Goal: Task Accomplishment & Management: Manage account settings

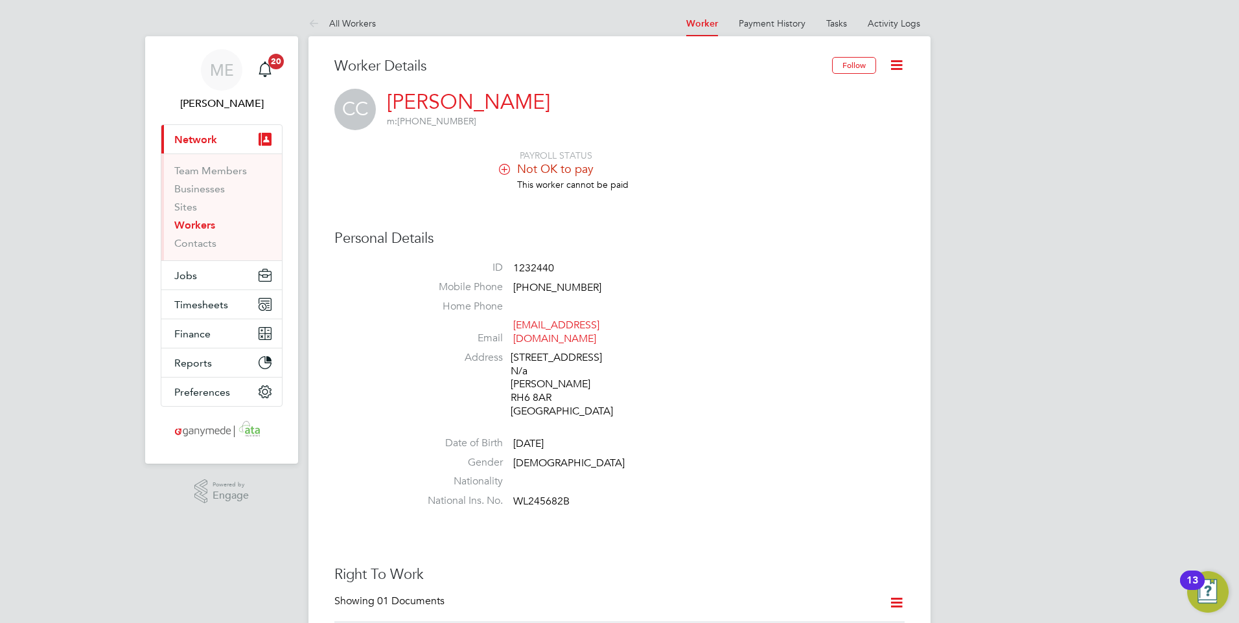
click at [199, 222] on link "Workers" at bounding box center [194, 225] width 41 height 12
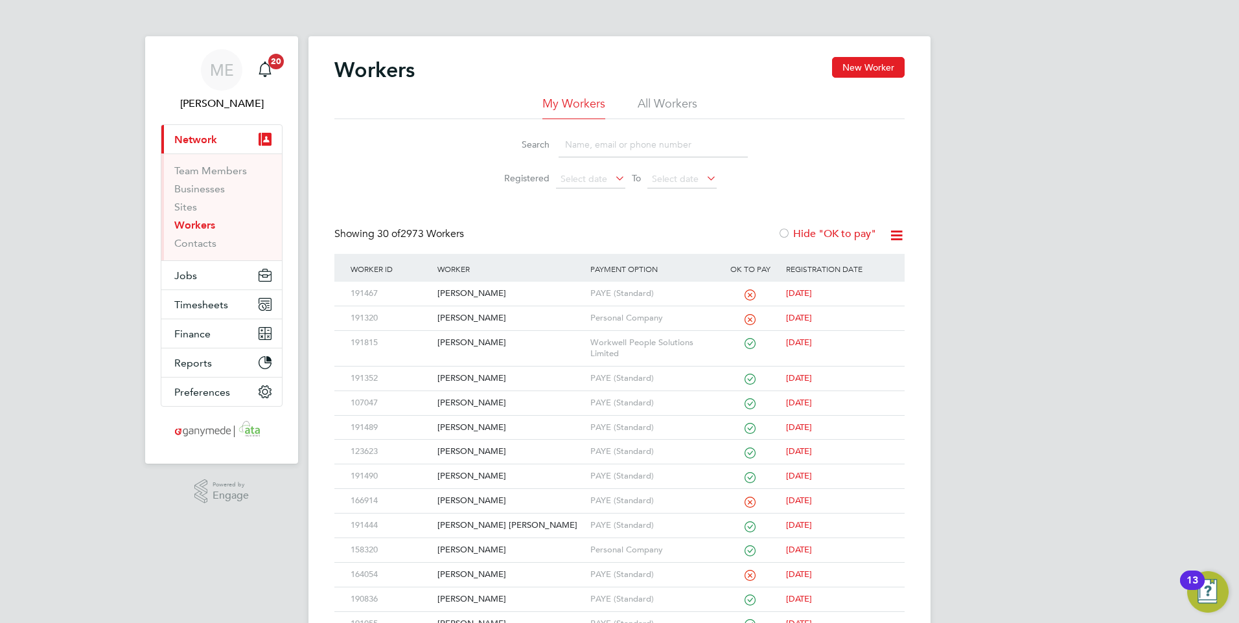
click at [609, 146] on input at bounding box center [653, 144] width 189 height 25
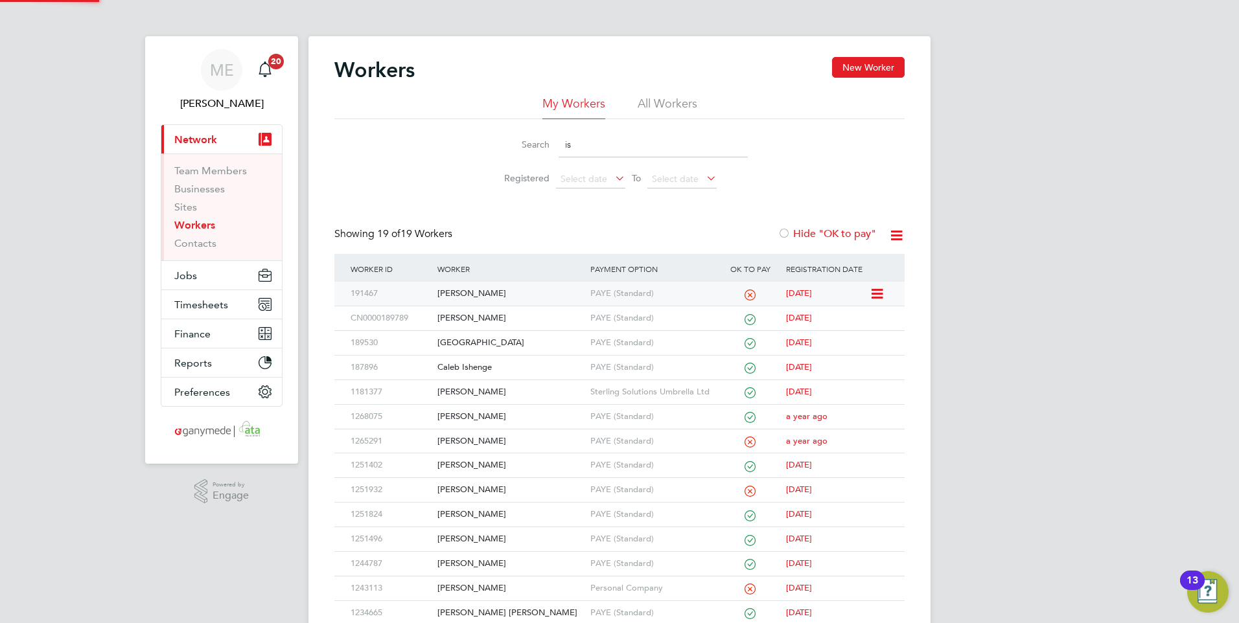
type input "is"
click at [482, 290] on div "[PERSON_NAME]" at bounding box center [510, 294] width 152 height 24
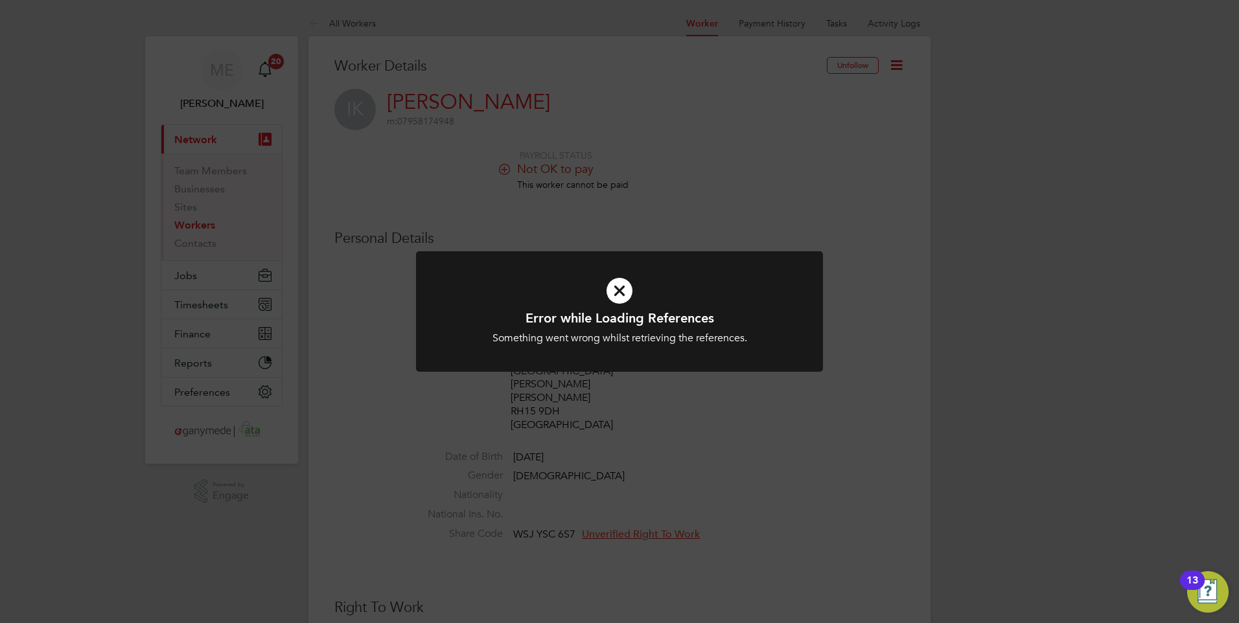
click at [603, 292] on icon at bounding box center [619, 291] width 337 height 51
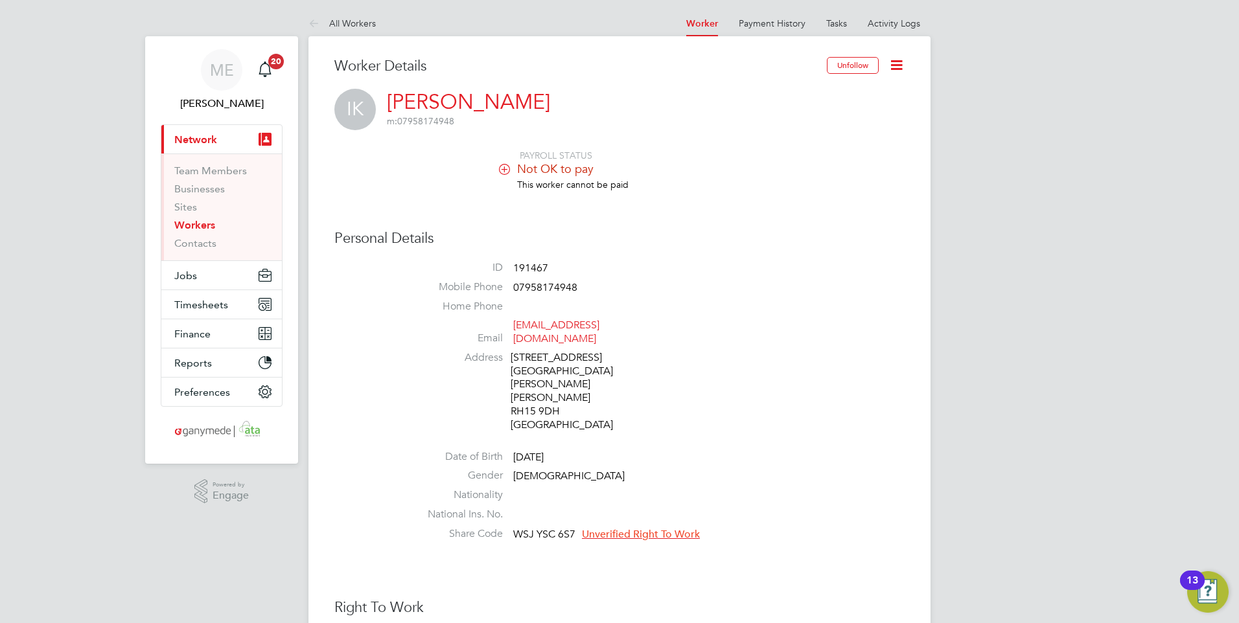
click at [895, 60] on icon at bounding box center [897, 65] width 16 height 16
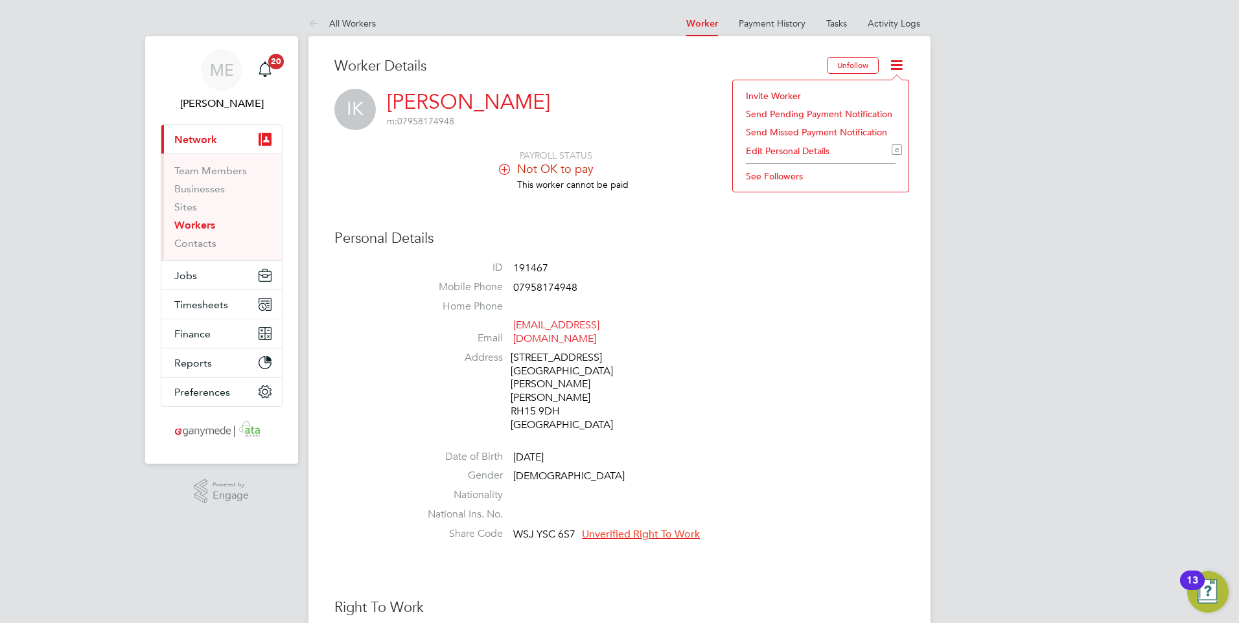
click at [771, 143] on li "Edit Personal Details e" at bounding box center [820, 151] width 163 height 18
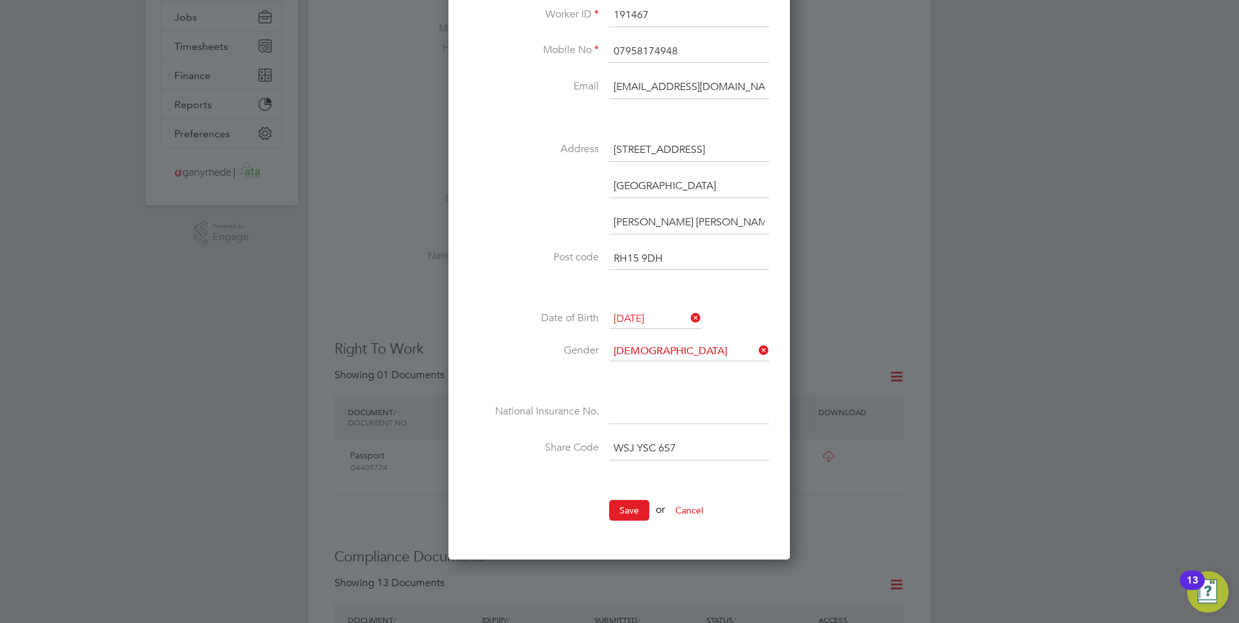
scroll to position [259, 0]
click at [628, 415] on input at bounding box center [689, 412] width 160 height 23
click at [626, 406] on input at bounding box center [689, 412] width 160 height 23
type input "TJ 78 21 32 A"
click at [630, 509] on button "Save" at bounding box center [629, 510] width 40 height 21
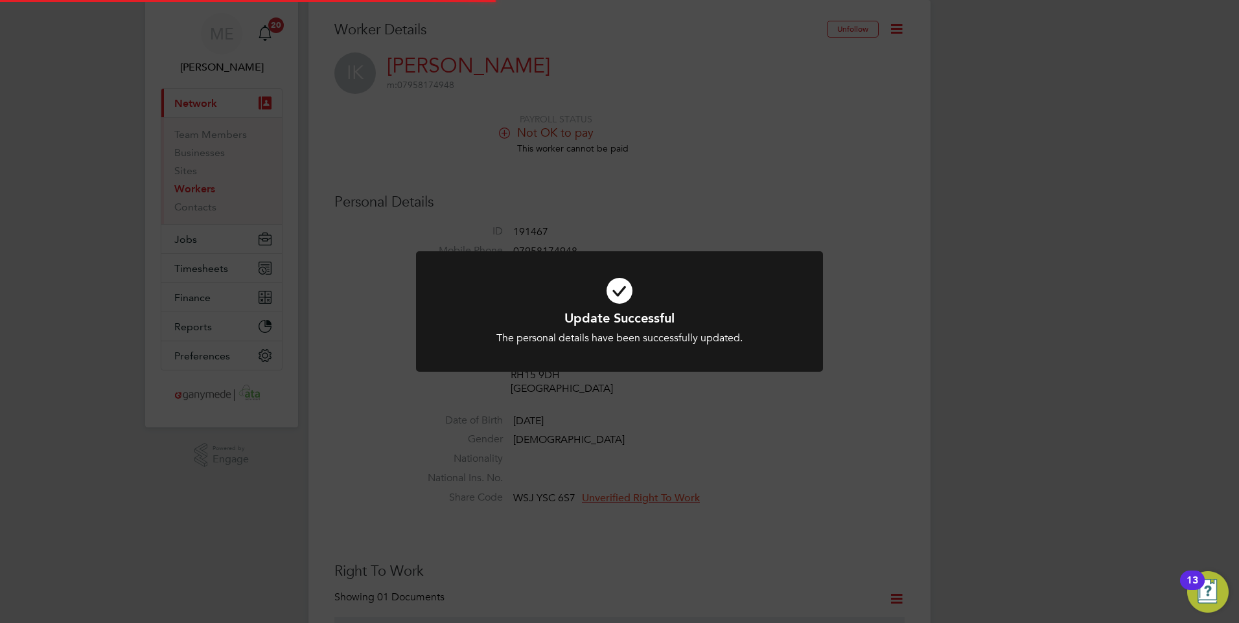
scroll to position [0, 0]
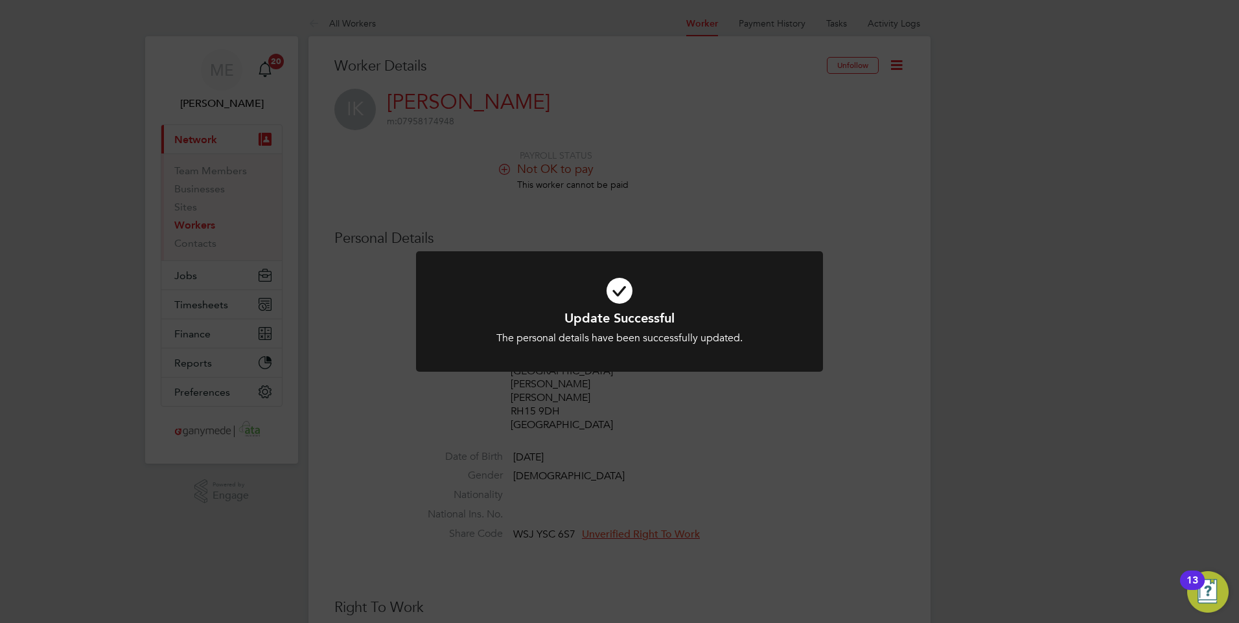
click at [665, 447] on div "Update Successful The personal details have been successfully updated. Cancel O…" at bounding box center [619, 311] width 1239 height 623
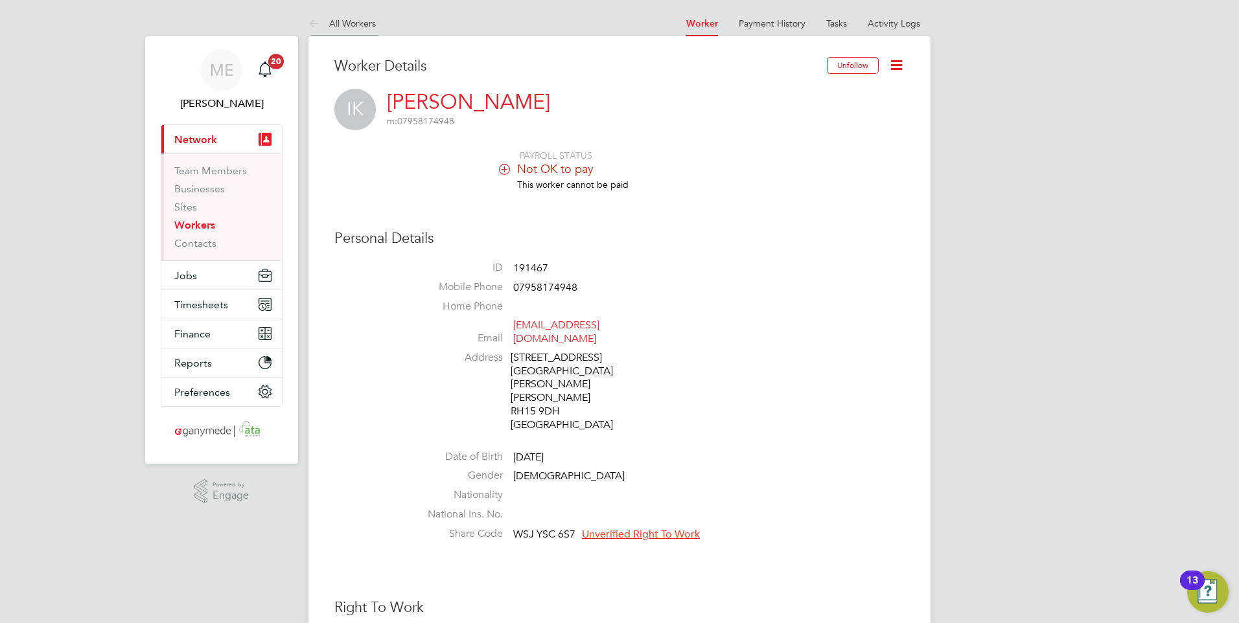
click at [308, 25] on icon at bounding box center [316, 24] width 16 height 16
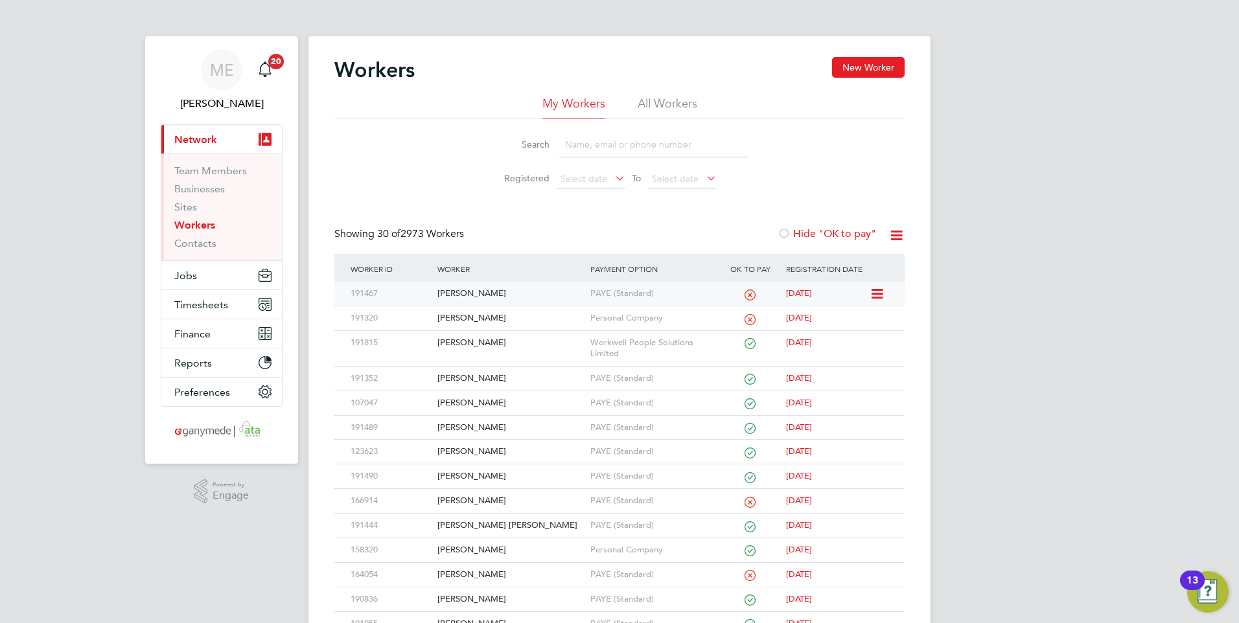
click at [534, 291] on div "Isaac Korankye" at bounding box center [510, 294] width 152 height 24
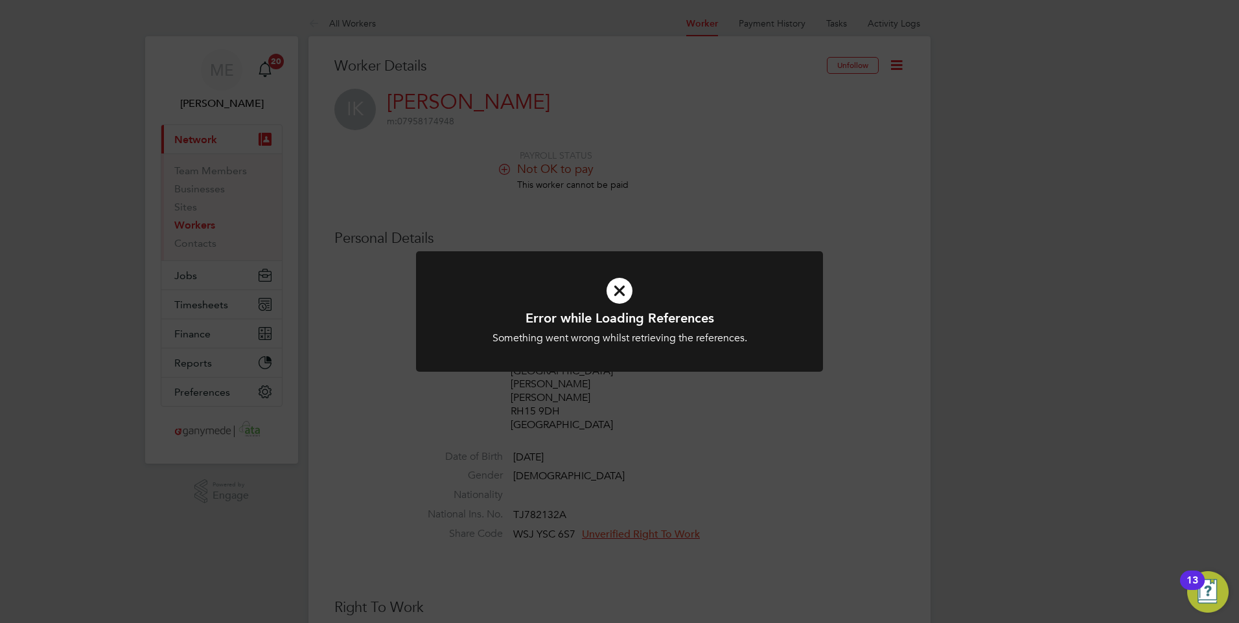
click at [616, 294] on icon at bounding box center [619, 291] width 337 height 51
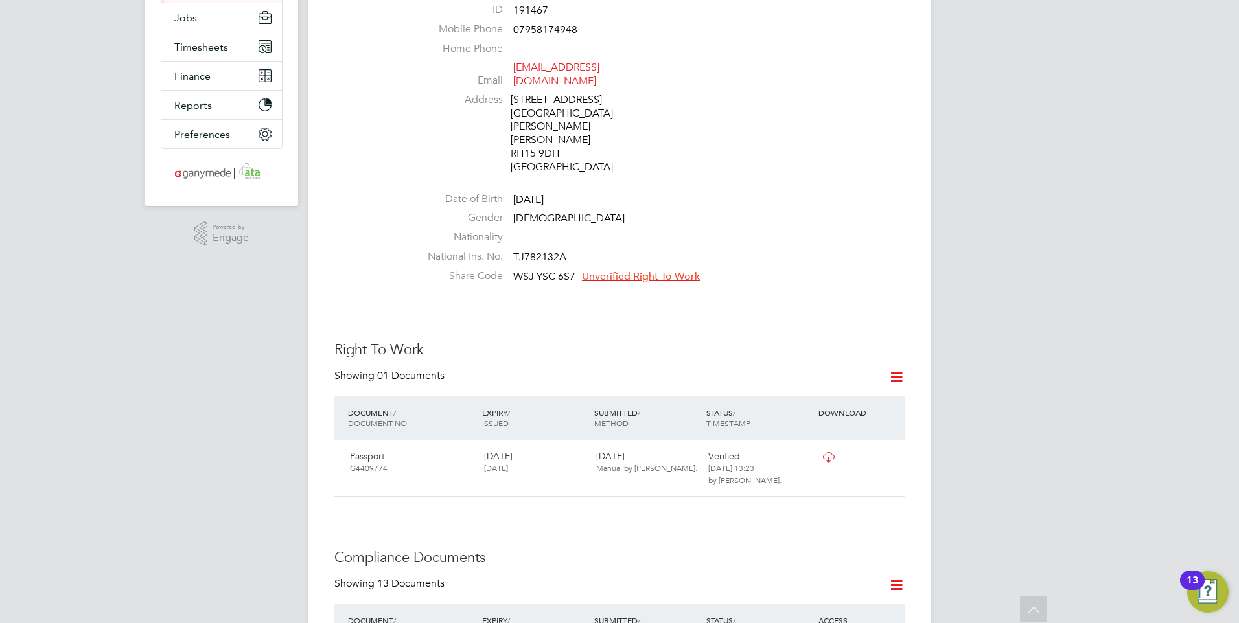
scroll to position [259, 0]
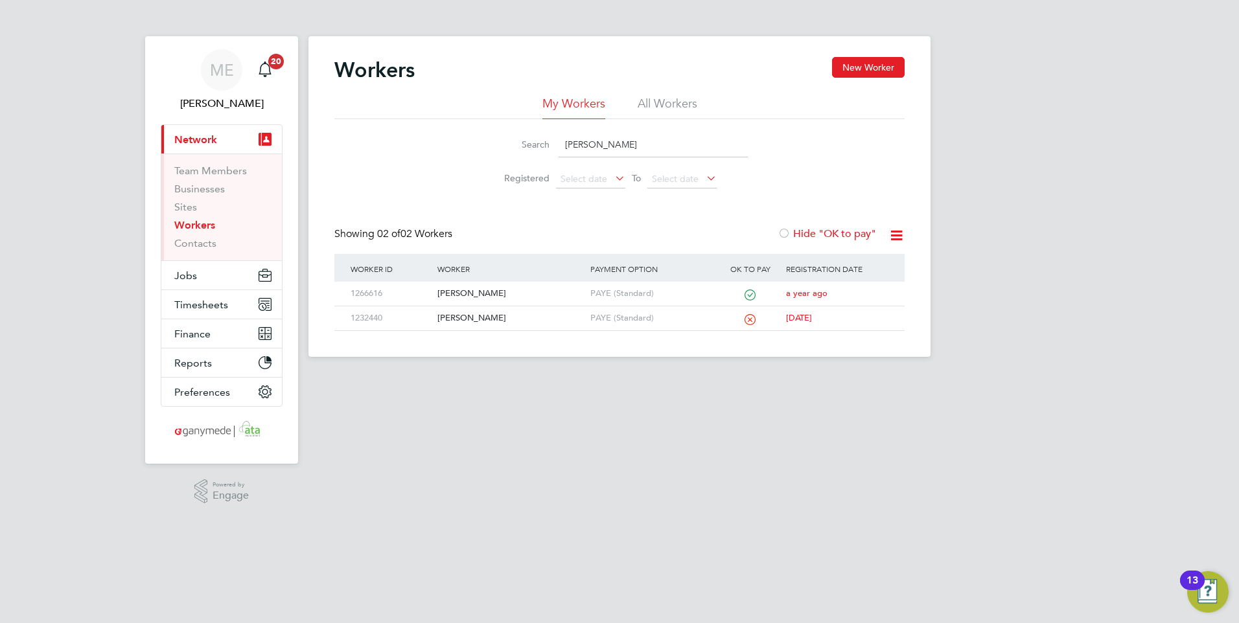
drag, startPoint x: 612, startPoint y: 139, endPoint x: 546, endPoint y: 148, distance: 66.7
click at [546, 148] on div "Search [PERSON_NAME]" at bounding box center [619, 144] width 257 height 25
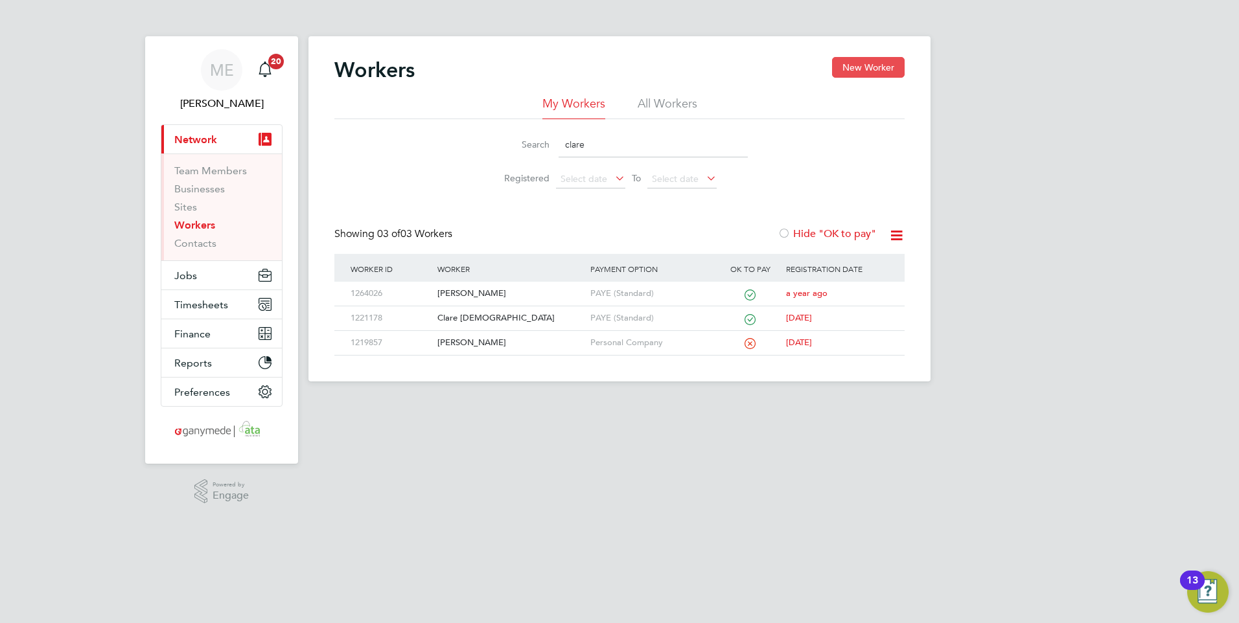
type input "clare"
click at [861, 66] on button "New Worker" at bounding box center [868, 67] width 73 height 21
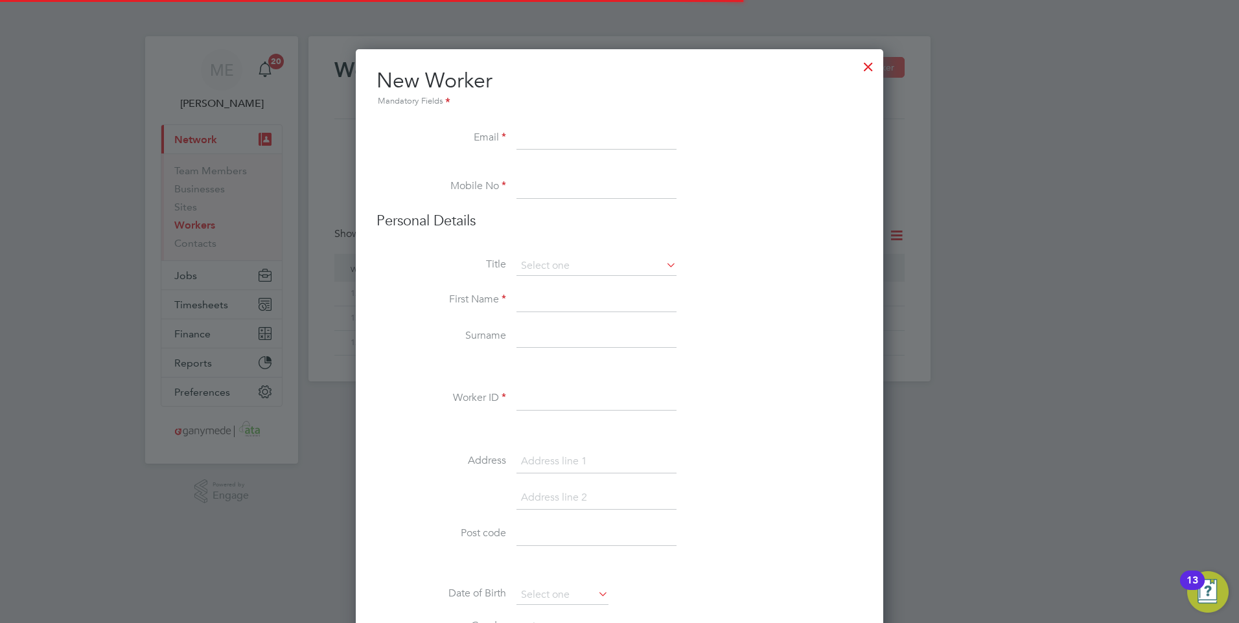
scroll to position [1457, 528]
paste input "clarekelly643@gmail.com"
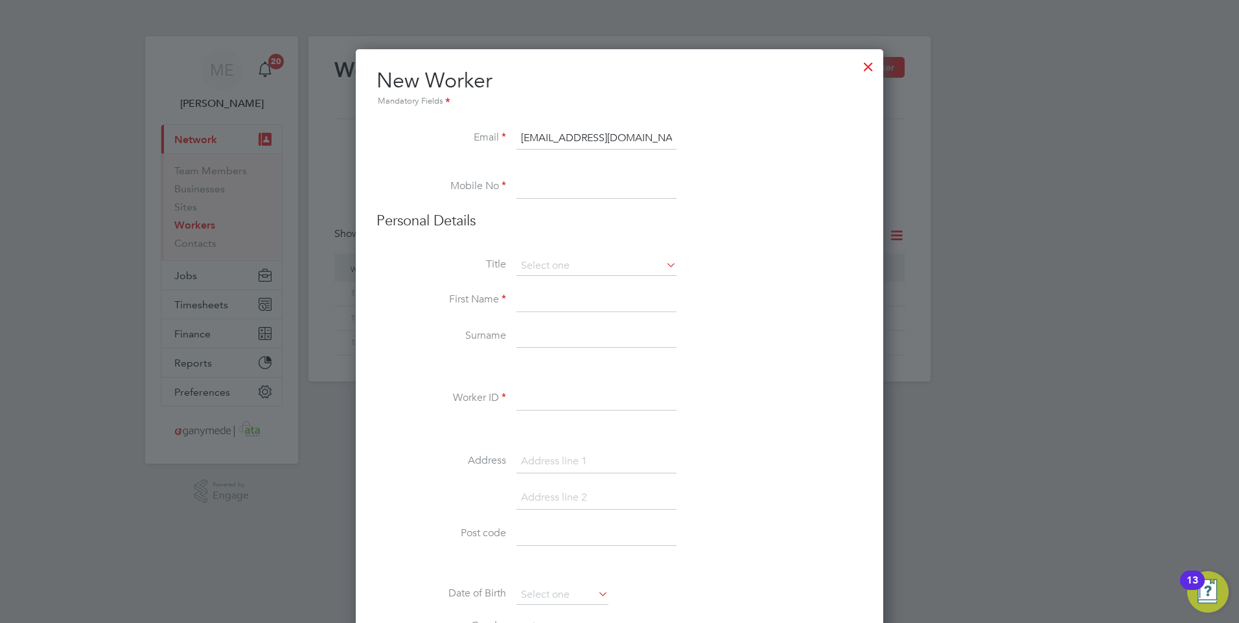
type input "clarekelly643@gmail.com"
click at [542, 185] on input at bounding box center [597, 187] width 160 height 23
click at [521, 189] on input at bounding box center [597, 187] width 160 height 23
paste input "+447709 183001"
type input "+447709 183001"
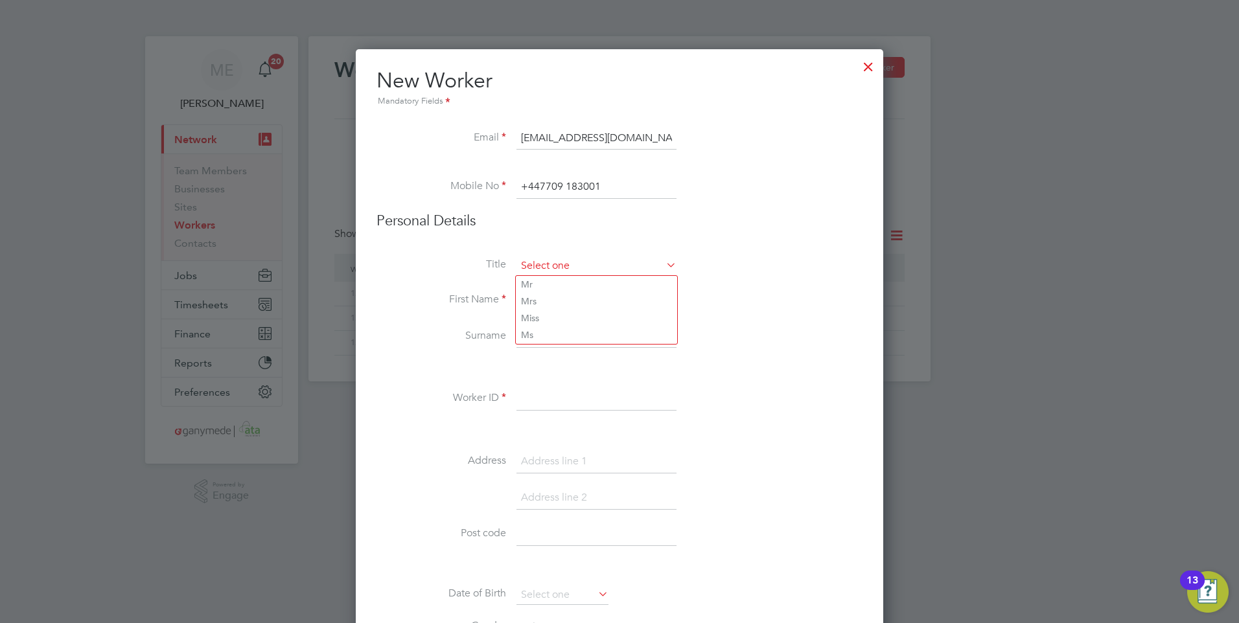
click at [548, 266] on input at bounding box center [597, 266] width 160 height 19
click at [549, 373] on li at bounding box center [620, 368] width 486 height 14
click at [535, 299] on input at bounding box center [597, 300] width 160 height 23
type input "Clare"
type input "Kelly"
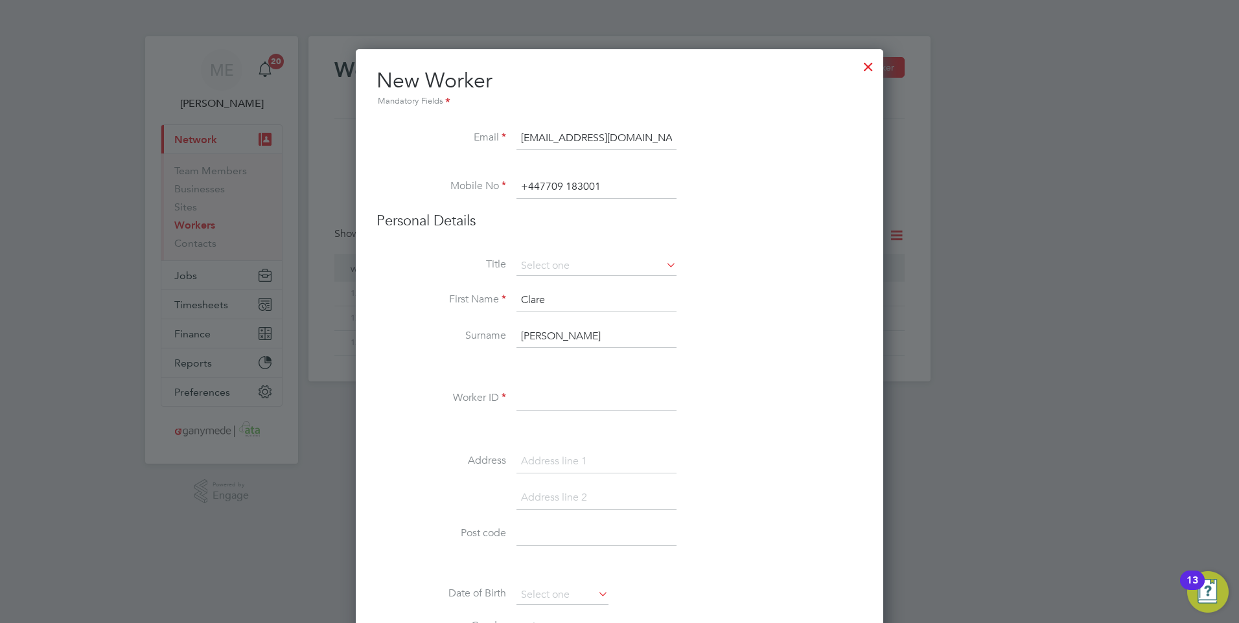
type input "Clare"
click at [540, 404] on input at bounding box center [597, 399] width 160 height 23
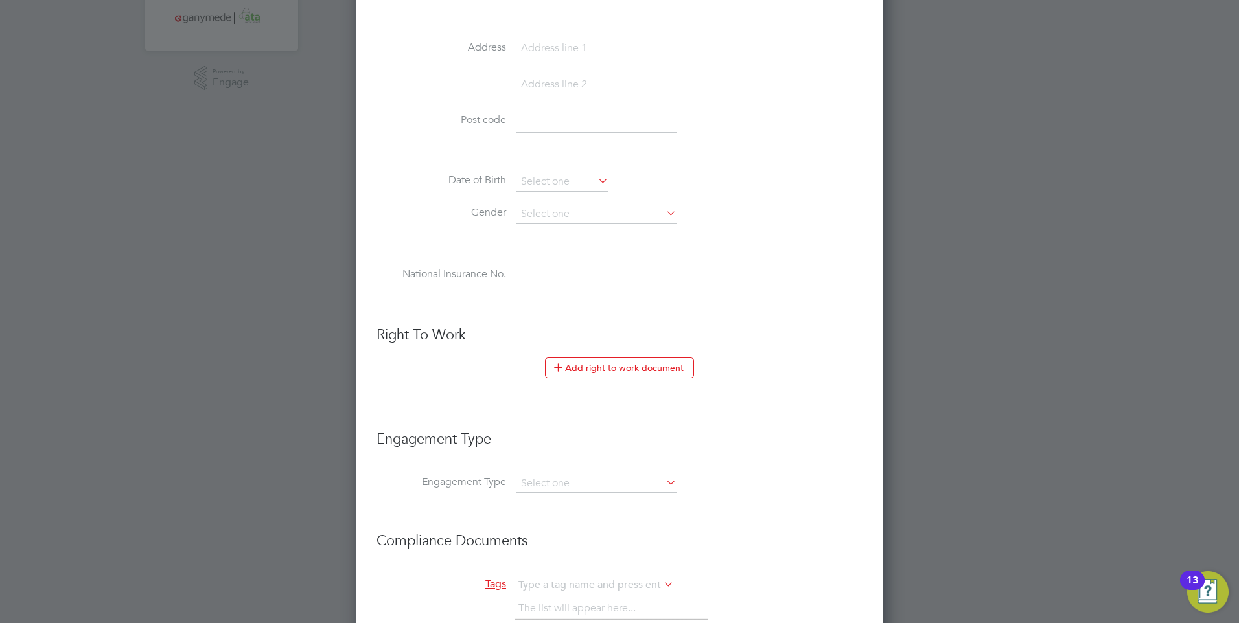
scroll to position [454, 0]
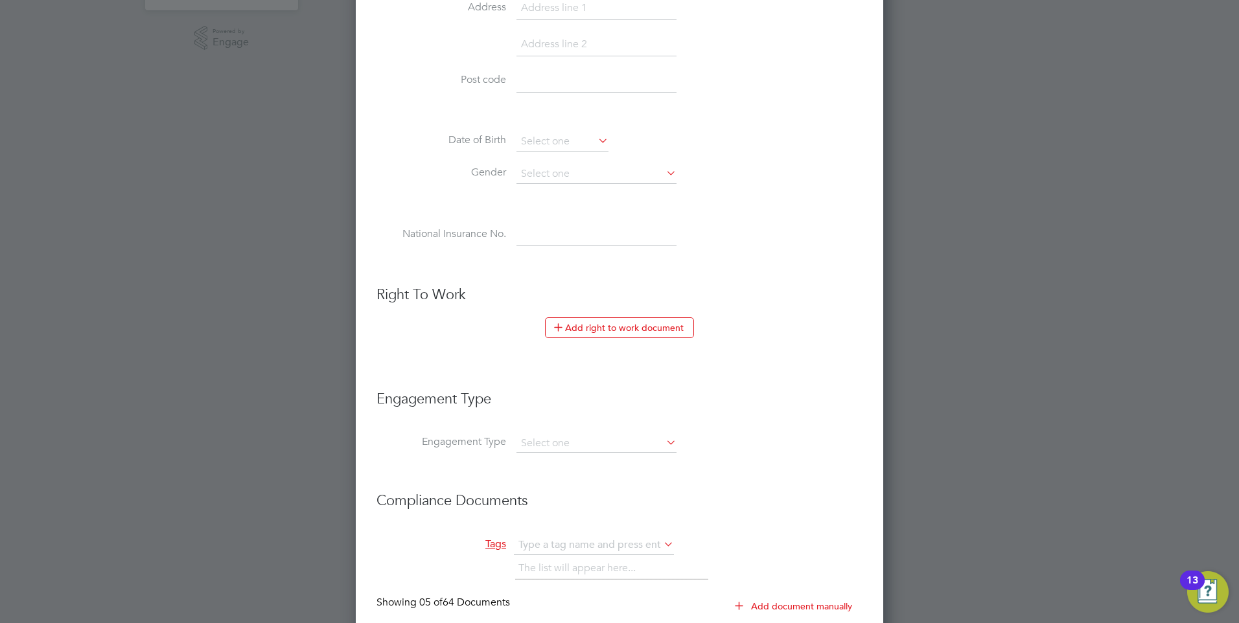
type input "191819"
click at [551, 443] on input at bounding box center [597, 444] width 160 height 18
click at [550, 474] on li "PAYE Direct" at bounding box center [596, 481] width 161 height 19
type input "PAYE Direct"
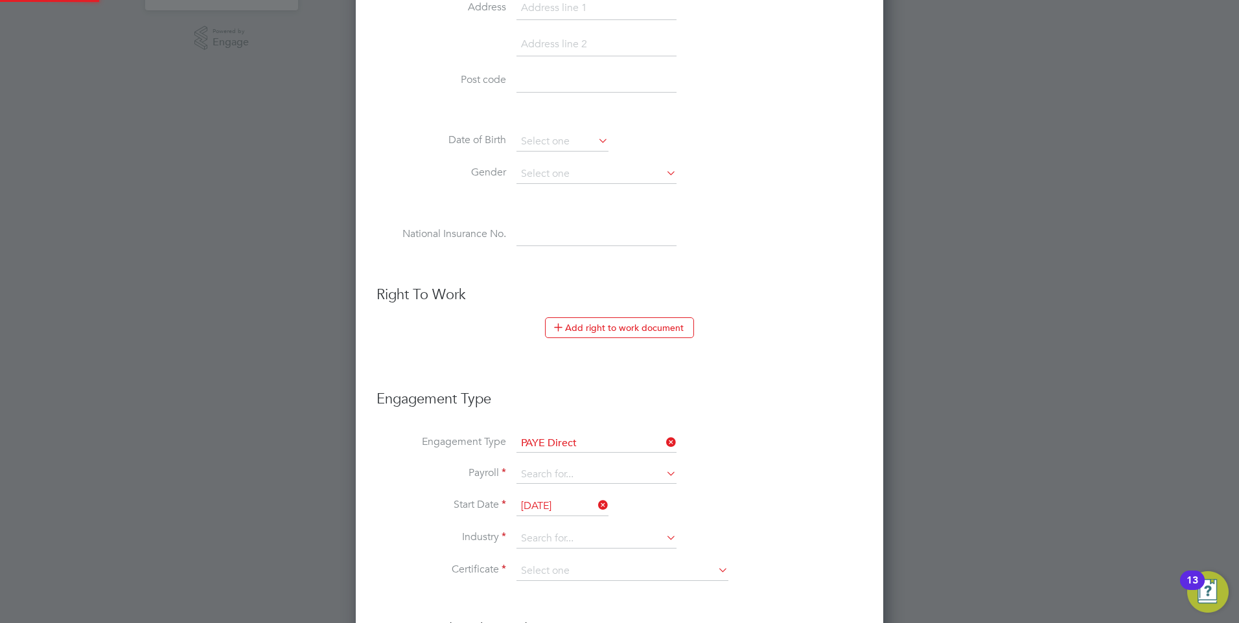
scroll to position [2035, 528]
click at [550, 474] on input at bounding box center [597, 475] width 160 height 18
click at [553, 484] on li "PAYE (Standard)" at bounding box center [596, 493] width 161 height 19
type input "PAYE (Standard)"
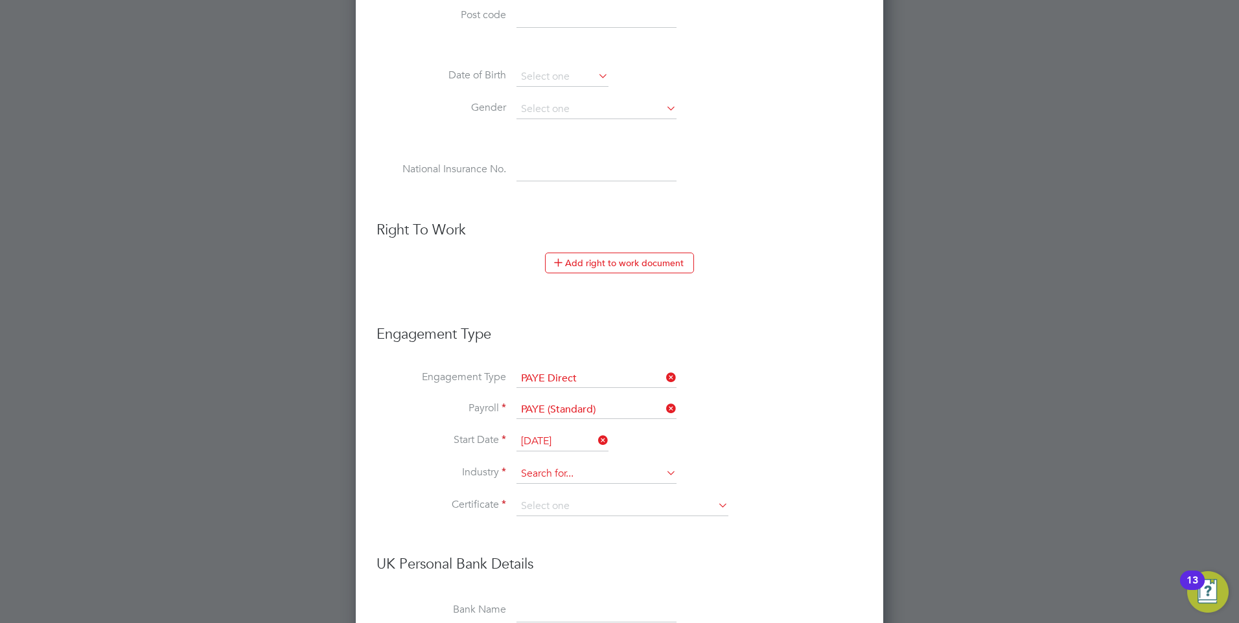
click at [551, 475] on input at bounding box center [597, 474] width 160 height 19
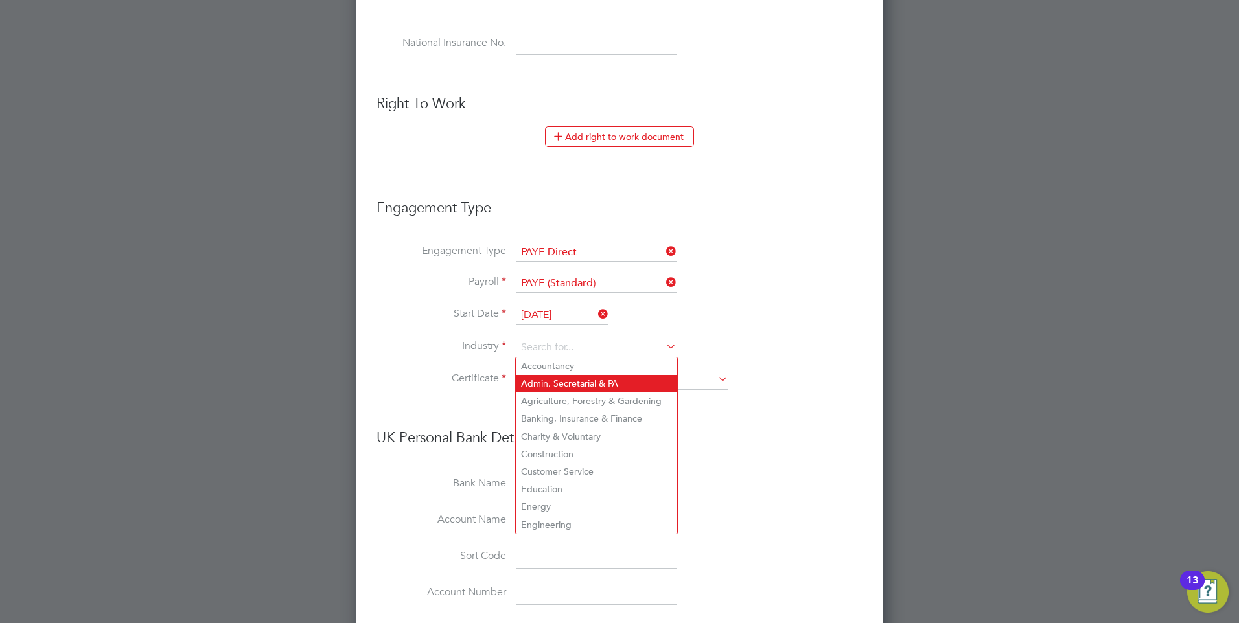
scroll to position [648, 0]
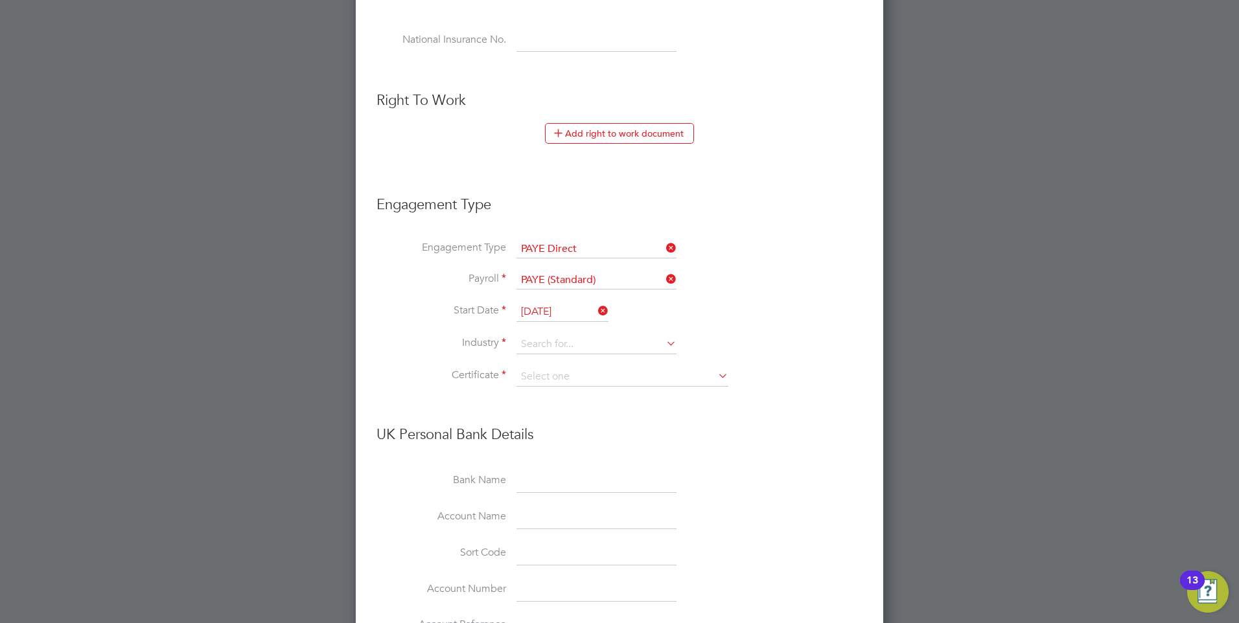
click at [547, 513] on li "Engineering" at bounding box center [596, 521] width 161 height 17
type input "Engineering"
click at [555, 373] on input at bounding box center [623, 376] width 212 height 19
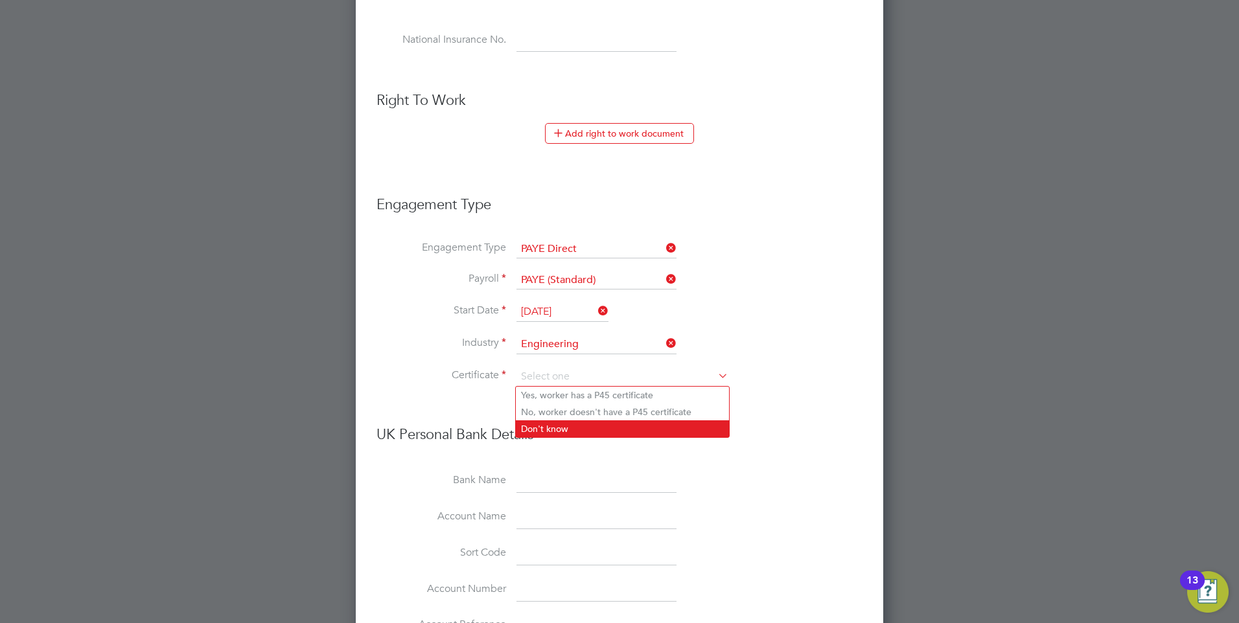
click at [555, 426] on li "Don't know" at bounding box center [622, 429] width 213 height 17
type input "Don't know"
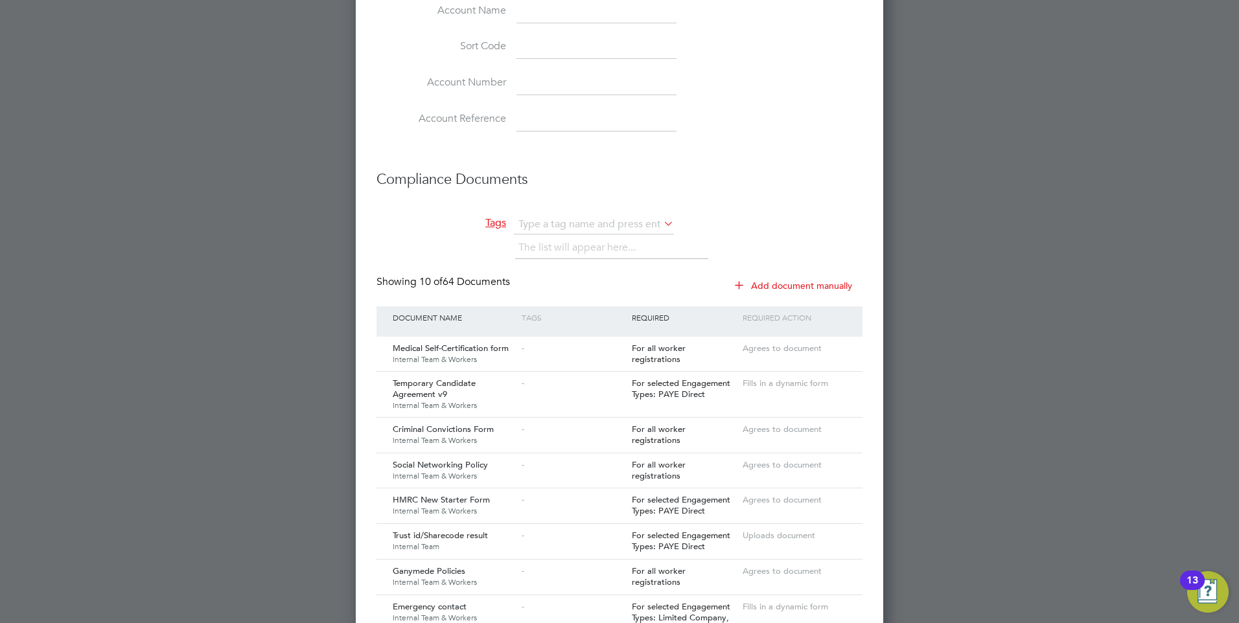
scroll to position [1231, 0]
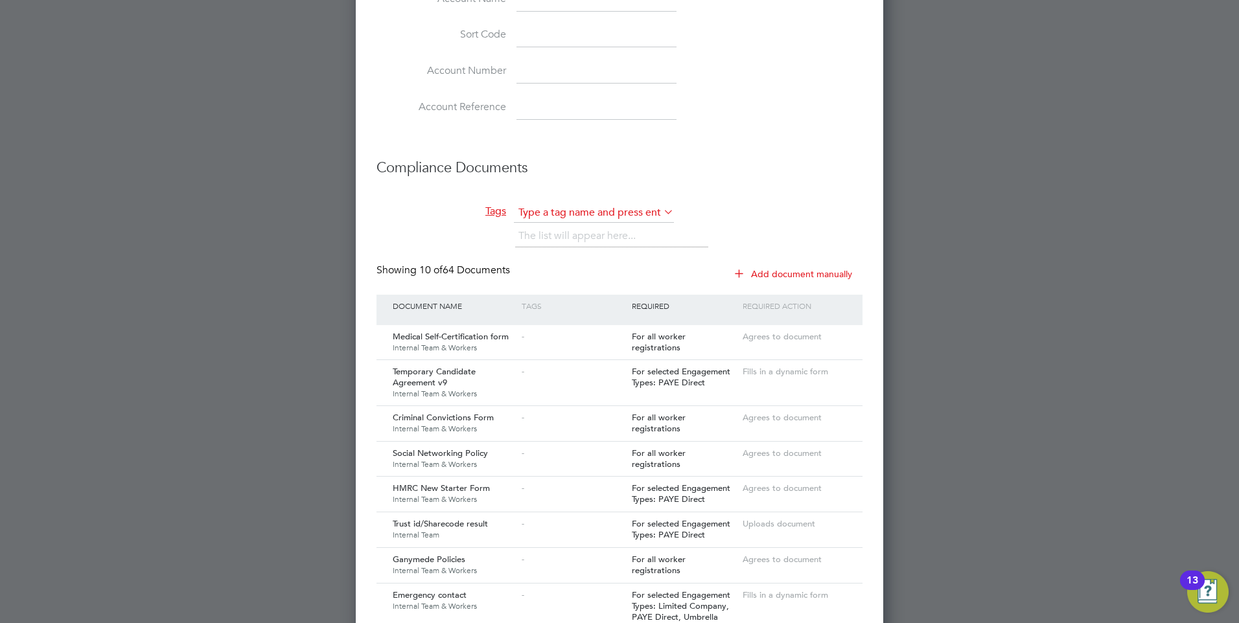
click at [573, 215] on input "text" at bounding box center [594, 212] width 160 height 19
click at [542, 226] on li "med ical" at bounding box center [571, 230] width 117 height 17
type input "medical"
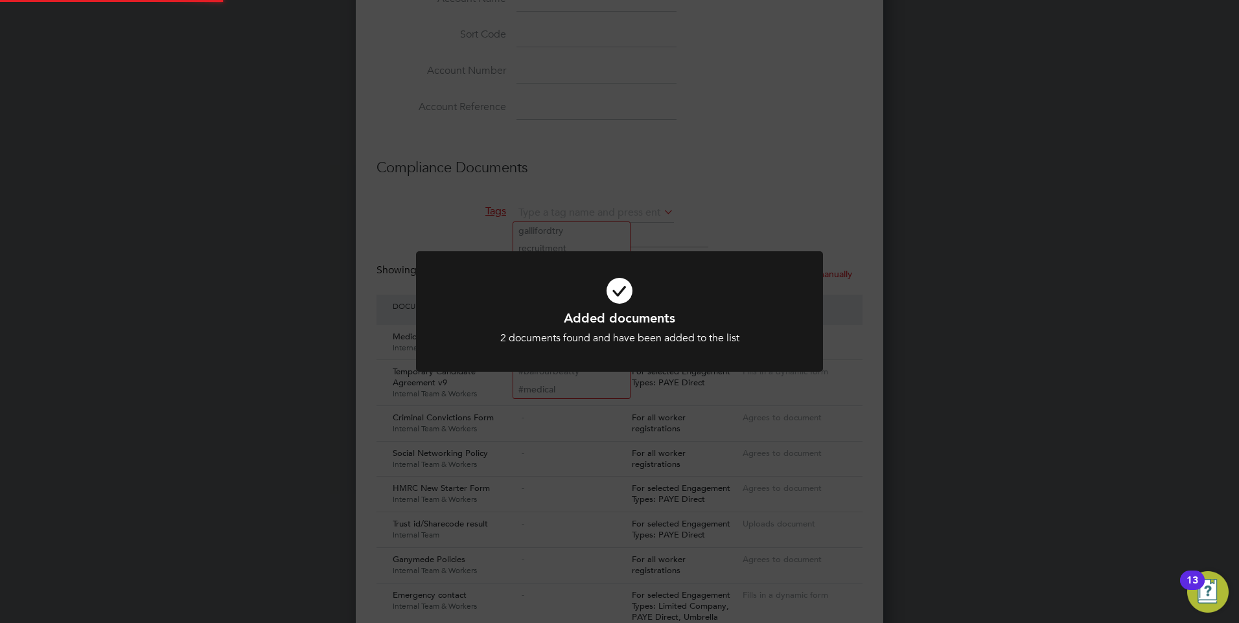
scroll to position [2168, 528]
click at [627, 281] on icon at bounding box center [619, 291] width 337 height 51
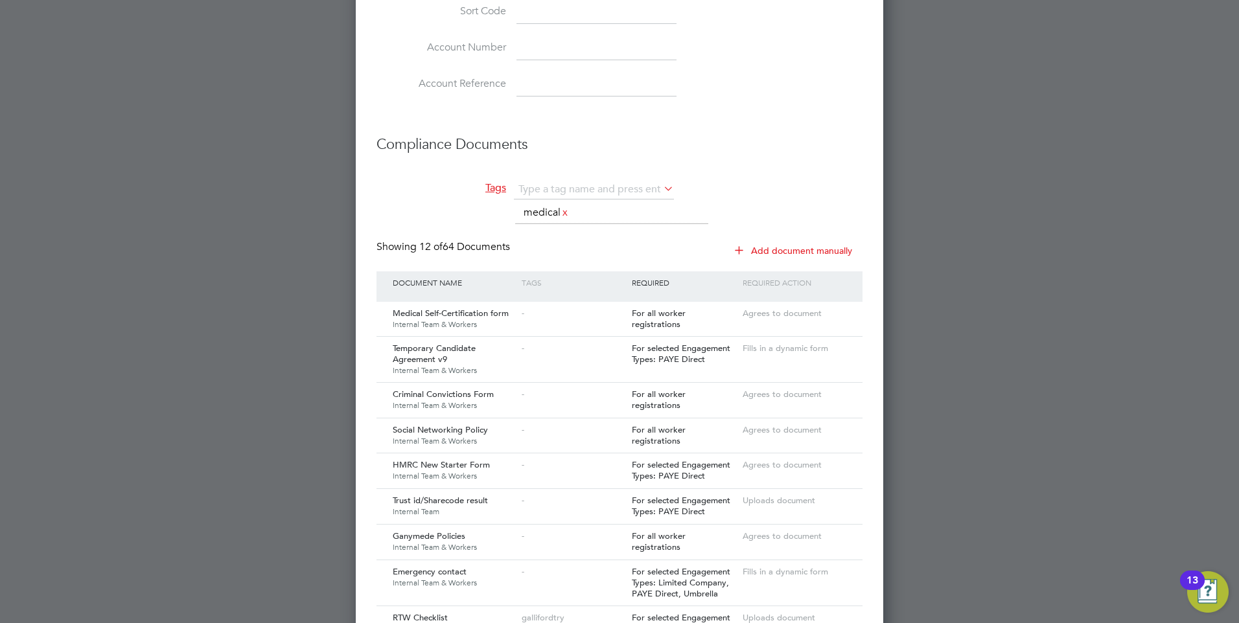
scroll to position [1231, 0]
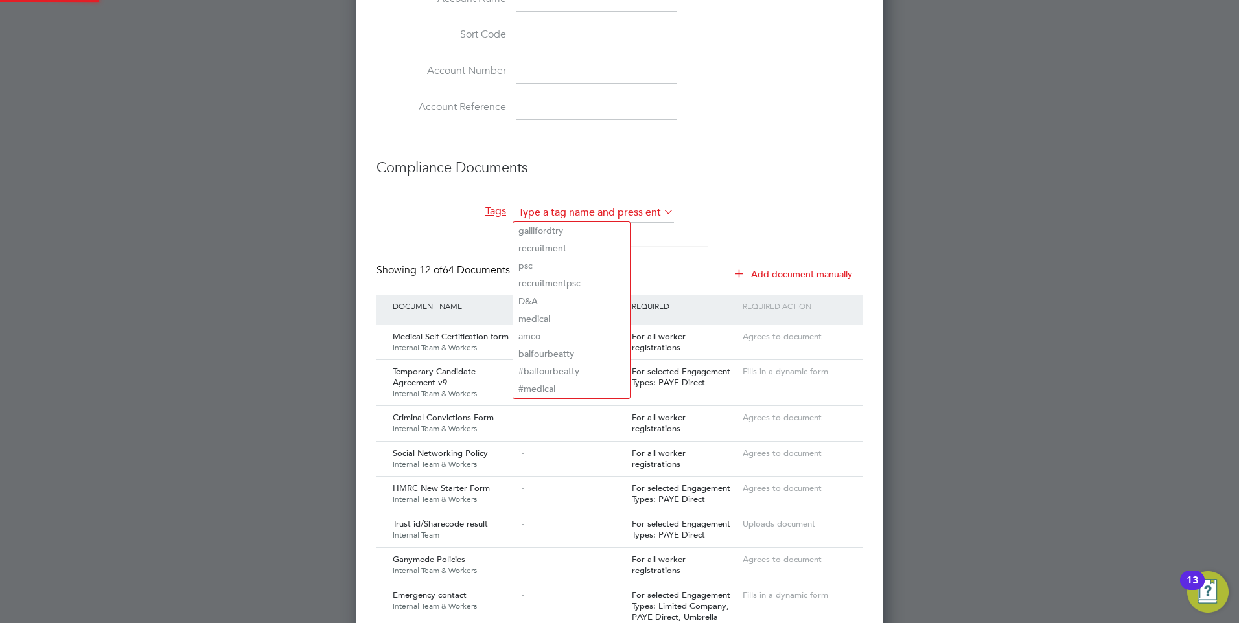
click at [541, 205] on input "text" at bounding box center [594, 212] width 160 height 19
click at [555, 296] on li "D&A" at bounding box center [571, 301] width 117 height 17
type input "D&A"
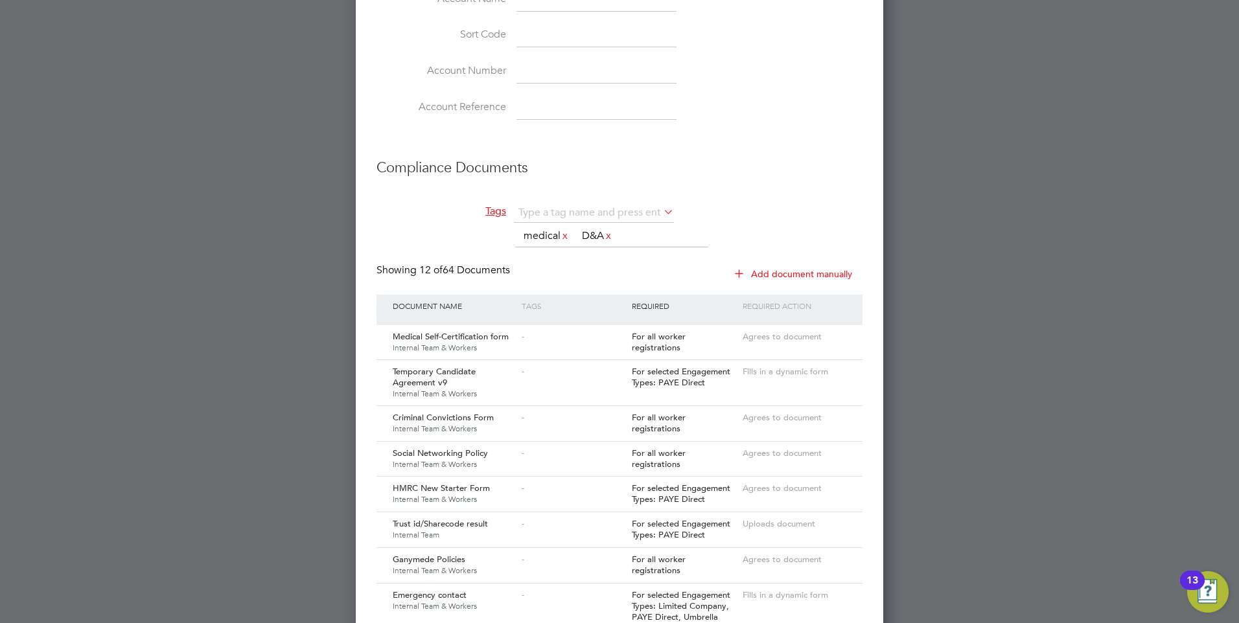
scroll to position [2203, 528]
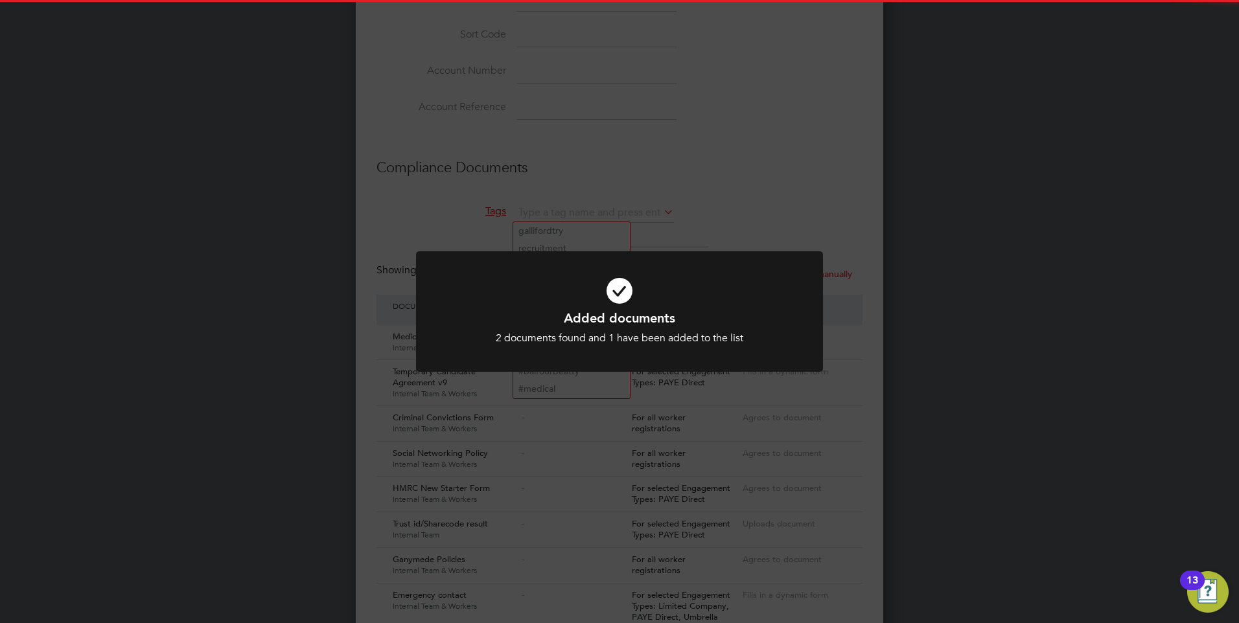
click at [623, 296] on icon at bounding box center [619, 291] width 337 height 51
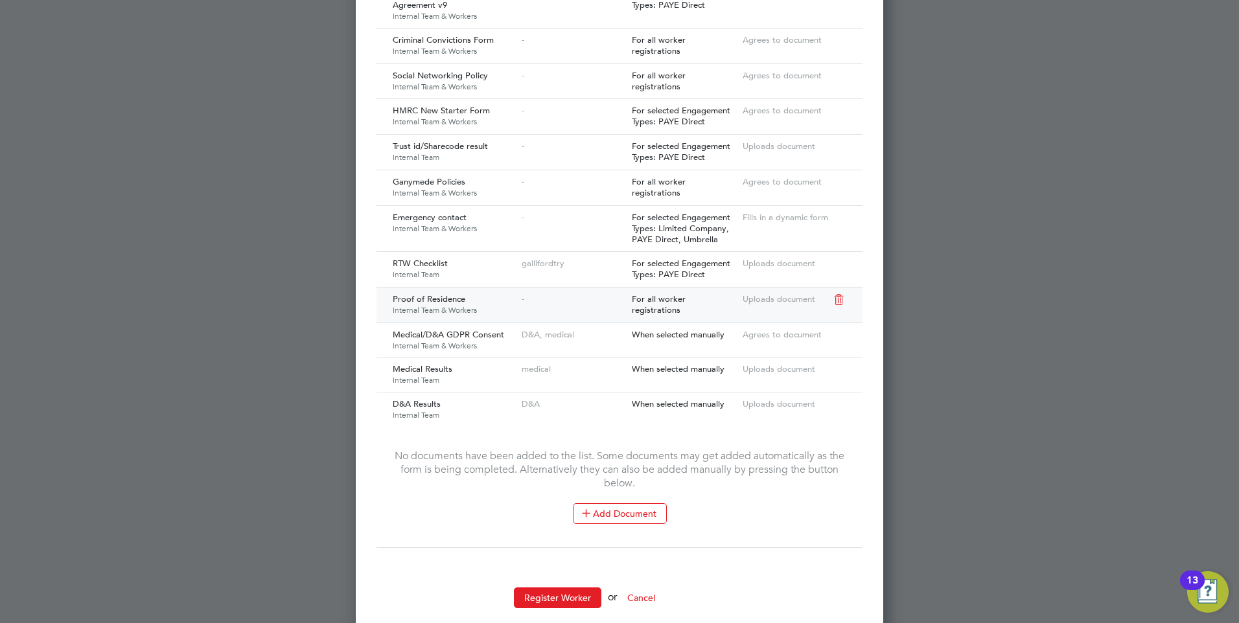
scroll to position [1629, 0]
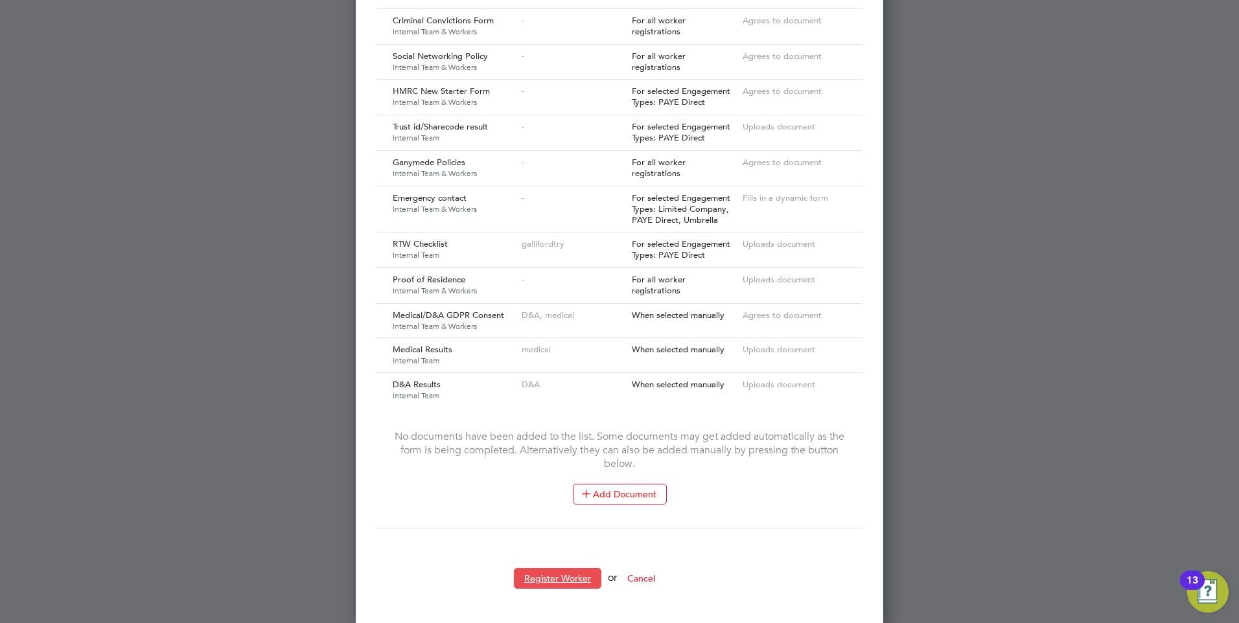
click at [545, 571] on button "Register Worker" at bounding box center [557, 578] width 87 height 21
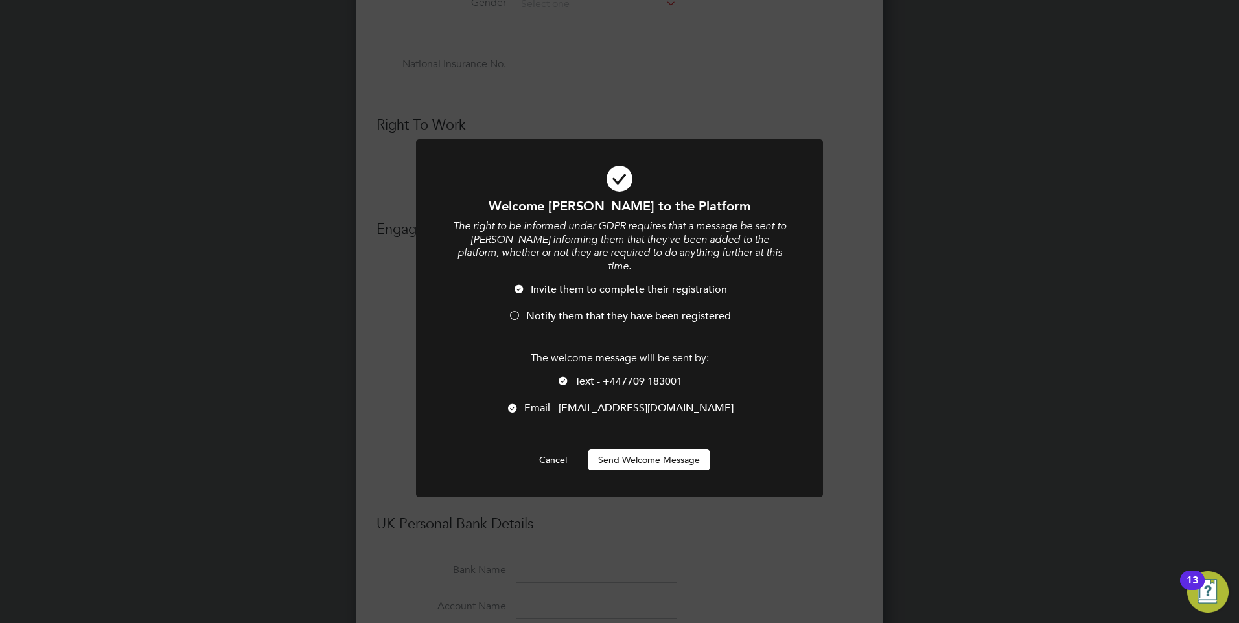
click at [648, 450] on button "Send Welcome Message" at bounding box center [649, 460] width 122 height 21
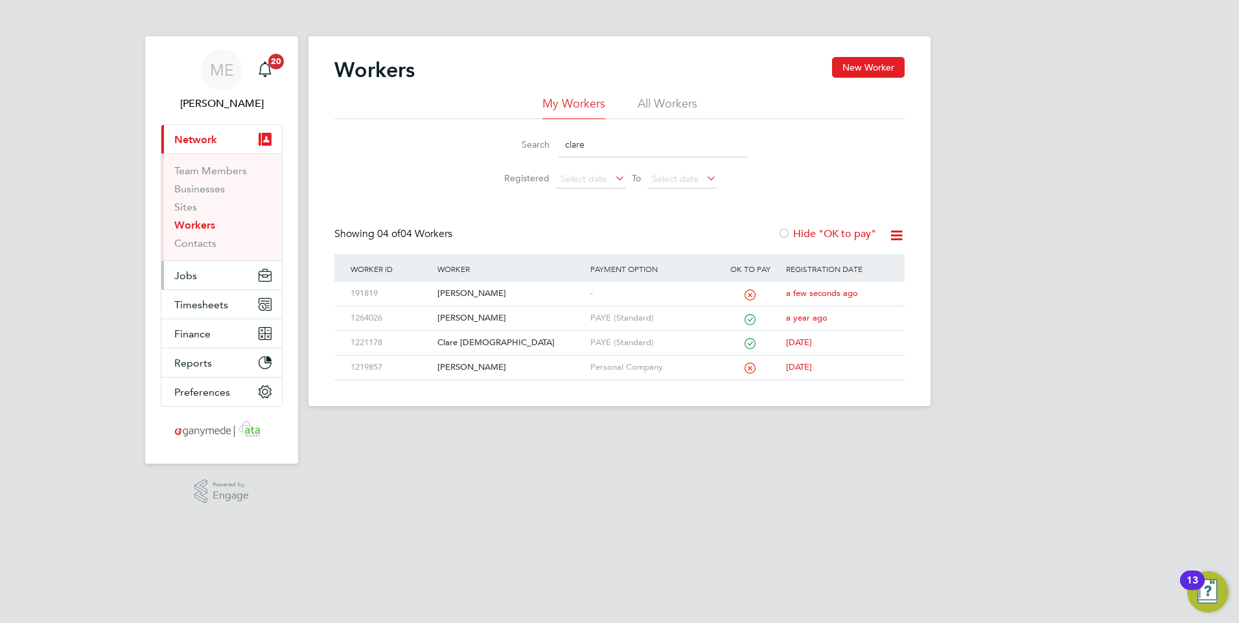
click at [205, 272] on button "Jobs" at bounding box center [221, 275] width 121 height 29
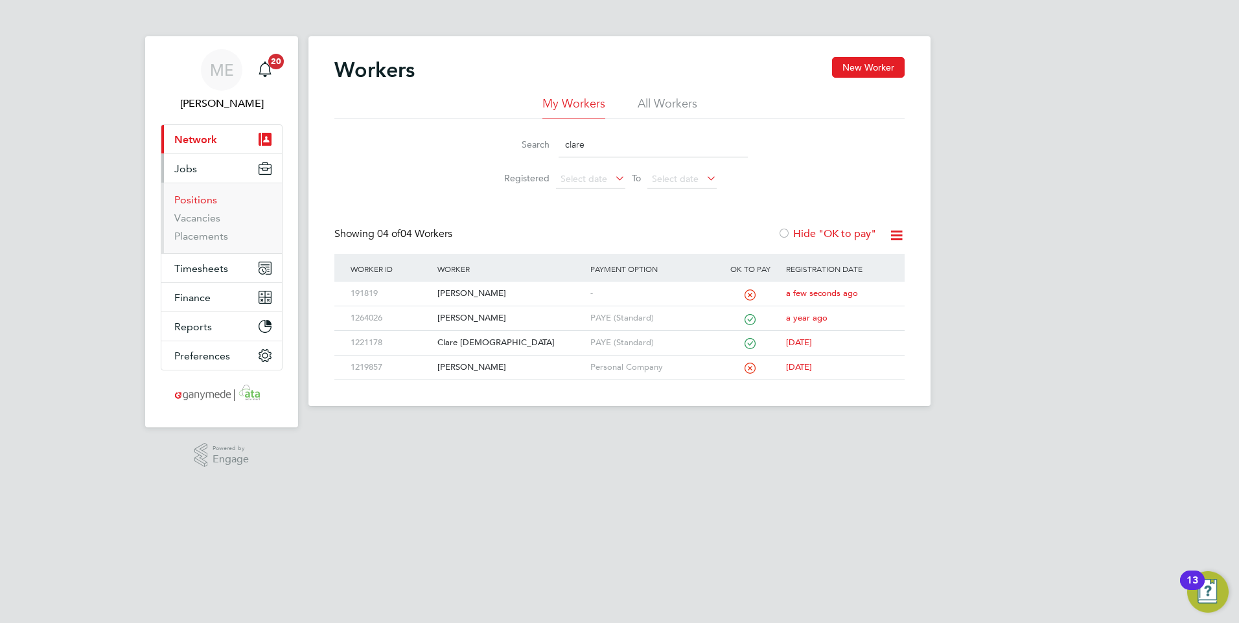
click at [196, 198] on link "Positions" at bounding box center [195, 200] width 43 height 12
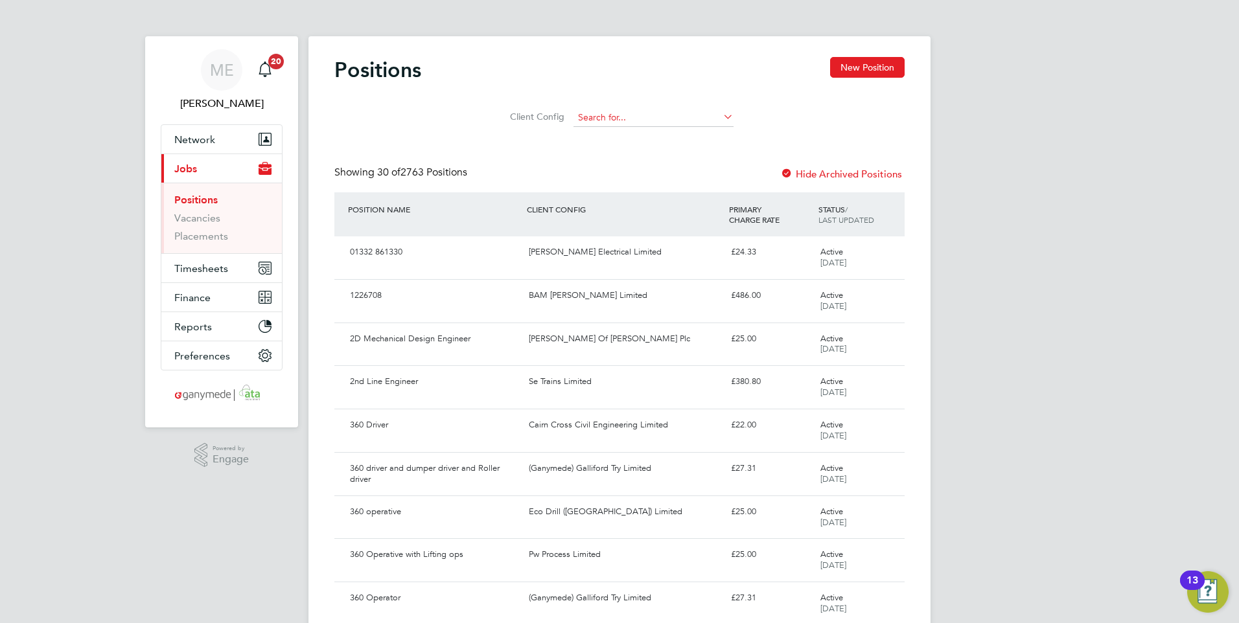
click at [600, 113] on input at bounding box center [654, 118] width 160 height 18
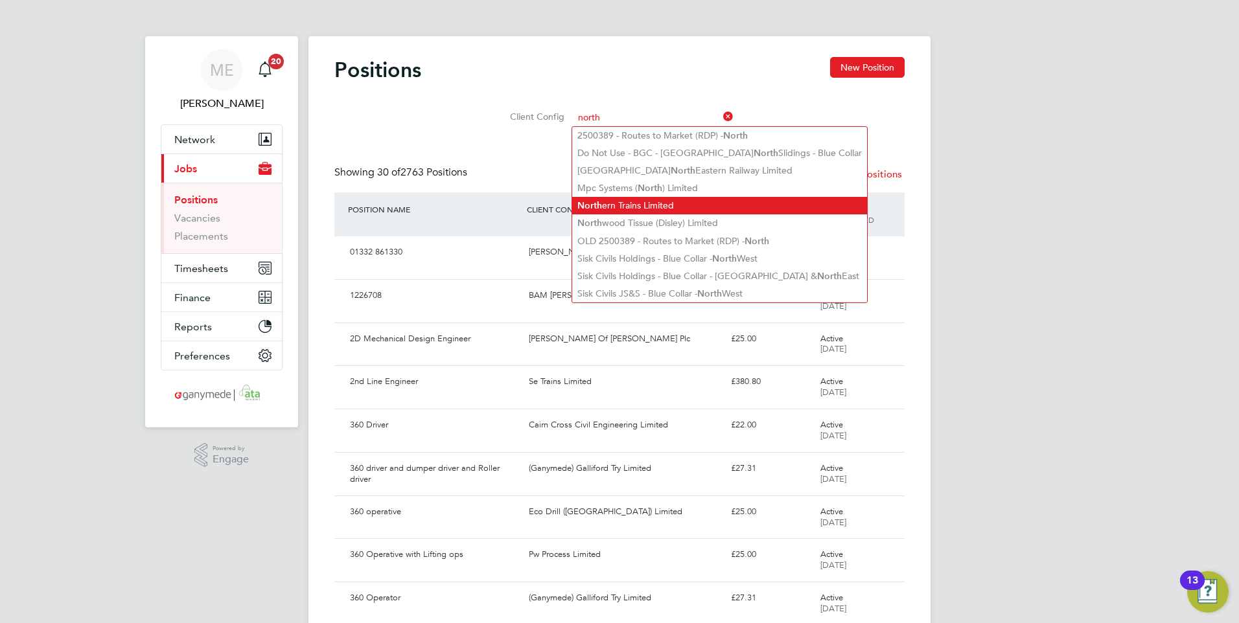
click at [641, 200] on li "North ern Trains Limited" at bounding box center [719, 205] width 295 height 17
type input "Northern Trains Limited"
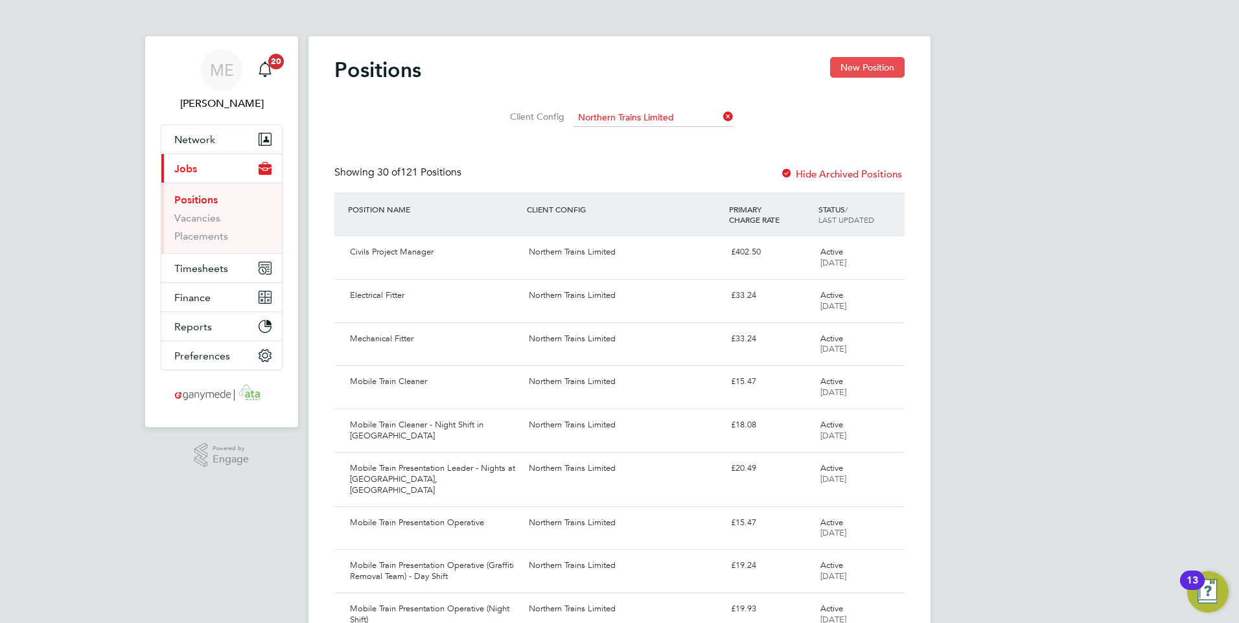
click at [873, 62] on button "New Position" at bounding box center [867, 67] width 75 height 21
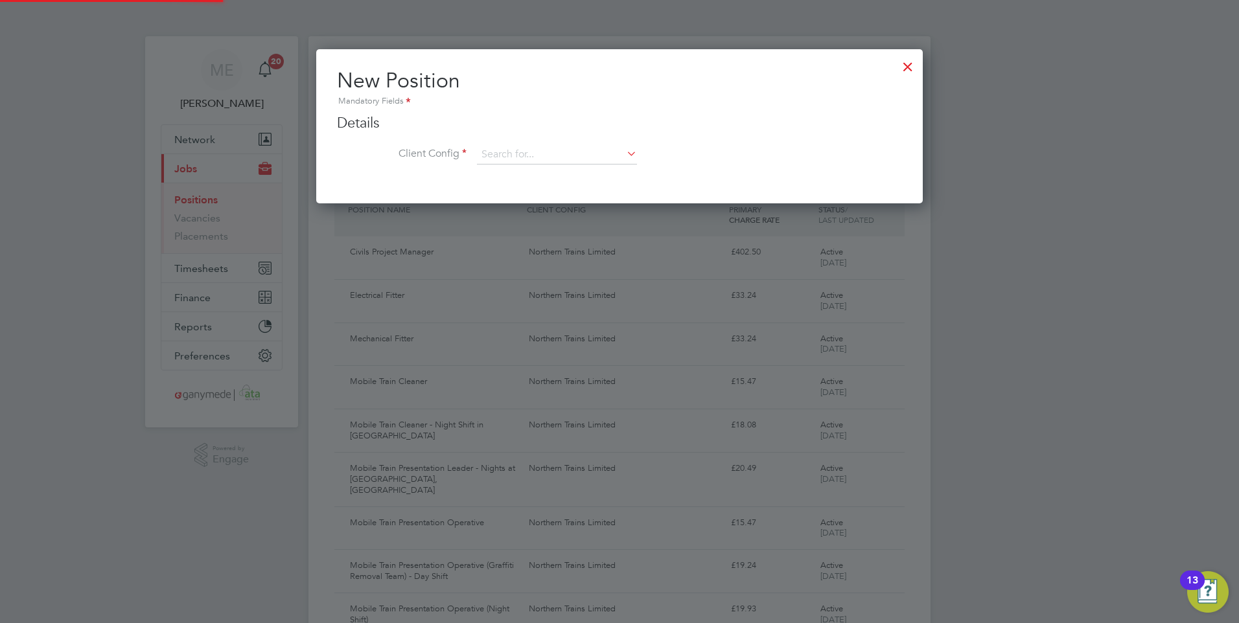
scroll to position [156, 607]
click at [519, 148] on input at bounding box center [557, 154] width 160 height 19
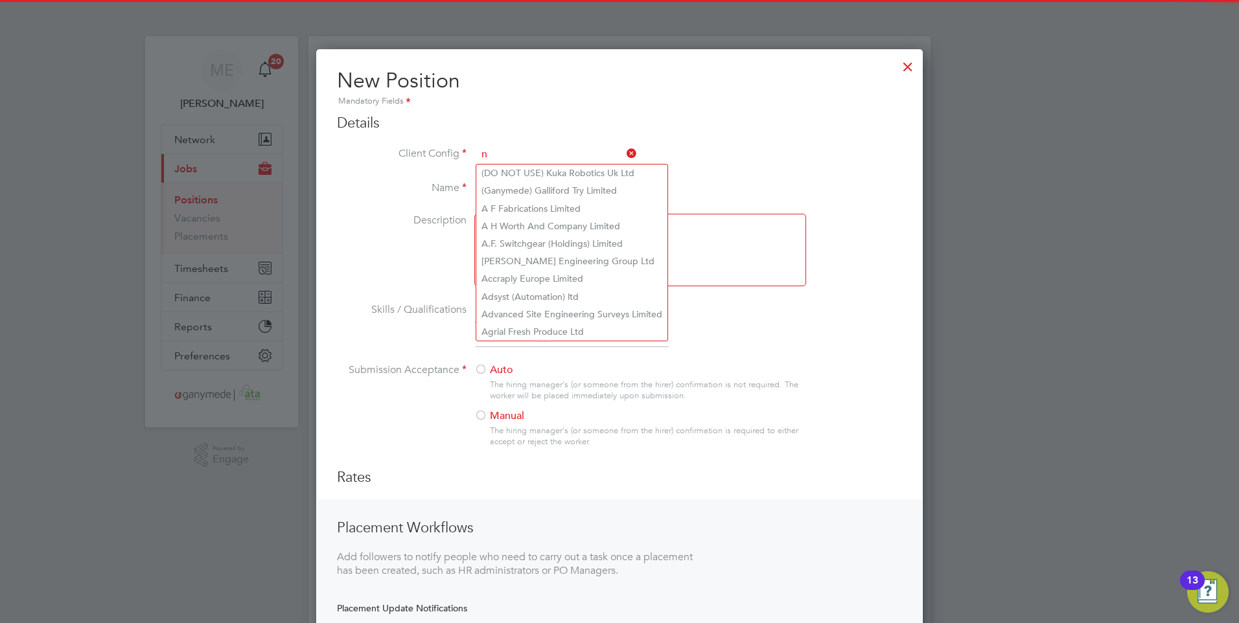
scroll to position [701, 607]
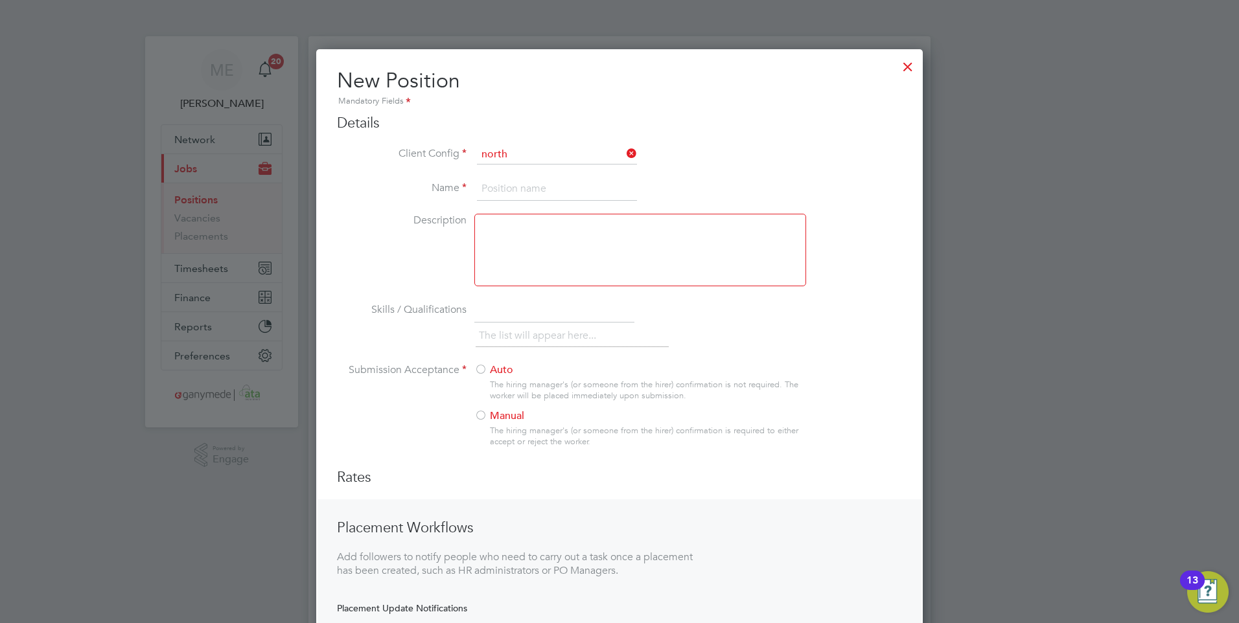
click at [513, 202] on li "North ern Trains Limited" at bounding box center [589, 208] width 226 height 17
type input "Northern Trains Limited"
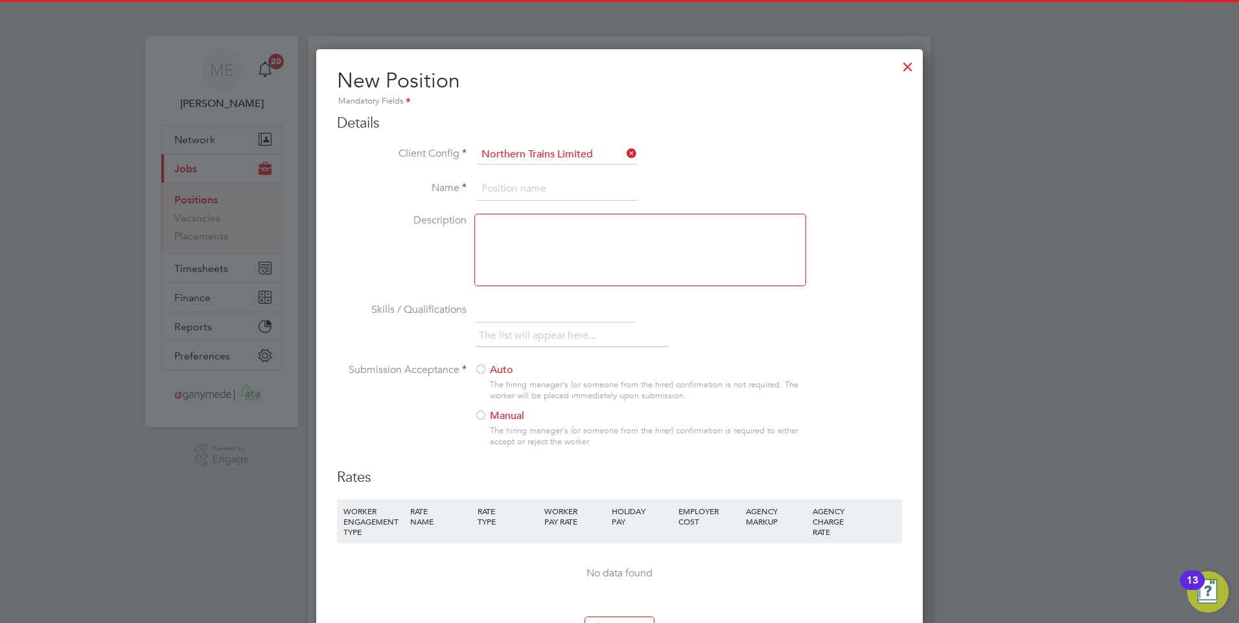
click at [502, 185] on input at bounding box center [557, 189] width 160 height 23
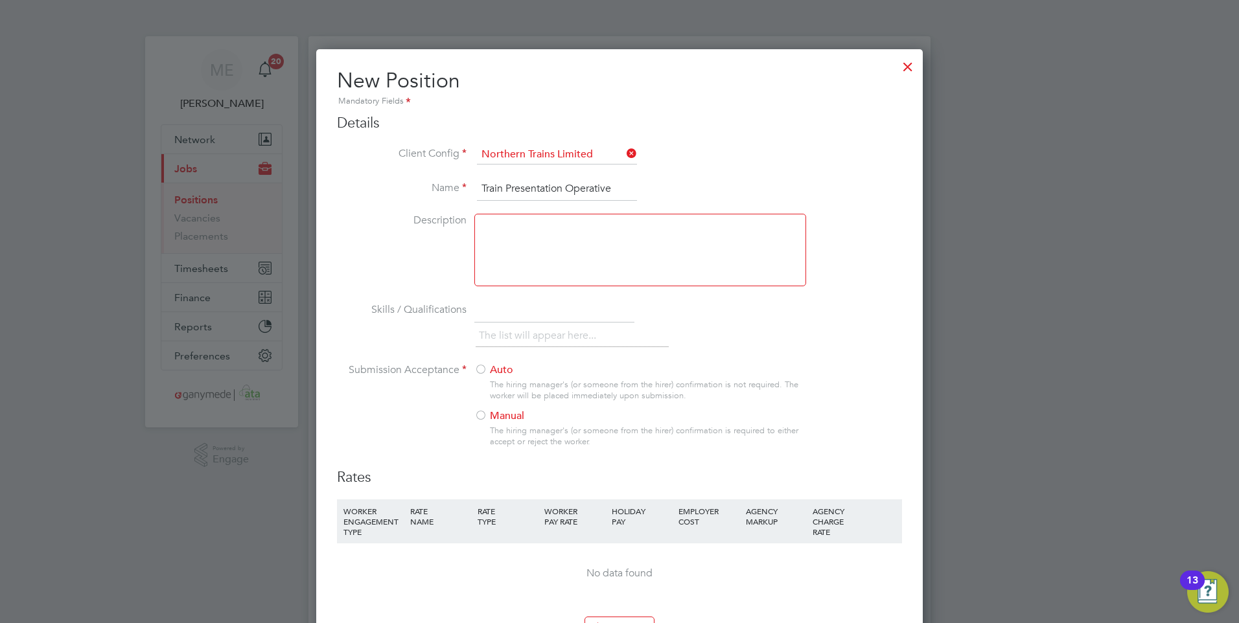
click at [629, 195] on input "Train Presentation Operative" at bounding box center [557, 189] width 160 height 23
click at [606, 189] on input "Train Presentation Operative Days" at bounding box center [557, 189] width 160 height 23
click at [612, 191] on input "Train Presentation Operative Days" at bounding box center [557, 189] width 160 height 23
click at [629, 186] on input "Train Presentation Operative (Days" at bounding box center [557, 189] width 160 height 23
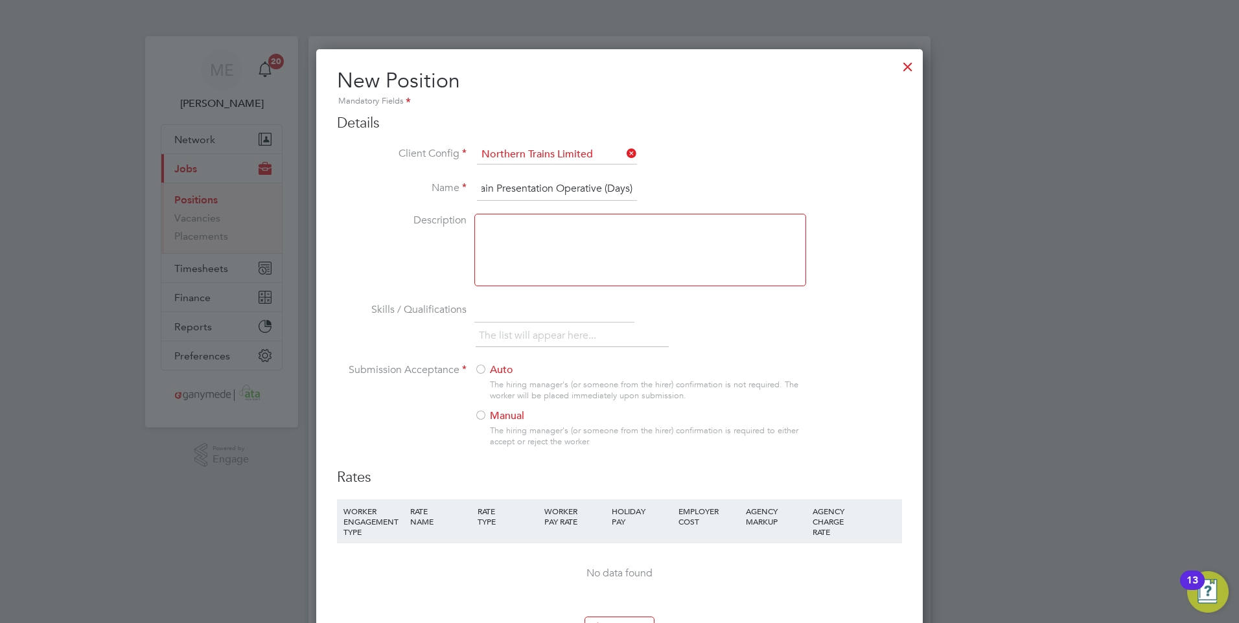
scroll to position [0, 12]
type input "Train Presentation Operative (Days)"
click at [485, 421] on div at bounding box center [480, 416] width 13 height 13
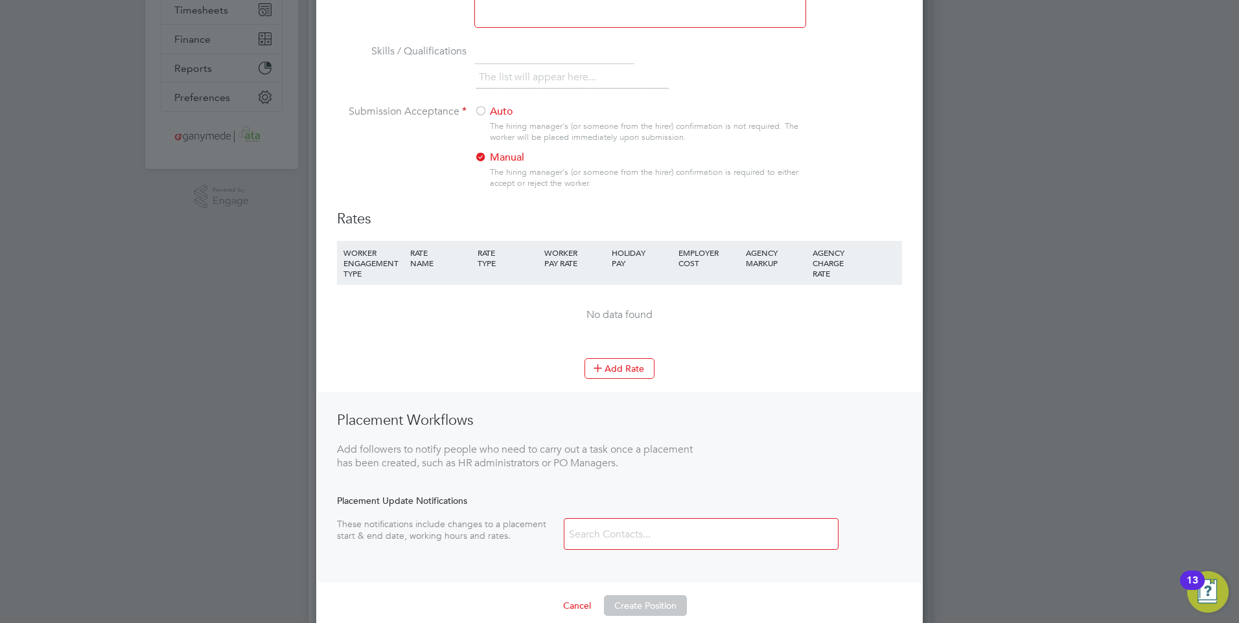
scroll to position [259, 0]
click at [598, 366] on icon at bounding box center [598, 367] width 10 height 10
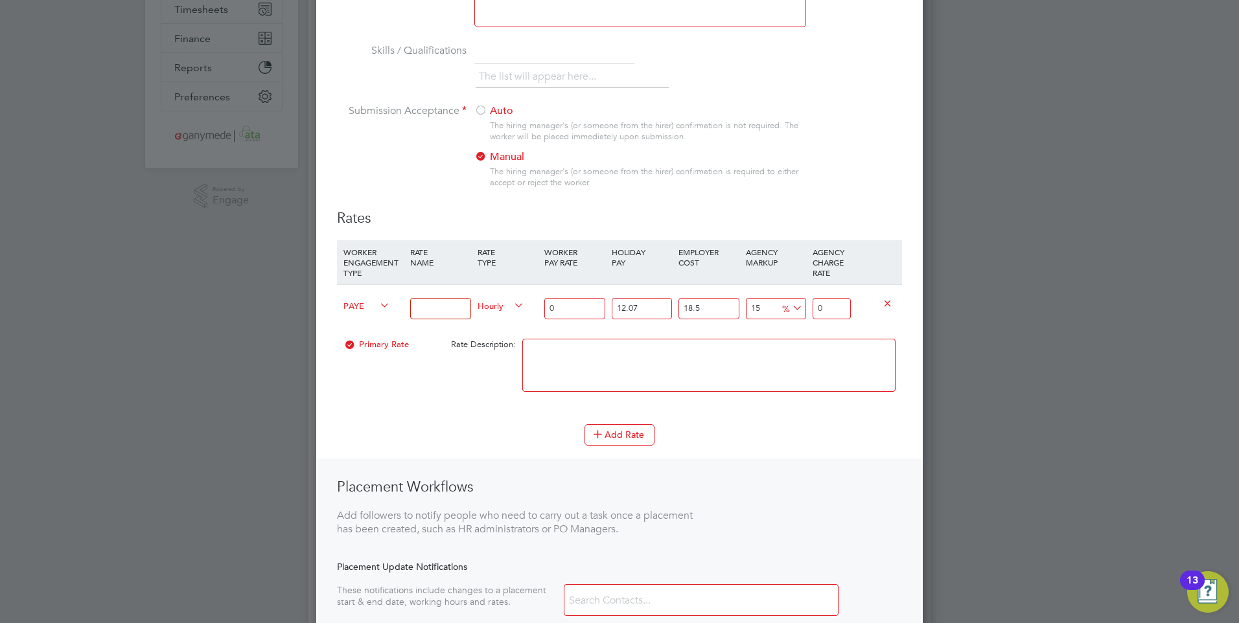
click at [432, 303] on input at bounding box center [440, 308] width 60 height 21
type input "Midweek day rate - all day shifts worked"
click at [568, 305] on input "0" at bounding box center [574, 308] width 60 height 21
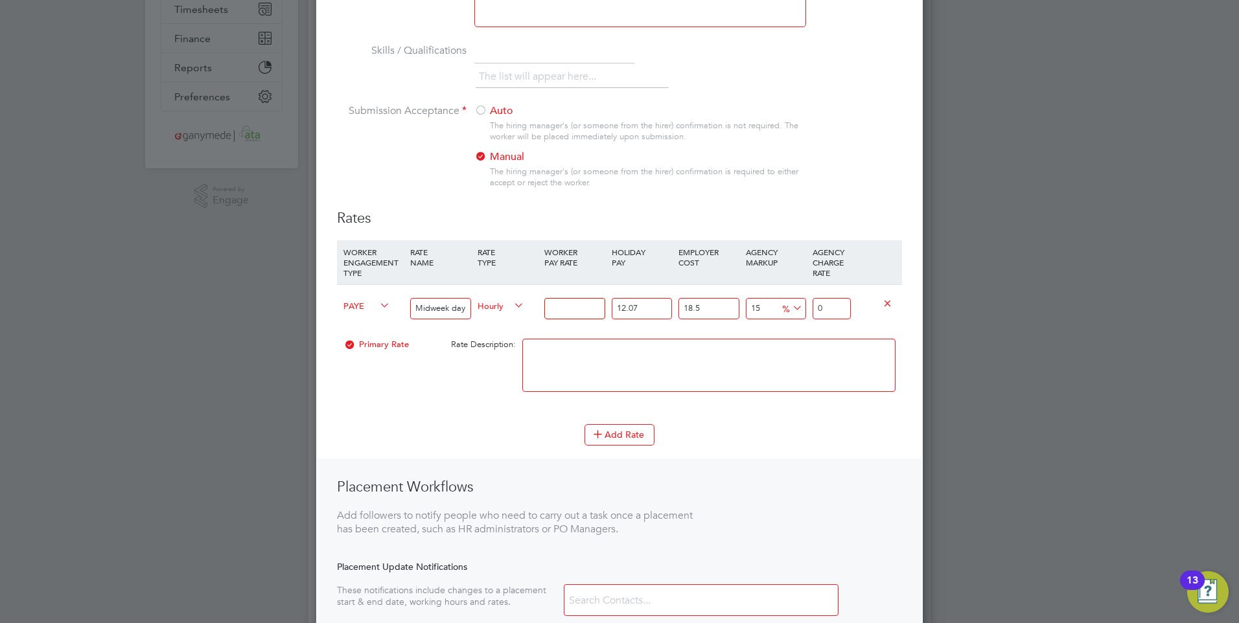
type input "1"
type input "1.527233925"
type input "12"
type input "18.3268071"
type input "12.6"
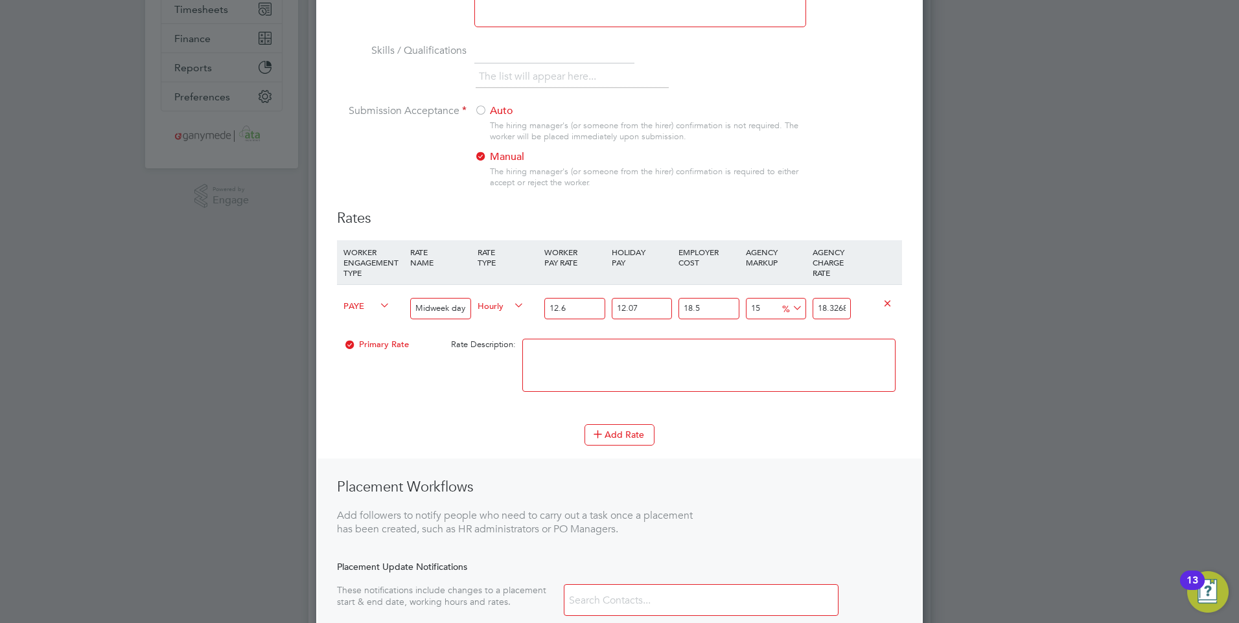
type input "19.243147455"
type input "12.60"
drag, startPoint x: 845, startPoint y: 306, endPoint x: 820, endPoint y: 306, distance: 25.3
click at [820, 306] on input "19.243147455" at bounding box center [832, 308] width 38 height 21
click at [821, 339] on textarea at bounding box center [708, 365] width 373 height 53
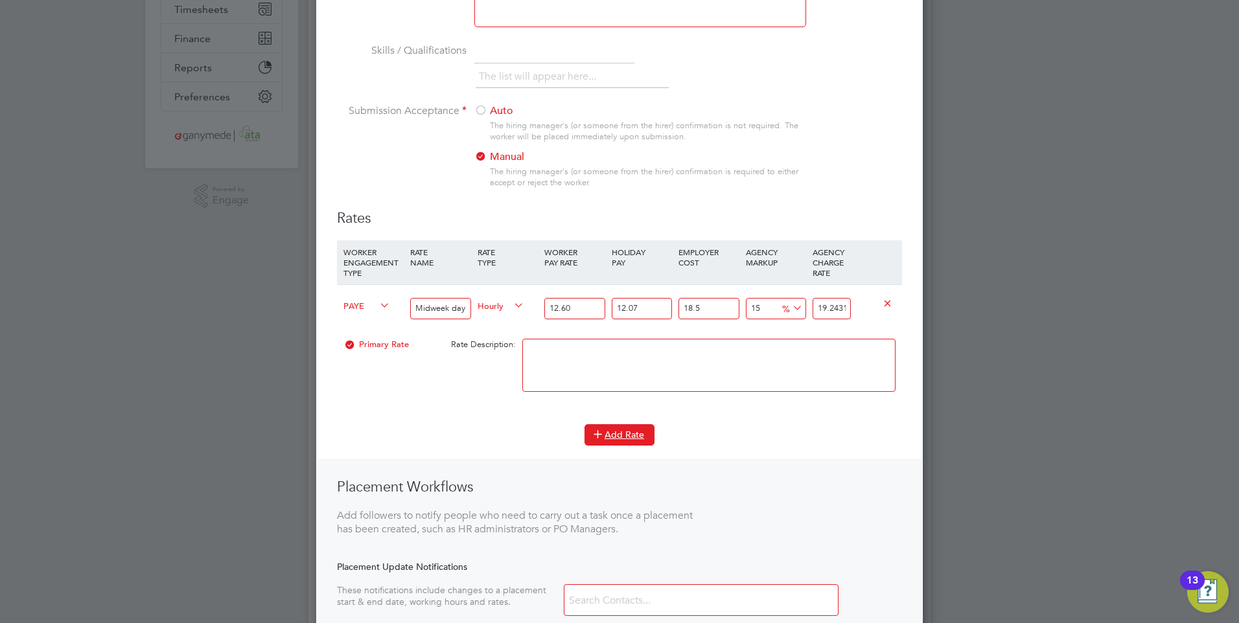
click at [599, 429] on icon at bounding box center [598, 434] width 10 height 10
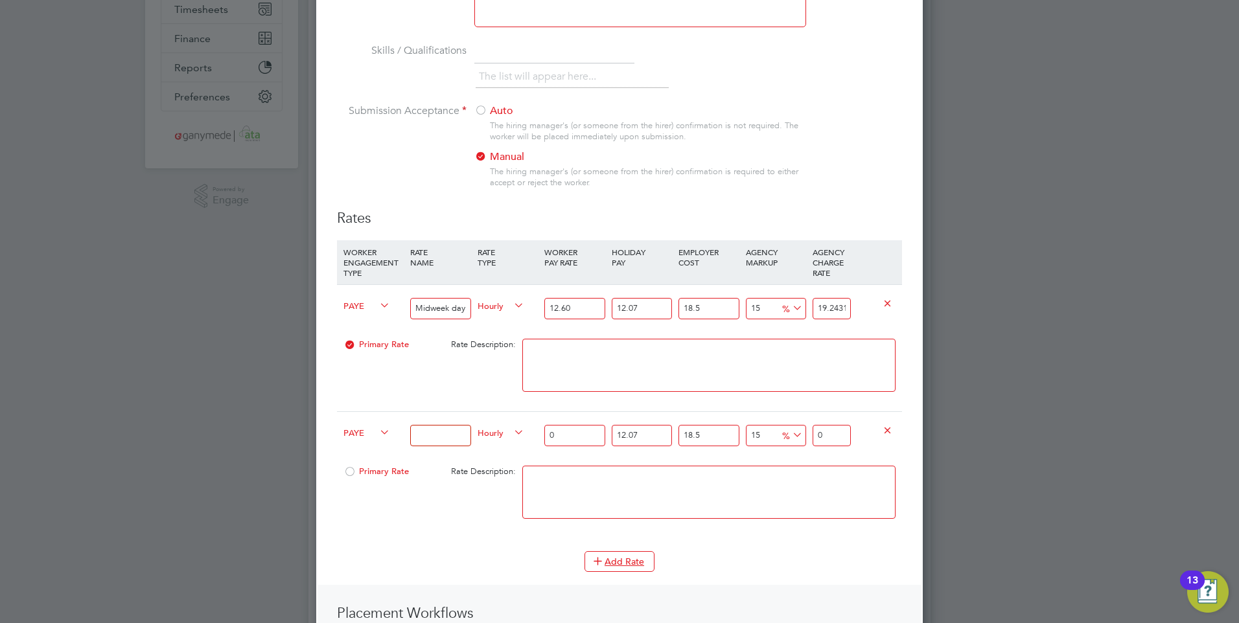
click at [419, 431] on input at bounding box center [440, 435] width 60 height 21
type input "Midweek night rate - all night shifts worked"
click at [560, 439] on input "0" at bounding box center [574, 435] width 60 height 21
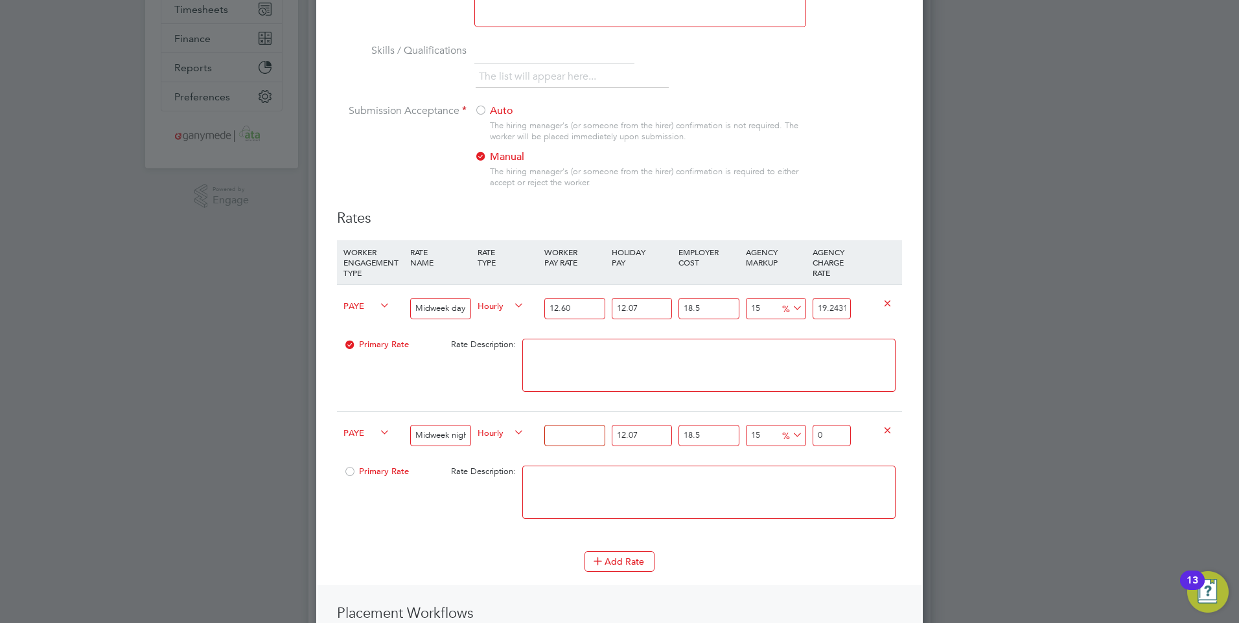
type input "1"
type input "1.527233925"
type input "13"
type input "19.854041025"
type input "13.05"
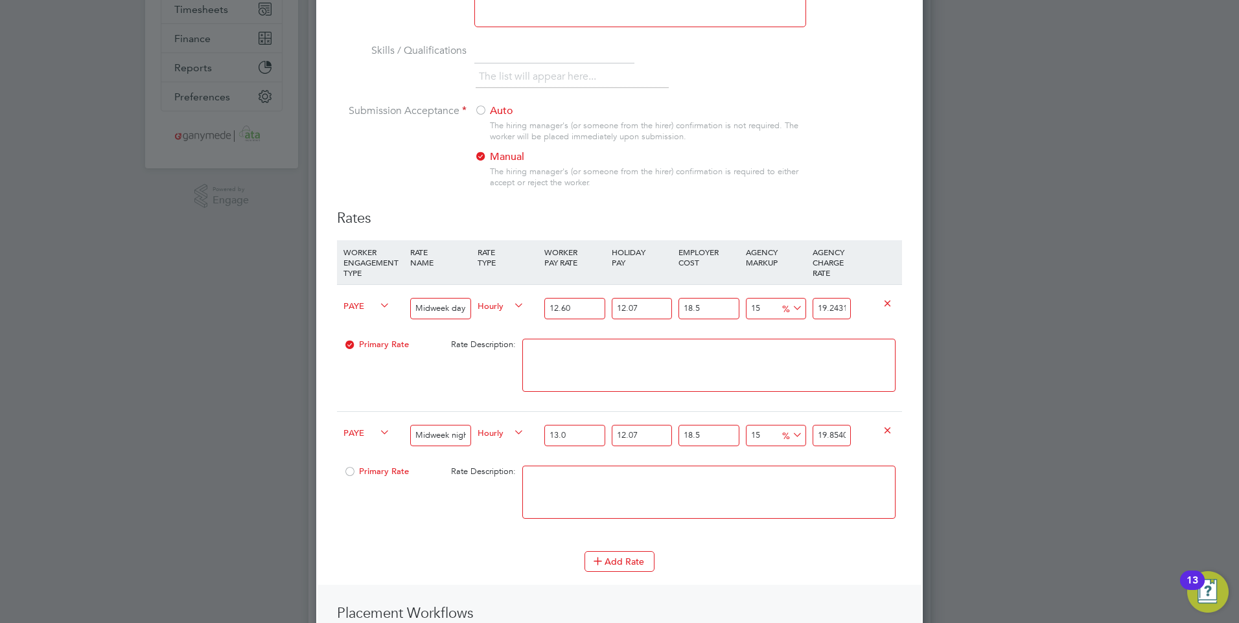
type input "19.93040272125"
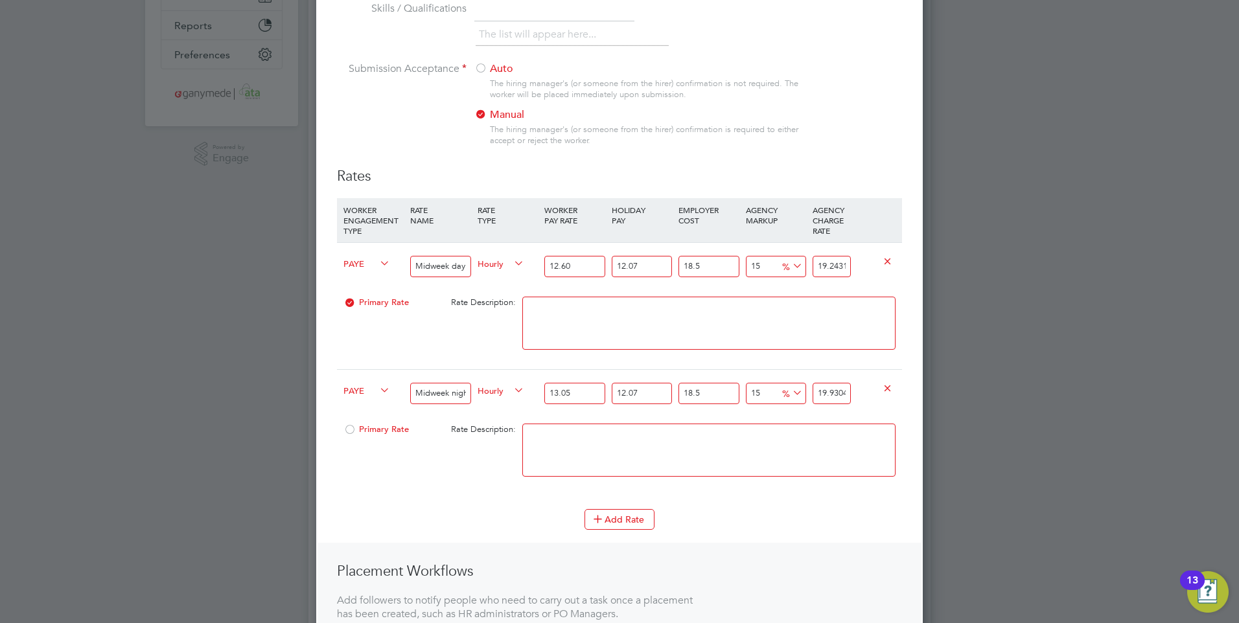
scroll to position [324, 0]
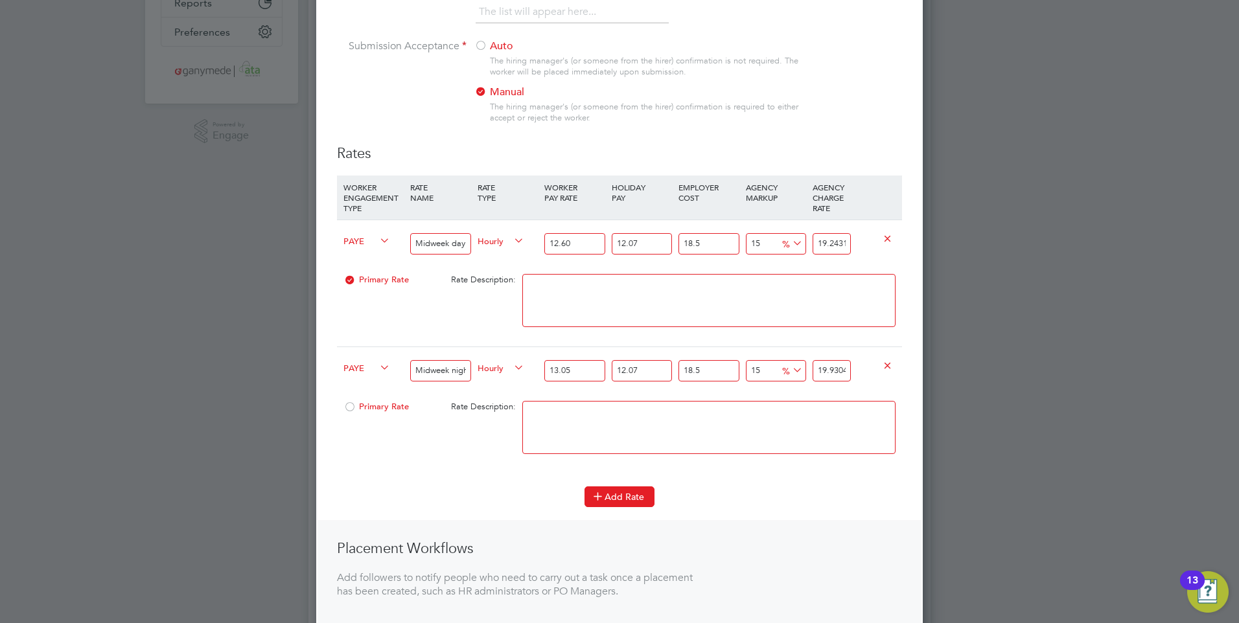
type input "13.05"
click at [622, 497] on button "Add Rate" at bounding box center [620, 497] width 70 height 21
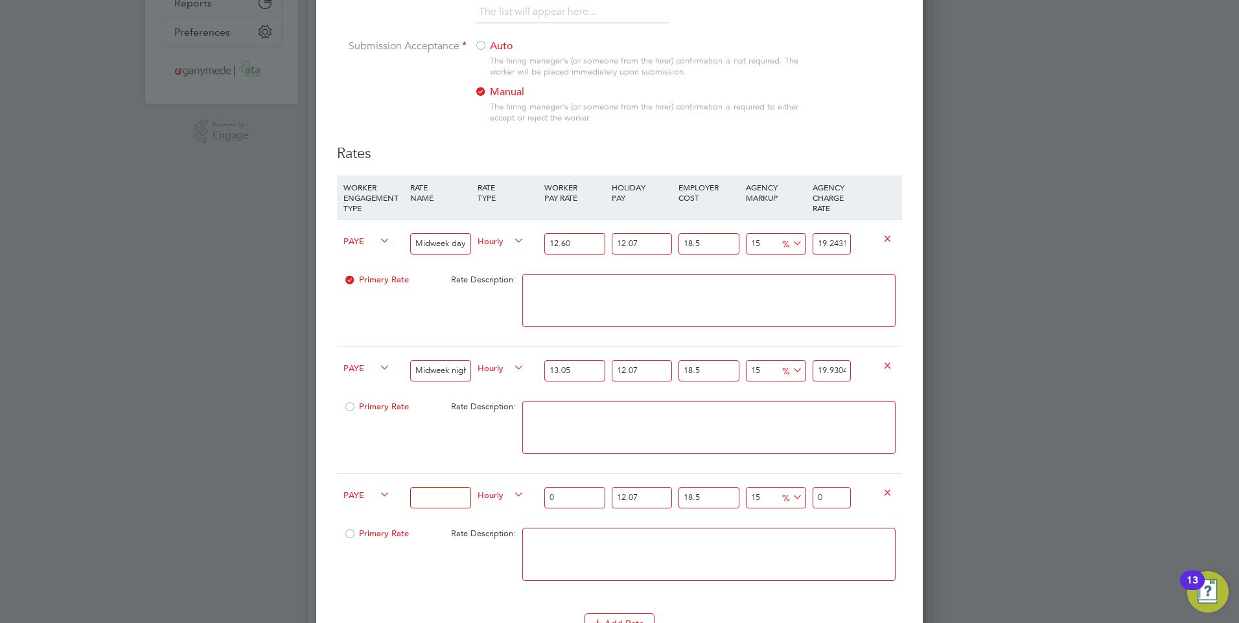
click at [432, 497] on input at bounding box center [440, 497] width 60 height 21
click at [432, 489] on input at bounding box center [440, 497] width 60 height 21
type input "Christmas midweek day rate - boxing day (days)"
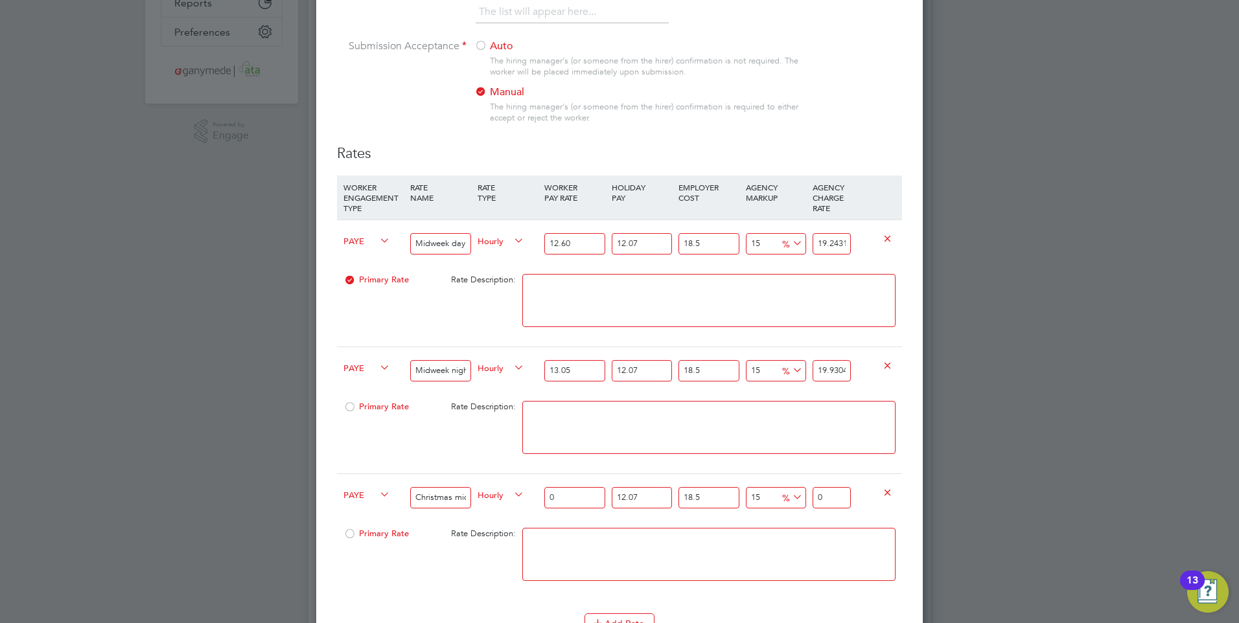
drag, startPoint x: 564, startPoint y: 500, endPoint x: 548, endPoint y: 499, distance: 16.9
click at [548, 499] on input "0" at bounding box center [574, 497] width 60 height 21
type input "2"
type input "3.05446785"
type input "26"
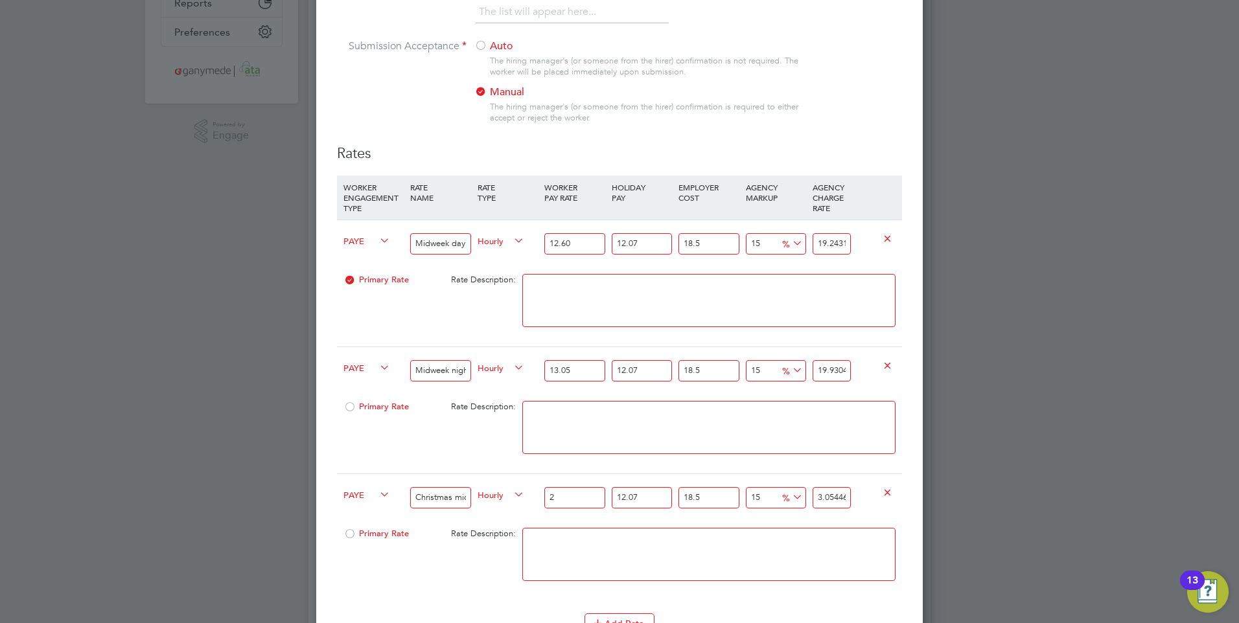
type input "39.70808205"
type input "26.1"
type input "39.8608054425"
type input "26.10"
click at [623, 540] on textarea at bounding box center [708, 554] width 373 height 53
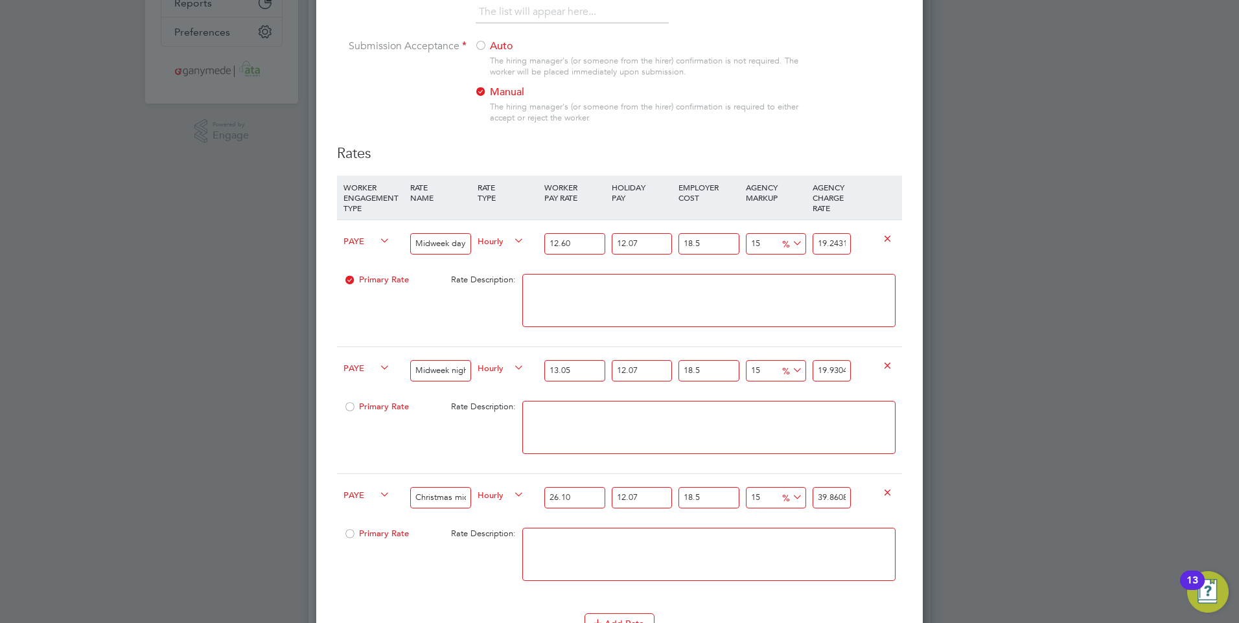
click at [758, 498] on input "15" at bounding box center [776, 497] width 60 height 21
type input "1"
type input "35.0081856495"
type input "14"
type input "39.514189743"
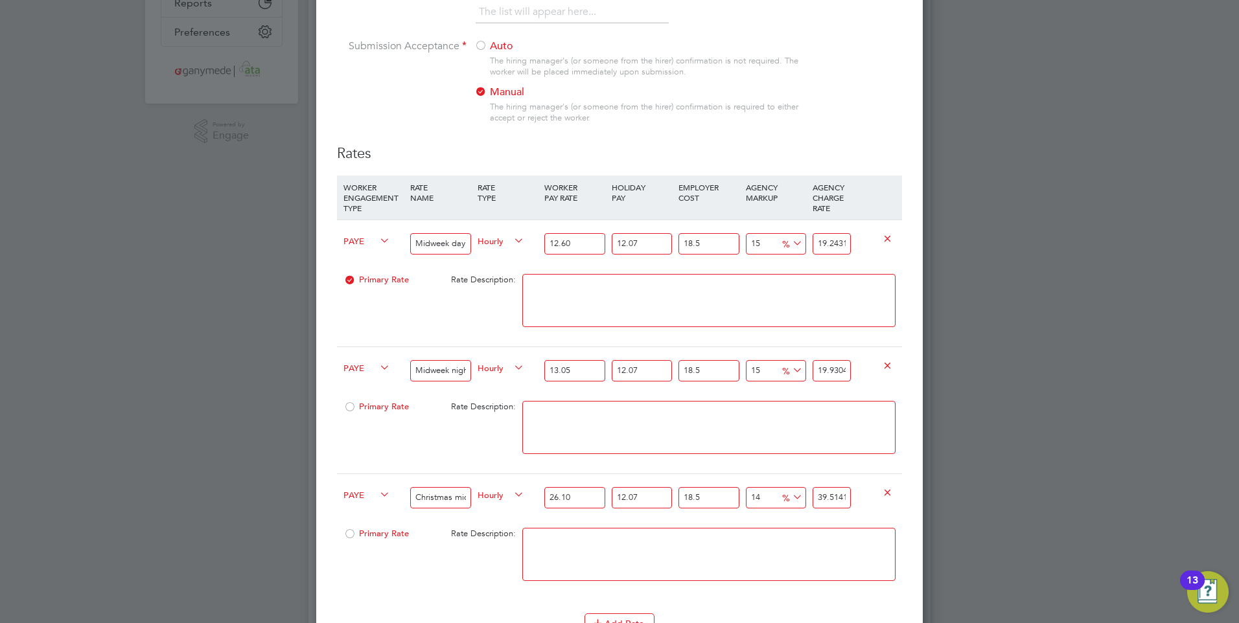
type input "14.9"
type input "39.82614387255"
type input "14.97"
type input "39.850406971515"
type input "14.97"
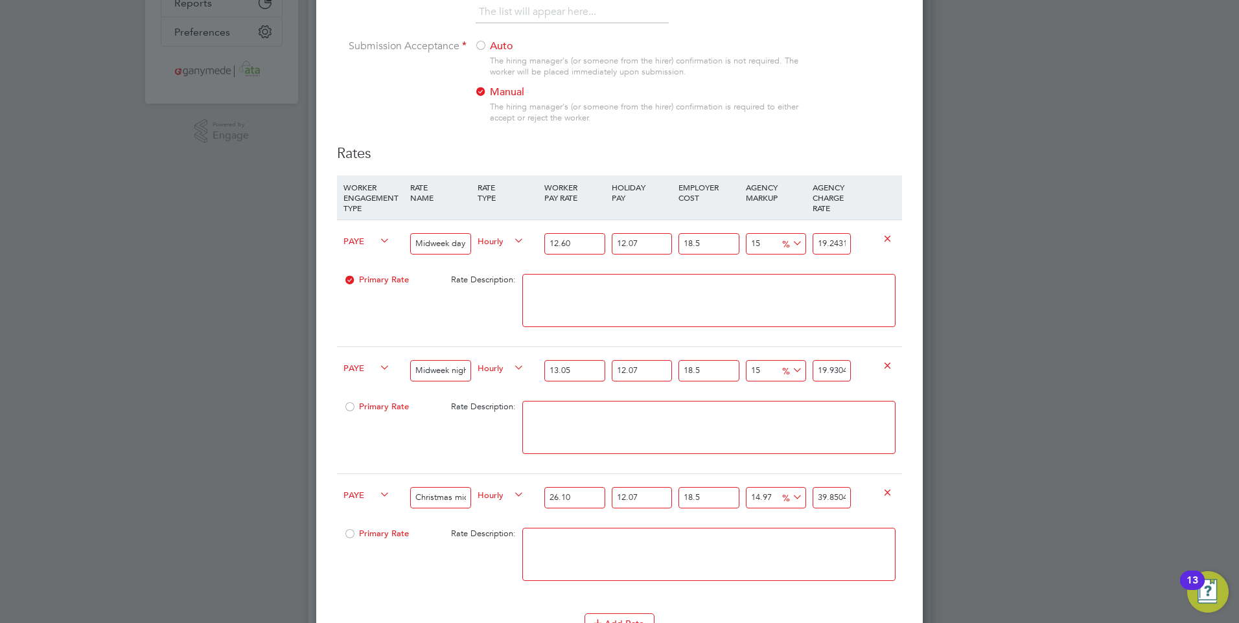
click at [756, 537] on textarea at bounding box center [708, 554] width 373 height 53
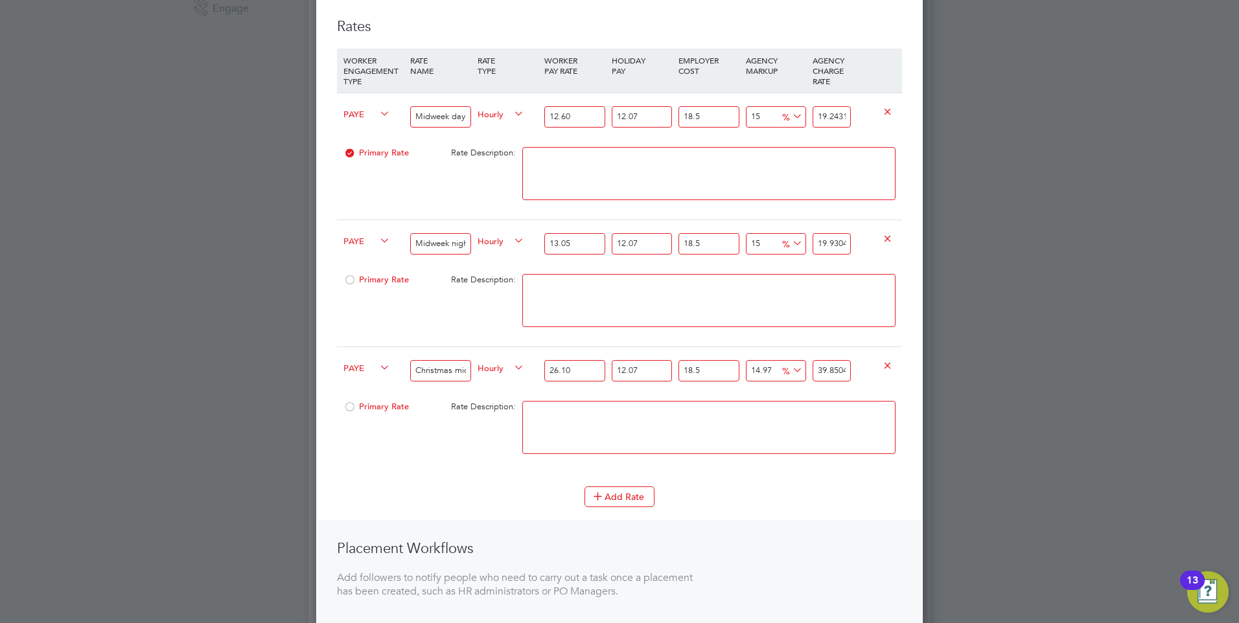
scroll to position [454, 0]
click at [610, 492] on button "Add Rate" at bounding box center [620, 494] width 70 height 21
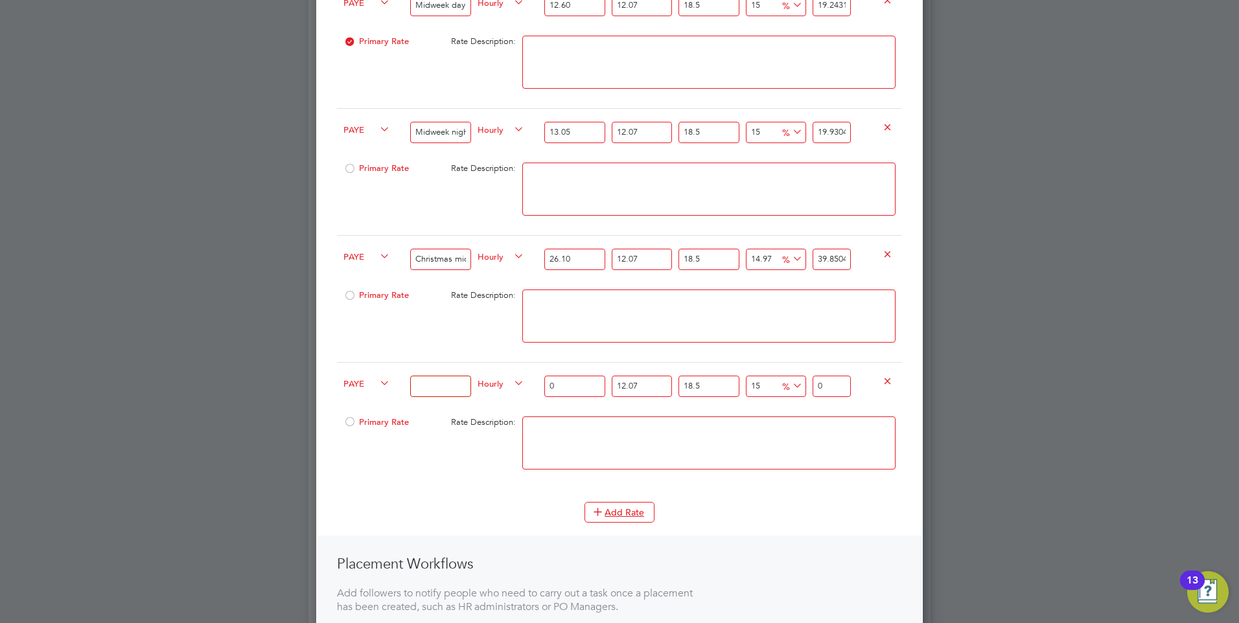
scroll to position [583, 0]
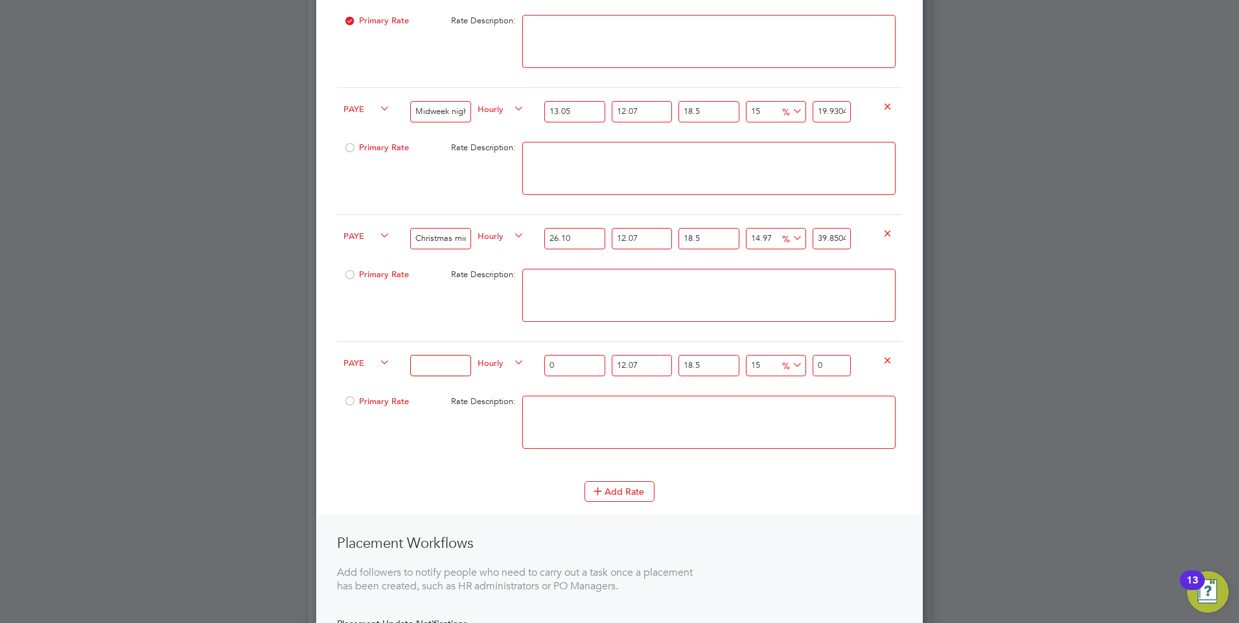
click at [415, 367] on input at bounding box center [440, 365] width 60 height 21
click at [437, 367] on input "Christmas midweek nigt rate -" at bounding box center [440, 365] width 60 height 21
click at [465, 364] on input "Christmas midweek night rate -" at bounding box center [440, 365] width 60 height 21
click at [467, 366] on input "Christmas midweek night rate -" at bounding box center [440, 365] width 60 height 21
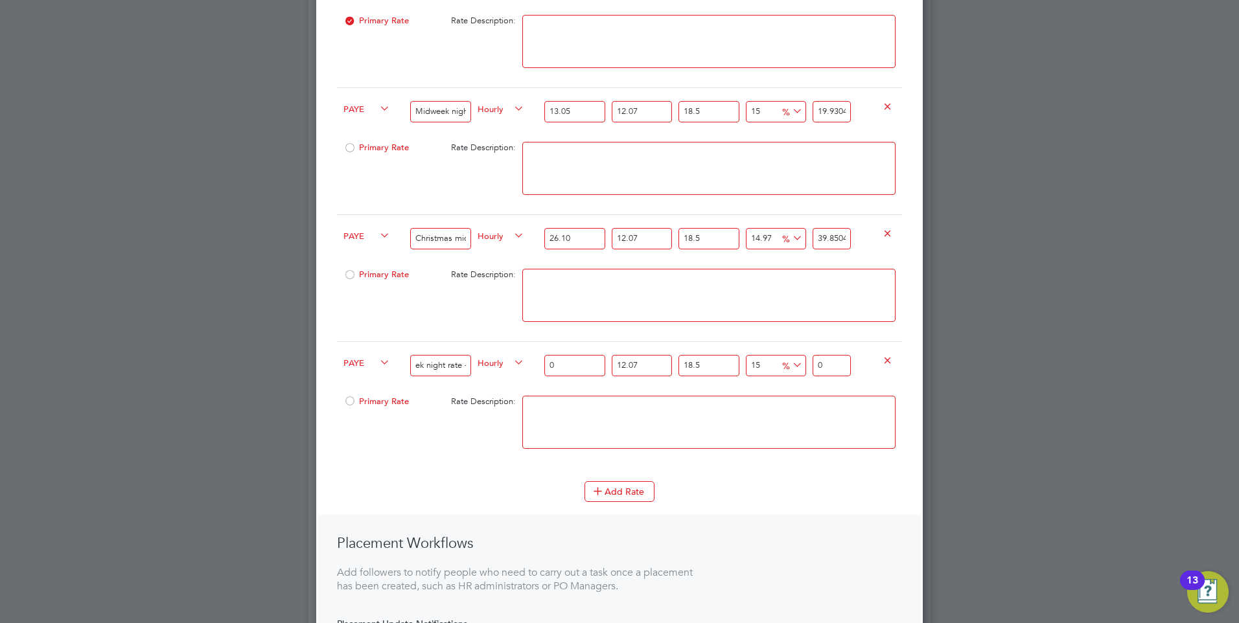
scroll to position [0, 65]
click at [468, 366] on input "Christmas midweek night rate -" at bounding box center [440, 365] width 60 height 21
click at [466, 366] on input "Christmas midweek night rate -" at bounding box center [440, 365] width 60 height 21
type input "Christmas midweek night rate - boxing day (nights)"
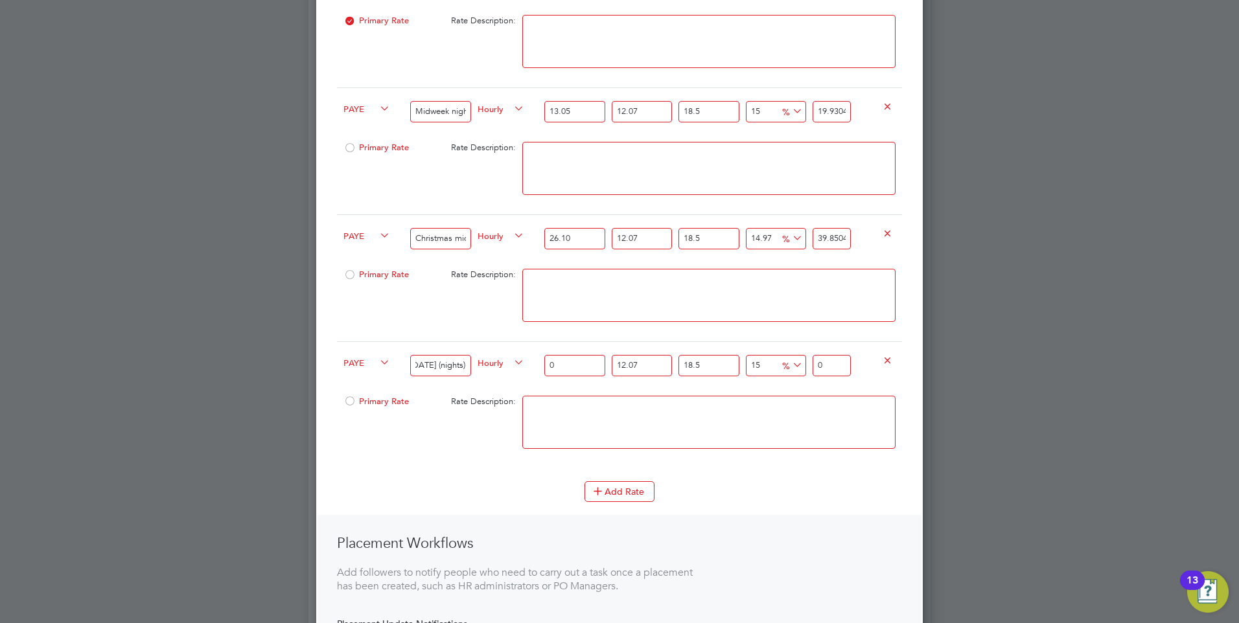
click at [566, 364] on input "0" at bounding box center [574, 365] width 60 height 21
type input "2"
type input "3.05446785"
type input "25"
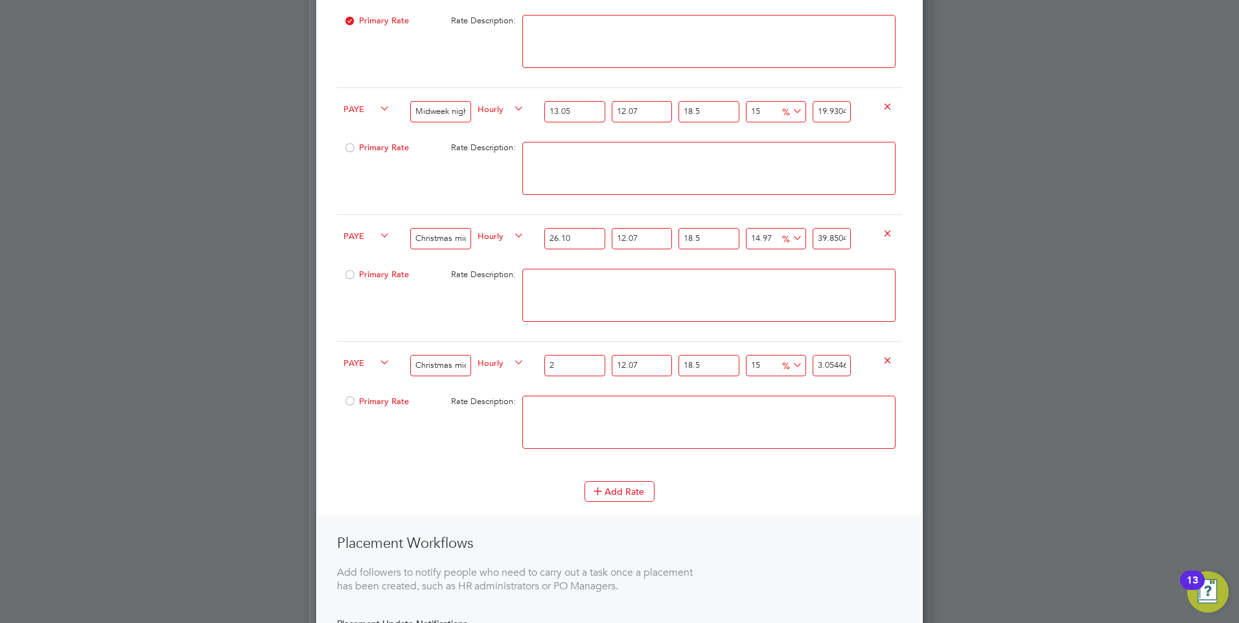
type input "38.180848125"
type input "25.2"
type input "38.48629491"
type input "25.20"
click at [645, 419] on textarea at bounding box center [708, 422] width 373 height 53
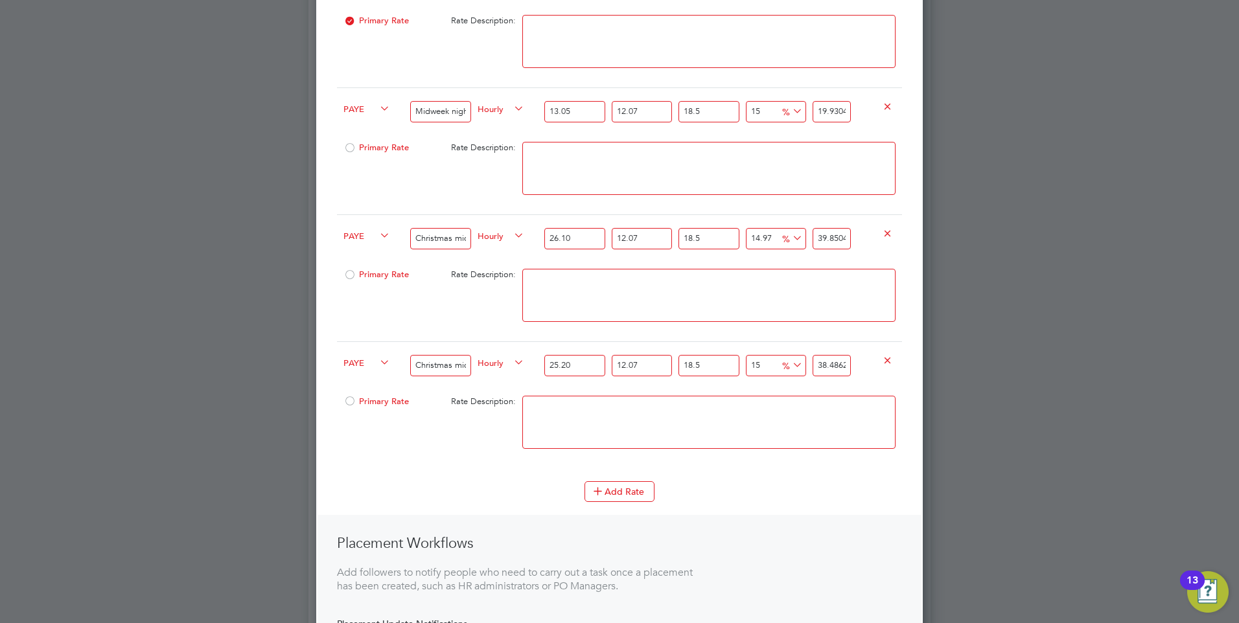
click at [769, 366] on input "15" at bounding box center [776, 365] width 60 height 21
type input "1"
type input "33.801006834"
type input "14"
type input "38.151631476"
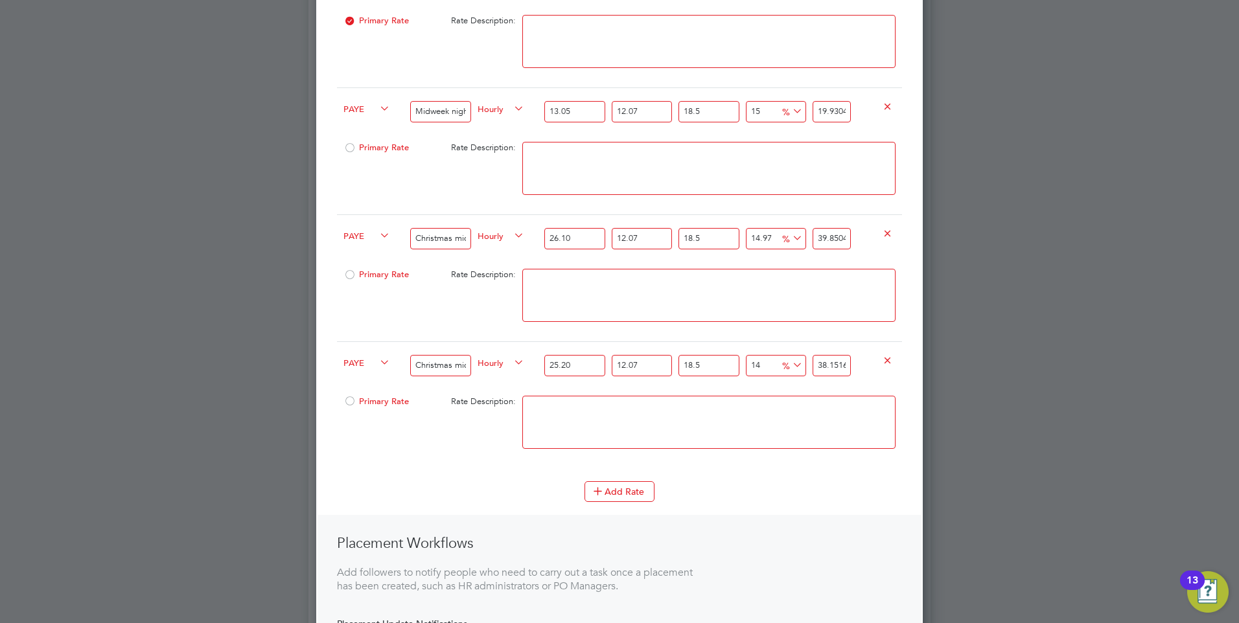
type input "14.9"
type input "38.4528285666"
type input "14.97"
type input "38.47625500698"
type input "14.97"
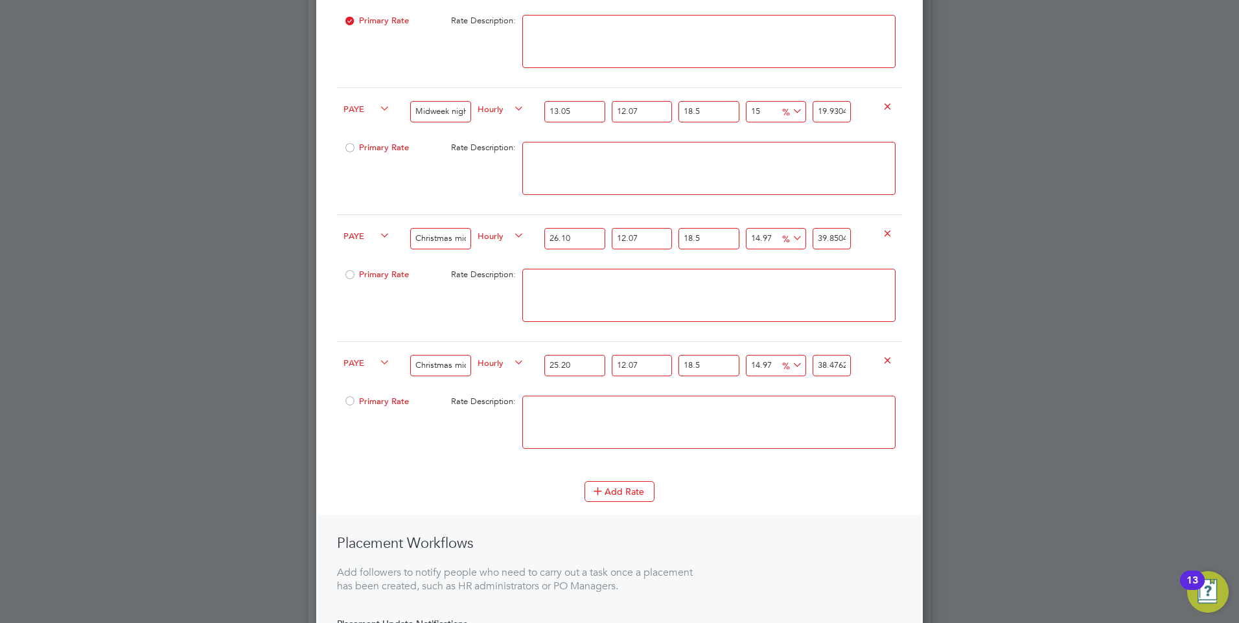
click at [736, 402] on textarea at bounding box center [708, 422] width 373 height 53
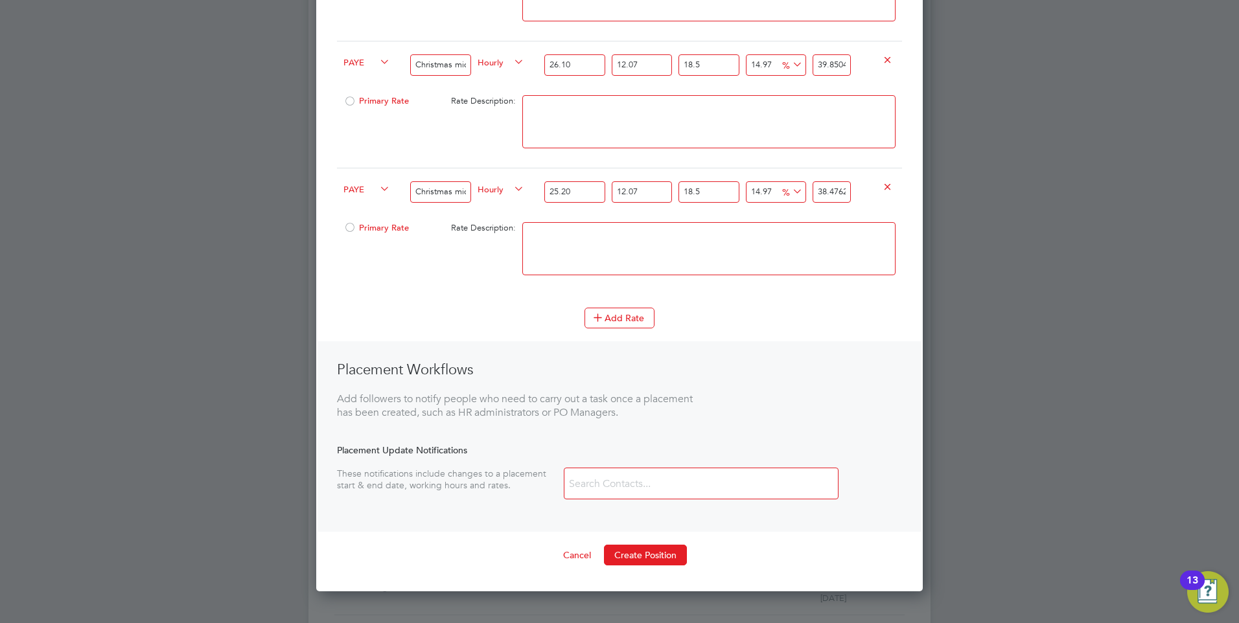
scroll to position [842, 0]
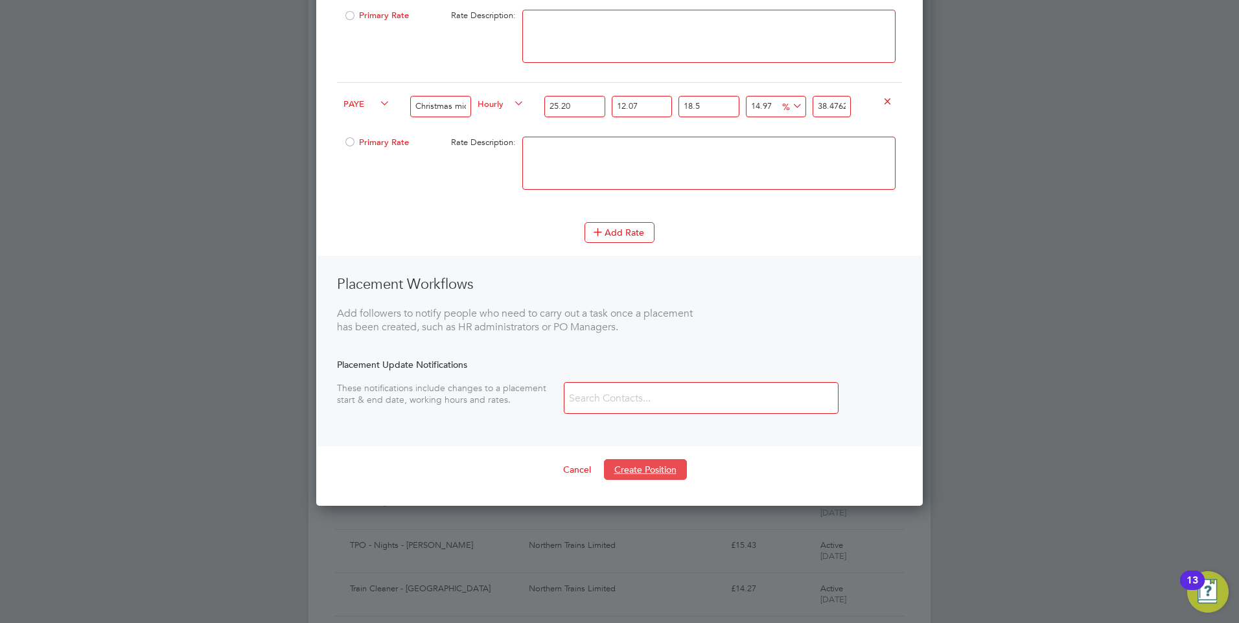
click at [625, 464] on button "Create Position" at bounding box center [645, 469] width 83 height 21
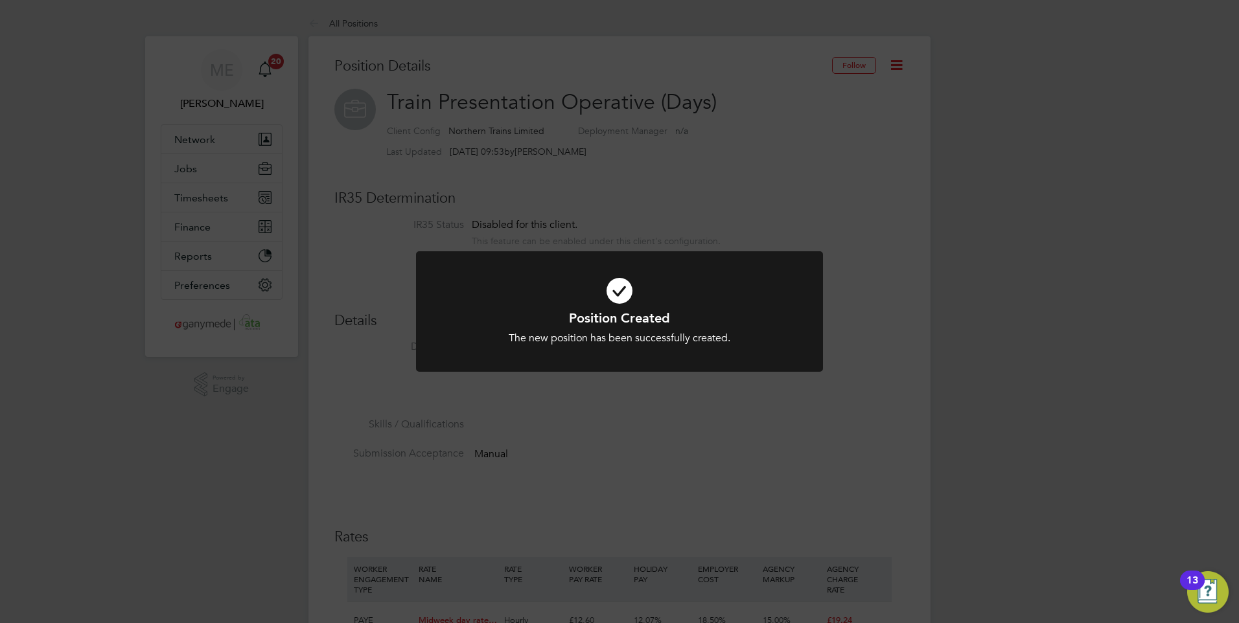
click at [622, 431] on div "Position Created The new position has been successfully created. Cancel Okay" at bounding box center [619, 311] width 1239 height 623
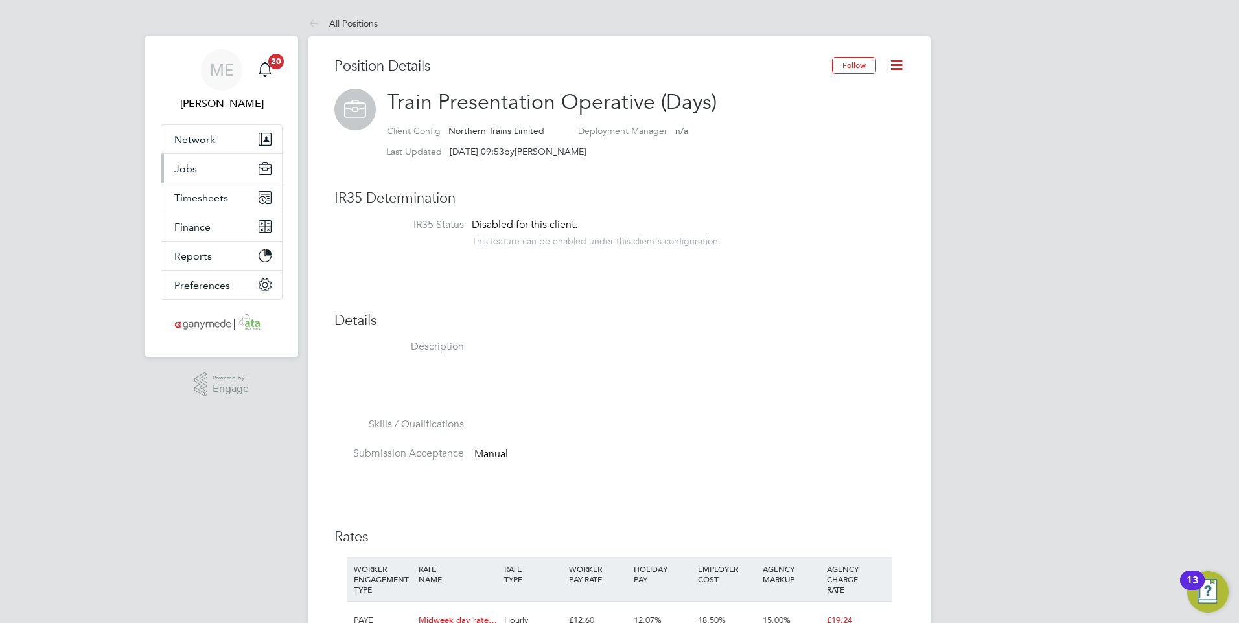
click at [194, 170] on span "Jobs" at bounding box center [185, 169] width 23 height 12
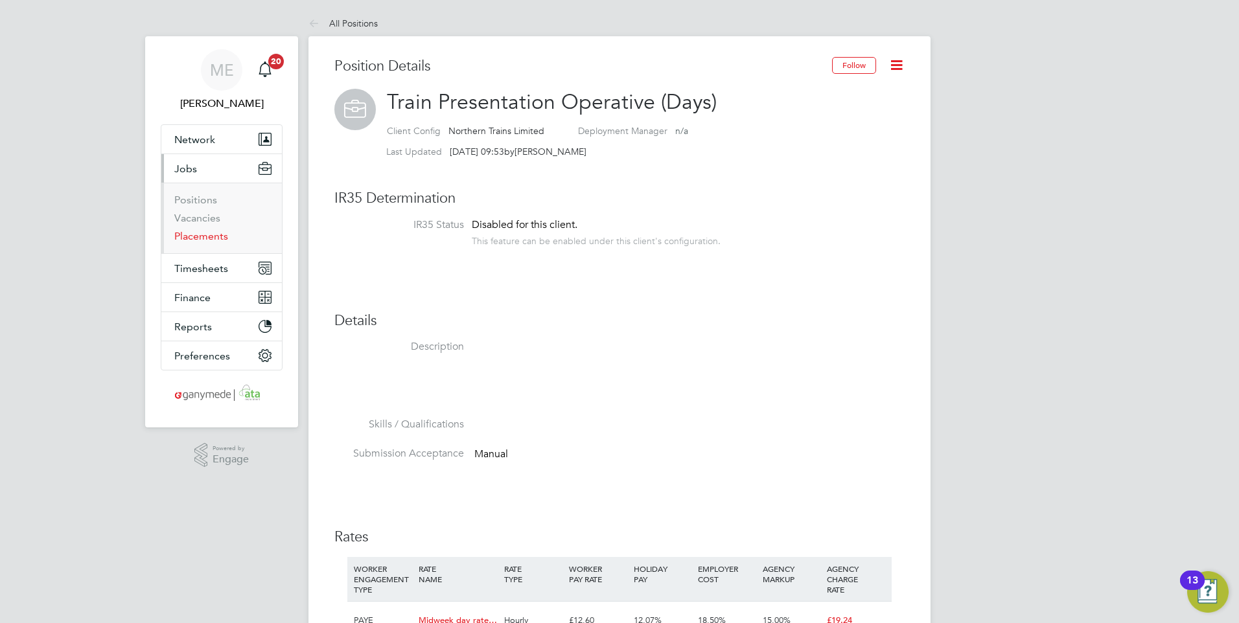
click at [197, 233] on link "Placements" at bounding box center [201, 236] width 54 height 12
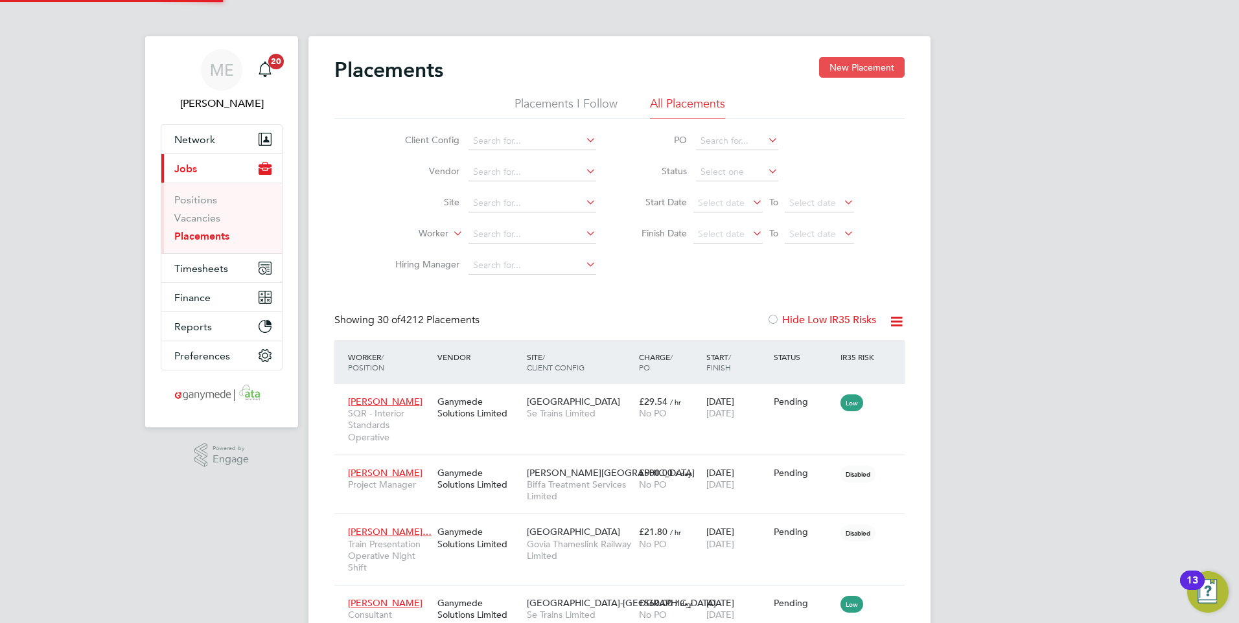
scroll to position [61, 90]
click at [830, 61] on button "New Placement" at bounding box center [862, 67] width 86 height 21
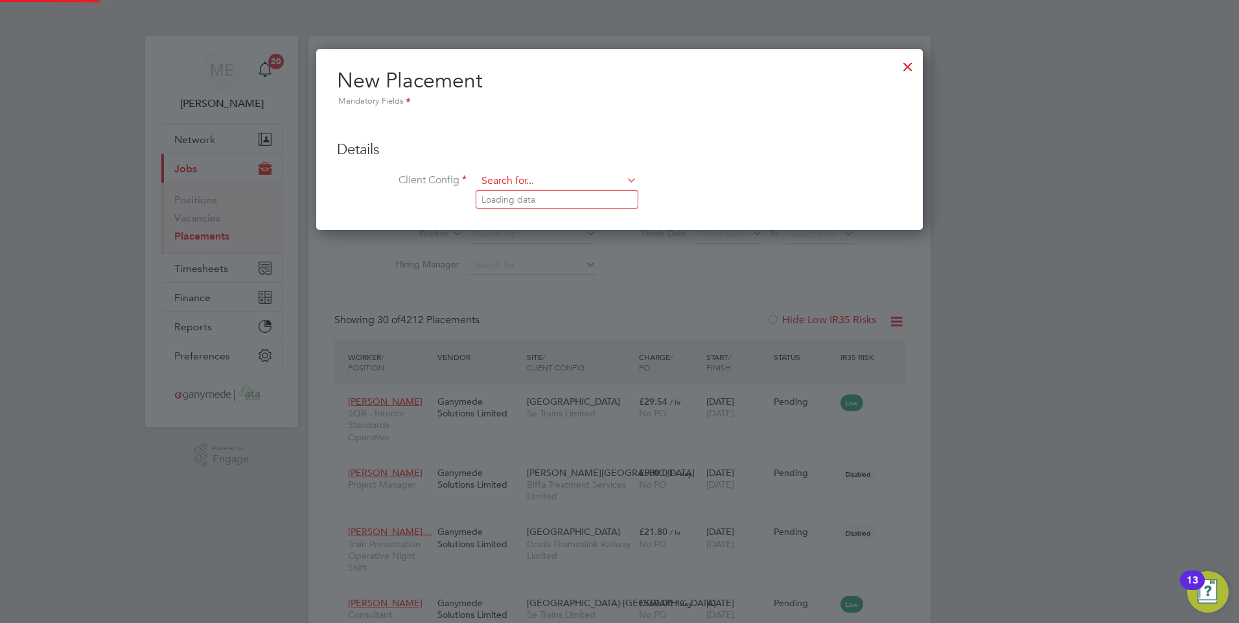
click at [517, 177] on input at bounding box center [557, 181] width 160 height 19
click at [518, 233] on li "North ern Trains Limited" at bounding box center [589, 235] width 226 height 17
type input "Northern Trains Limited"
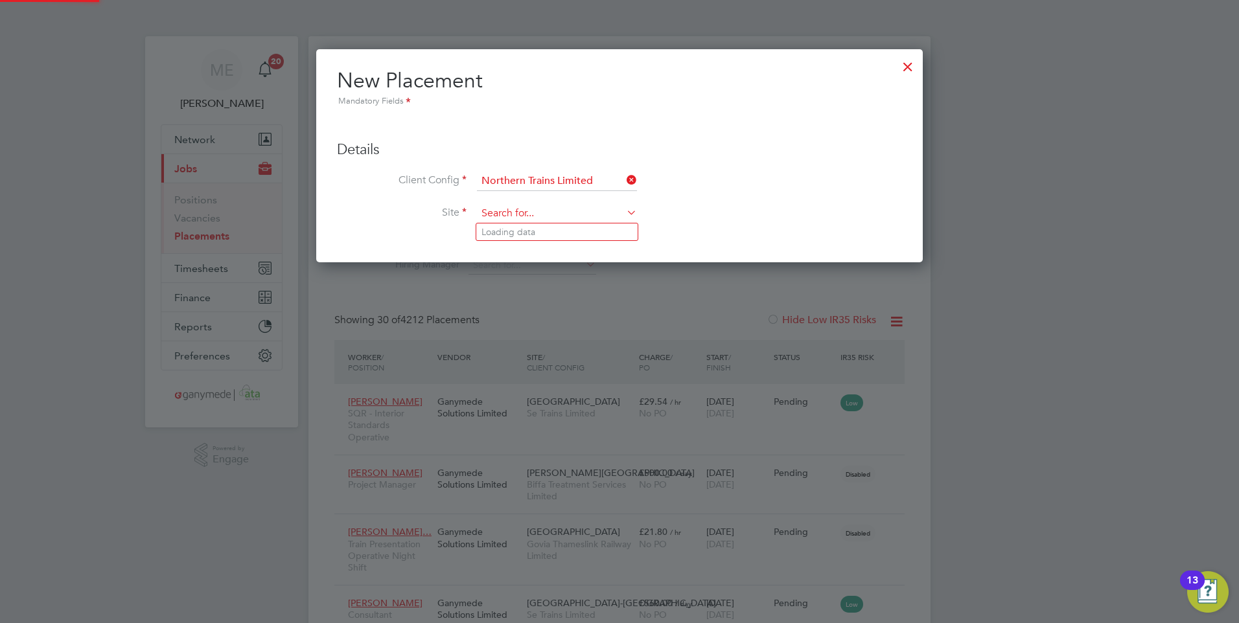
click at [497, 211] on input at bounding box center [557, 213] width 160 height 19
click at [504, 218] on input at bounding box center [557, 213] width 160 height 19
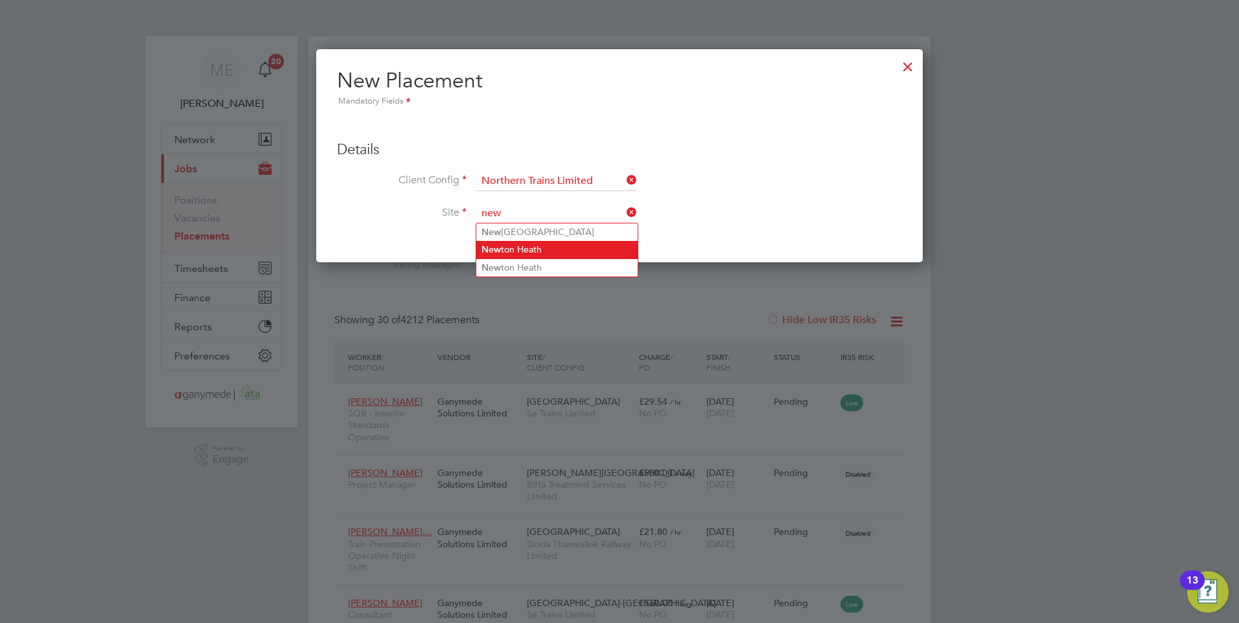
click at [517, 246] on li "New ton Heath" at bounding box center [556, 249] width 161 height 17
type input "Newton Heath"
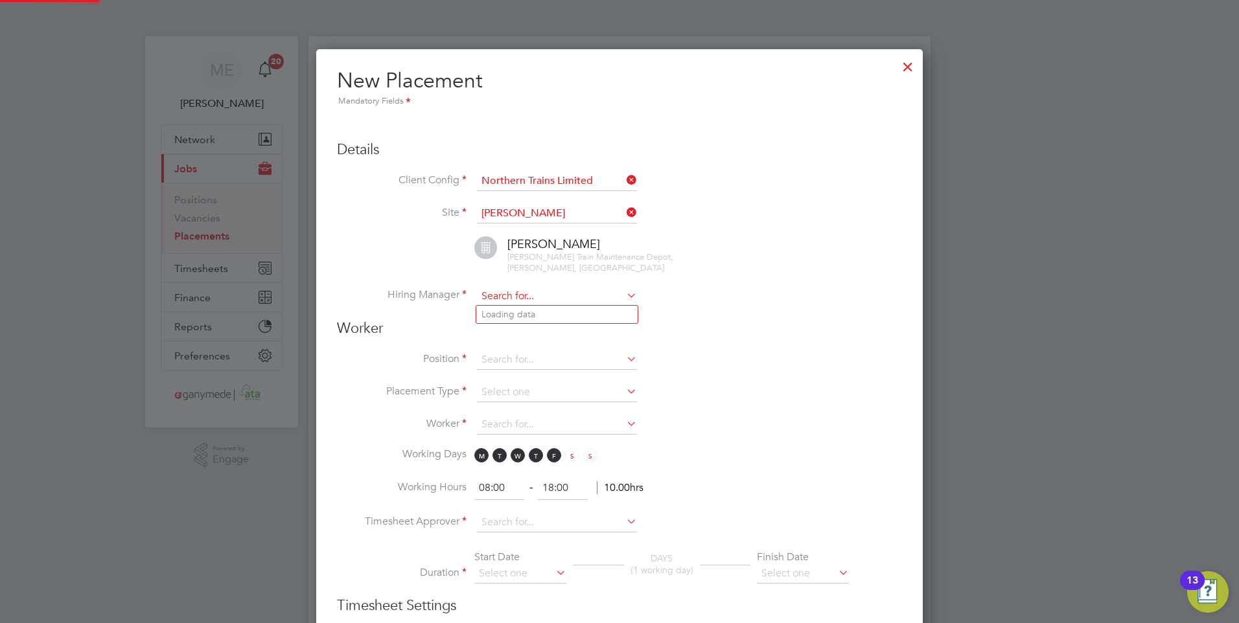
click at [507, 301] on input at bounding box center [557, 296] width 160 height 19
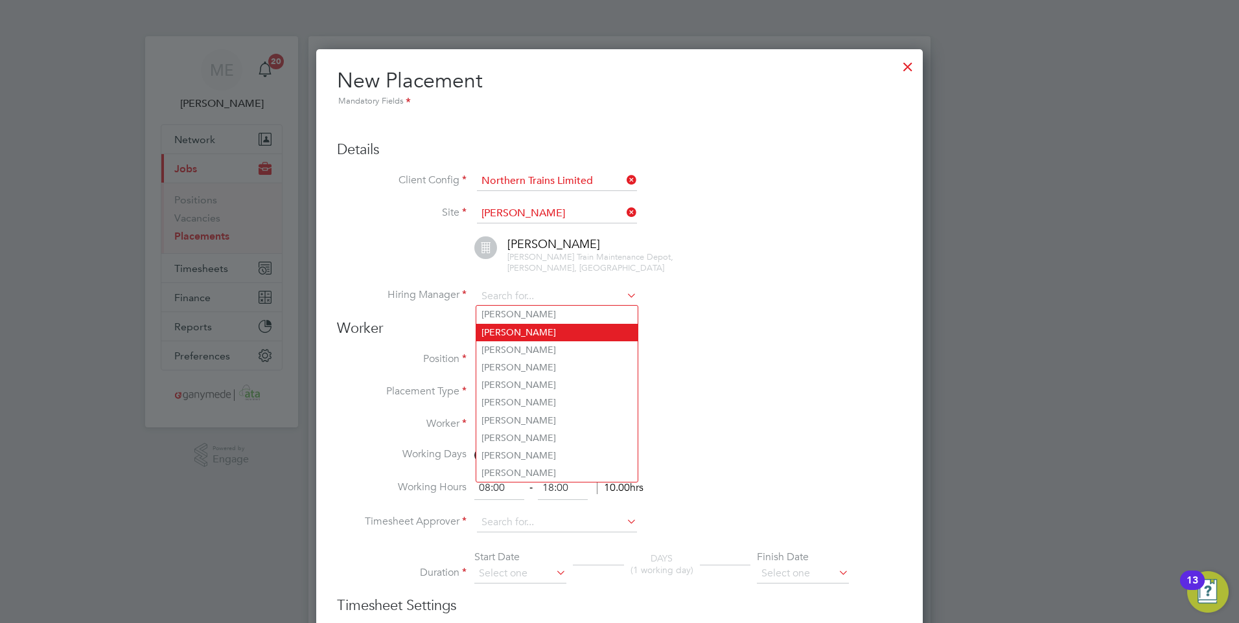
click at [518, 326] on li "Amber Holmes" at bounding box center [556, 332] width 161 height 17
type input "Amber Holmes"
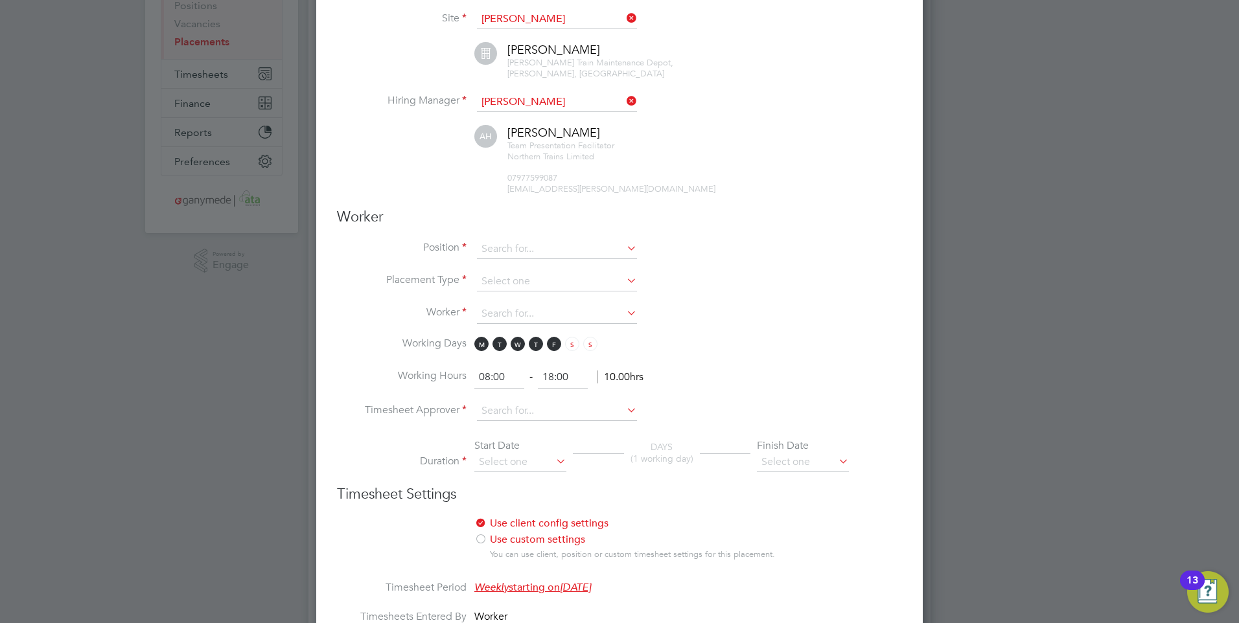
click at [503, 250] on input at bounding box center [557, 249] width 160 height 19
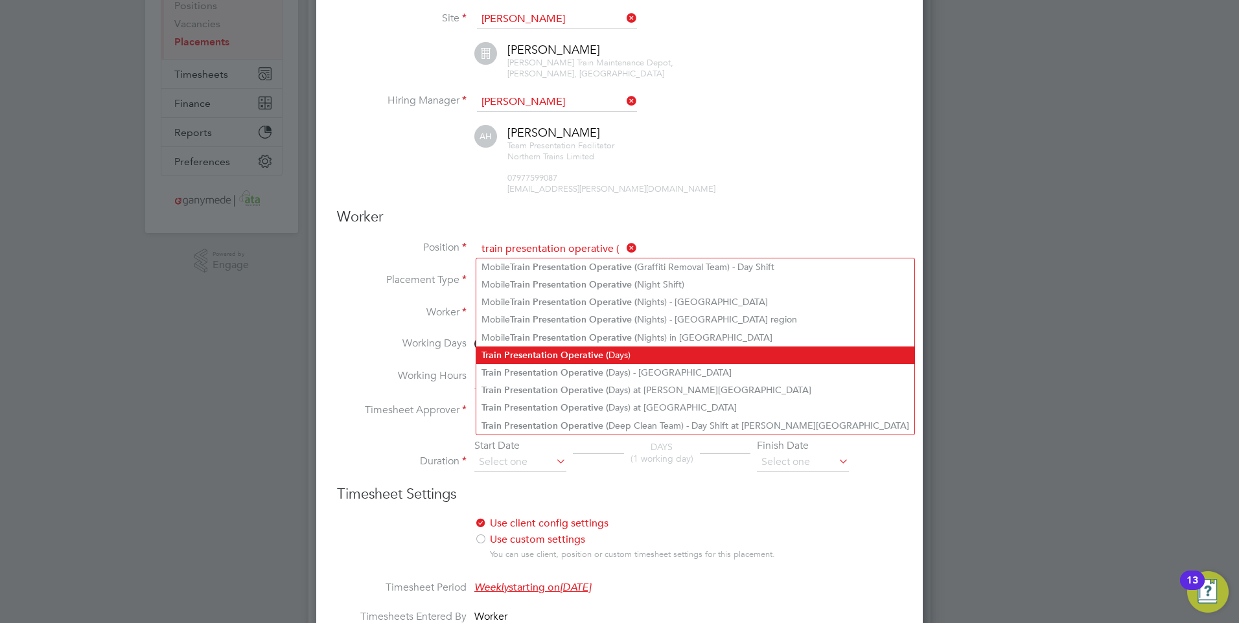
click at [524, 350] on b "Presentation" at bounding box center [531, 355] width 54 height 11
type input "Train Presentation Operative (Days)"
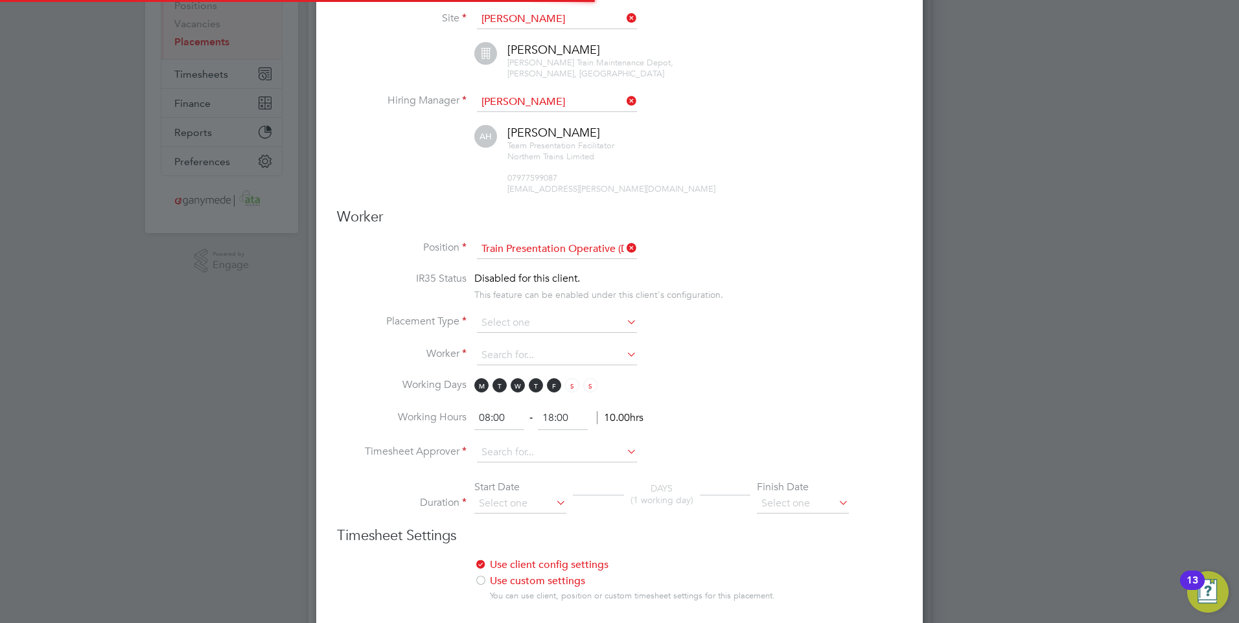
scroll to position [38, 68]
click at [528, 318] on input at bounding box center [557, 323] width 160 height 19
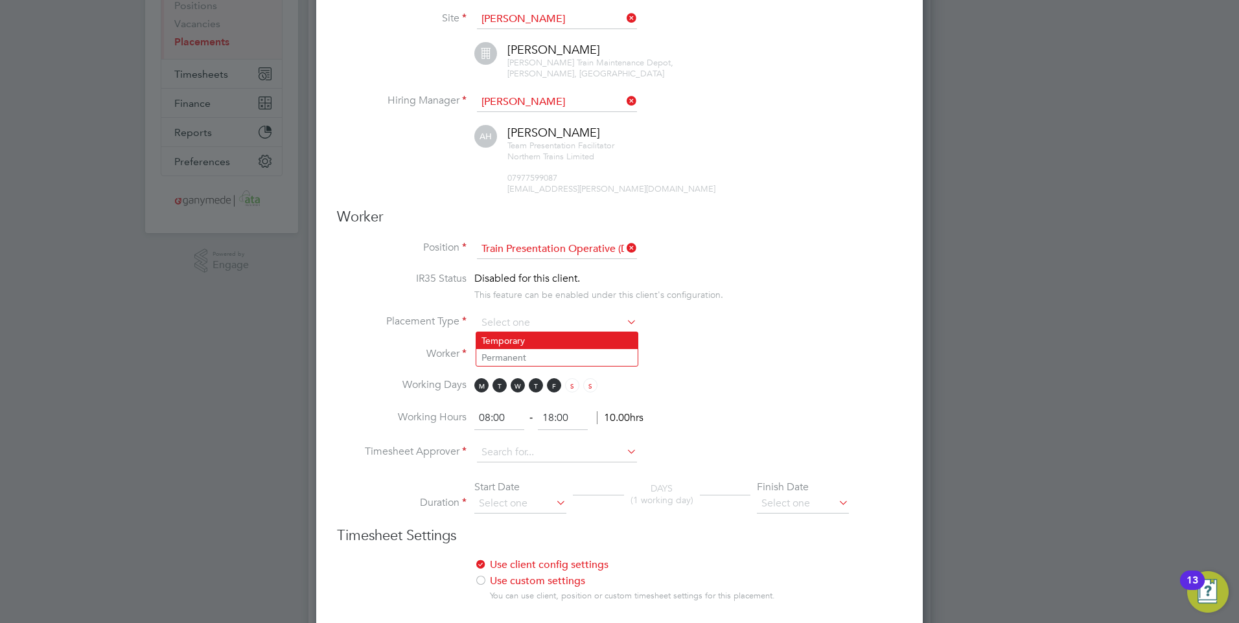
click at [522, 340] on li "Temporary" at bounding box center [556, 340] width 161 height 17
type input "Temporary"
click at [522, 358] on input at bounding box center [557, 355] width 160 height 19
click at [519, 421] on li "Clare Kelly (191819)" at bounding box center [565, 425] width 178 height 17
type input "Clare Kelly (191819)"
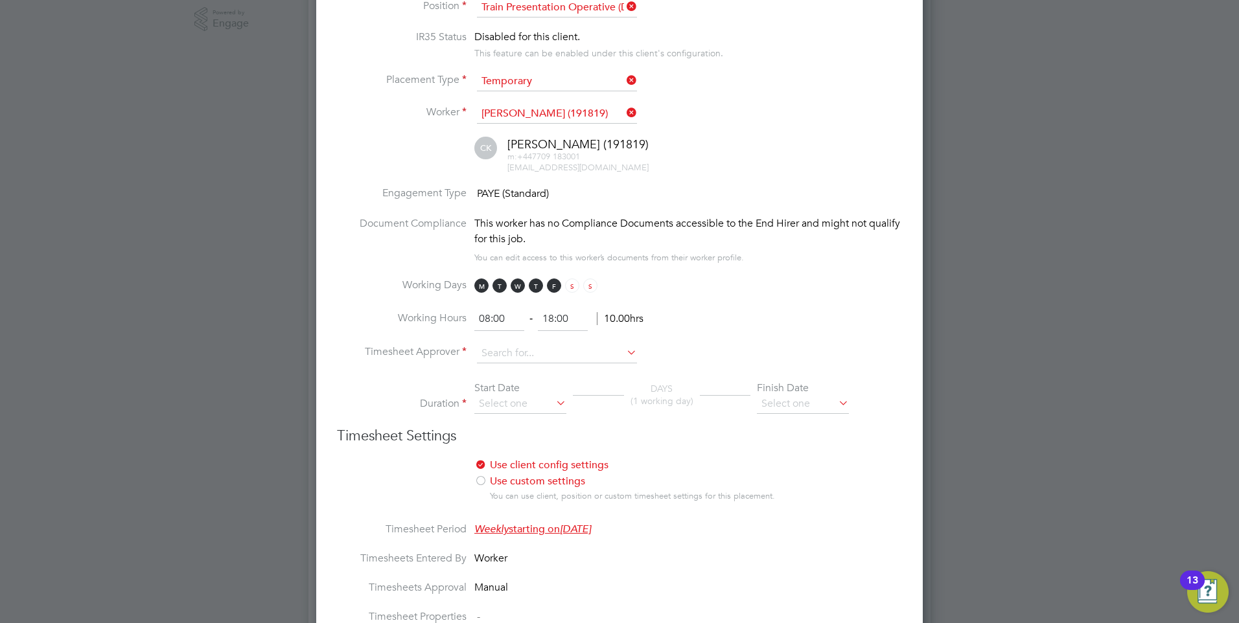
scroll to position [454, 0]
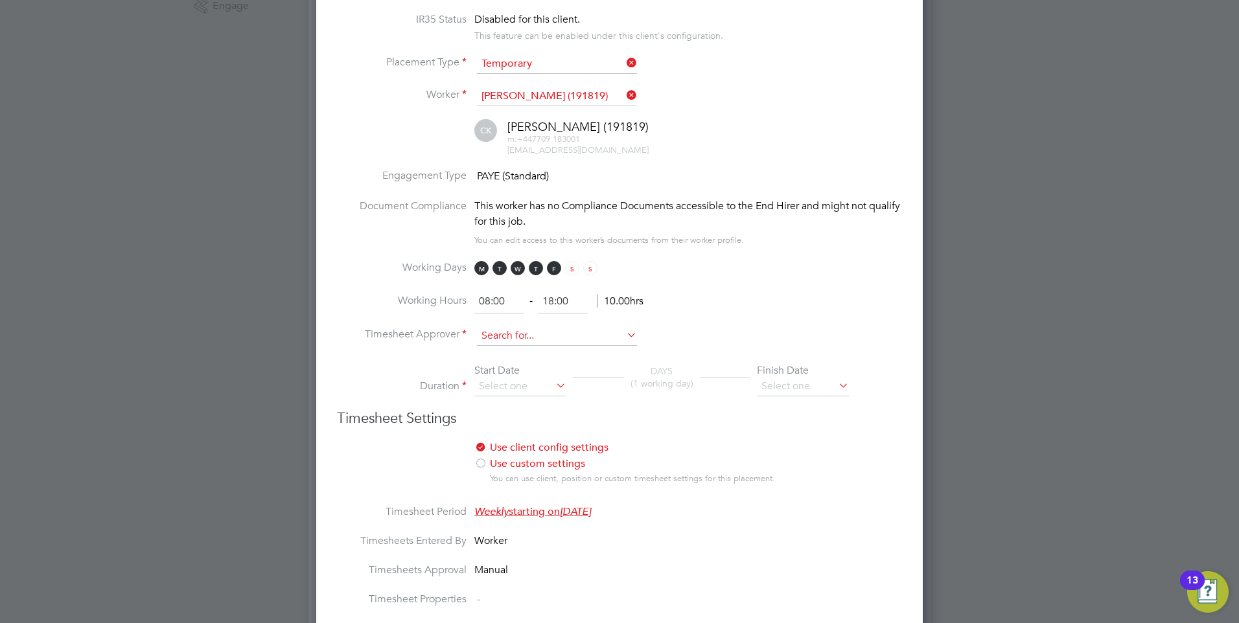
click at [508, 331] on input at bounding box center [557, 336] width 160 height 19
click at [513, 380] on li "Amber Holmes" at bounding box center [556, 388] width 161 height 17
type input "Amber Holmes"
click at [507, 380] on input at bounding box center [520, 386] width 92 height 19
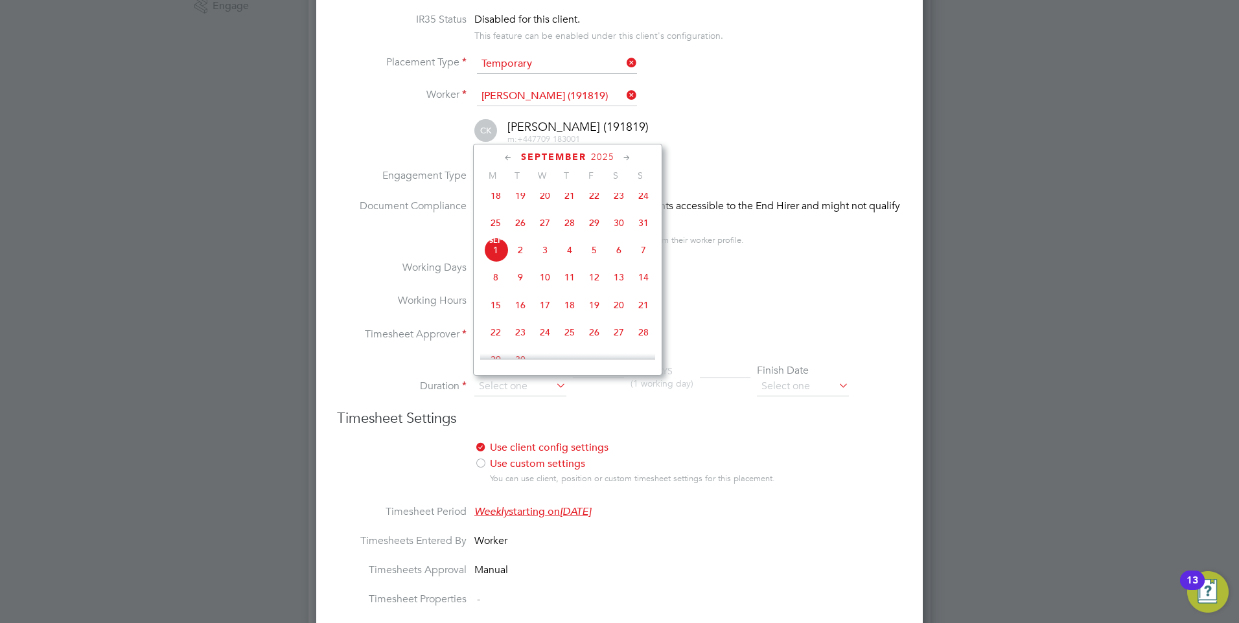
click at [493, 311] on span "15" at bounding box center [495, 305] width 25 height 25
type input "15 Sep 2025"
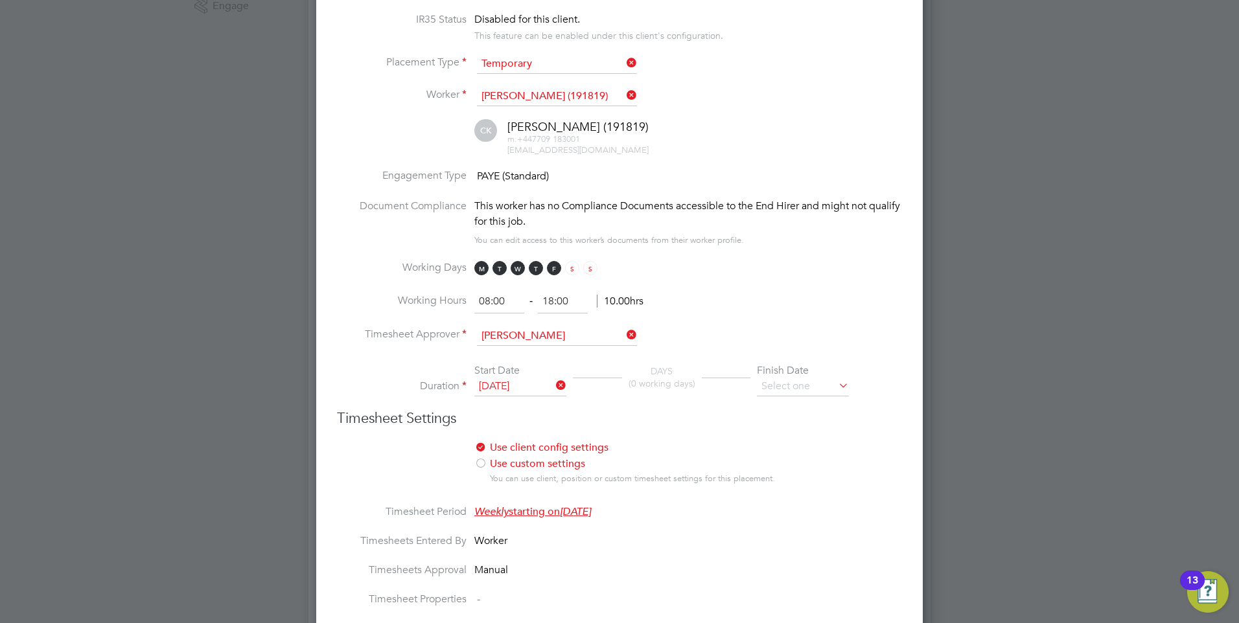
click at [799, 376] on div "Finish Date" at bounding box center [803, 371] width 92 height 14
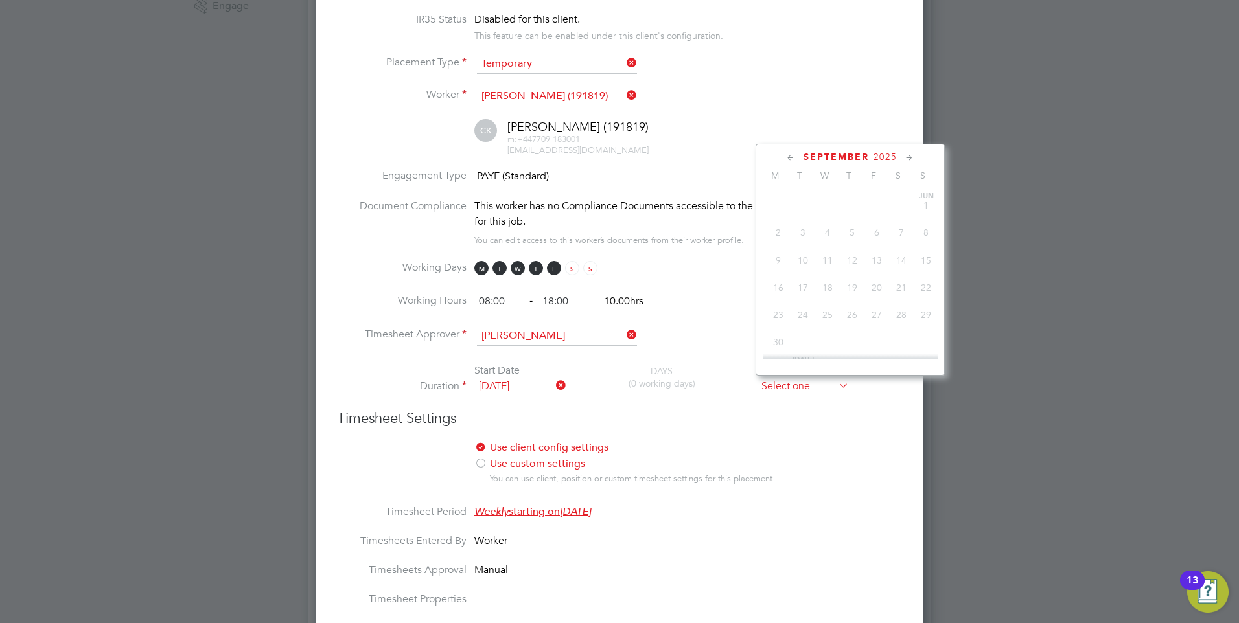
click at [795, 380] on input at bounding box center [803, 386] width 92 height 19
click at [899, 304] on span "14" at bounding box center [901, 291] width 25 height 25
type input "14 Mar 2026"
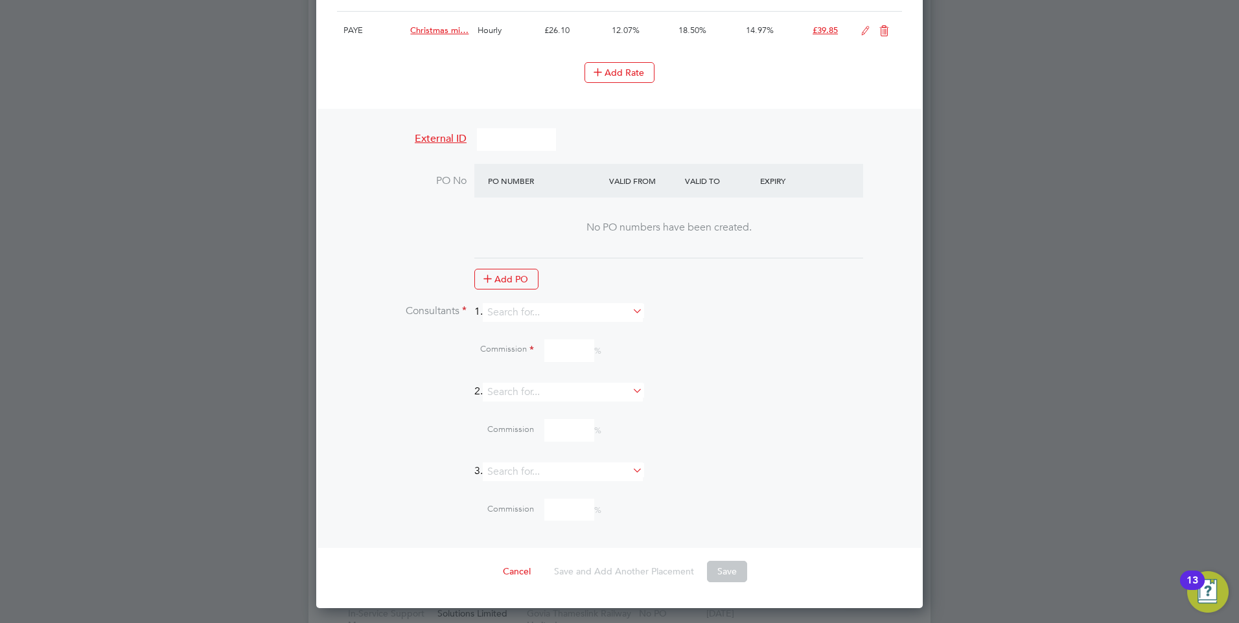
scroll to position [1296, 0]
click at [563, 318] on input at bounding box center [563, 311] width 160 height 19
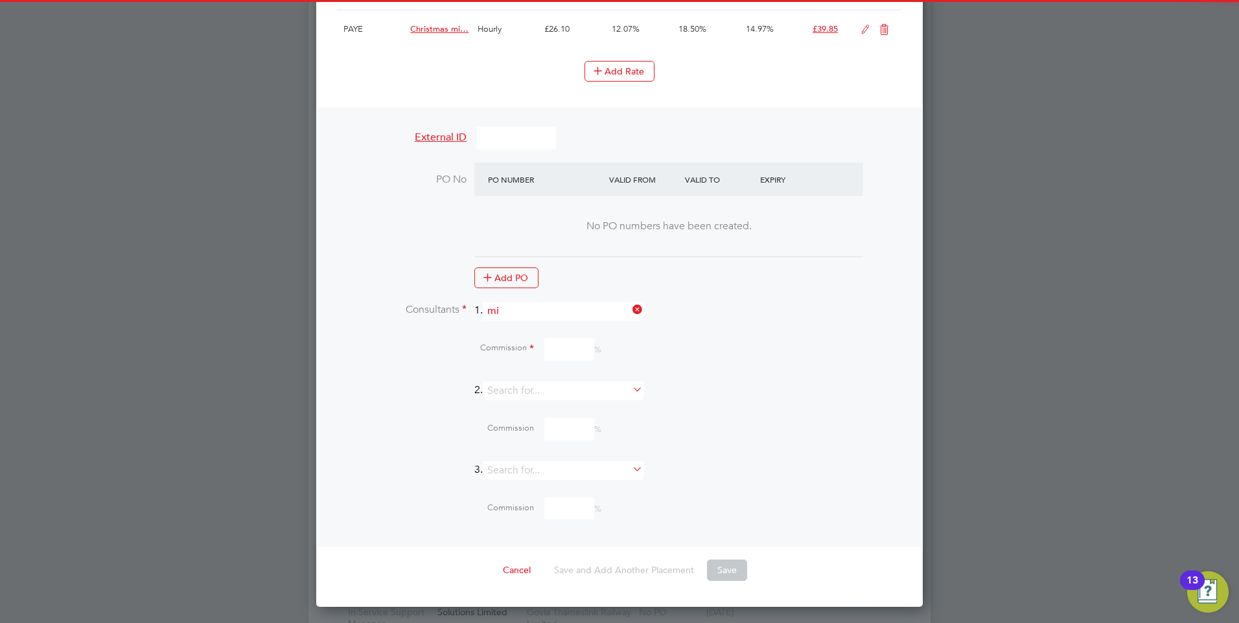
click at [529, 323] on li "Mi a Eckersley" at bounding box center [568, 327] width 161 height 17
type input "[PERSON_NAME]"
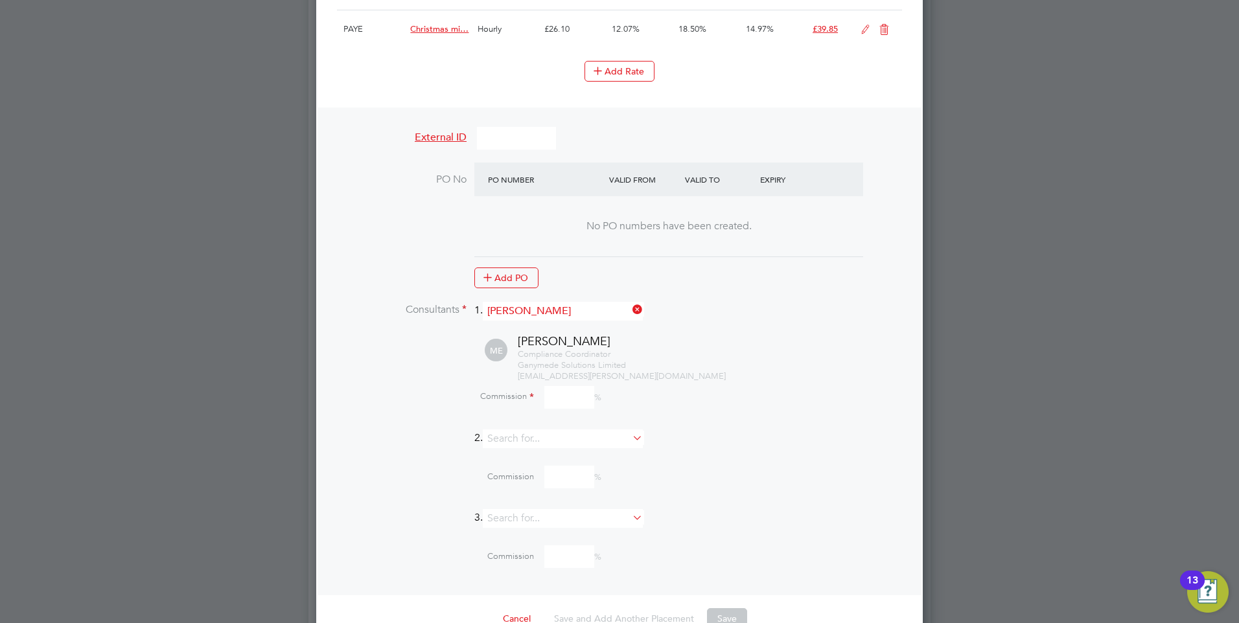
click at [557, 397] on input at bounding box center [569, 397] width 50 height 23
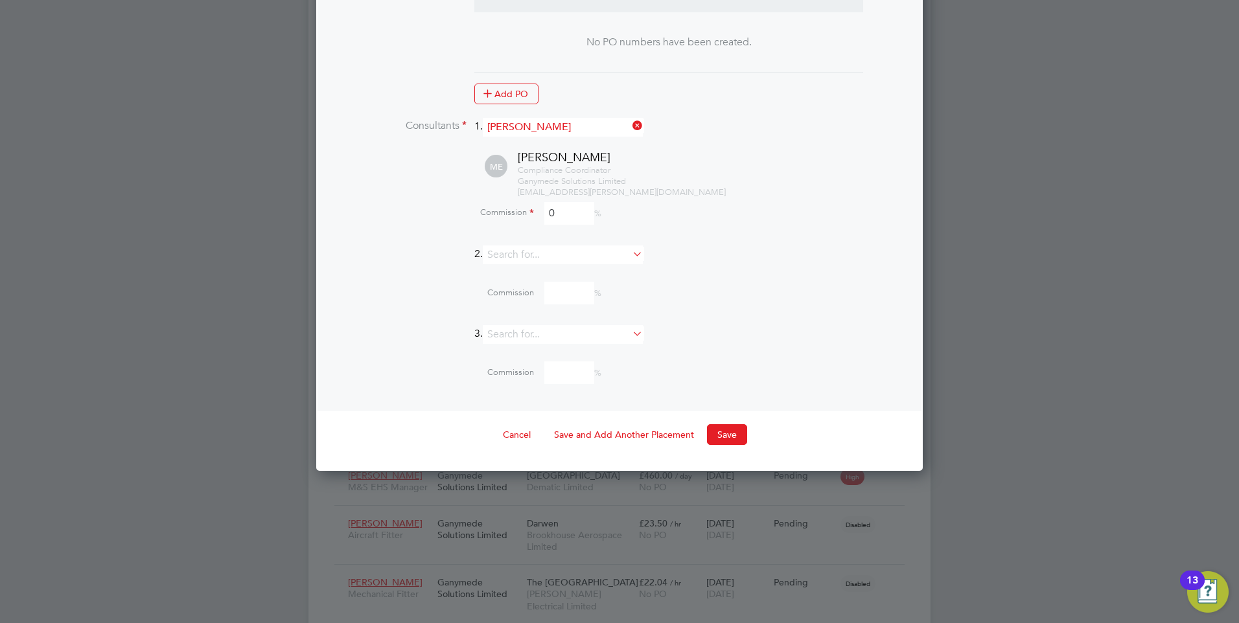
scroll to position [1491, 0]
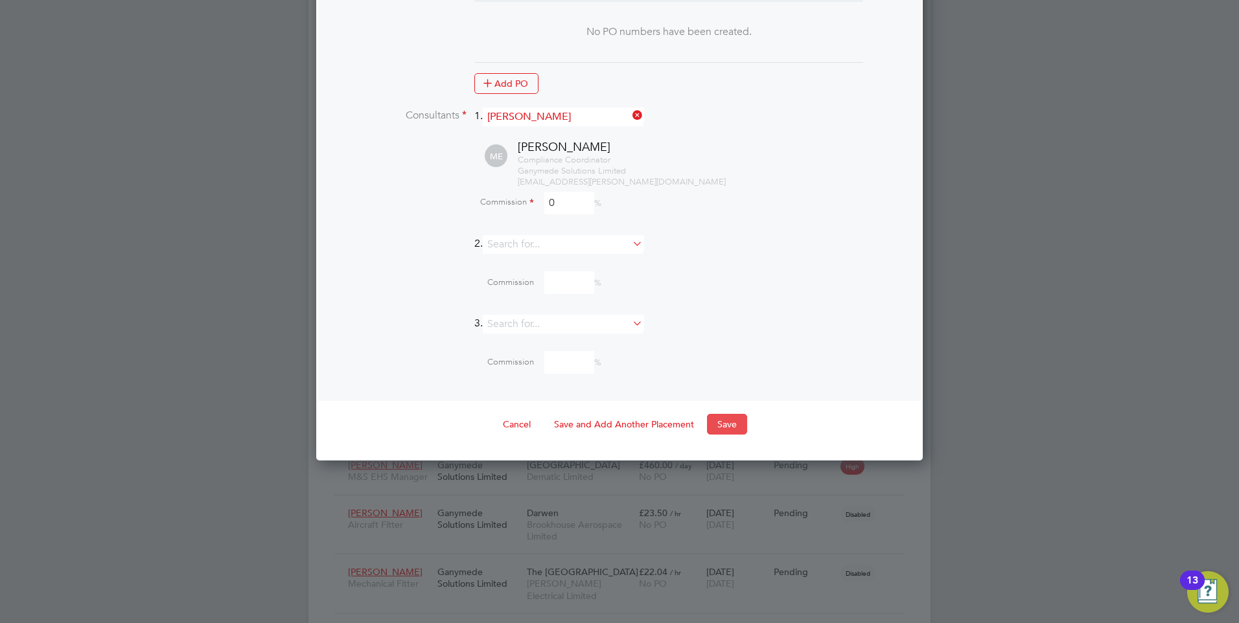
type input "0"
click at [720, 421] on button "Save" at bounding box center [727, 424] width 40 height 21
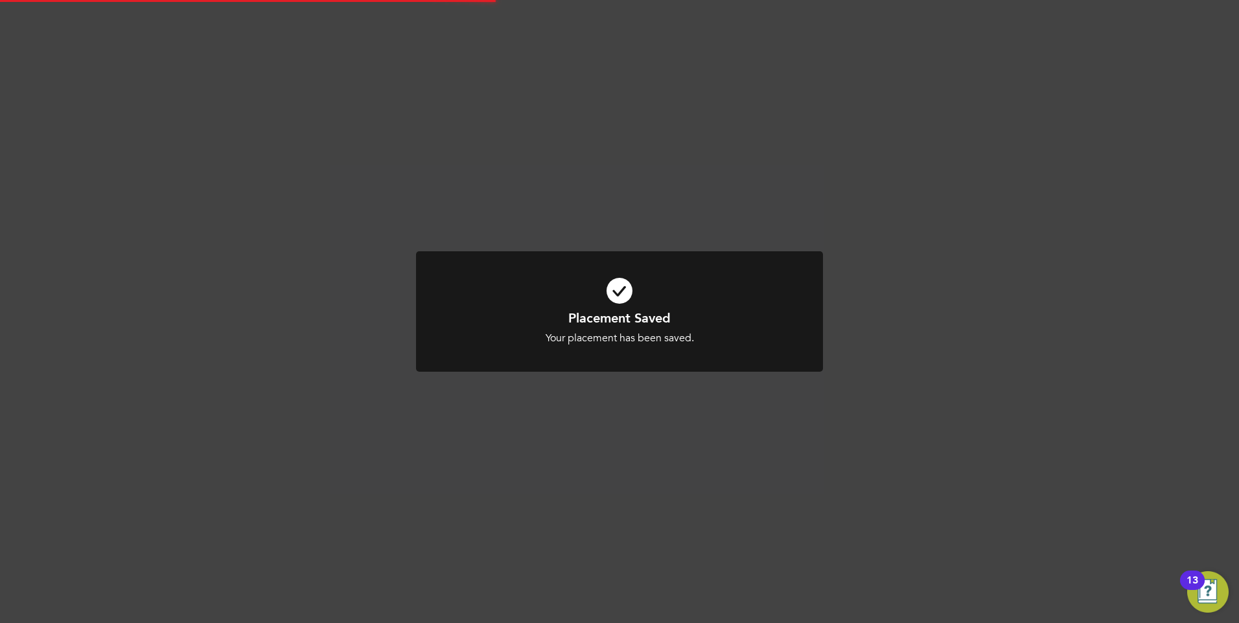
scroll to position [12, 62]
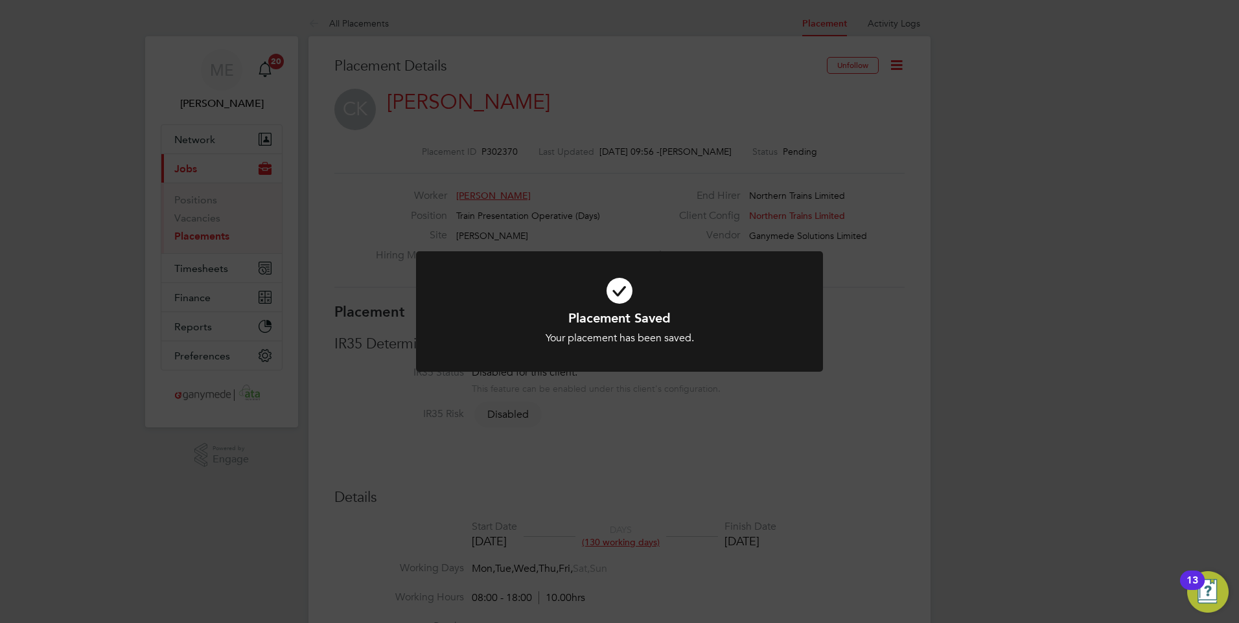
click at [697, 417] on div "Placement Saved Your placement has been saved. Cancel Okay" at bounding box center [619, 311] width 1239 height 623
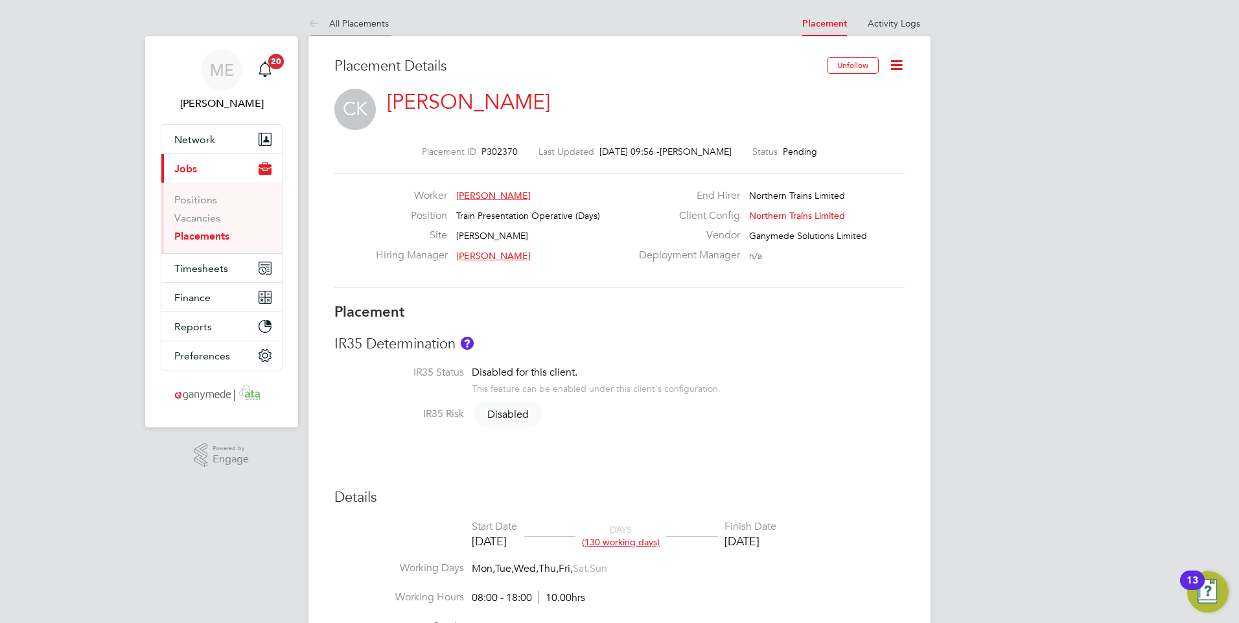
click at [309, 24] on icon at bounding box center [316, 24] width 16 height 16
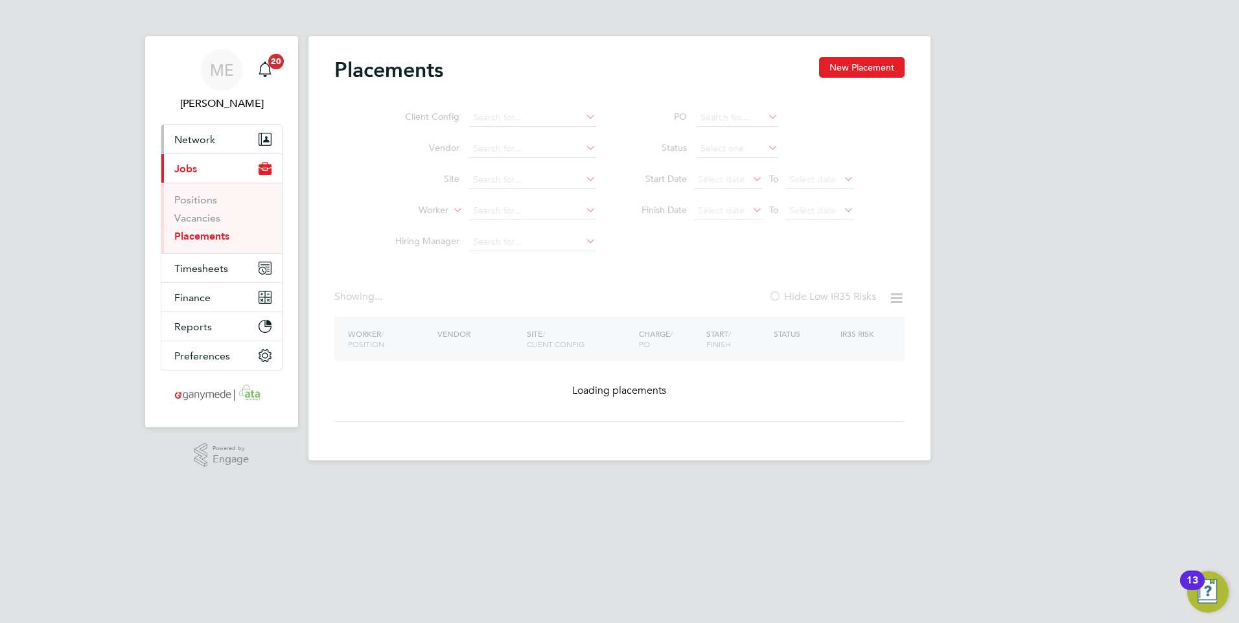
click at [222, 128] on button "Network" at bounding box center [221, 139] width 121 height 29
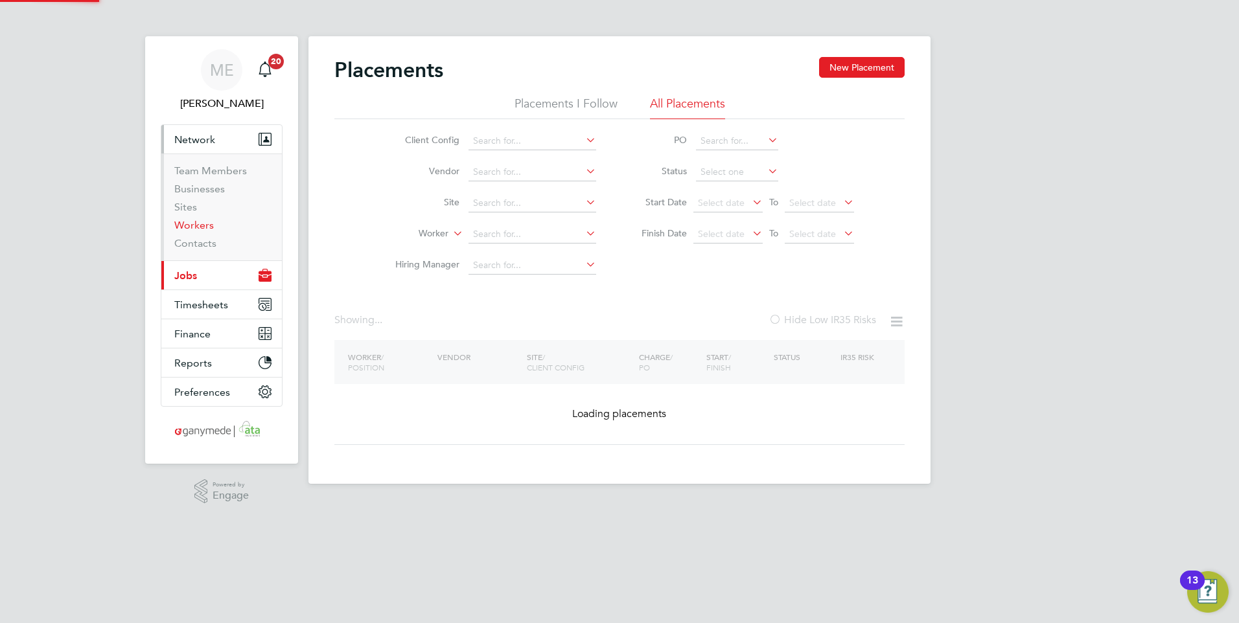
click at [198, 224] on link "Workers" at bounding box center [194, 225] width 40 height 12
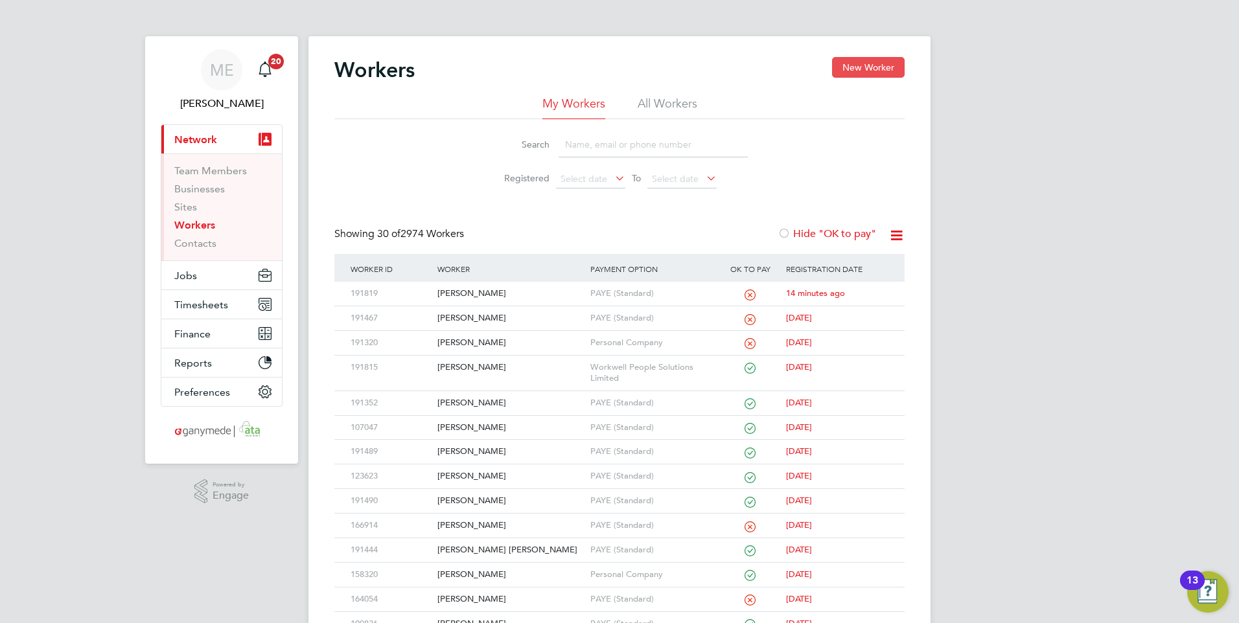
click at [862, 67] on button "New Worker" at bounding box center [868, 67] width 73 height 21
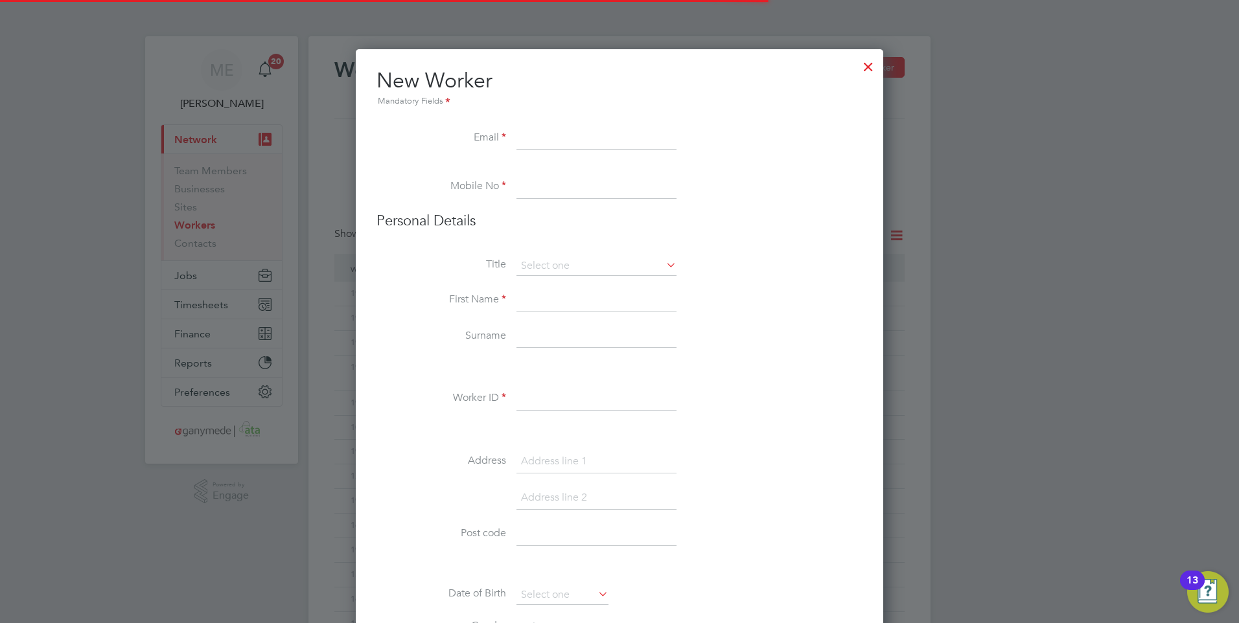
scroll to position [1457, 528]
paste input "sqinstruments@hotmail.com"
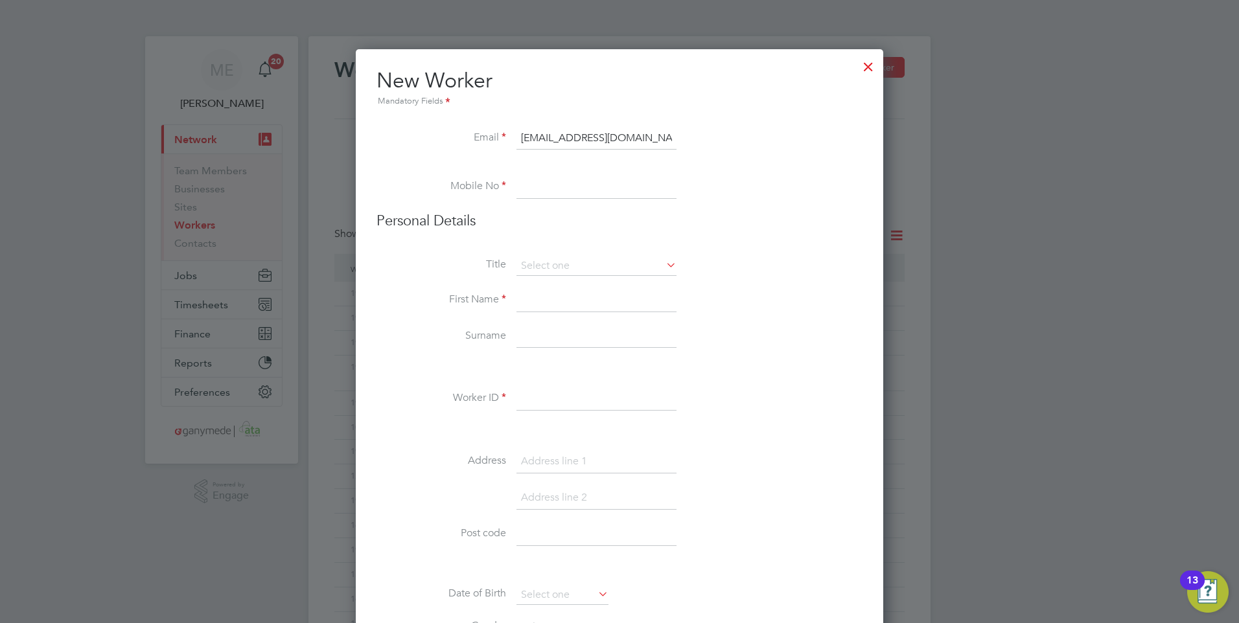
type input "sqinstruments@hotmail.com"
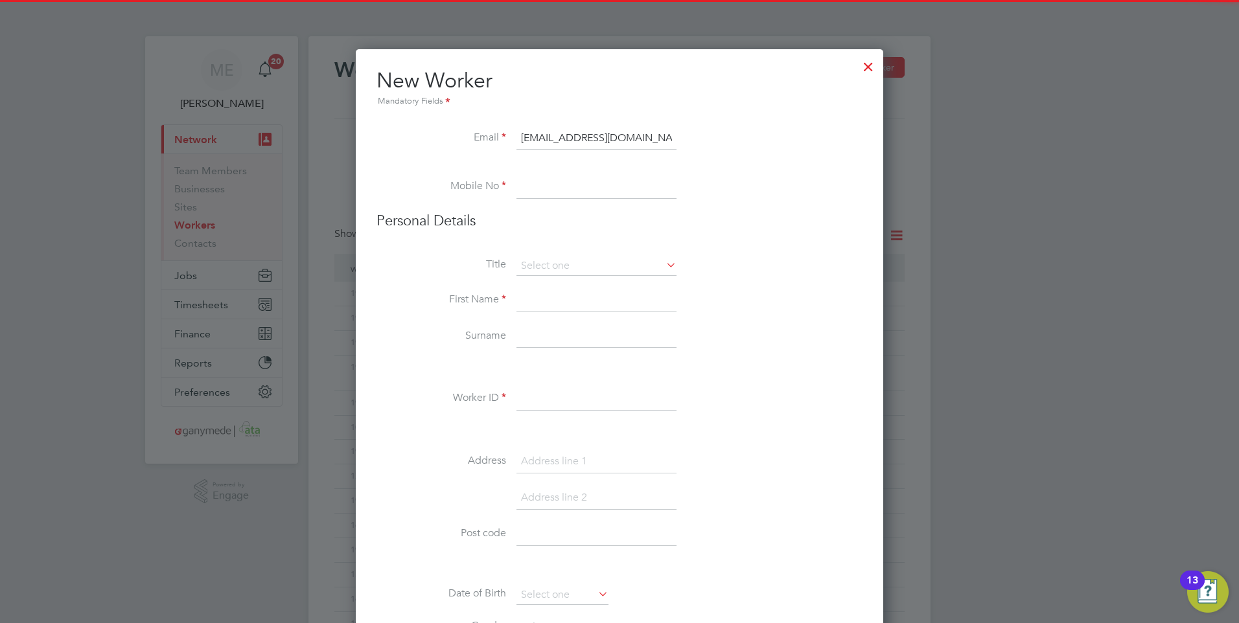
paste input "07590003807"
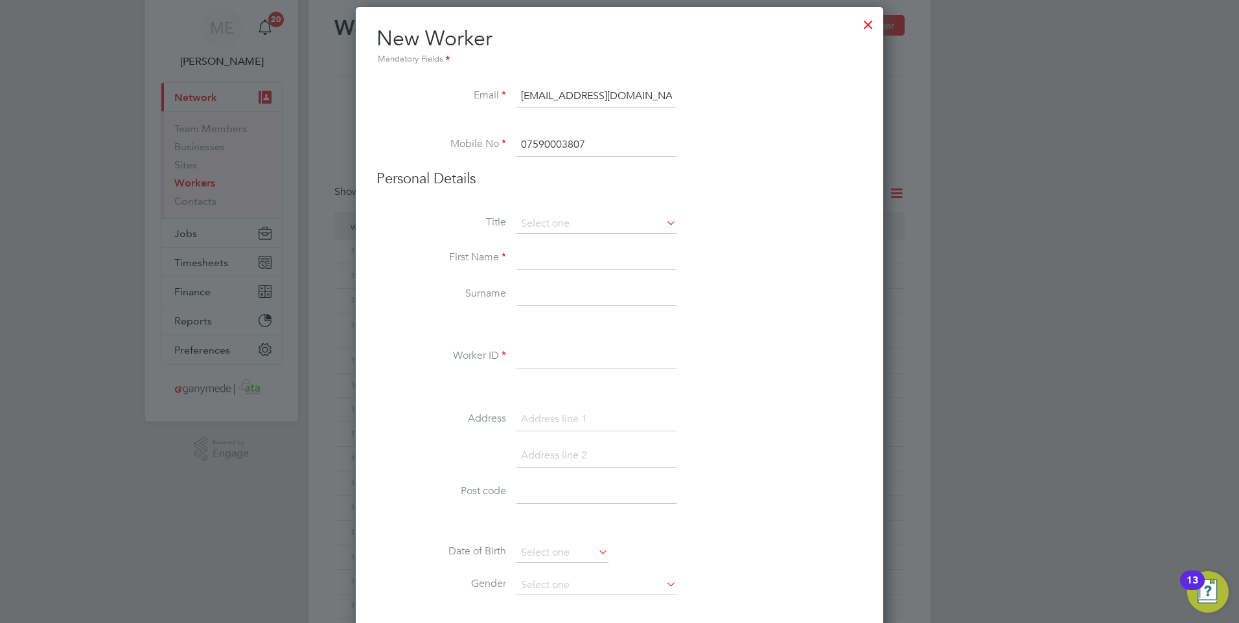
scroll to position [65, 0]
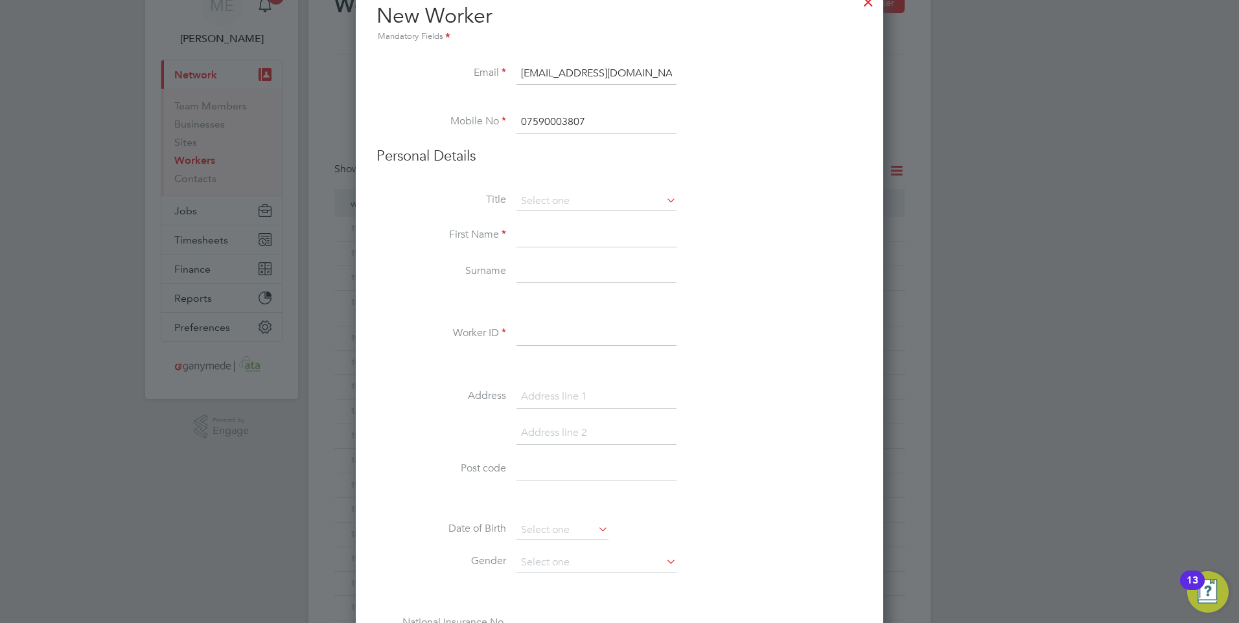
type input "07590003807"
click at [537, 235] on input at bounding box center [597, 235] width 160 height 23
type input "Stephen"
click at [528, 270] on input at bounding box center [597, 272] width 160 height 23
type input "Quin"
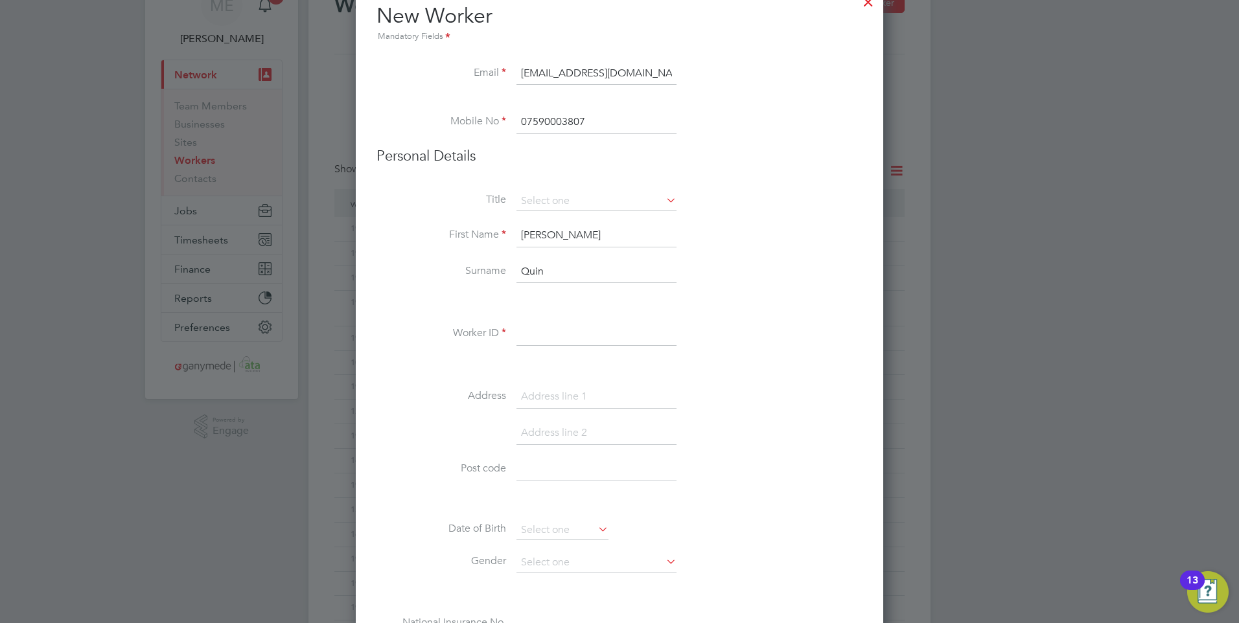
click at [592, 334] on input at bounding box center [597, 334] width 160 height 23
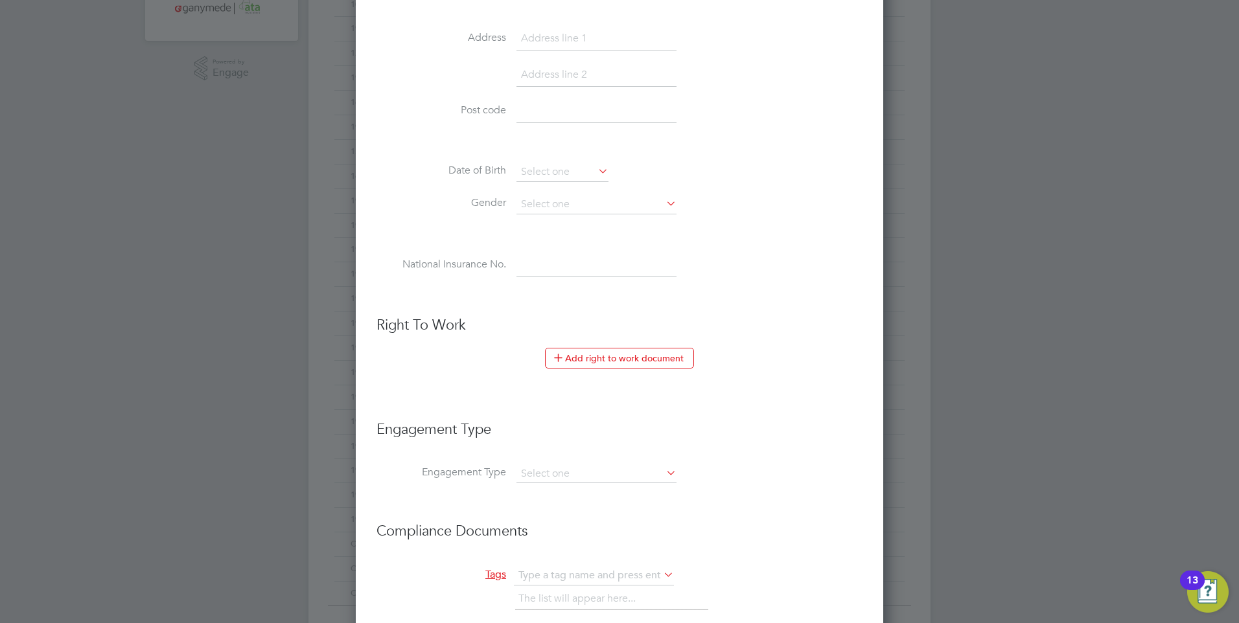
scroll to position [454, 0]
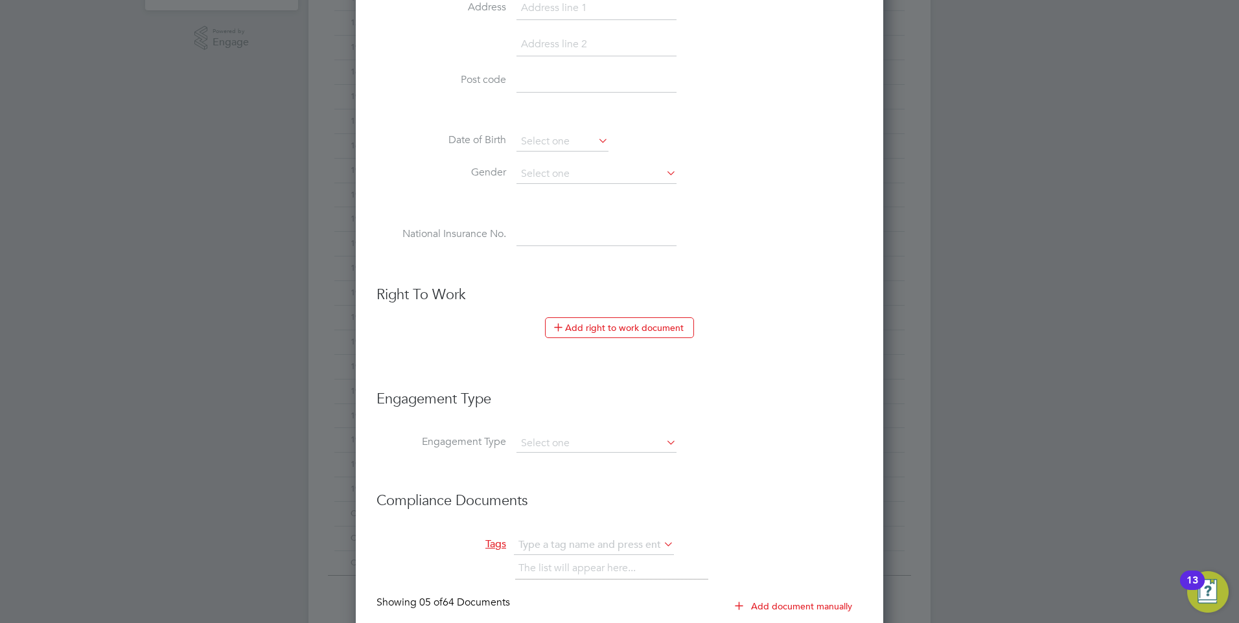
type input "188403"
click at [554, 449] on input at bounding box center [597, 444] width 160 height 18
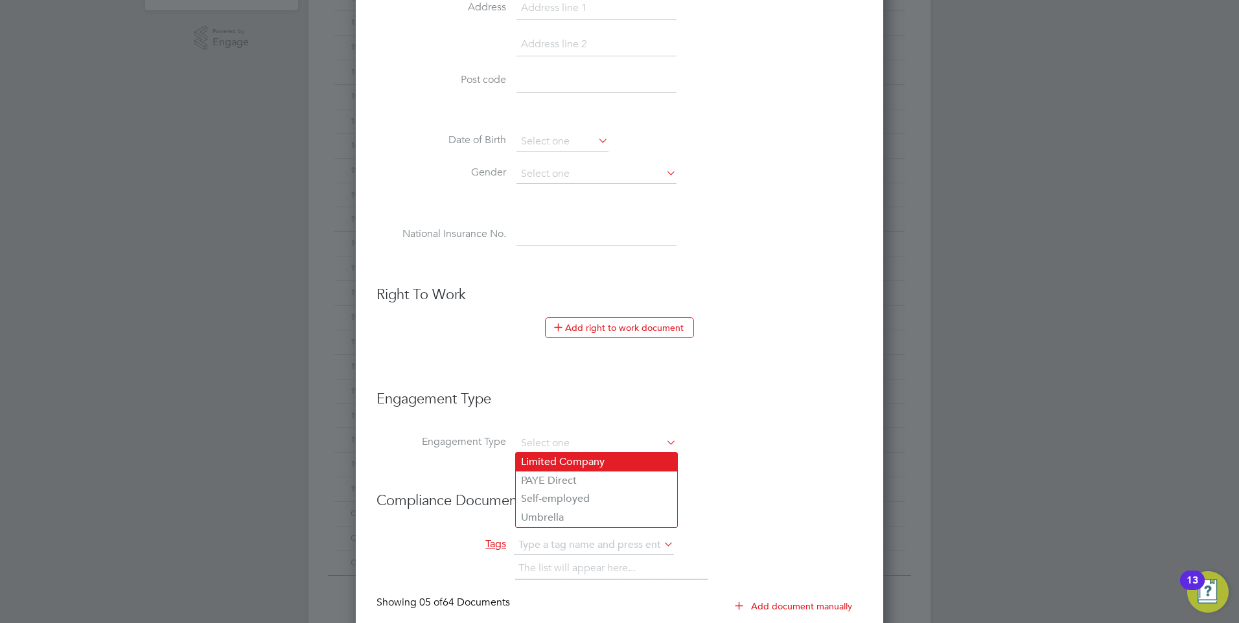
click at [550, 453] on li "Limited Company" at bounding box center [596, 462] width 161 height 19
type input "Limited Company"
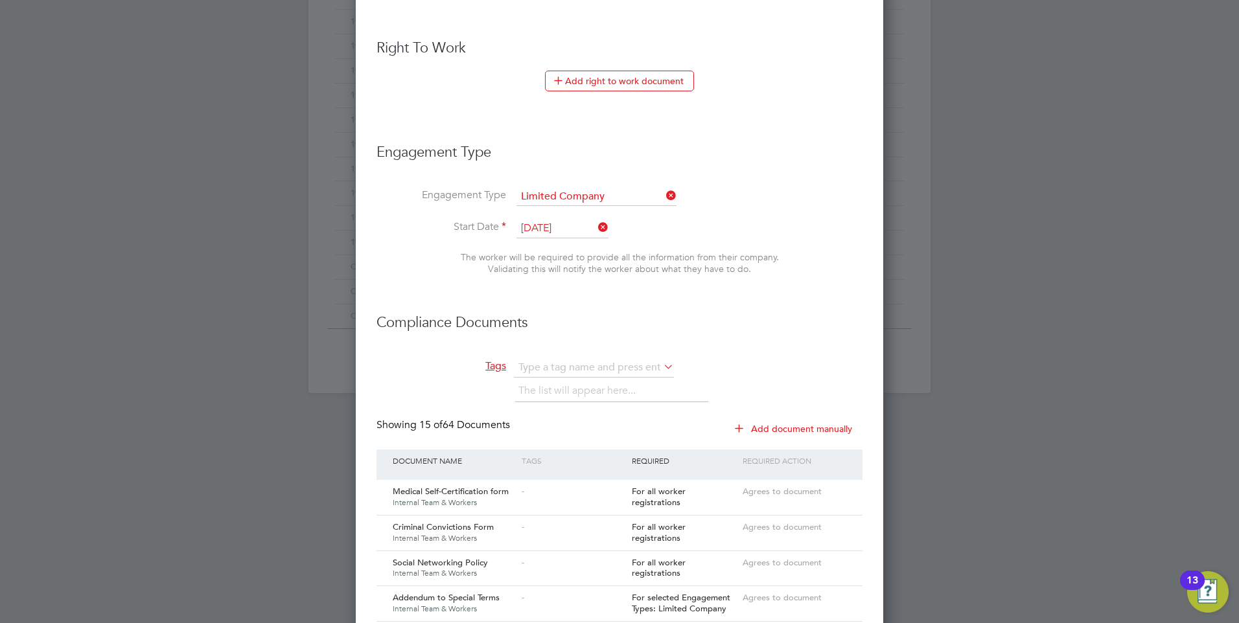
scroll to position [699, 0]
click at [555, 368] on input "text" at bounding box center [594, 369] width 160 height 19
type input "r"
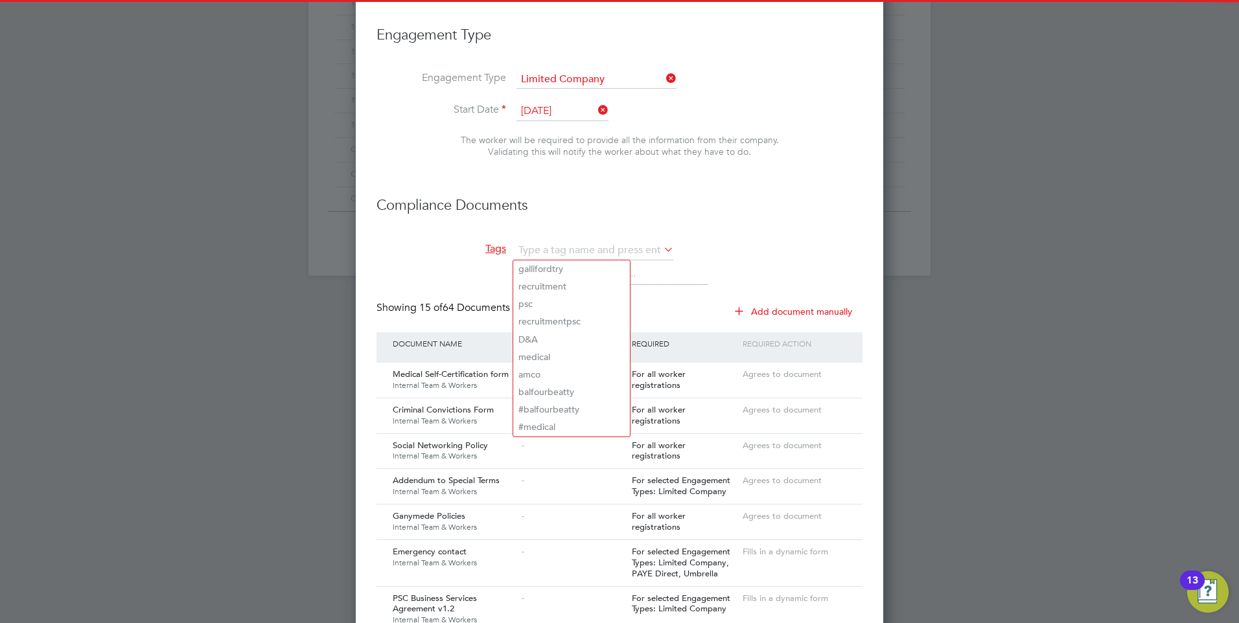
scroll to position [829, 0]
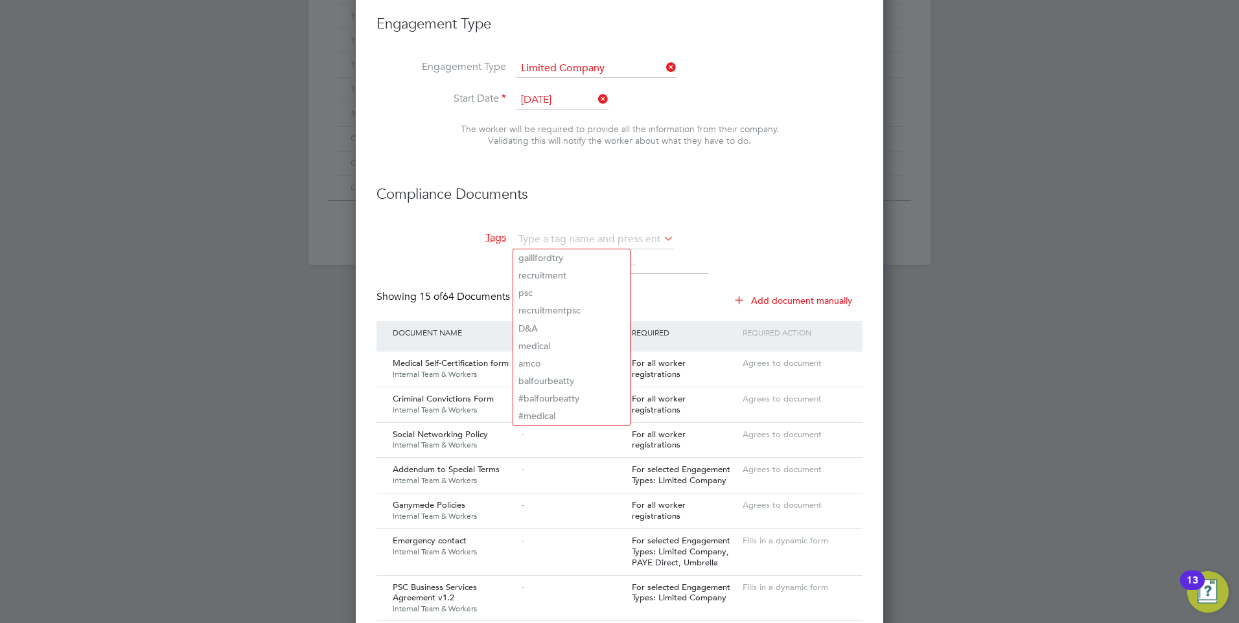
click at [408, 253] on li "Tags The list will appear here..." at bounding box center [620, 260] width 486 height 60
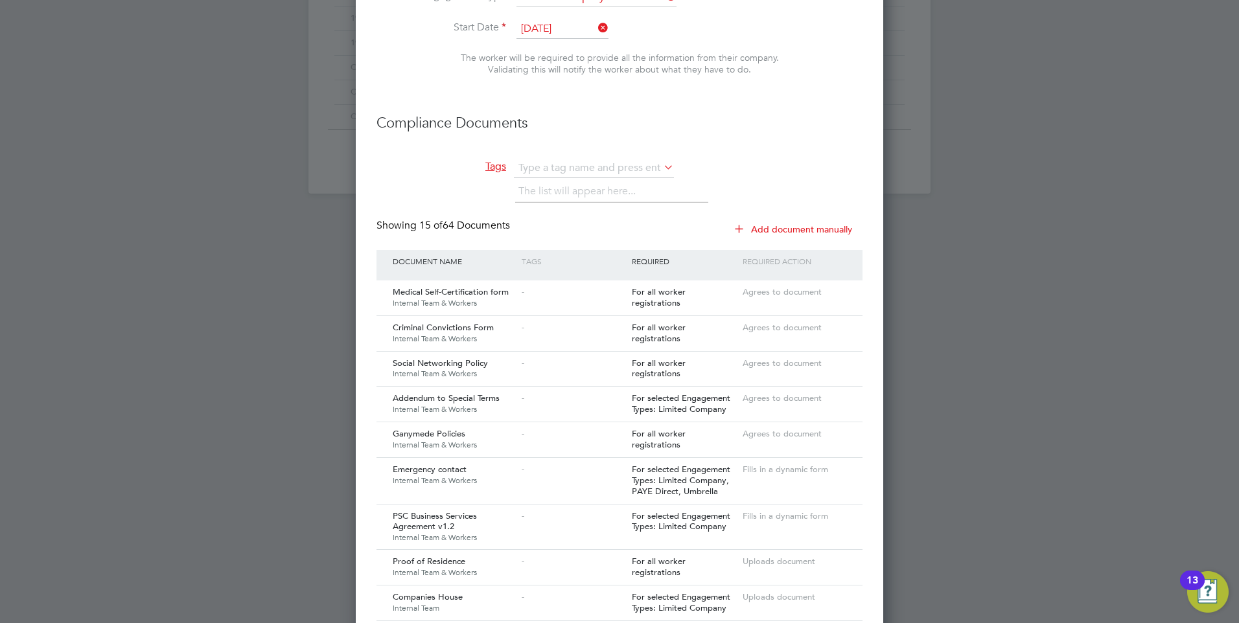
scroll to position [894, 0]
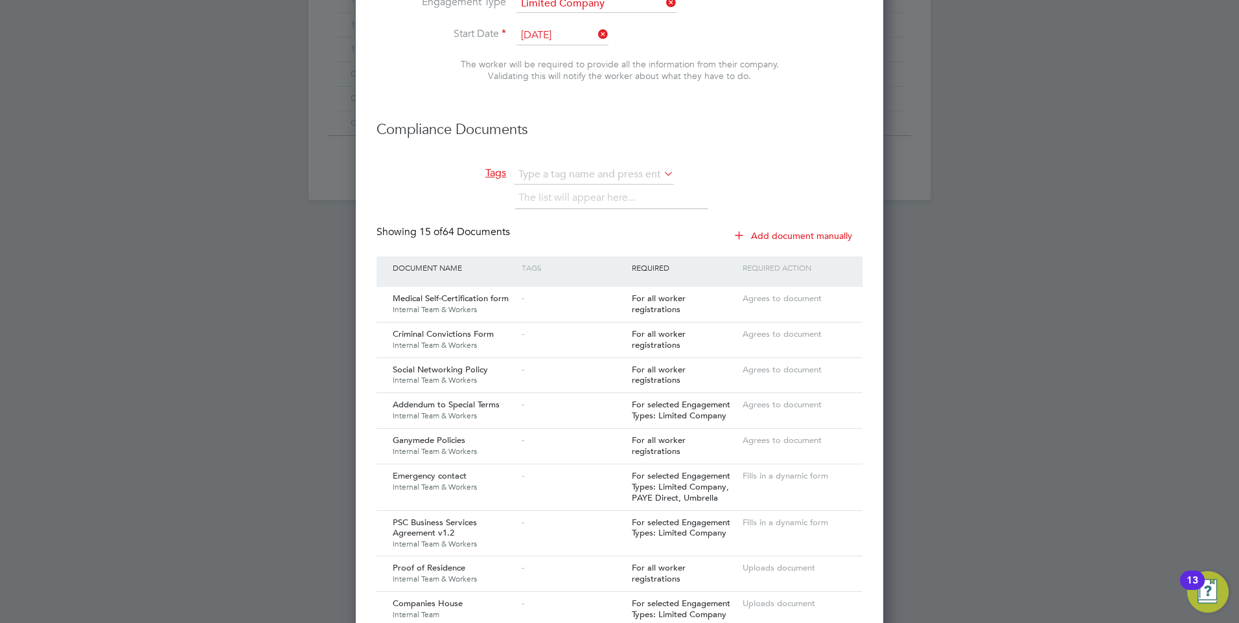
click at [798, 237] on button "Add document manually" at bounding box center [794, 236] width 137 height 21
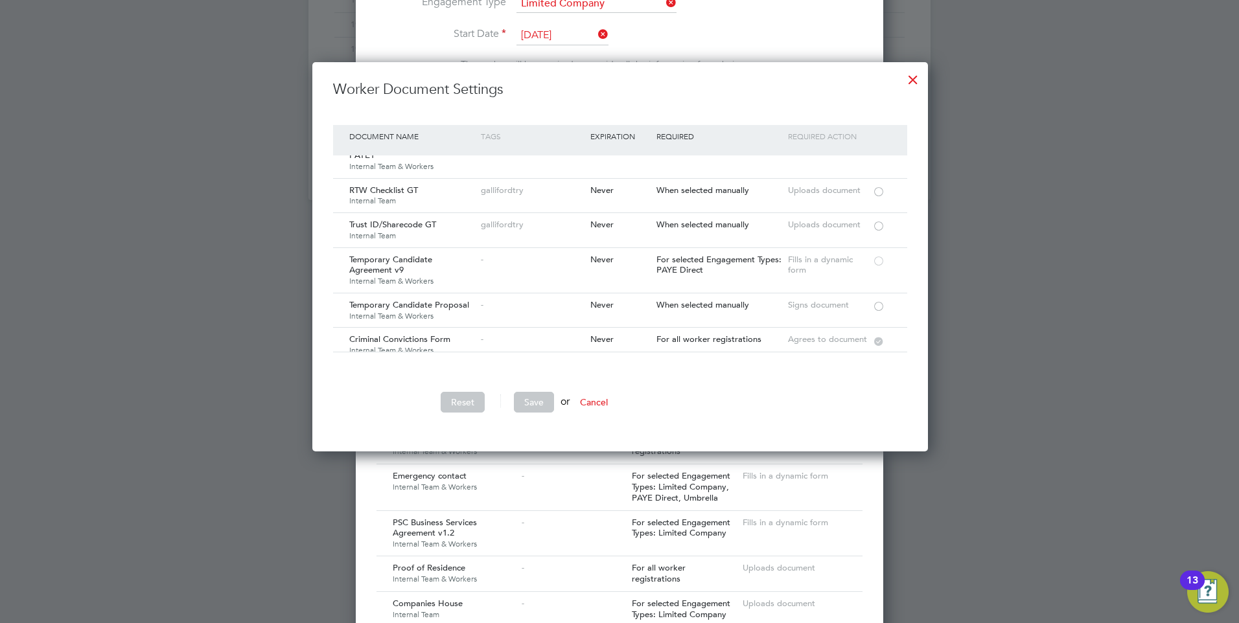
scroll to position [194, 0]
click at [876, 185] on div at bounding box center [878, 190] width 13 height 10
click at [874, 222] on div at bounding box center [878, 225] width 13 height 10
click at [535, 398] on button "Save" at bounding box center [534, 402] width 40 height 21
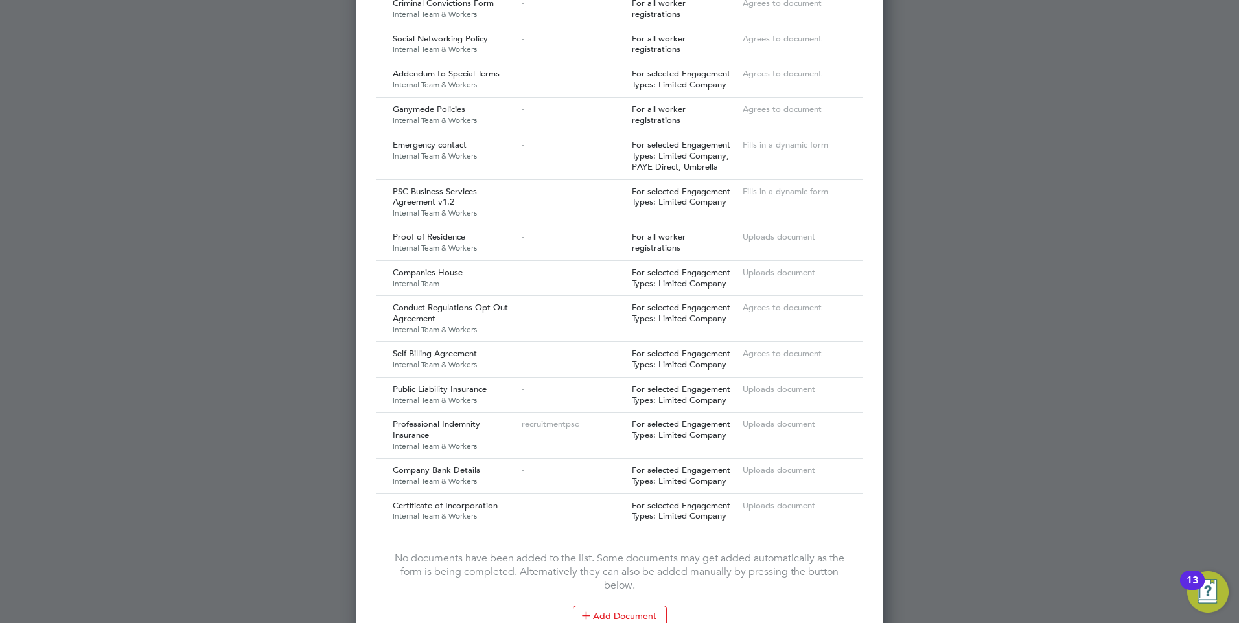
scroll to position [1417, 0]
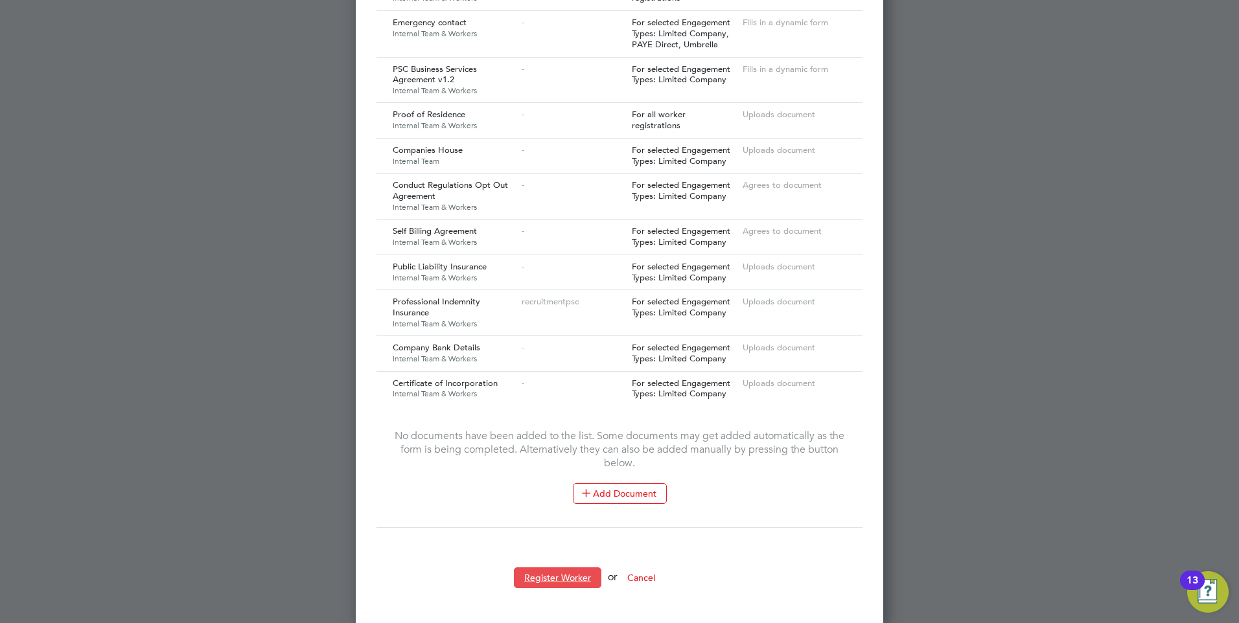
click at [540, 573] on button "Register Worker" at bounding box center [557, 578] width 87 height 21
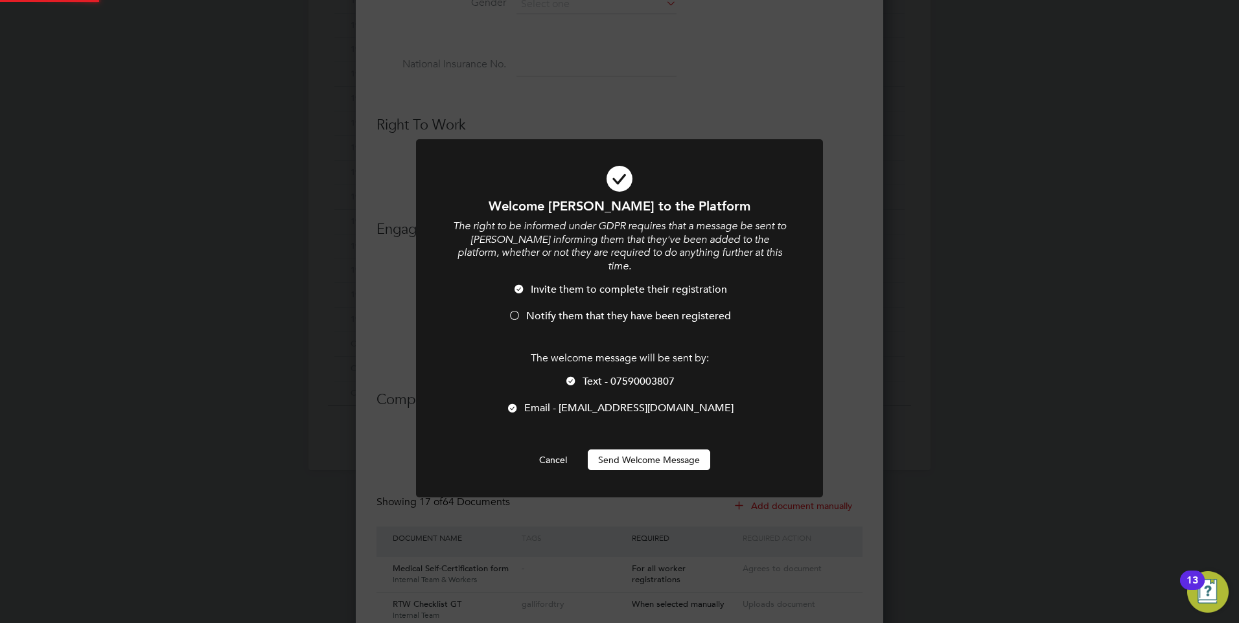
scroll to position [0, 0]
click at [636, 450] on button "Send Welcome Message" at bounding box center [649, 460] width 122 height 21
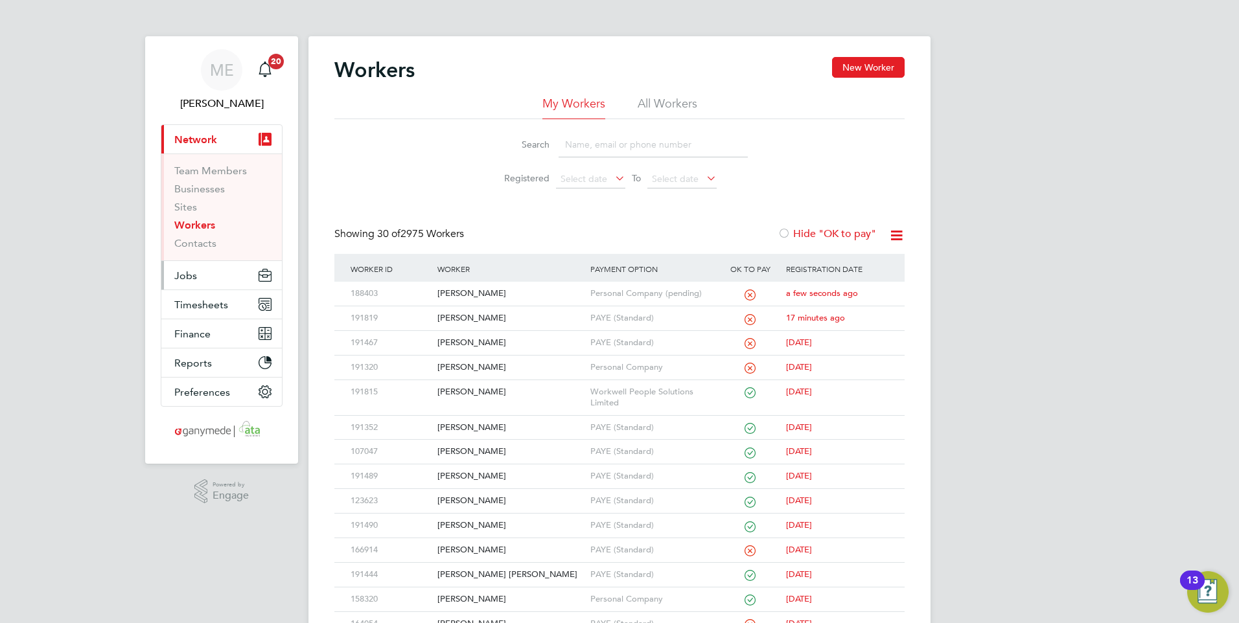
click at [189, 273] on span "Jobs" at bounding box center [185, 276] width 23 height 12
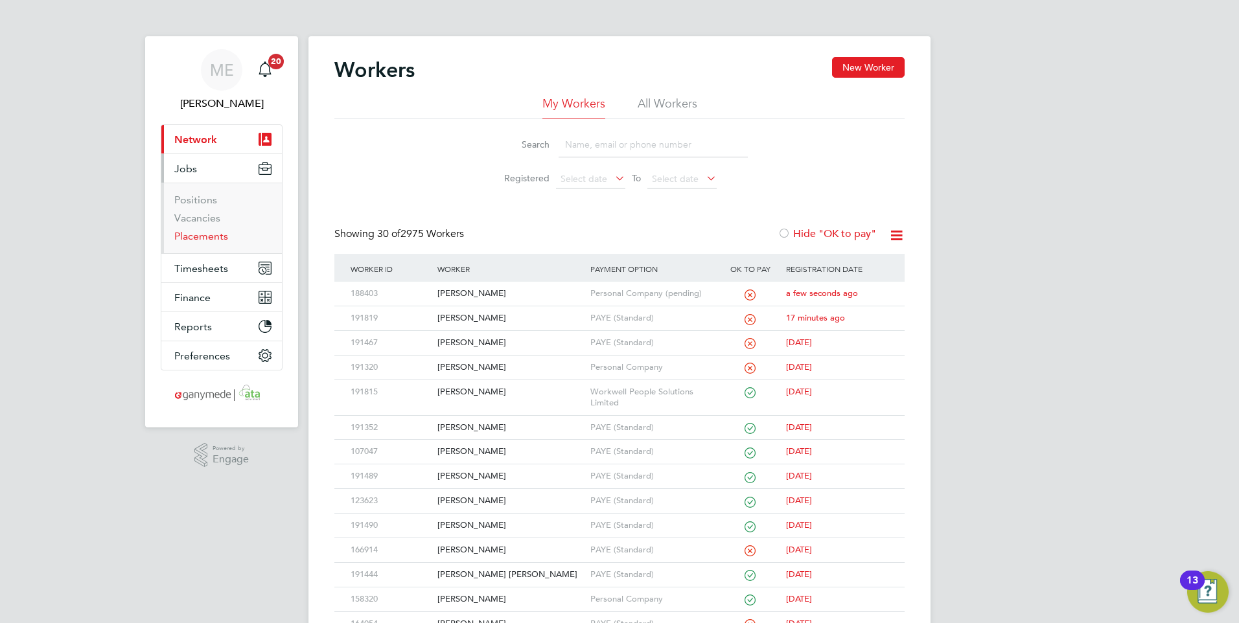
click at [189, 234] on link "Placements" at bounding box center [201, 236] width 54 height 12
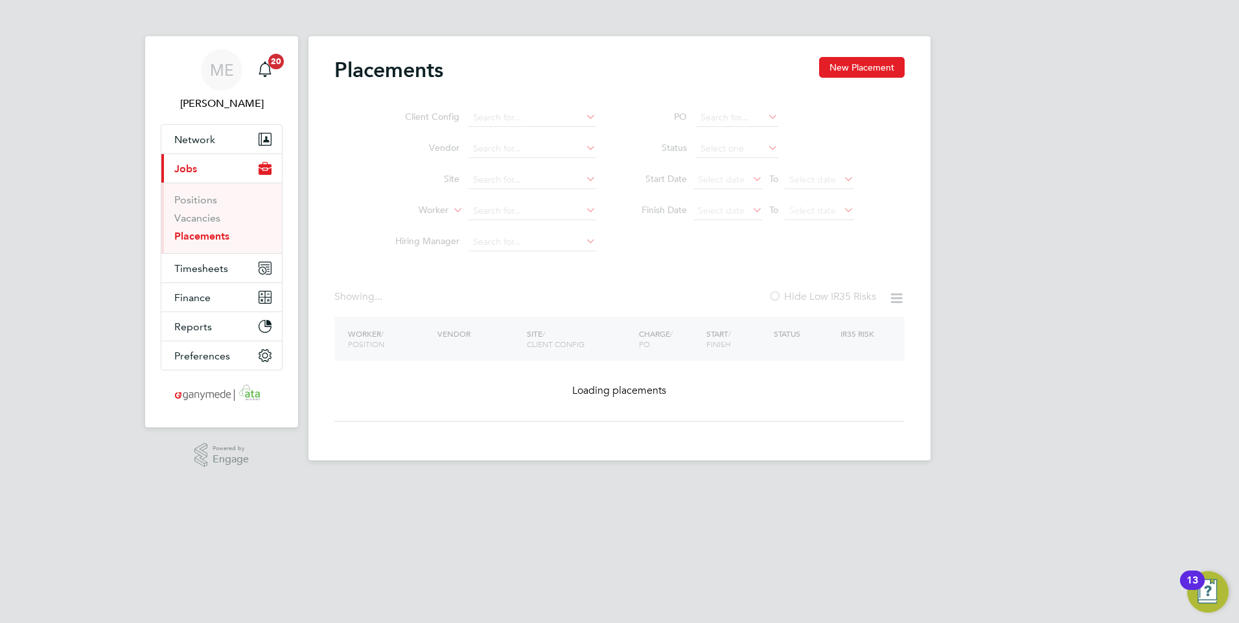
click at [496, 205] on ul "Client Config Vendor Site Worker Hiring Manager" at bounding box center [491, 180] width 244 height 156
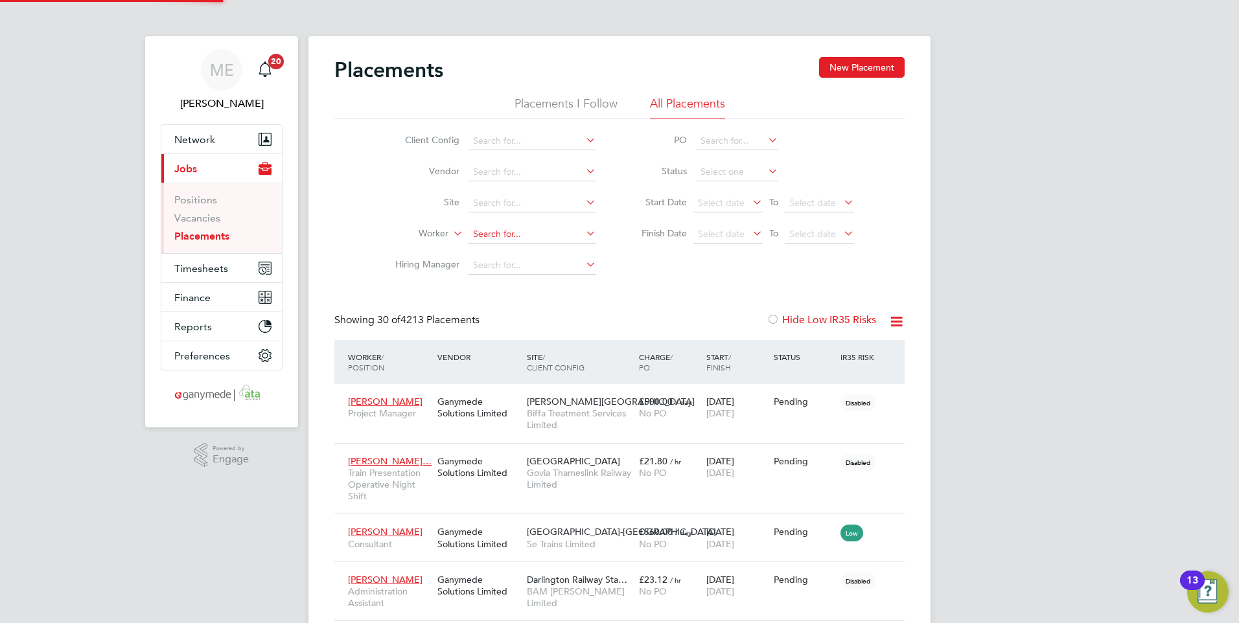
scroll to position [38, 90]
click at [848, 64] on button "New Placement" at bounding box center [862, 67] width 86 height 21
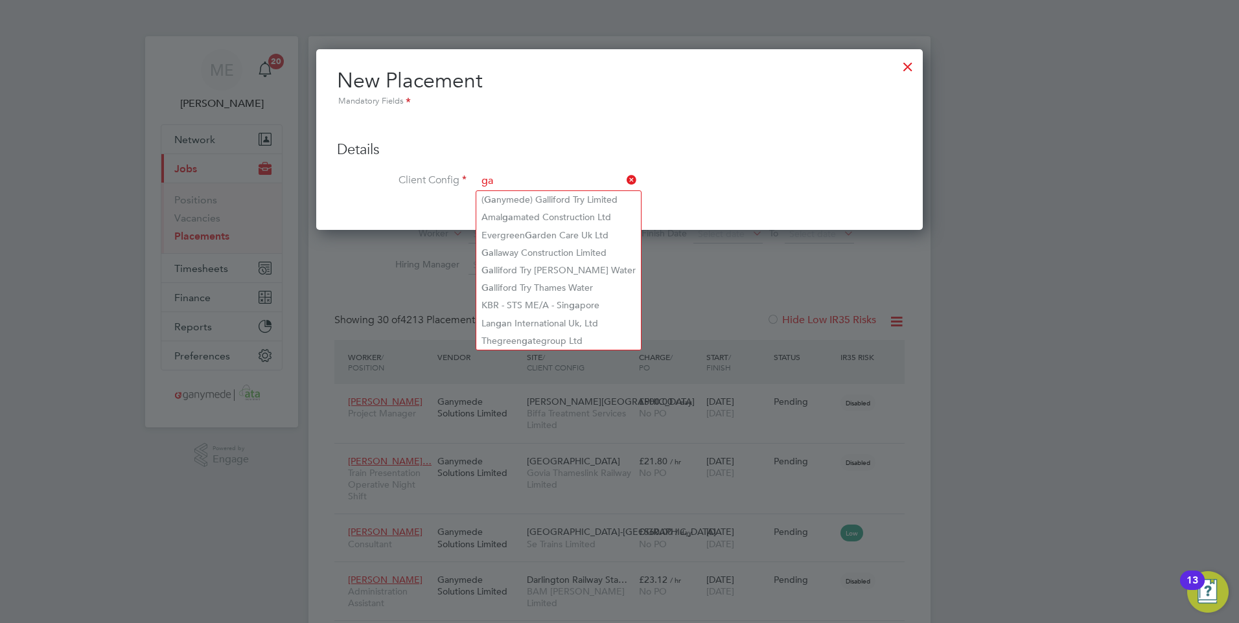
type input "ga"
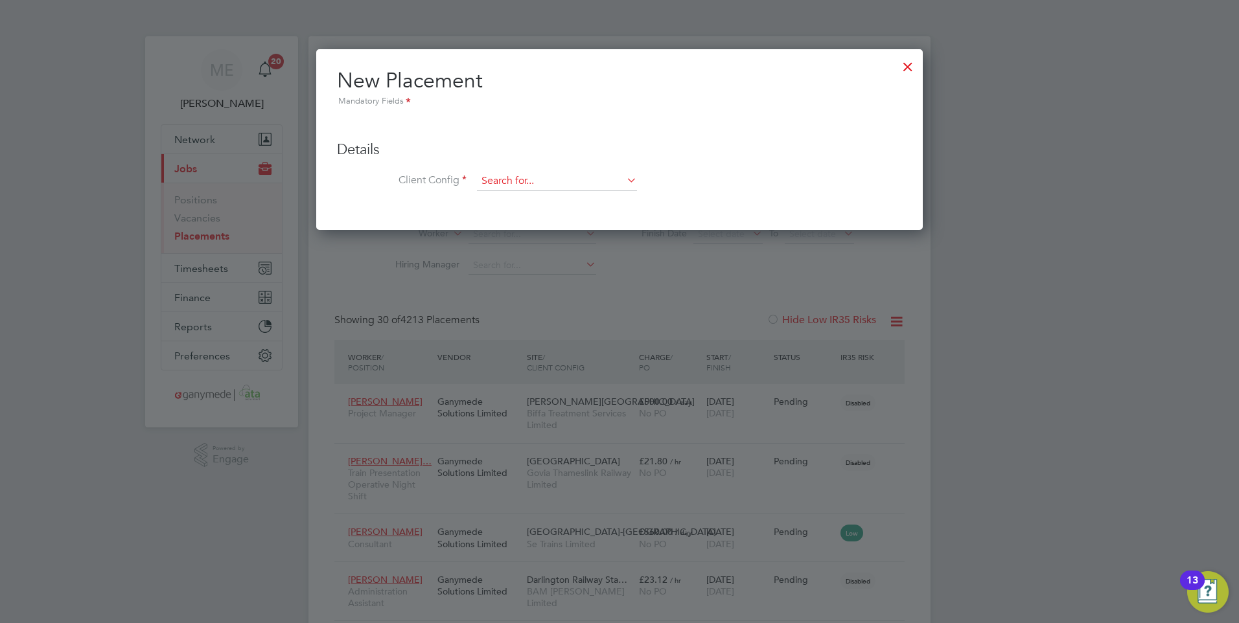
click at [574, 181] on input at bounding box center [557, 181] width 160 height 19
click at [540, 213] on li "(Ganymede) Galliford Try Limited" at bounding box center [571, 217] width 191 height 17
type input "(Ganymede) Galliford Try Limited"
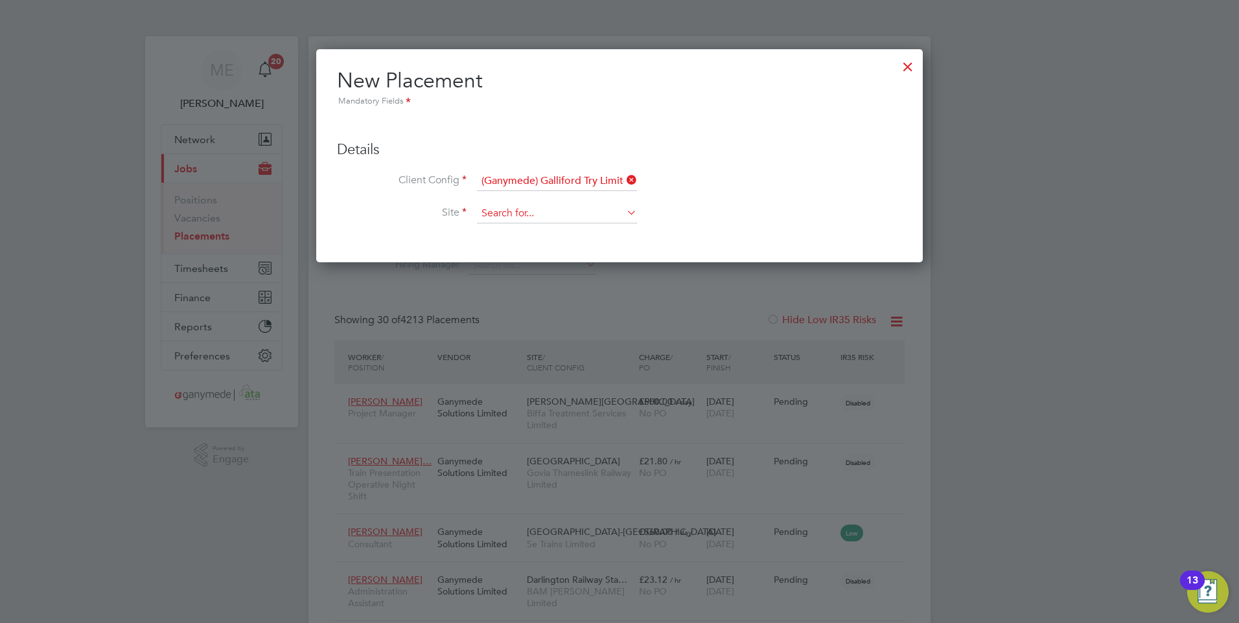
click at [531, 213] on input at bounding box center [557, 213] width 160 height 19
drag, startPoint x: 521, startPoint y: 205, endPoint x: 526, endPoint y: 210, distance: 6.9
click at [521, 205] on input at bounding box center [557, 213] width 160 height 19
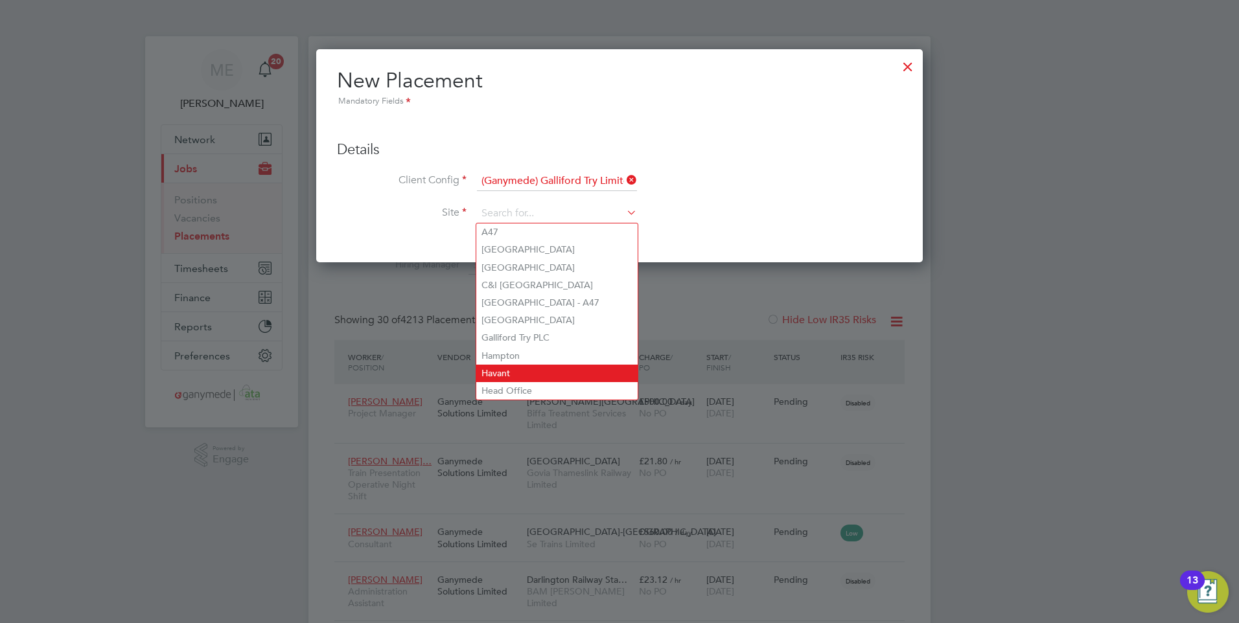
click at [565, 365] on li "Havant" at bounding box center [556, 373] width 161 height 17
type input "Havant"
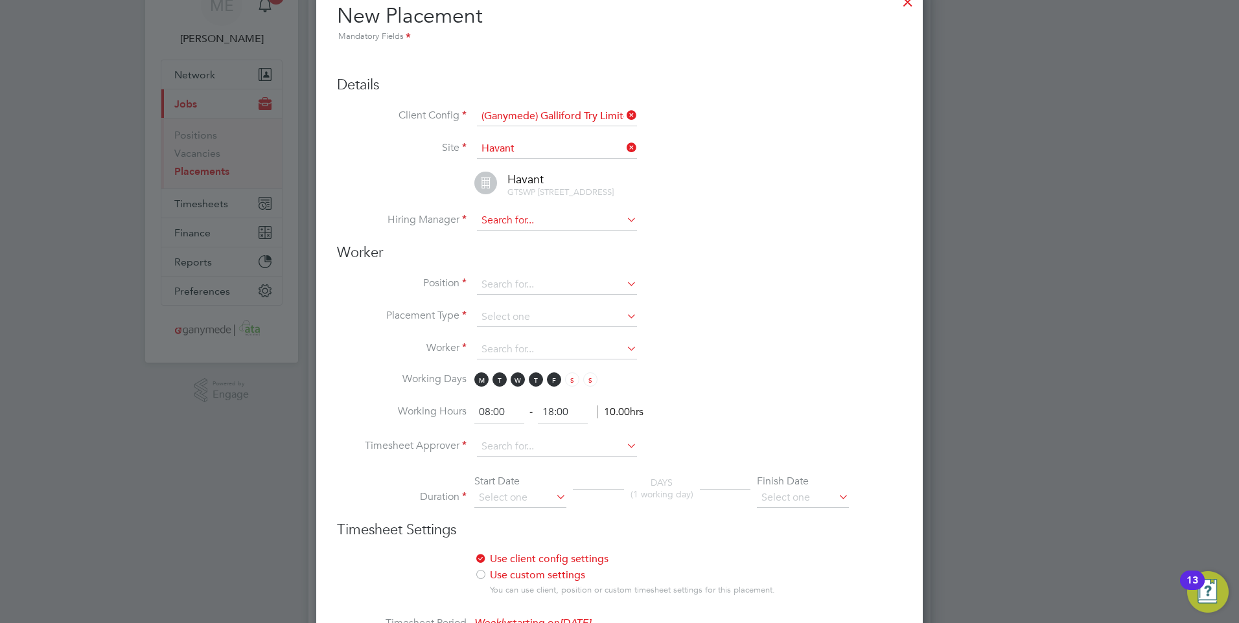
click at [537, 231] on input at bounding box center [557, 220] width 160 height 19
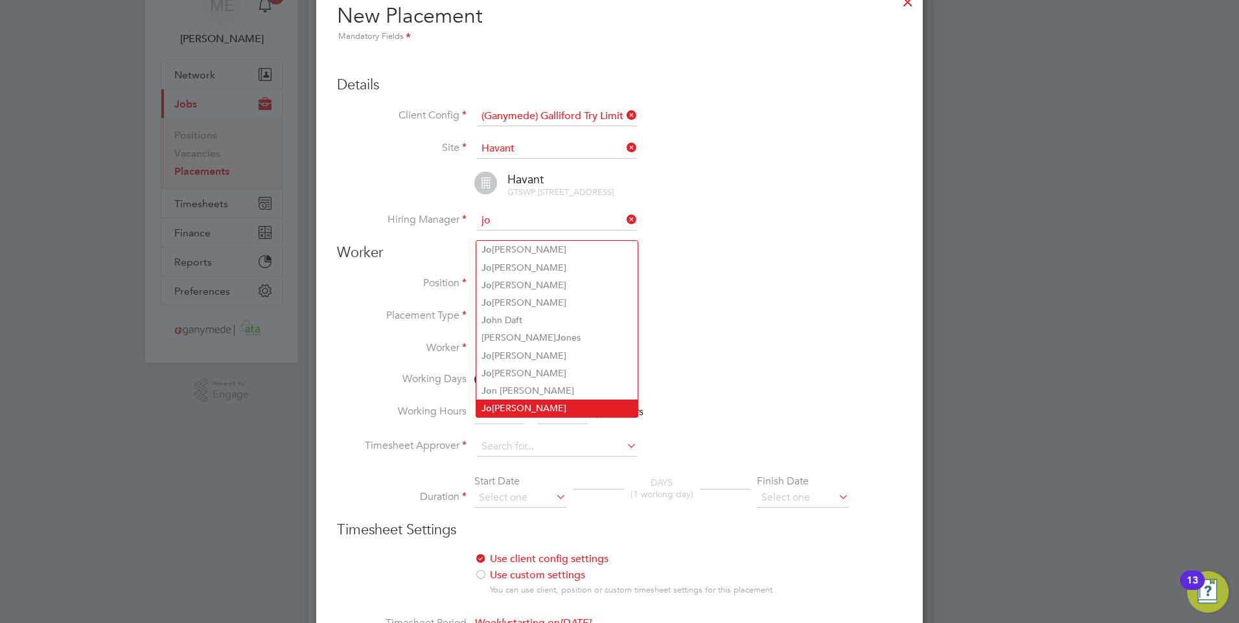
click at [518, 400] on li "Jo nathan Jones" at bounding box center [556, 408] width 161 height 17
type input "Jonathan Jones"
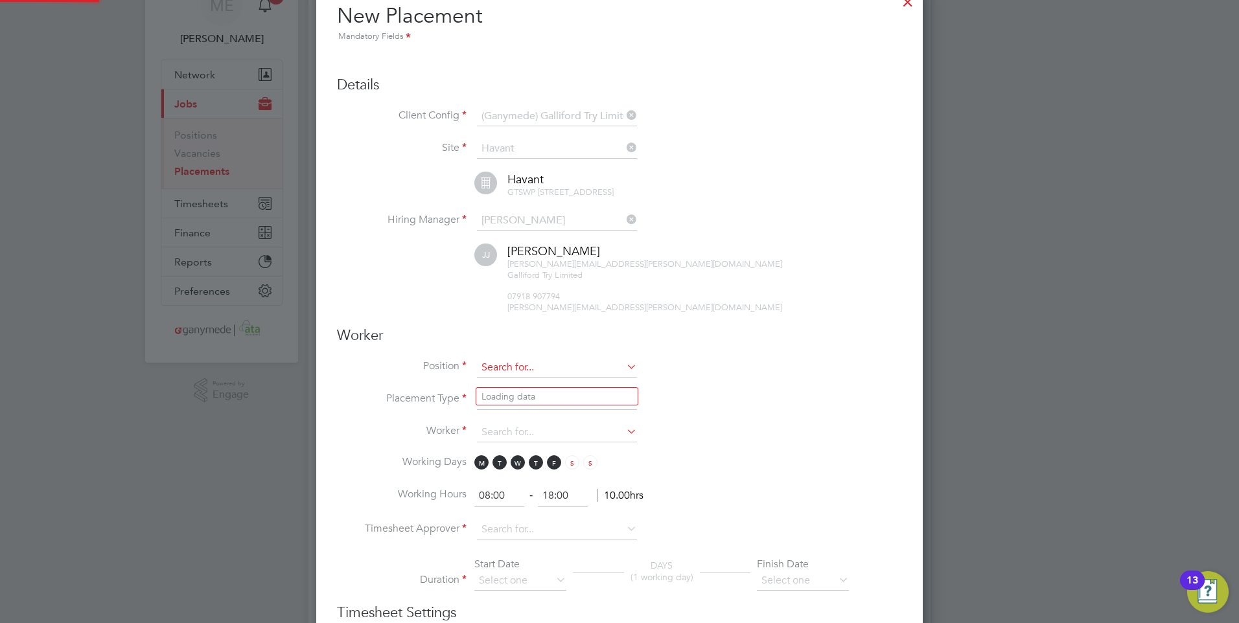
click at [528, 378] on input at bounding box center [557, 367] width 160 height 19
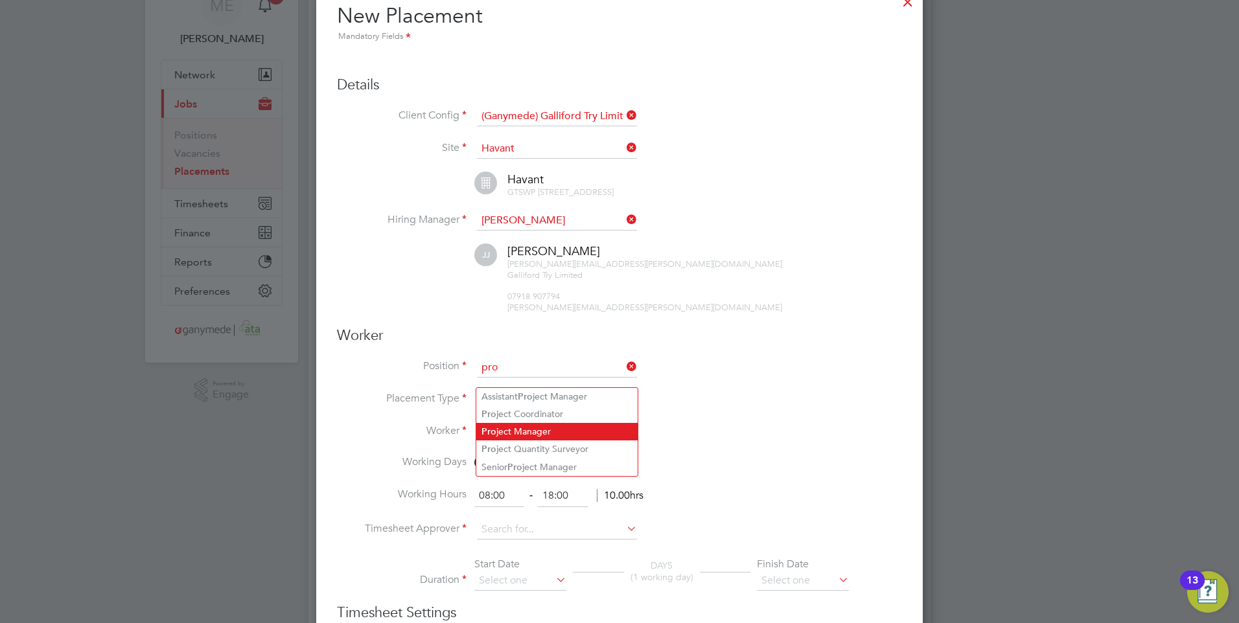
click at [528, 423] on li "Pro ject Manager" at bounding box center [556, 431] width 161 height 17
type input "Project Manager"
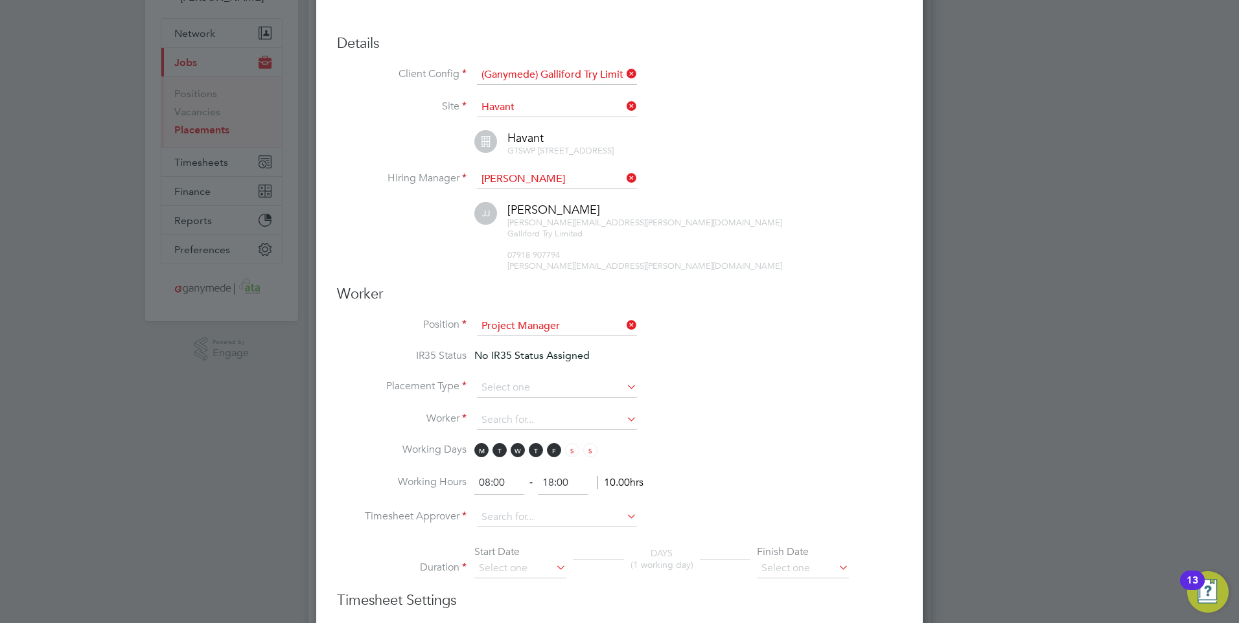
scroll to position [130, 0]
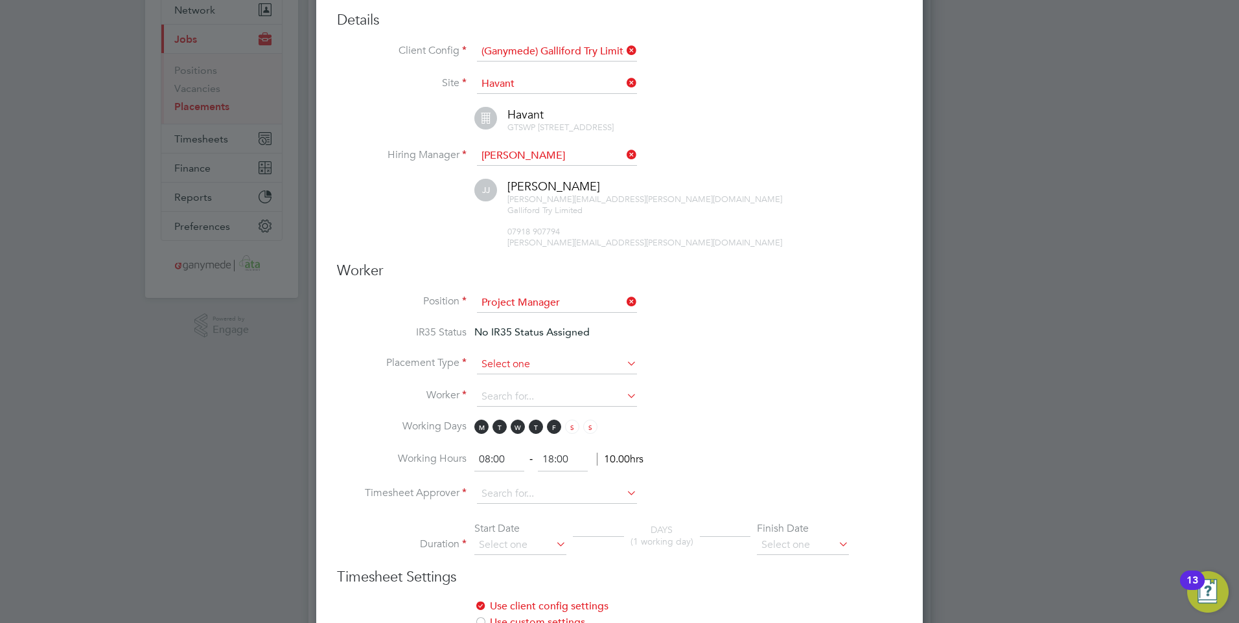
click at [515, 371] on input at bounding box center [557, 364] width 160 height 19
click at [511, 388] on li "Temporary" at bounding box center [556, 393] width 161 height 17
type input "Temporary"
click at [507, 399] on input at bounding box center [557, 397] width 160 height 19
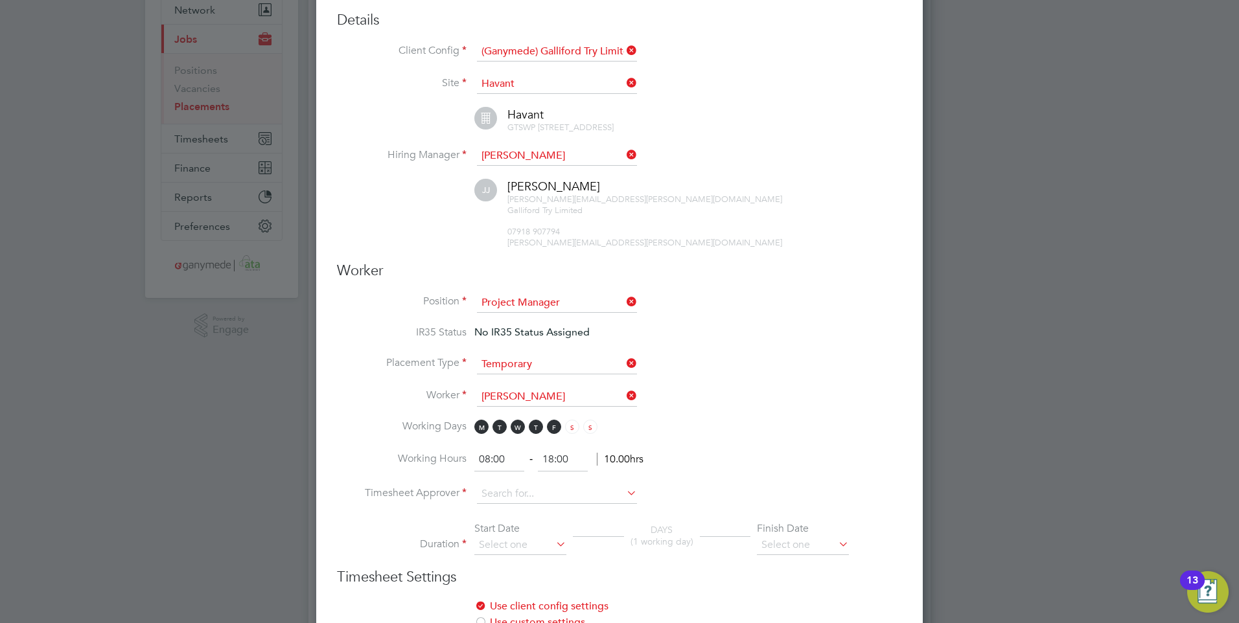
click at [529, 423] on li "Stephen Q uin (188403)" at bounding box center [556, 425] width 161 height 17
type input "Stephen Quin (188403)"
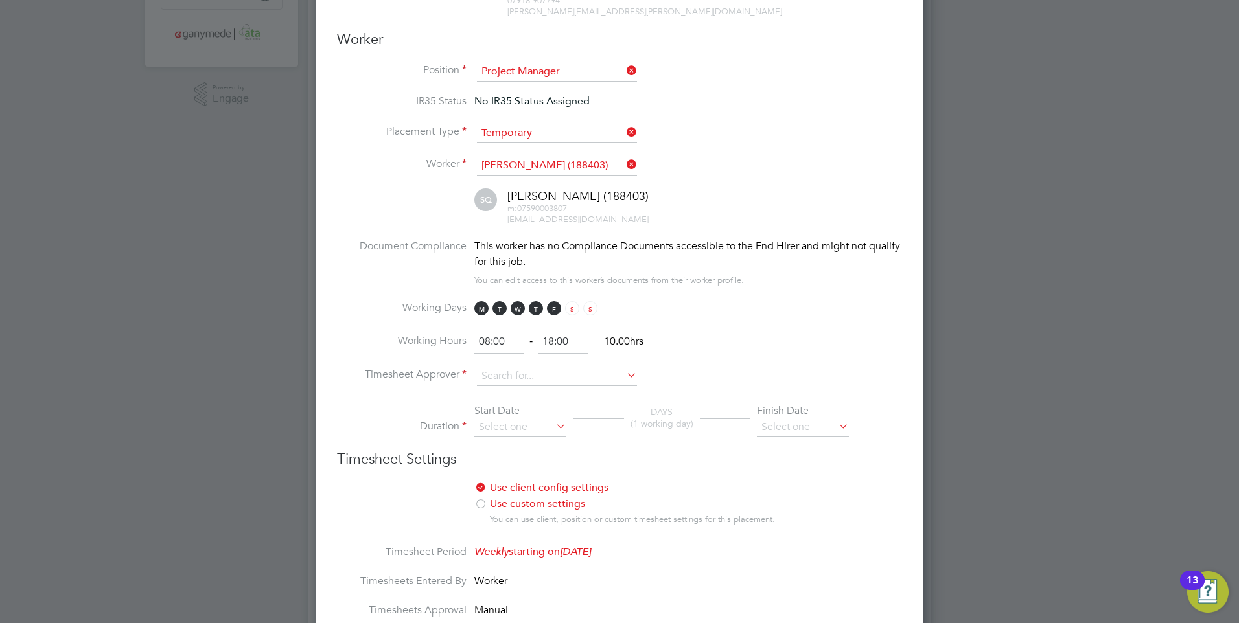
scroll to position [389, 0]
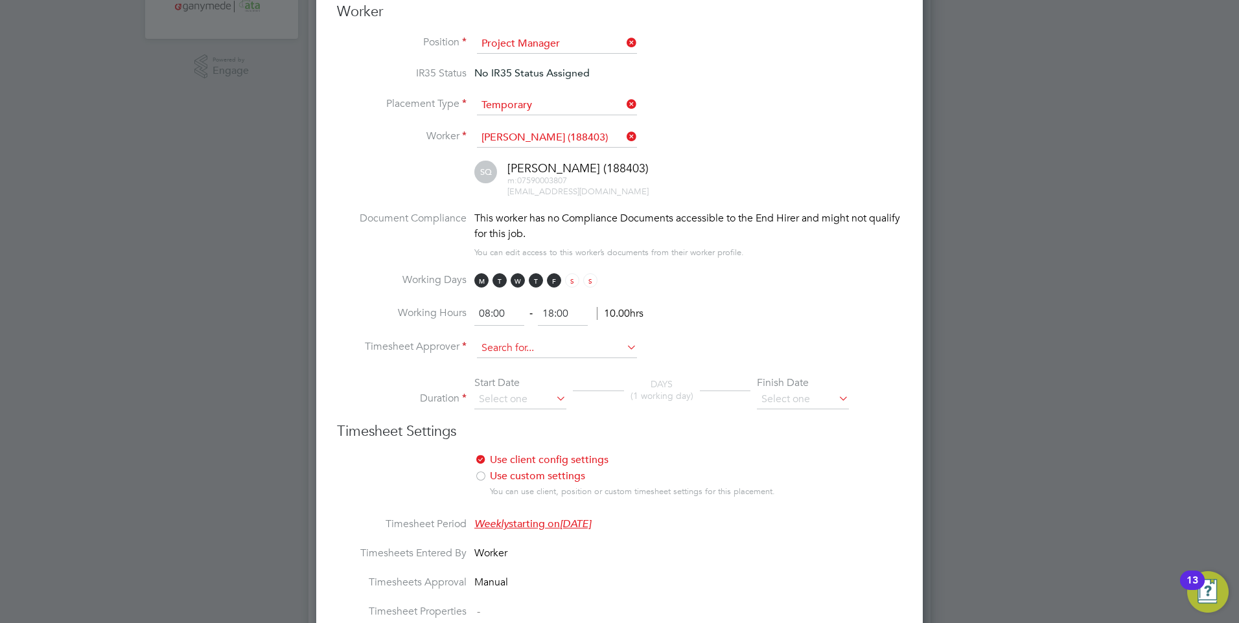
click at [496, 358] on input at bounding box center [557, 348] width 160 height 19
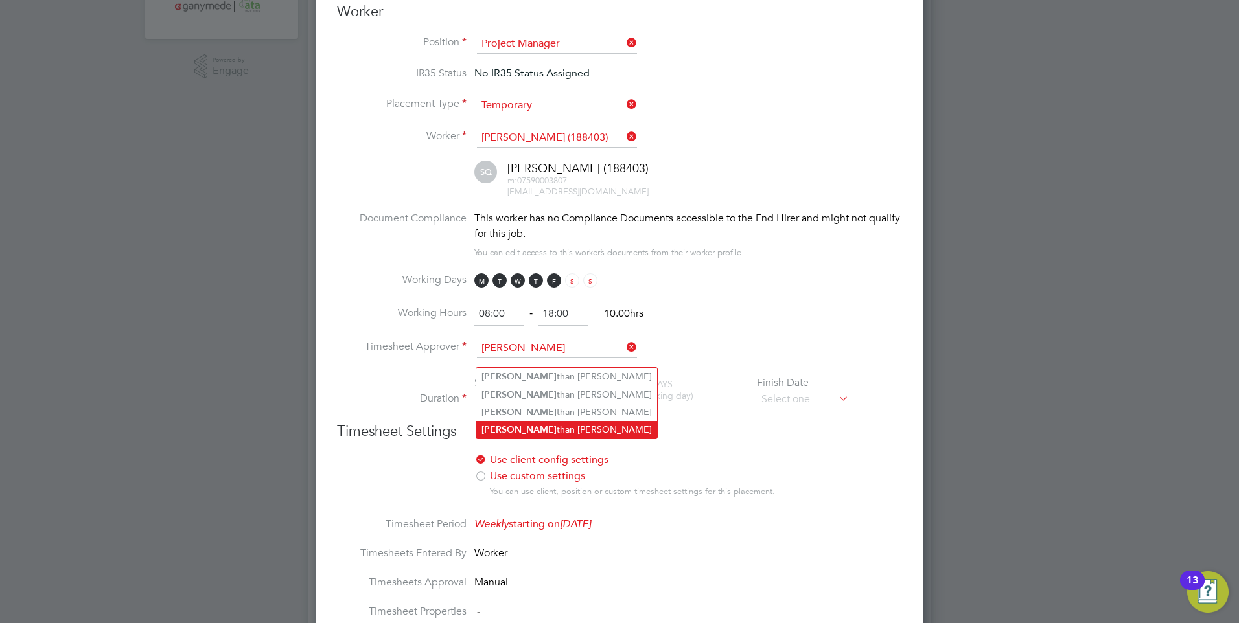
click at [522, 426] on li "Jona than Jones" at bounding box center [566, 429] width 181 height 17
type input "Jonathan Jones"
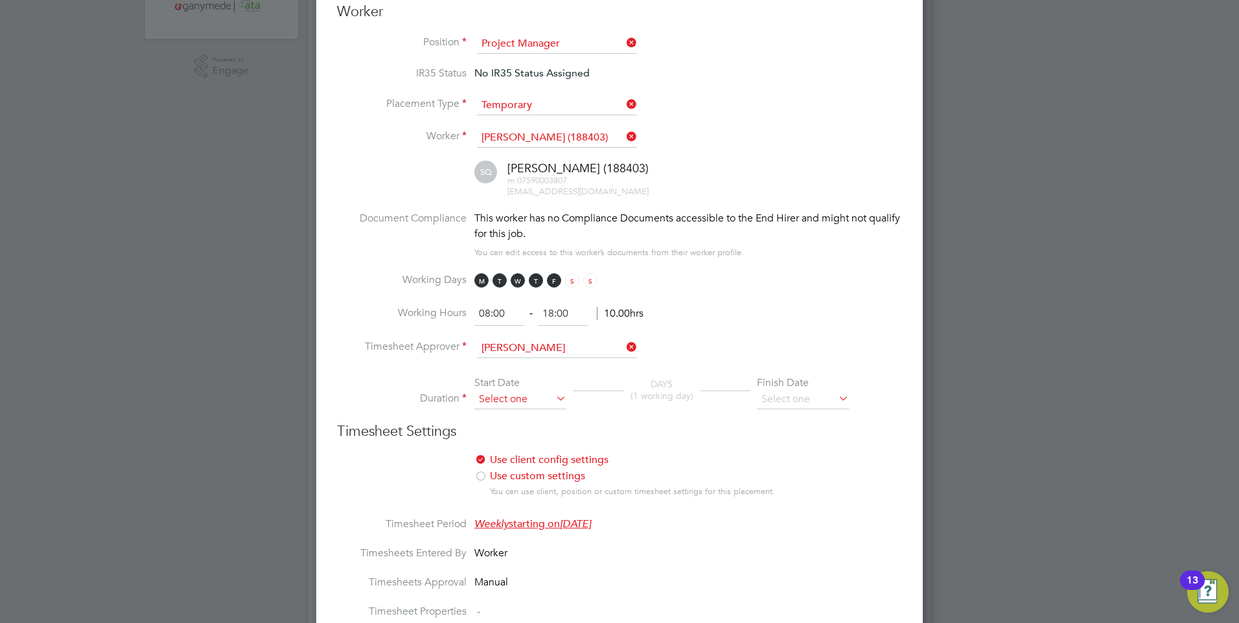
click at [513, 410] on input at bounding box center [520, 399] width 92 height 19
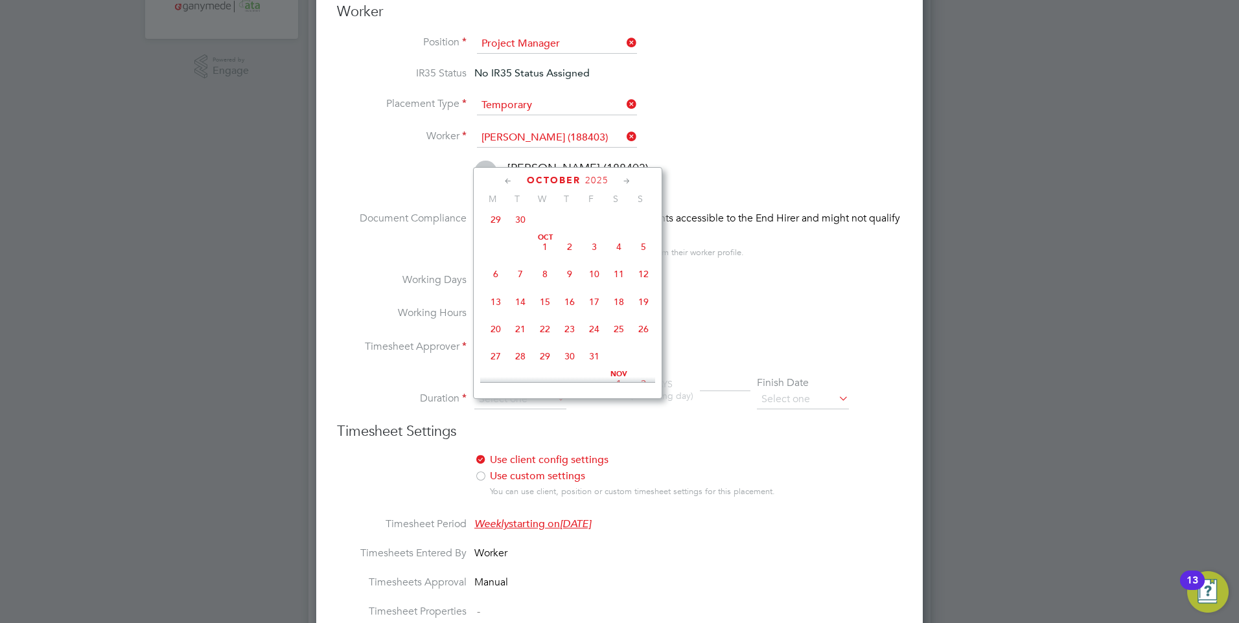
scroll to position [587, 0]
click at [493, 250] on span "6" at bounding box center [495, 243] width 25 height 25
type input "06 Oct 2025"
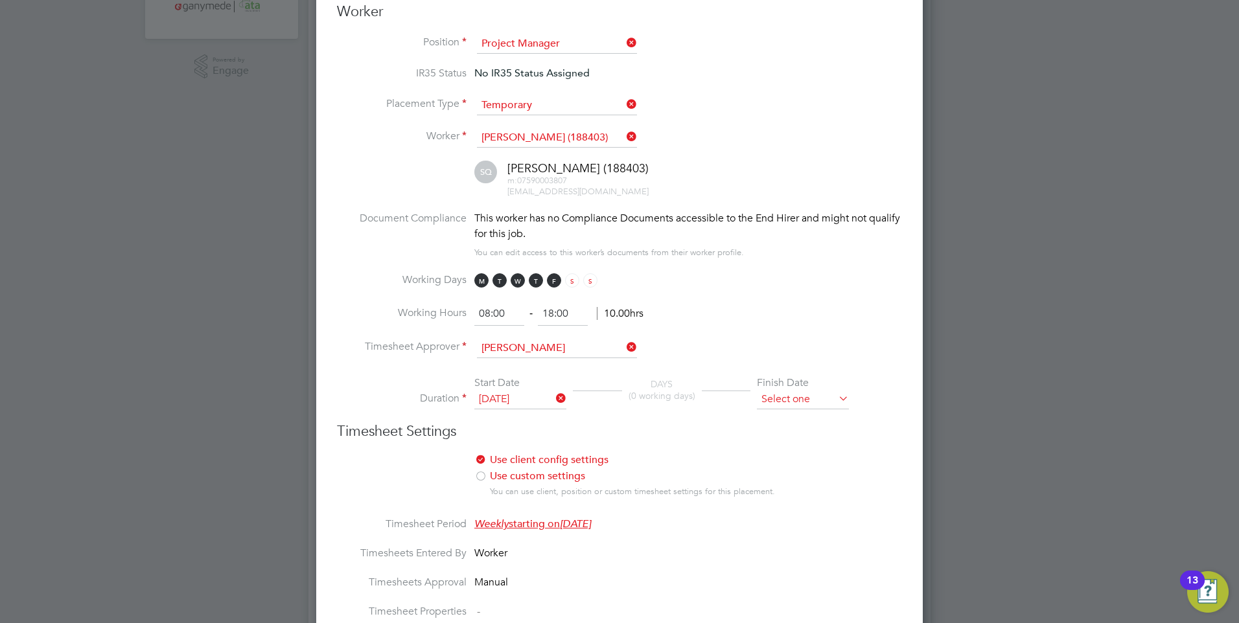
click at [803, 410] on input at bounding box center [803, 399] width 92 height 19
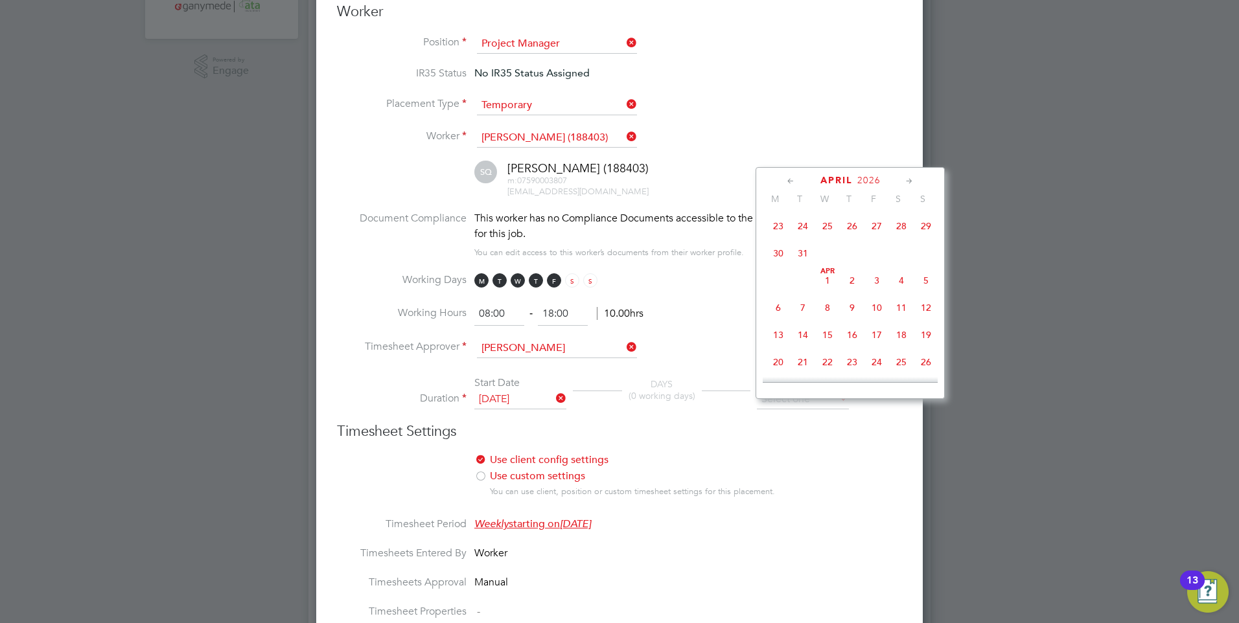
scroll to position [1235, 0]
click at [775, 291] on span "6" at bounding box center [778, 278] width 25 height 25
type input "06 Apr 2026"
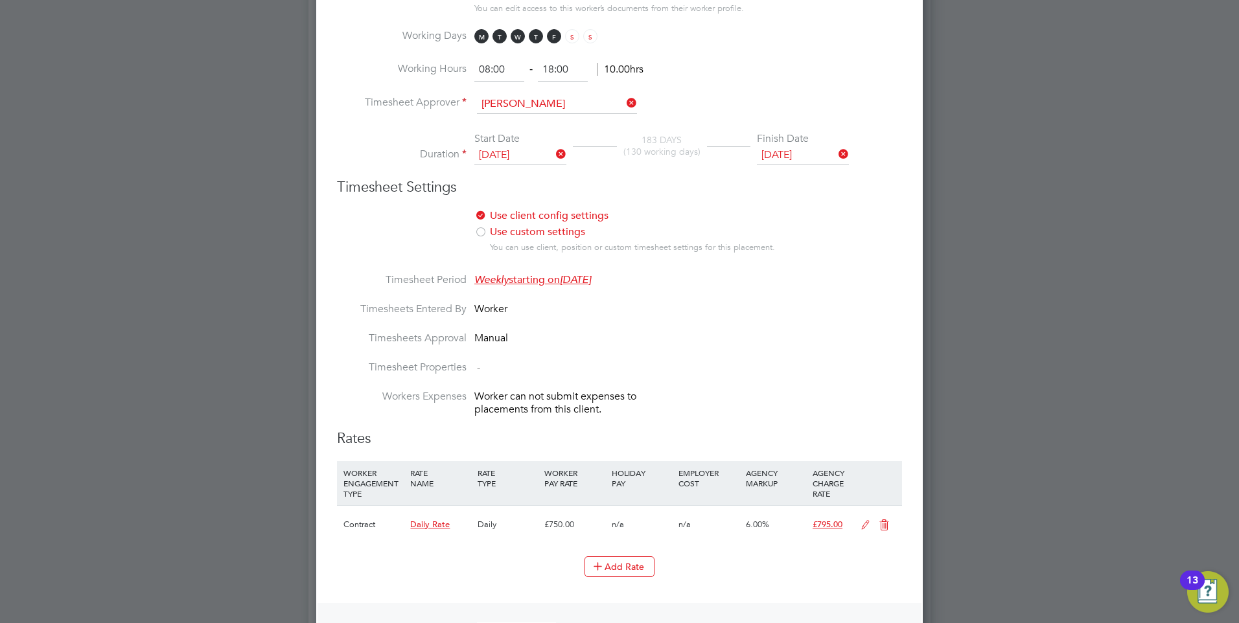
scroll to position [713, 0]
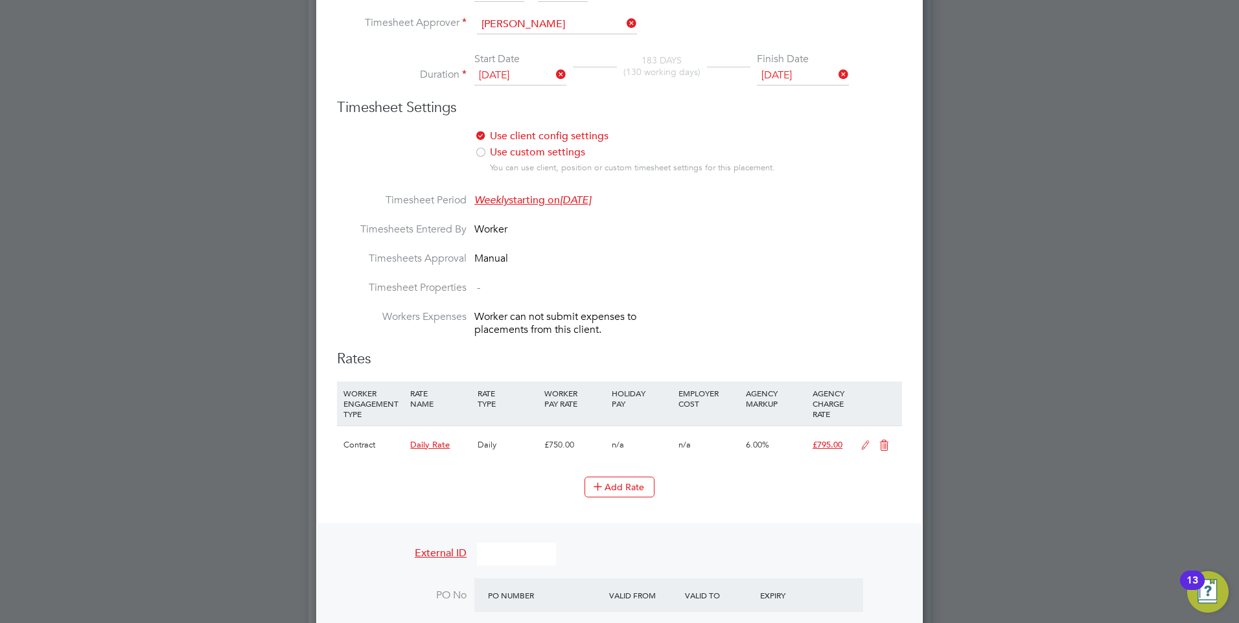
click at [887, 451] on icon at bounding box center [884, 446] width 16 height 10
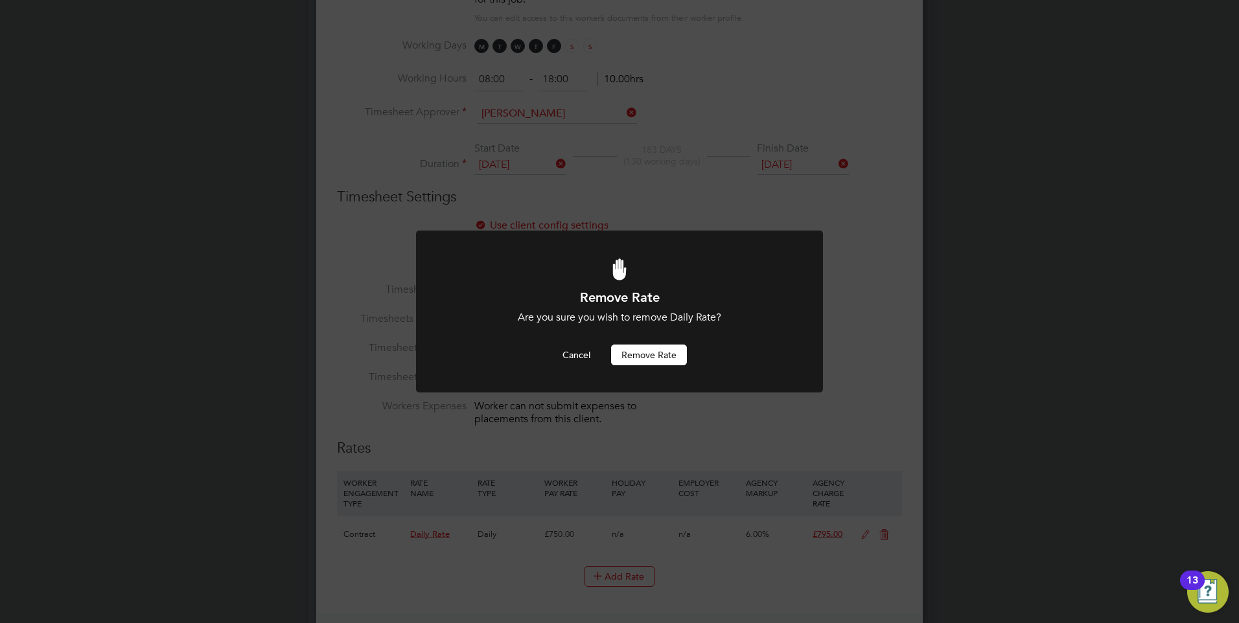
click at [645, 349] on button "Remove rate" at bounding box center [649, 355] width 76 height 21
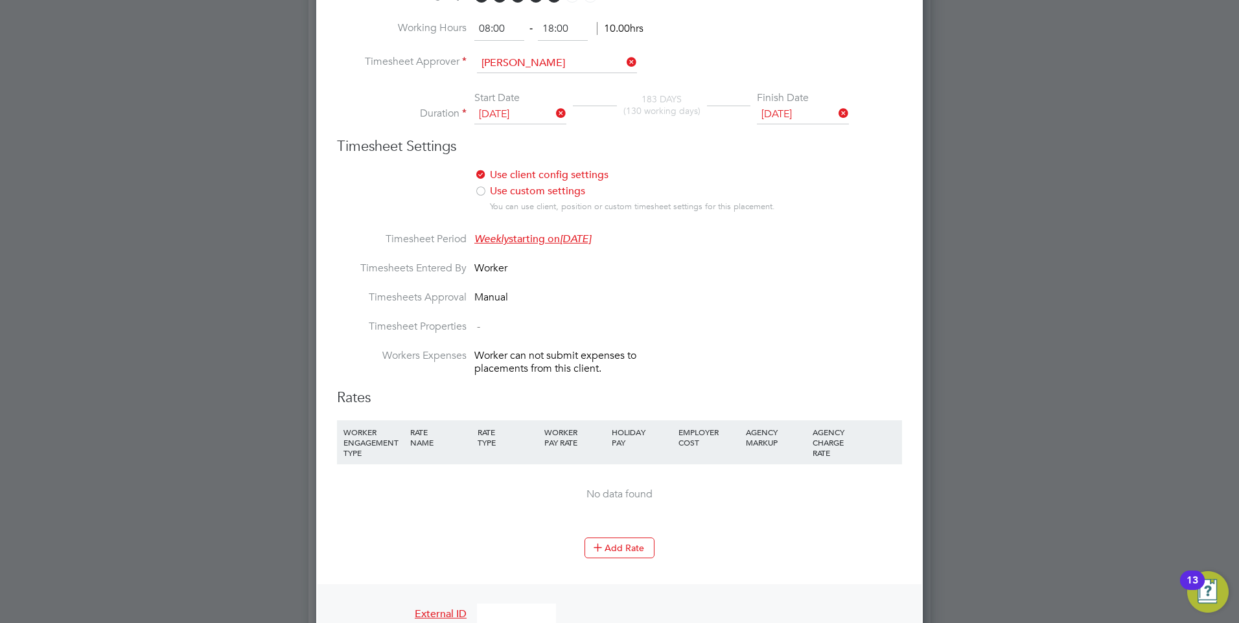
scroll to position [753, 0]
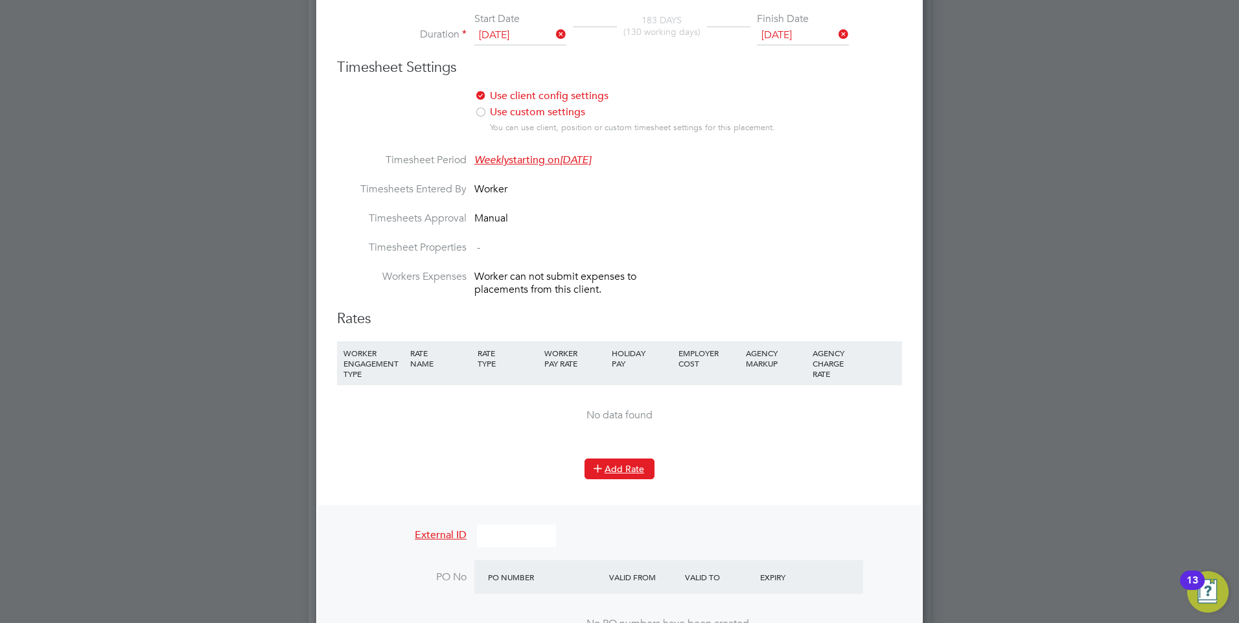
click at [614, 480] on button "Add Rate" at bounding box center [620, 469] width 70 height 21
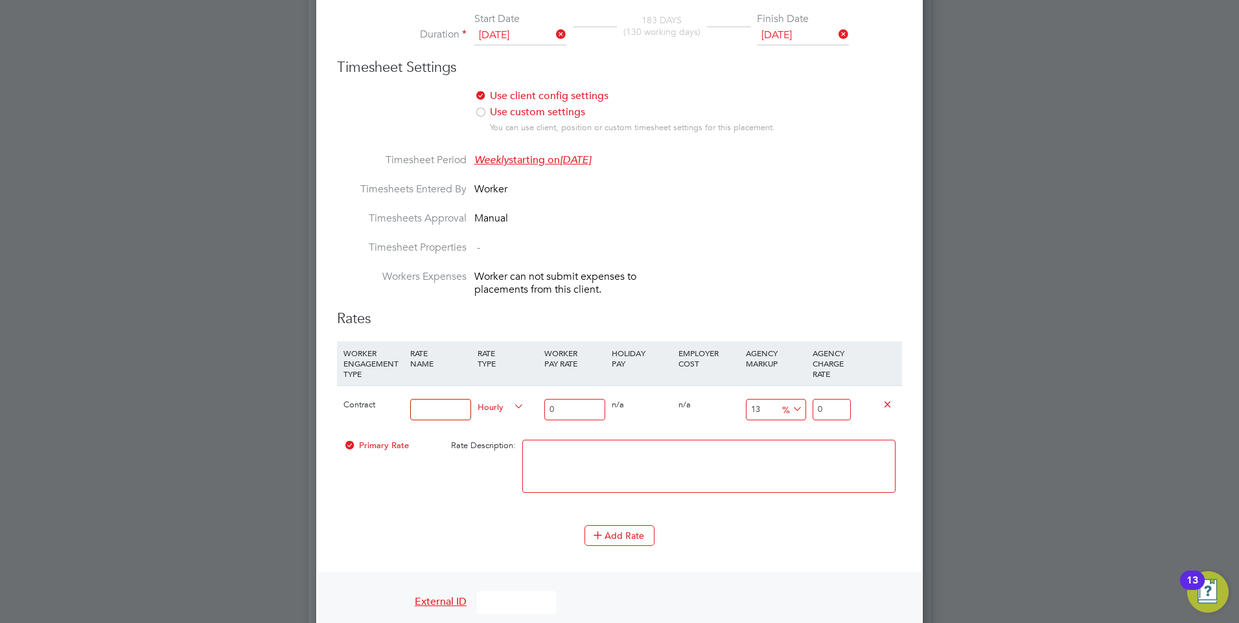
click at [498, 413] on span "Hourly" at bounding box center [501, 406] width 47 height 14
click at [504, 449] on li "DAILY" at bounding box center [500, 447] width 56 height 16
click at [433, 421] on input at bounding box center [440, 409] width 60 height 21
click at [429, 421] on input at bounding box center [440, 409] width 60 height 21
type input "Daily rate"
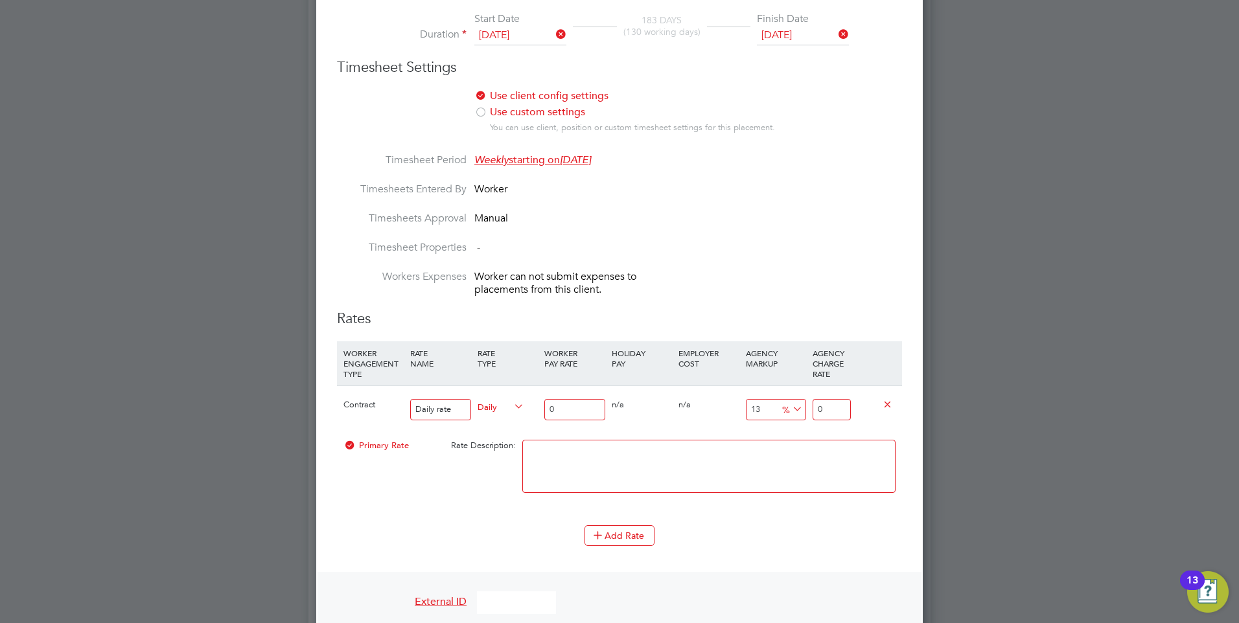
click at [553, 410] on input "0" at bounding box center [574, 409] width 60 height 21
type input "4"
type input "4.52"
type input "47"
type input "53.11"
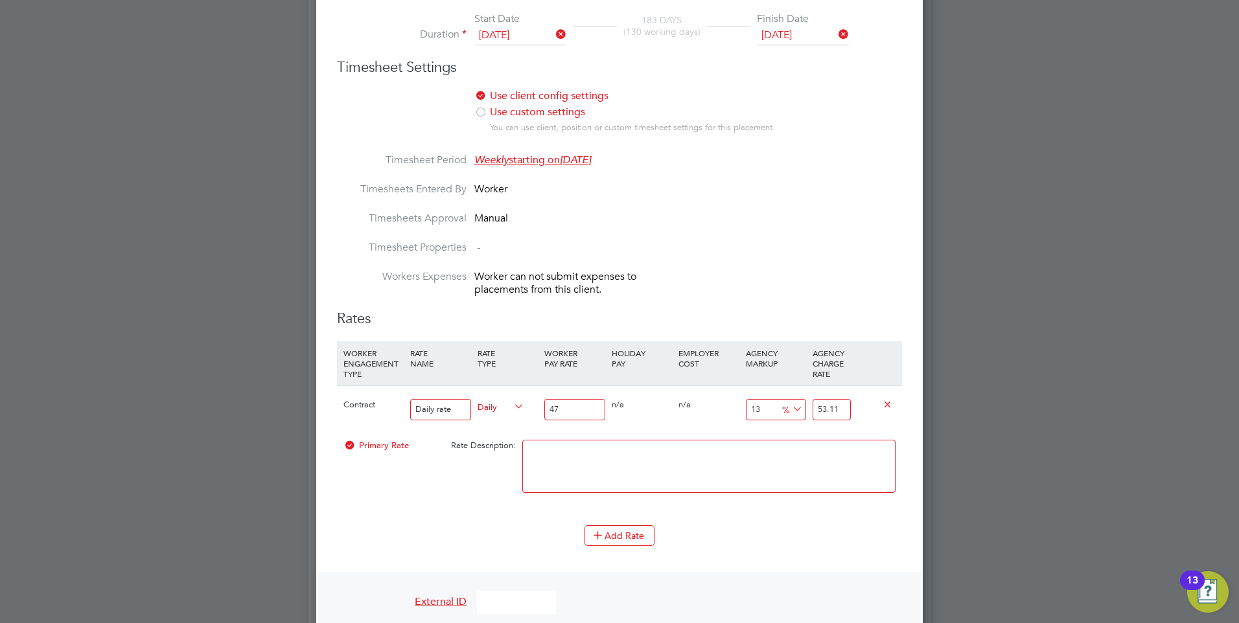
type input "475"
type input "536.75"
type input "475"
drag, startPoint x: 848, startPoint y: 422, endPoint x: 833, endPoint y: 422, distance: 14.3
click at [833, 421] on input "536.75" at bounding box center [832, 409] width 38 height 21
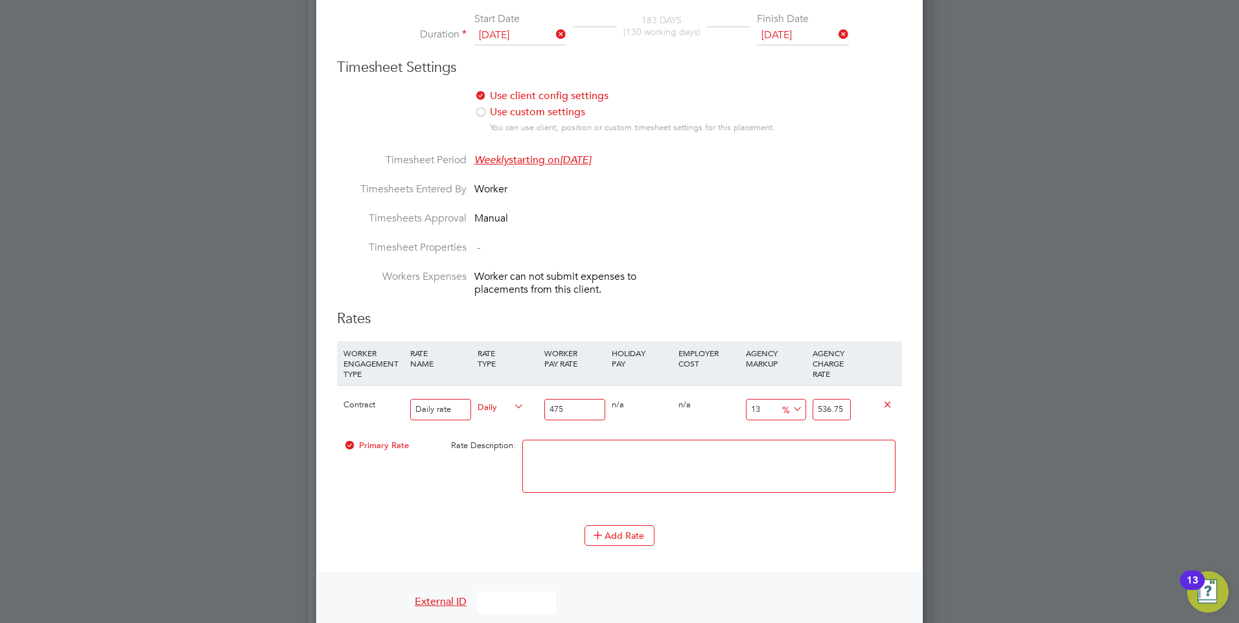
click at [771, 415] on input "13" at bounding box center [776, 409] width 60 height 21
type input "1"
type input "479.75"
type input "12"
type input "532"
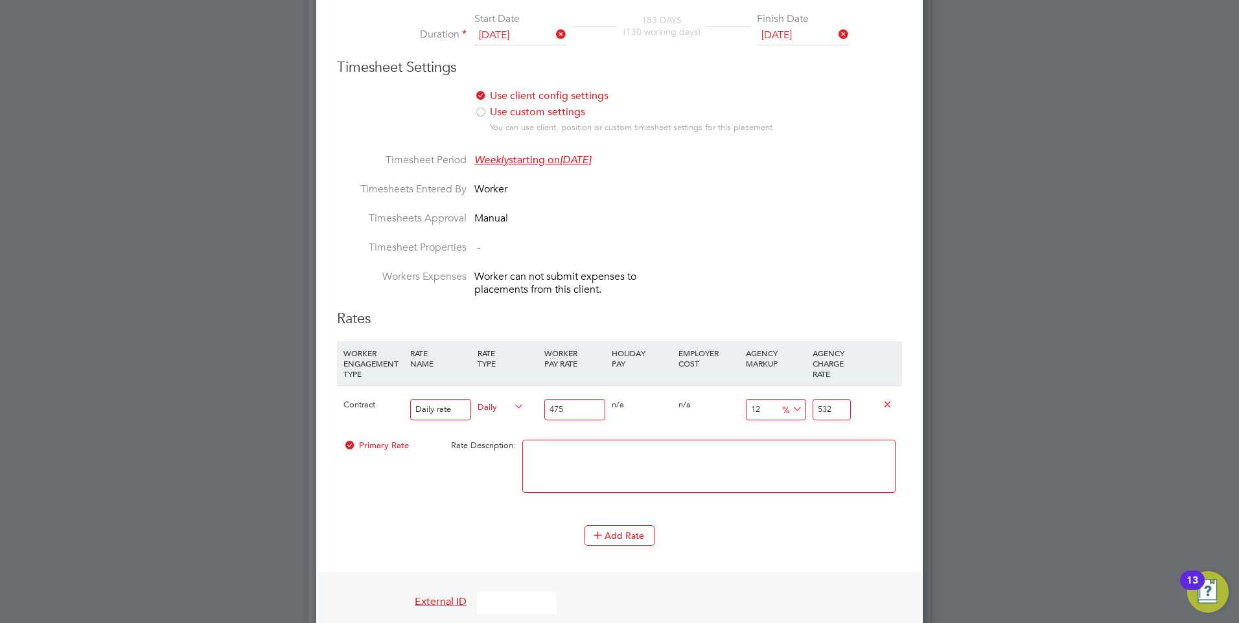
type input "12"
click at [767, 458] on textarea at bounding box center [708, 466] width 373 height 53
click at [579, 415] on input "475" at bounding box center [574, 409] width 60 height 21
type input "475.00"
click at [592, 463] on textarea at bounding box center [708, 466] width 373 height 53
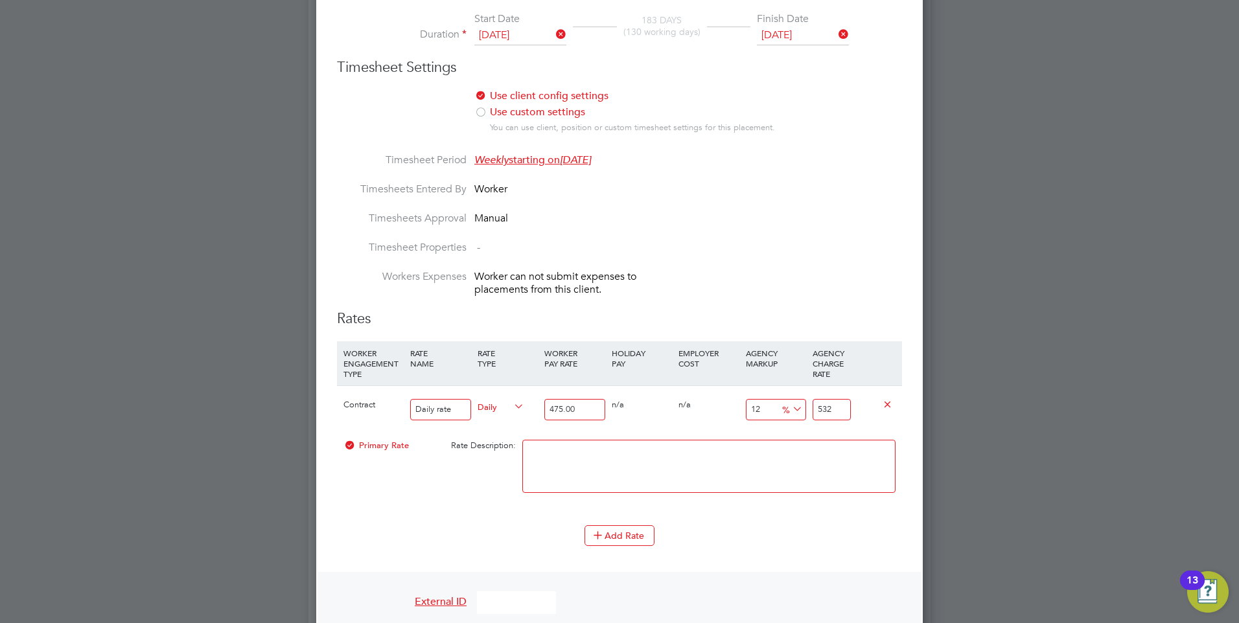
click at [845, 419] on input "532" at bounding box center [832, 409] width 38 height 21
type input "532.00"
click at [803, 472] on textarea at bounding box center [708, 466] width 373 height 53
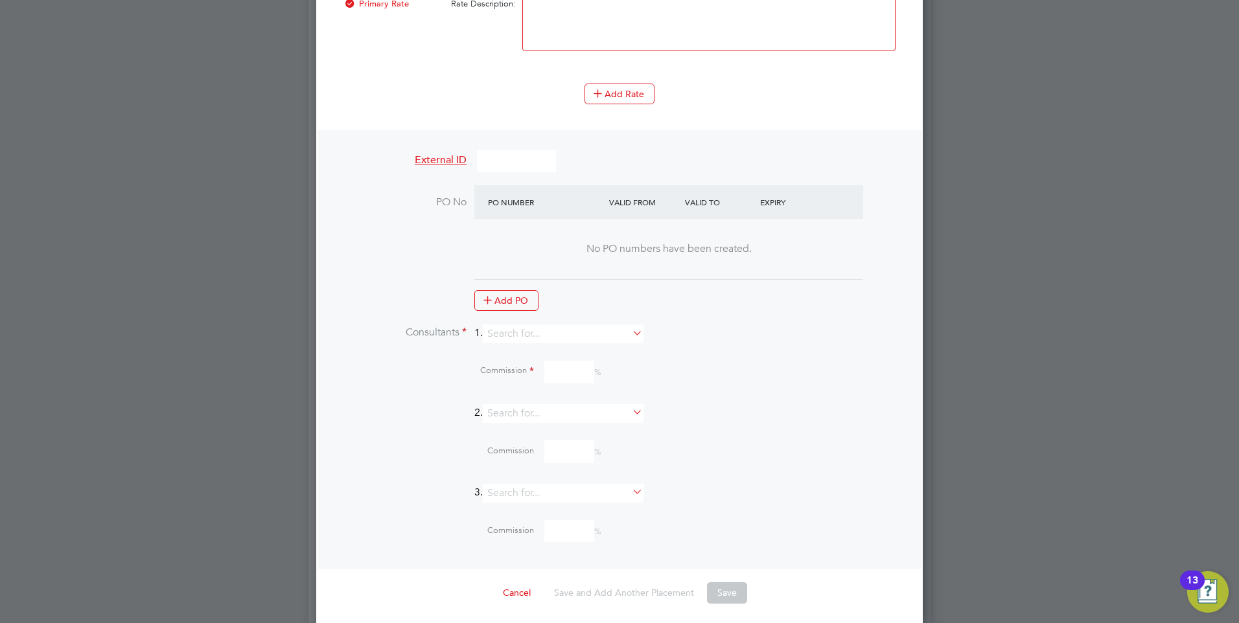
scroll to position [1207, 0]
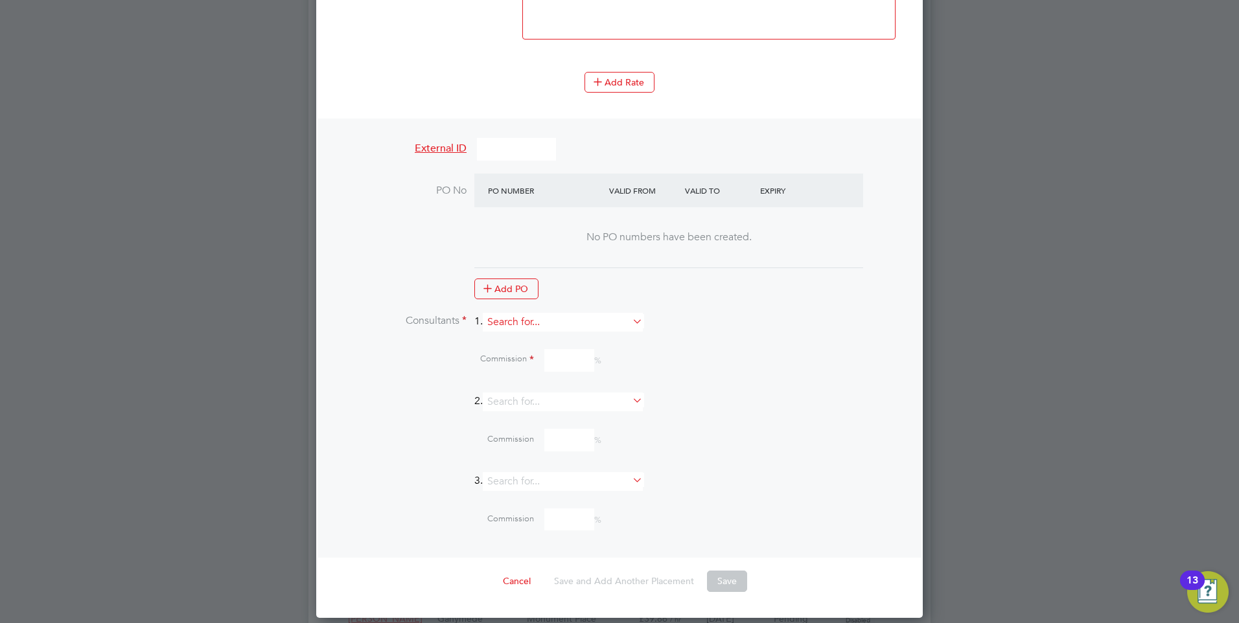
click at [520, 332] on input at bounding box center [563, 322] width 160 height 19
click at [505, 351] on li "Mi a Eckersley" at bounding box center [568, 350] width 161 height 17
type input "[PERSON_NAME]"
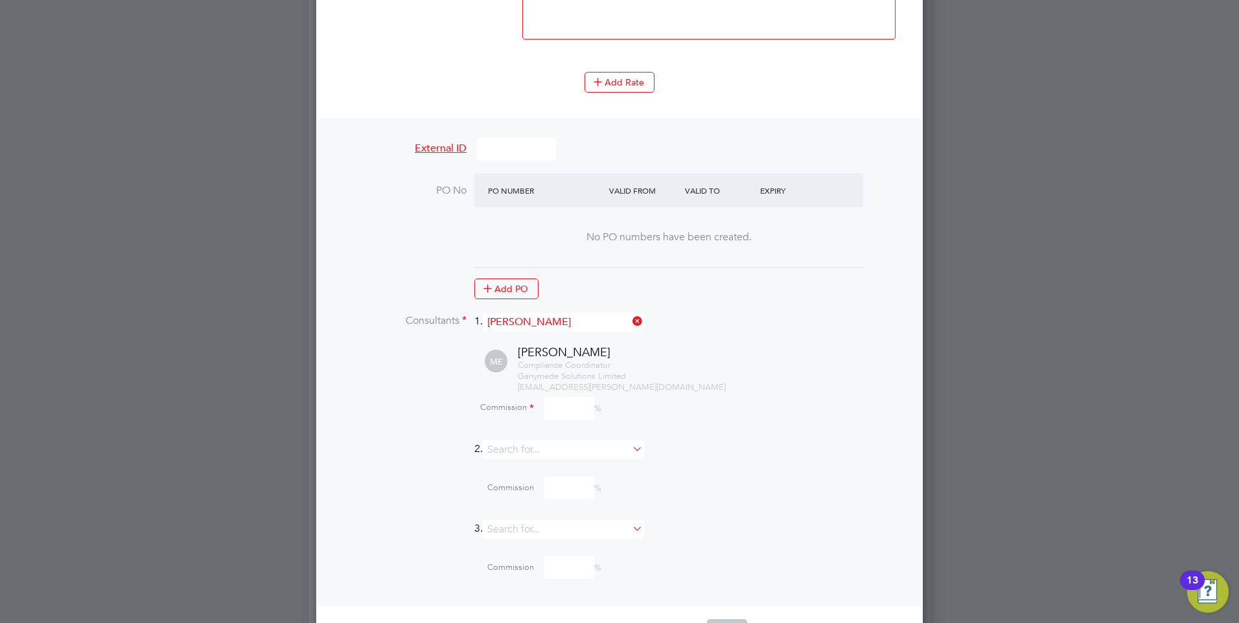
click at [566, 417] on input at bounding box center [569, 408] width 50 height 23
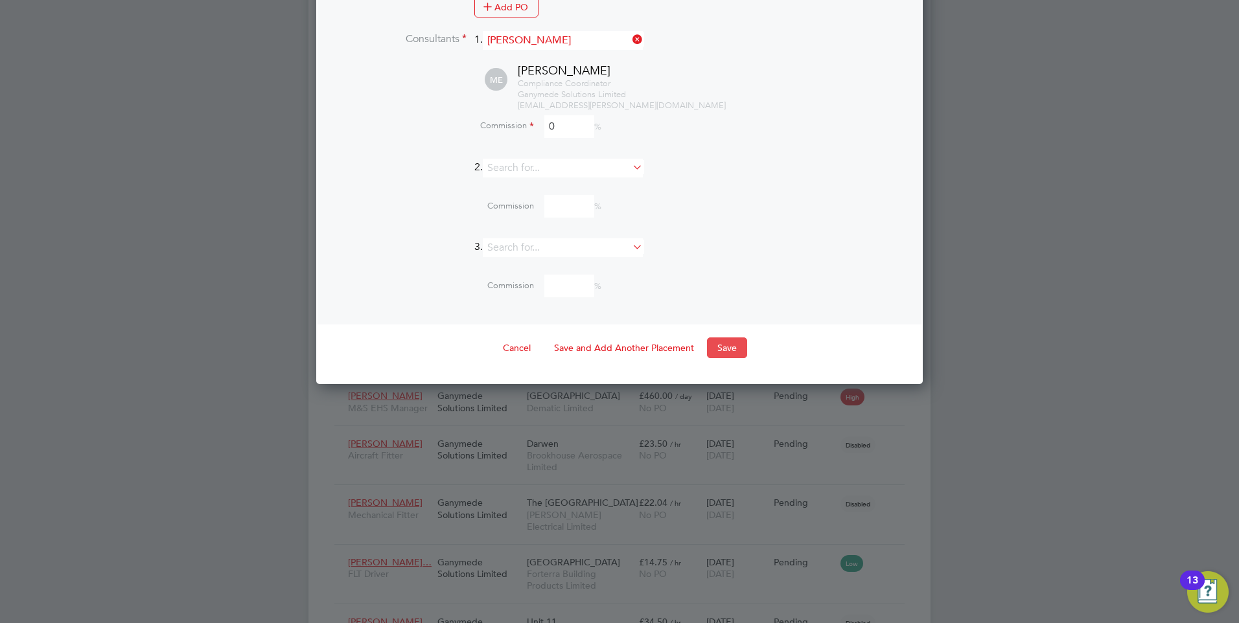
scroll to position [1466, 0]
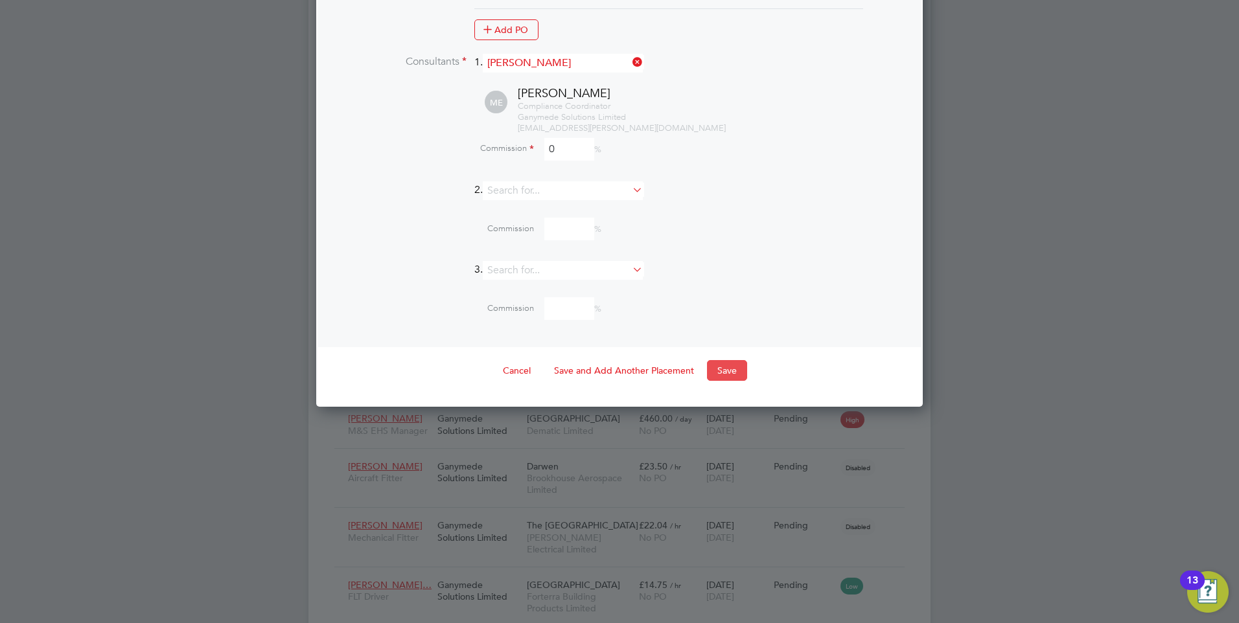
type input "0"
click at [725, 378] on button "Save" at bounding box center [727, 370] width 40 height 21
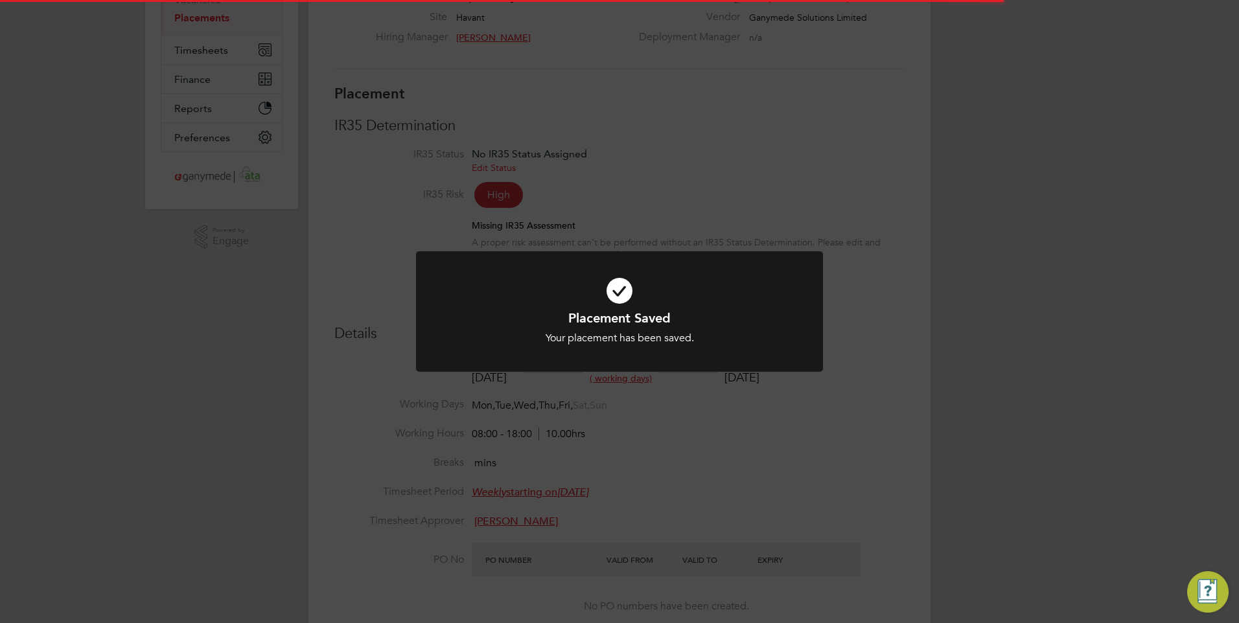
scroll to position [6, 6]
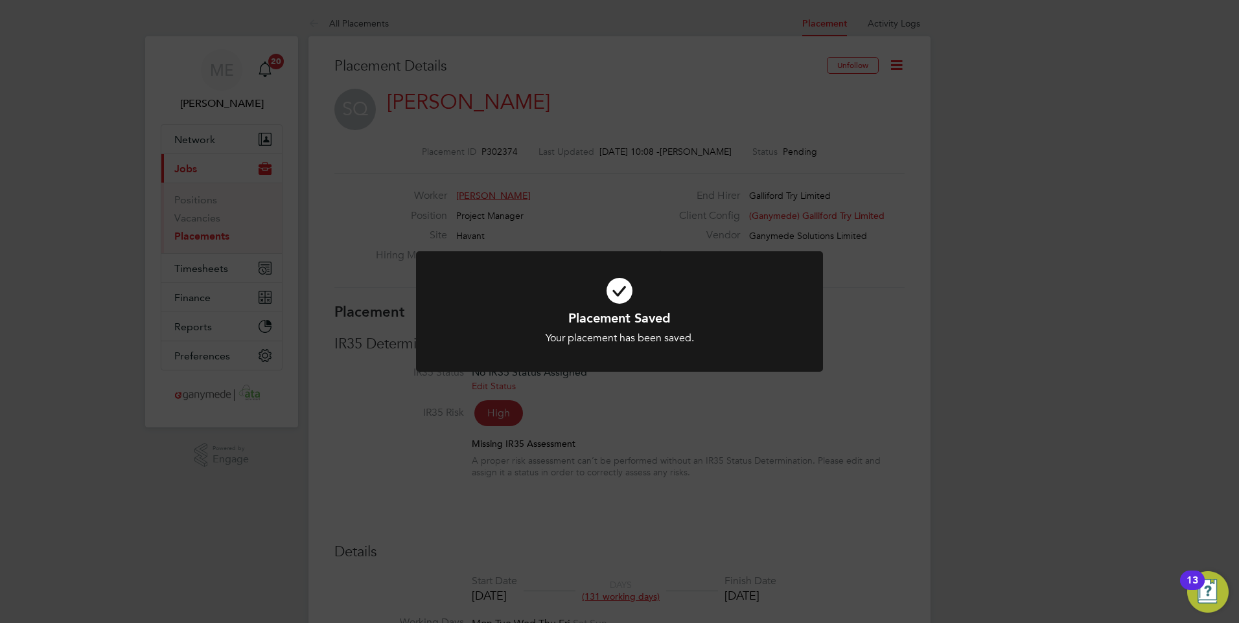
click at [679, 419] on div "Placement Saved Your placement has been saved. Cancel Okay" at bounding box center [619, 311] width 1239 height 623
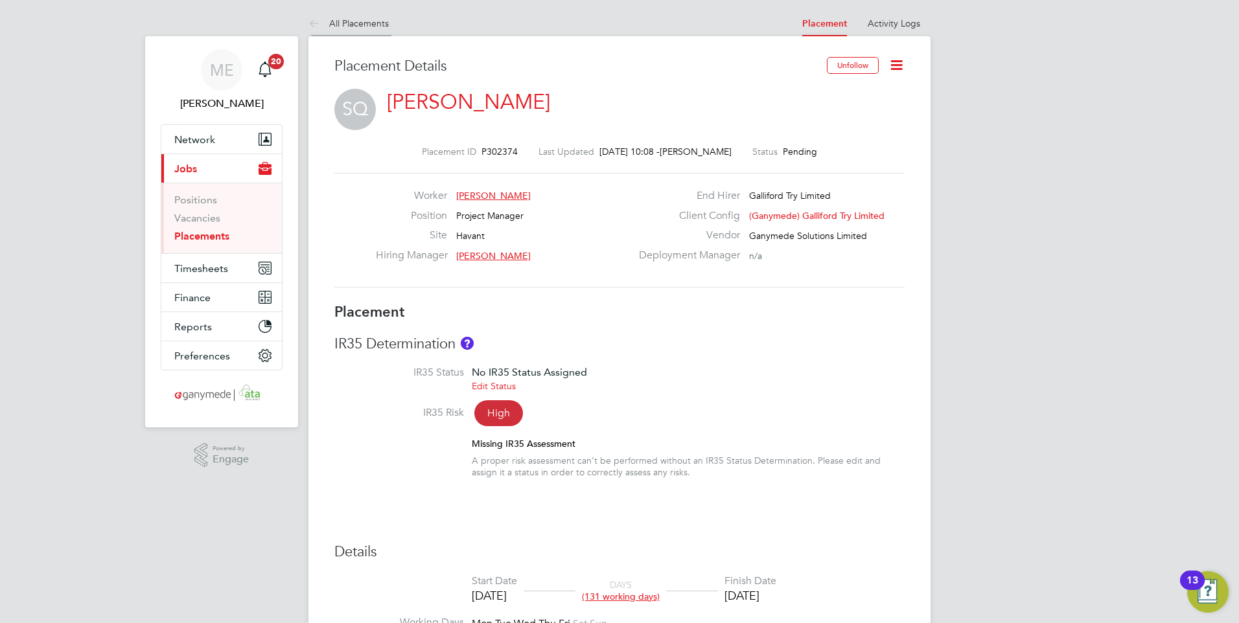
click at [314, 23] on icon at bounding box center [316, 24] width 16 height 16
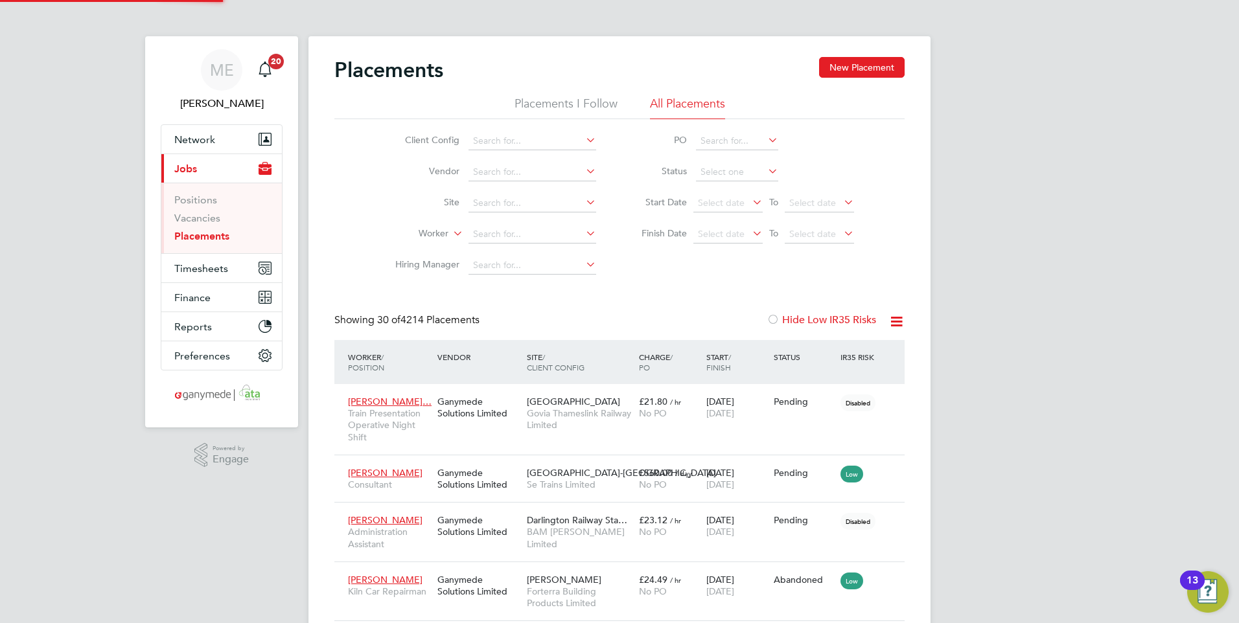
scroll to position [49, 90]
click at [209, 135] on span "Network" at bounding box center [194, 140] width 41 height 12
click at [507, 235] on input at bounding box center [533, 235] width 128 height 18
click at [240, 130] on button "Network" at bounding box center [221, 139] width 121 height 29
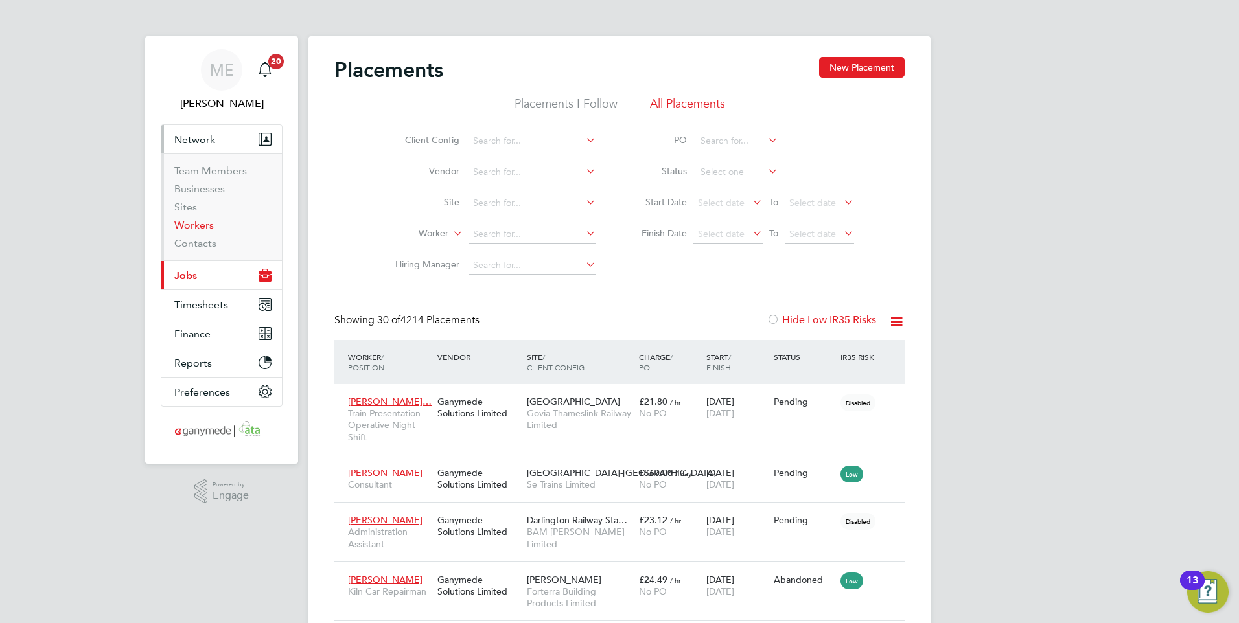
click at [190, 221] on link "Workers" at bounding box center [194, 225] width 40 height 12
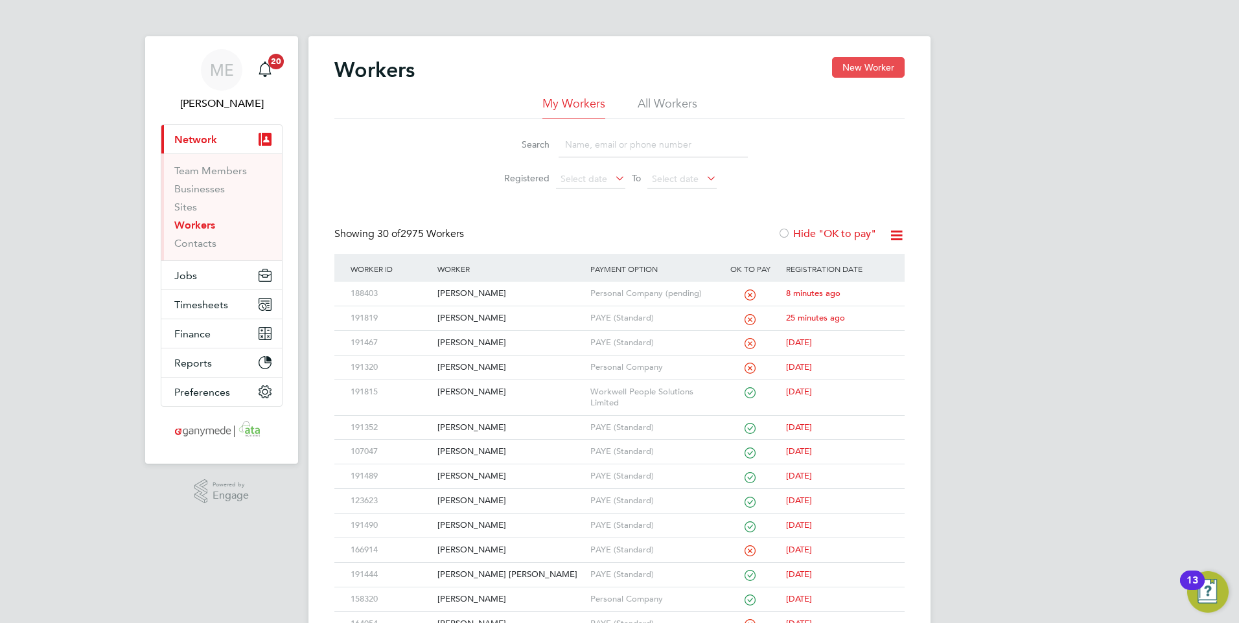
click at [872, 62] on button "New Worker" at bounding box center [868, 67] width 73 height 21
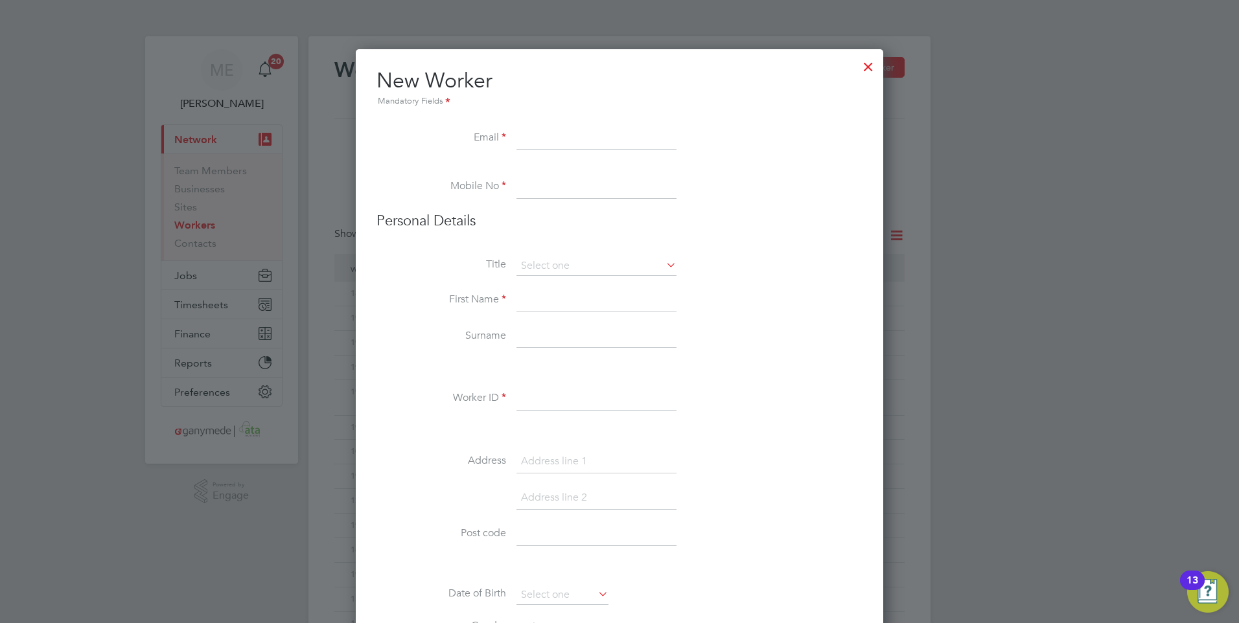
paste input "polojan8505@gmail.com"
type input "polojan8505@gmail.com"
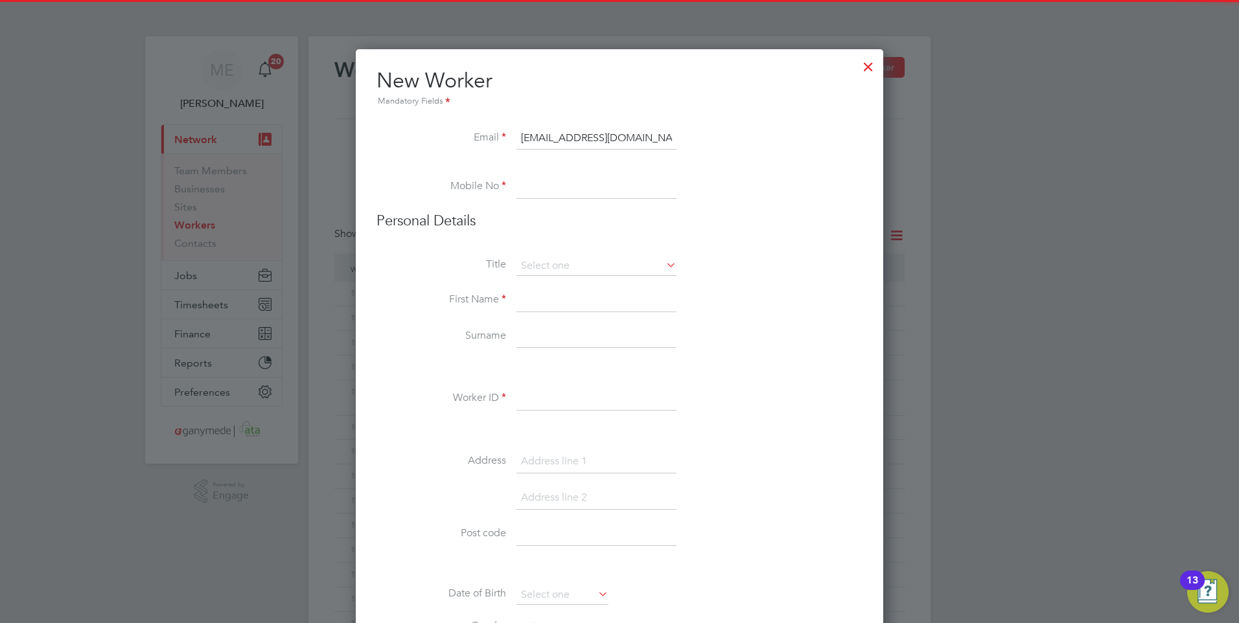
paste input "07828168161"
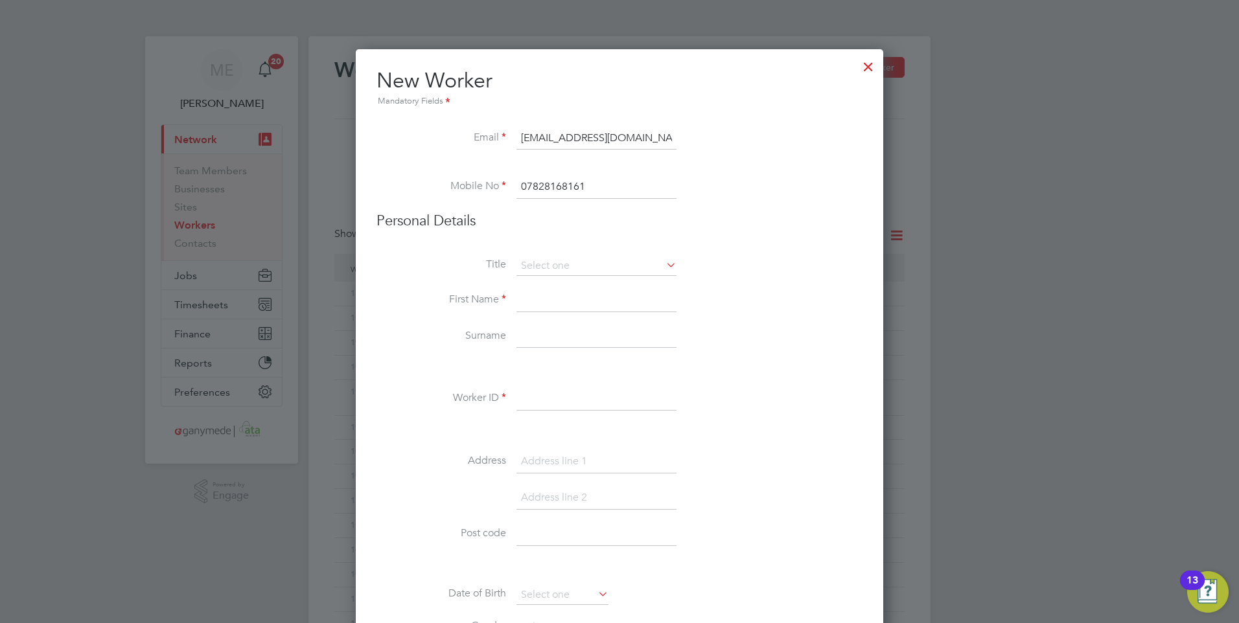
type input "07828168161"
click at [544, 297] on input at bounding box center [597, 300] width 160 height 23
type input "Andrei Vlad"
click at [548, 339] on input at bounding box center [597, 336] width 160 height 23
type input "Polojan"
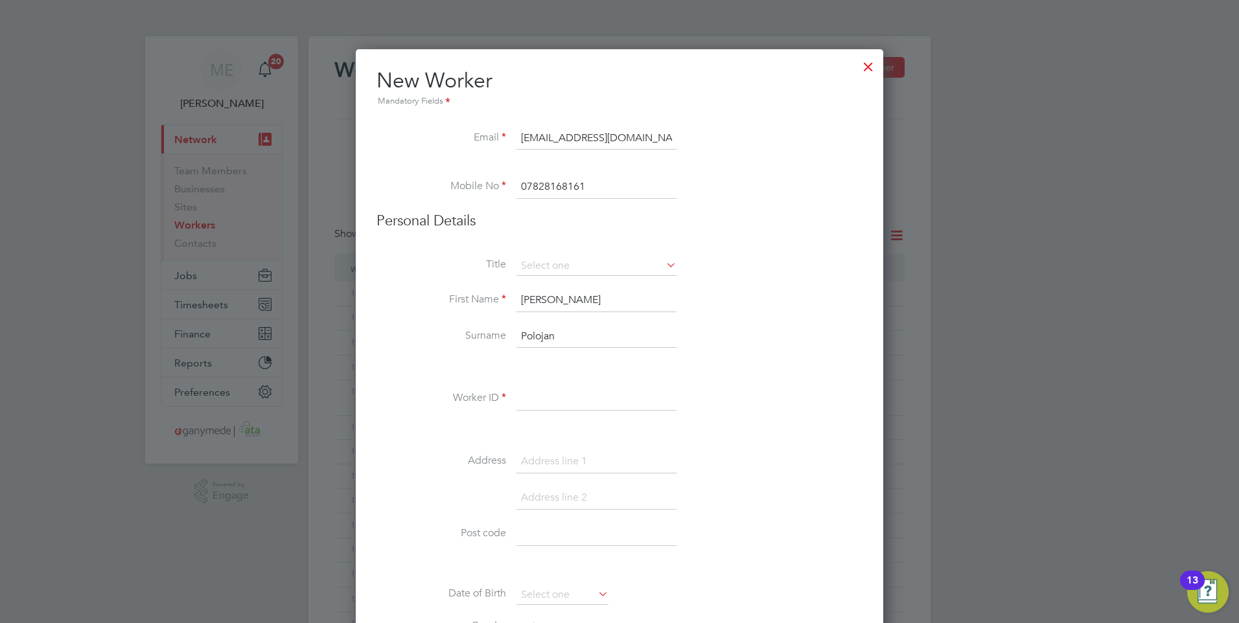
click at [611, 377] on div "Title First Name Andrei Vlad Surname Polojan Worker ID Address Post code Date o…" at bounding box center [620, 492] width 486 height 471
click at [618, 388] on input at bounding box center [597, 399] width 160 height 23
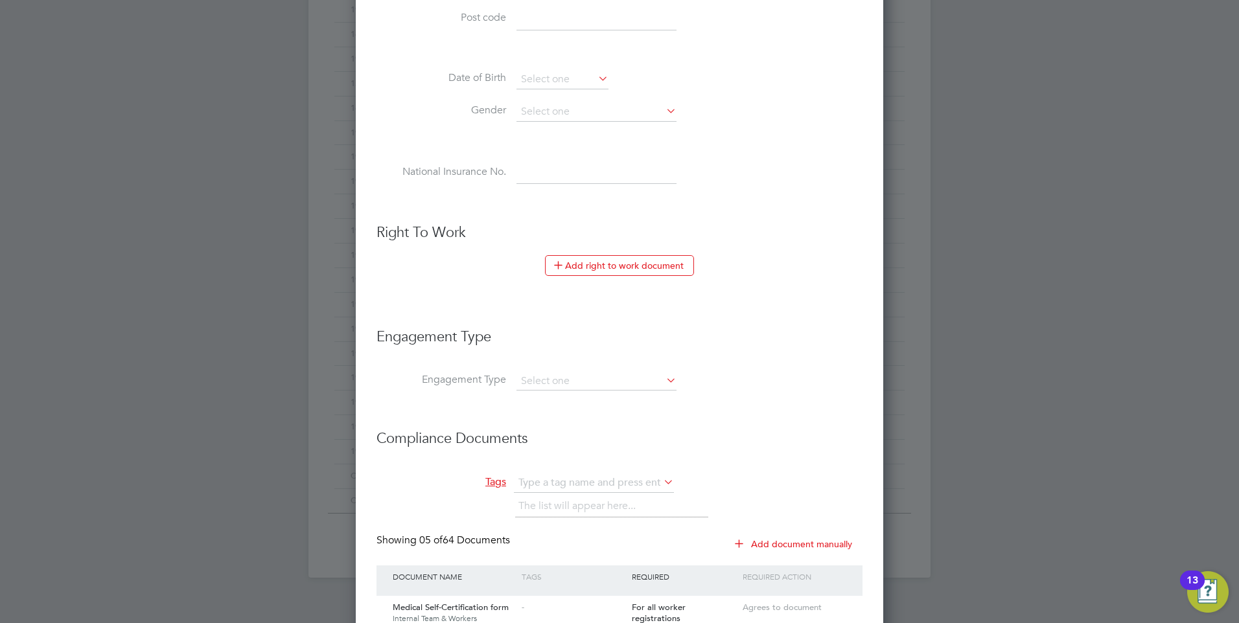
scroll to position [518, 0]
type input "191820"
click at [553, 377] on input at bounding box center [597, 379] width 160 height 18
click at [551, 387] on div "Workers New Worker My Workers All Workers Search Registered Select date To Sele…" at bounding box center [619, 47] width 622 height 1058
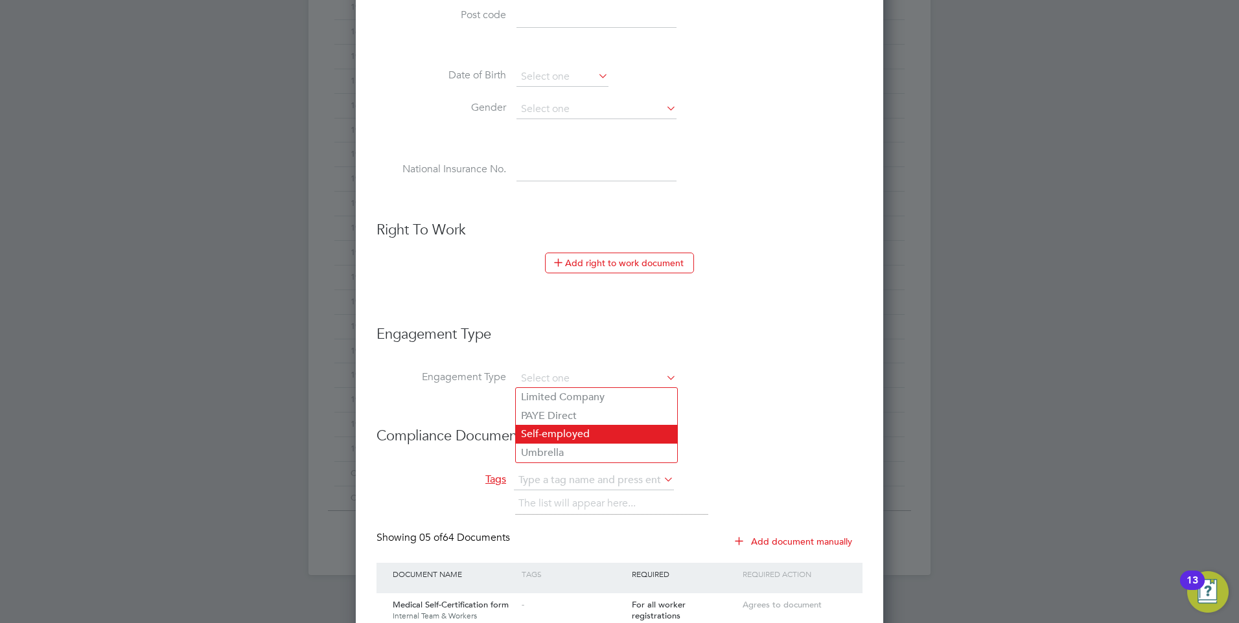
click at [552, 436] on li "Self-employed" at bounding box center [596, 434] width 161 height 19
type input "Self-employed"
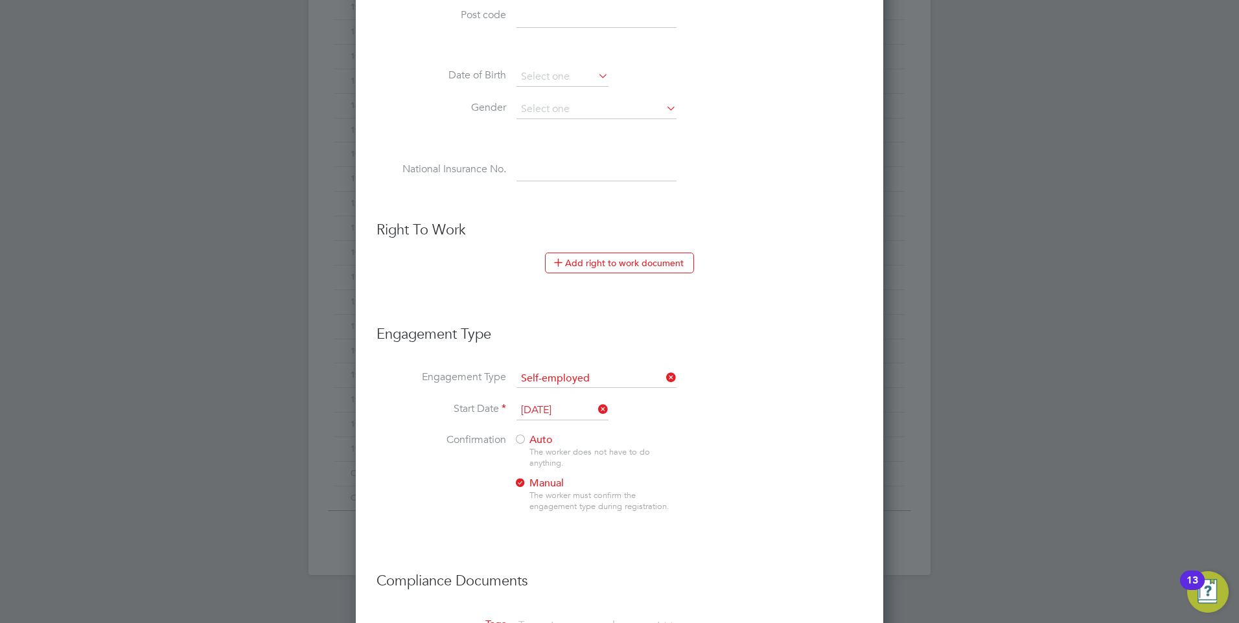
click at [664, 378] on icon at bounding box center [664, 378] width 0 height 18
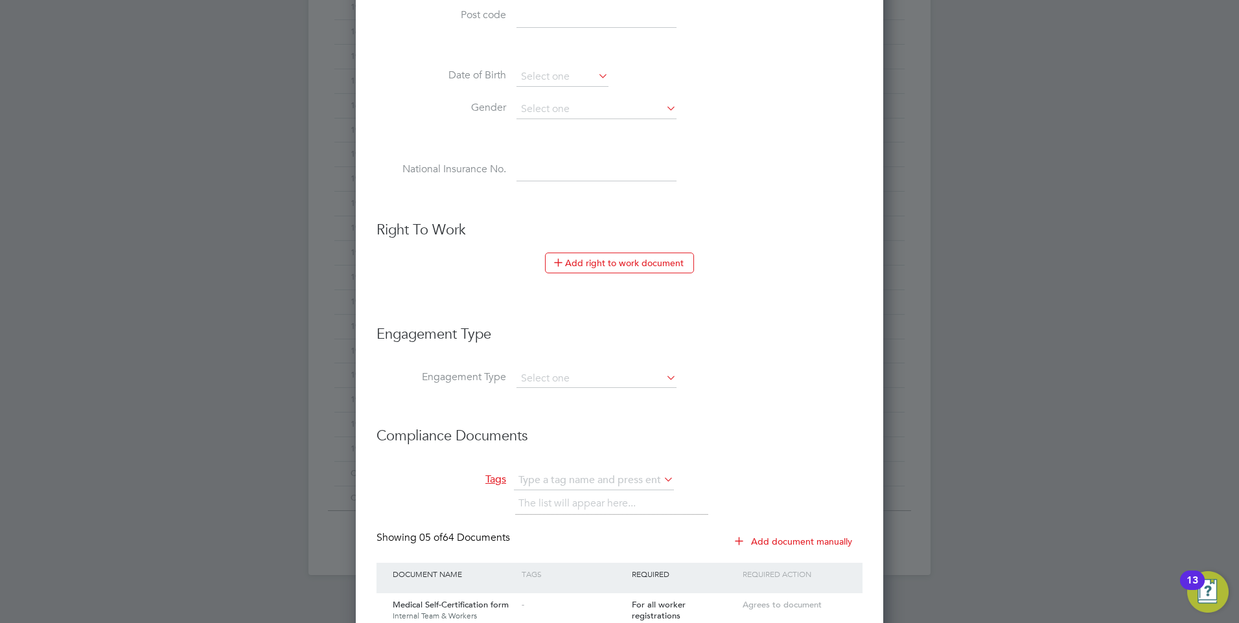
scroll to position [1457, 528]
click at [546, 377] on input at bounding box center [597, 379] width 160 height 18
click at [548, 450] on li "Umbrella" at bounding box center [596, 453] width 161 height 19
type input "Umbrella"
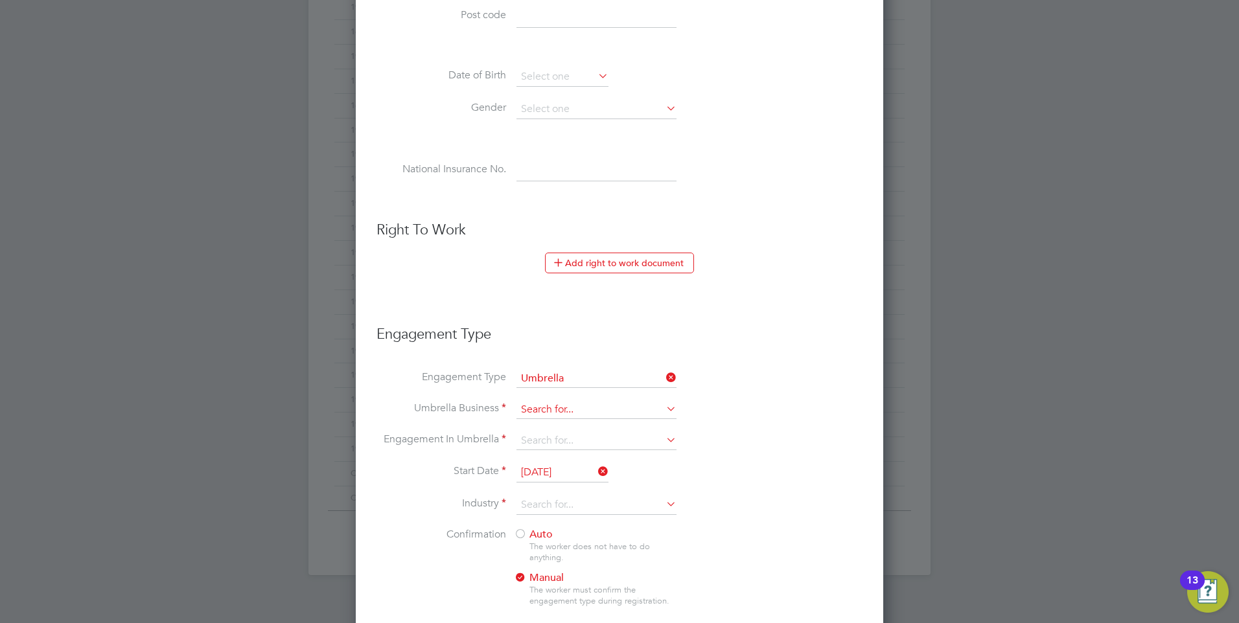
click at [536, 406] on input at bounding box center [597, 410] width 160 height 18
click at [427, 501] on label "Industry" at bounding box center [442, 504] width 130 height 14
click at [539, 443] on input at bounding box center [597, 441] width 160 height 18
click at [531, 405] on input at bounding box center [597, 410] width 160 height 18
type input "sterl"
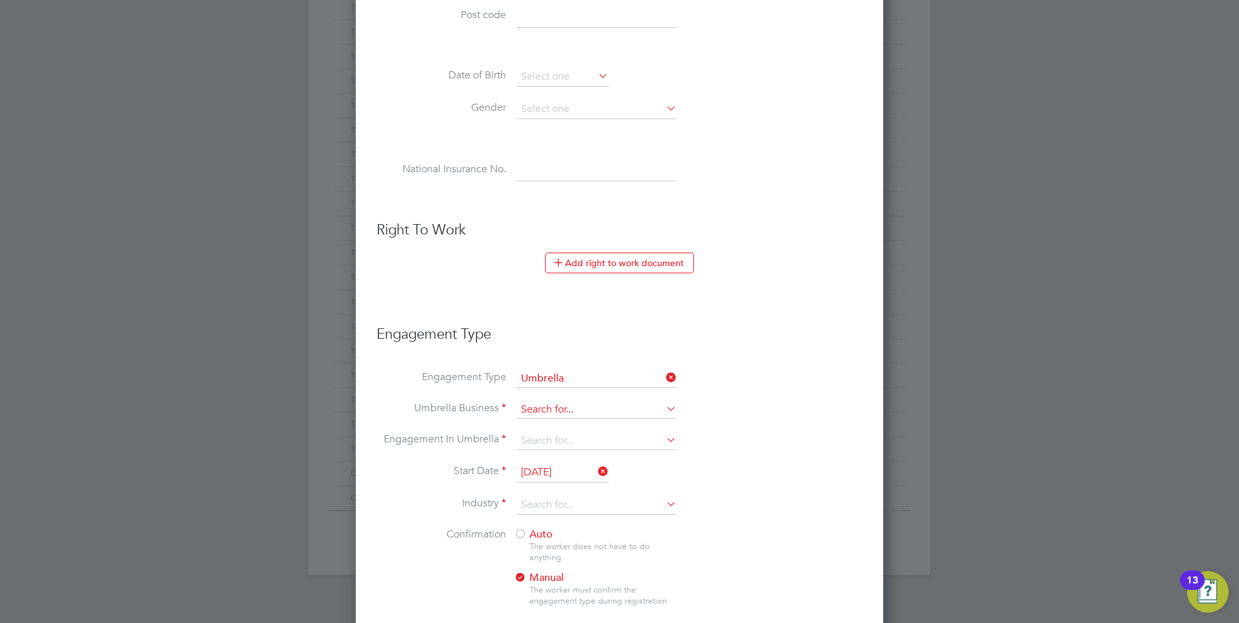
click at [541, 412] on input at bounding box center [597, 410] width 160 height 18
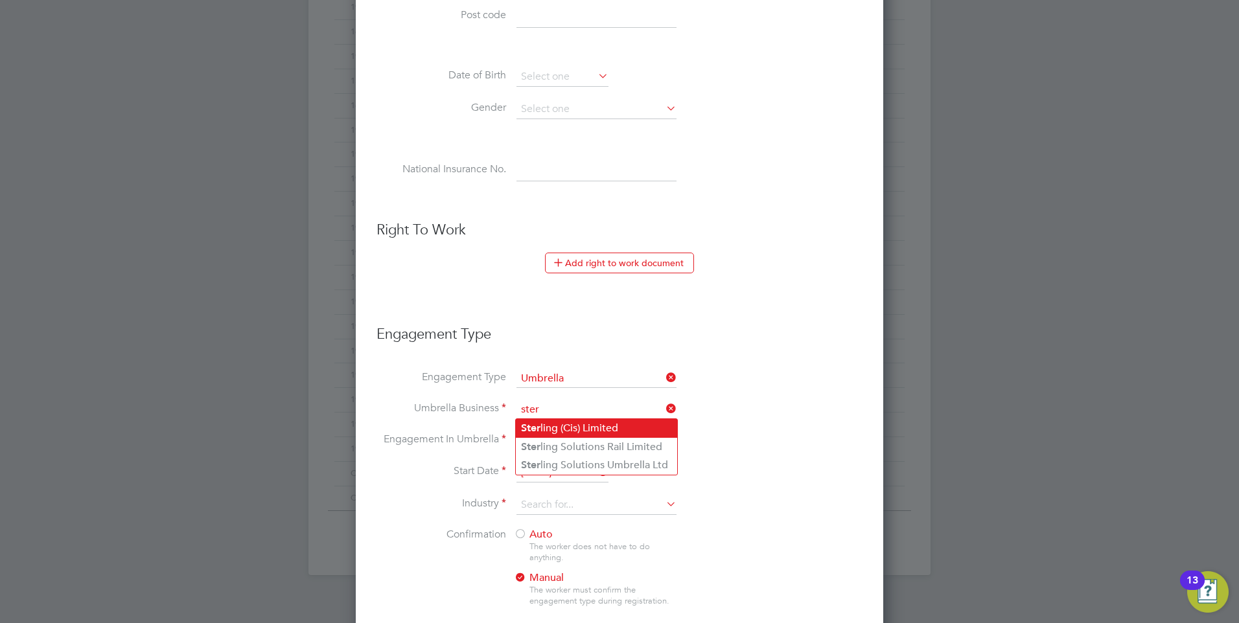
click at [547, 424] on li "Ster ling (Cis) Limited" at bounding box center [596, 428] width 161 height 19
type input "Sterling (Cis) Limited"
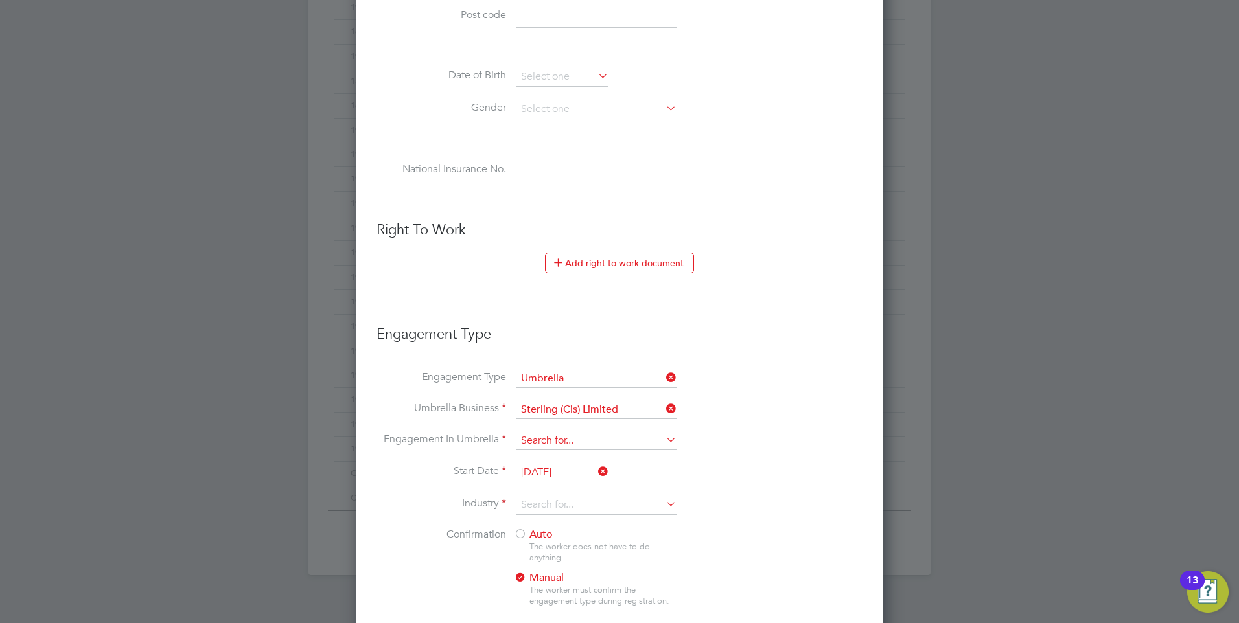
click at [546, 434] on input at bounding box center [597, 441] width 160 height 18
click at [557, 441] on input at bounding box center [597, 441] width 160 height 18
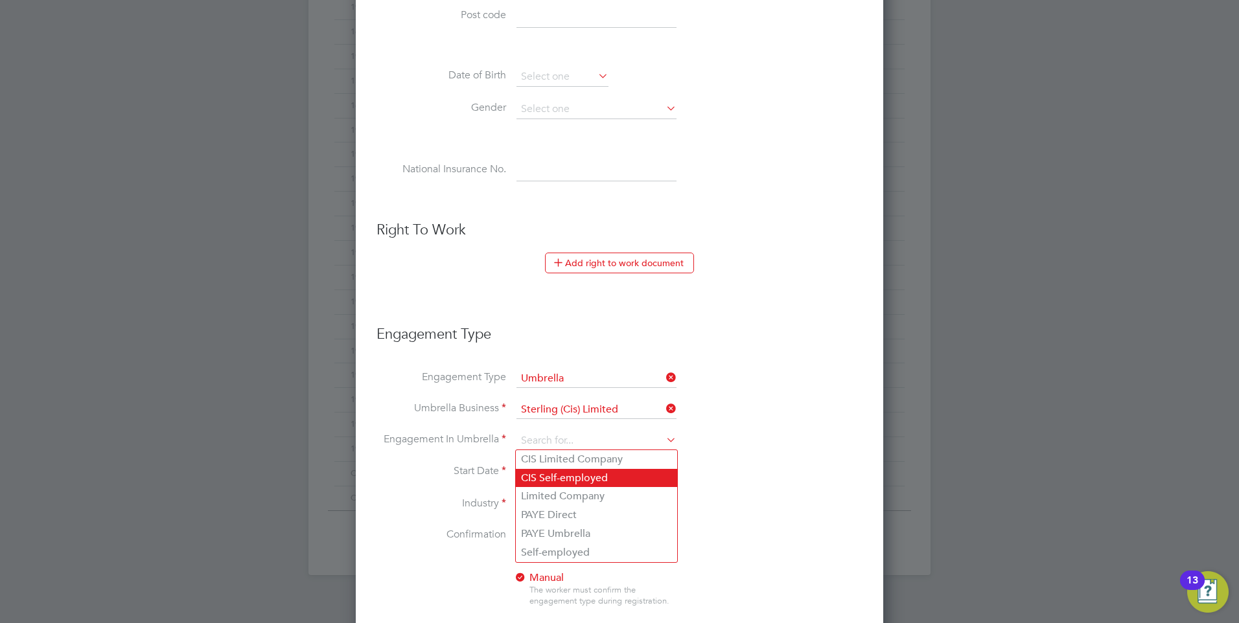
click at [552, 472] on li "CIS Self-employed" at bounding box center [596, 478] width 161 height 19
type input "CIS Self-employed"
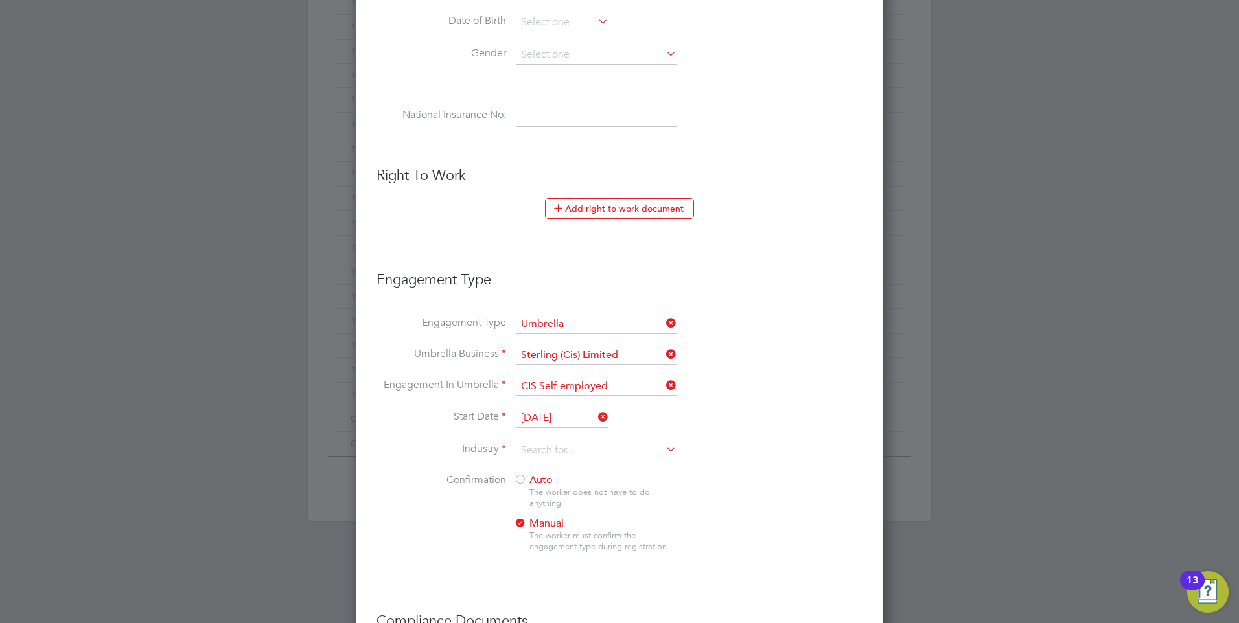
scroll to position [648, 0]
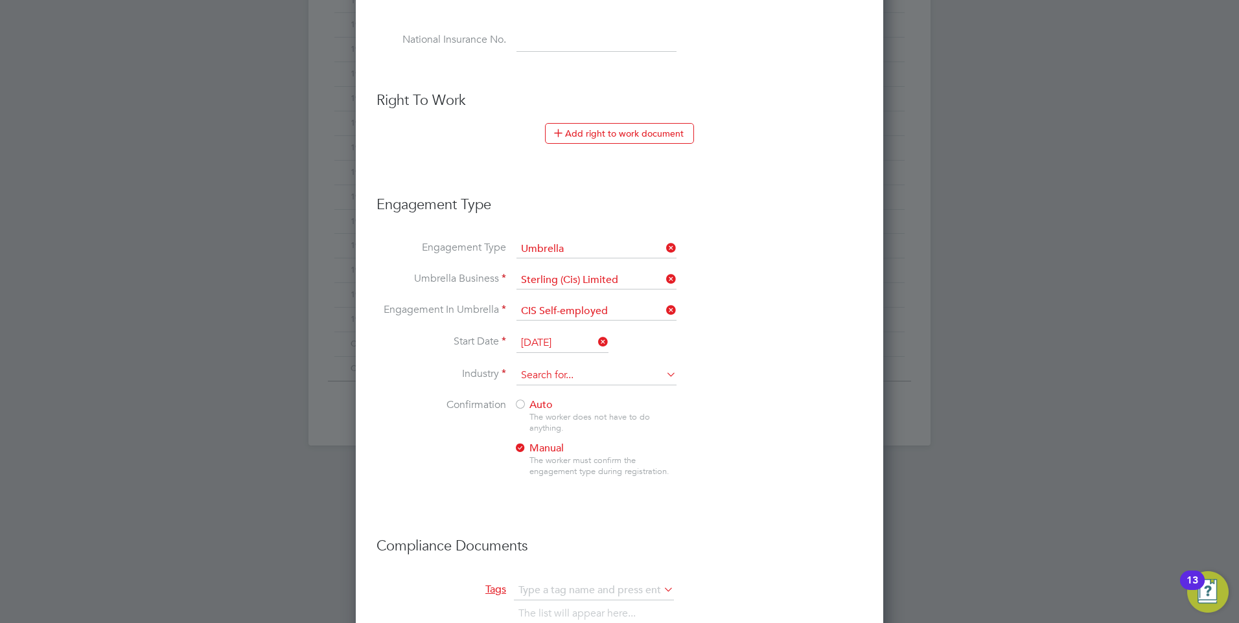
click at [540, 376] on input at bounding box center [597, 375] width 160 height 19
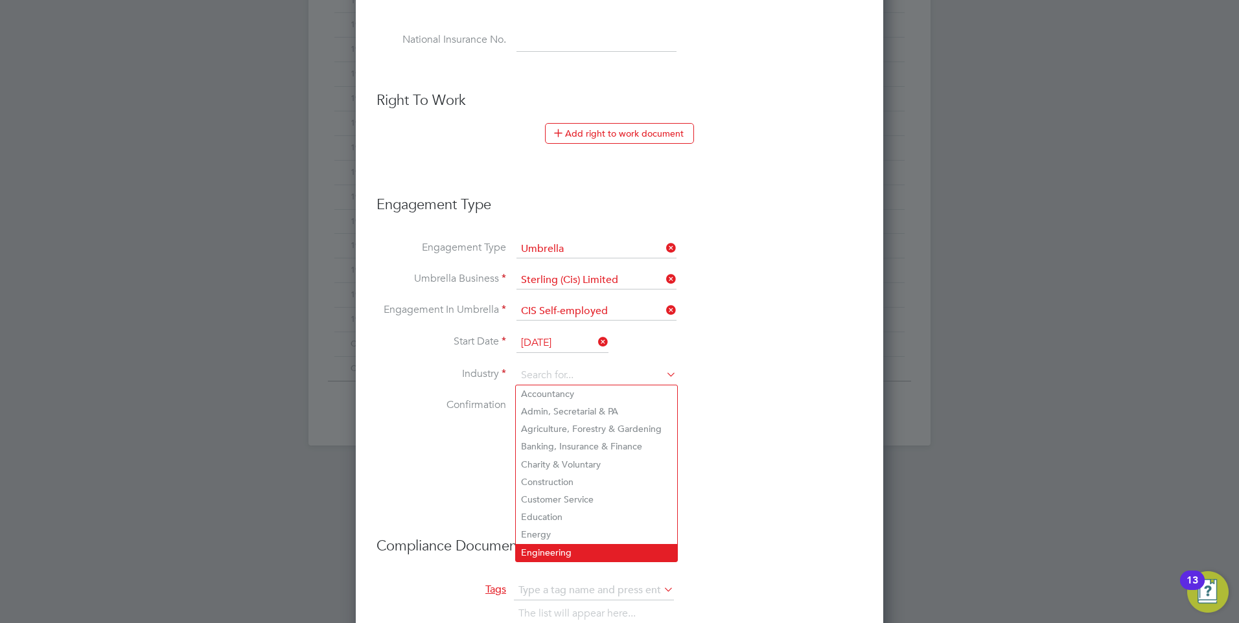
click at [542, 544] on li "Engineering" at bounding box center [596, 552] width 161 height 17
type input "Engineering"
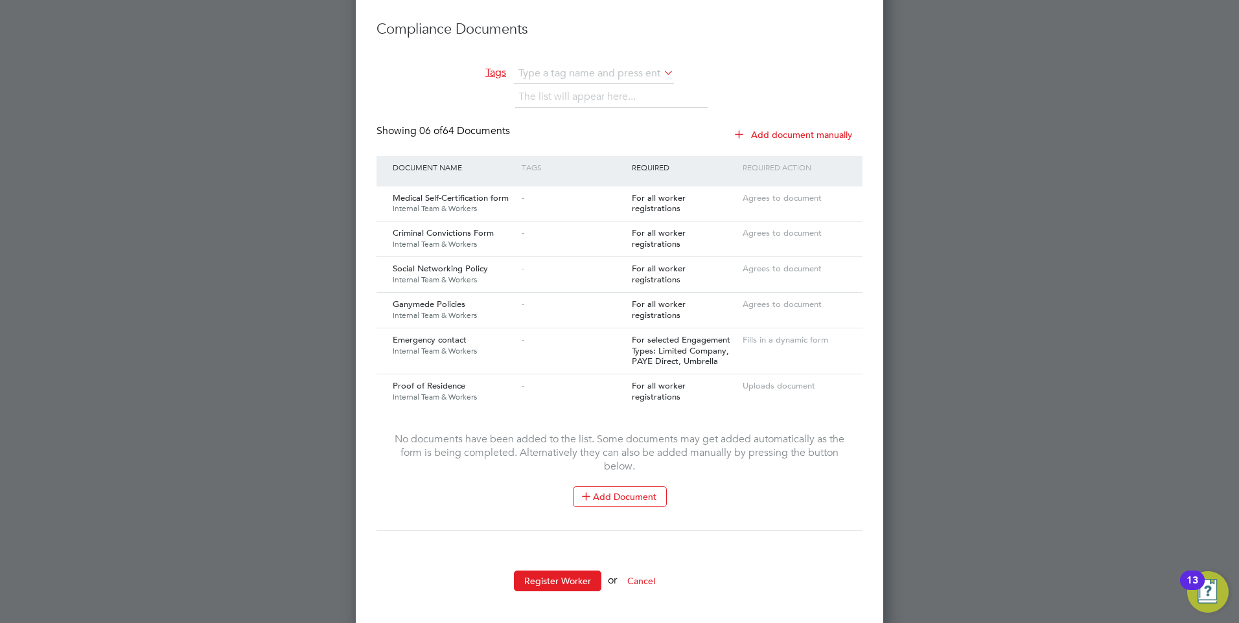
scroll to position [1168, 0]
click at [540, 573] on button "Register Worker" at bounding box center [557, 578] width 87 height 21
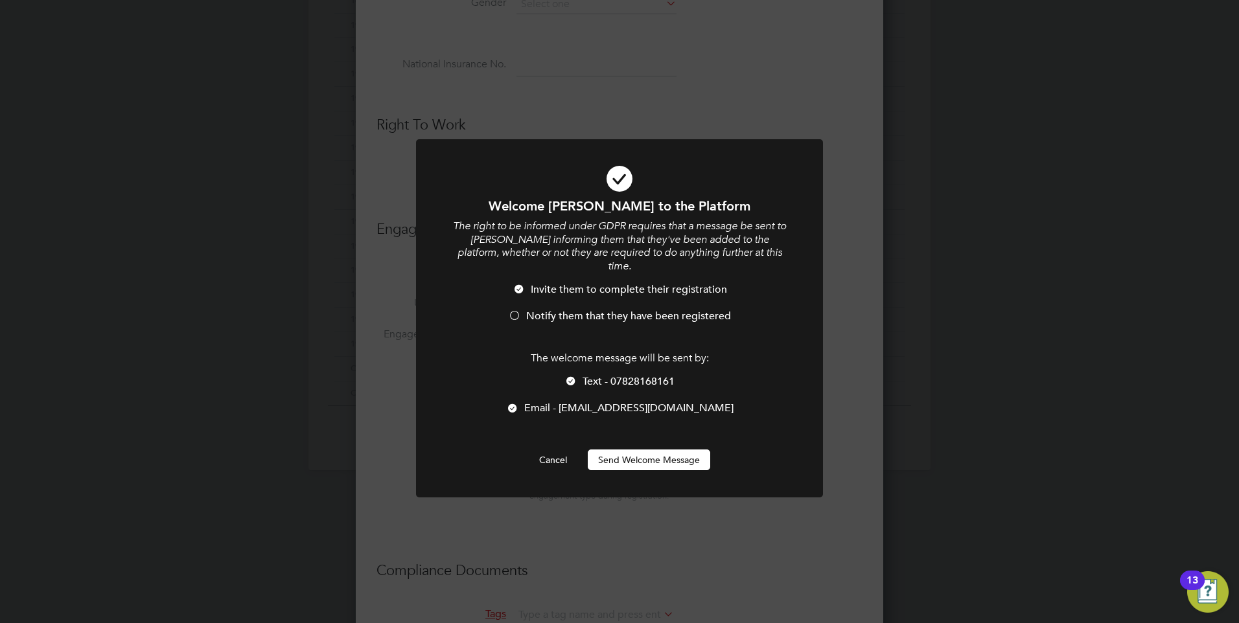
click at [654, 450] on button "Send Welcome Message" at bounding box center [649, 460] width 122 height 21
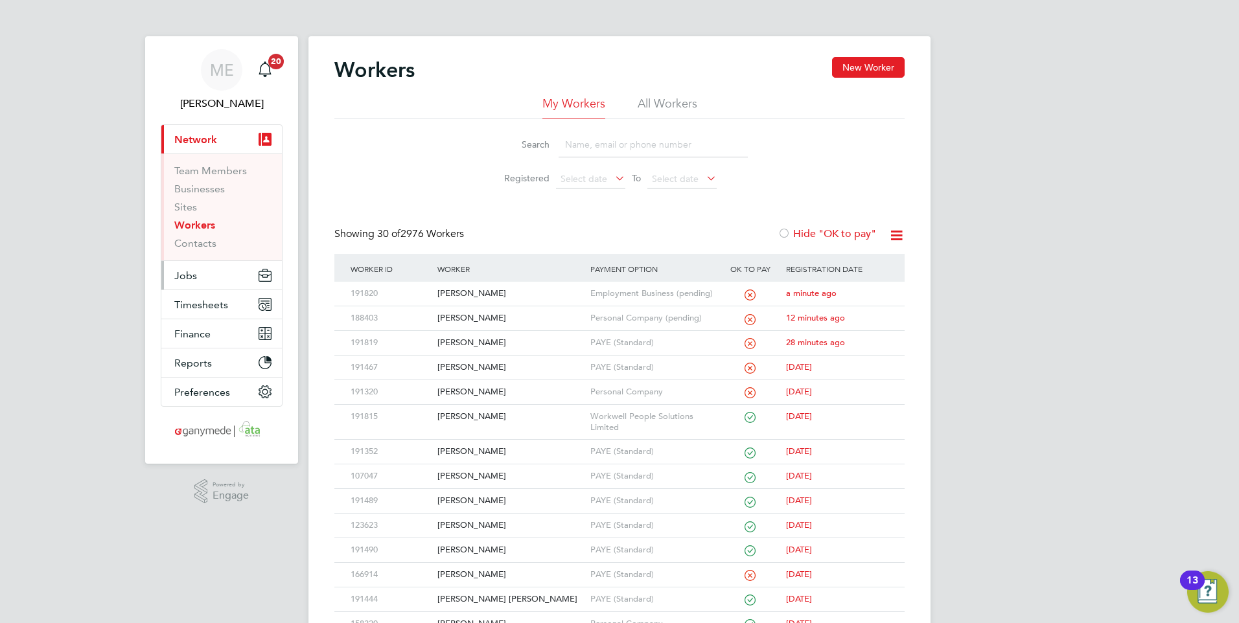
click at [200, 271] on button "Jobs" at bounding box center [221, 275] width 121 height 29
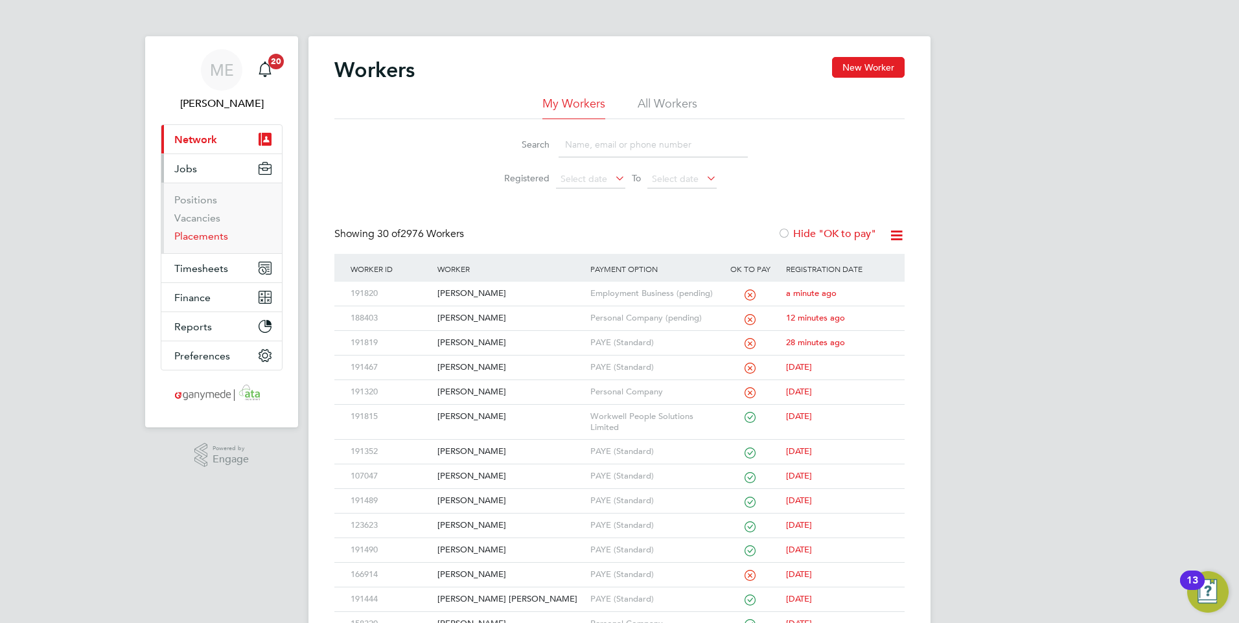
click at [207, 234] on link "Placements" at bounding box center [201, 236] width 54 height 12
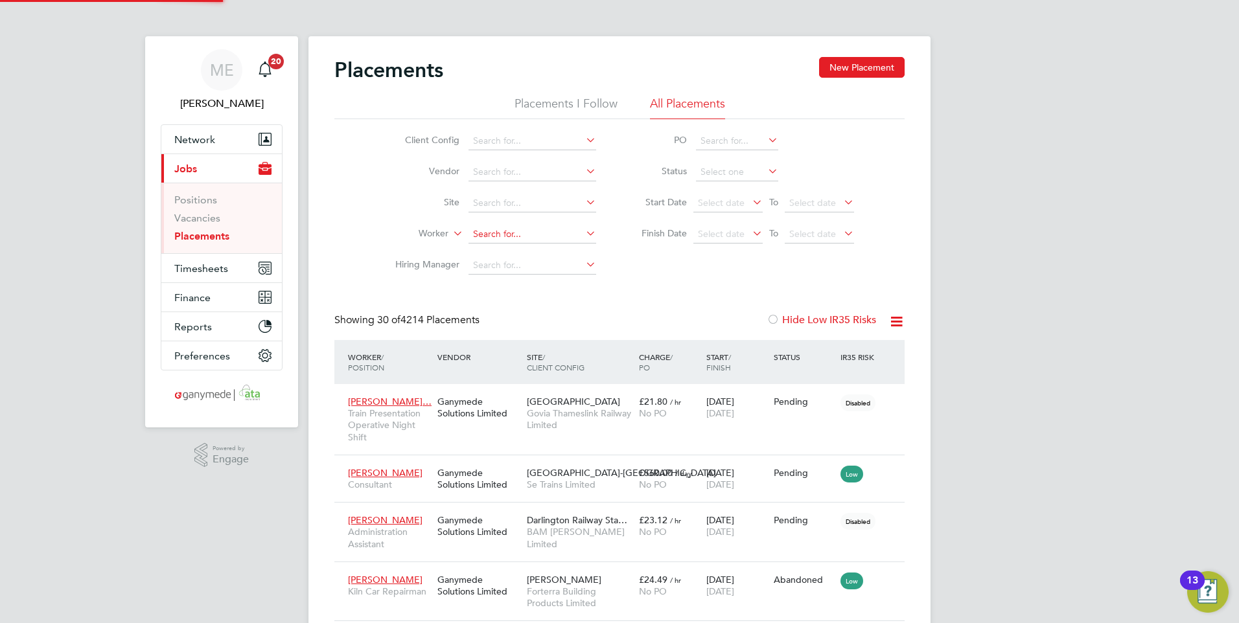
scroll to position [49, 90]
click at [199, 198] on link "Positions" at bounding box center [195, 200] width 43 height 12
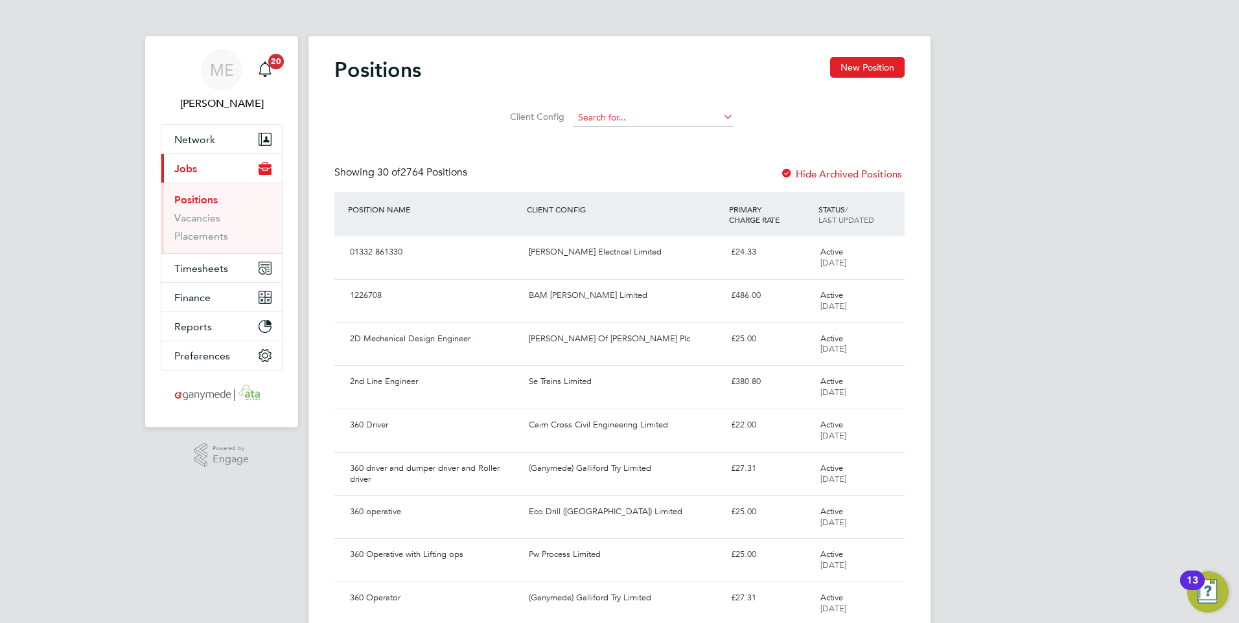
click at [658, 111] on input at bounding box center [654, 118] width 160 height 18
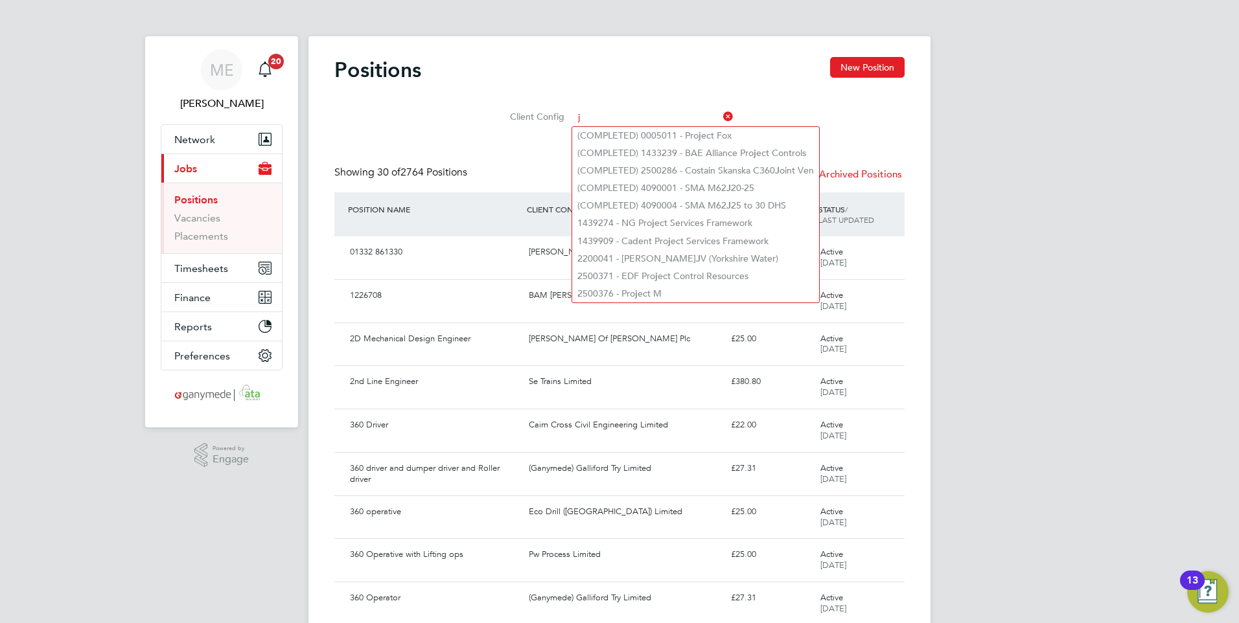
type input "j"
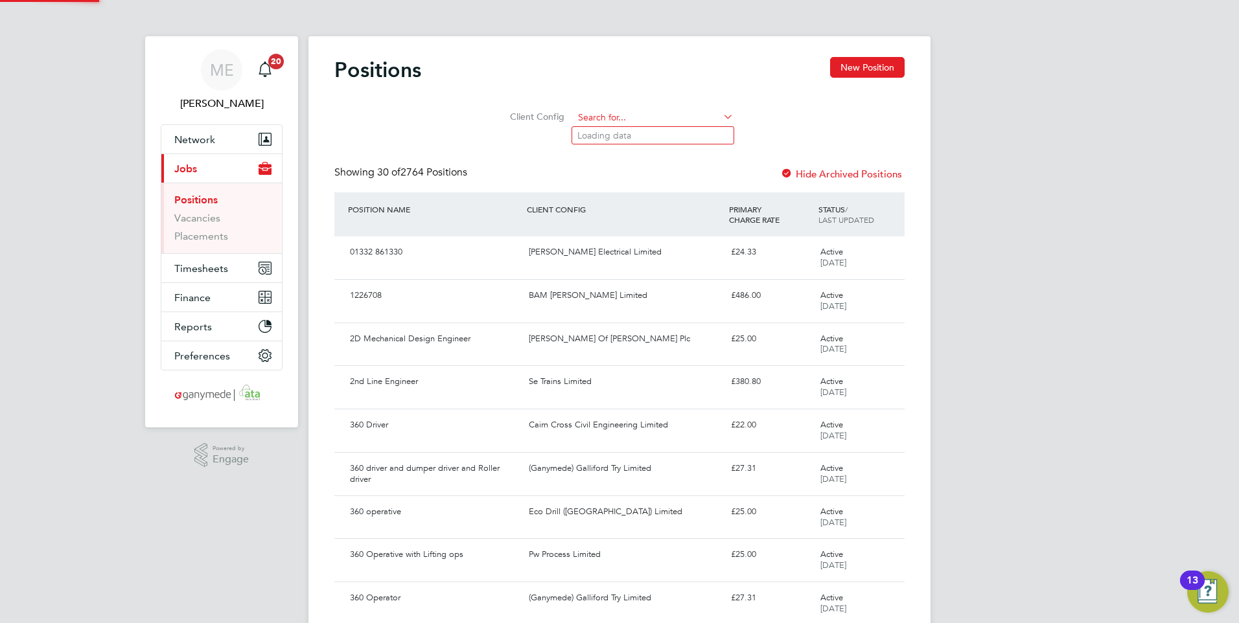
click at [608, 113] on input at bounding box center [654, 118] width 160 height 18
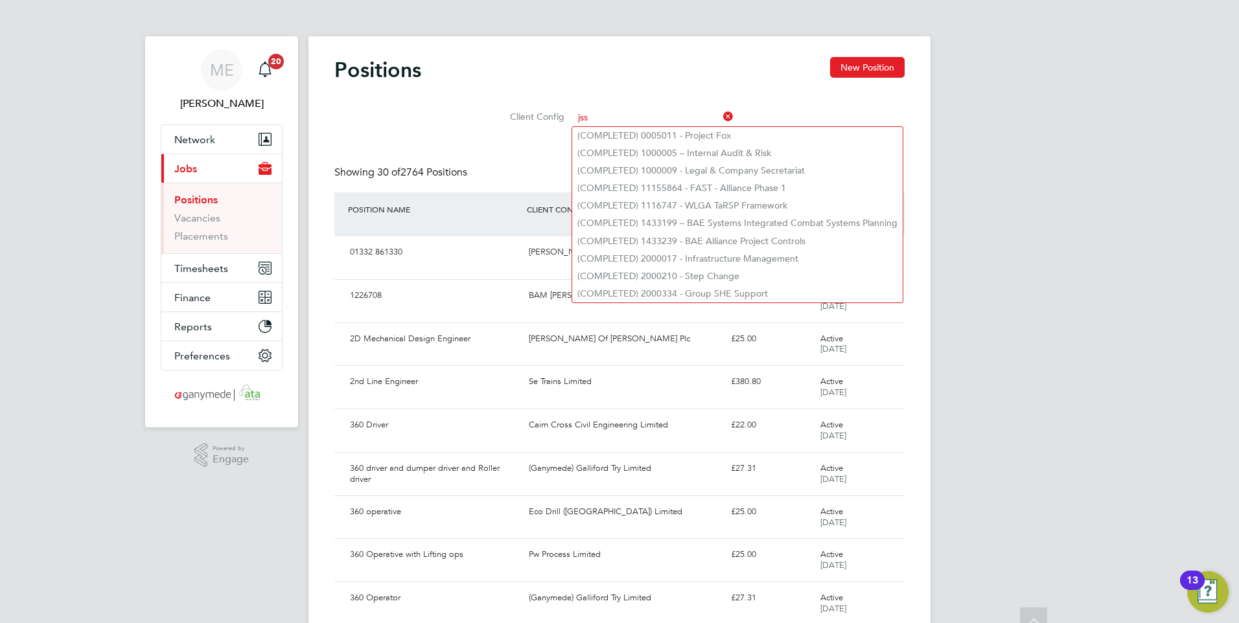
type input "jss"
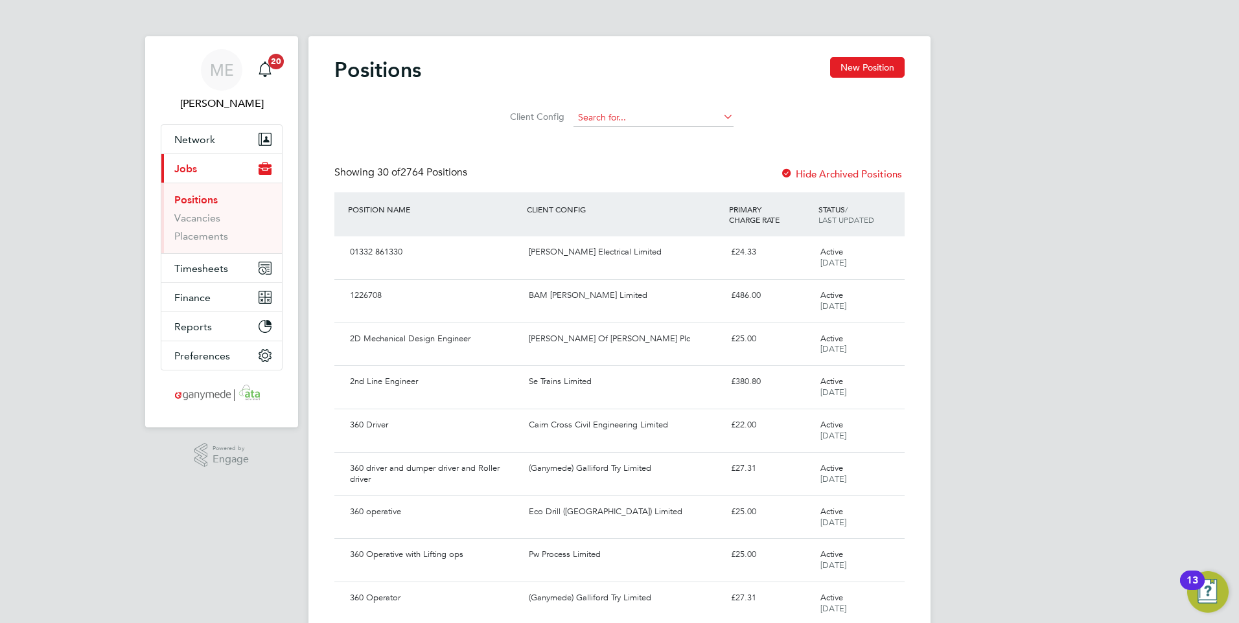
click at [587, 118] on input at bounding box center [654, 118] width 160 height 18
click at [669, 102] on li "Client Config" at bounding box center [620, 117] width 260 height 31
click at [654, 124] on input at bounding box center [654, 118] width 160 height 18
type input "JSS"
click at [198, 236] on link "Placements" at bounding box center [201, 236] width 54 height 12
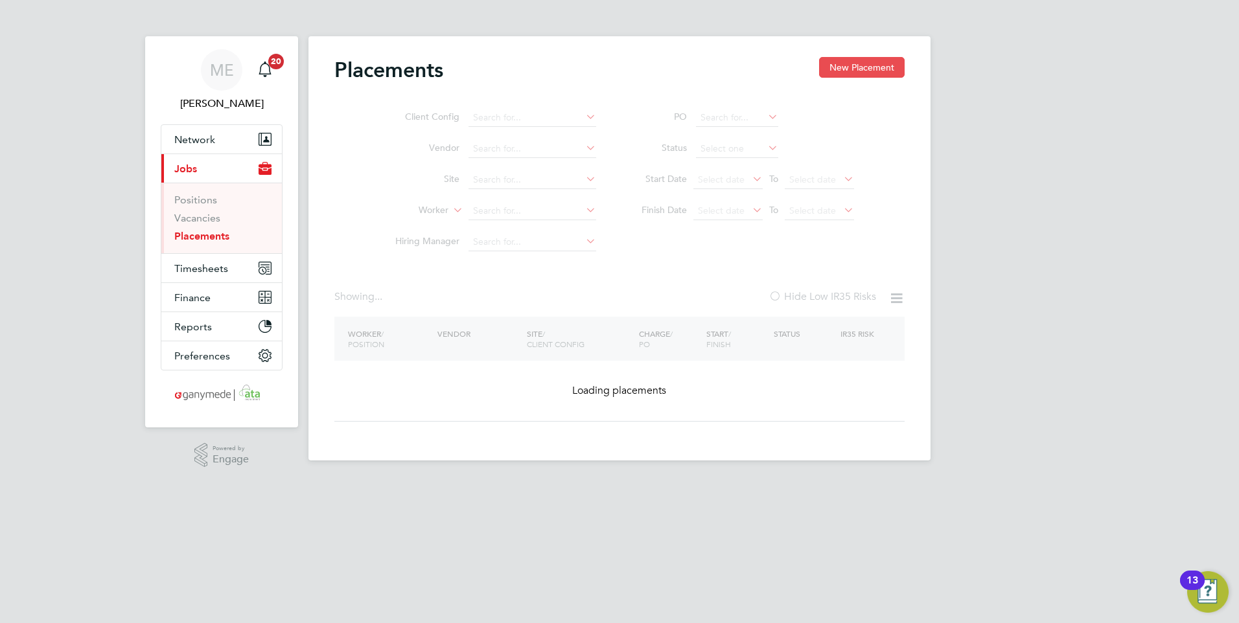
click at [838, 66] on button "New Placement" at bounding box center [862, 67] width 86 height 21
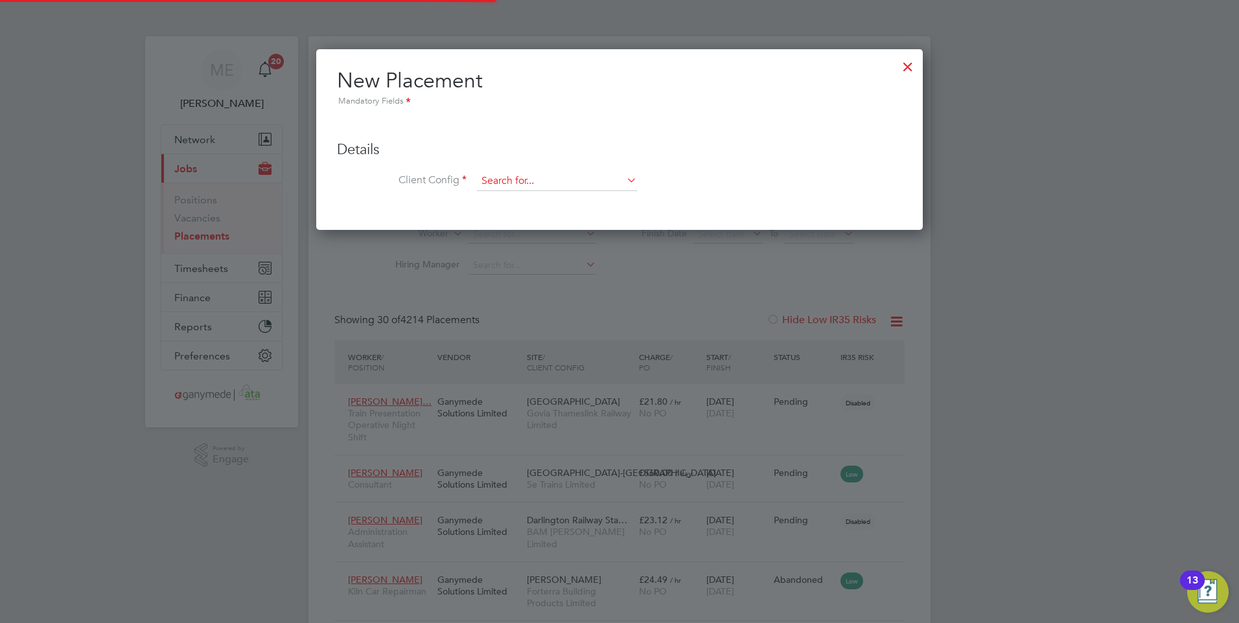
click at [507, 173] on input at bounding box center [557, 181] width 160 height 19
click at [500, 192] on li "JSS Rail Limited" at bounding box center [556, 199] width 161 height 17
type input "JSS Rail Limited"
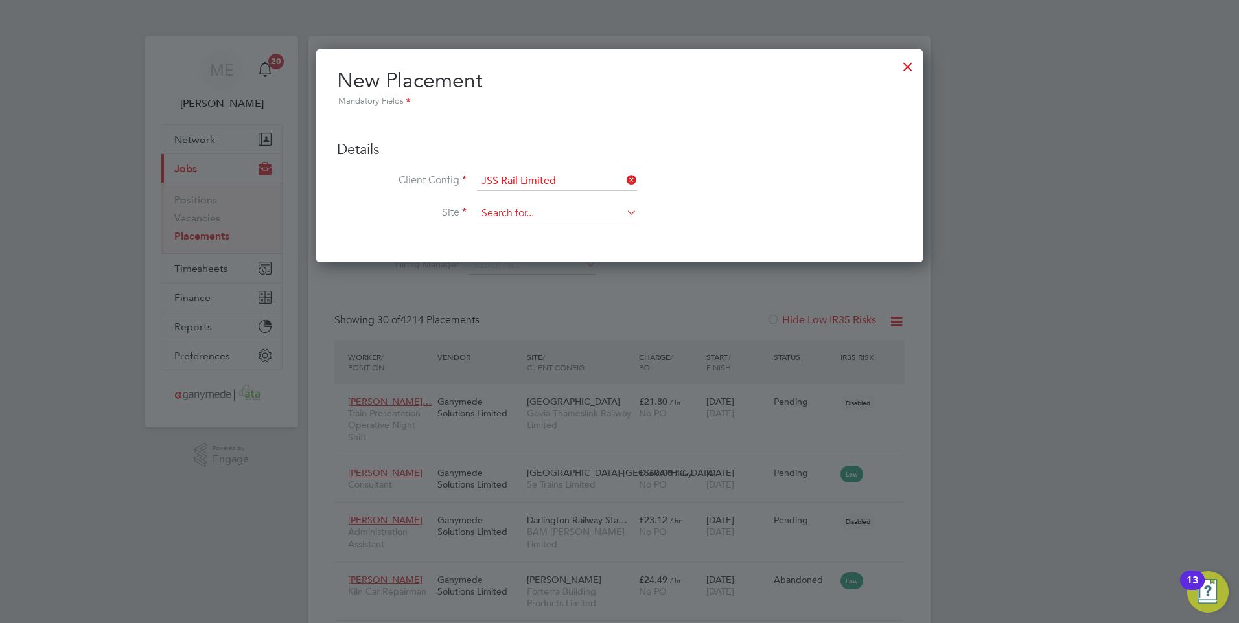
click at [502, 205] on input at bounding box center [557, 213] width 160 height 19
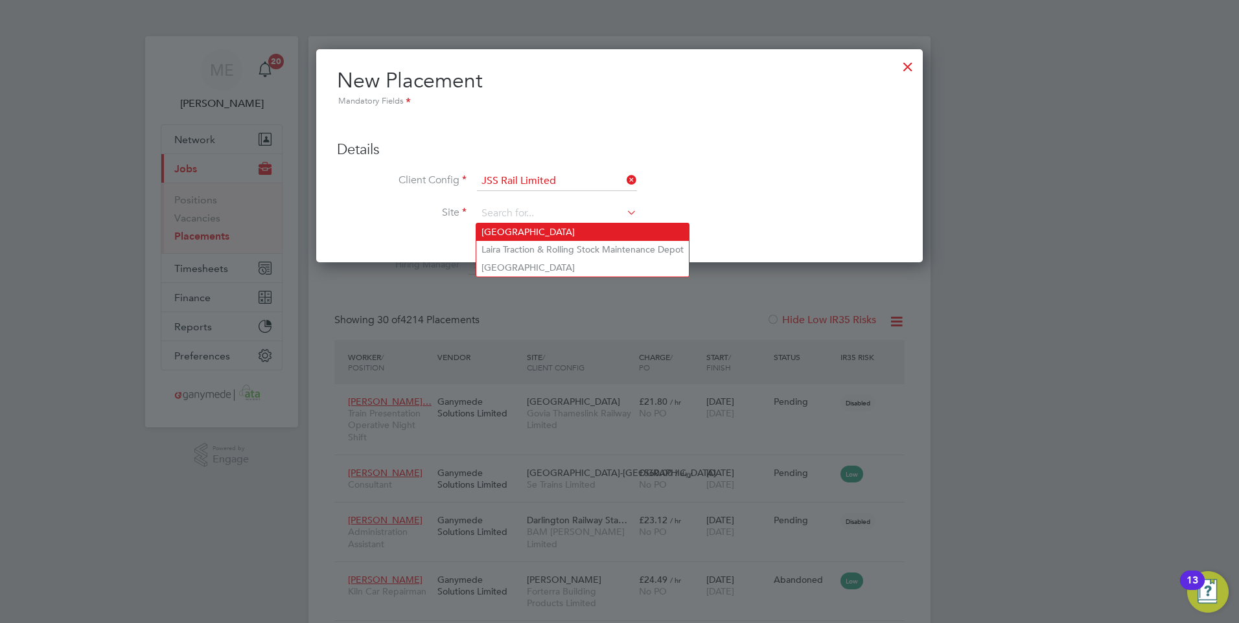
click at [502, 232] on li "Jubilee House" at bounding box center [582, 232] width 213 height 17
type input "Jubilee House"
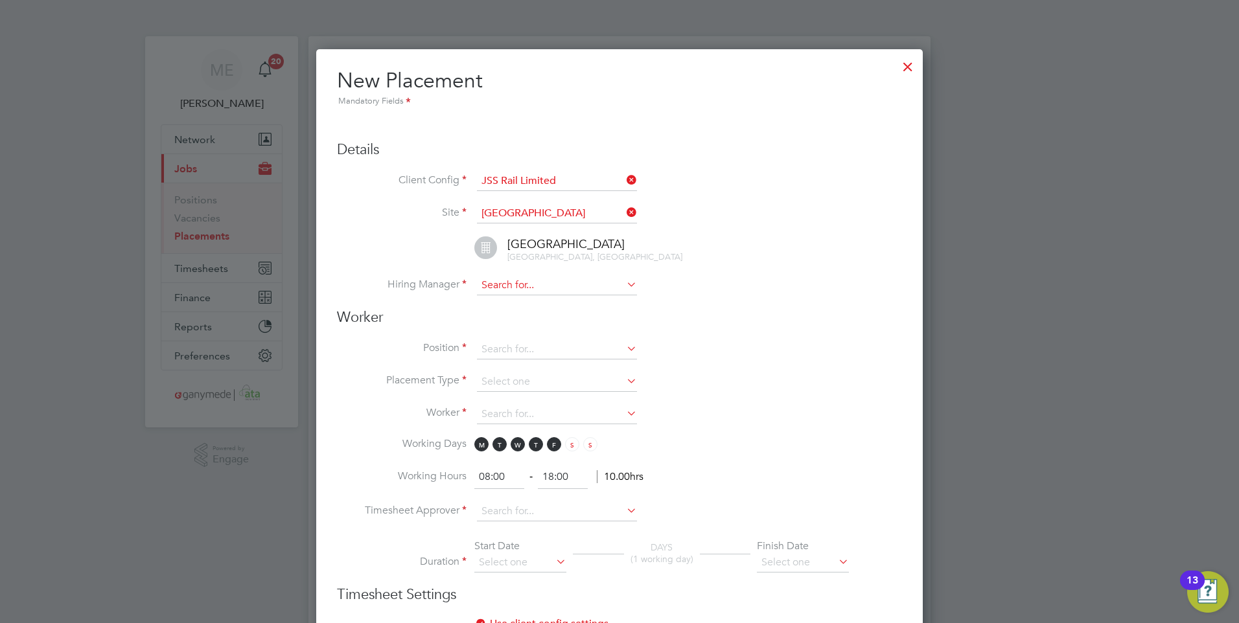
click at [496, 284] on input at bounding box center [557, 285] width 160 height 19
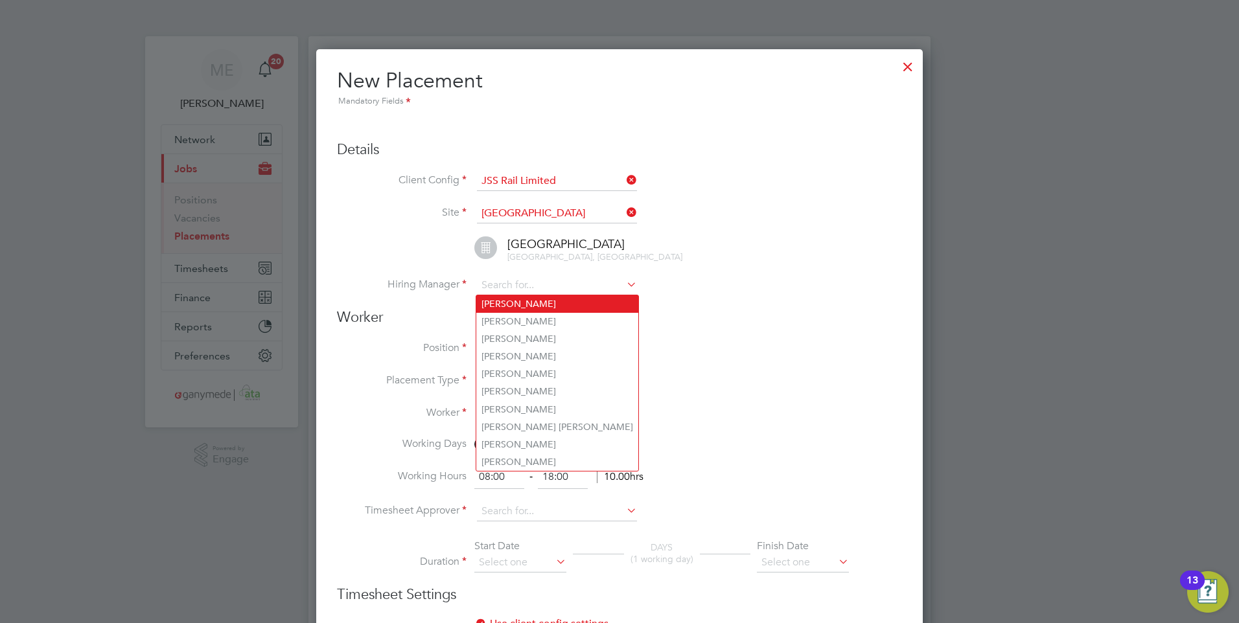
click at [511, 305] on li "Abbie Wilson" at bounding box center [557, 304] width 162 height 17
type input "Abbie Wilson"
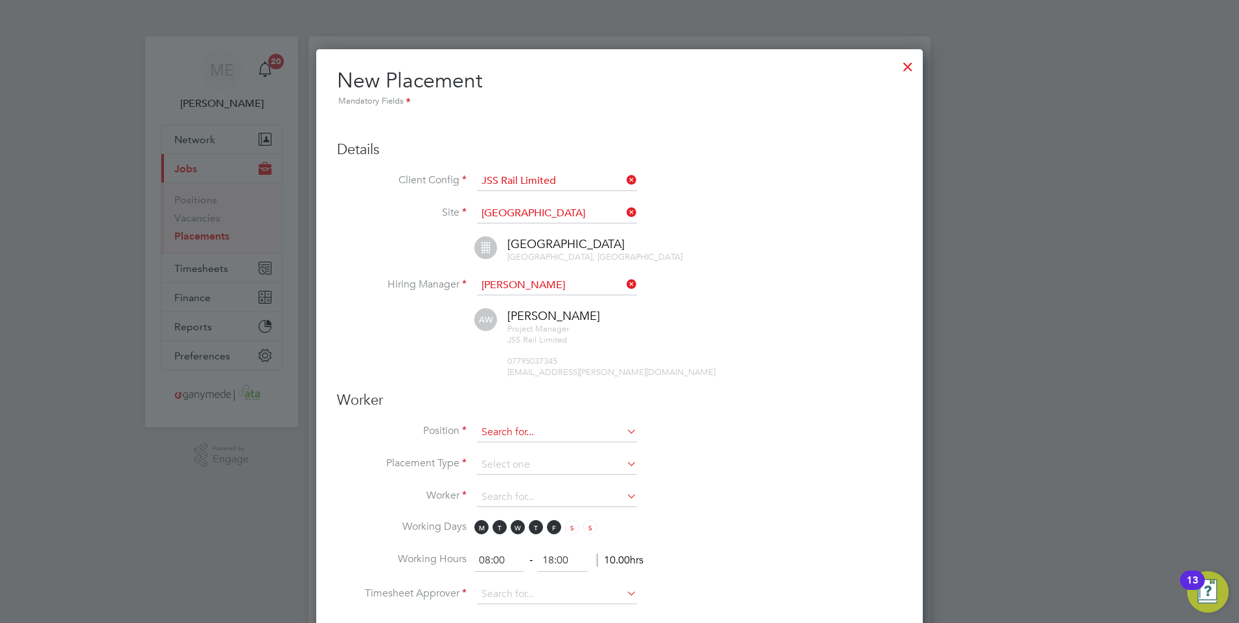
click at [569, 432] on input at bounding box center [557, 432] width 160 height 19
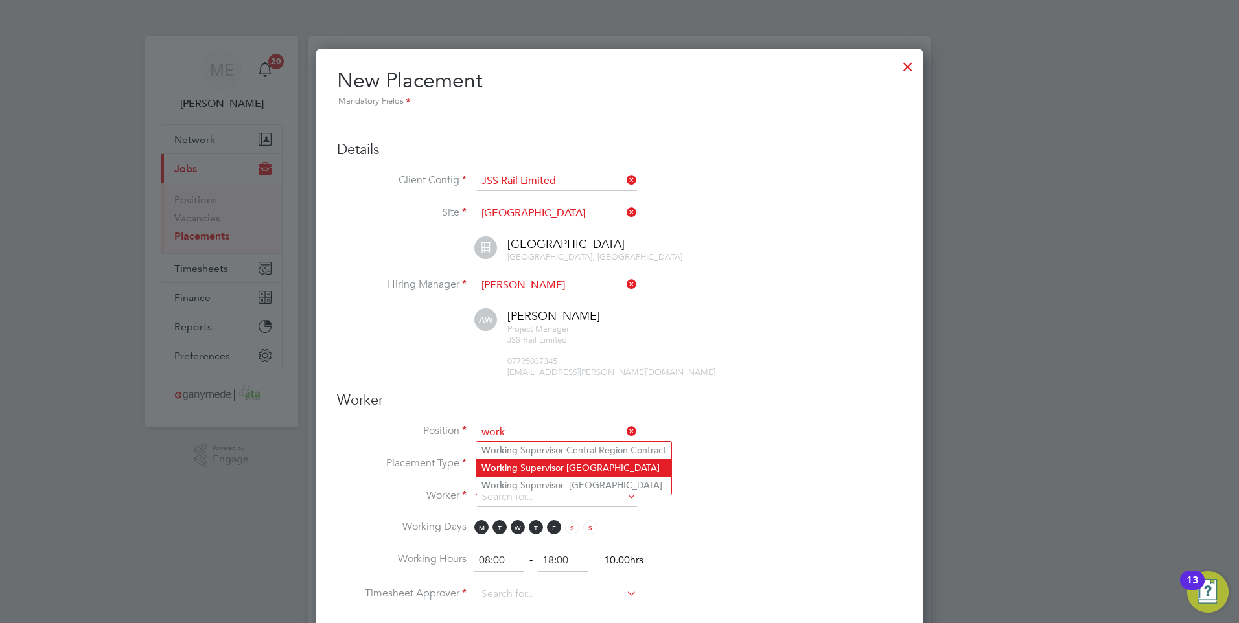
click at [548, 461] on li "Work ing Supervisor Paddington Station" at bounding box center [573, 467] width 195 height 17
type input "Working Supervisor Paddington Station"
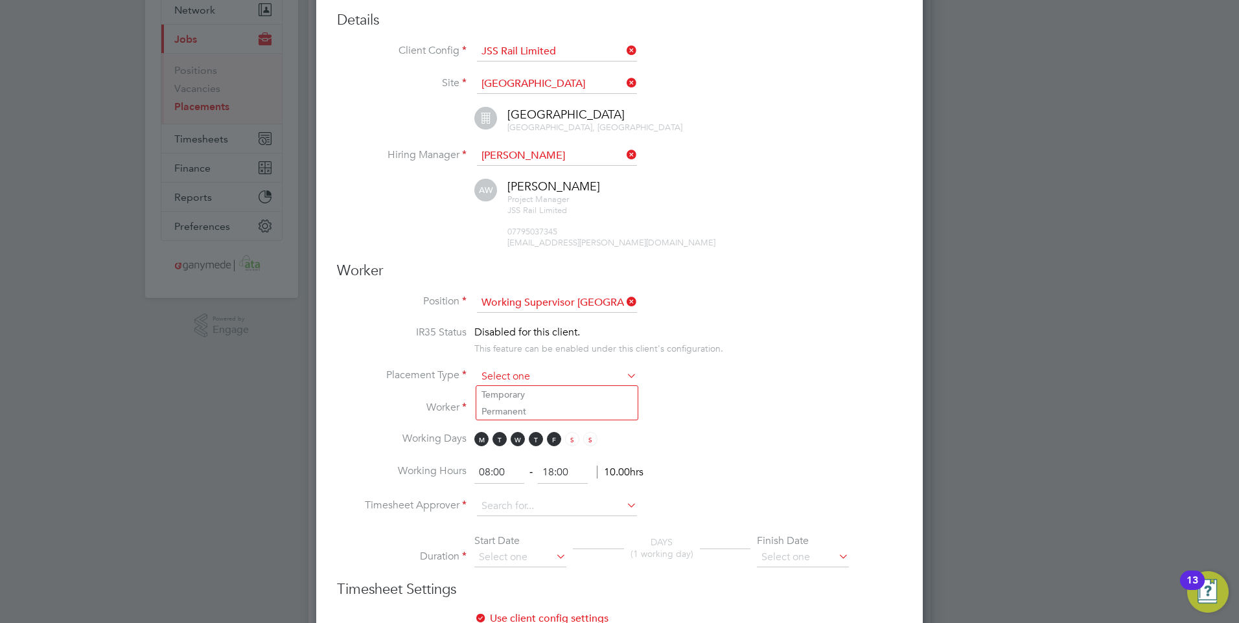
click at [524, 373] on input at bounding box center [557, 376] width 160 height 19
click at [520, 388] on li "Temporary" at bounding box center [556, 394] width 161 height 17
type input "Temporary"
click at [512, 404] on input at bounding box center [557, 409] width 160 height 19
click at [523, 421] on li "Andrei Vlad Polojan (191820)" at bounding box center [575, 427] width 199 height 17
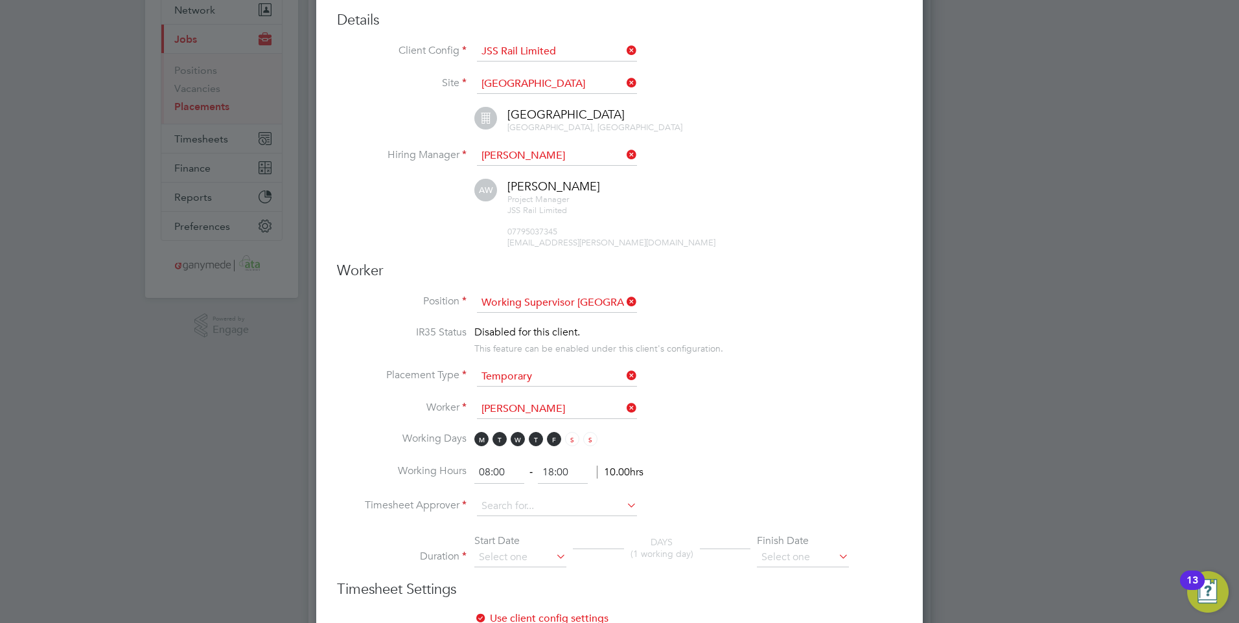
type input "Andrei Vlad Polojan (191820)"
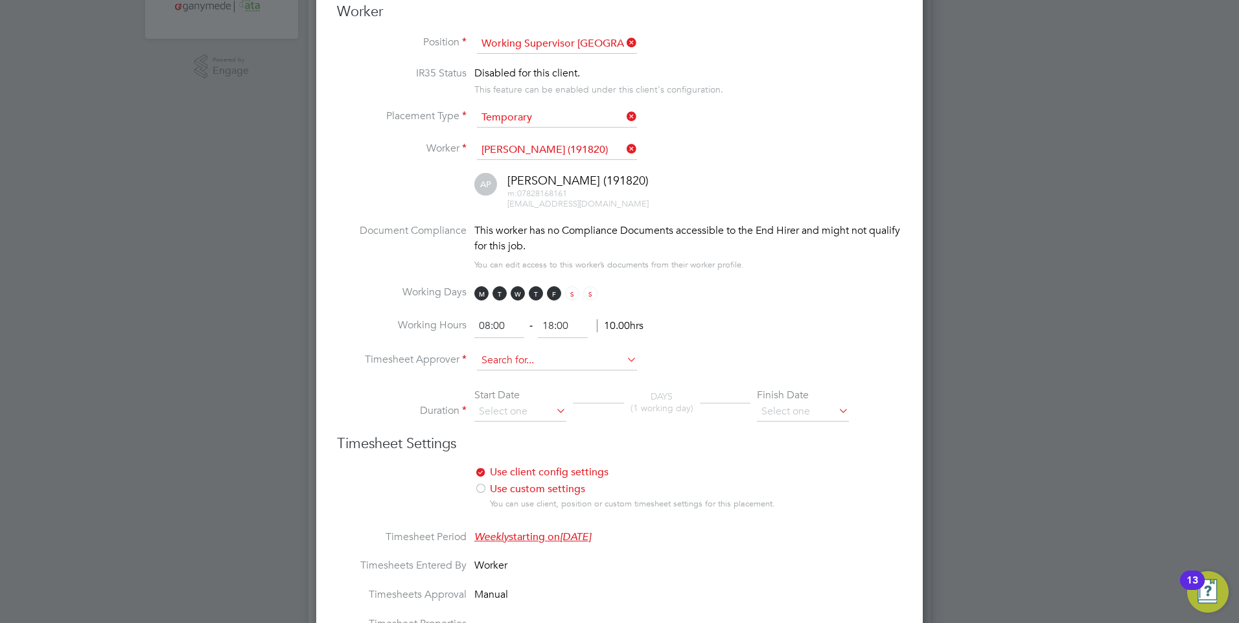
click at [515, 354] on input at bounding box center [557, 360] width 160 height 19
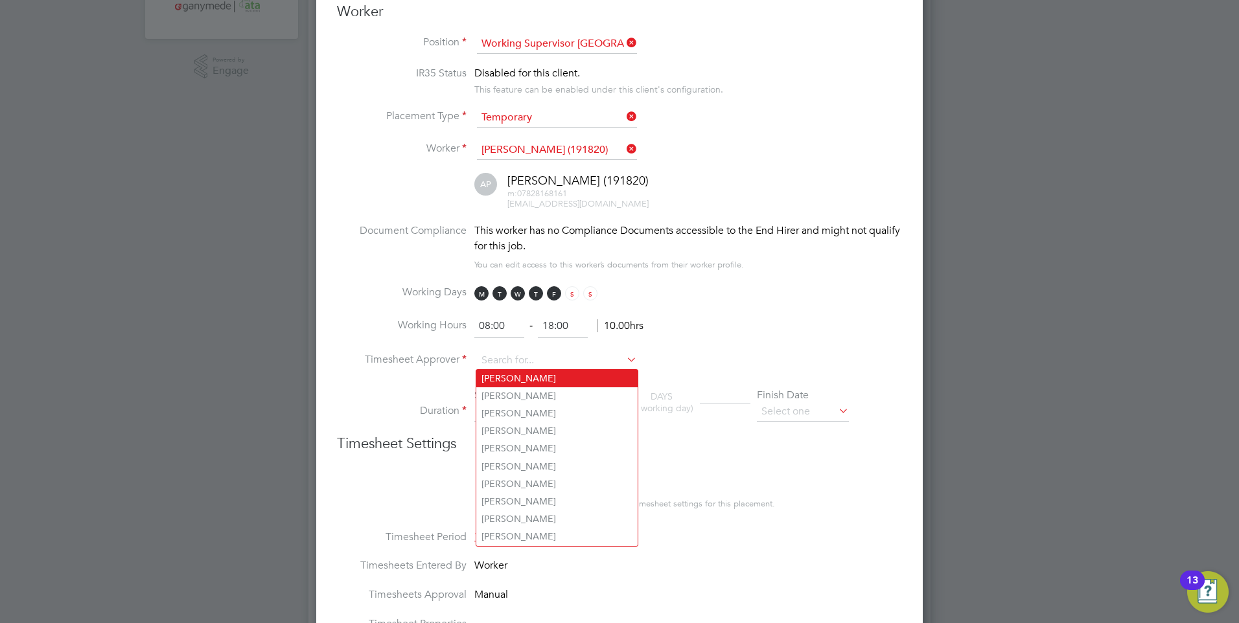
click at [522, 379] on li "Abbie Wilson" at bounding box center [556, 378] width 161 height 17
type input "Abbie Wilson"
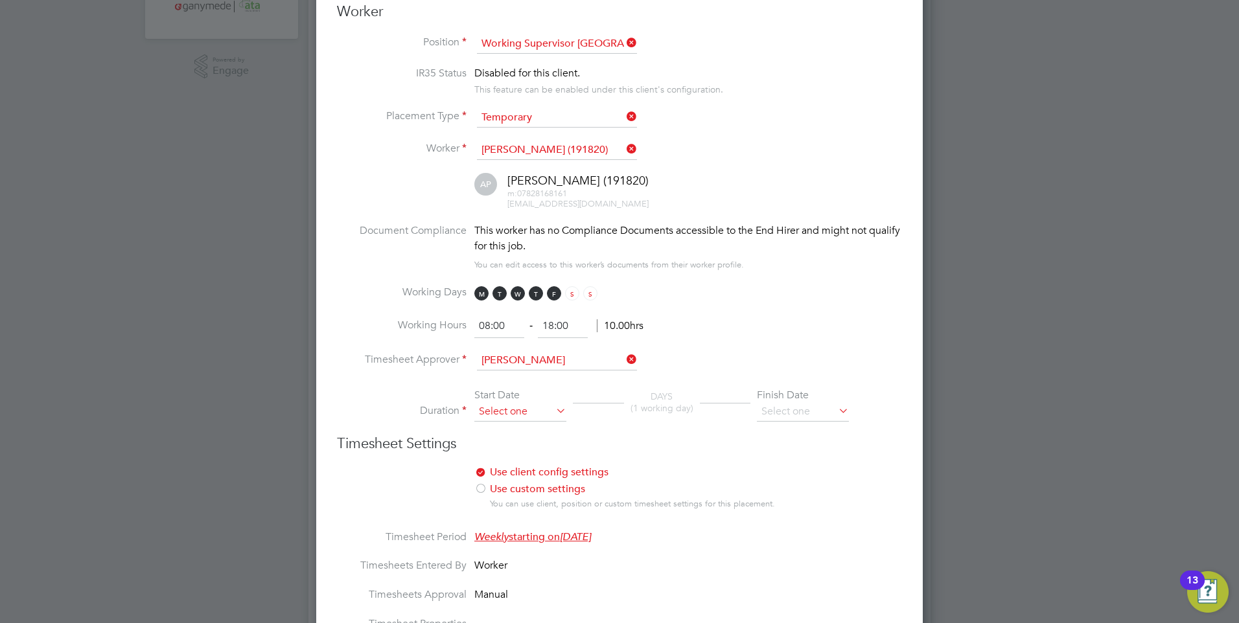
click at [501, 412] on input at bounding box center [520, 411] width 92 height 19
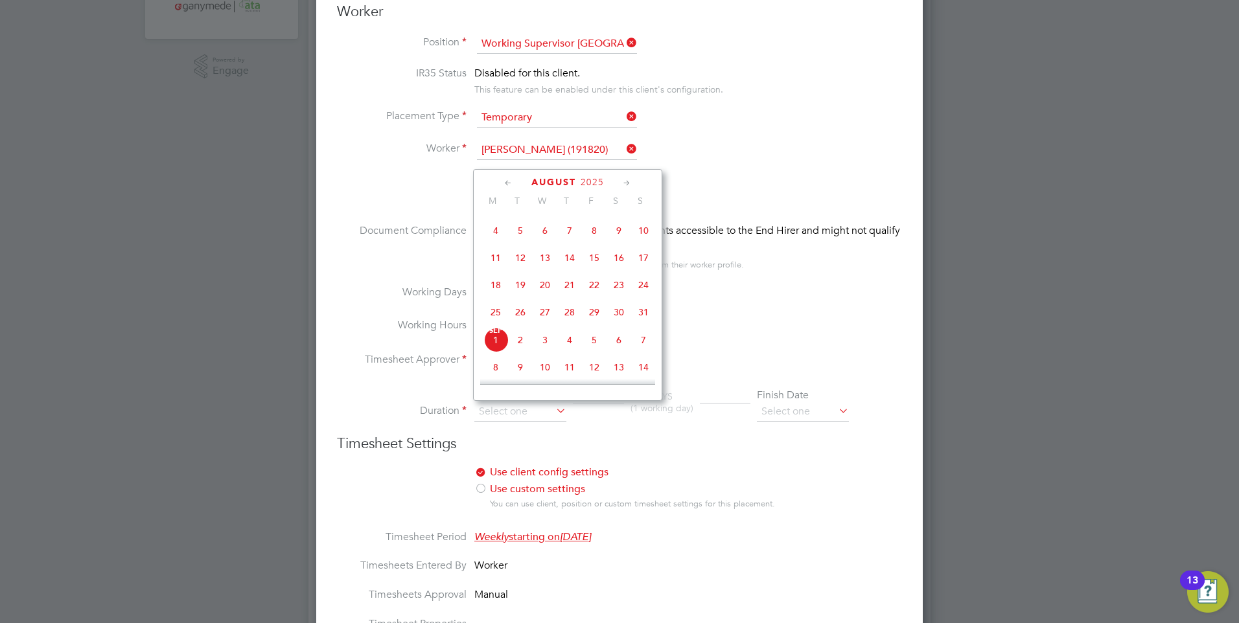
scroll to position [263, 0]
click at [517, 356] on span "19" at bounding box center [520, 350] width 25 height 25
type input "19 Aug 2025"
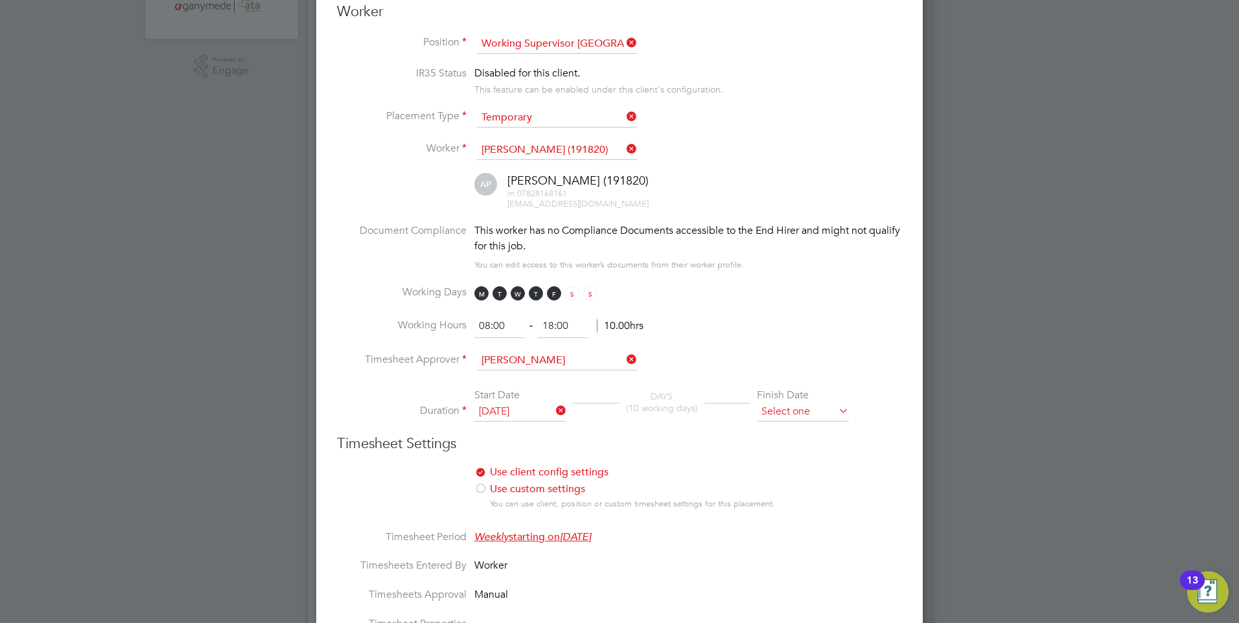
click at [782, 412] on input at bounding box center [803, 411] width 92 height 19
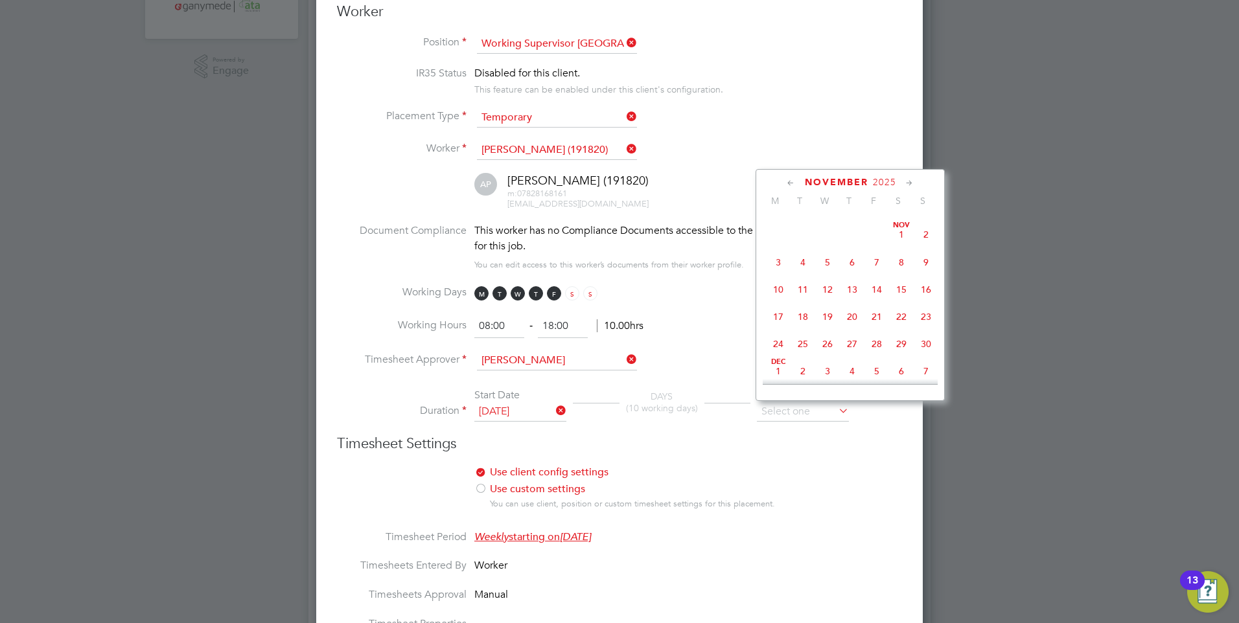
scroll to position [717, 0]
click at [828, 319] on span "19" at bounding box center [827, 306] width 25 height 25
type input "19 Nov 2025"
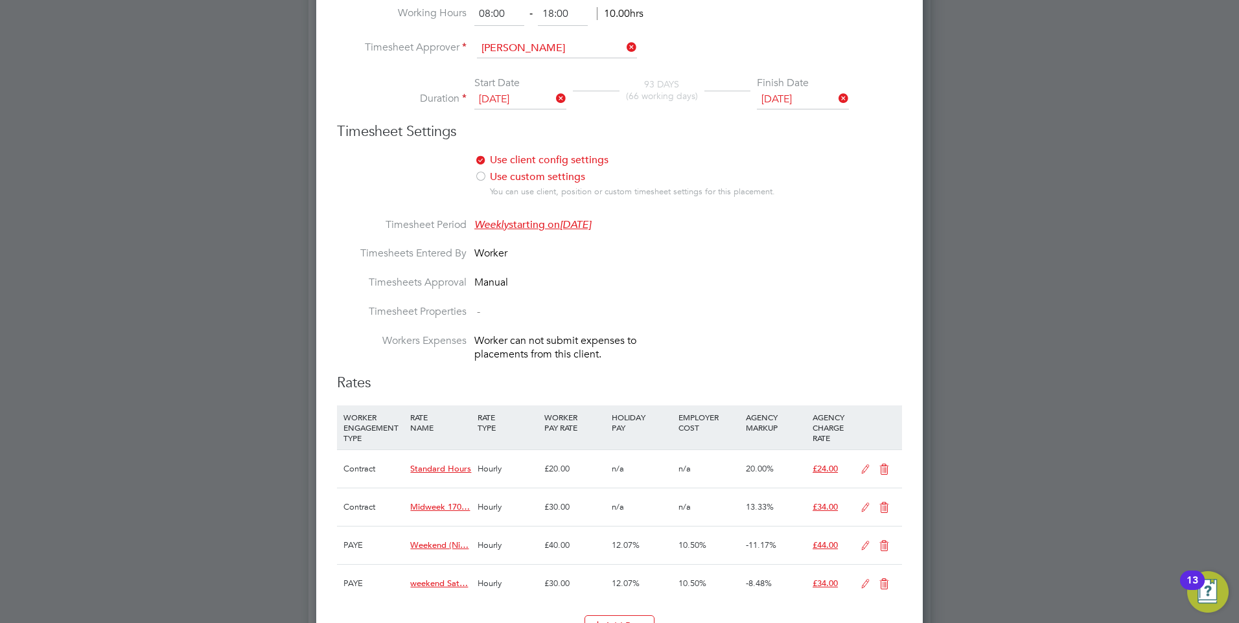
scroll to position [583, 0]
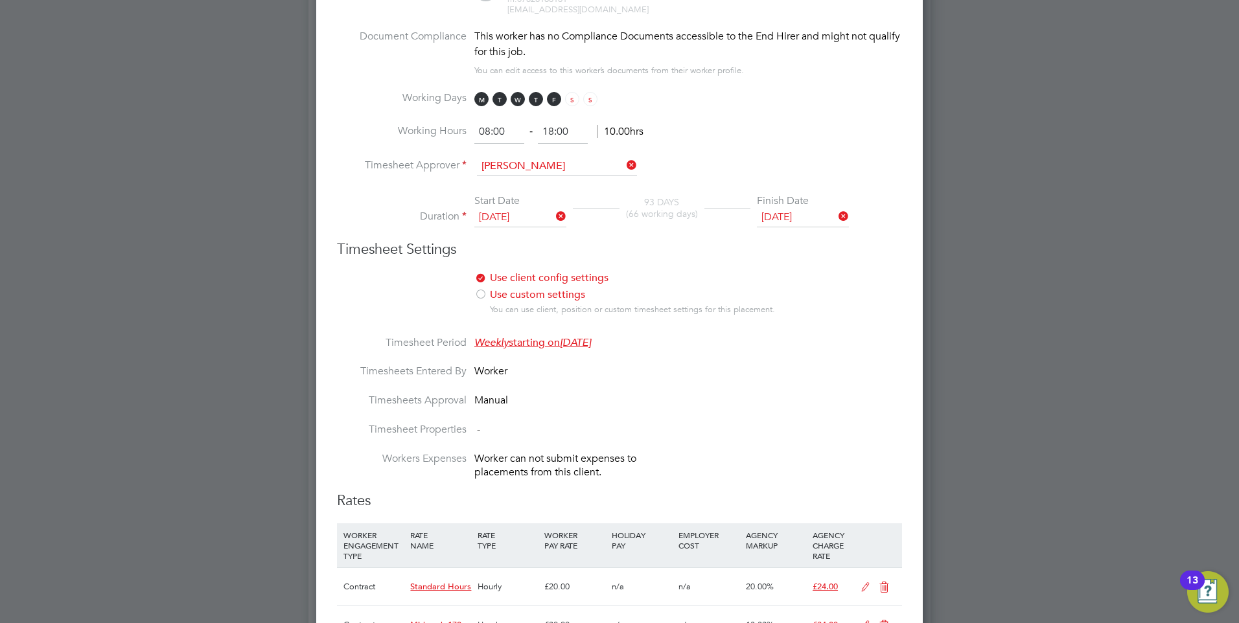
click at [553, 213] on icon at bounding box center [553, 216] width 0 height 18
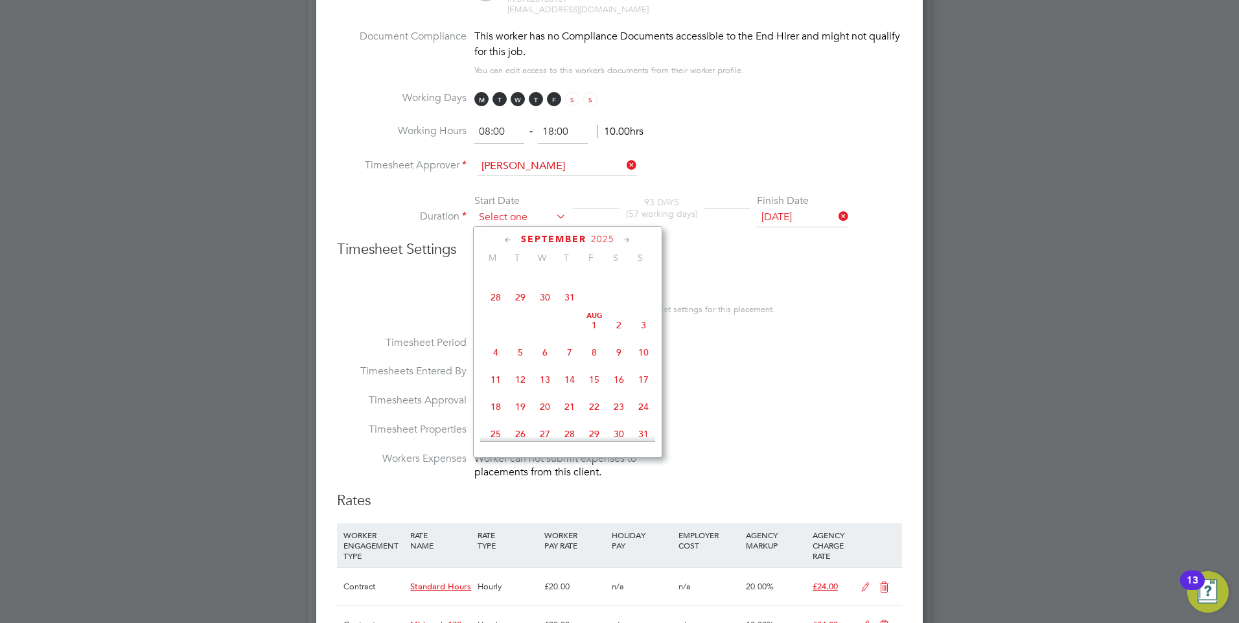
click at [509, 213] on input at bounding box center [520, 217] width 92 height 19
click at [493, 395] on span "15" at bounding box center [495, 387] width 25 height 25
type input "15 Sep 2025"
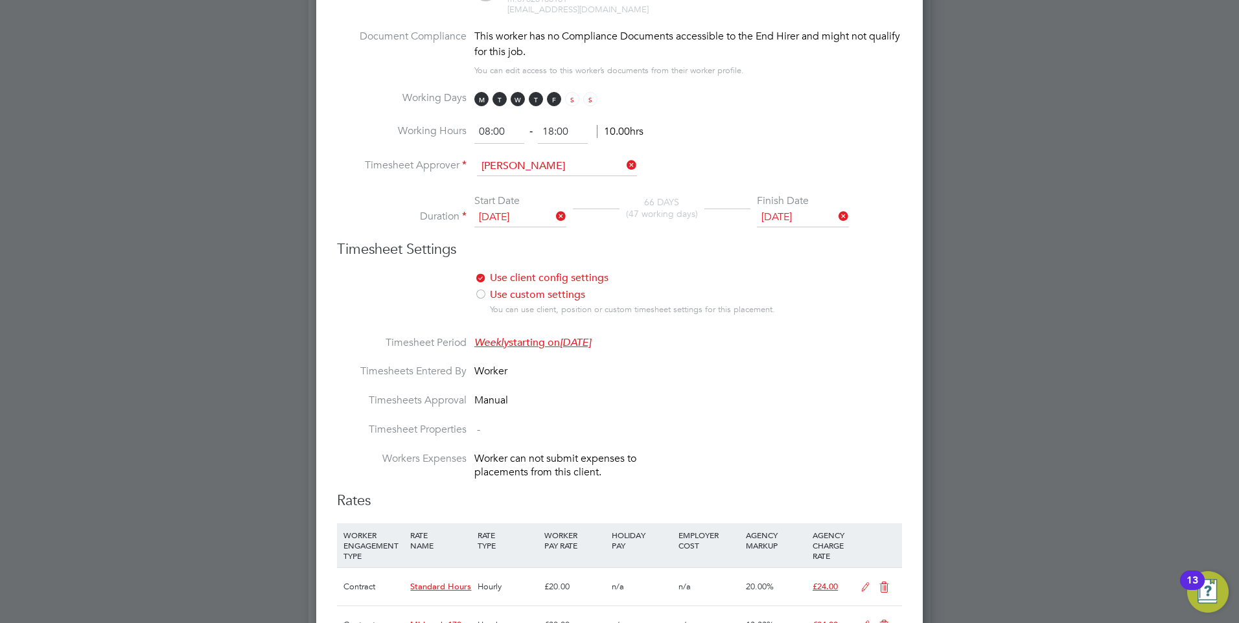
click at [836, 210] on icon at bounding box center [836, 216] width 0 height 18
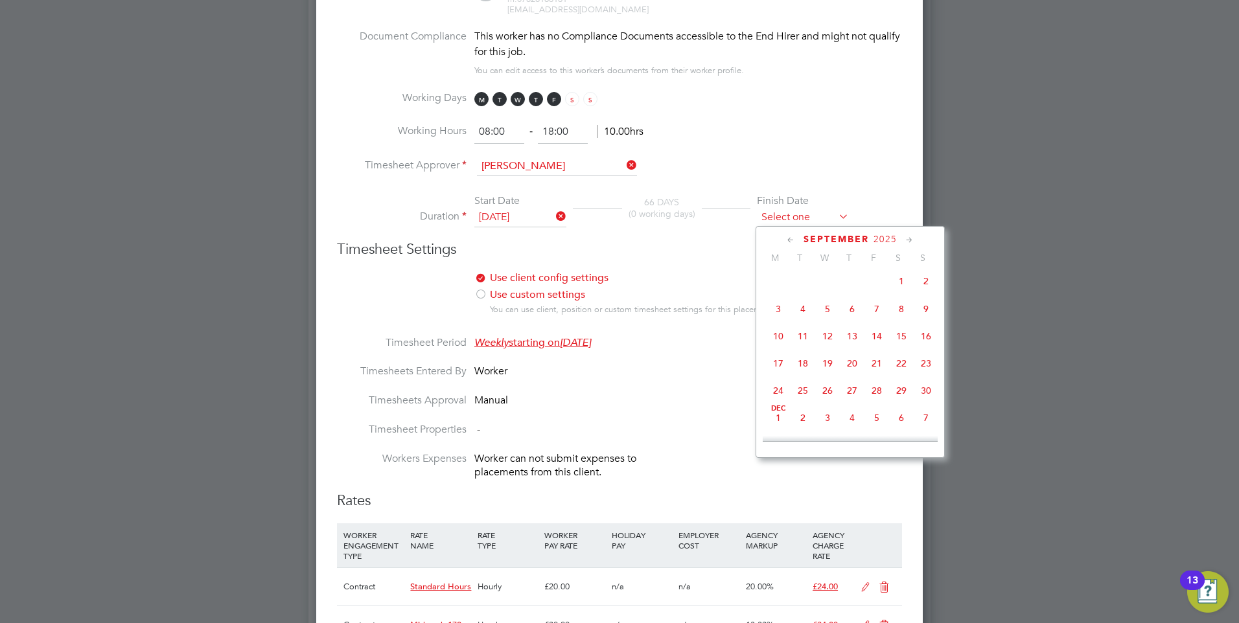
click at [803, 215] on input at bounding box center [803, 217] width 92 height 19
click at [927, 392] on span "28" at bounding box center [926, 379] width 25 height 25
type input "28 Dec 2025"
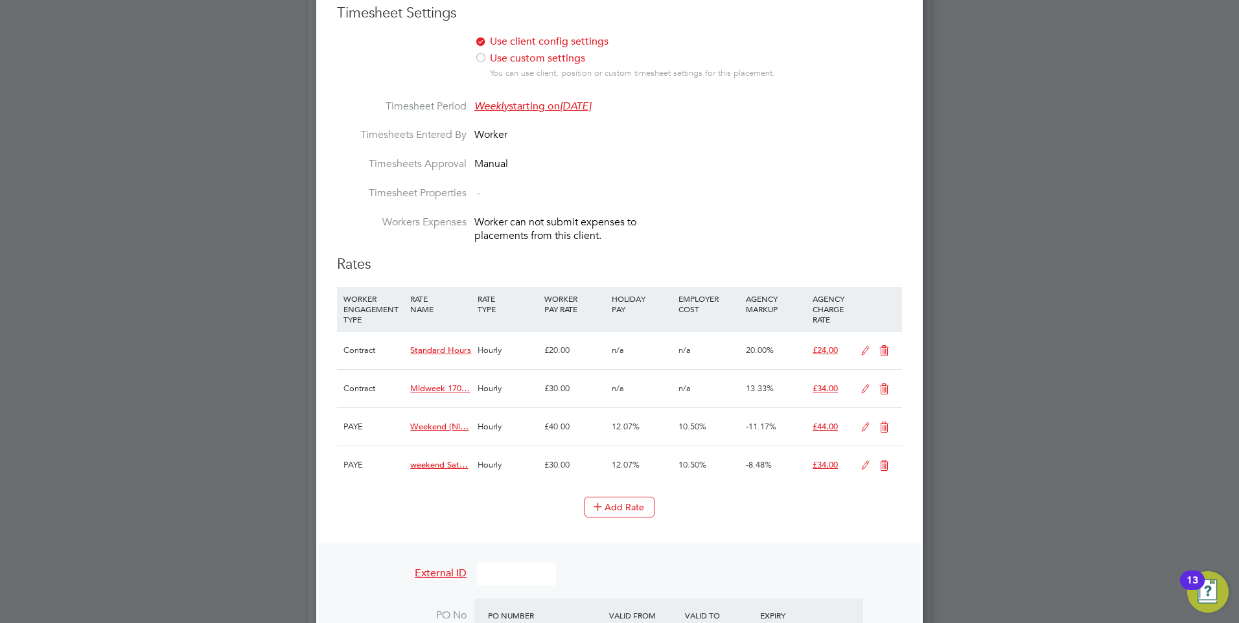
scroll to position [842, 0]
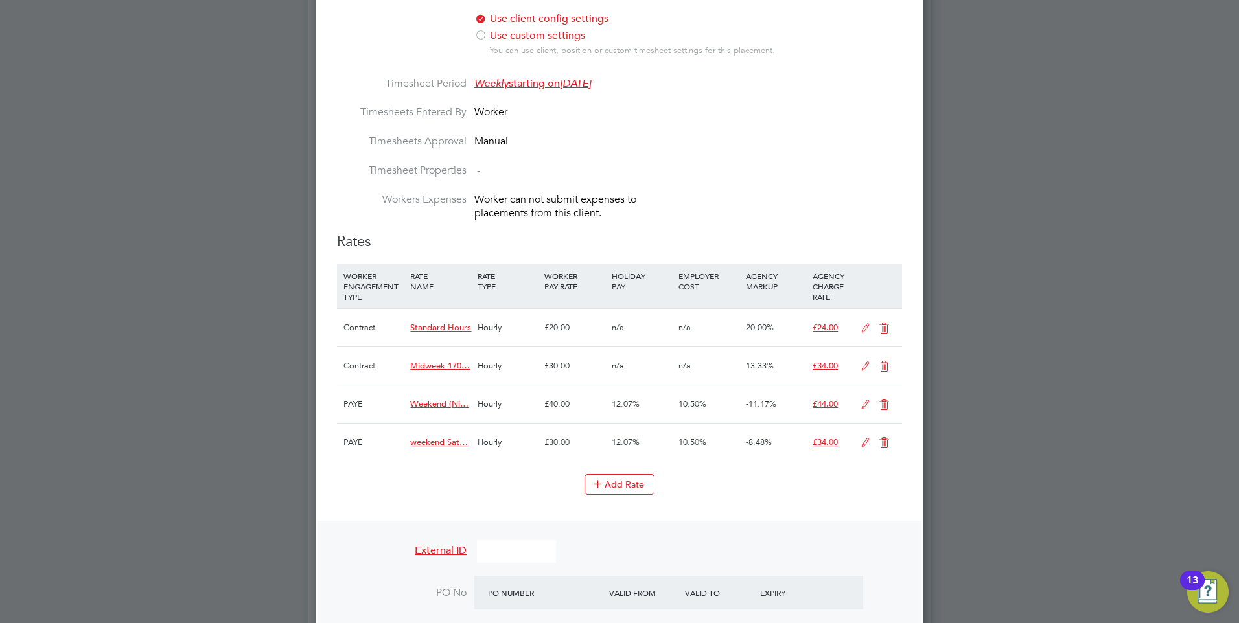
click at [887, 327] on icon at bounding box center [884, 328] width 16 height 10
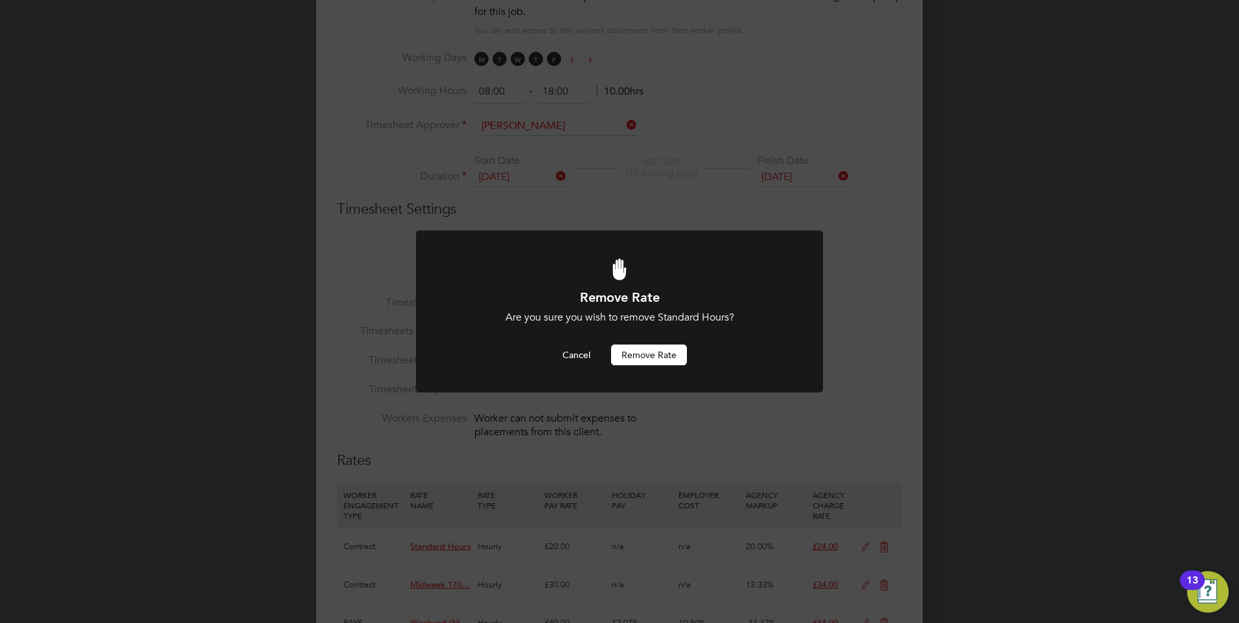
scroll to position [0, 0]
click at [642, 353] on button "Remove rate" at bounding box center [649, 355] width 76 height 21
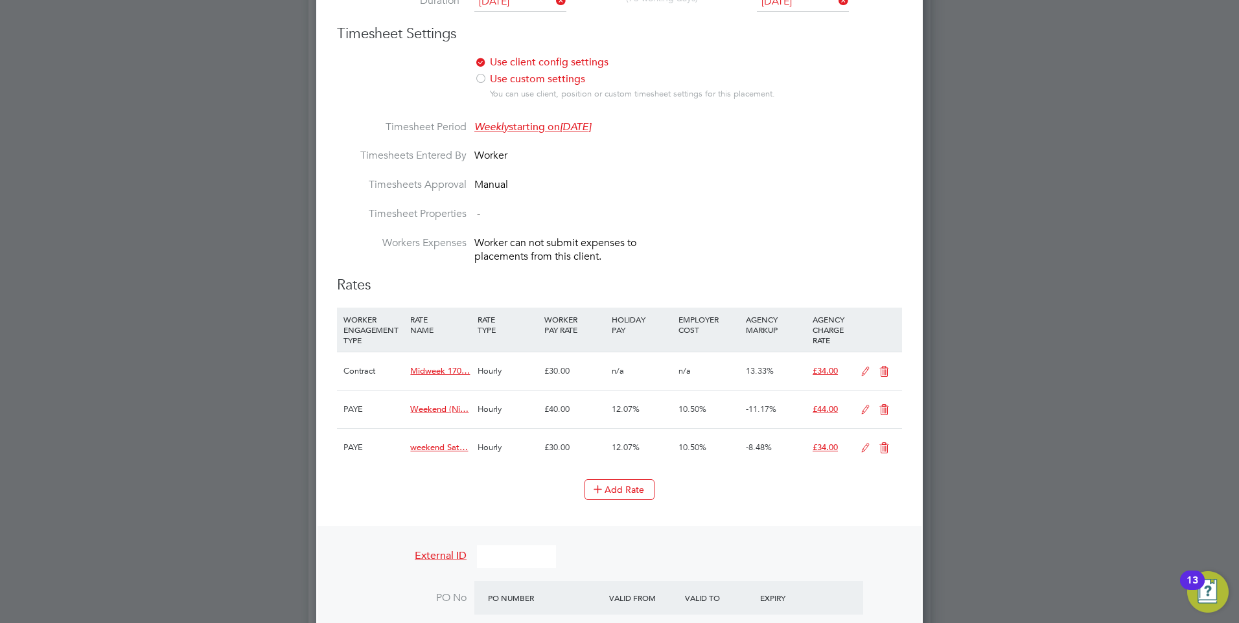
scroll to position [818, 0]
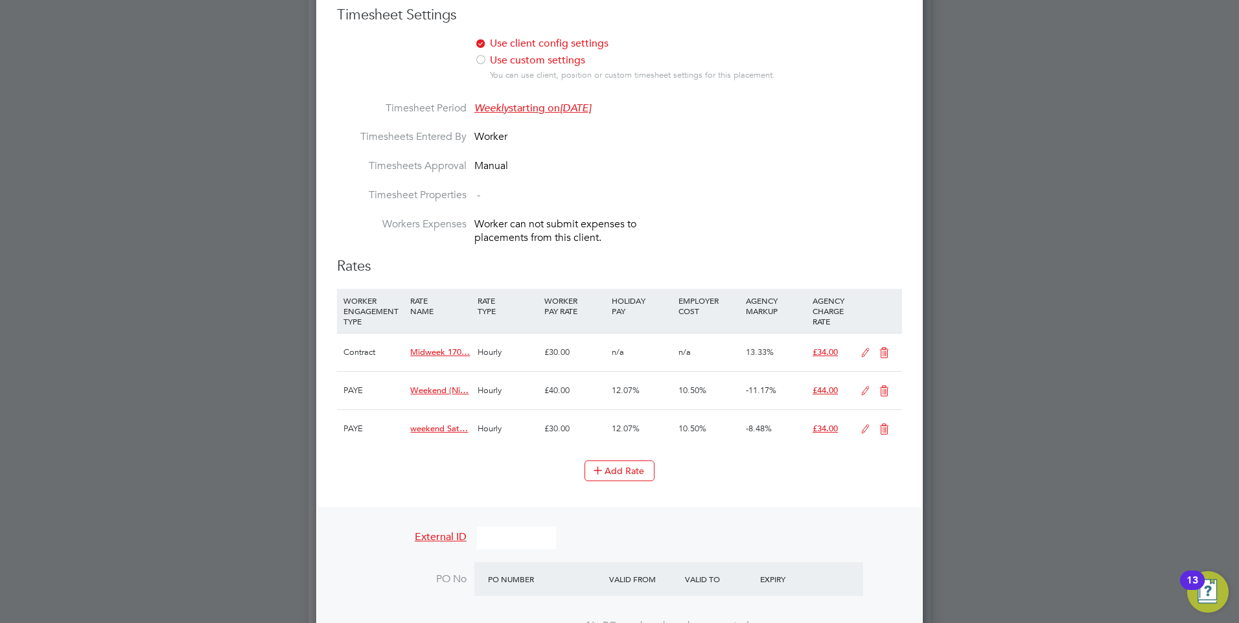
click at [882, 358] on icon at bounding box center [884, 353] width 16 height 10
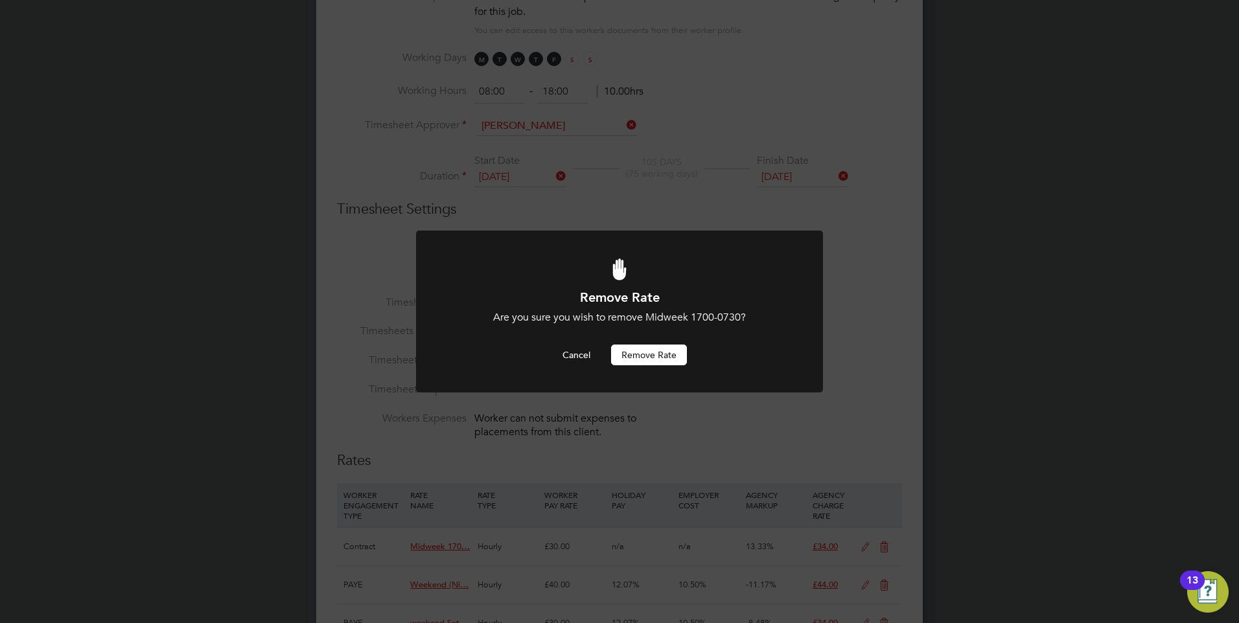
click at [631, 353] on button "Remove rate" at bounding box center [649, 355] width 76 height 21
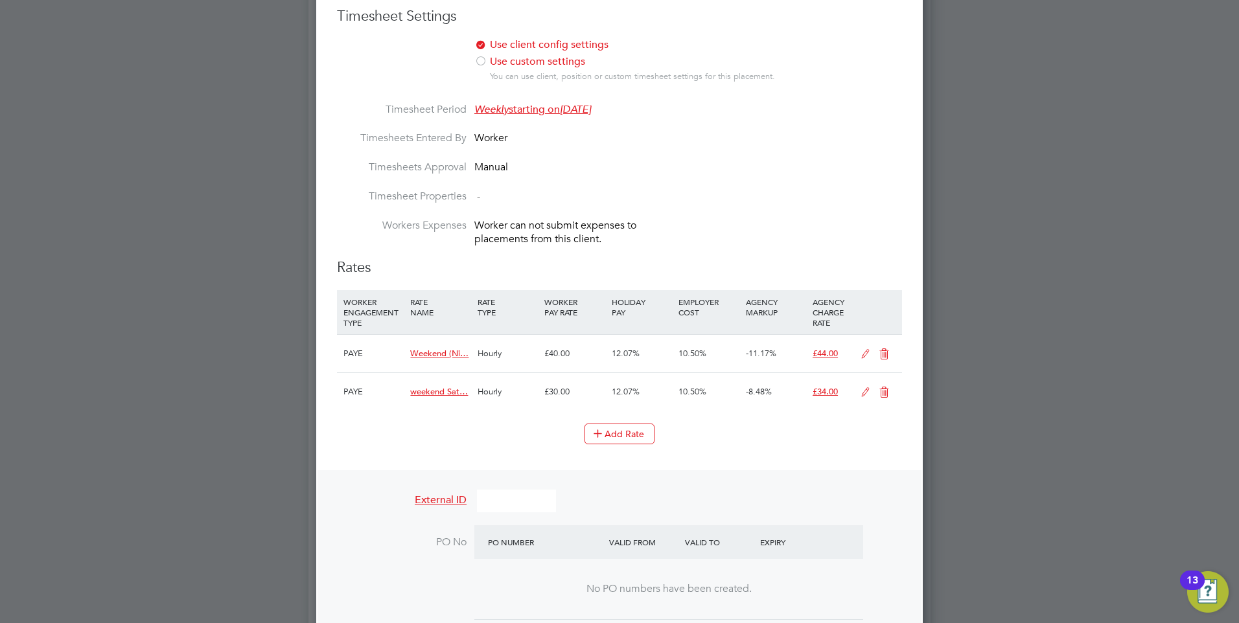
scroll to position [818, 0]
click at [887, 354] on icon at bounding box center [884, 353] width 16 height 10
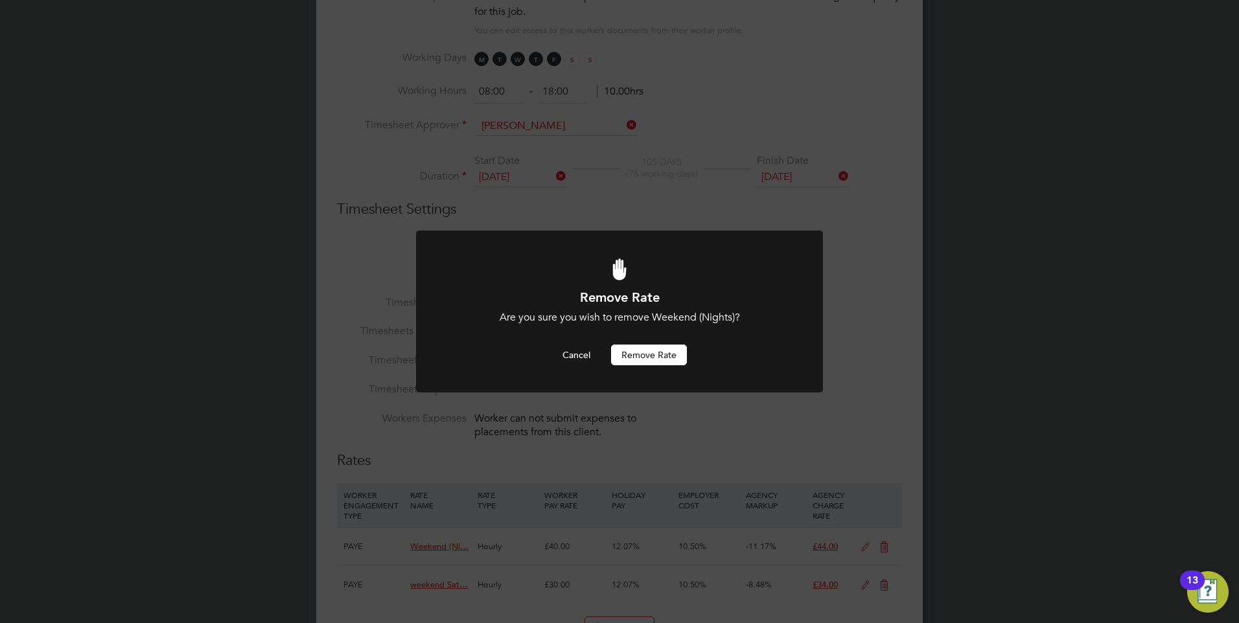
click at [642, 350] on button "Remove rate" at bounding box center [649, 355] width 76 height 21
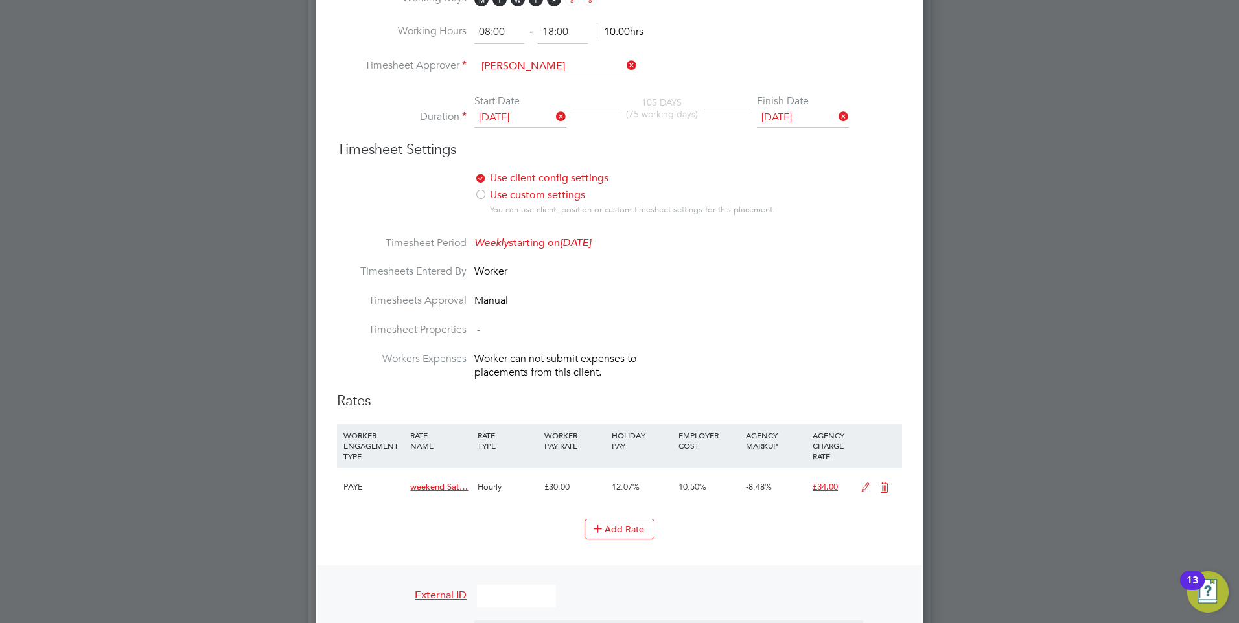
scroll to position [753, 0]
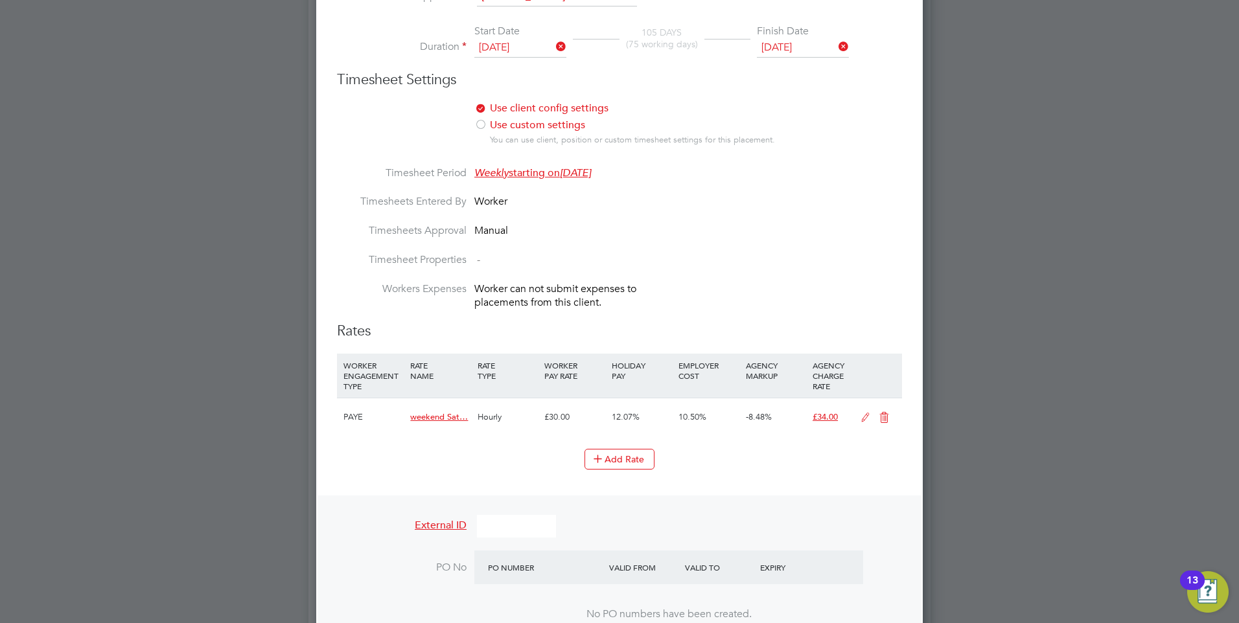
click at [885, 413] on icon at bounding box center [884, 418] width 16 height 10
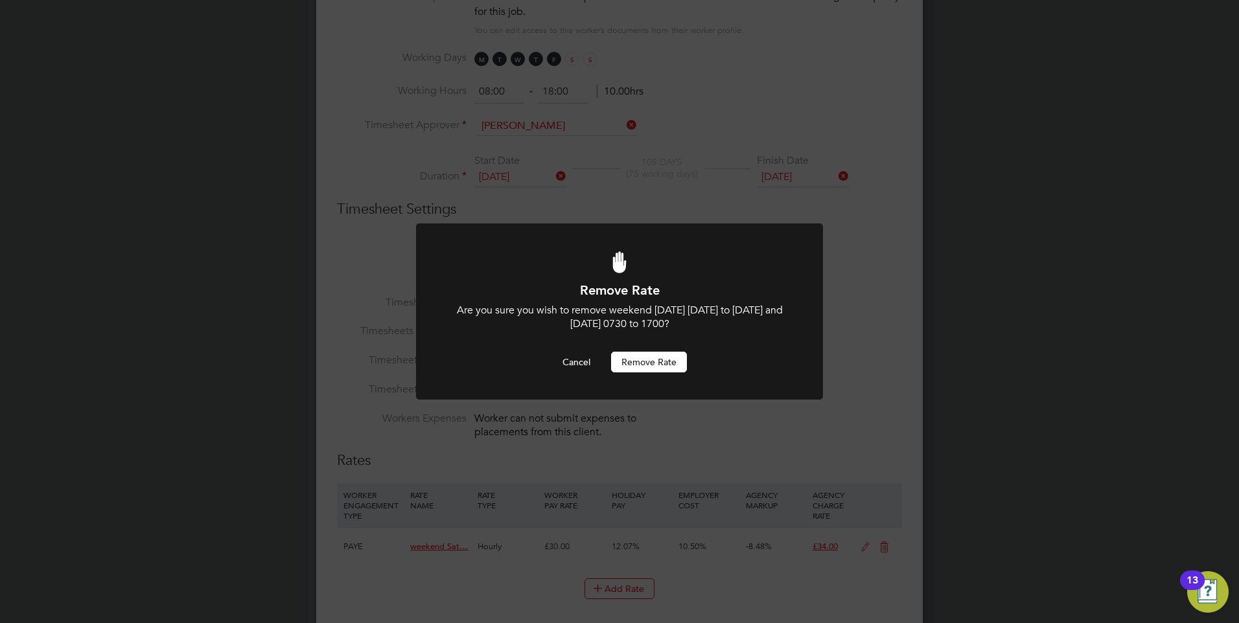
scroll to position [0, 0]
click at [641, 362] on button "Remove rate" at bounding box center [649, 362] width 76 height 21
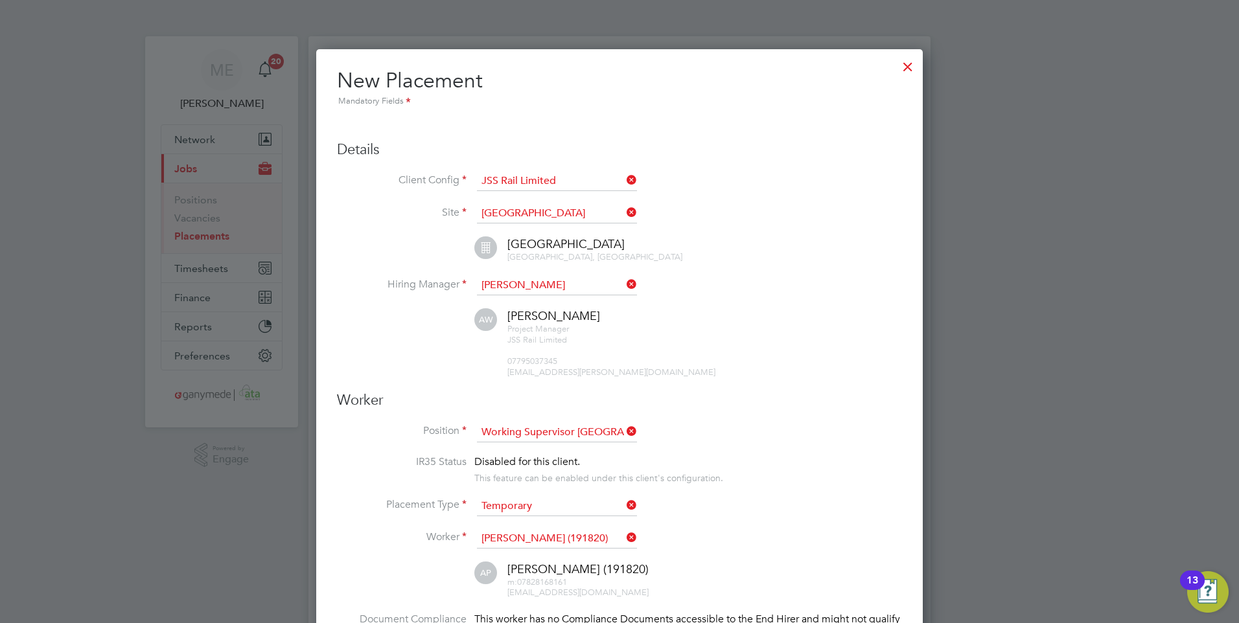
scroll to position [1721, 607]
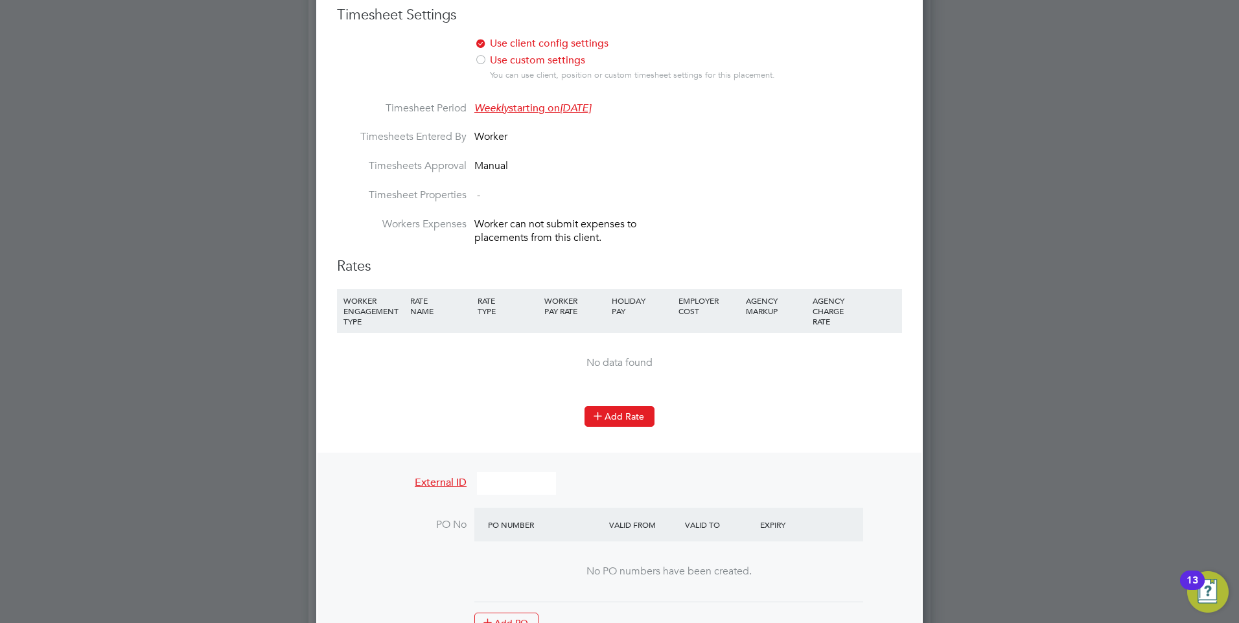
click at [610, 415] on button "Add Rate" at bounding box center [620, 416] width 70 height 21
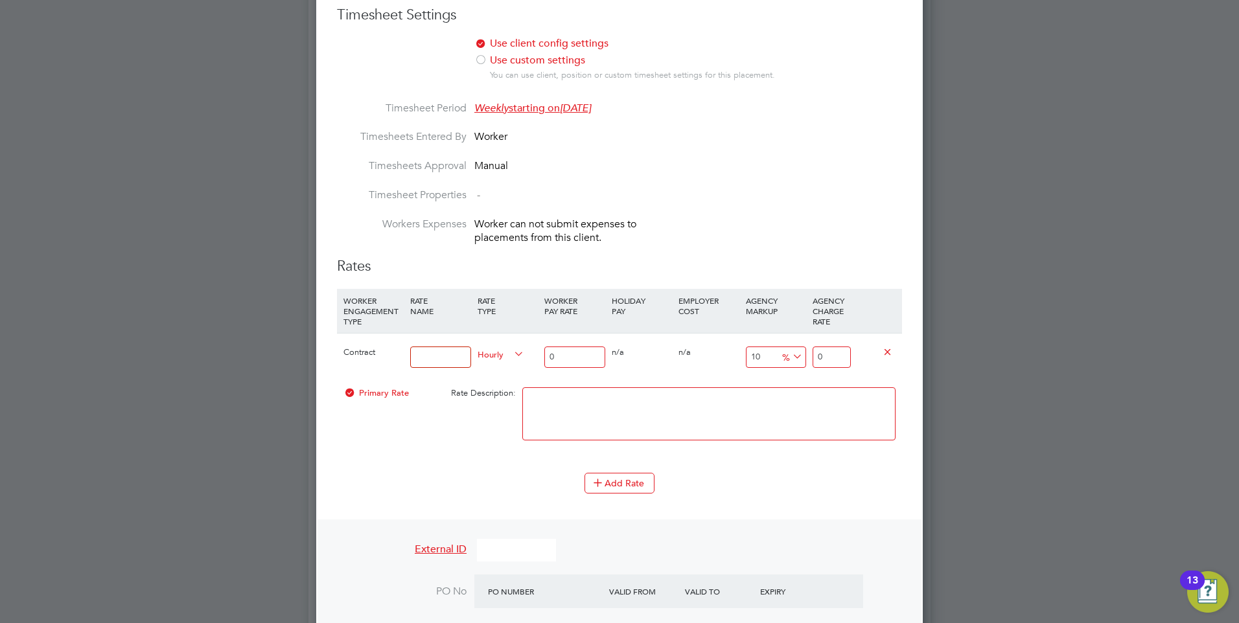
click at [446, 355] on input at bounding box center [440, 357] width 60 height 21
click at [447, 356] on input "Hourly" at bounding box center [440, 357] width 60 height 21
click at [456, 358] on input "Hourly" at bounding box center [440, 357] width 60 height 21
click at [454, 357] on input "Hourly" at bounding box center [440, 357] width 60 height 21
click at [412, 406] on div "Primary Rate Rate Description:" at bounding box center [619, 420] width 565 height 79
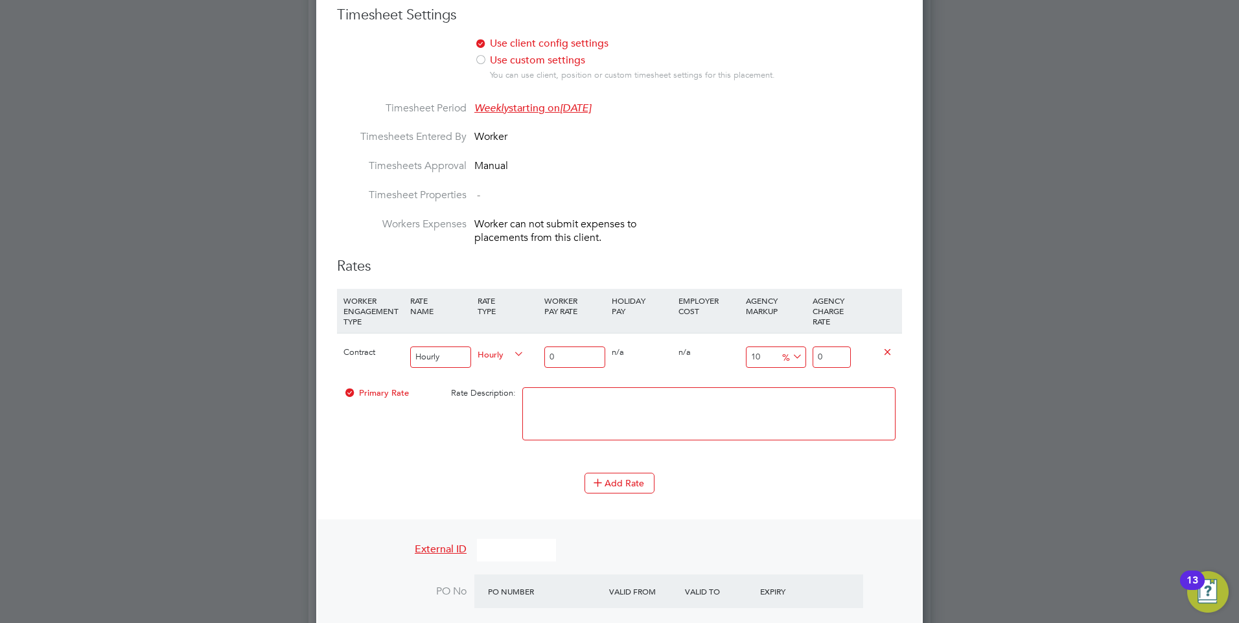
click at [446, 363] on input "Hourly" at bounding box center [440, 357] width 60 height 21
click at [433, 353] on input "Hourly rate (Mon-Fri 7:30" at bounding box center [440, 357] width 60 height 21
type input "Hourly rate (Mon-Fri 7:30 - 17:00 hrs"
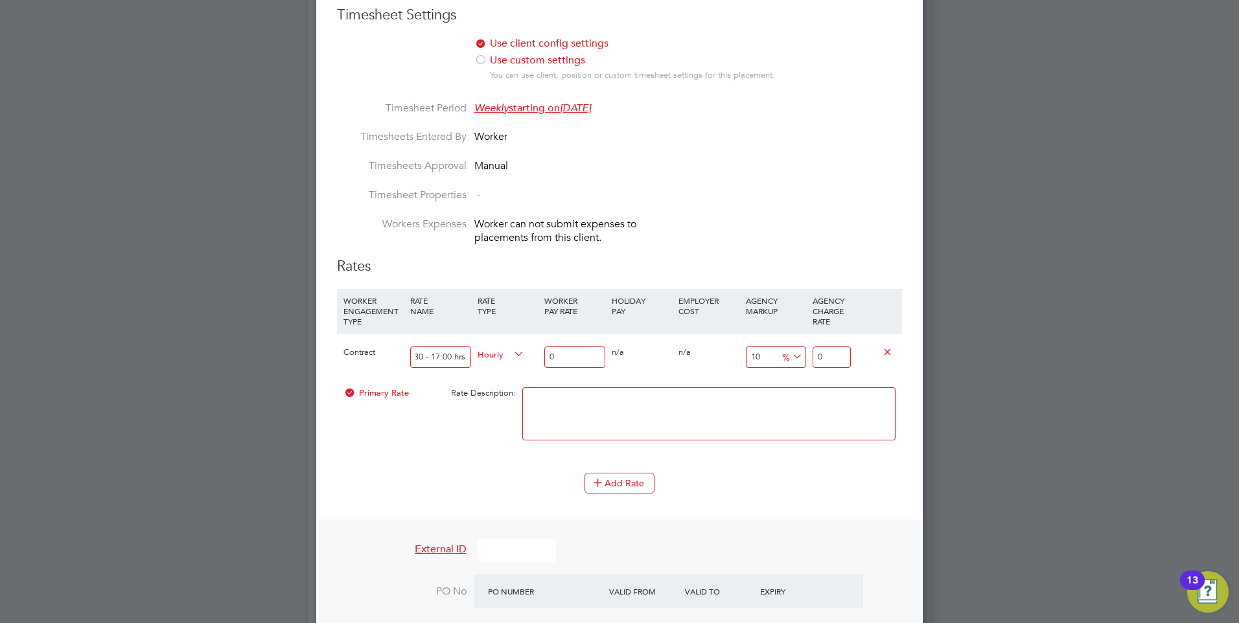
scroll to position [0, 0]
drag, startPoint x: 571, startPoint y: 355, endPoint x: 546, endPoint y: 355, distance: 24.6
click at [546, 355] on input "0" at bounding box center [574, 357] width 60 height 21
type input "2"
type input "2.2"
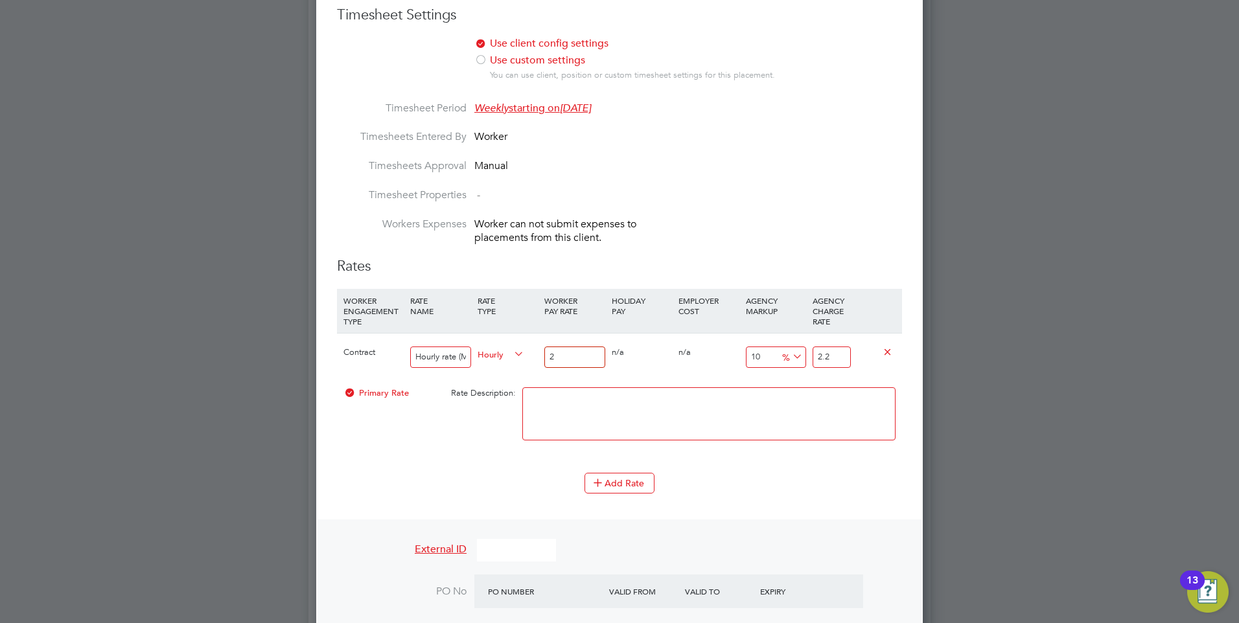
type input "20"
type input "22"
click at [704, 369] on div "0 n/a" at bounding box center [708, 353] width 67 height 38
click at [565, 359] on input "20" at bounding box center [574, 357] width 60 height 21
type input "20.00"
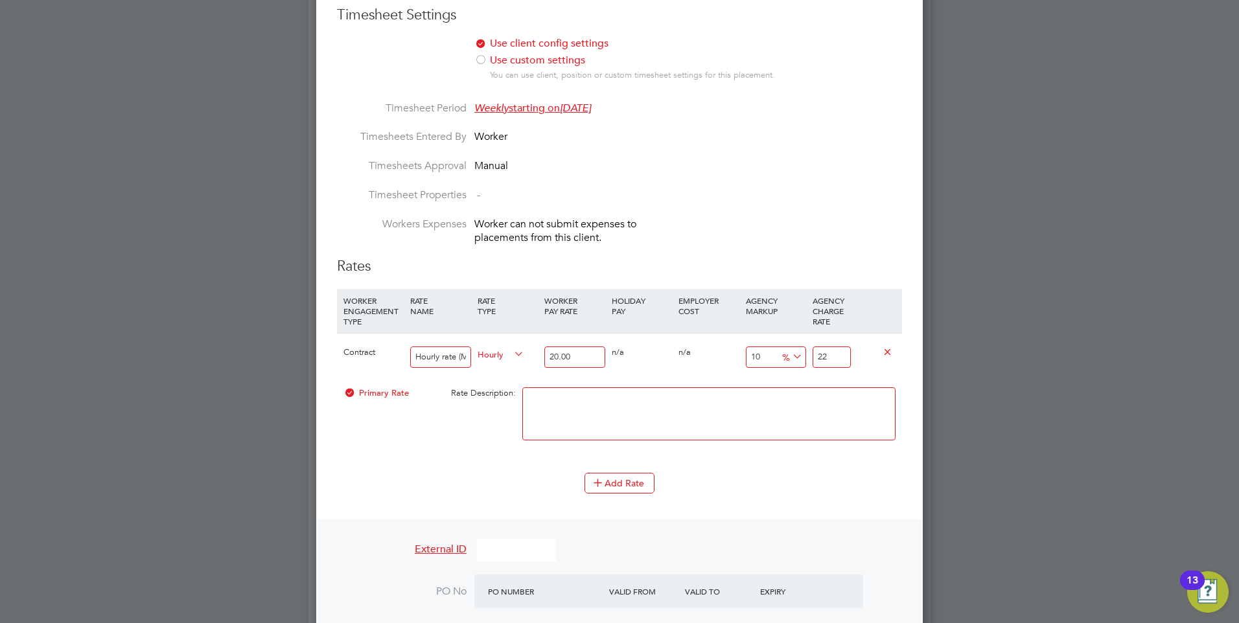
click at [644, 356] on div "0 n/a" at bounding box center [642, 353] width 67 height 38
drag, startPoint x: 839, startPoint y: 361, endPoint x: 818, endPoint y: 360, distance: 20.8
click at [818, 360] on input "22" at bounding box center [832, 357] width 38 height 21
type input "-90"
type input "2"
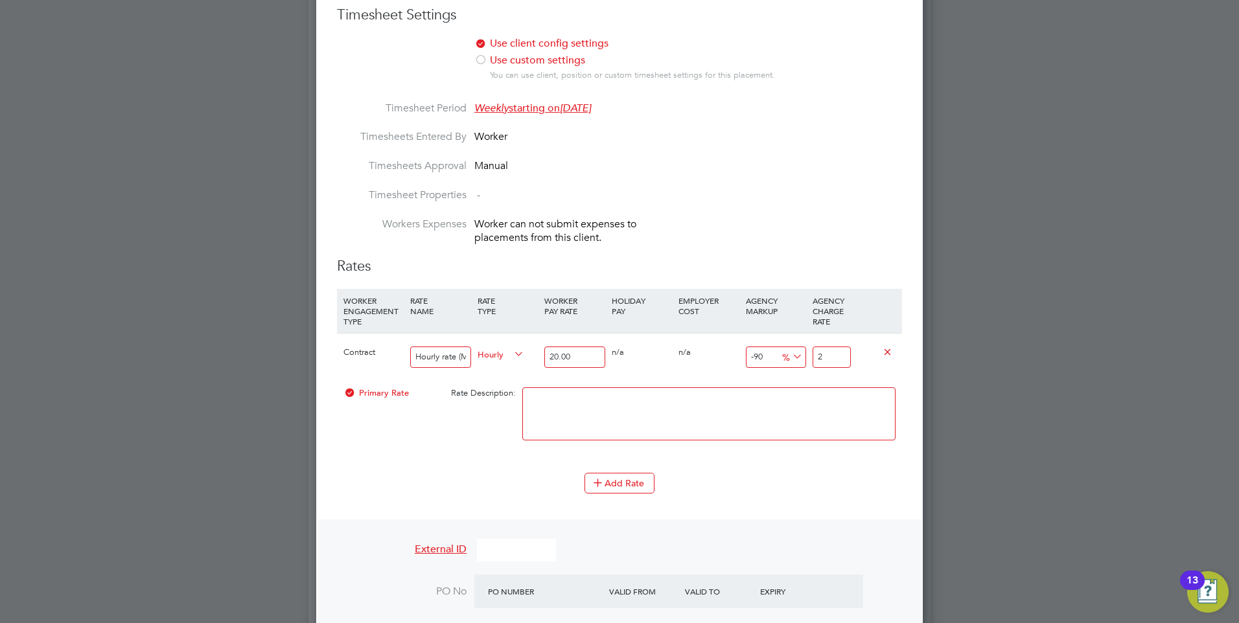
type input "20"
type input "24.00"
click at [715, 357] on div "0 n/a" at bounding box center [708, 353] width 67 height 38
click at [609, 485] on button "Add Rate" at bounding box center [620, 483] width 70 height 21
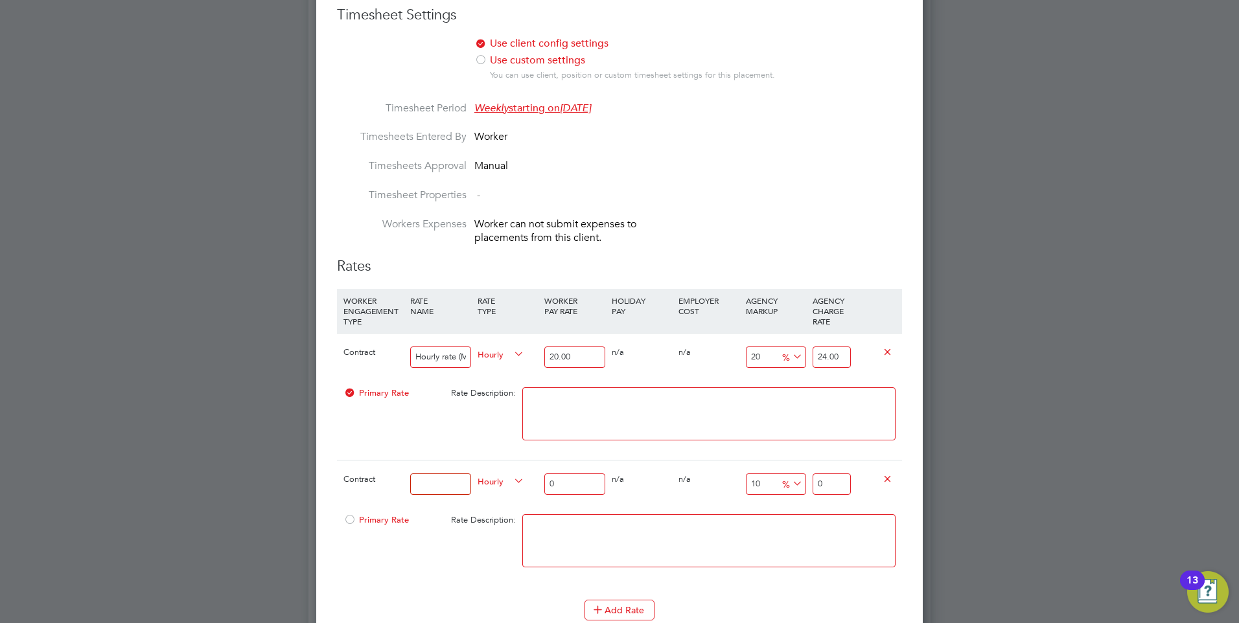
click at [432, 482] on input at bounding box center [440, 484] width 60 height 21
click at [450, 482] on input "Midweek night rate" at bounding box center [440, 484] width 60 height 21
click at [455, 482] on input "Midweek night rate" at bounding box center [440, 484] width 60 height 21
click at [465, 482] on input "Midweek night rate" at bounding box center [440, 484] width 60 height 21
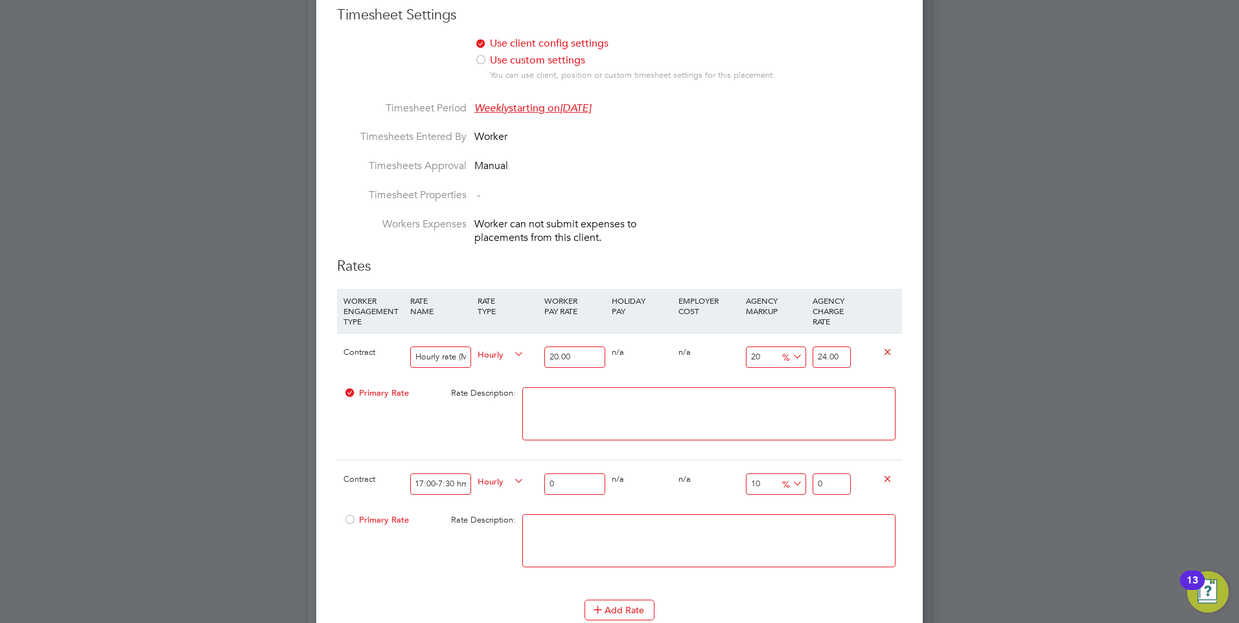
scroll to position [0, 113]
type input "Midweek night rate (Mon-Fri 17:00-7:30 hrs"
drag, startPoint x: 557, startPoint y: 476, endPoint x: 547, endPoint y: 479, distance: 10.1
click at [547, 479] on input "0" at bounding box center [574, 484] width 60 height 21
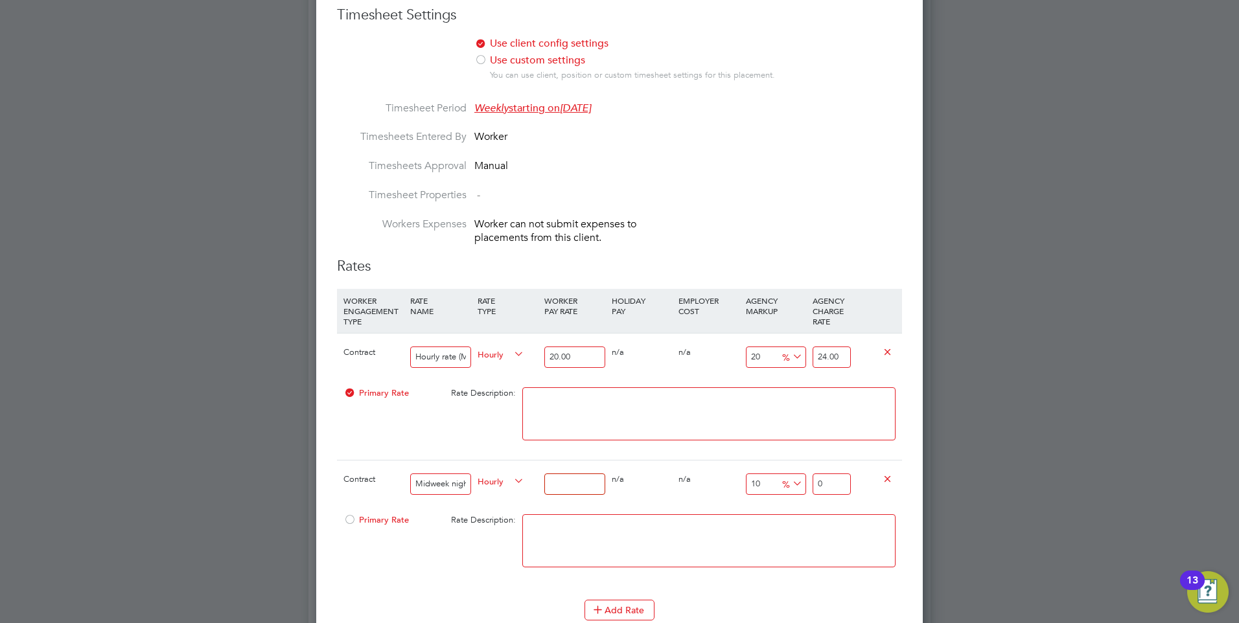
type input "3"
type input "3.3"
type input "30"
type input "33"
type input "30.00"
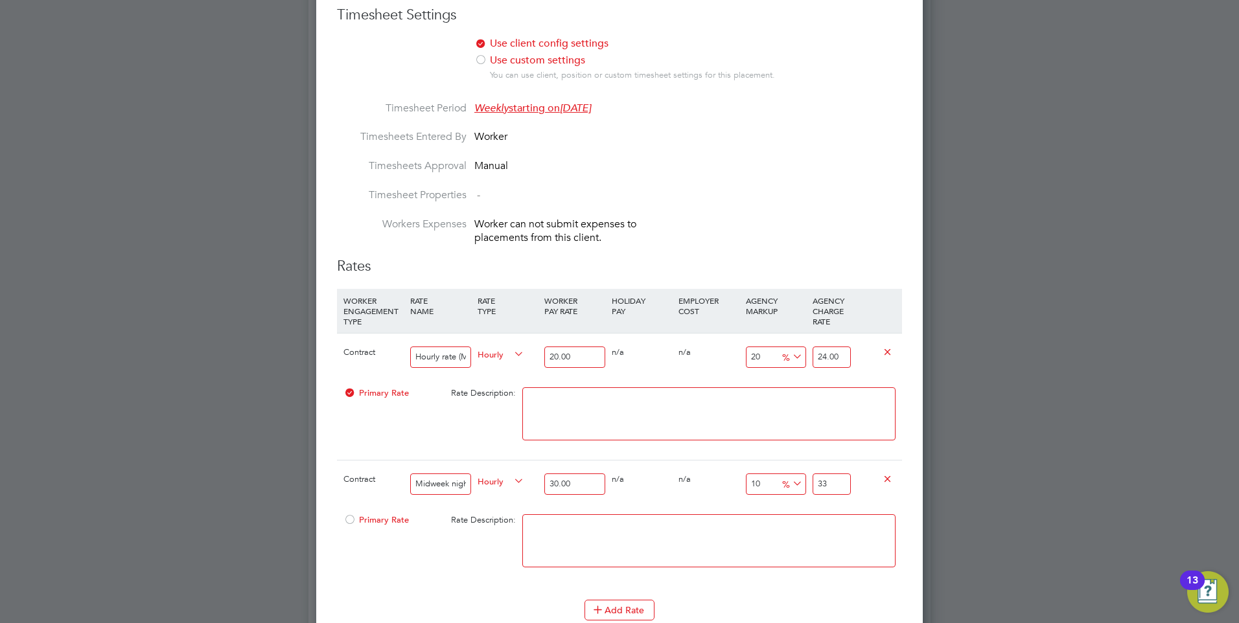
drag, startPoint x: 837, startPoint y: 481, endPoint x: 802, endPoint y: 480, distance: 35.0
click at [802, 480] on div "Contract Midweek night rate (Mon-Fri 17:00-7:30 hrs Hourly 30.00 0 n/a 0 n/a 10…" at bounding box center [619, 484] width 565 height 48
type input "-90"
type input "3"
type input "13.333333333333334"
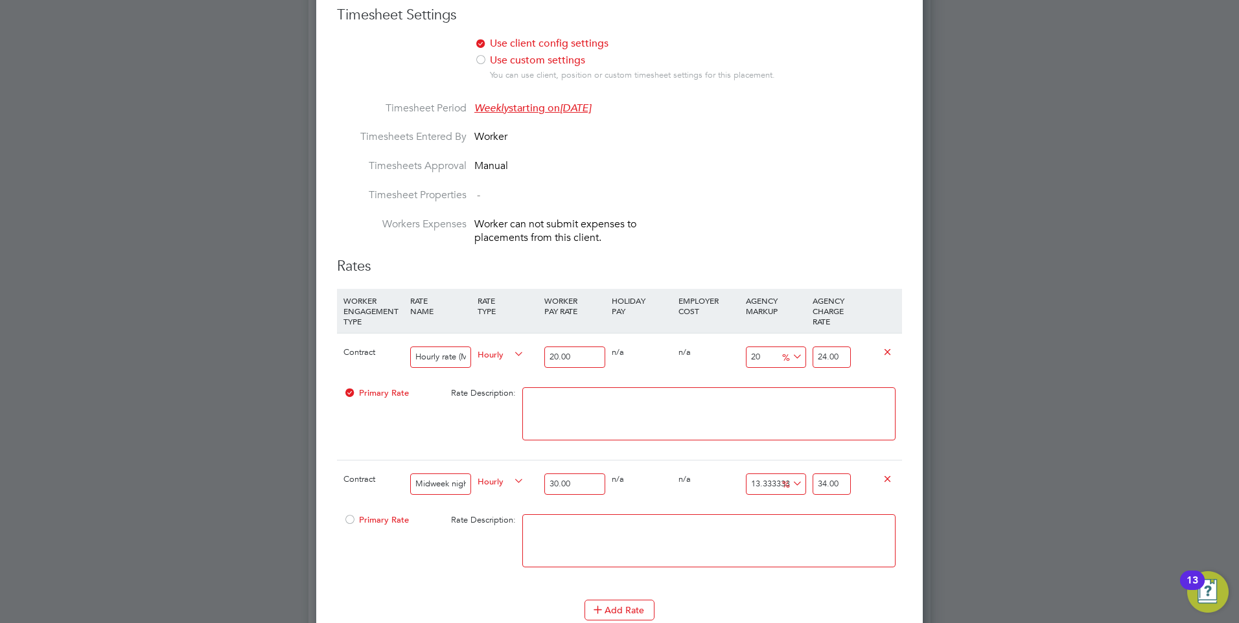
type input "34.00"
click at [706, 472] on div "0 n/a" at bounding box center [708, 480] width 67 height 38
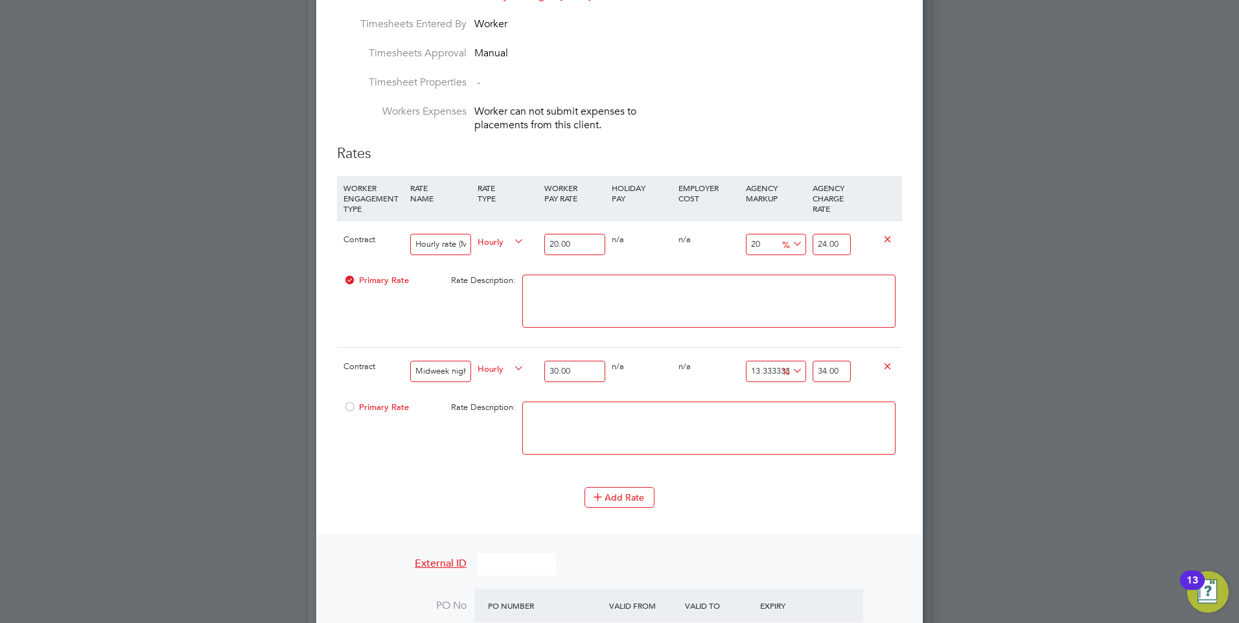
scroll to position [947, 0]
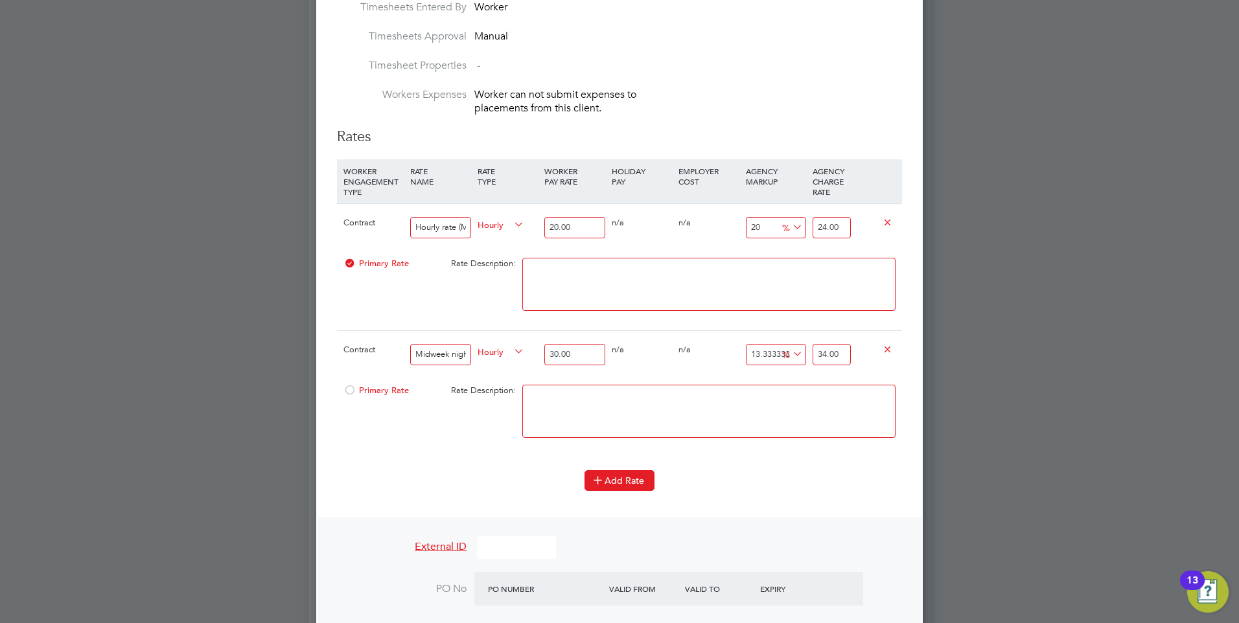
click at [603, 480] on icon at bounding box center [598, 480] width 10 height 10
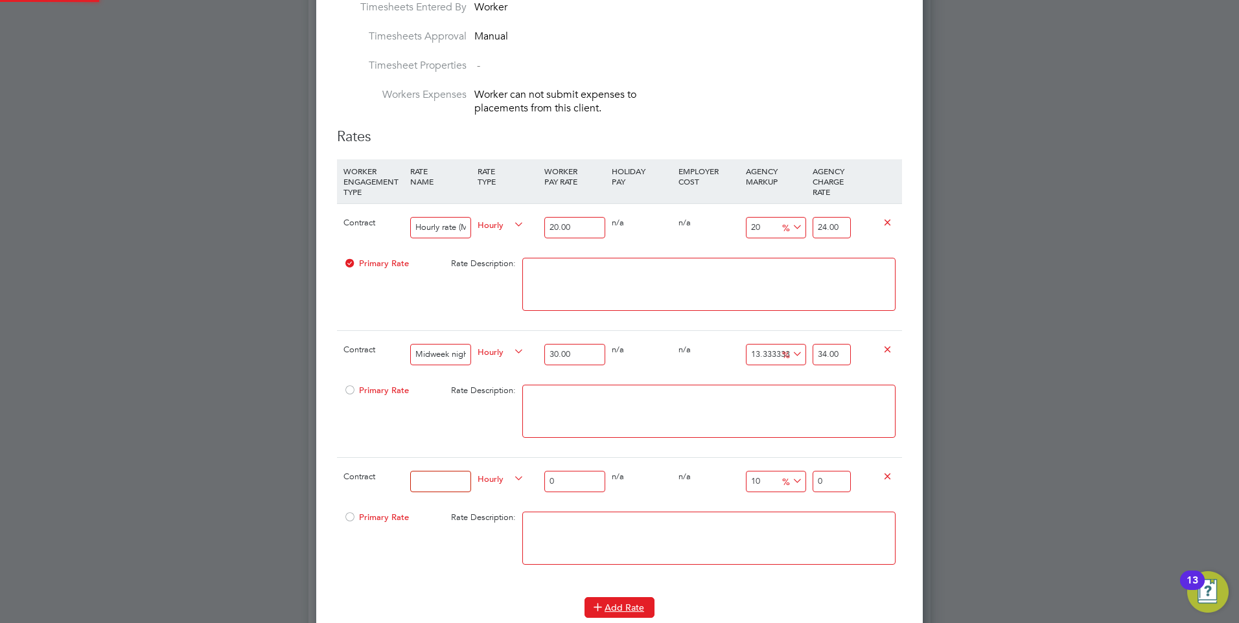
scroll to position [2041, 607]
click at [433, 474] on input at bounding box center [440, 481] width 60 height 21
click at [432, 482] on input at bounding box center [440, 481] width 60 height 21
type input "Weekend nights (Sat/Sun 17:00-7:30 hrs"
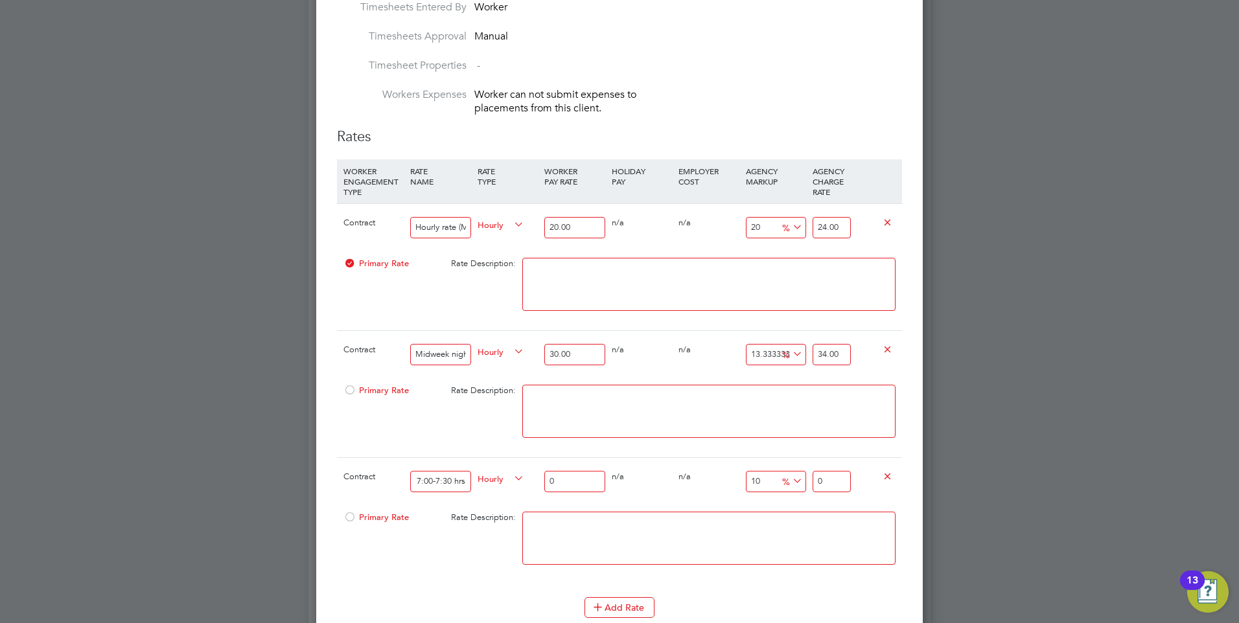
scroll to position [0, 0]
drag, startPoint x: 559, startPoint y: 482, endPoint x: 530, endPoint y: 478, distance: 29.5
click at [530, 478] on div "Contract Weekend nights (Sat/Sun 17:00-7:30 hrs Hourly 0 0 n/a 0 n/a 10 0 % 0" at bounding box center [619, 482] width 565 height 48
type input "4"
type input "4.4"
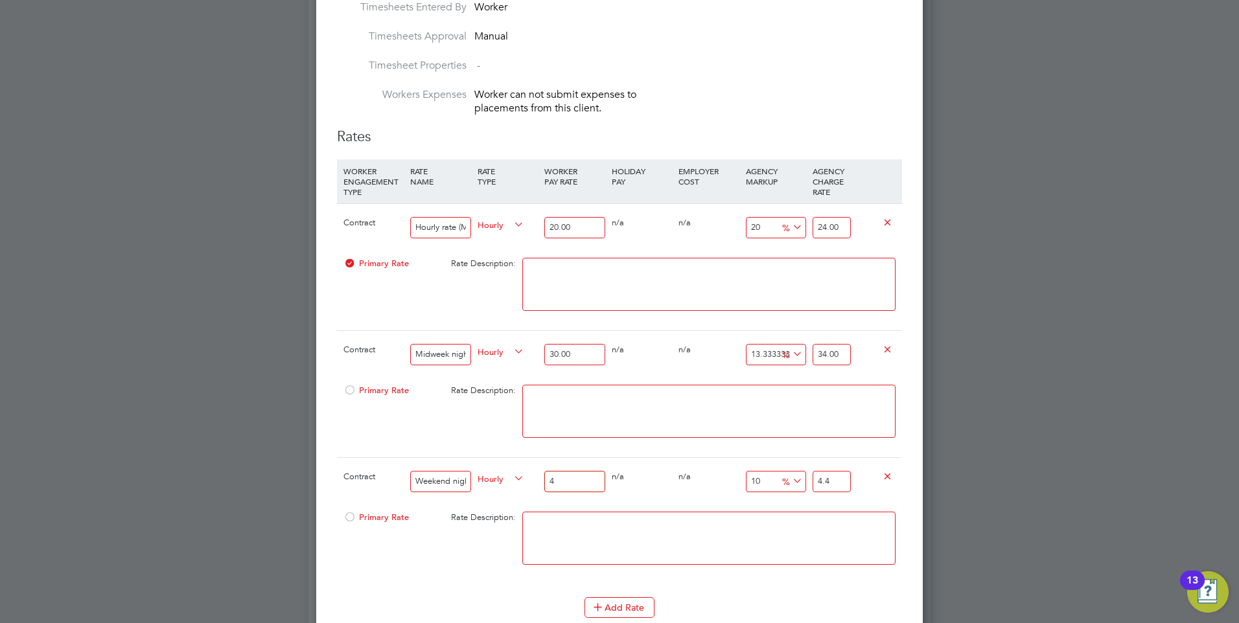
type input "40"
type input "44"
type input "40.00"
click at [663, 500] on div "Contract Weekend nights (Sat/Sun 17:00-7:30 hrs Hourly 40.00 0 n/a 0 n/a 10 4 %…" at bounding box center [619, 482] width 565 height 48
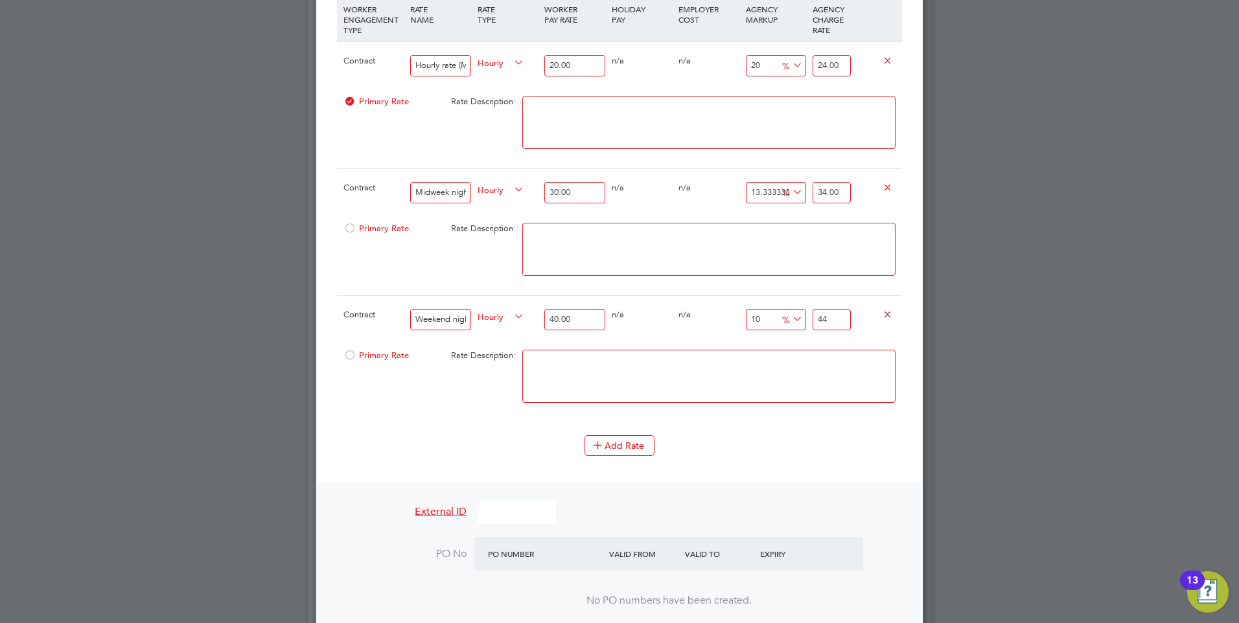
scroll to position [1142, 0]
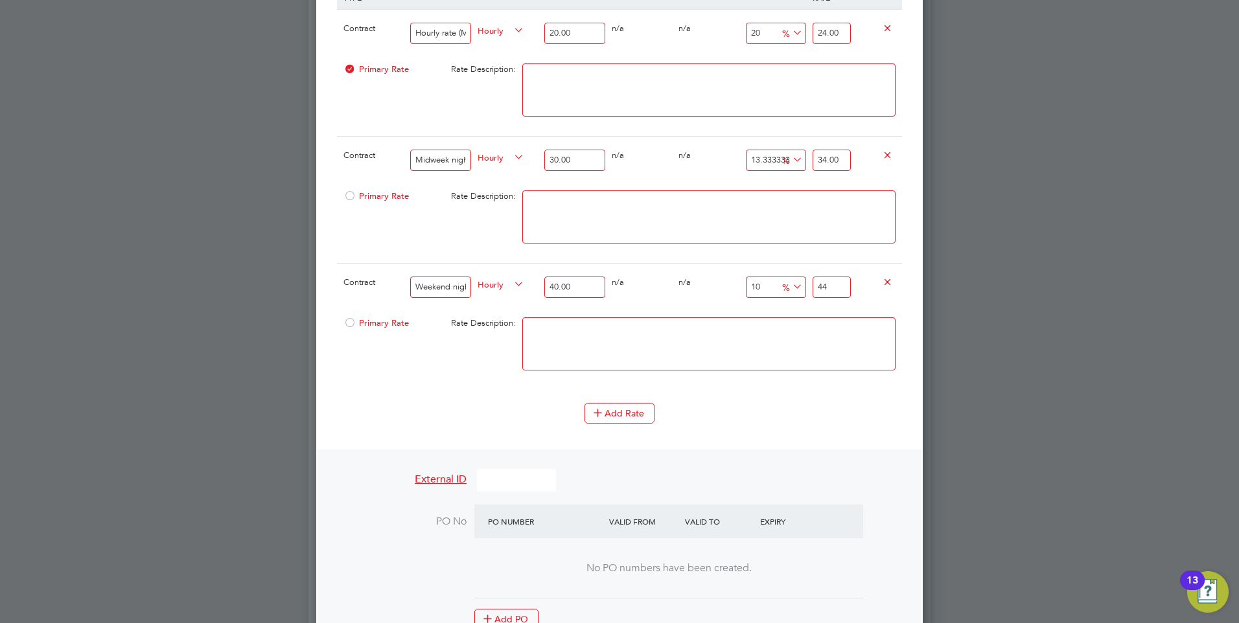
click at [764, 285] on input "10" at bounding box center [776, 287] width 60 height 21
type input "1"
type input "40.4"
type input "9"
type input "43.6"
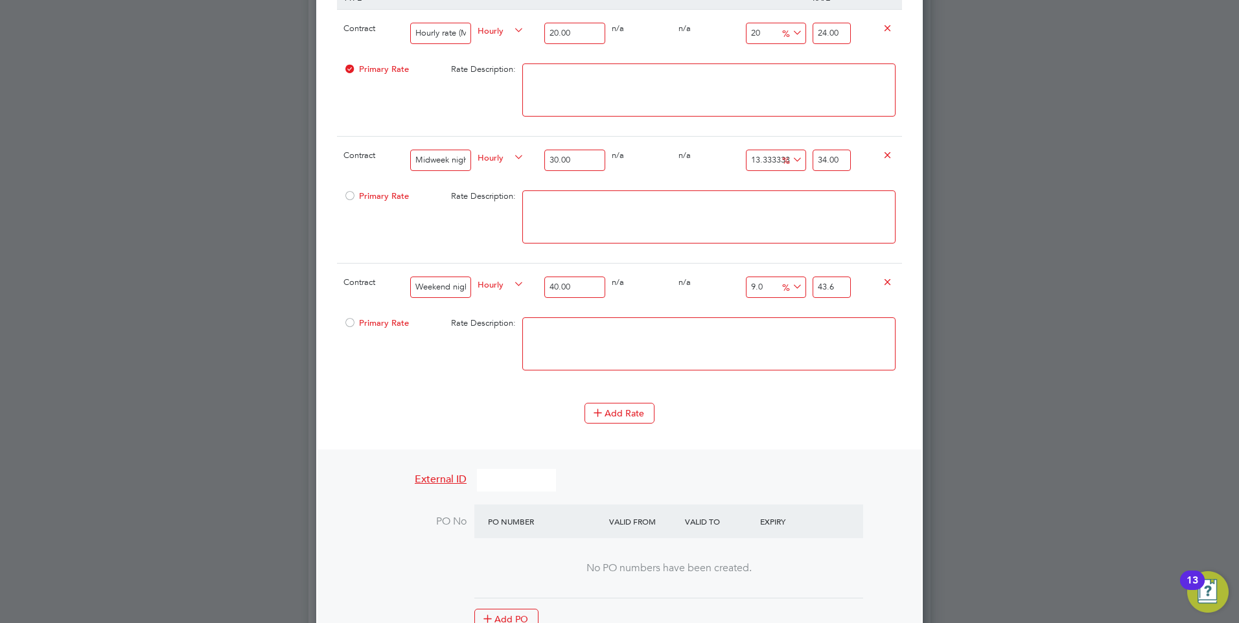
type input "9.09"
type input "43.636"
type input "9.09"
click at [773, 333] on textarea at bounding box center [708, 344] width 373 height 53
drag, startPoint x: 847, startPoint y: 286, endPoint x: 819, endPoint y: 286, distance: 28.5
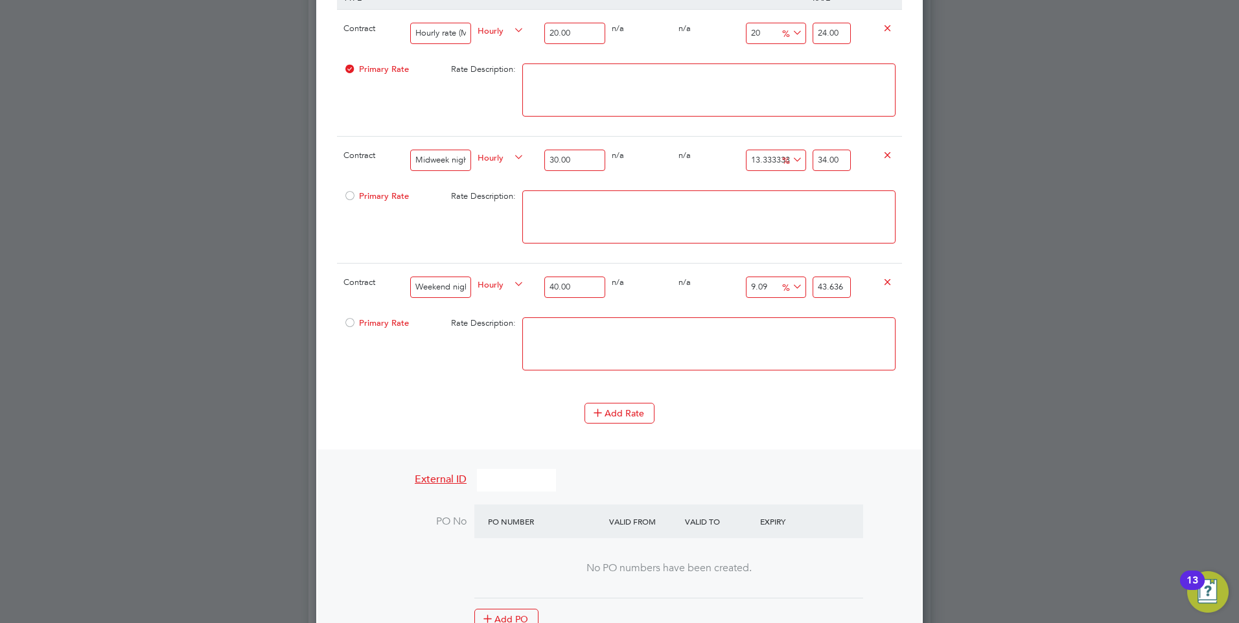
click at [819, 286] on input "43.636" at bounding box center [832, 287] width 38 height 21
type input "-90"
type input "4"
type input "10"
type input "44"
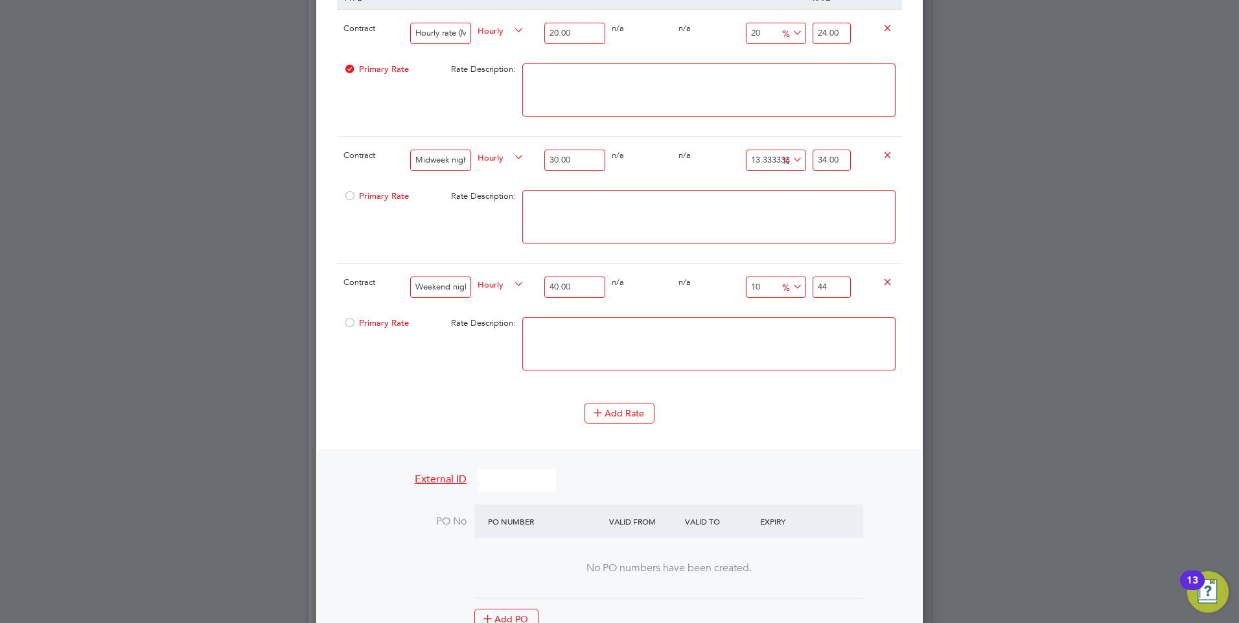
click at [772, 336] on textarea at bounding box center [708, 344] width 373 height 53
click at [611, 417] on button "Add Rate" at bounding box center [620, 413] width 70 height 21
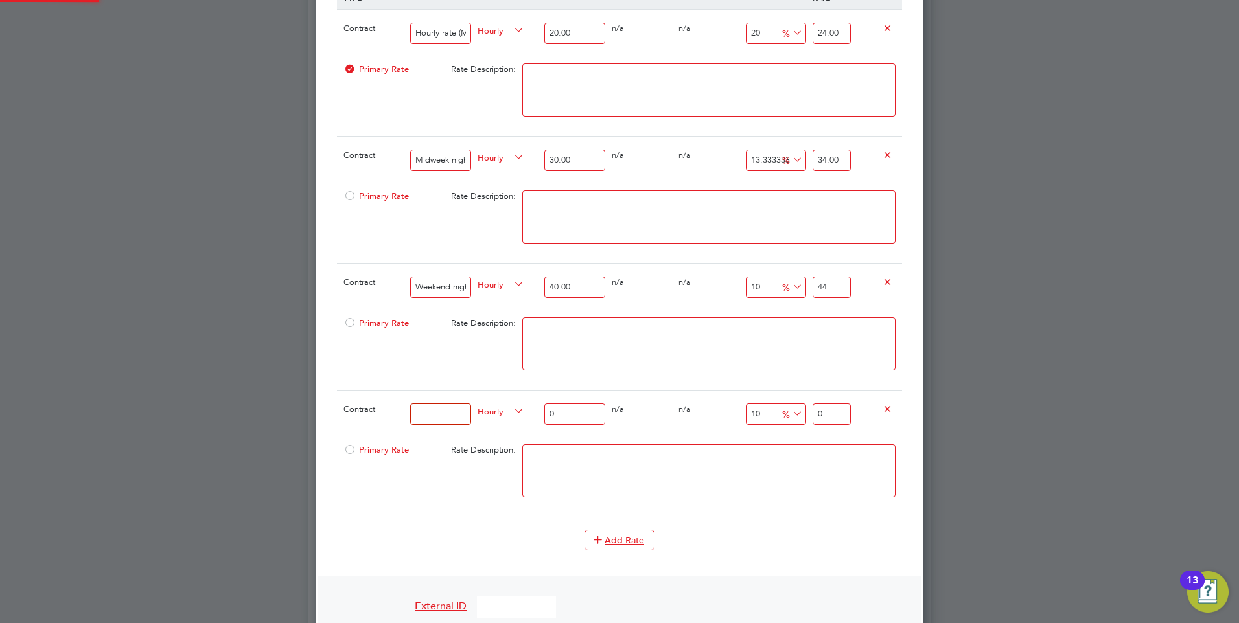
scroll to position [2168, 607]
click at [431, 416] on input at bounding box center [440, 414] width 60 height 21
click at [467, 410] on input "Weekend rate" at bounding box center [440, 414] width 60 height 21
click at [465, 412] on input "Weekend rate" at bounding box center [440, 414] width 60 height 21
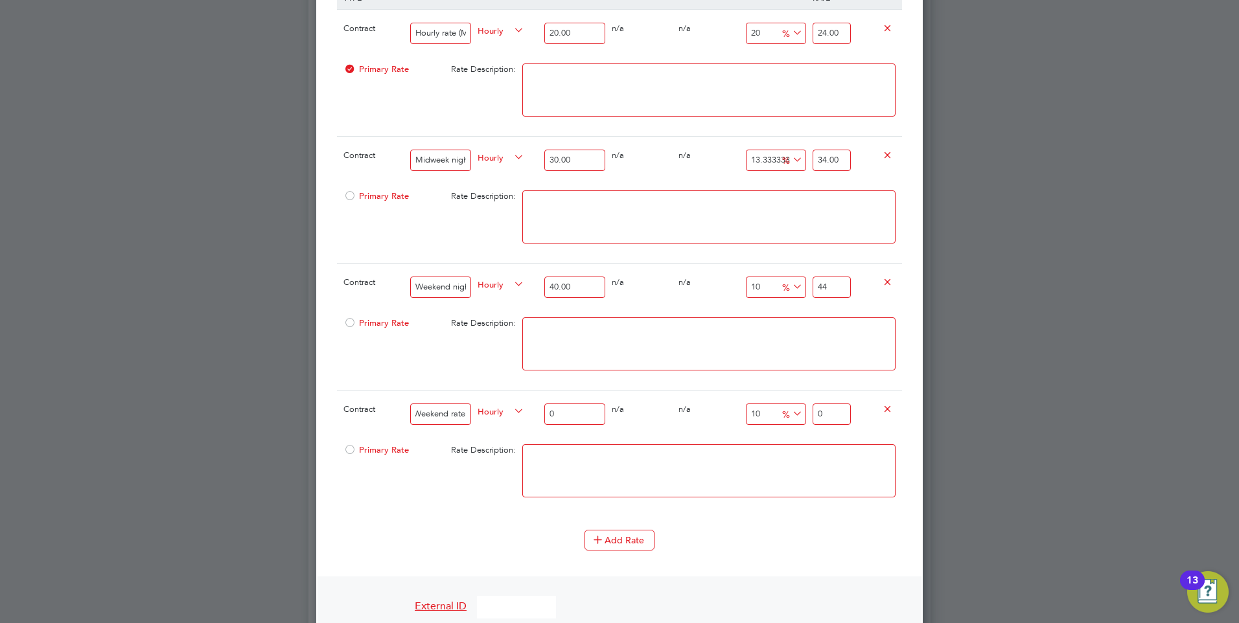
scroll to position [0, 5]
paste input "Sat 12.00- 17.00. Sun 07:30-17:00"
type input "Weekend rate Sat 12.00- 17.00. Sun 07:30-17:00"
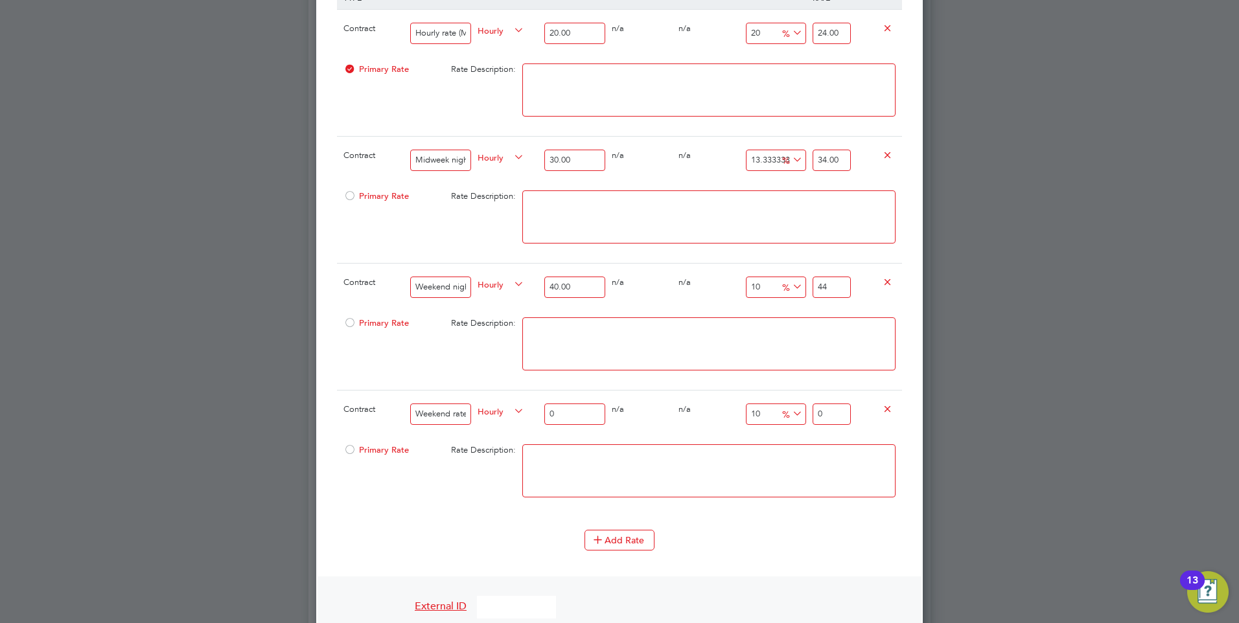
drag, startPoint x: 564, startPoint y: 416, endPoint x: 544, endPoint y: 419, distance: 20.9
click at [544, 419] on div "0" at bounding box center [574, 414] width 67 height 47
type input "3"
type input "3.3"
type input "30"
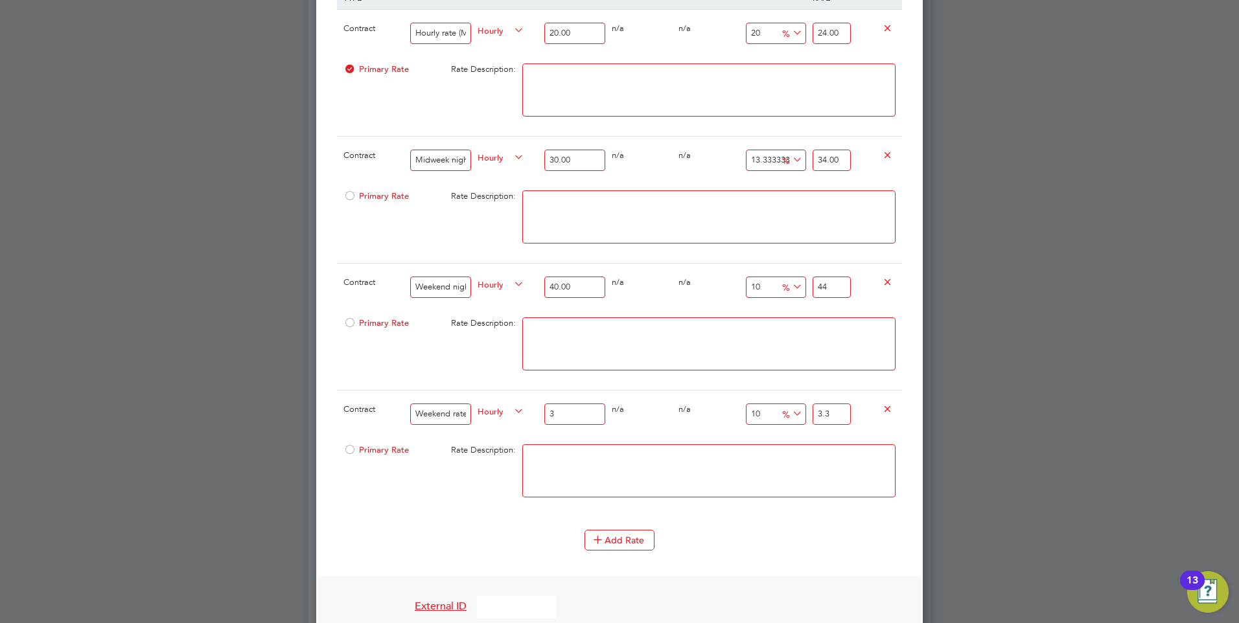
type input "33"
type input "30.00"
click at [828, 416] on input "33" at bounding box center [832, 414] width 38 height 21
type input "-90"
type input "3"
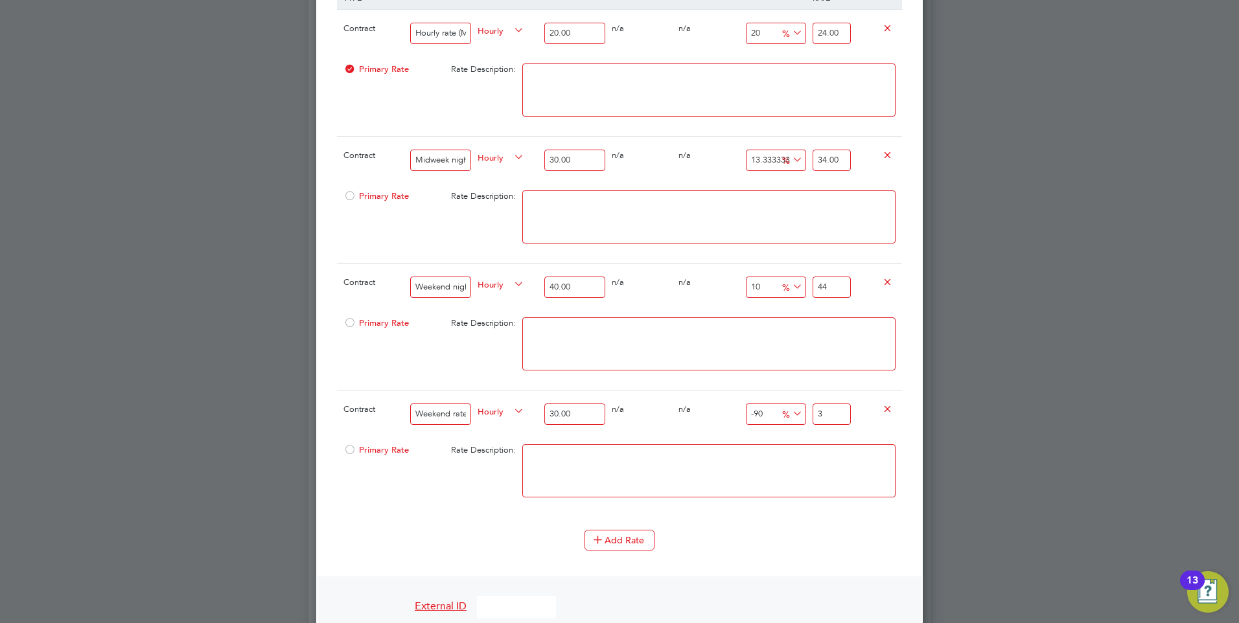
type input "13.333333333333334"
type input "34"
click at [790, 462] on textarea at bounding box center [708, 471] width 373 height 53
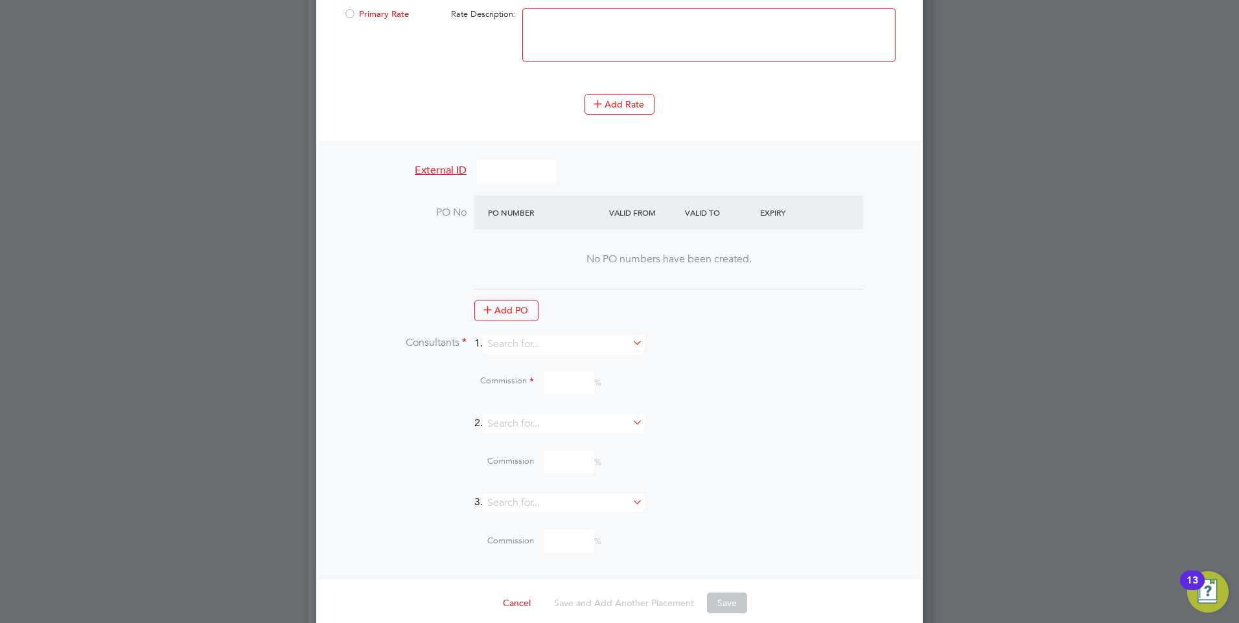
scroll to position [1596, 0]
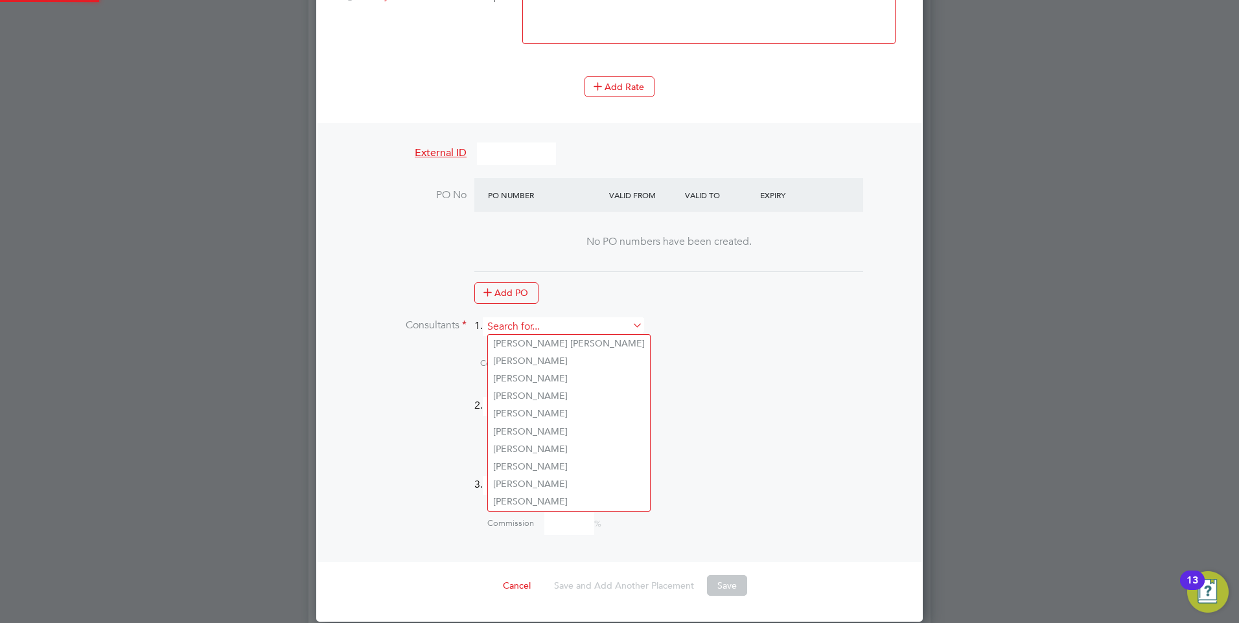
click at [524, 330] on input at bounding box center [563, 327] width 160 height 19
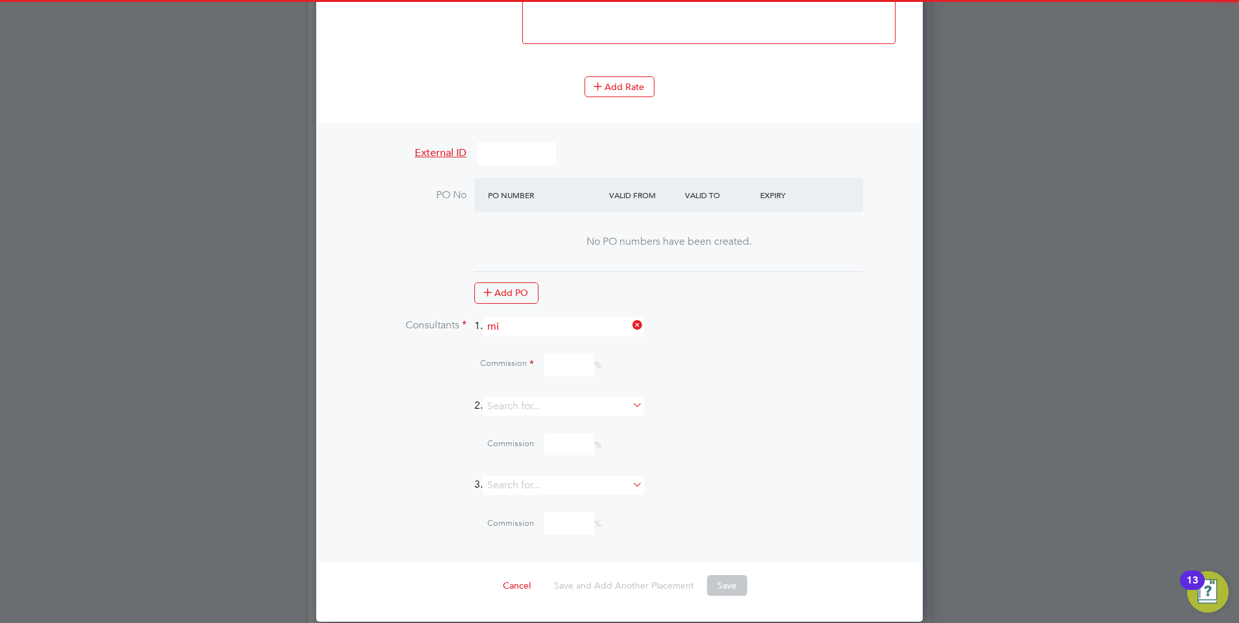
click at [522, 342] on li "Mi a Eckersley" at bounding box center [568, 343] width 161 height 17
type input "[PERSON_NAME]"
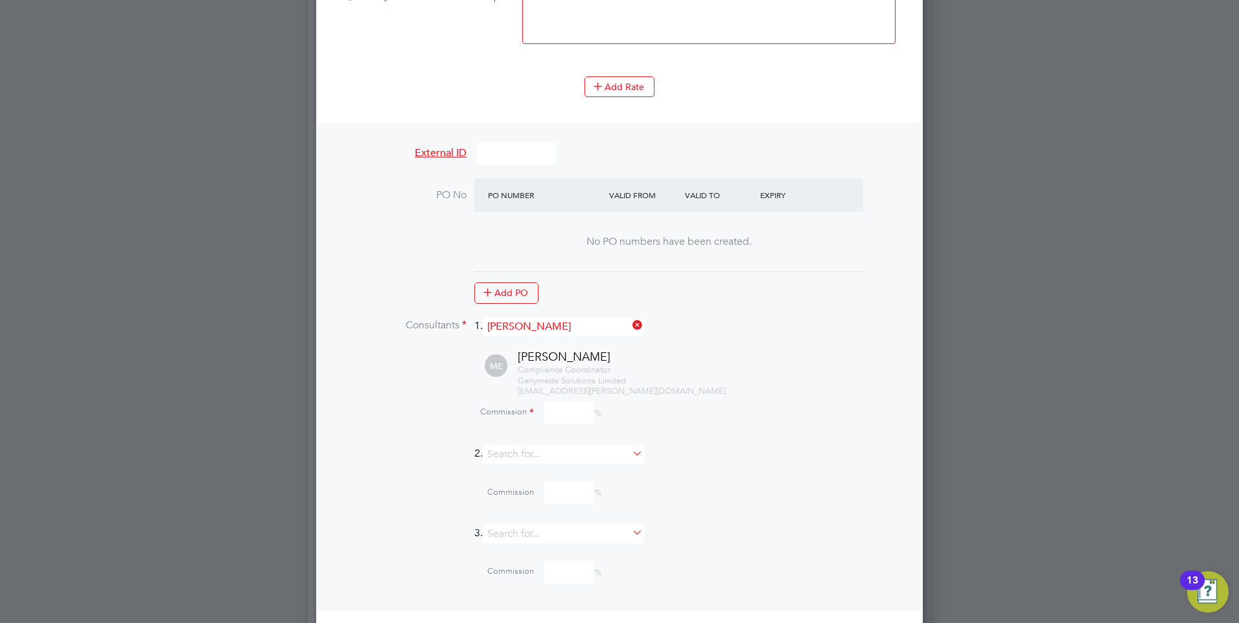
click at [557, 412] on input at bounding box center [569, 413] width 50 height 23
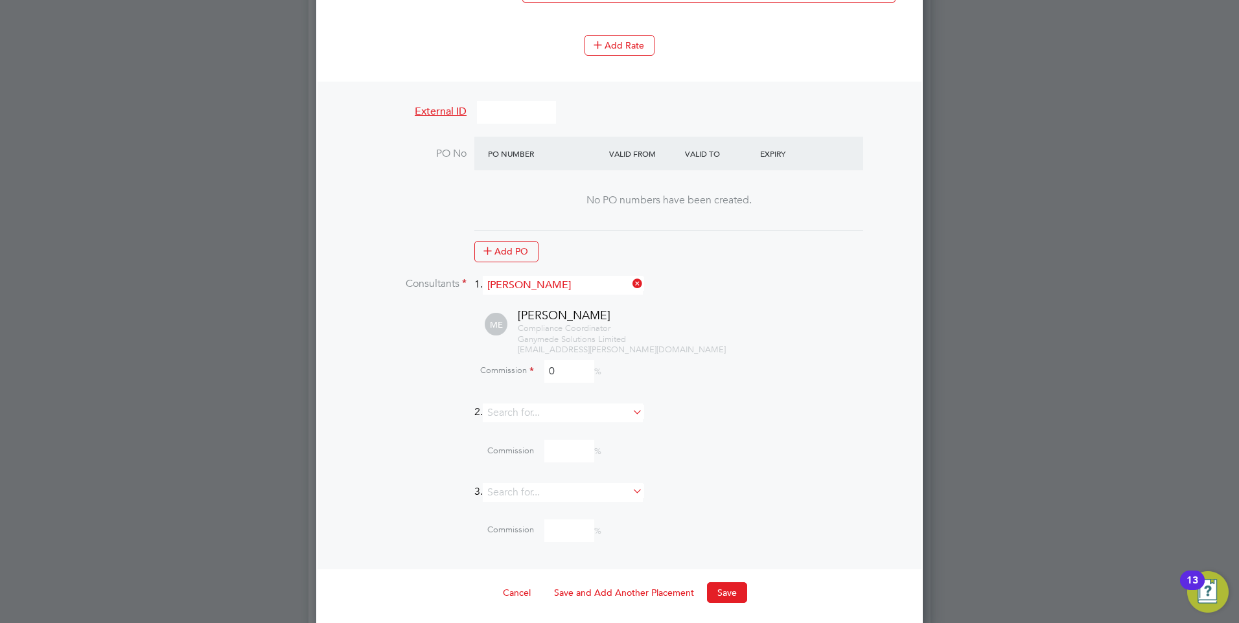
scroll to position [1686, 0]
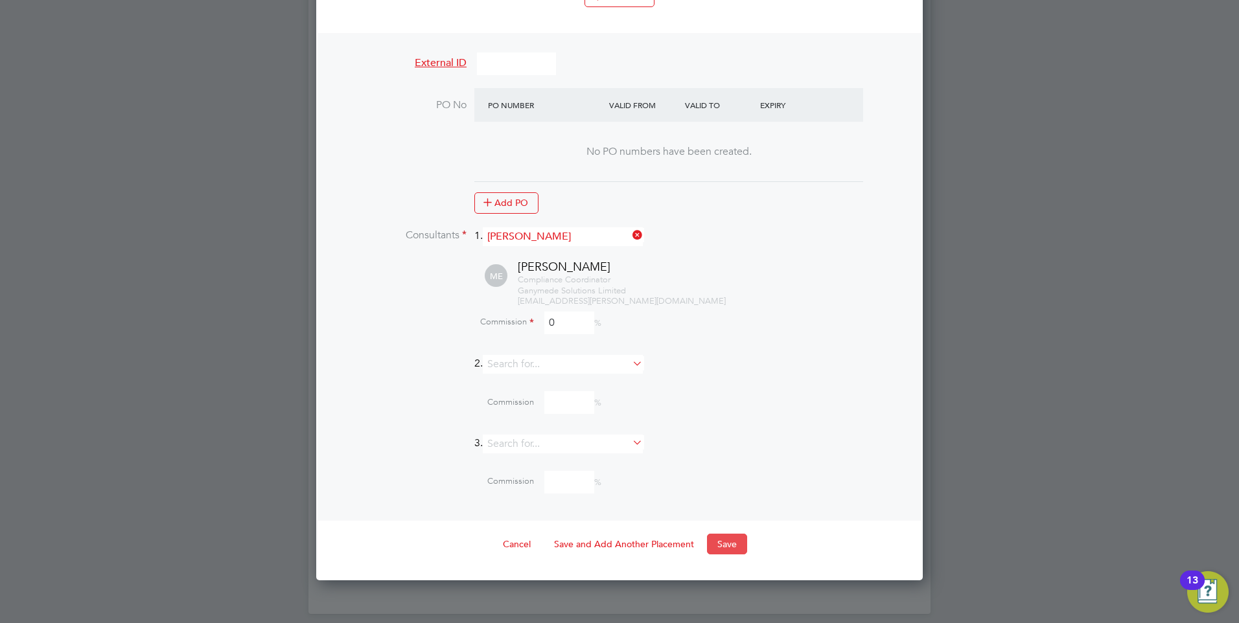
type input "0"
click at [719, 543] on button "Save" at bounding box center [727, 544] width 40 height 21
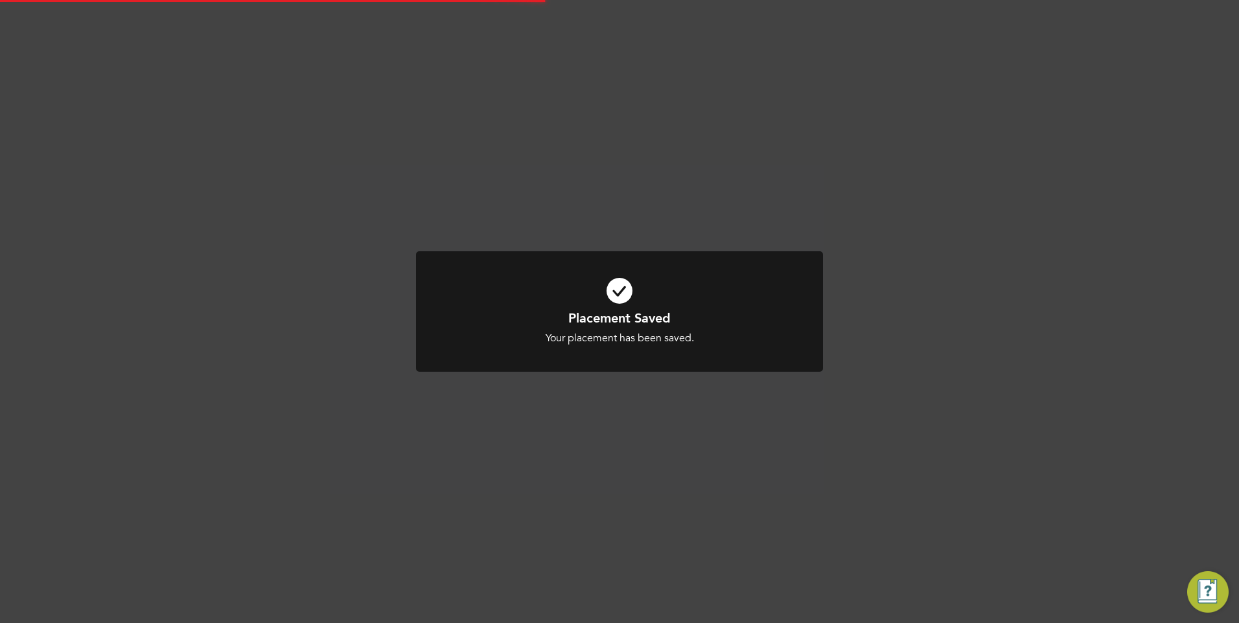
scroll to position [6, 6]
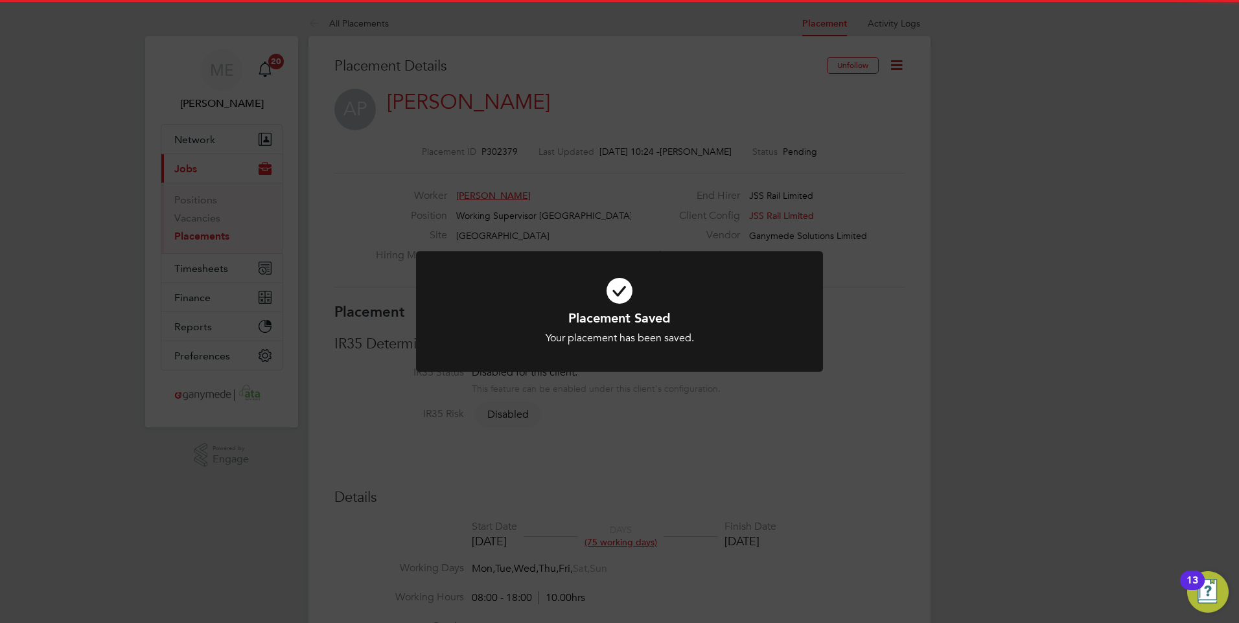
click at [646, 465] on div "Placement Saved Your placement has been saved. Cancel Okay" at bounding box center [619, 311] width 1239 height 623
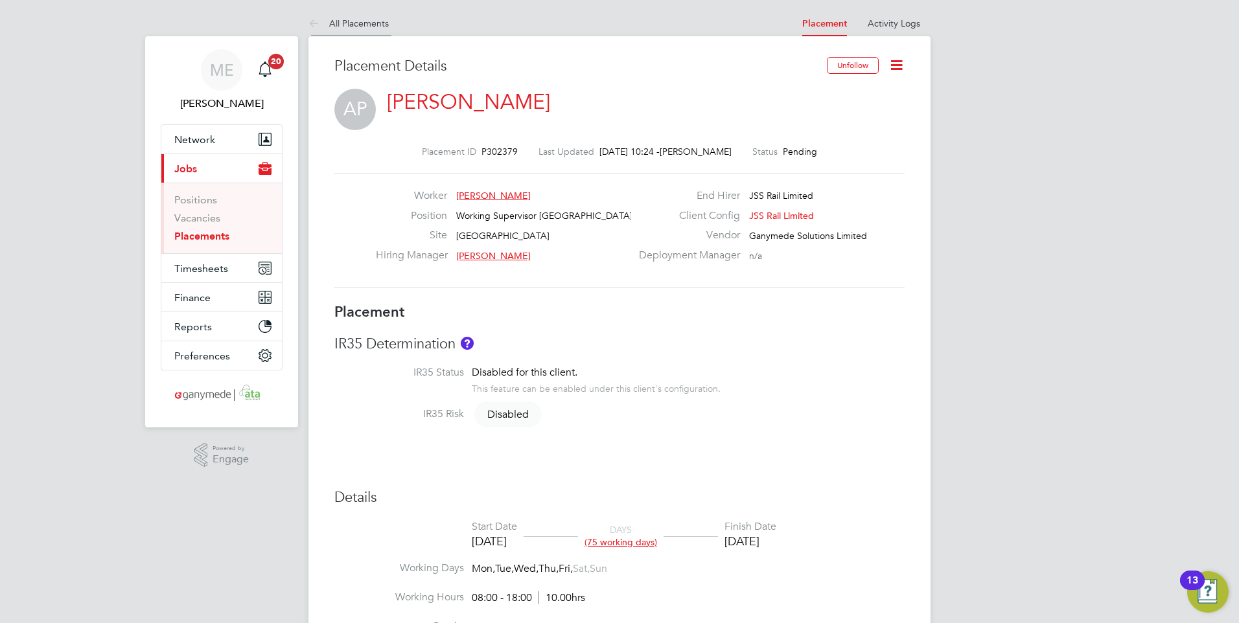
click at [316, 16] on icon at bounding box center [316, 24] width 16 height 16
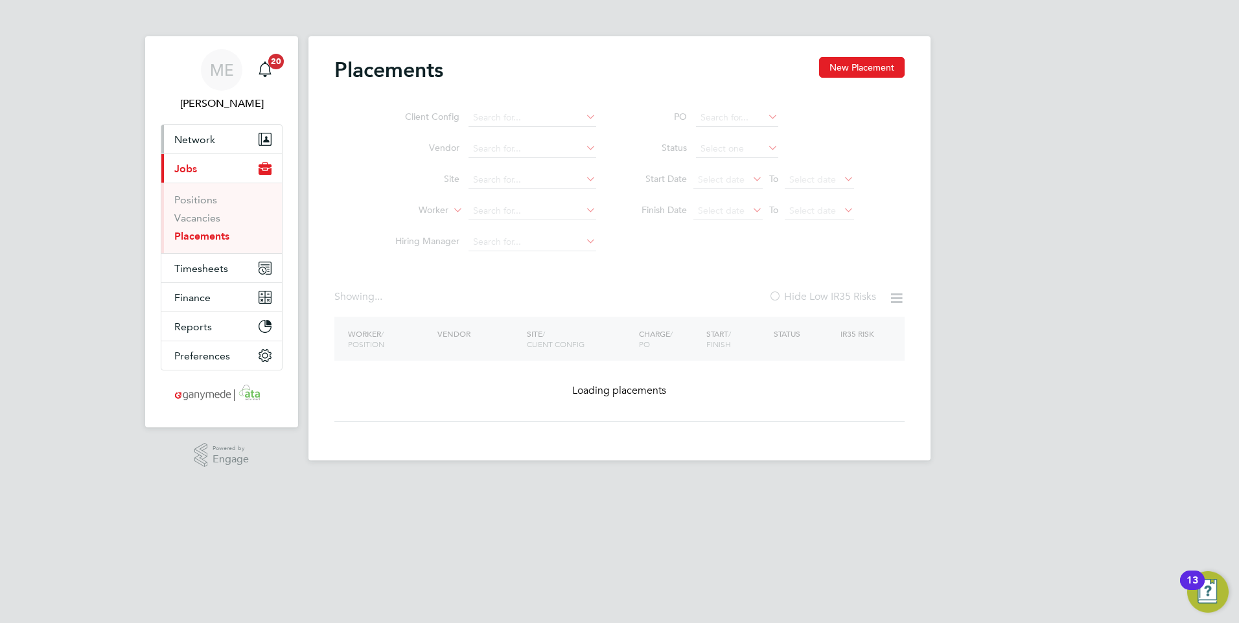
click at [205, 135] on span "Network" at bounding box center [194, 140] width 41 height 12
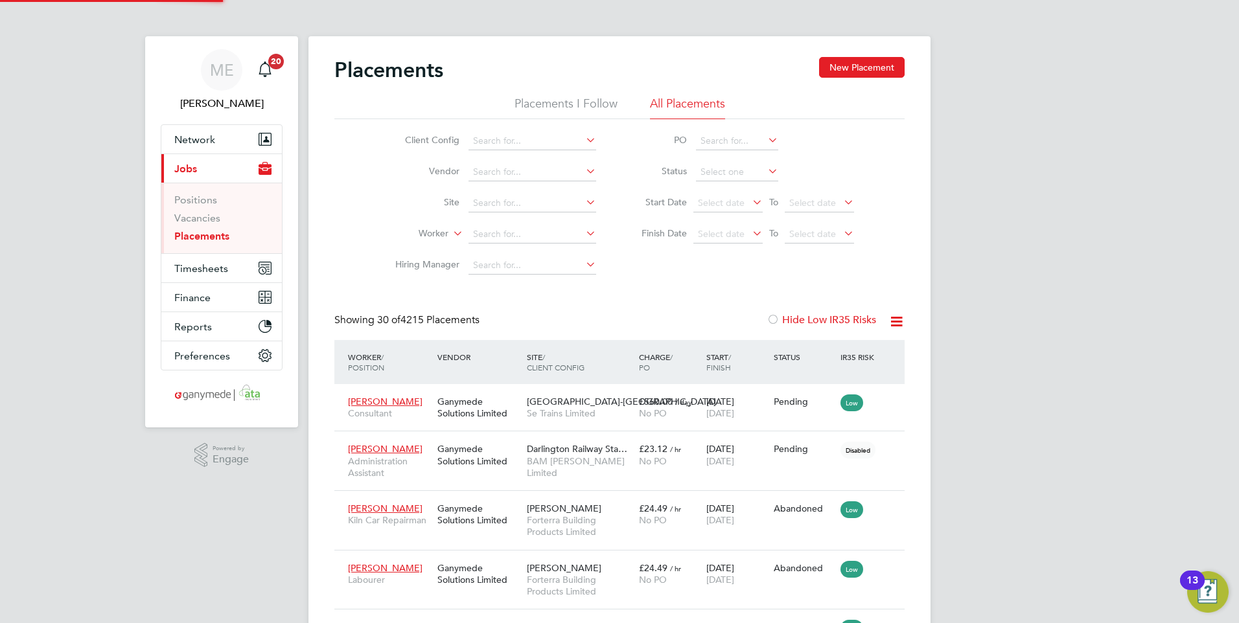
scroll to position [38, 90]
click at [227, 135] on button "Network" at bounding box center [221, 139] width 121 height 29
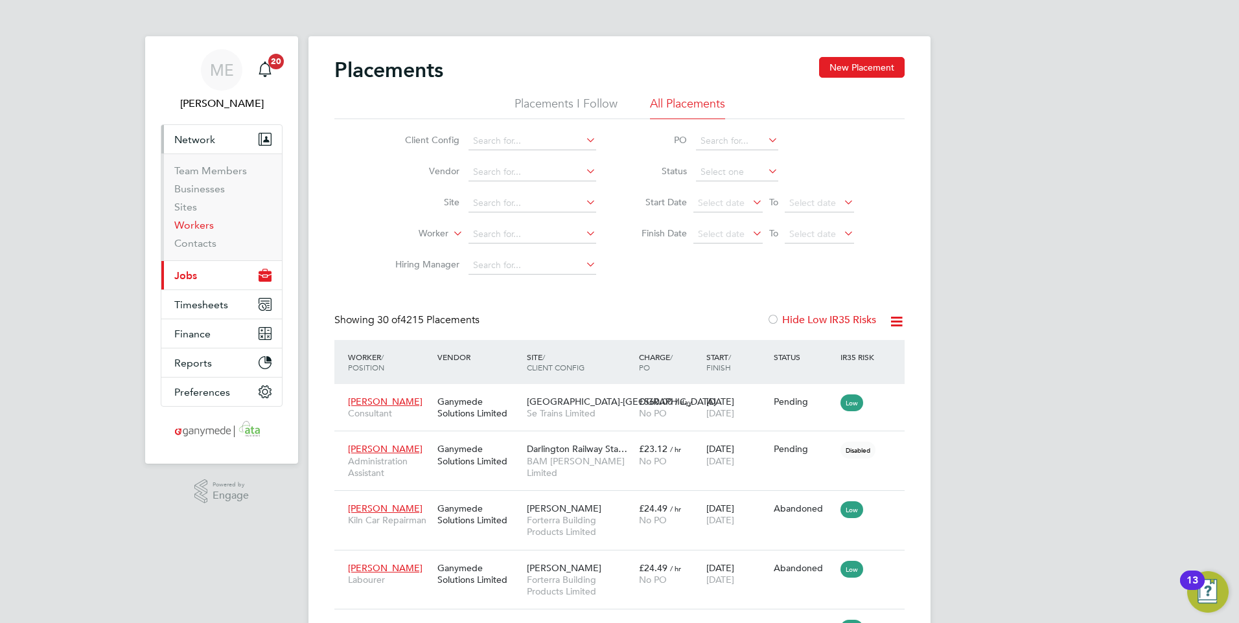
click at [209, 226] on link "Workers" at bounding box center [194, 225] width 40 height 12
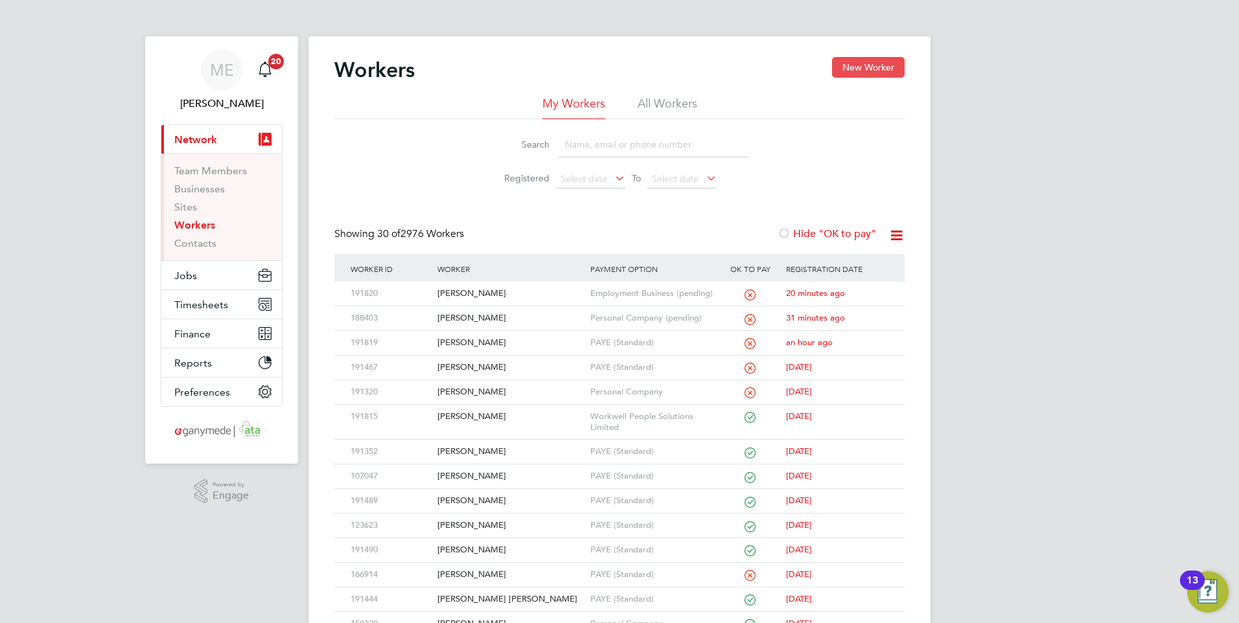
click at [861, 61] on button "New Worker" at bounding box center [868, 67] width 73 height 21
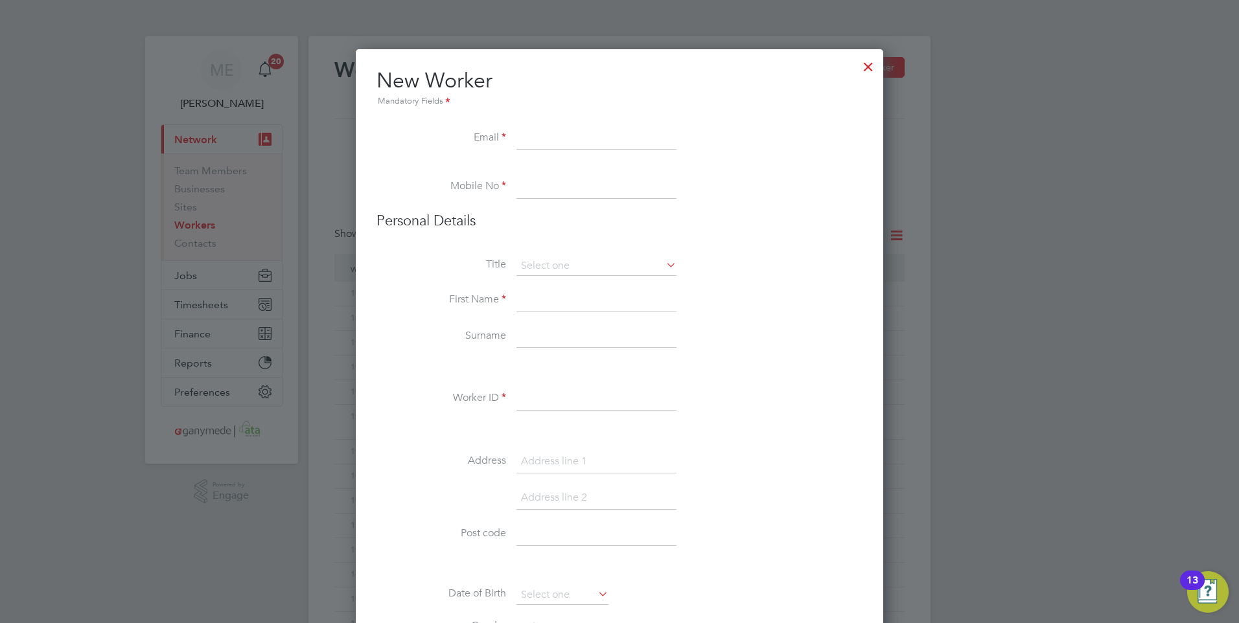
paste input "rach7905@gmail.com"
type input "rach7905@gmail.com"
click at [574, 189] on input at bounding box center [597, 187] width 160 height 23
paste input "07920475119"
type input "07920475119"
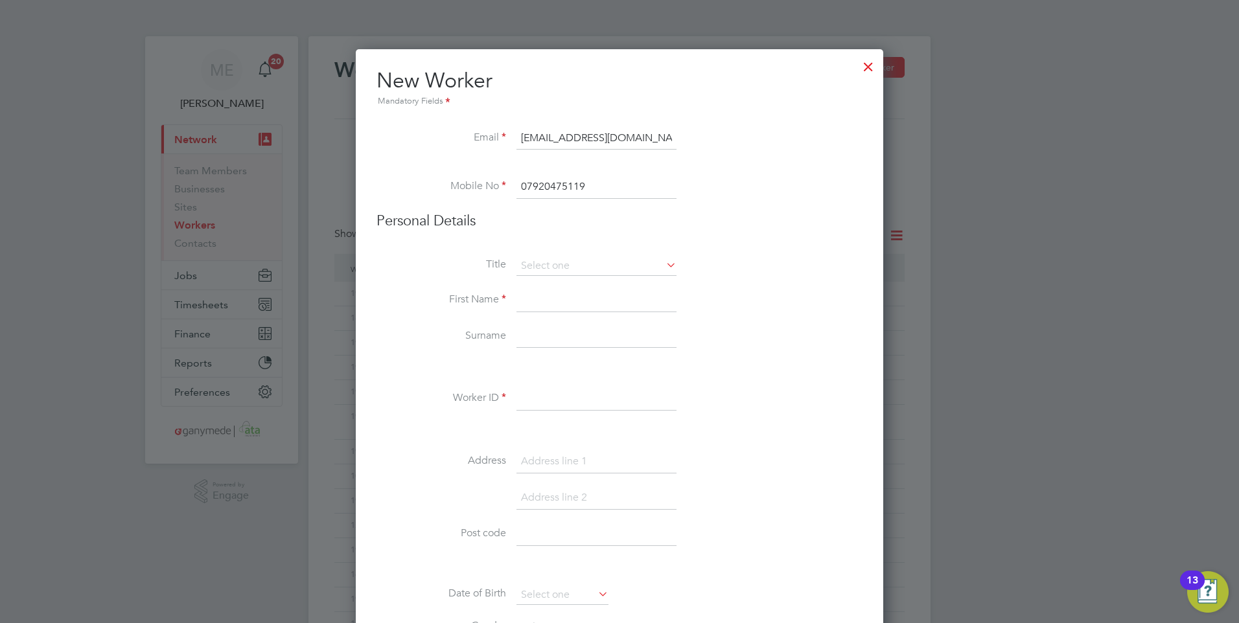
click at [550, 297] on input at bounding box center [597, 300] width 160 height 23
type input "Rachael"
click at [524, 325] on input at bounding box center [597, 336] width 160 height 23
type input "Wood"
click at [525, 360] on li "Surname Wood" at bounding box center [620, 343] width 486 height 36
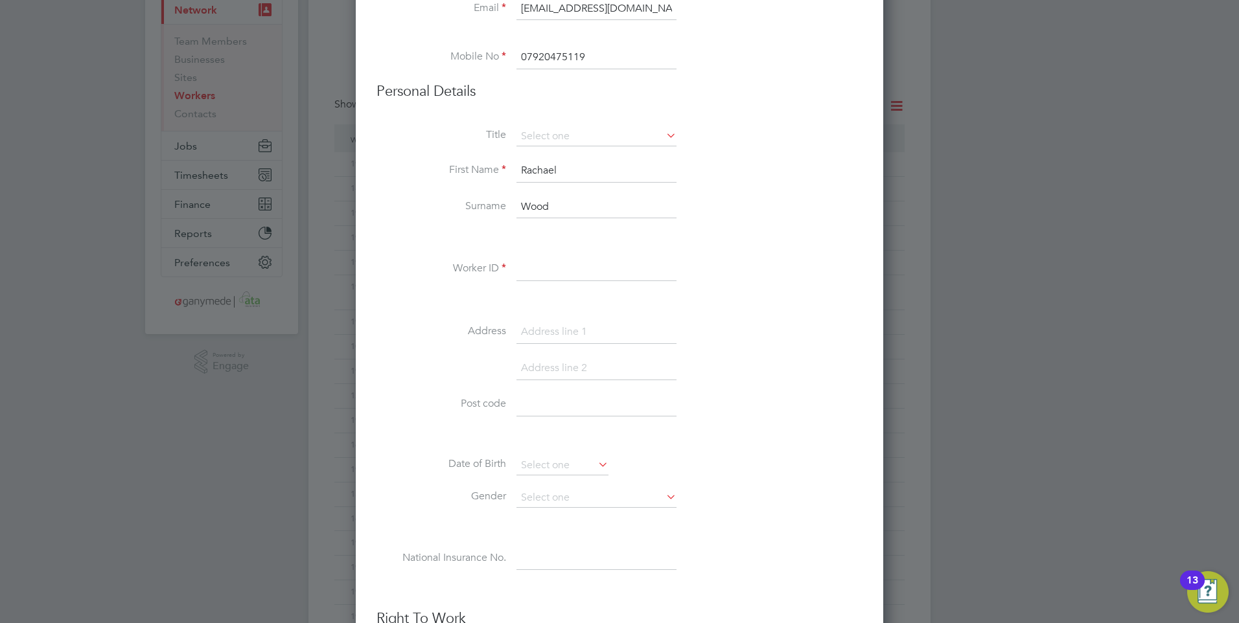
click at [533, 273] on input at bounding box center [597, 269] width 160 height 23
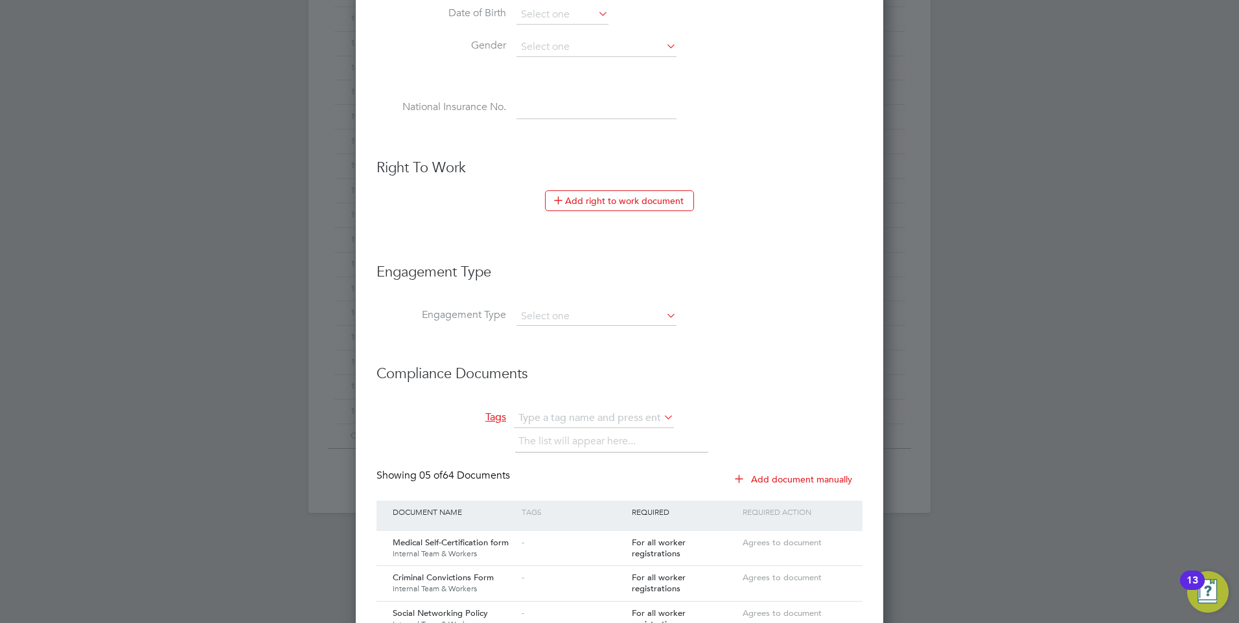
scroll to position [583, 0]
type input "191911"
click at [540, 314] on input at bounding box center [597, 314] width 160 height 18
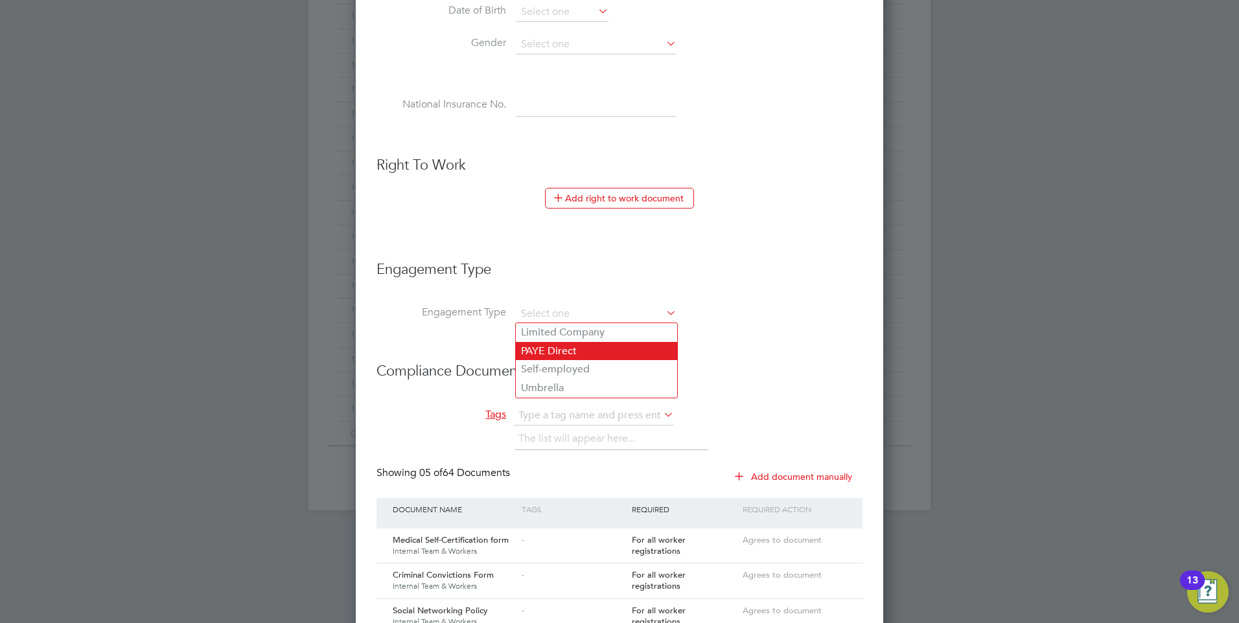
click at [552, 345] on li "PAYE Direct" at bounding box center [596, 351] width 161 height 19
type input "PAYE Direct"
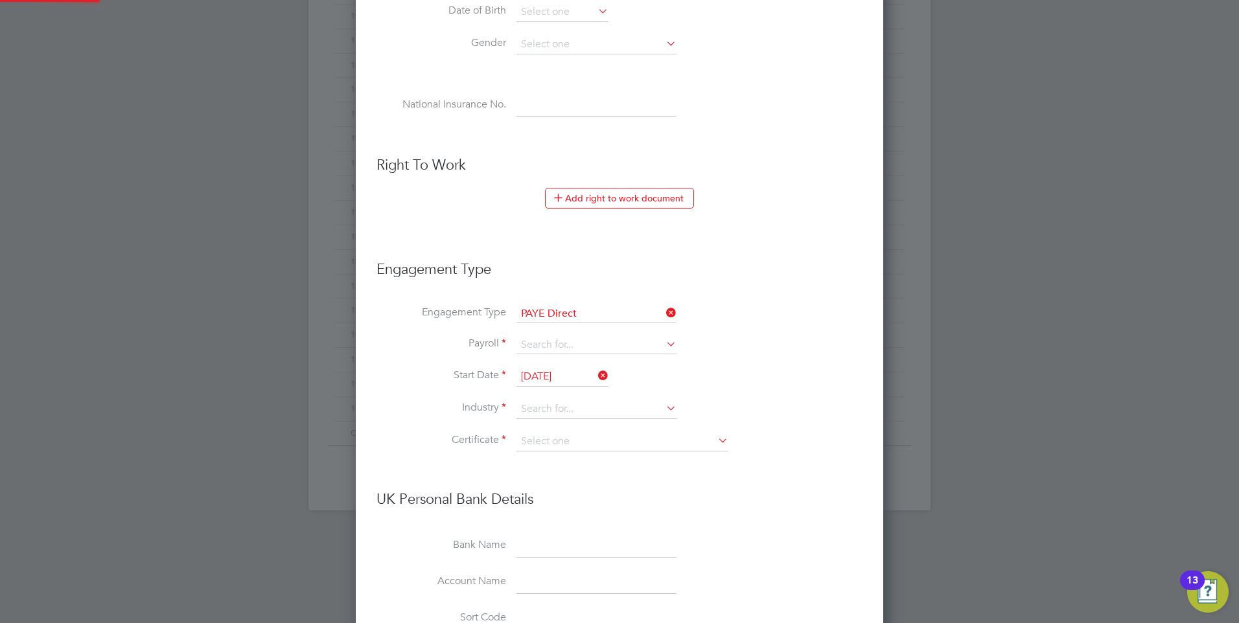
scroll to position [2035, 528]
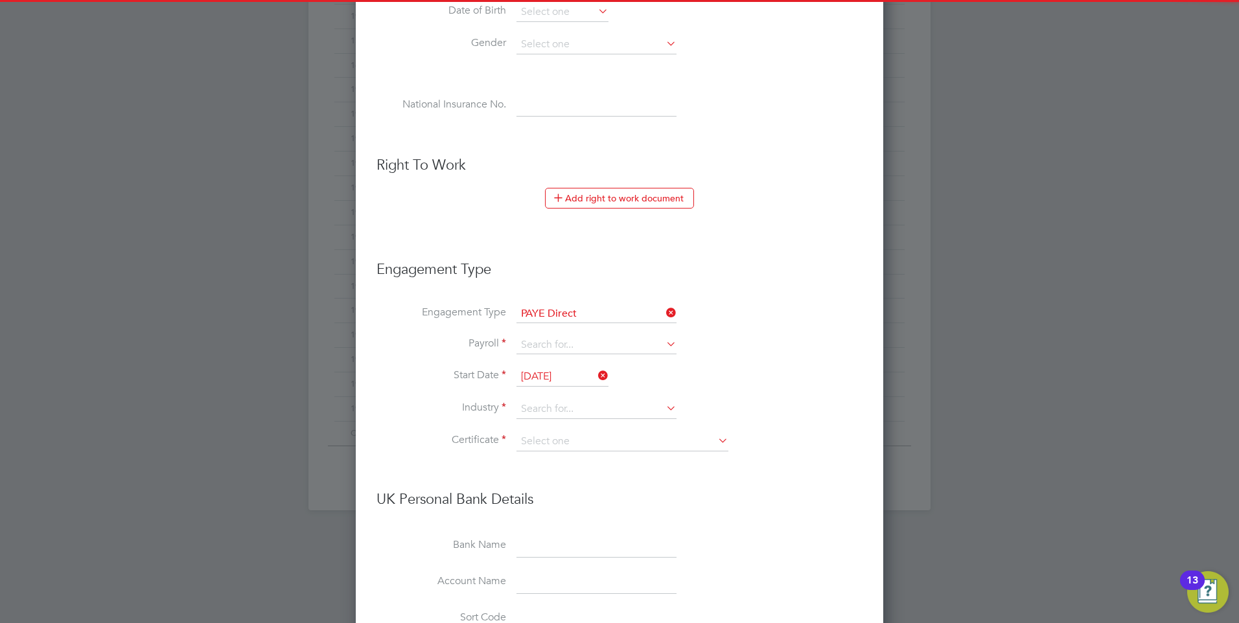
click at [552, 345] on input at bounding box center [597, 345] width 160 height 18
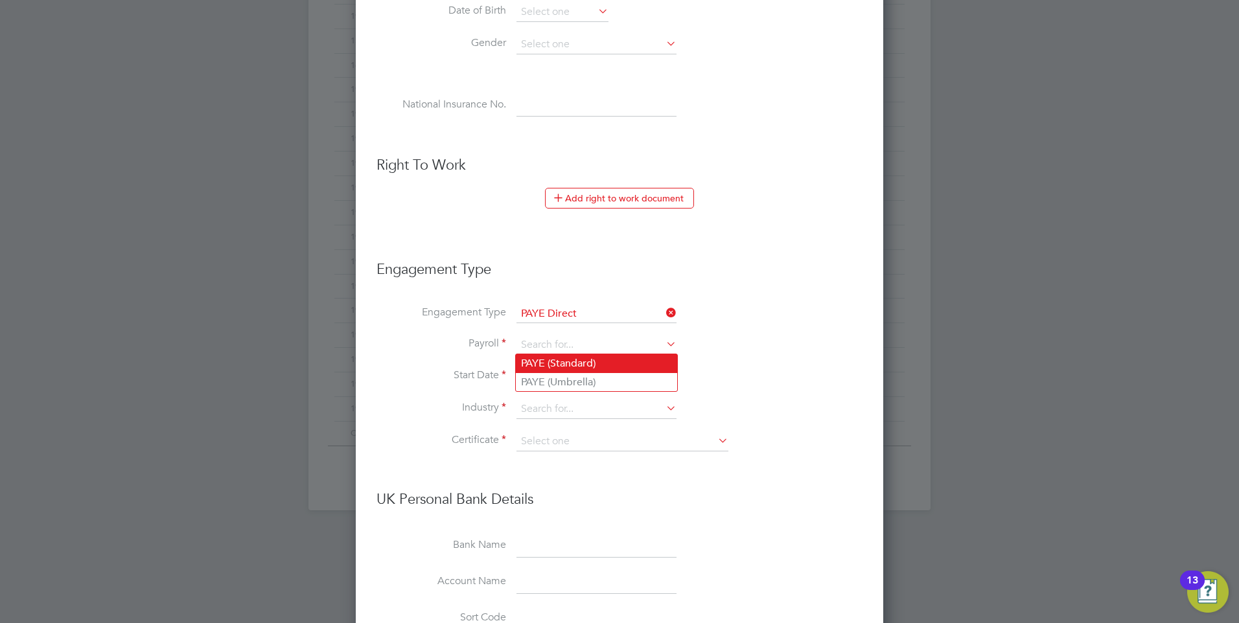
click at [552, 362] on li "PAYE (Standard)" at bounding box center [596, 363] width 161 height 19
type input "PAYE (Standard)"
click at [555, 405] on input at bounding box center [597, 409] width 160 height 19
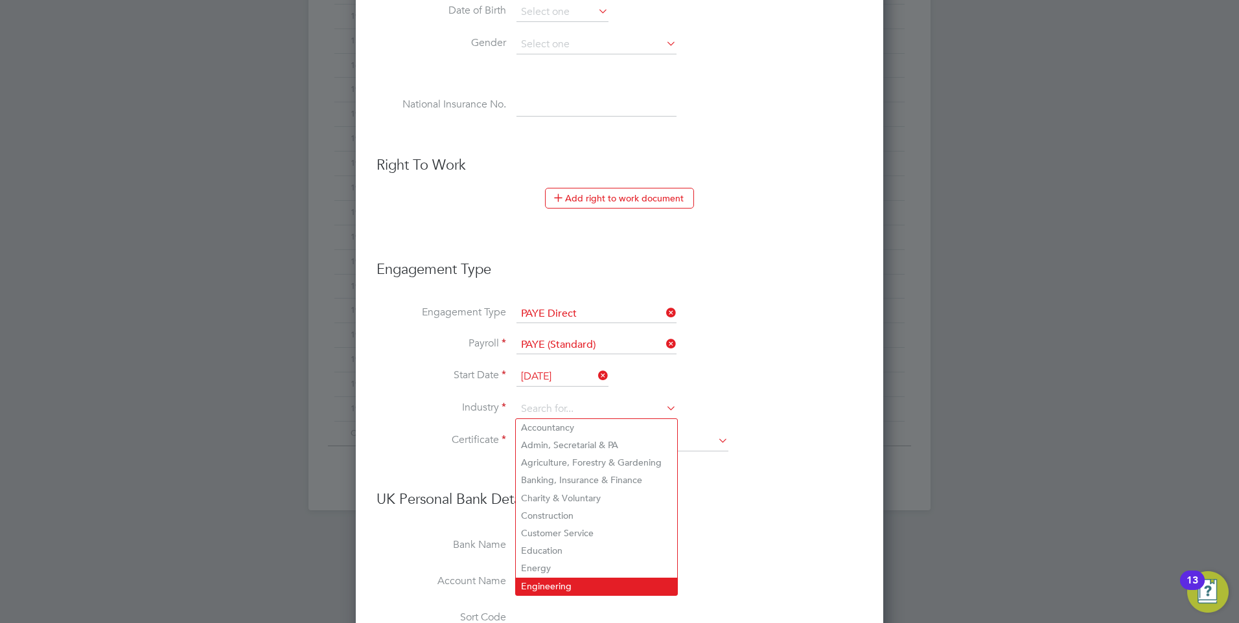
click at [588, 585] on li "Engineering" at bounding box center [596, 586] width 161 height 17
type input "Engineering"
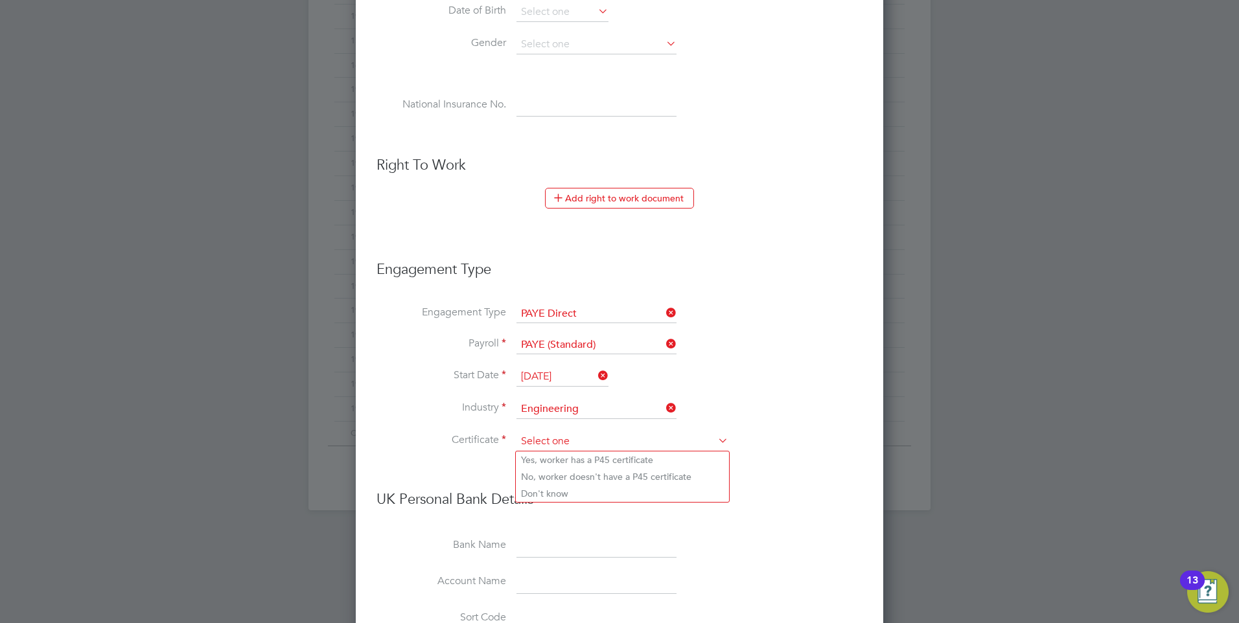
click at [541, 440] on input at bounding box center [623, 441] width 212 height 19
click at [560, 496] on li "Don't know" at bounding box center [622, 493] width 213 height 17
type input "Don't know"
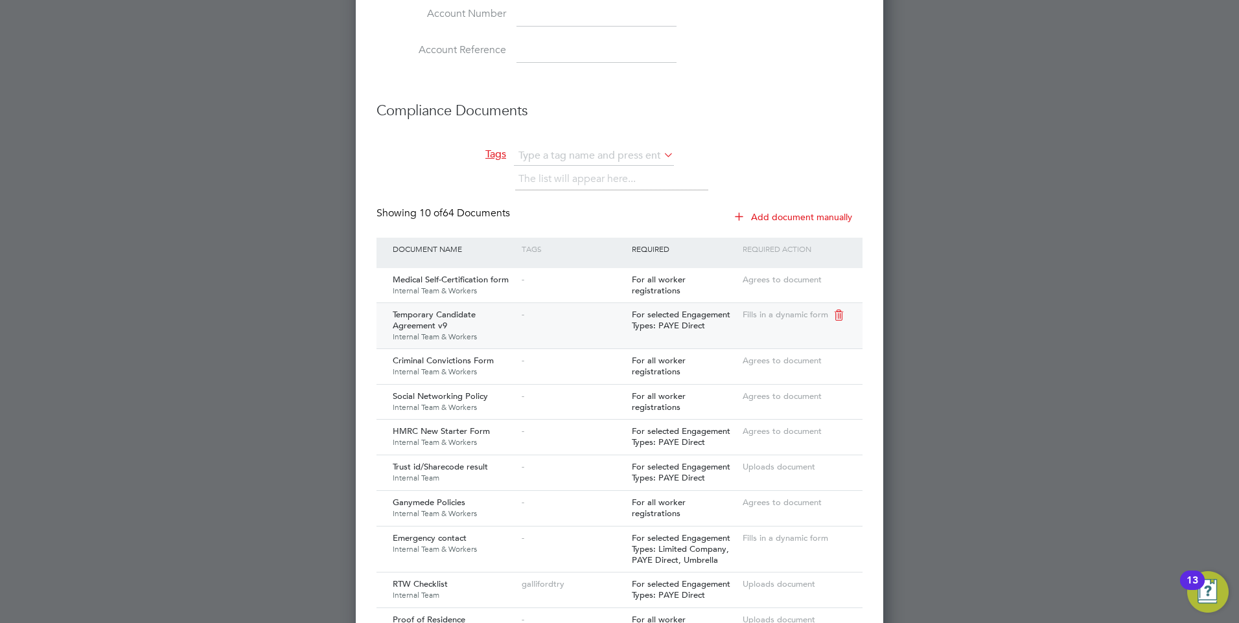
scroll to position [1296, 0]
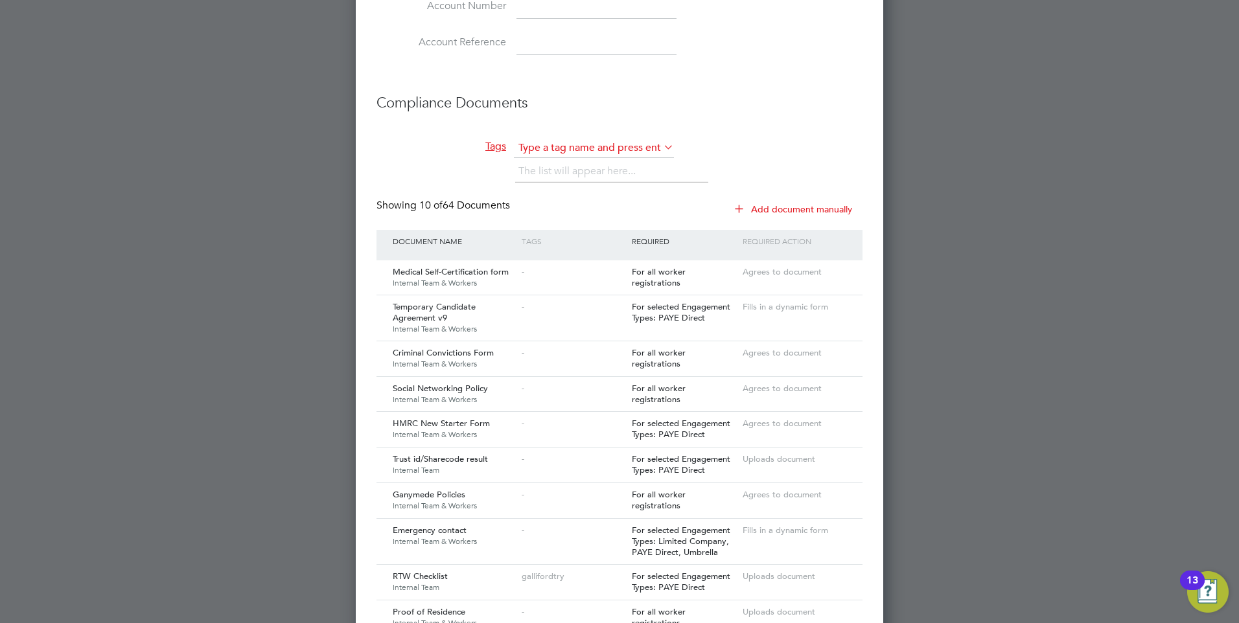
click at [544, 148] on input "text" at bounding box center [594, 148] width 160 height 19
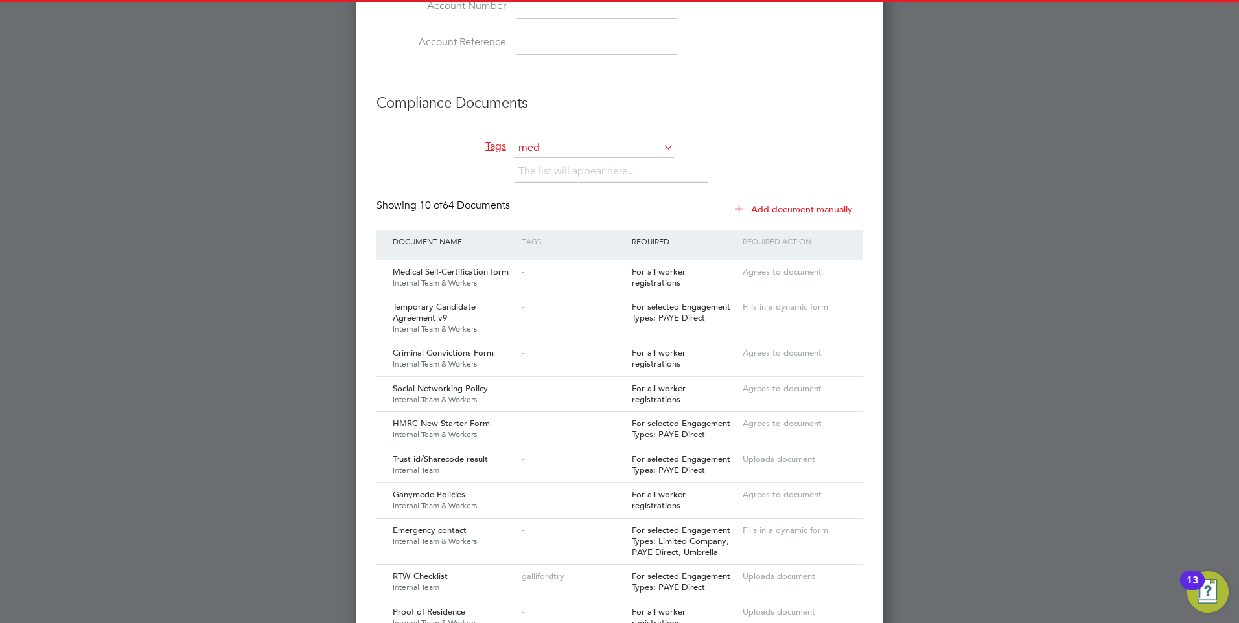
click at [528, 161] on b "med" at bounding box center [527, 166] width 19 height 11
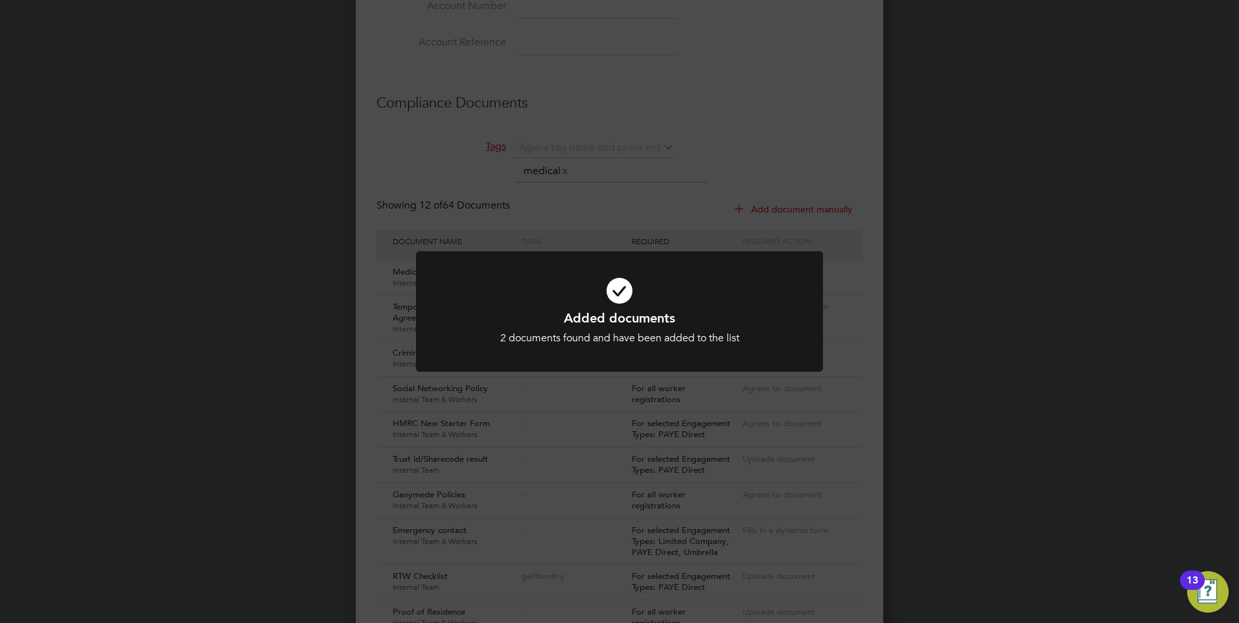
click at [616, 313] on h1 "Added documents" at bounding box center [619, 318] width 337 height 17
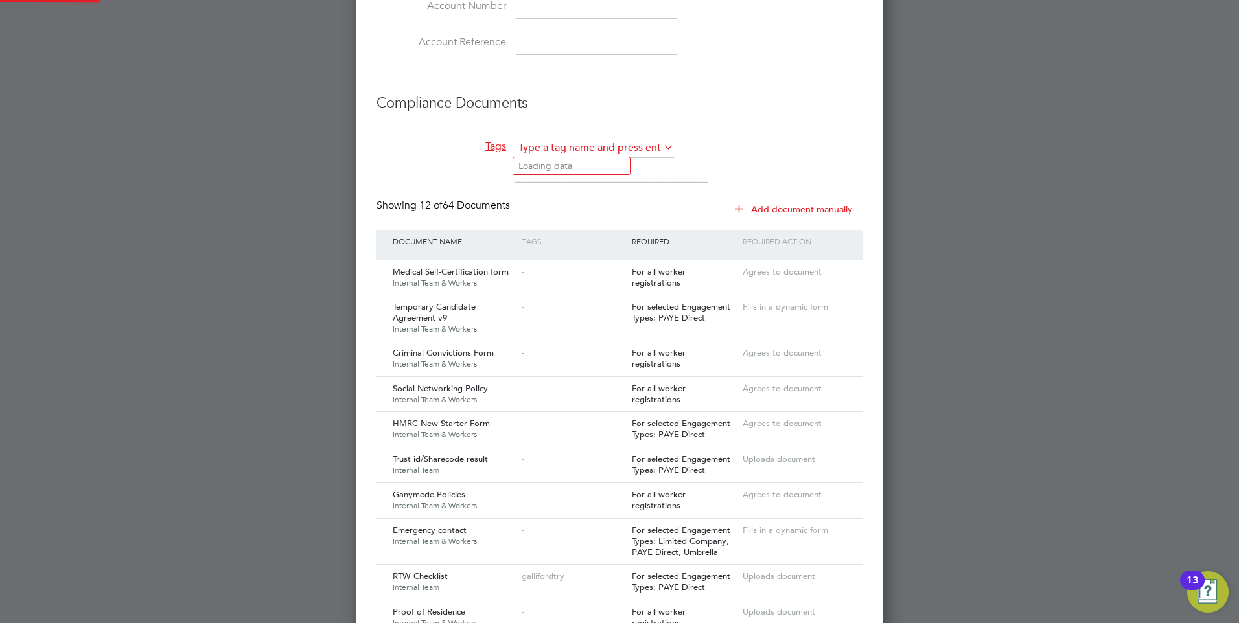
click at [561, 150] on input "text" at bounding box center [594, 148] width 160 height 19
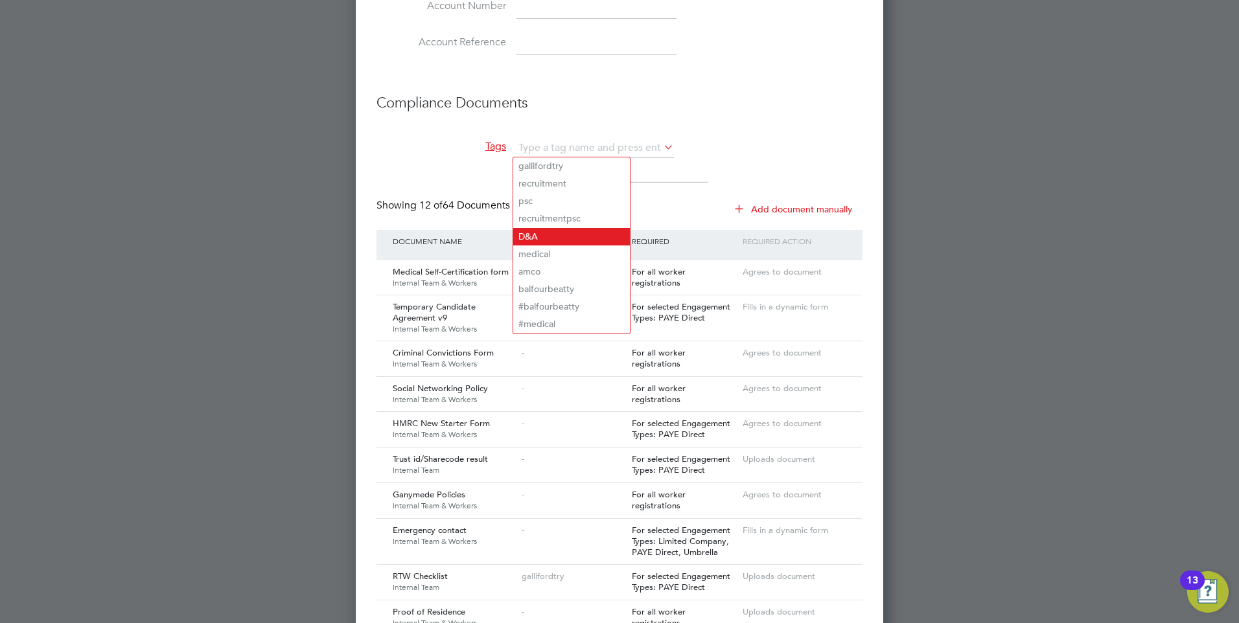
click at [540, 230] on li "D&A" at bounding box center [571, 236] width 117 height 17
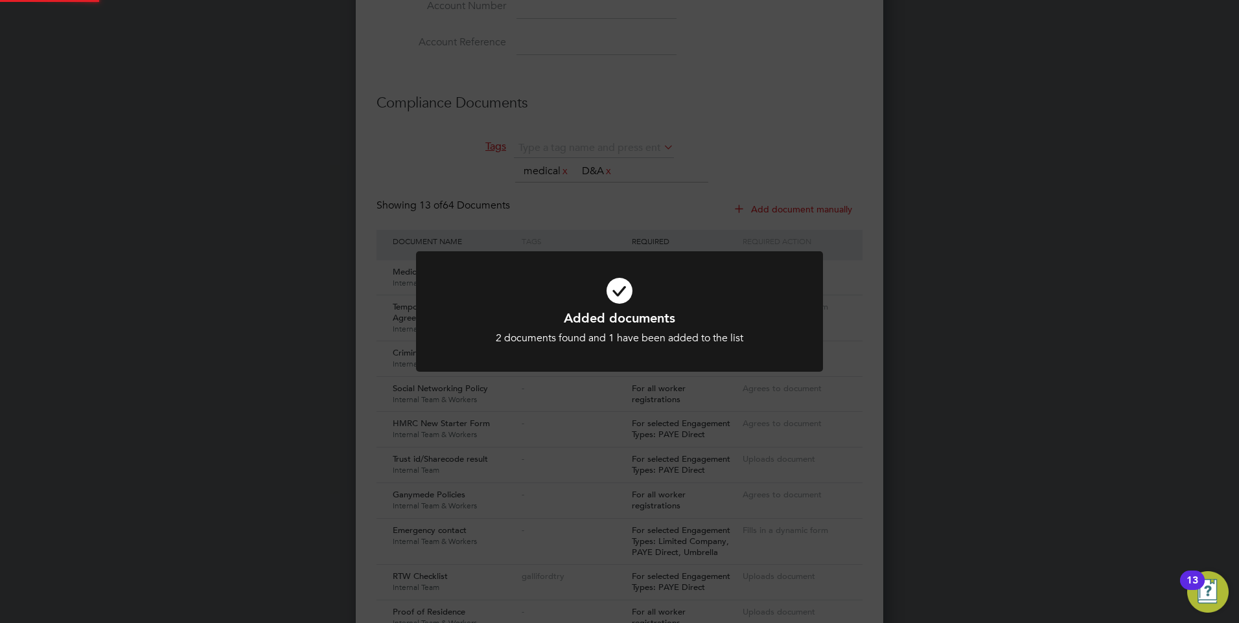
scroll to position [2203, 528]
click at [614, 307] on icon at bounding box center [619, 291] width 337 height 51
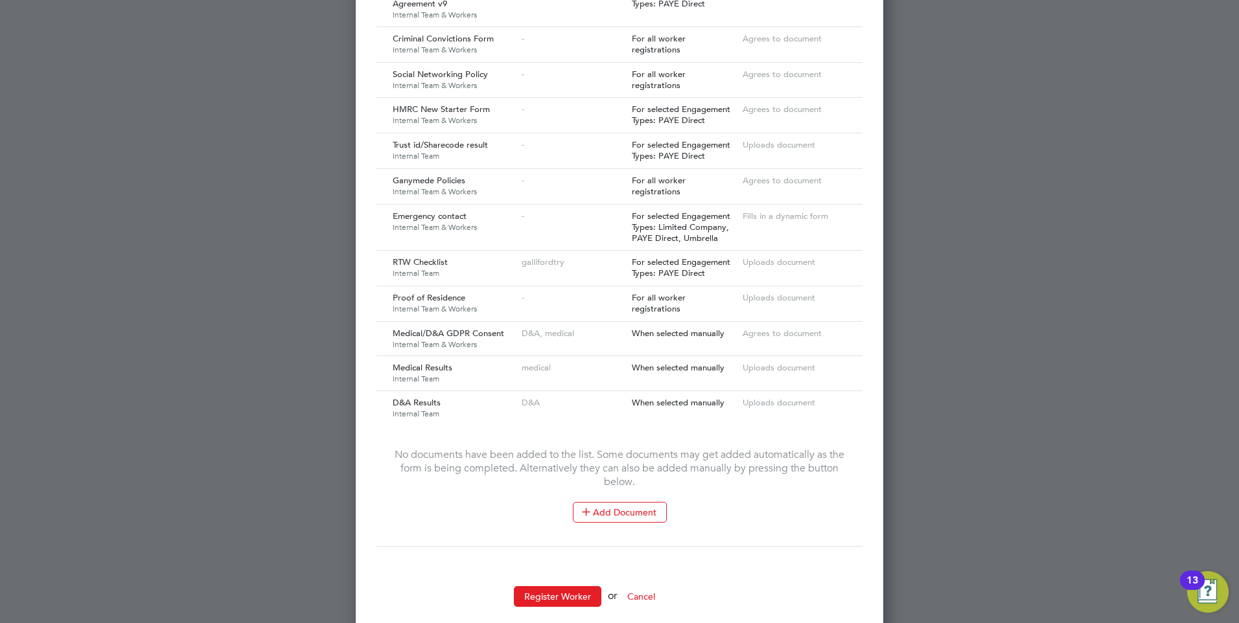
scroll to position [1629, 0]
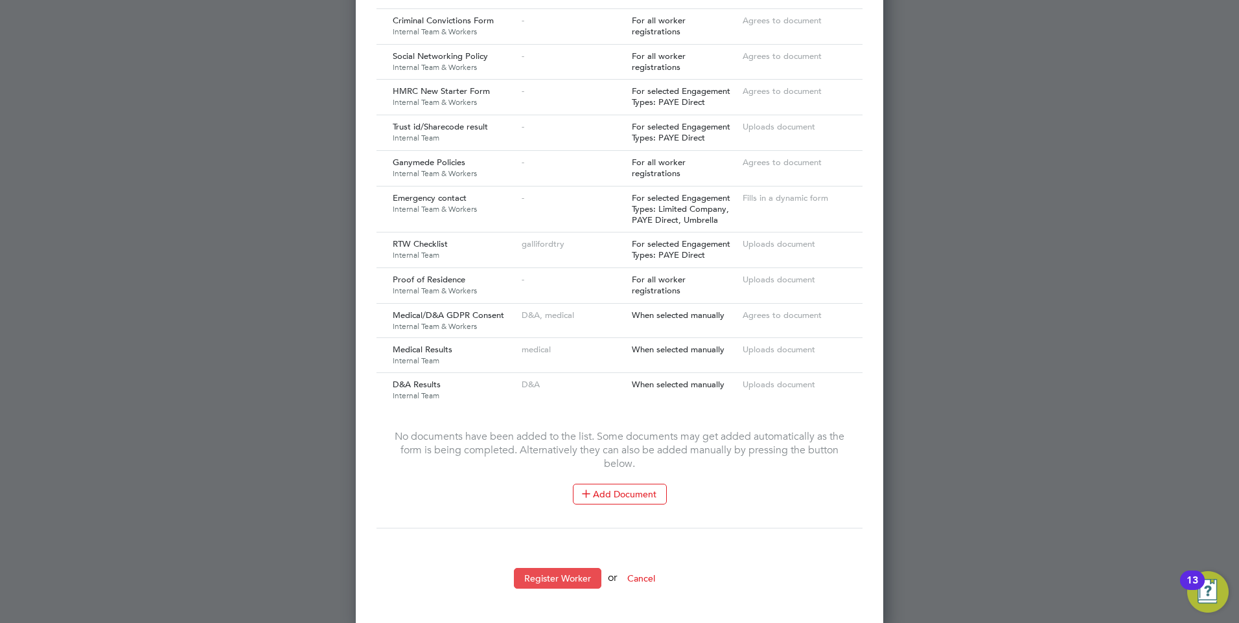
click at [541, 572] on button "Register Worker" at bounding box center [557, 578] width 87 height 21
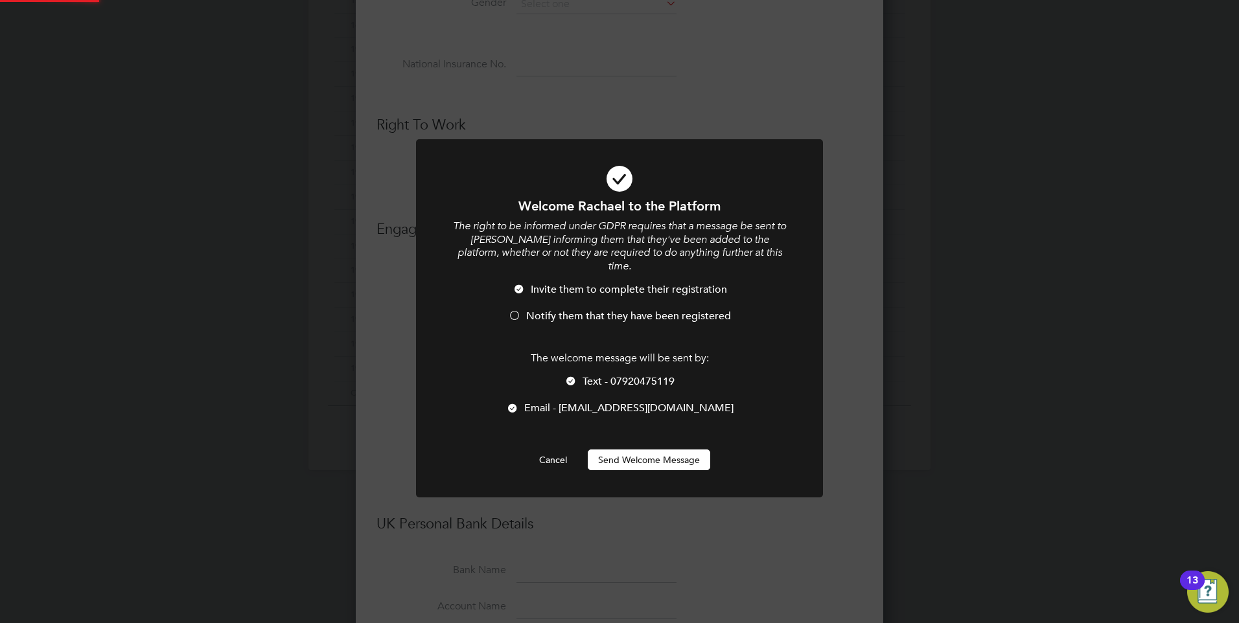
scroll to position [0, 0]
click at [619, 450] on button "Send Welcome Message" at bounding box center [649, 460] width 122 height 21
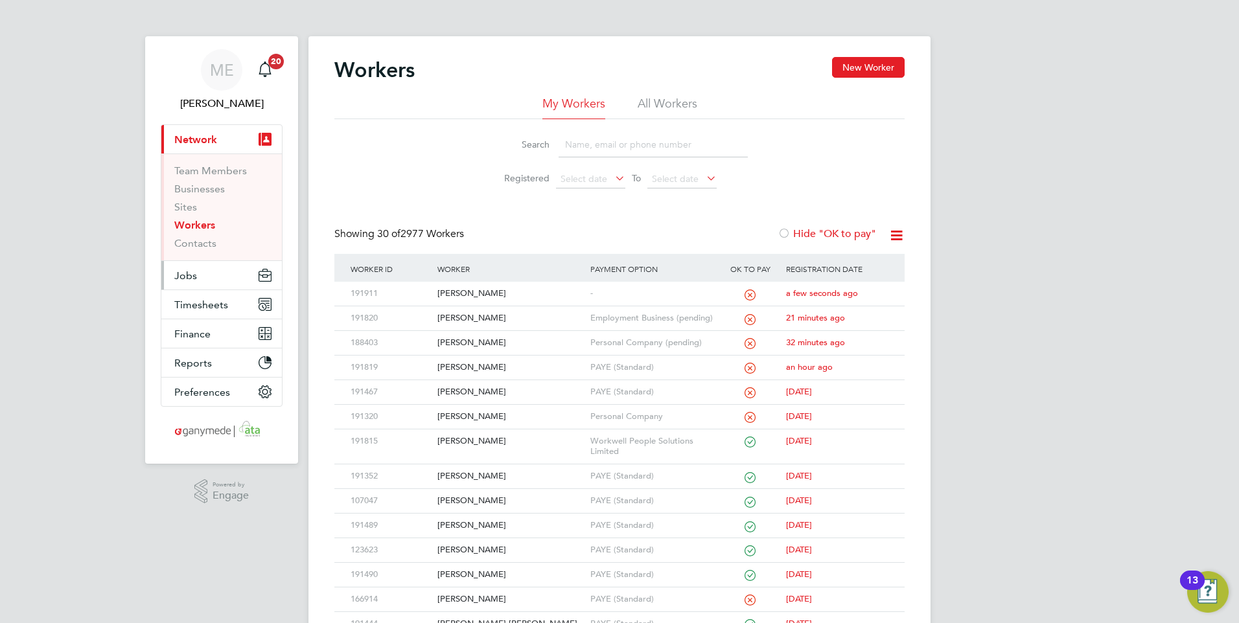
click at [202, 273] on button "Jobs" at bounding box center [221, 275] width 121 height 29
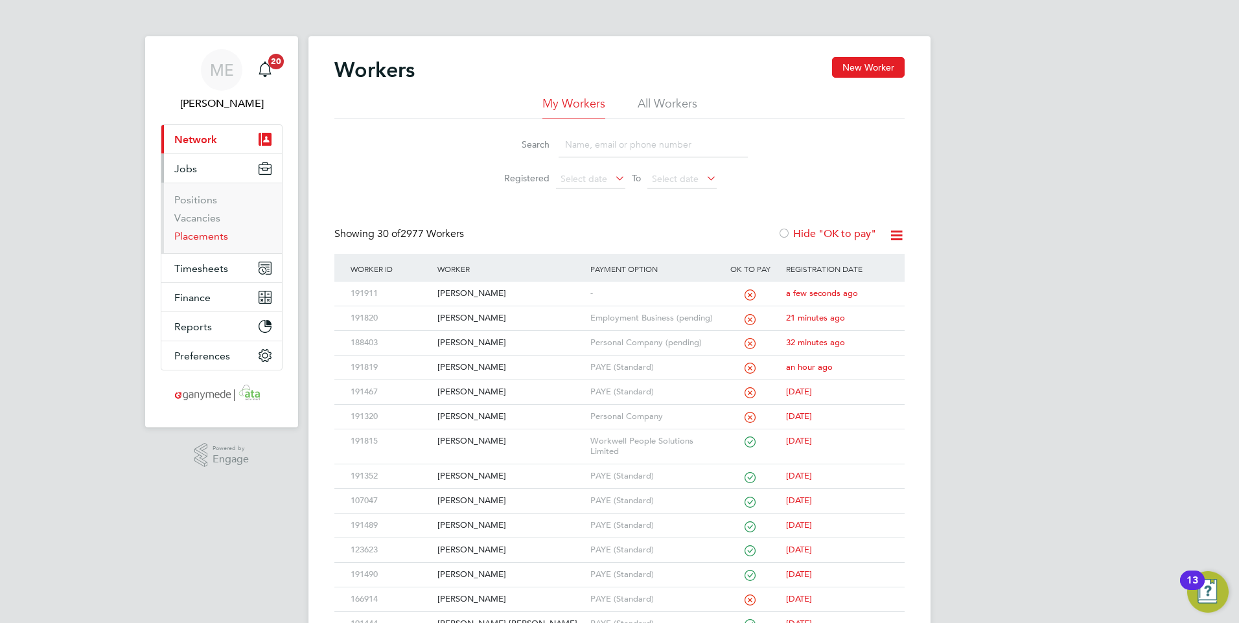
click at [202, 235] on link "Placements" at bounding box center [201, 236] width 54 height 12
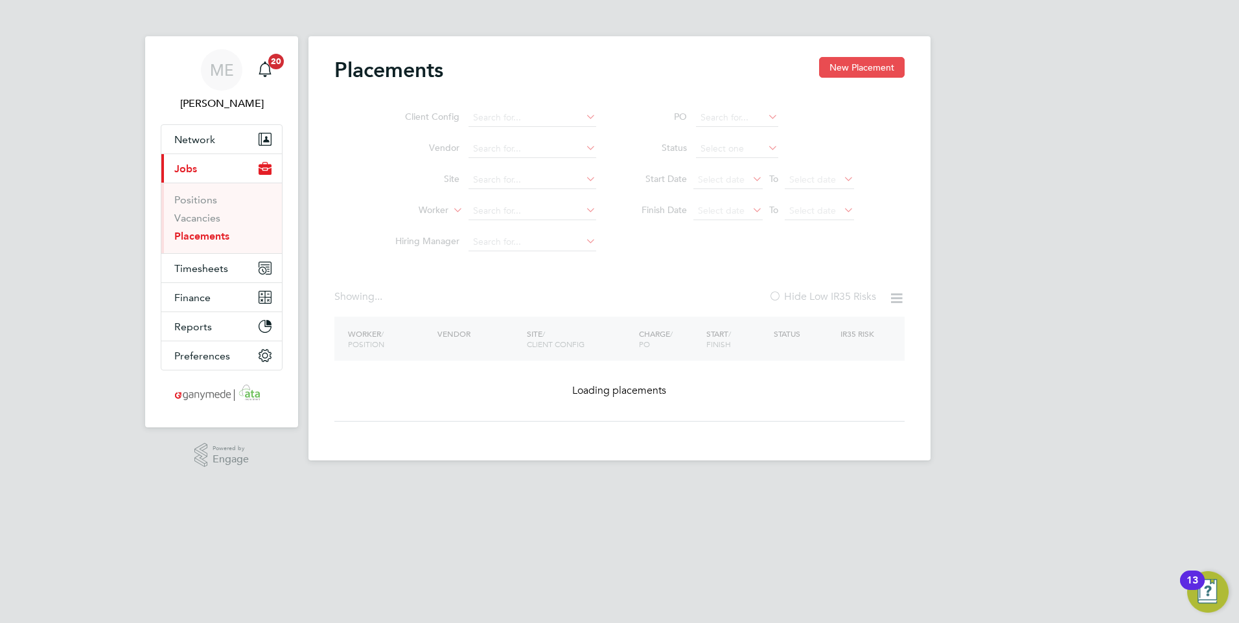
click at [844, 66] on button "New Placement" at bounding box center [862, 67] width 86 height 21
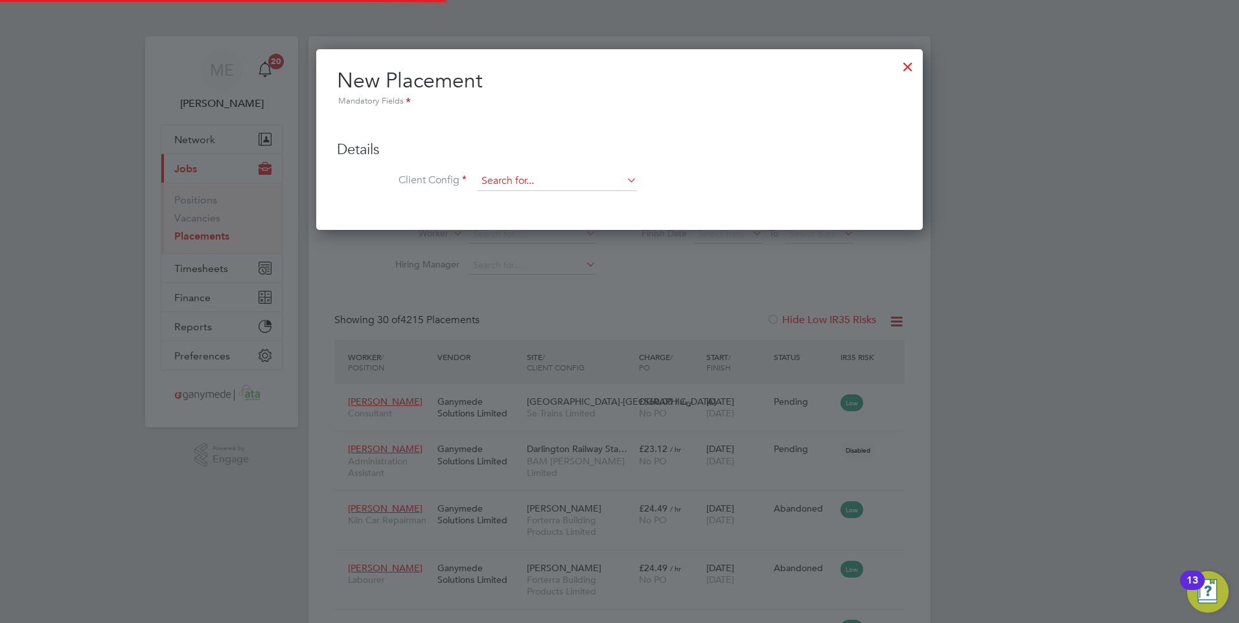
scroll to position [49, 90]
click at [513, 181] on input at bounding box center [557, 181] width 160 height 19
click at [517, 229] on li "North ern Trains Limited" at bounding box center [589, 235] width 226 height 17
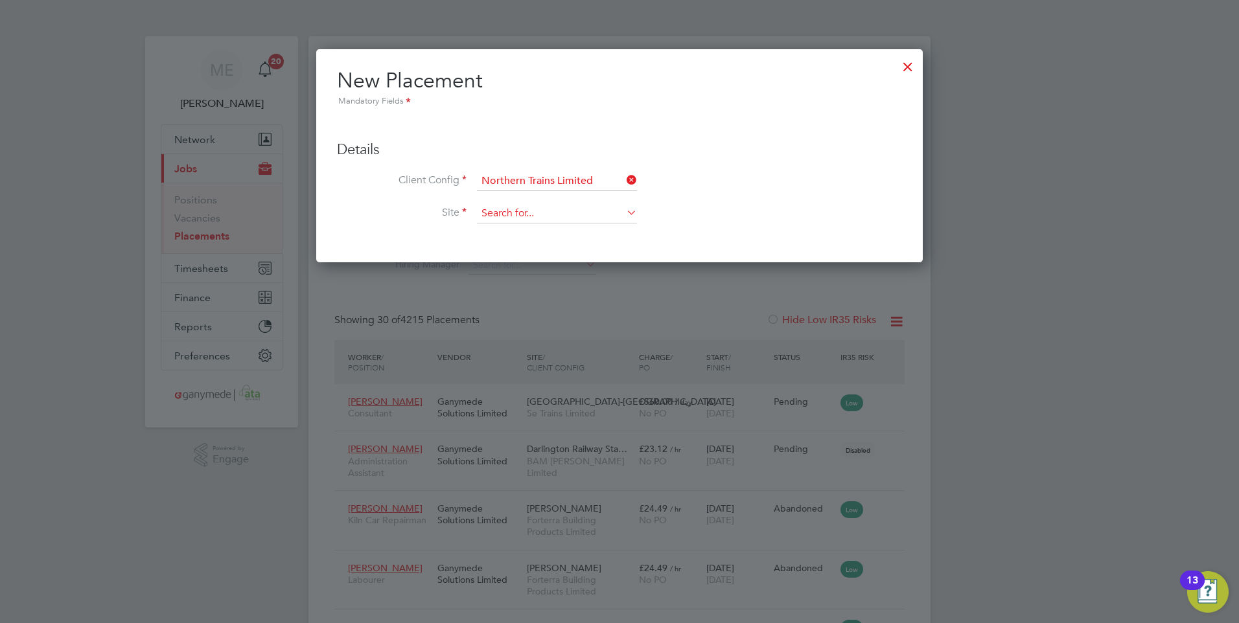
click at [507, 212] on input at bounding box center [557, 213] width 160 height 19
click at [495, 220] on input at bounding box center [557, 213] width 160 height 19
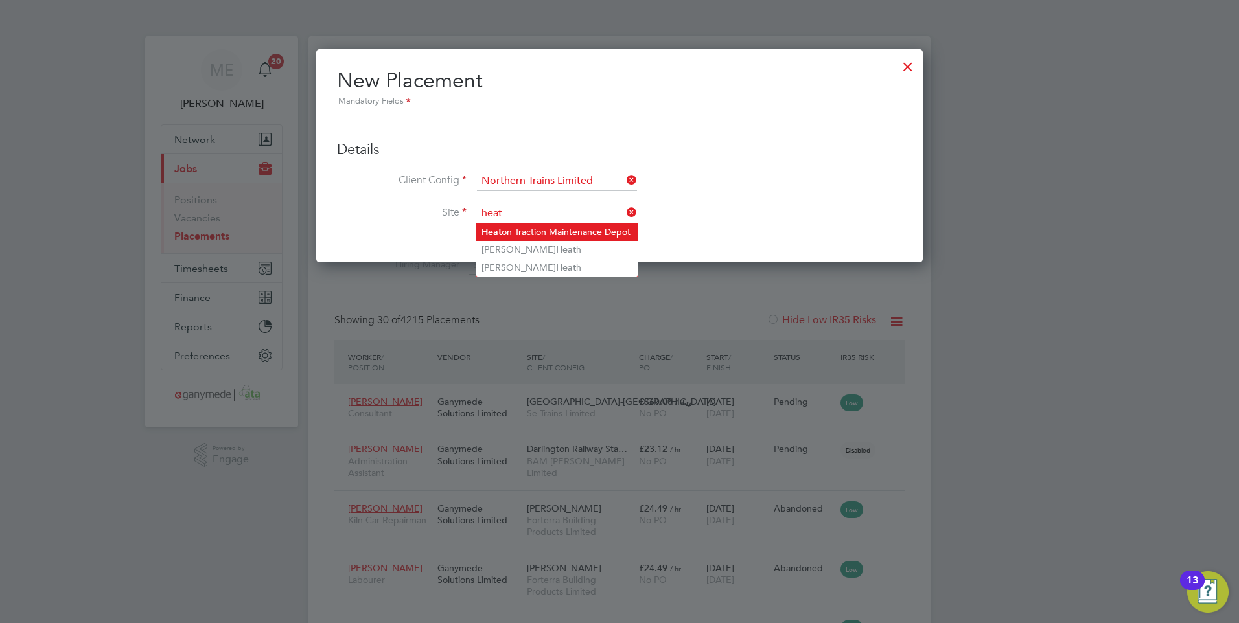
click at [511, 224] on li "Heat on Traction Maintenance Depot" at bounding box center [556, 232] width 161 height 17
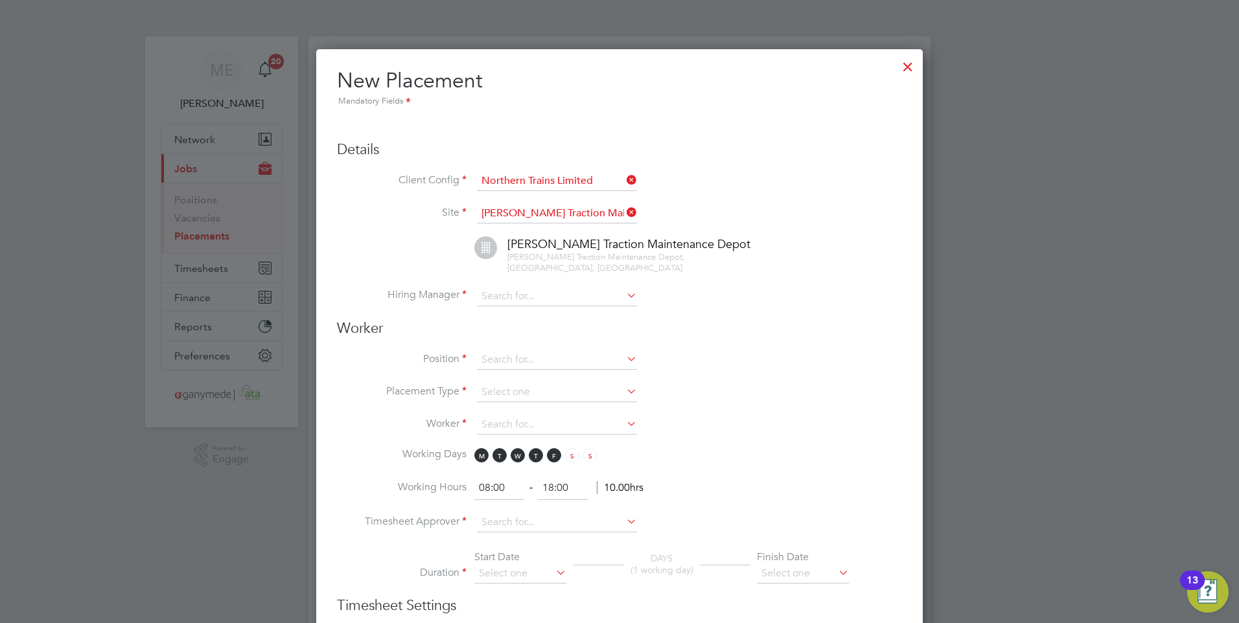
scroll to position [1384, 607]
click at [491, 296] on input at bounding box center [557, 296] width 160 height 19
click at [539, 327] on li "Amber Holmes" at bounding box center [556, 332] width 161 height 17
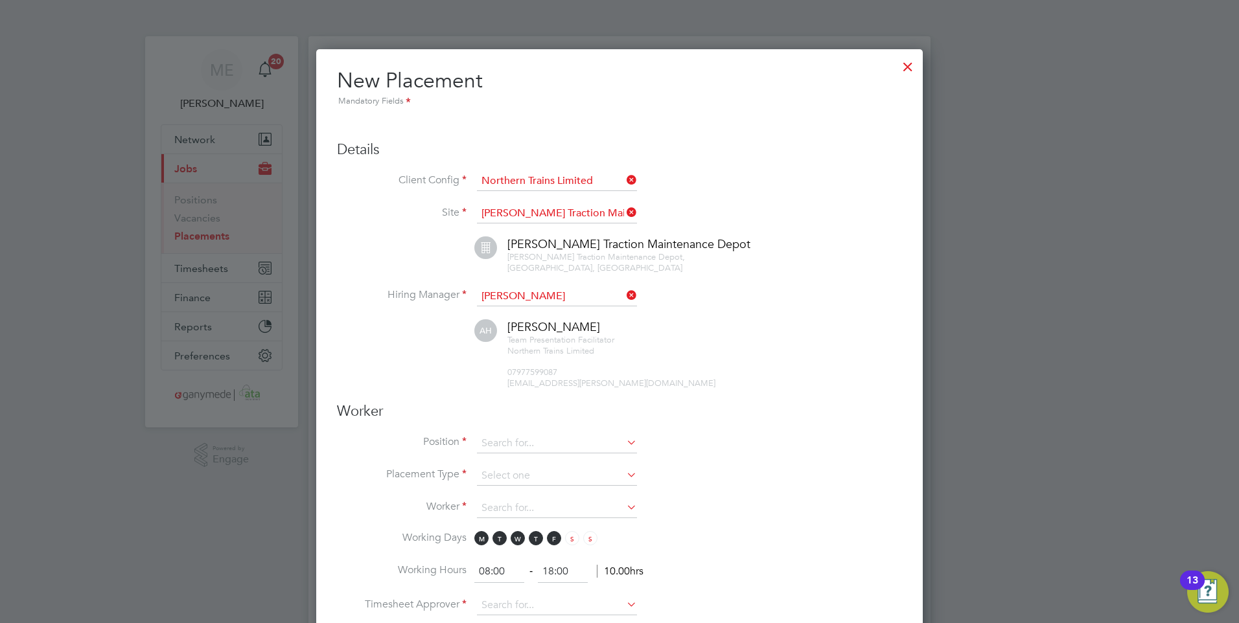
click at [496, 409] on h3 "Worker" at bounding box center [619, 411] width 565 height 19
click at [515, 441] on input at bounding box center [557, 443] width 160 height 19
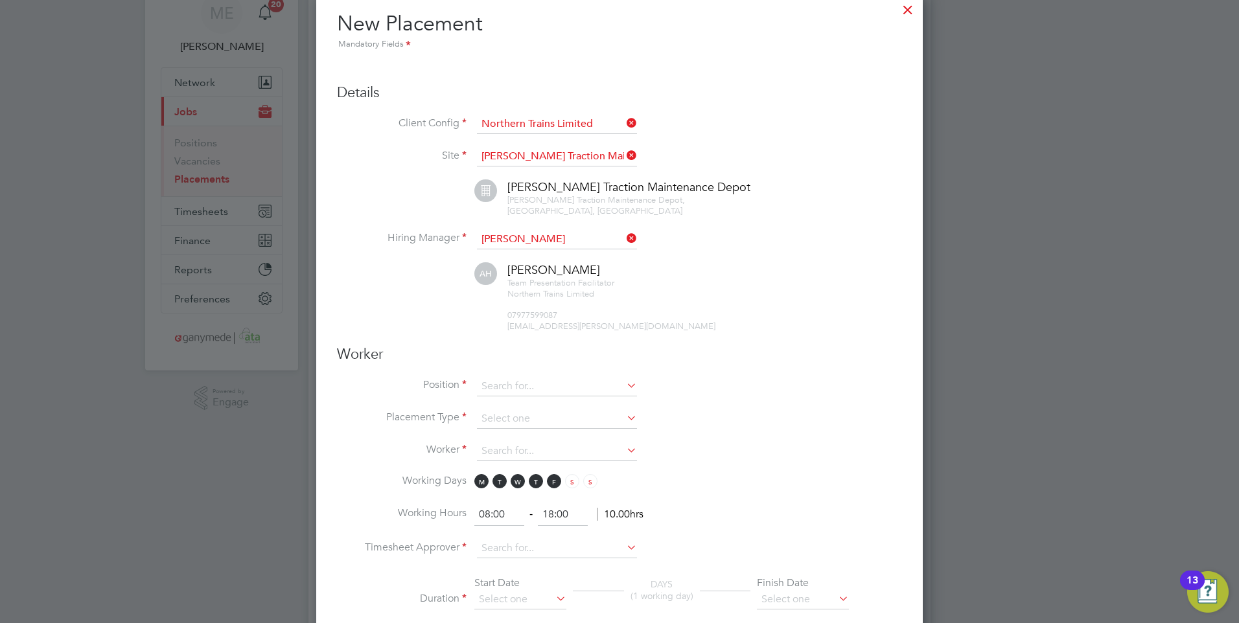
scroll to position [130, 0]
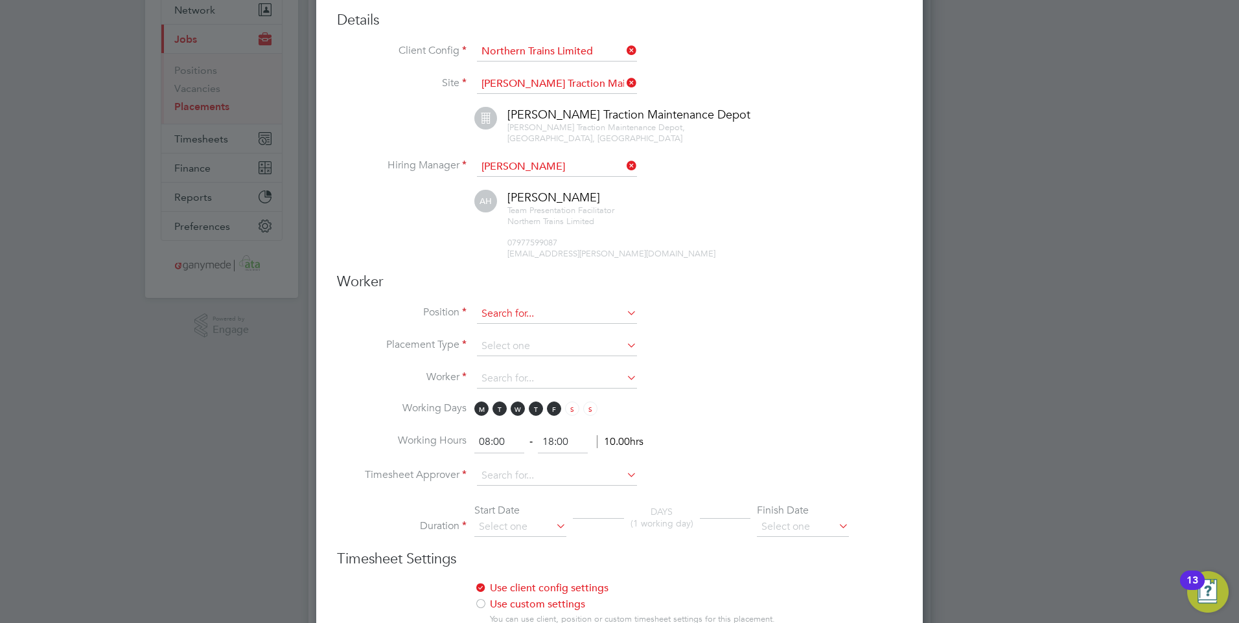
click at [502, 313] on input at bounding box center [557, 314] width 160 height 19
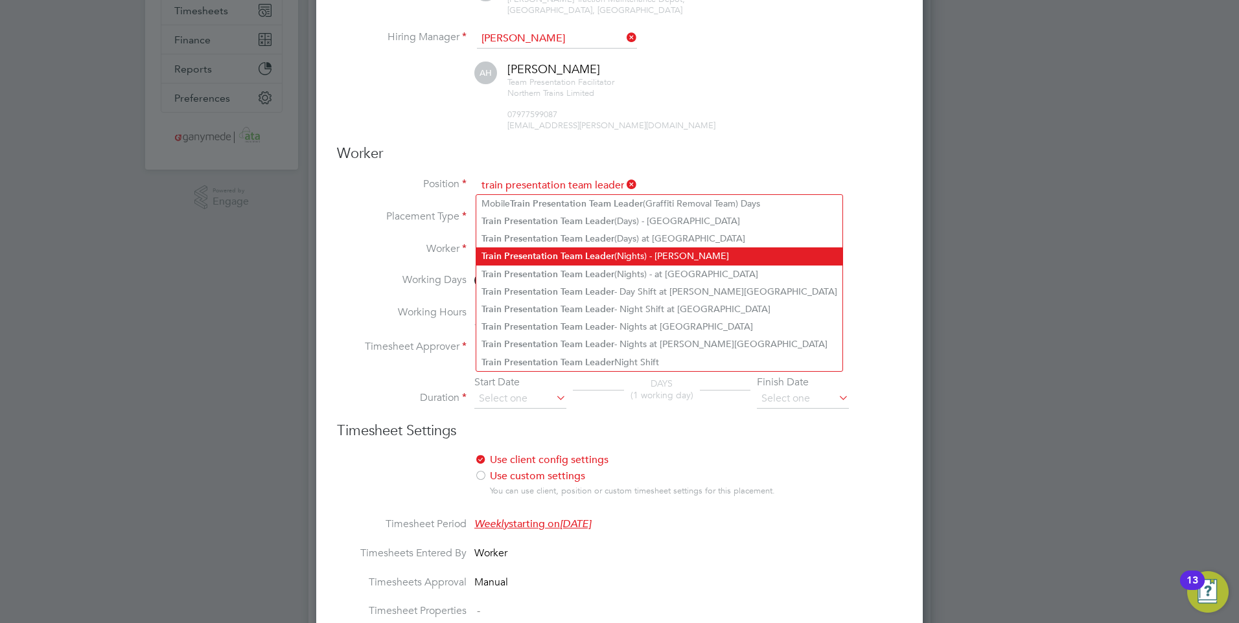
scroll to position [259, 0]
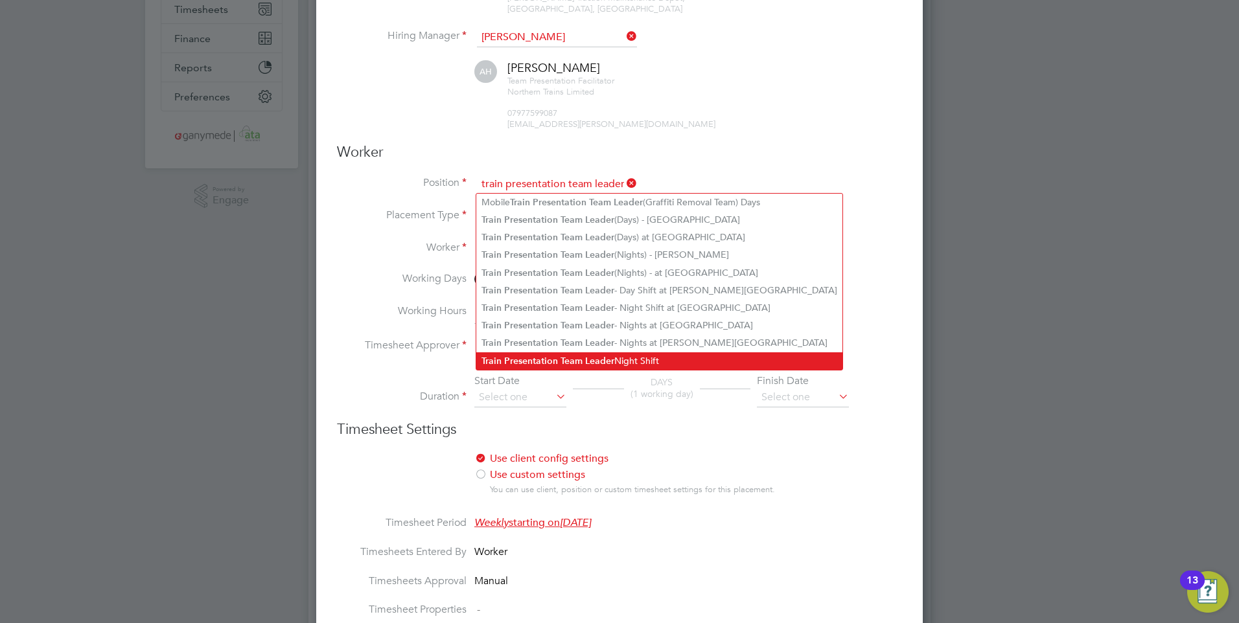
click at [603, 353] on li "Train Presentation Team Leader Night Shift" at bounding box center [659, 361] width 366 height 17
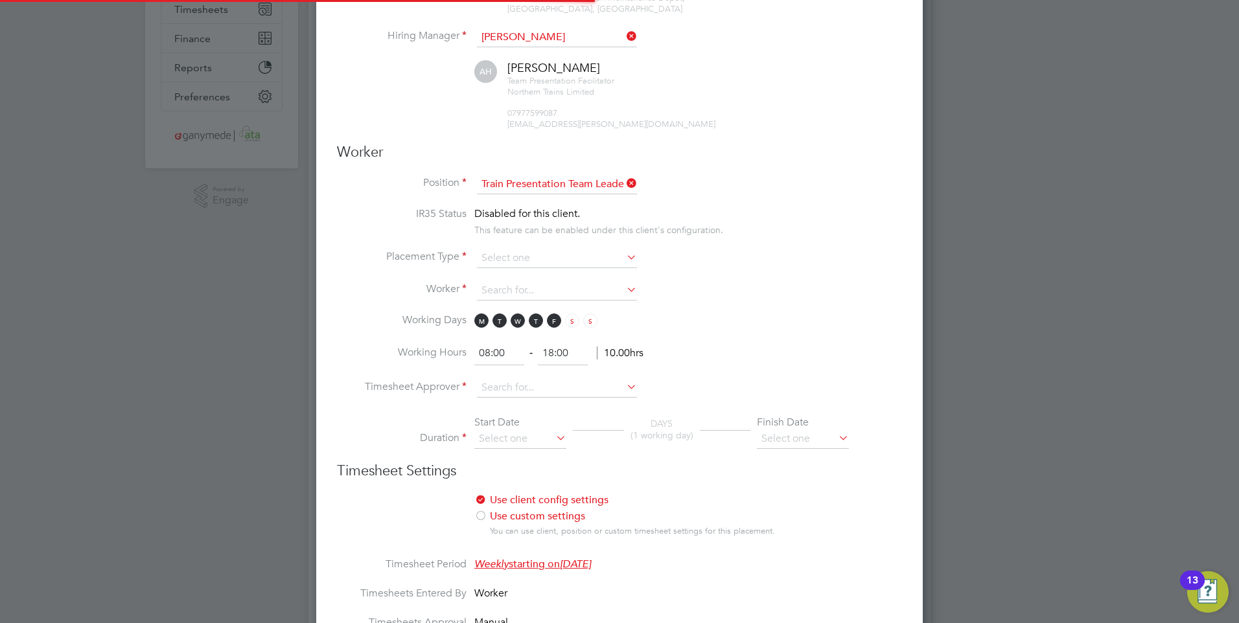
scroll to position [38, 68]
click at [529, 253] on input at bounding box center [557, 258] width 160 height 19
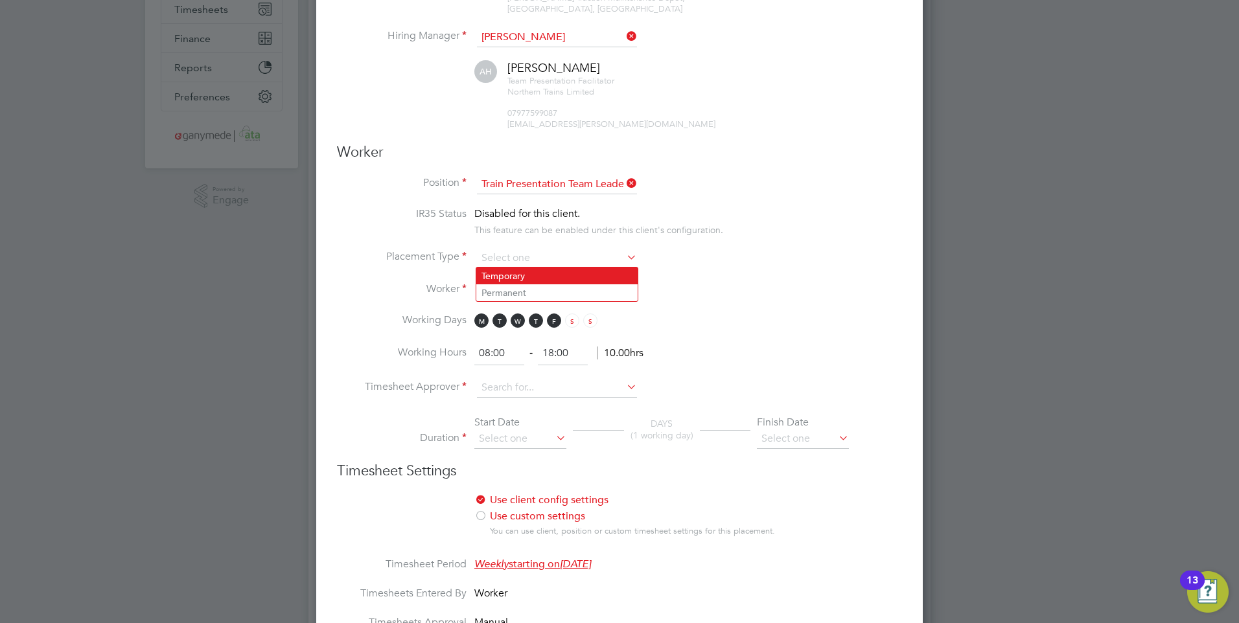
click at [524, 272] on li "Temporary" at bounding box center [556, 276] width 161 height 17
click at [522, 287] on input at bounding box center [557, 290] width 160 height 19
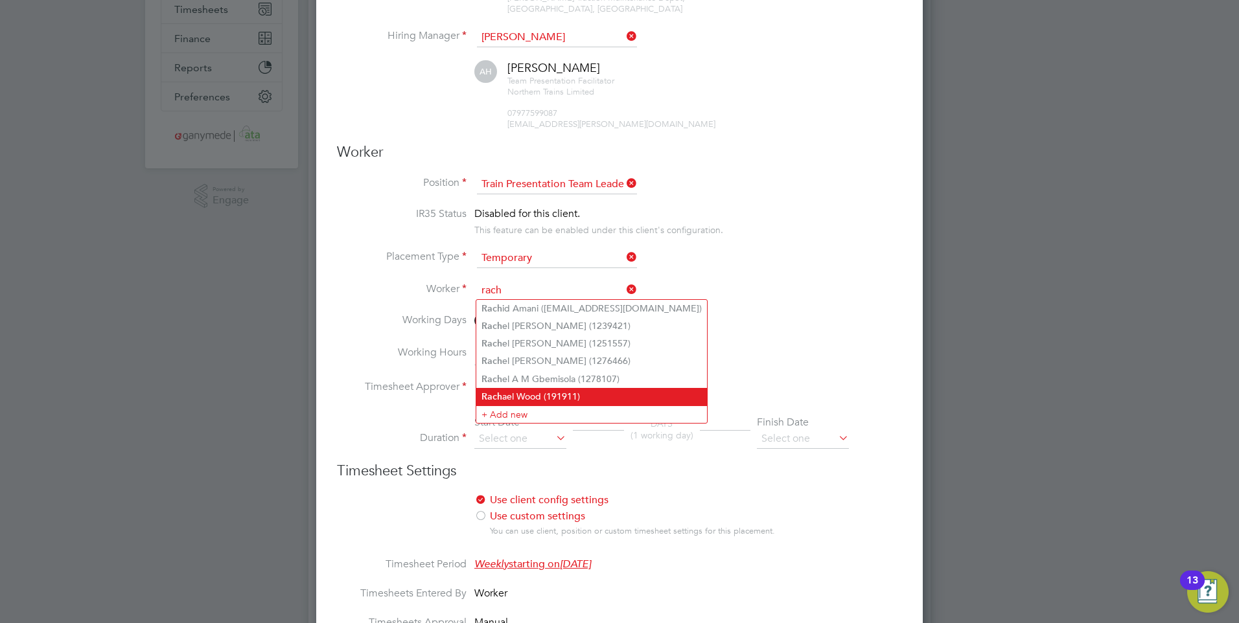
click at [517, 395] on li "Rach ael Wood (191911)" at bounding box center [591, 396] width 231 height 17
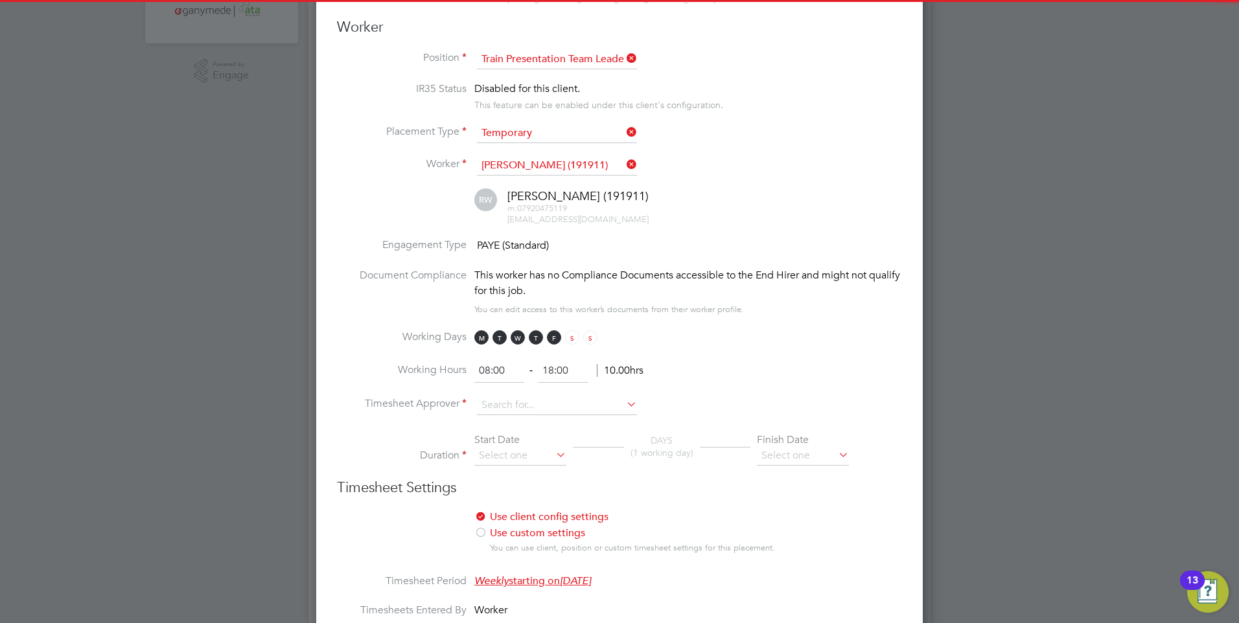
scroll to position [389, 0]
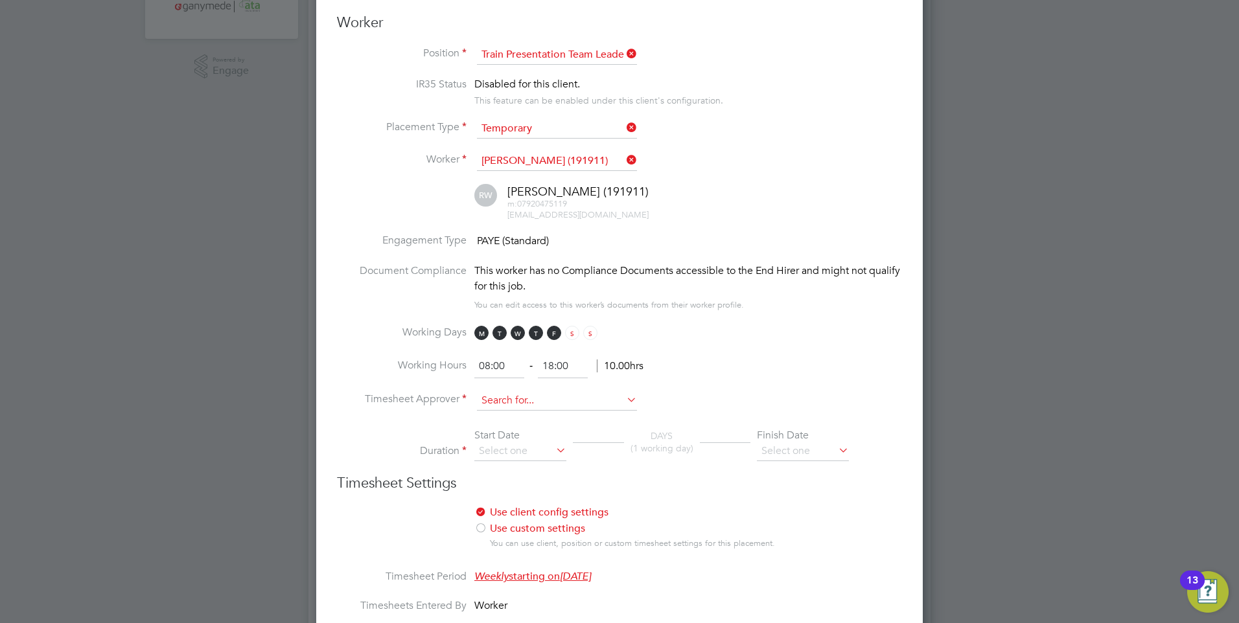
click at [507, 391] on input at bounding box center [557, 400] width 160 height 19
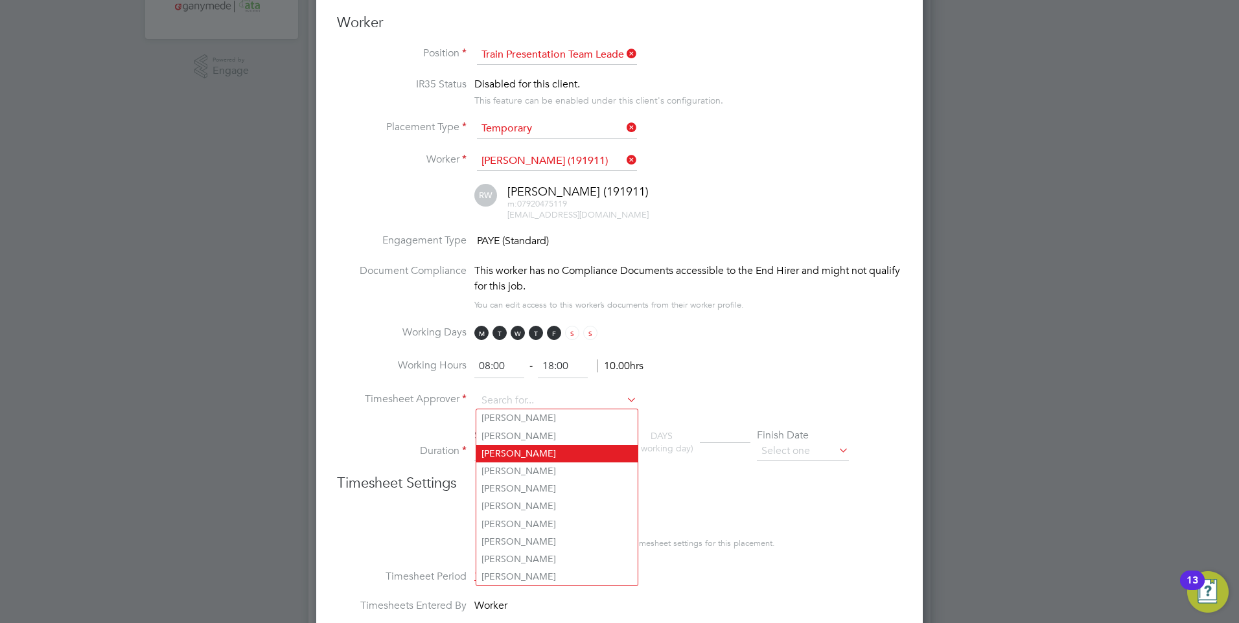
click at [514, 447] on li "Amber Holmes" at bounding box center [556, 453] width 161 height 17
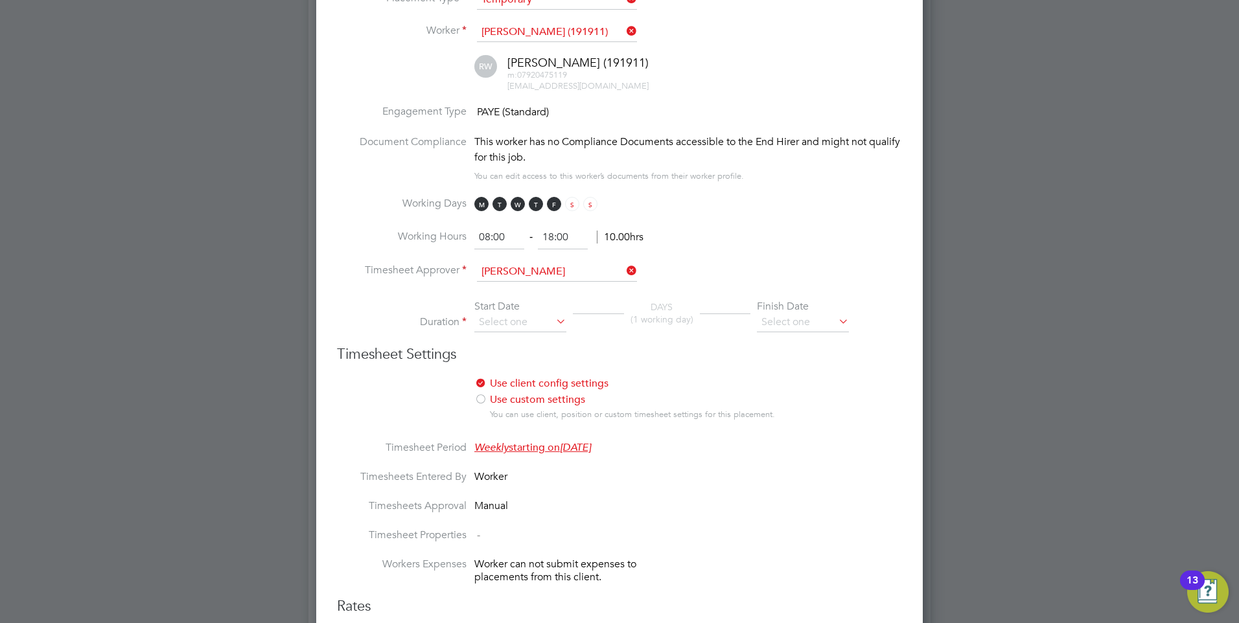
scroll to position [518, 0]
click at [501, 318] on input at bounding box center [520, 321] width 92 height 19
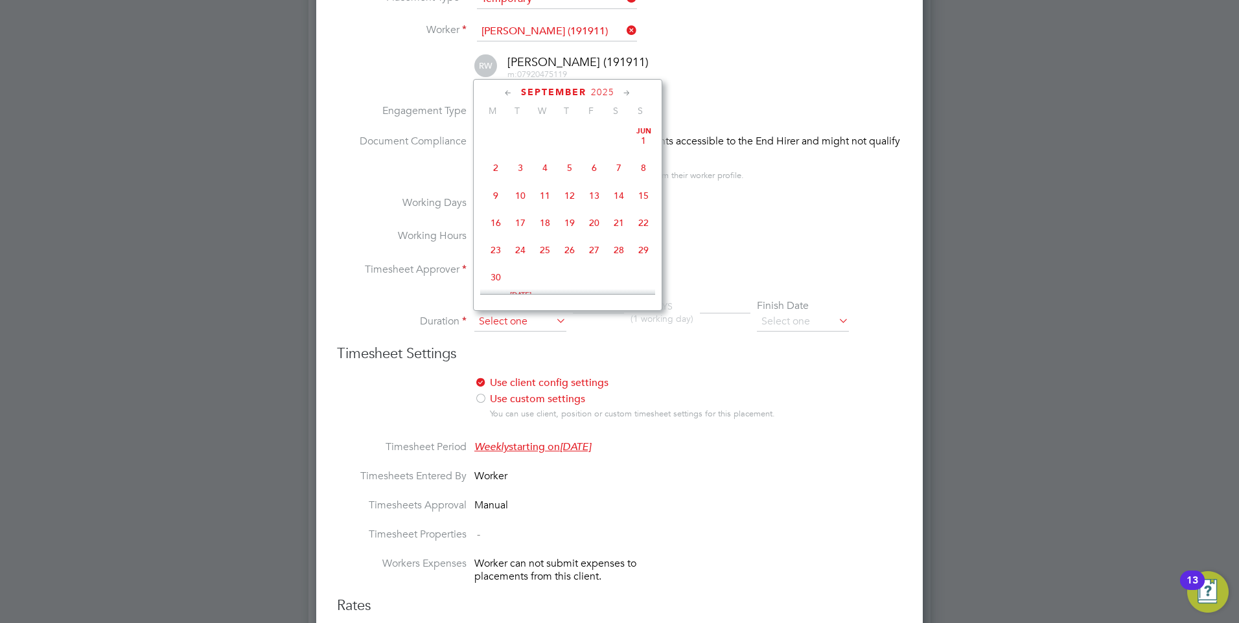
scroll to position [393, 0]
click at [494, 216] on span "8" at bounding box center [495, 212] width 25 height 25
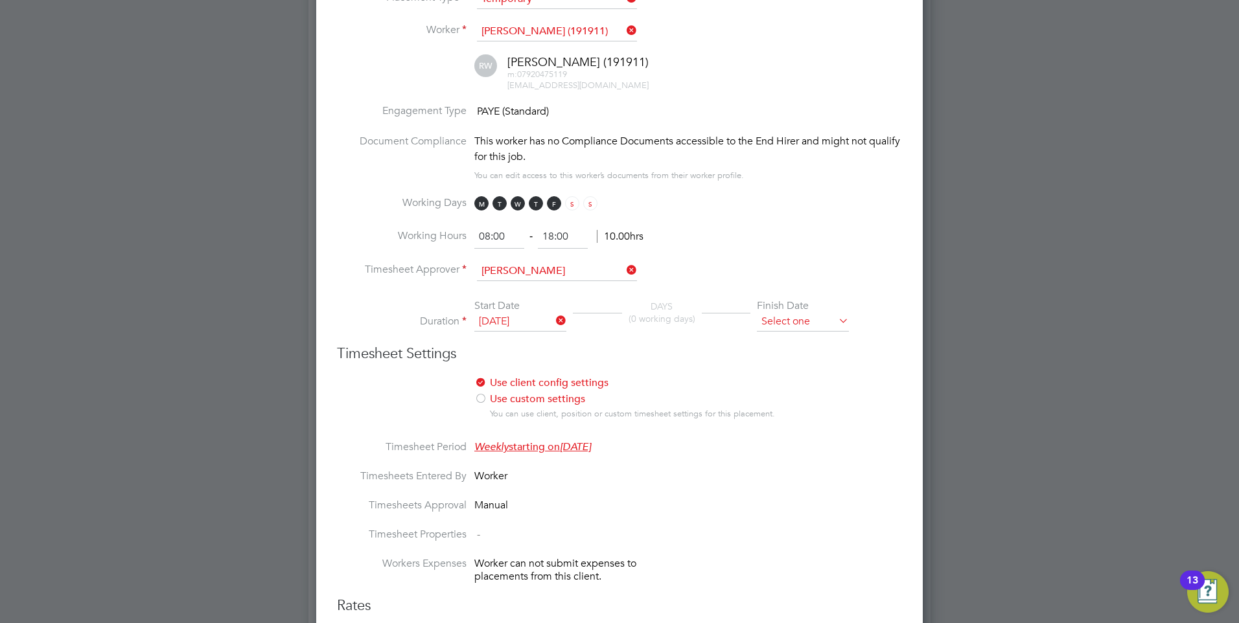
click at [788, 319] on input at bounding box center [803, 321] width 92 height 19
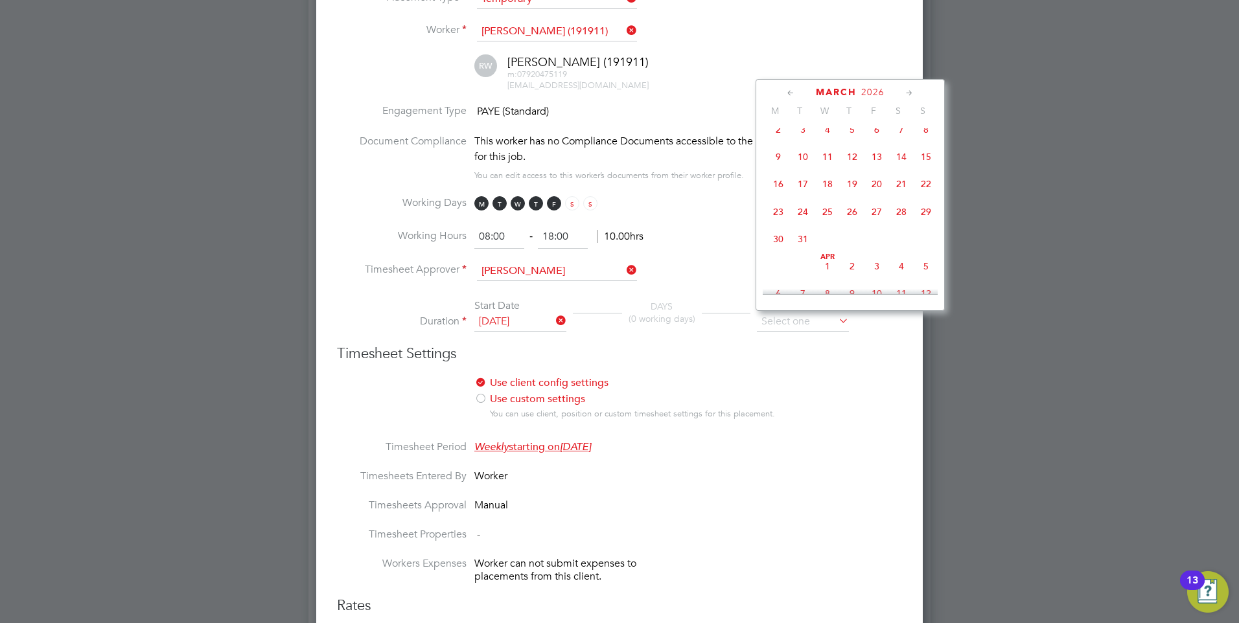
scroll to position [1316, 0]
click at [906, 122] on span "7" at bounding box center [901, 109] width 25 height 25
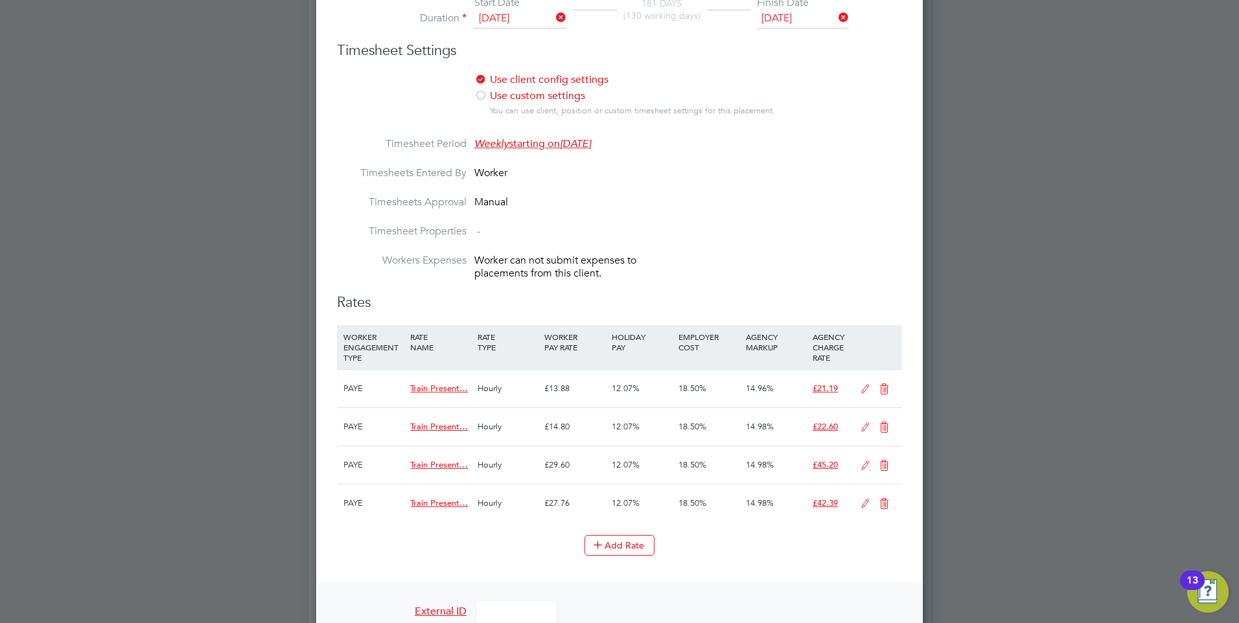
scroll to position [842, 0]
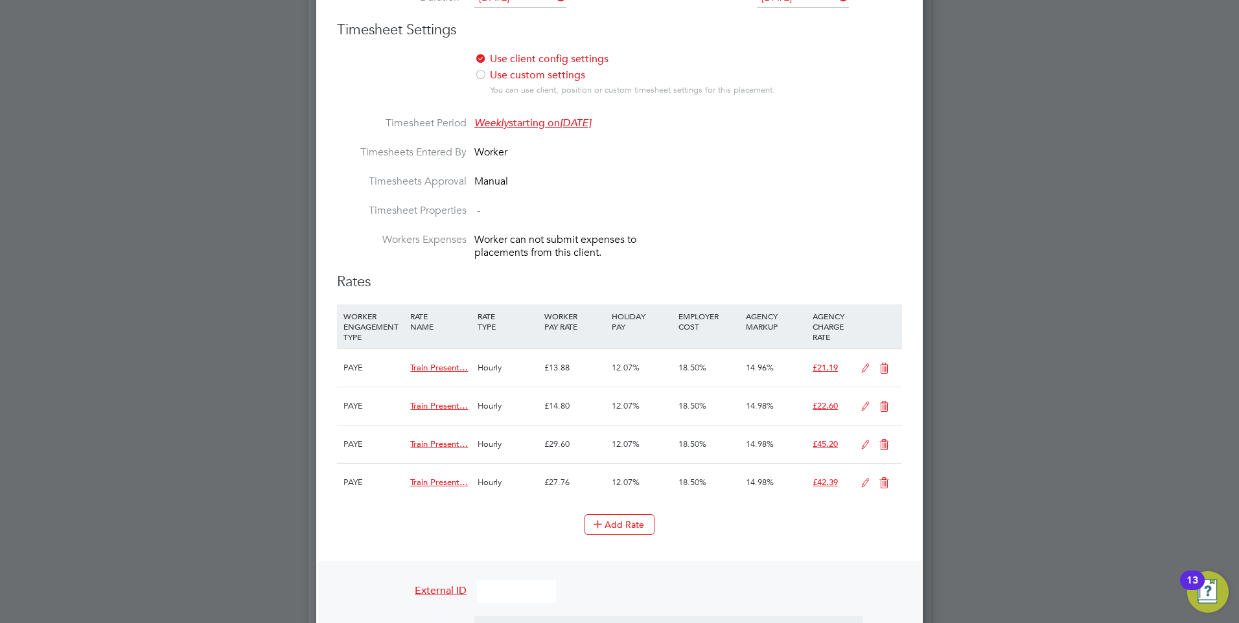
click at [441, 364] on span "Train Present…" at bounding box center [439, 367] width 58 height 11
click at [384, 371] on div "PAYE" at bounding box center [373, 368] width 67 height 38
click at [886, 364] on icon at bounding box center [884, 369] width 16 height 10
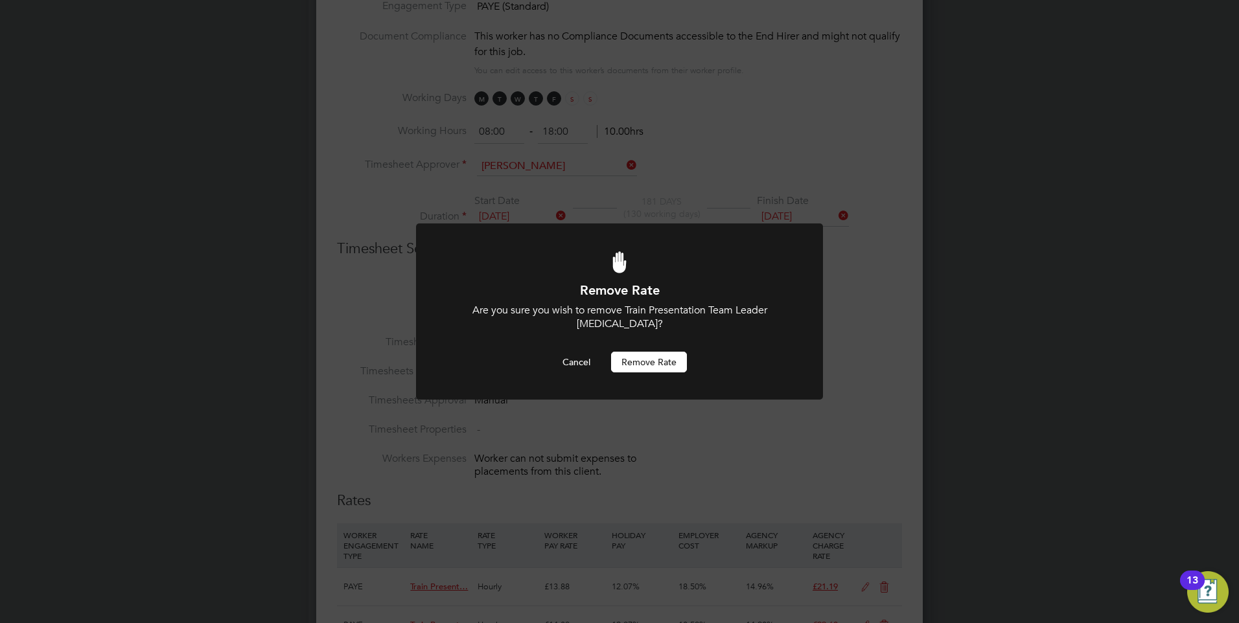
click at [673, 358] on button "Remove rate" at bounding box center [649, 362] width 76 height 21
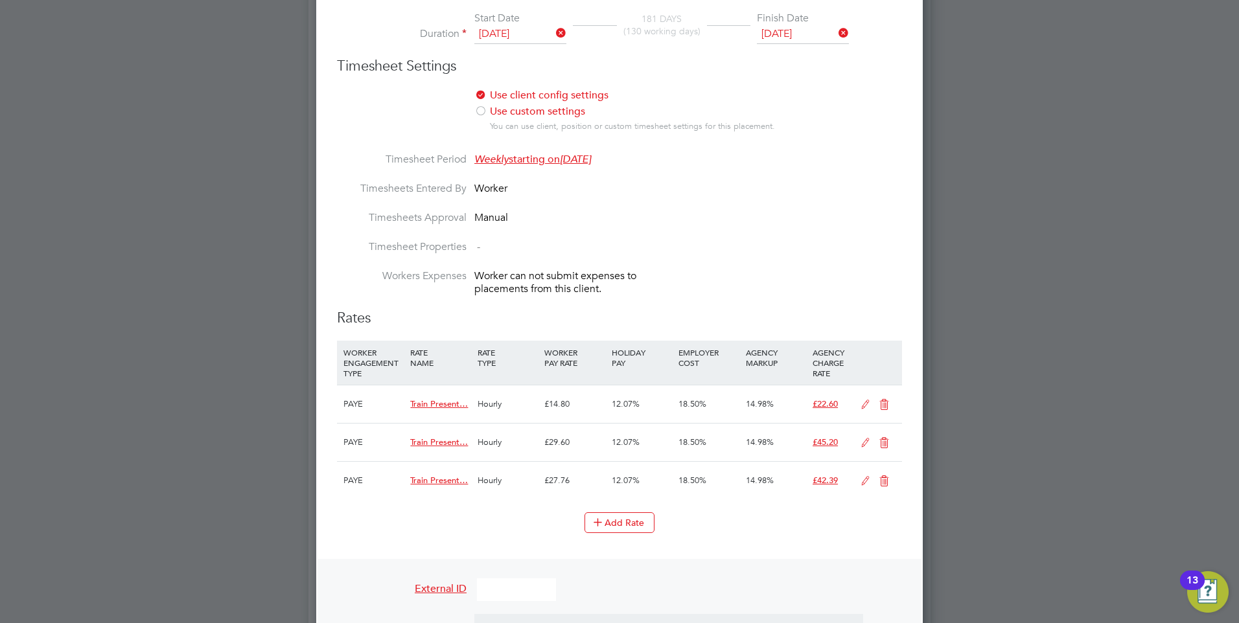
scroll to position [818, 0]
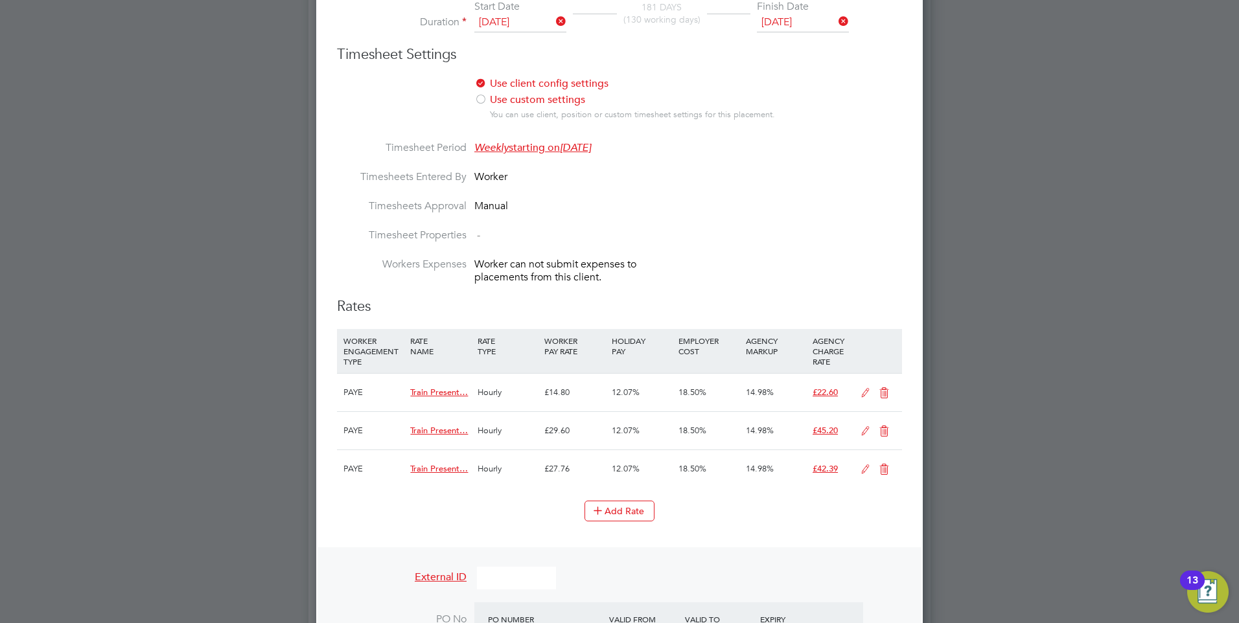
click at [887, 388] on icon at bounding box center [884, 393] width 16 height 10
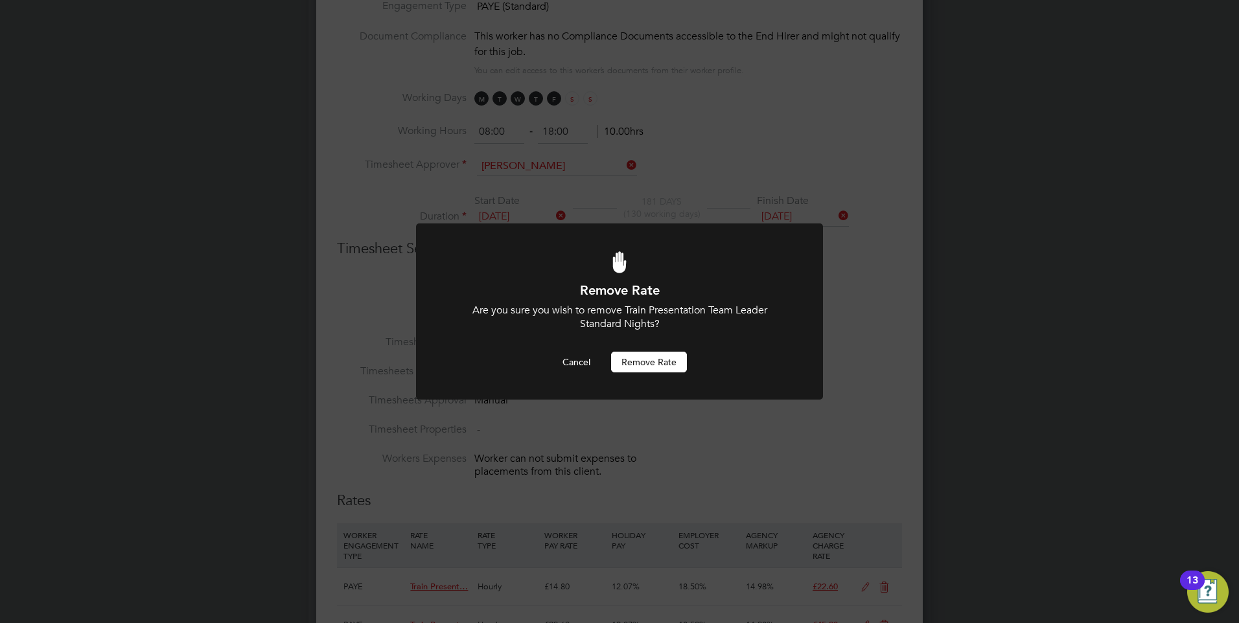
click at [640, 358] on button "Remove rate" at bounding box center [649, 362] width 76 height 21
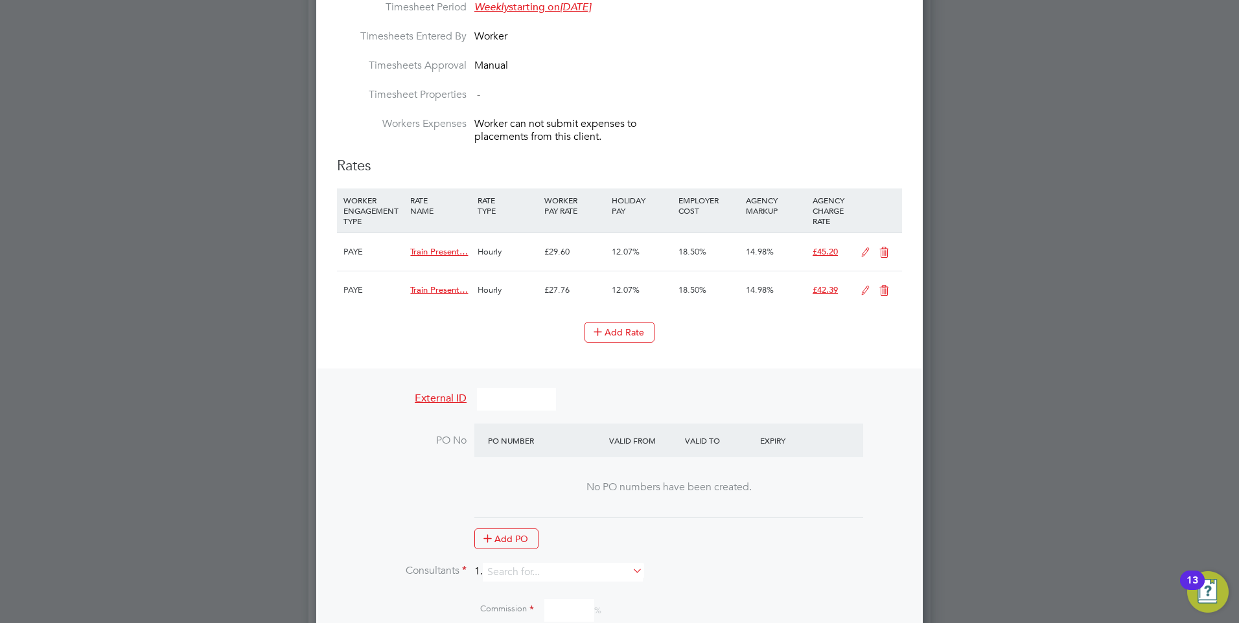
scroll to position [947, 0]
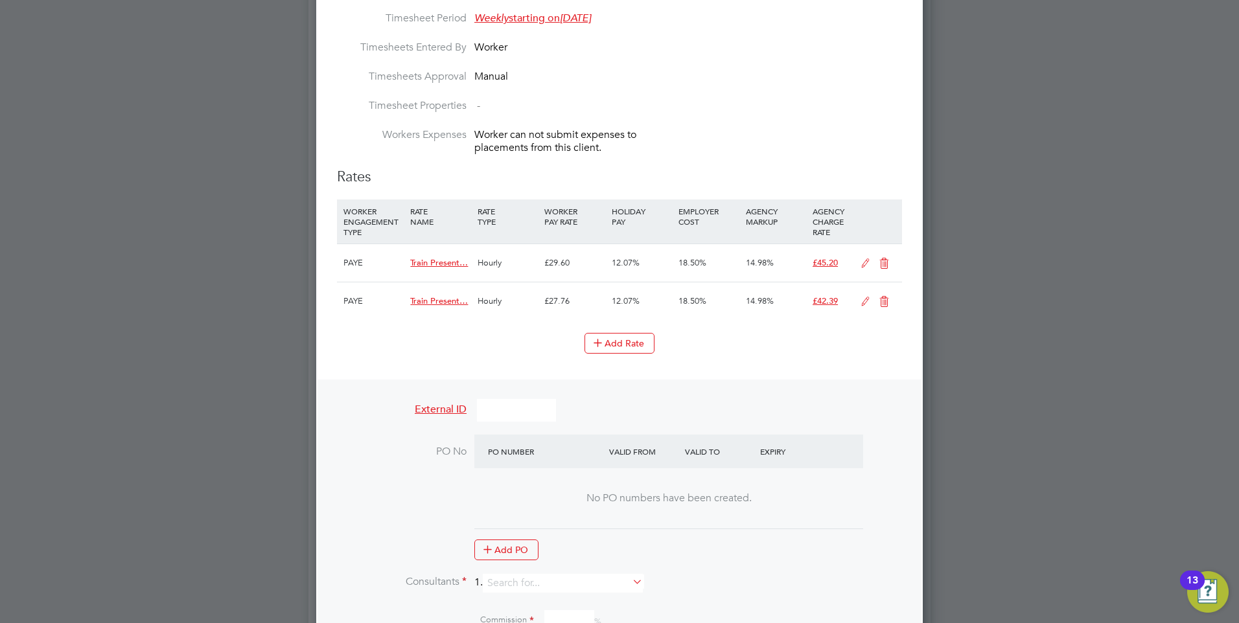
click at [883, 259] on icon at bounding box center [884, 264] width 16 height 10
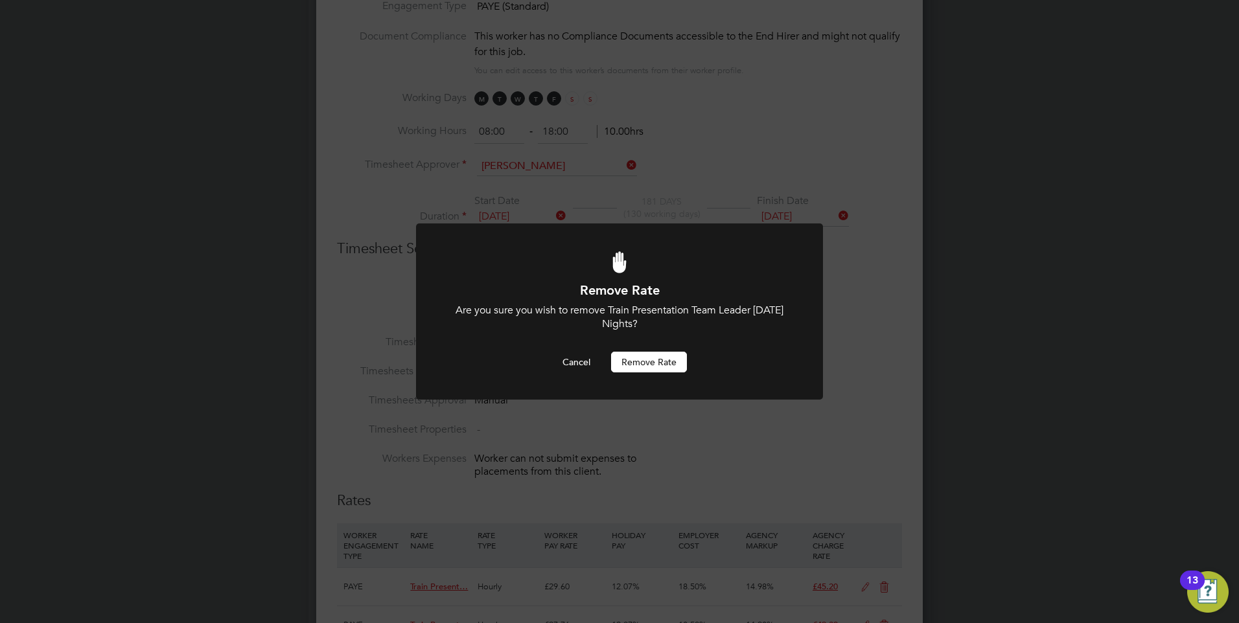
click at [634, 354] on button "Remove rate" at bounding box center [649, 362] width 76 height 21
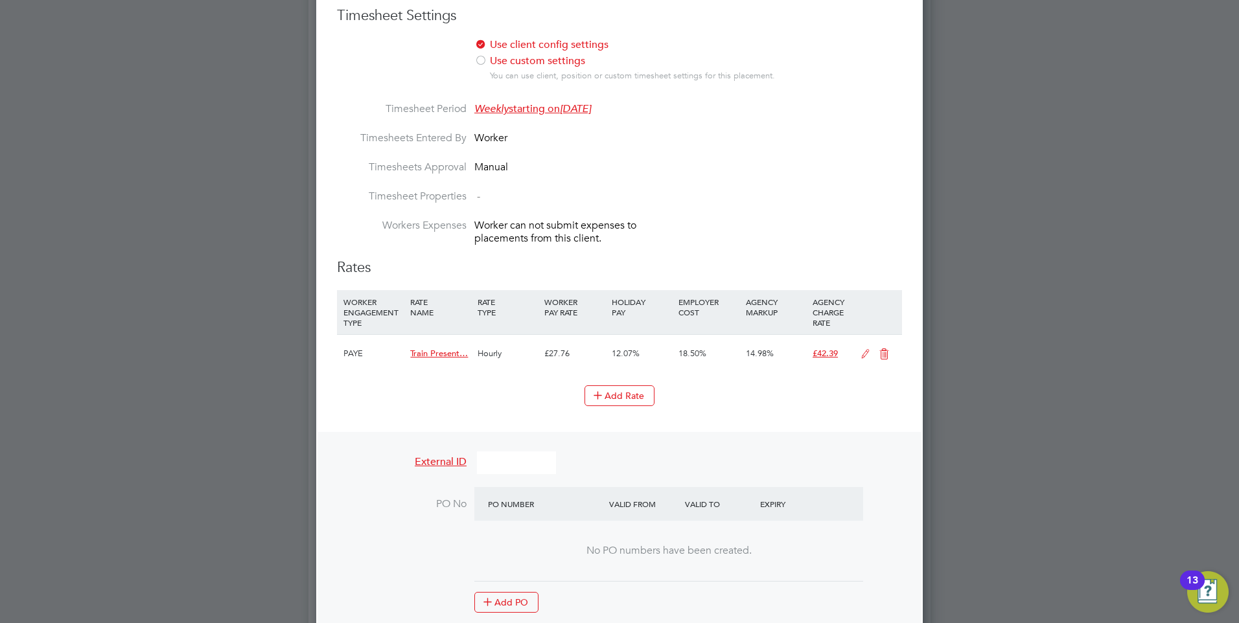
scroll to position [883, 0]
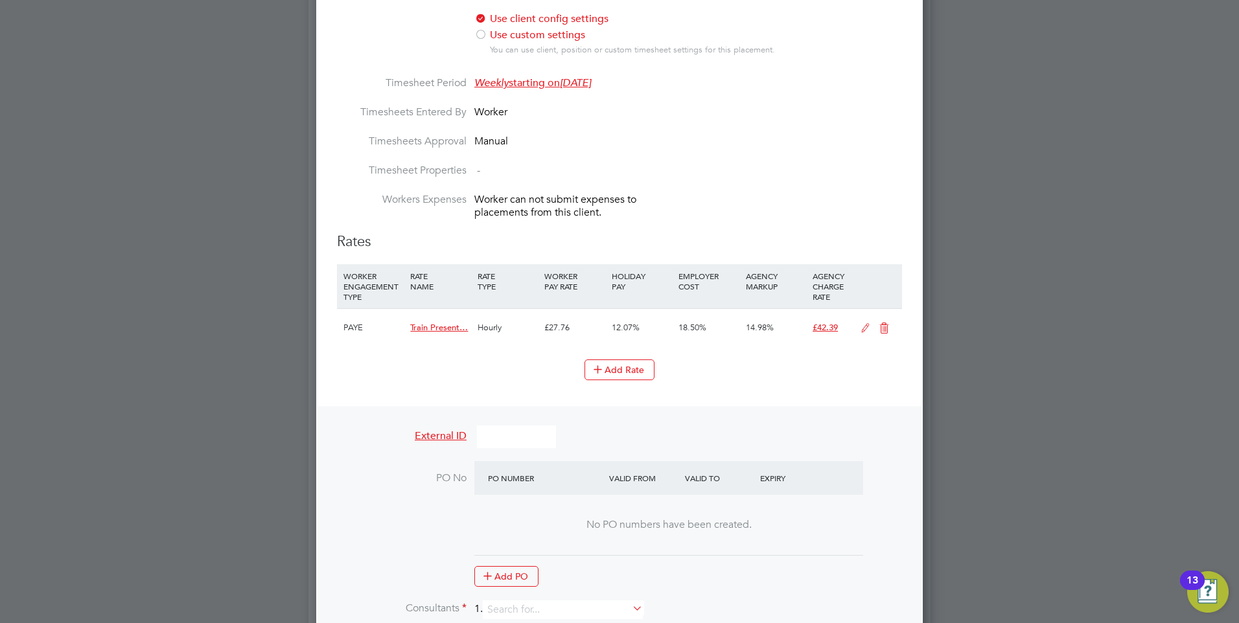
click at [886, 328] on icon at bounding box center [884, 328] width 16 height 10
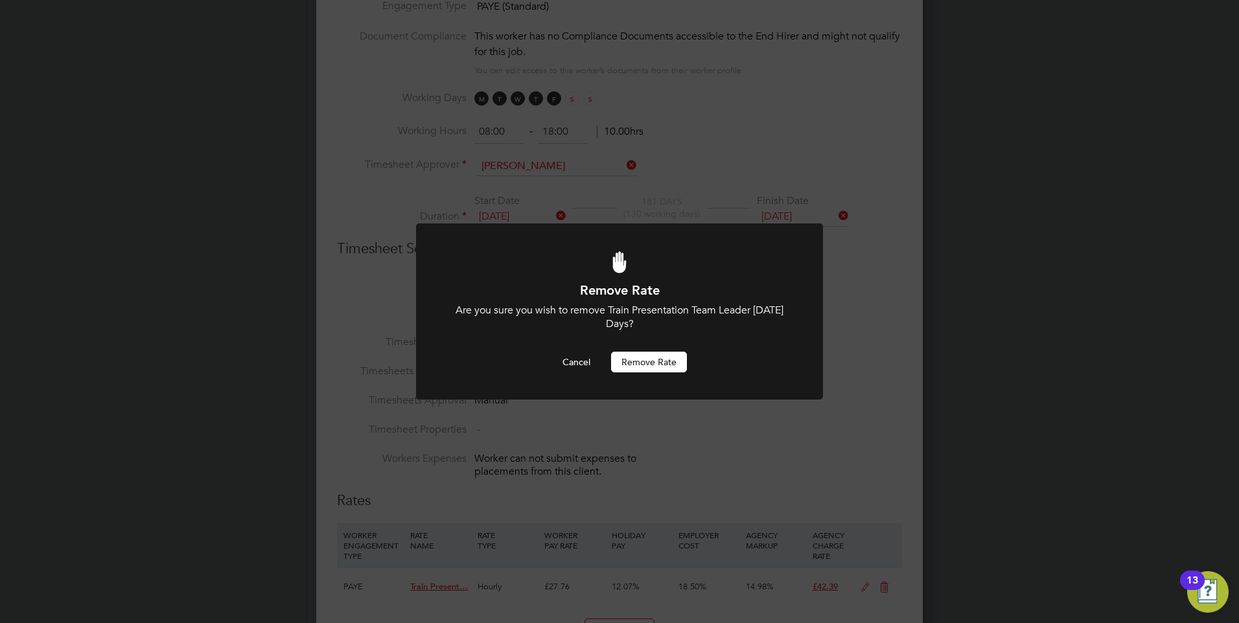
click at [622, 356] on button "Remove rate" at bounding box center [649, 362] width 76 height 21
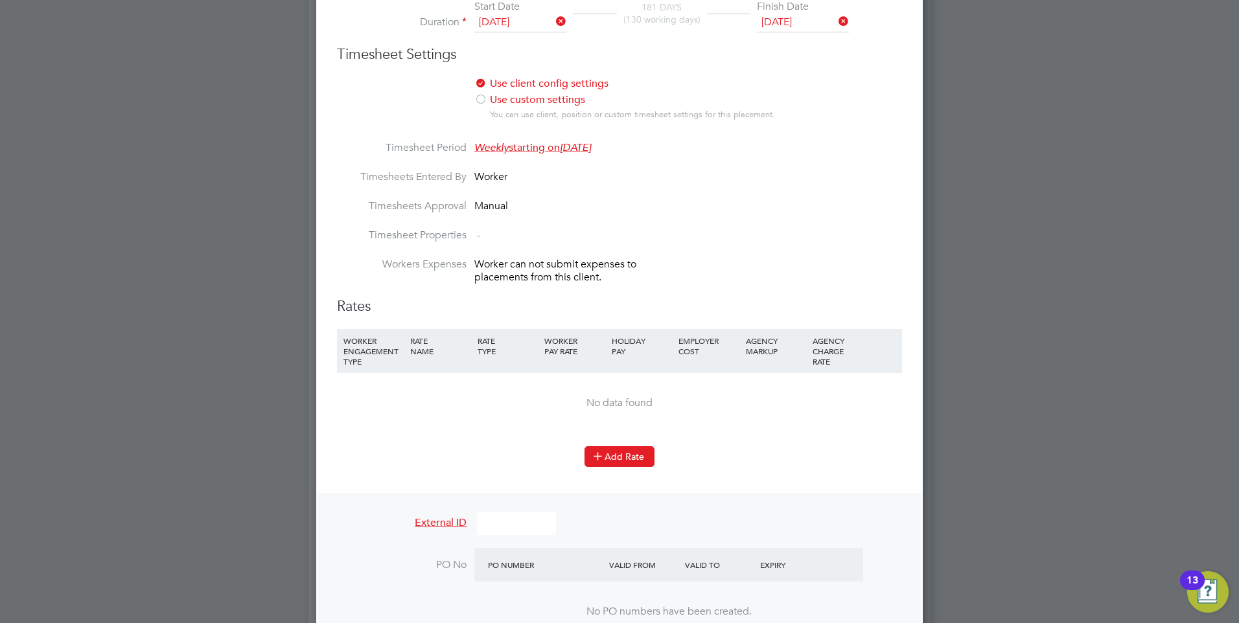
click at [600, 459] on icon at bounding box center [598, 456] width 10 height 10
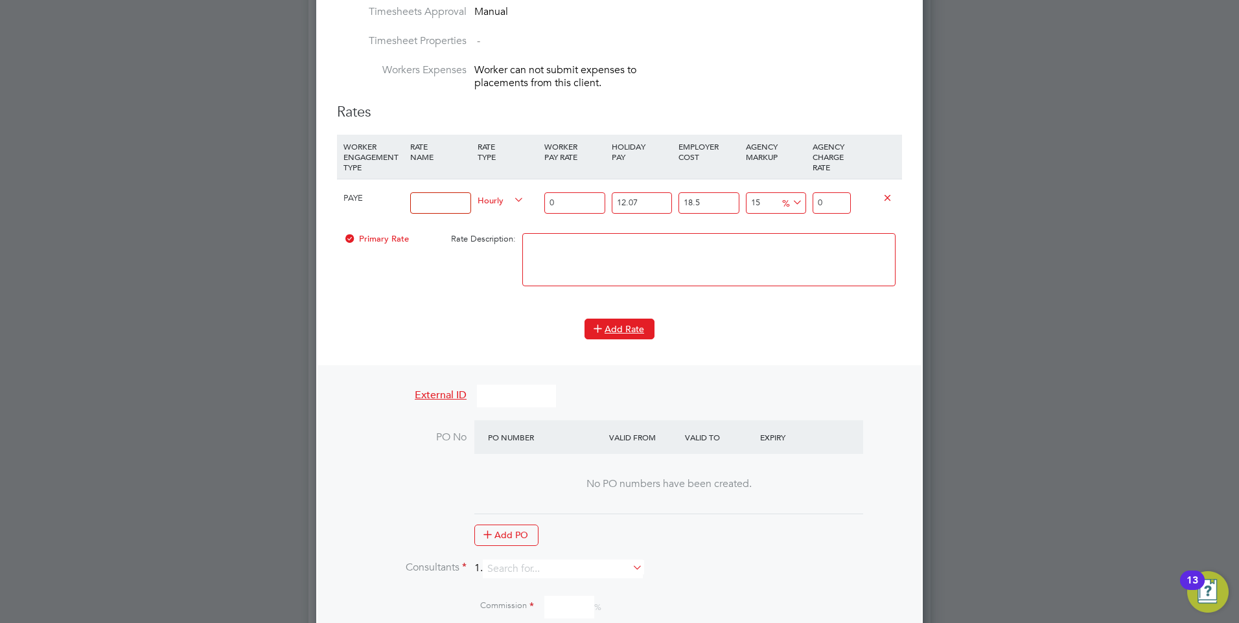
click at [609, 334] on button "Add Rate" at bounding box center [620, 329] width 70 height 21
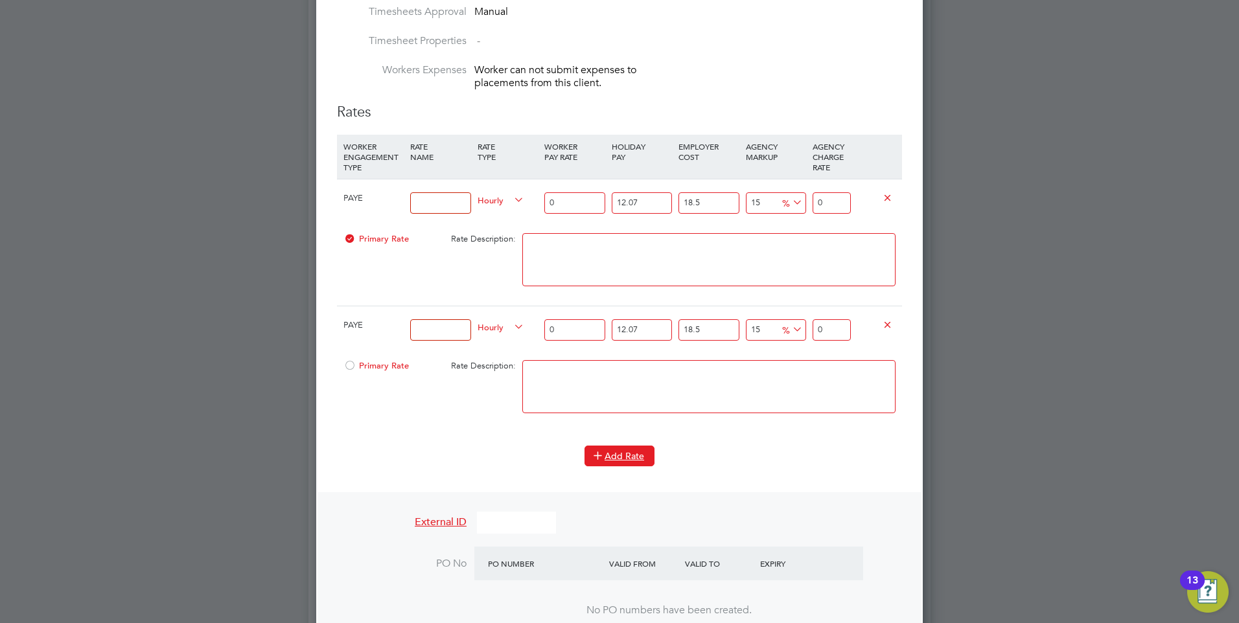
click at [600, 454] on icon at bounding box center [598, 455] width 10 height 10
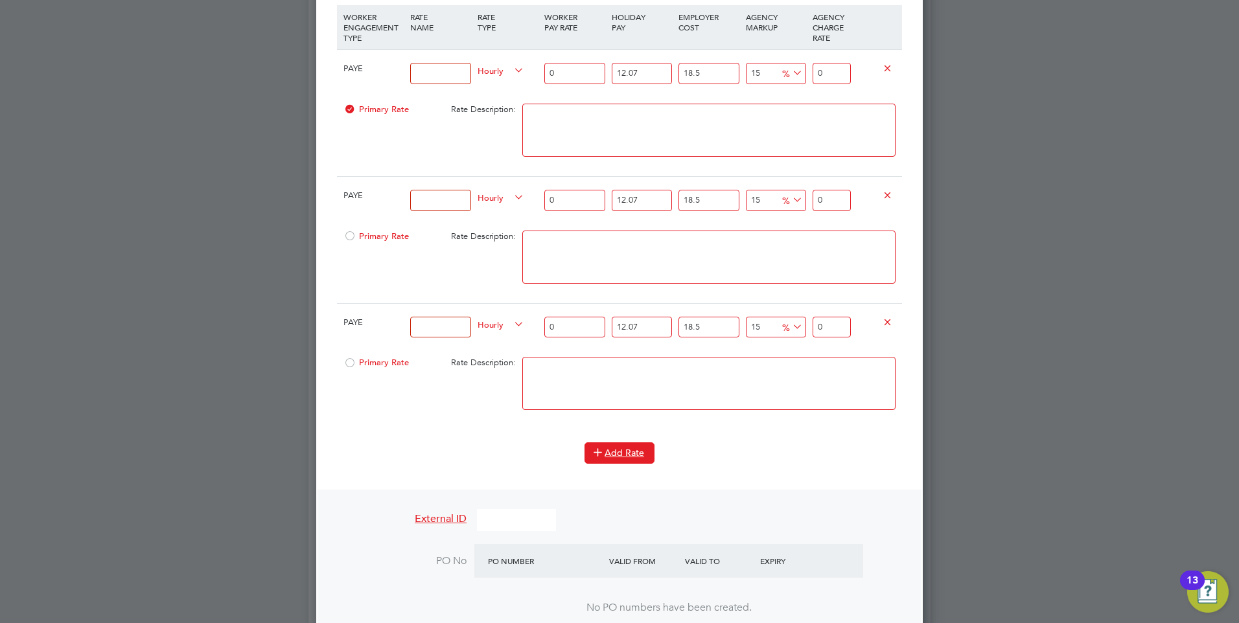
click at [609, 450] on button "Add Rate" at bounding box center [620, 453] width 70 height 21
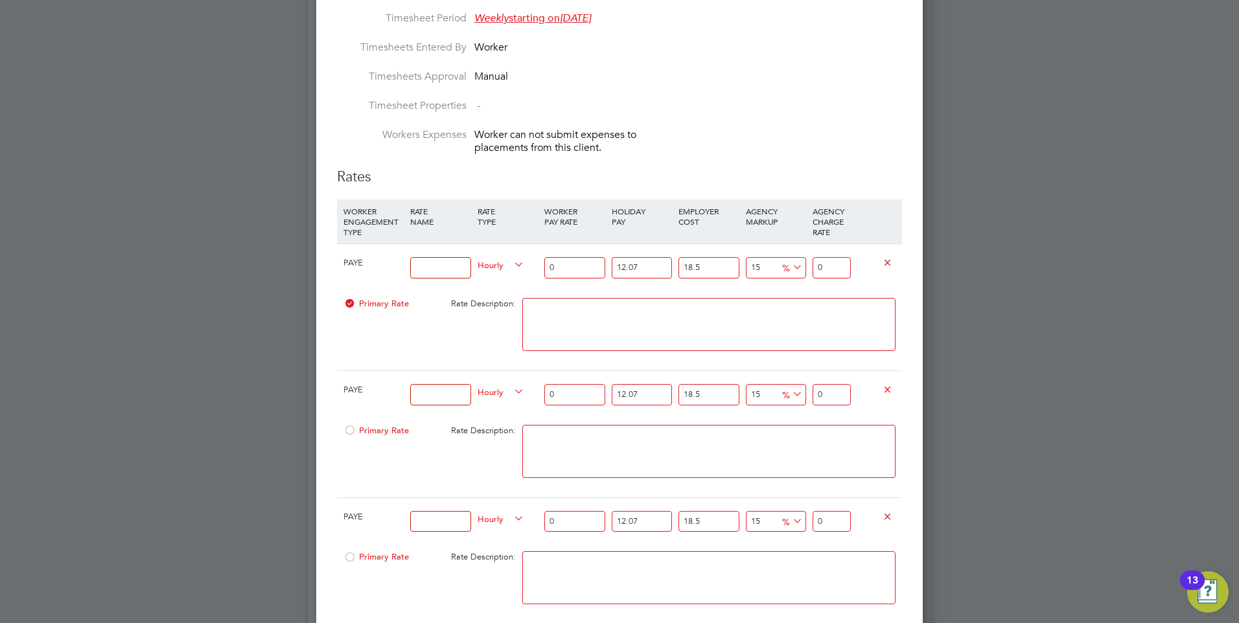
click at [430, 266] on input at bounding box center [440, 267] width 60 height 21
click at [447, 266] on input at bounding box center [440, 267] width 60 height 21
click at [585, 265] on input "0" at bounding box center [574, 267] width 60 height 21
click at [775, 305] on textarea at bounding box center [708, 324] width 373 height 53
click at [769, 261] on input "15" at bounding box center [776, 267] width 60 height 21
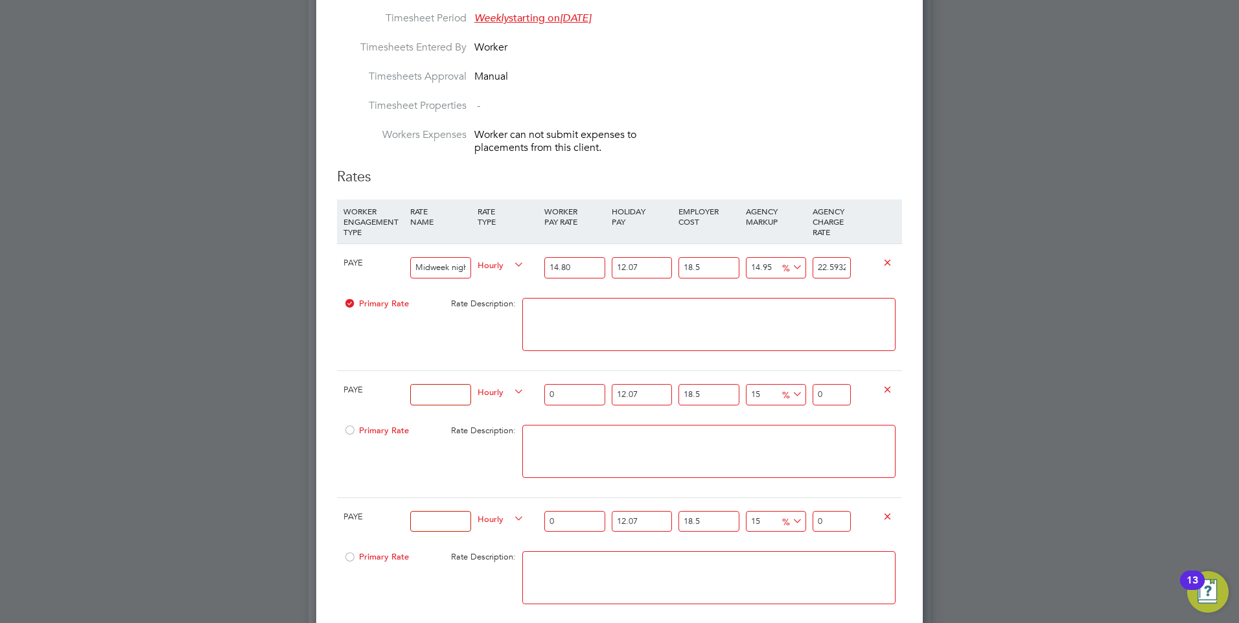
click at [726, 298] on textarea at bounding box center [708, 324] width 373 height 53
click at [447, 393] on input at bounding box center [440, 394] width 60 height 21
click at [464, 391] on input at bounding box center [440, 394] width 60 height 21
click at [571, 395] on input "0" at bounding box center [574, 394] width 60 height 21
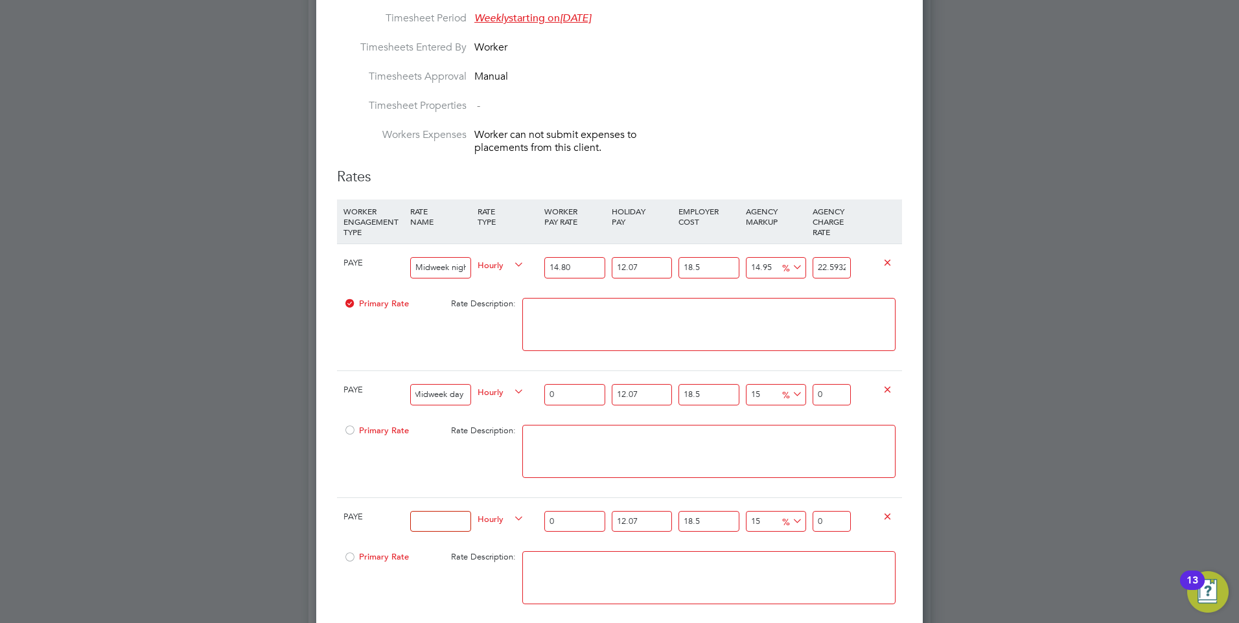
scroll to position [0, 0]
click at [565, 389] on input "0" at bounding box center [574, 394] width 60 height 21
click at [765, 393] on input "15" at bounding box center [776, 394] width 60 height 21
click at [701, 422] on div at bounding box center [709, 458] width 380 height 79
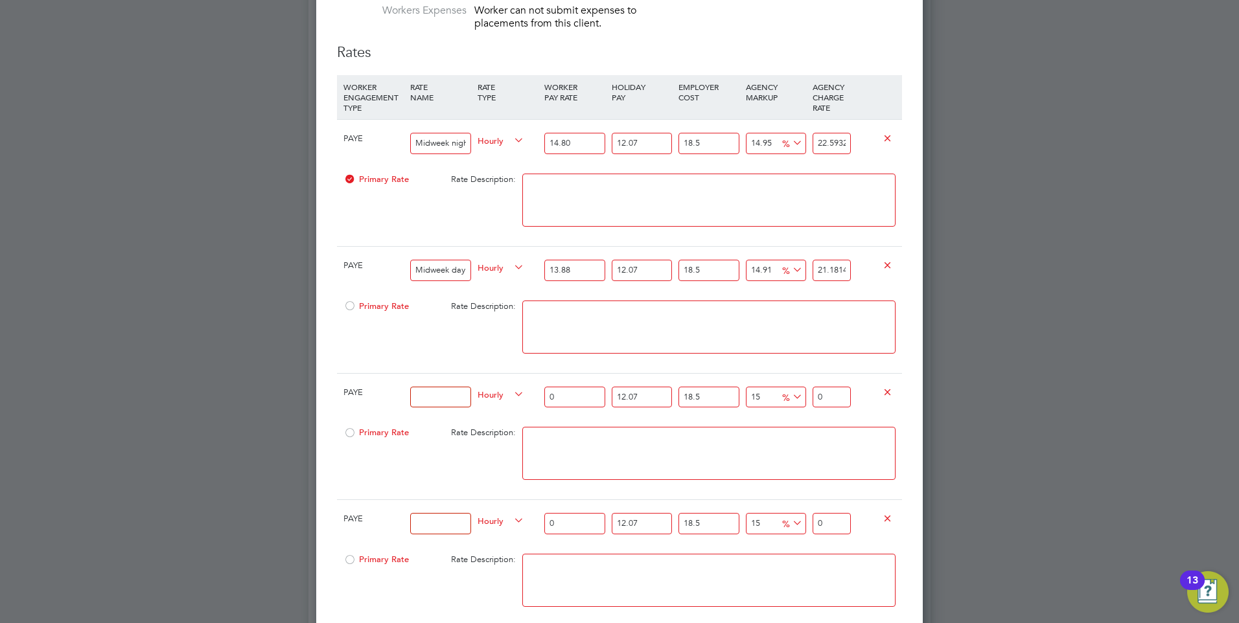
scroll to position [1077, 0]
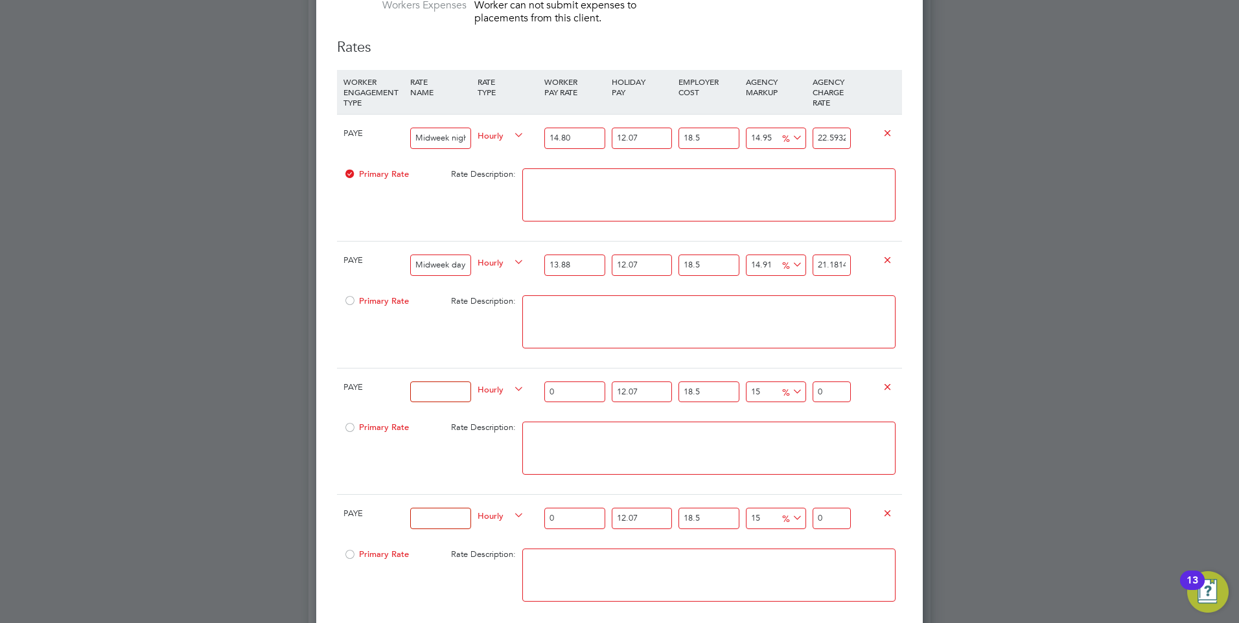
click at [421, 392] on input at bounding box center [440, 392] width 60 height 21
click at [436, 385] on input at bounding box center [440, 392] width 60 height 21
click at [560, 393] on input "0" at bounding box center [574, 392] width 60 height 21
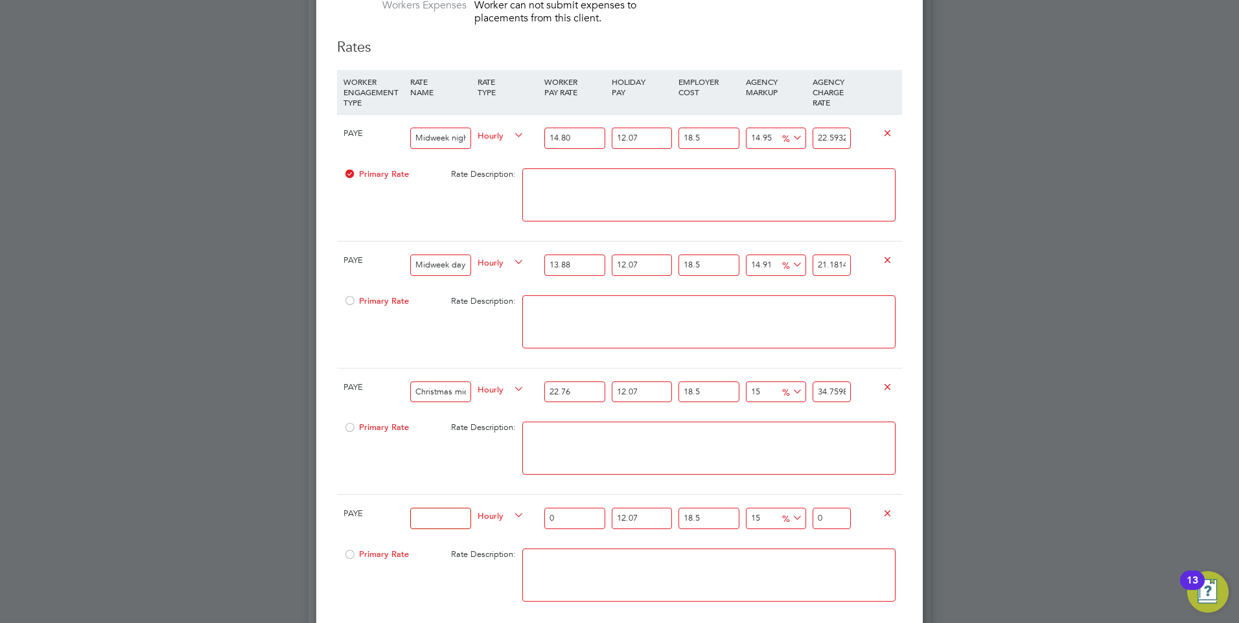
click at [564, 447] on textarea at bounding box center [708, 448] width 373 height 53
click at [763, 390] on input "15" at bounding box center [776, 392] width 60 height 21
click at [743, 432] on textarea at bounding box center [708, 448] width 373 height 53
drag, startPoint x: 848, startPoint y: 389, endPoint x: 820, endPoint y: 389, distance: 27.2
click at [820, 389] on input "34.750776347574" at bounding box center [832, 392] width 38 height 21
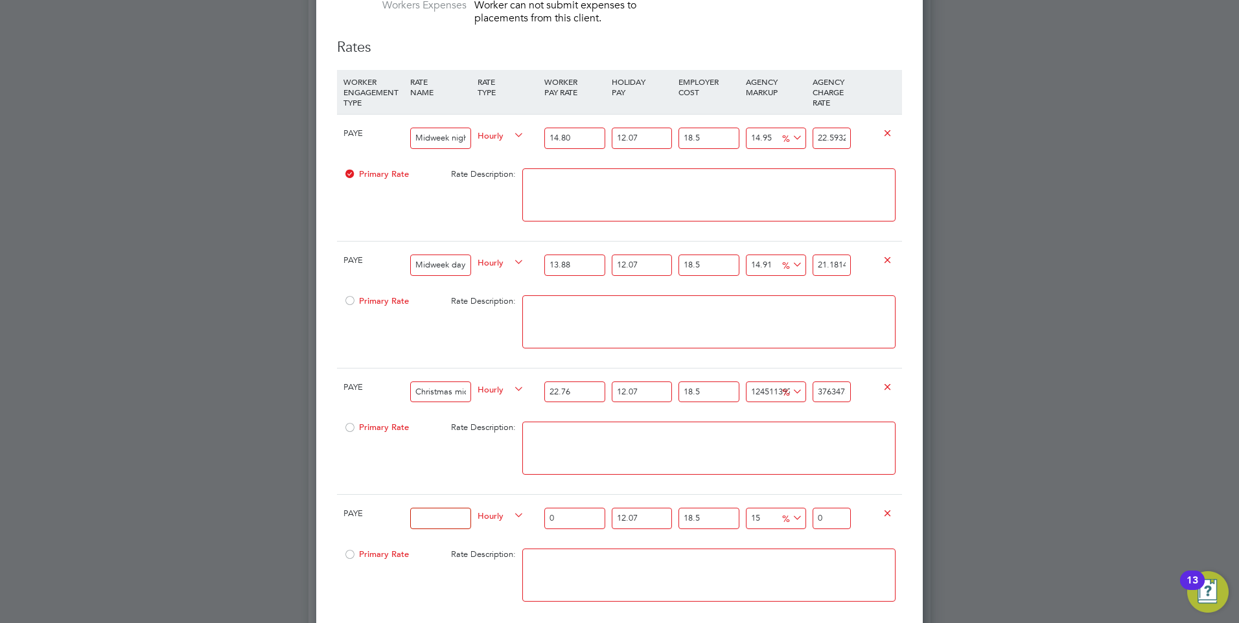
drag, startPoint x: 850, startPoint y: 391, endPoint x: 813, endPoint y: 389, distance: 37.0
click at [813, 389] on input "376347574" at bounding box center [832, 392] width 38 height 21
drag, startPoint x: 840, startPoint y: 391, endPoint x: 818, endPoint y: 389, distance: 22.1
click at [818, 389] on input "74" at bounding box center [832, 392] width 38 height 21
drag, startPoint x: 577, startPoint y: 389, endPoint x: 548, endPoint y: 389, distance: 29.2
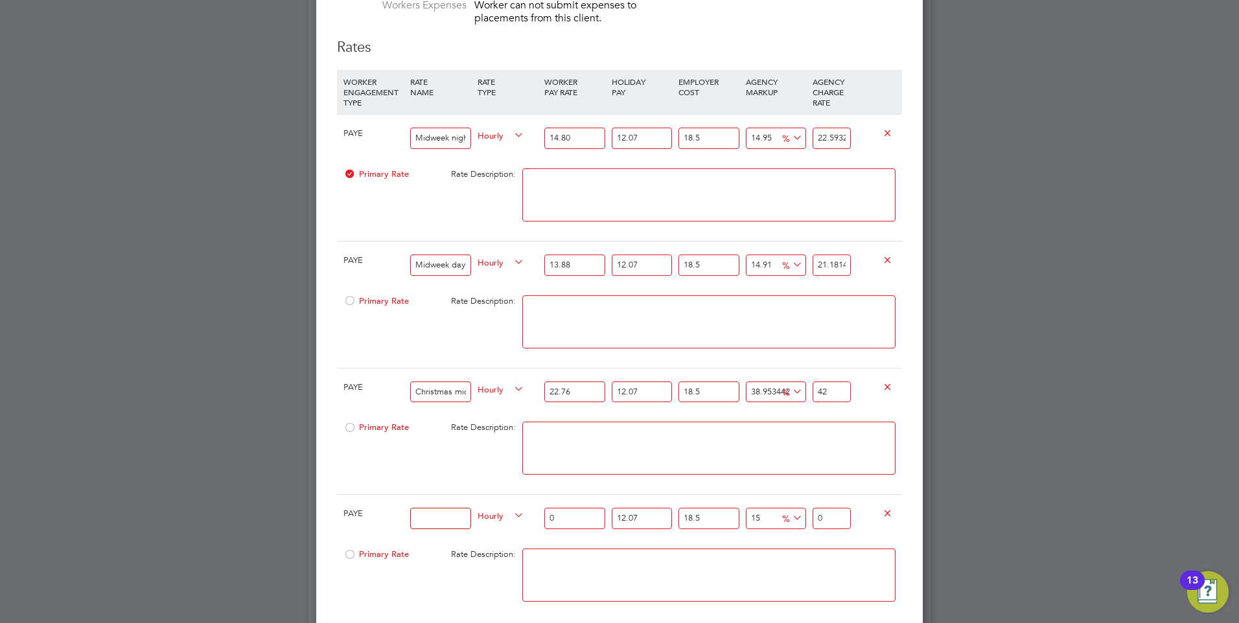
click at [548, 389] on input "22.76" at bounding box center [574, 392] width 60 height 21
click at [607, 437] on textarea at bounding box center [708, 448] width 373 height 53
click at [782, 385] on span "%" at bounding box center [791, 391] width 27 height 14
drag, startPoint x: 775, startPoint y: 388, endPoint x: 746, endPoint y: 390, distance: 29.3
click at [746, 390] on input "38.95344241243408" at bounding box center [776, 392] width 60 height 21
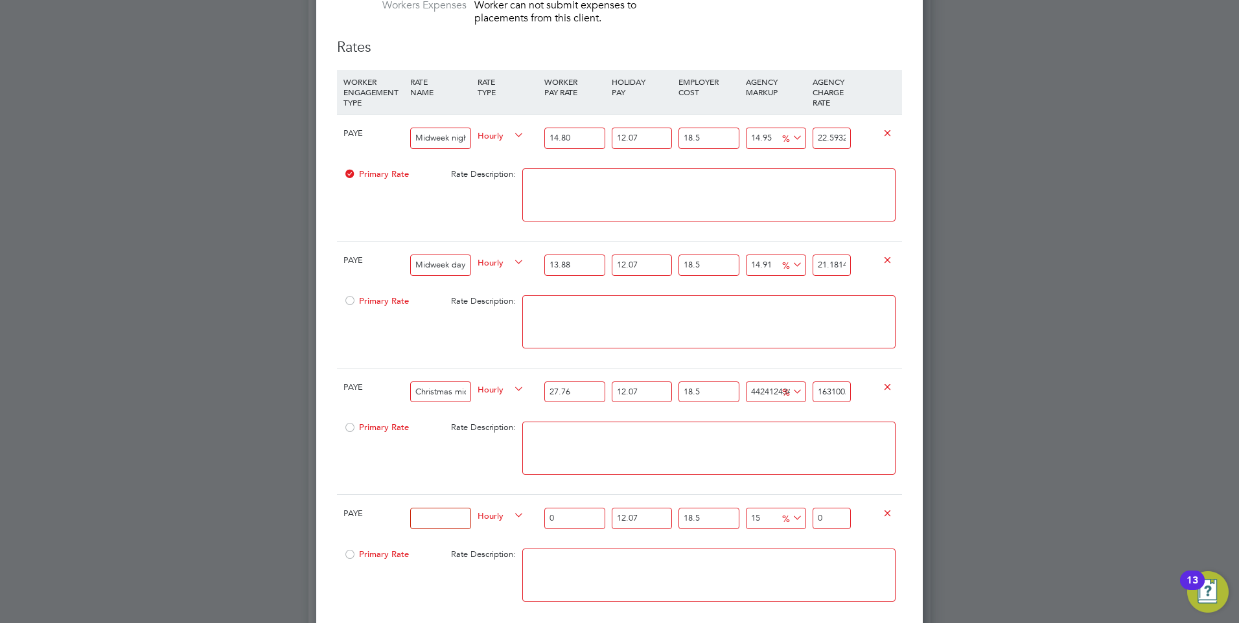
drag, startPoint x: 771, startPoint y: 388, endPoint x: 749, endPoint y: 391, distance: 22.2
click at [749, 391] on input "44241243408" at bounding box center [776, 392] width 60 height 21
drag, startPoint x: 774, startPoint y: 390, endPoint x: 745, endPoint y: 390, distance: 29.2
click at [745, 390] on div "1243408 458396.0232591936 %" at bounding box center [776, 392] width 67 height 47
drag, startPoint x: 766, startPoint y: 391, endPoint x: 749, endPoint y: 391, distance: 17.5
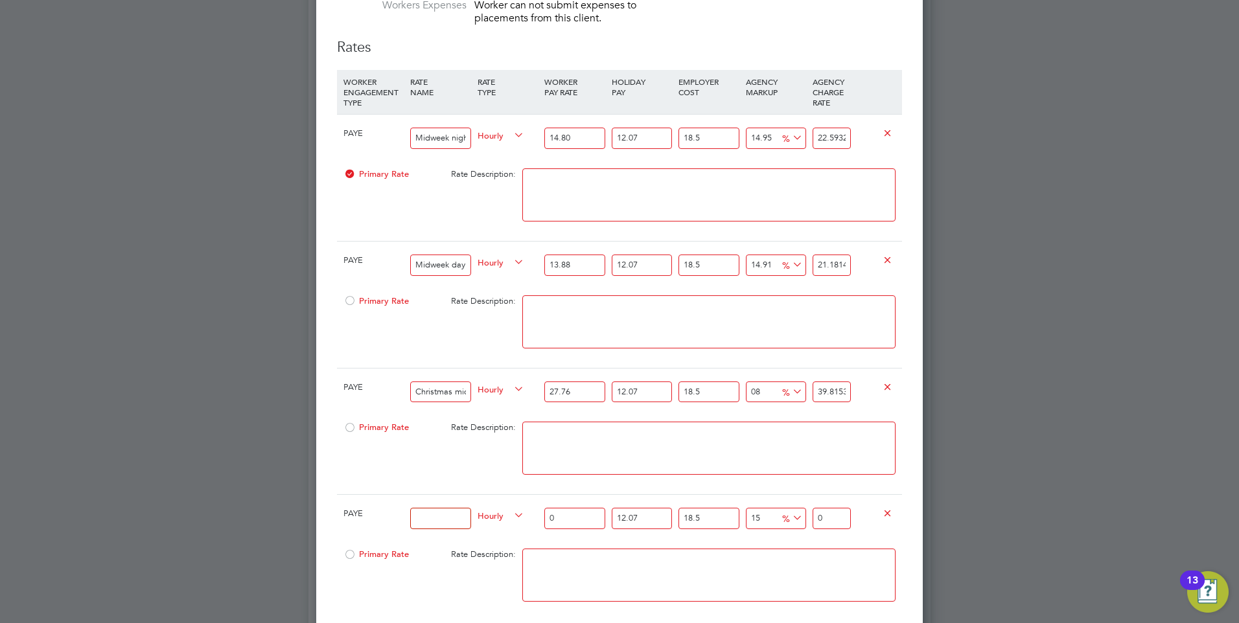
click at [749, 391] on input "08" at bounding box center [776, 392] width 60 height 21
click at [754, 430] on textarea at bounding box center [708, 448] width 373 height 53
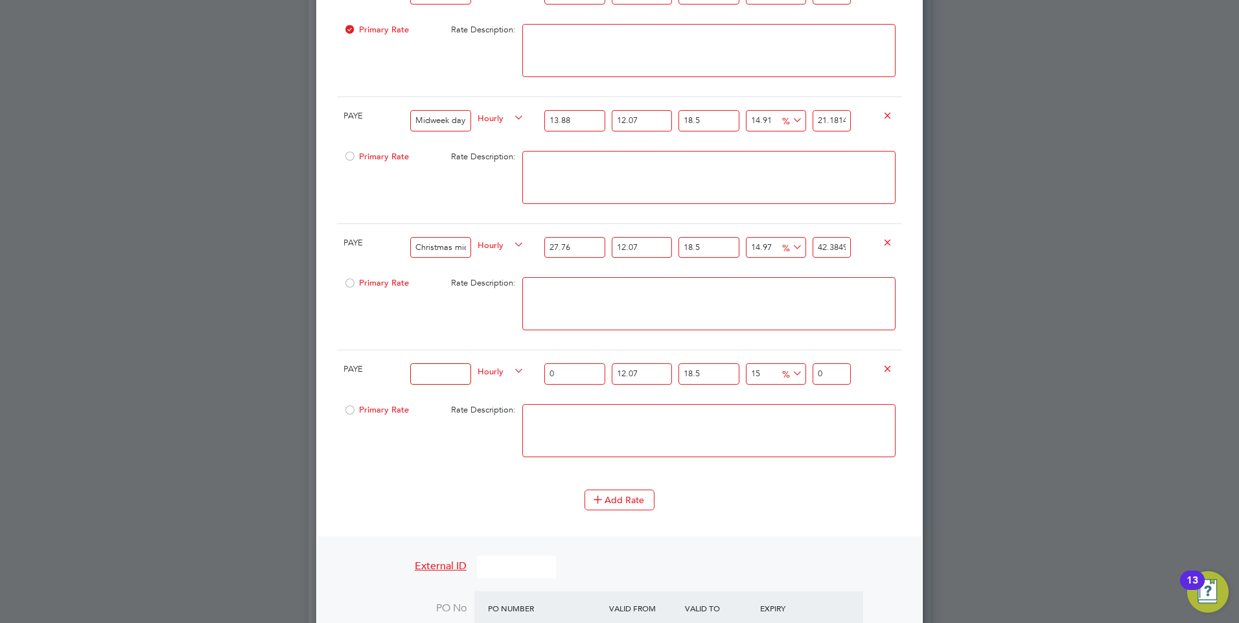
scroll to position [1272, 0]
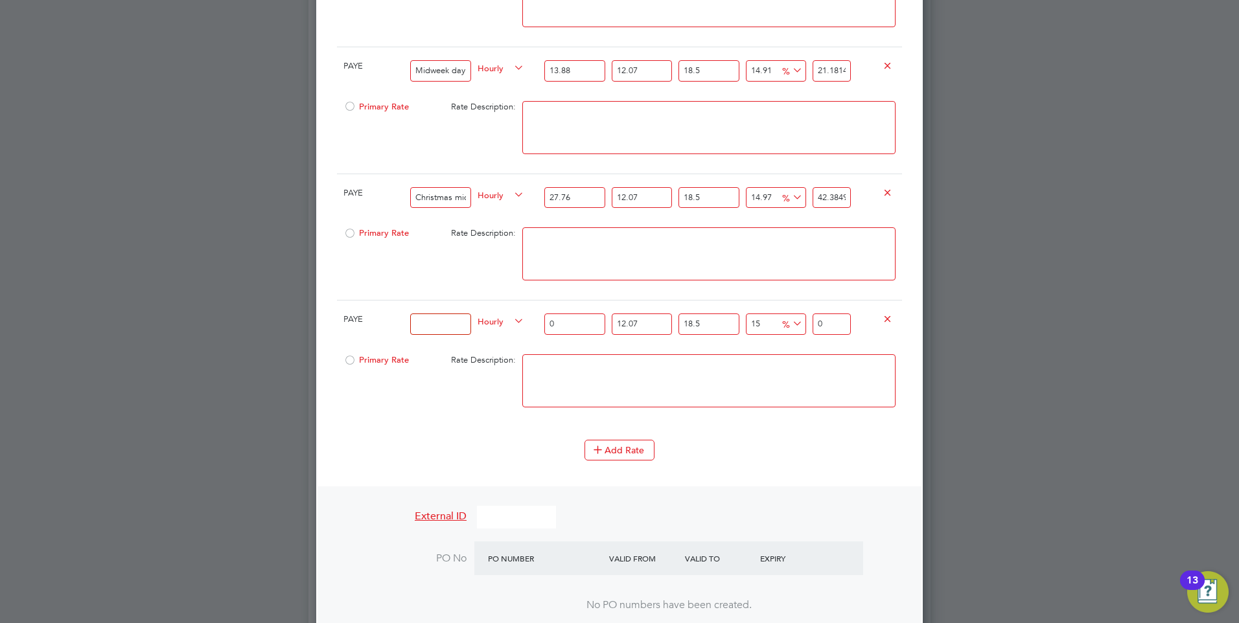
click at [430, 325] on input at bounding box center [440, 324] width 60 height 21
click at [430, 322] on input at bounding box center [440, 324] width 60 height 21
drag, startPoint x: 562, startPoint y: 325, endPoint x: 551, endPoint y: 323, distance: 11.2
click at [551, 323] on input "0" at bounding box center [574, 324] width 60 height 21
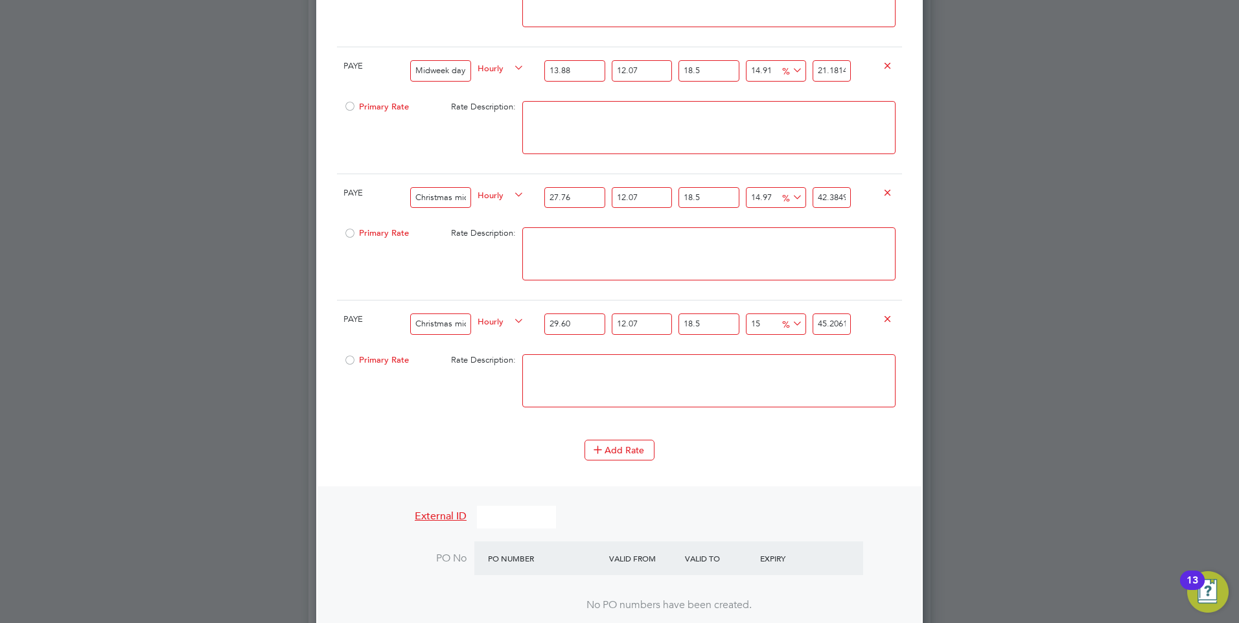
click at [765, 322] on input "15" at bounding box center [776, 324] width 60 height 21
click at [736, 371] on textarea at bounding box center [708, 380] width 373 height 53
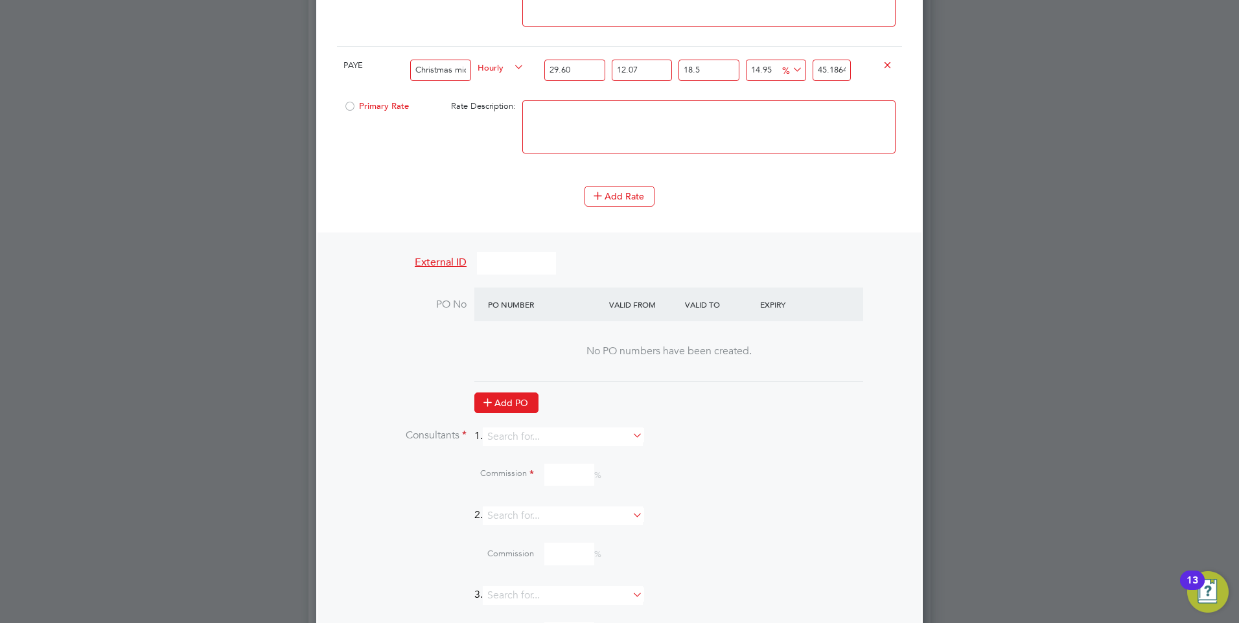
scroll to position [1531, 0]
click at [535, 427] on input at bounding box center [563, 432] width 160 height 19
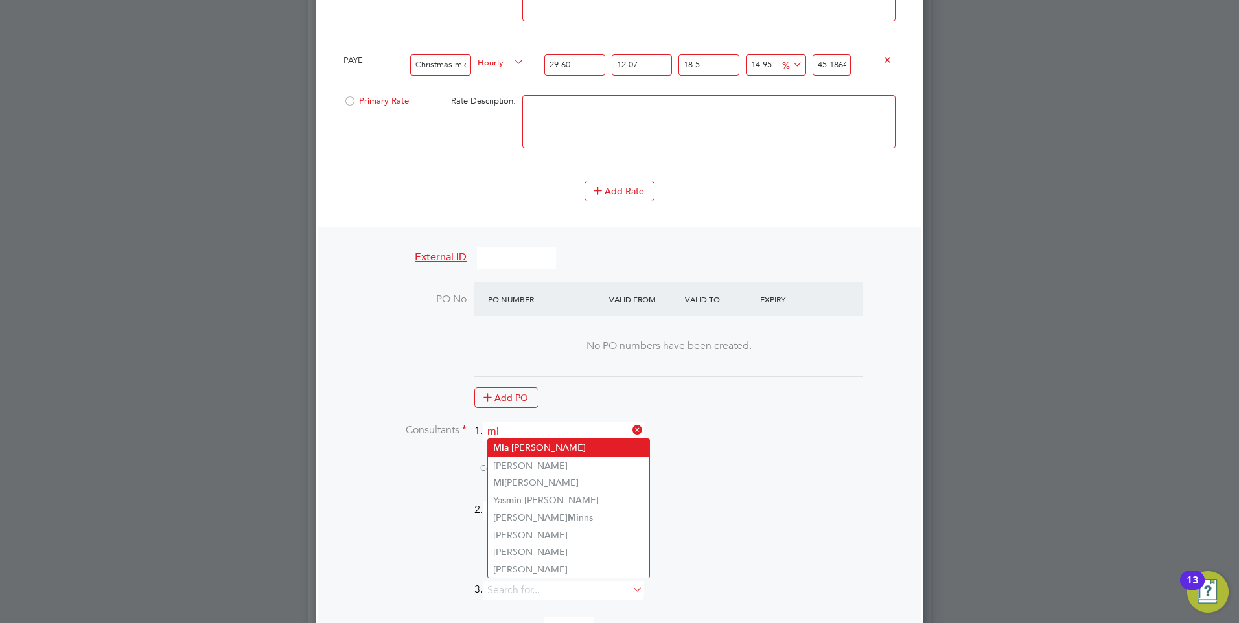
click at [521, 443] on li "Mi a Eckersley" at bounding box center [568, 447] width 161 height 17
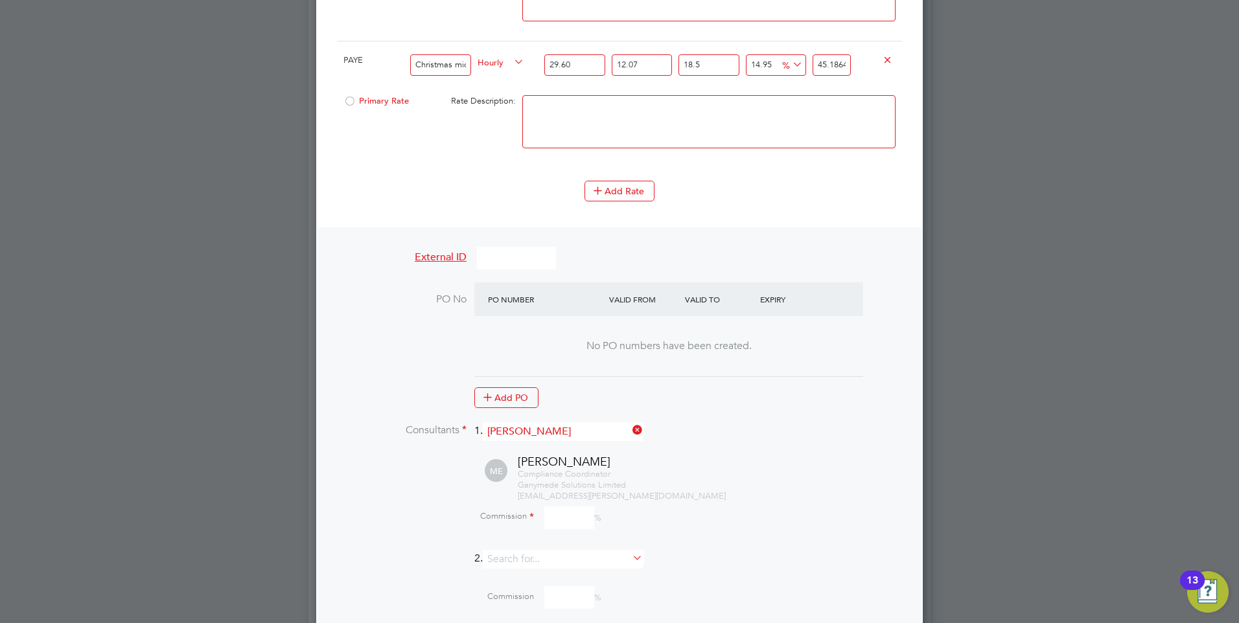
click at [553, 517] on input at bounding box center [569, 518] width 50 height 23
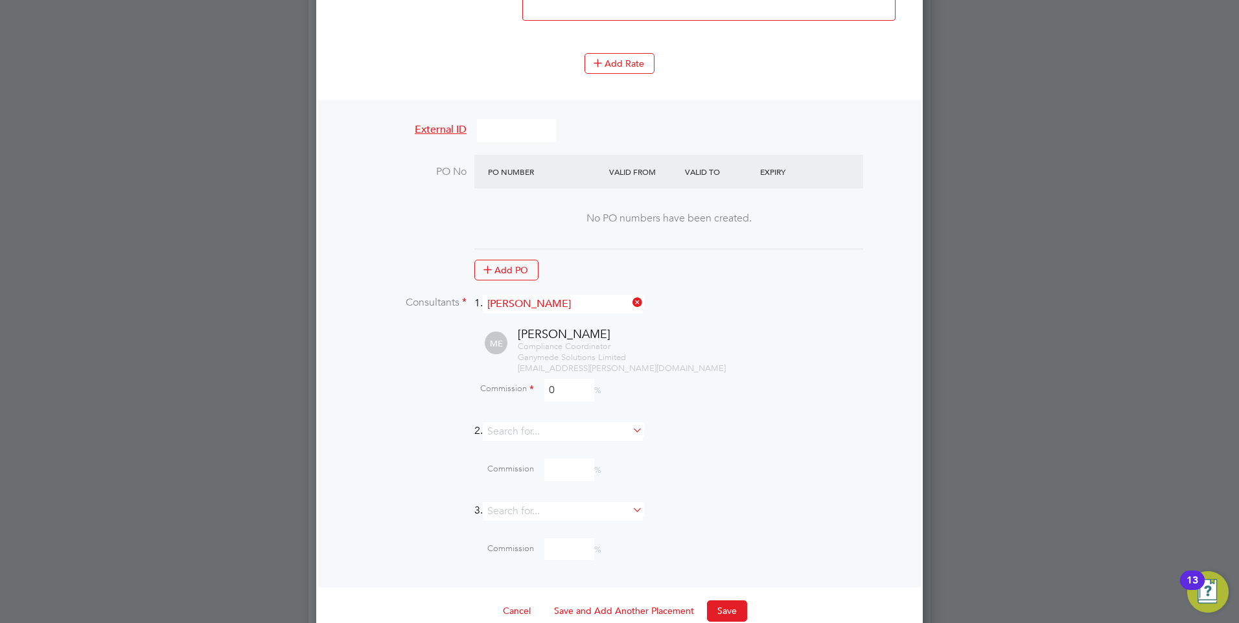
scroll to position [1681, 0]
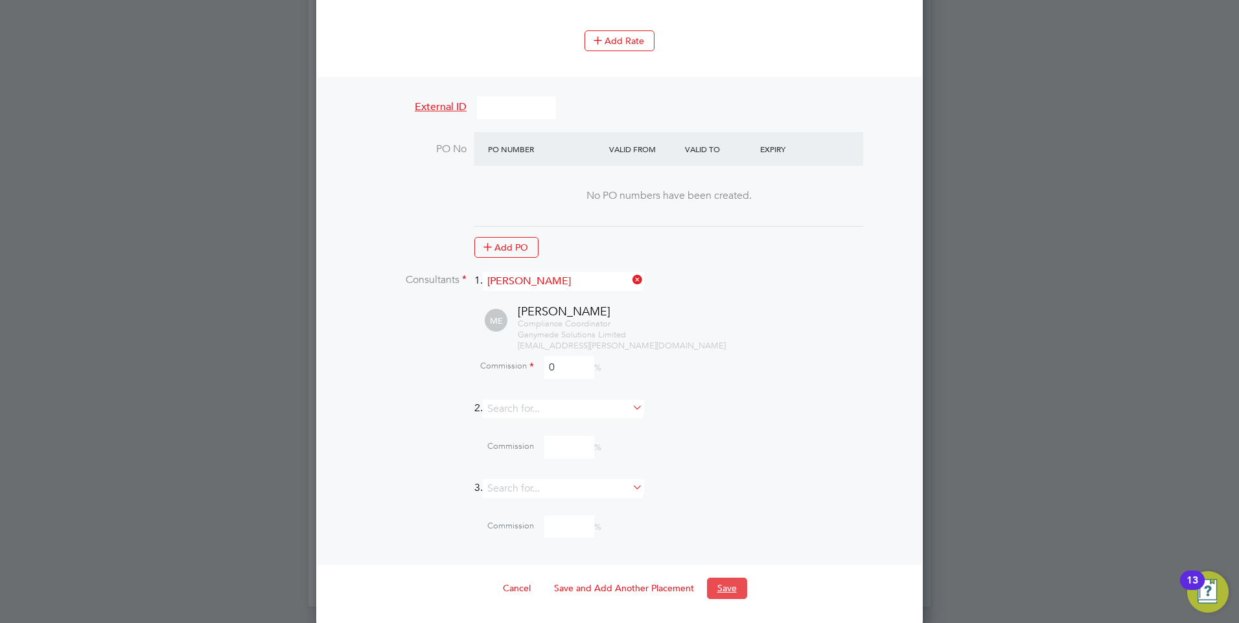
click at [729, 588] on button "Save" at bounding box center [727, 588] width 40 height 21
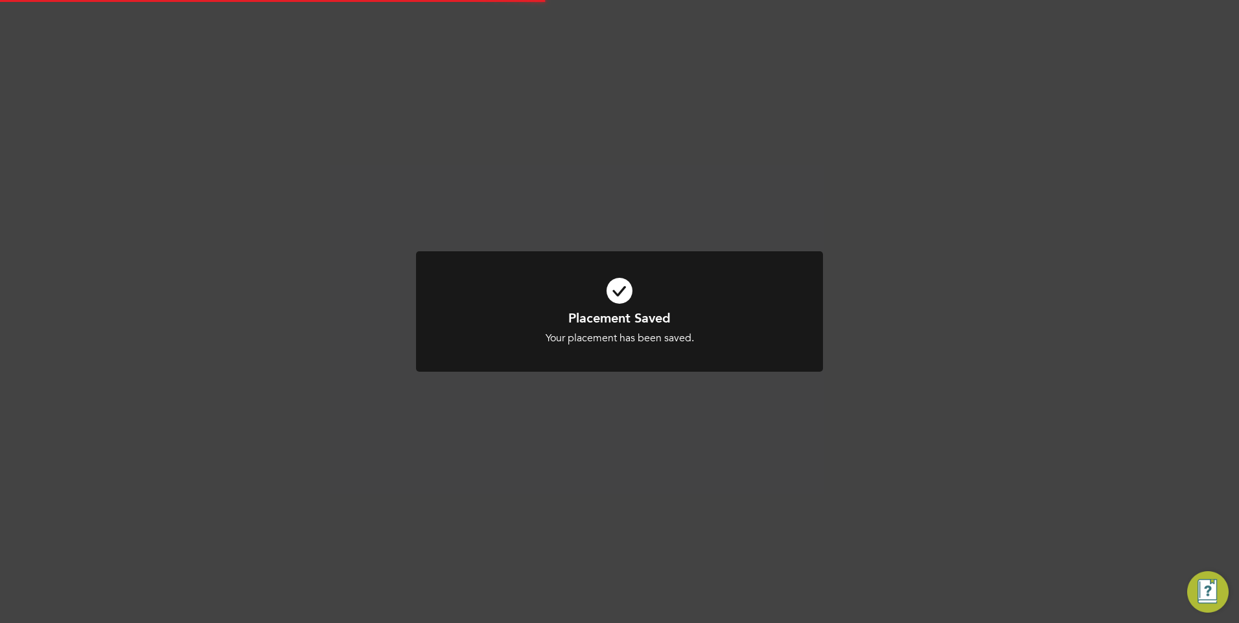
scroll to position [6, 6]
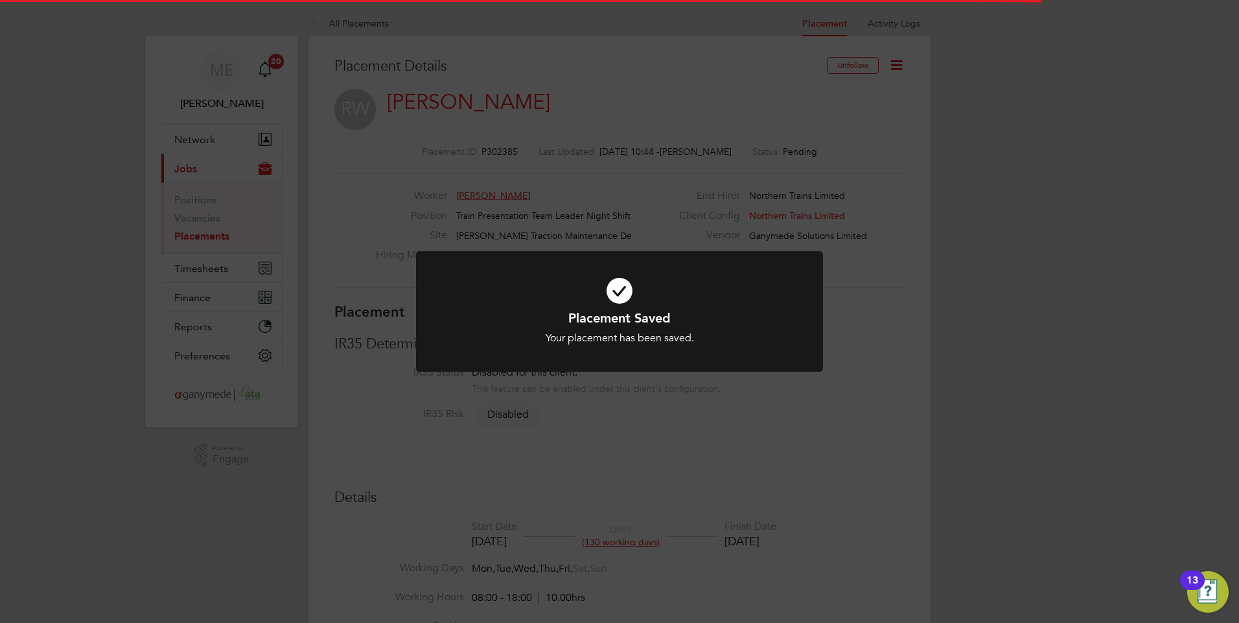
click at [535, 459] on div "Placement Saved Your placement has been saved. Cancel Okay" at bounding box center [619, 311] width 1239 height 623
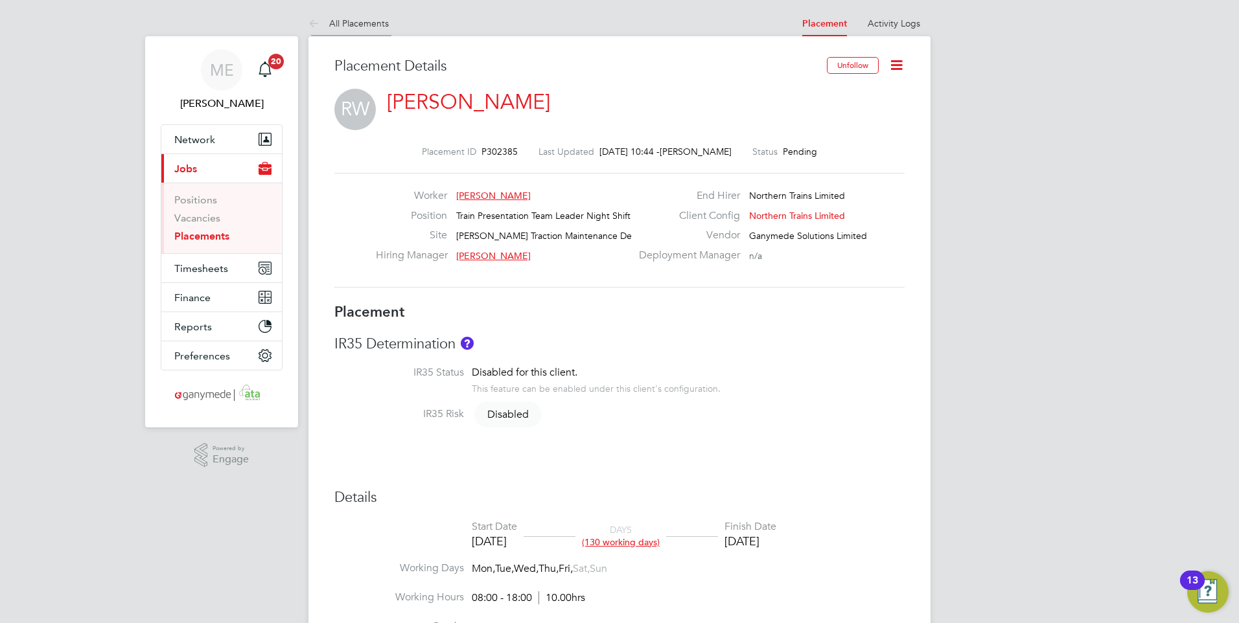
click at [310, 23] on icon at bounding box center [316, 24] width 16 height 16
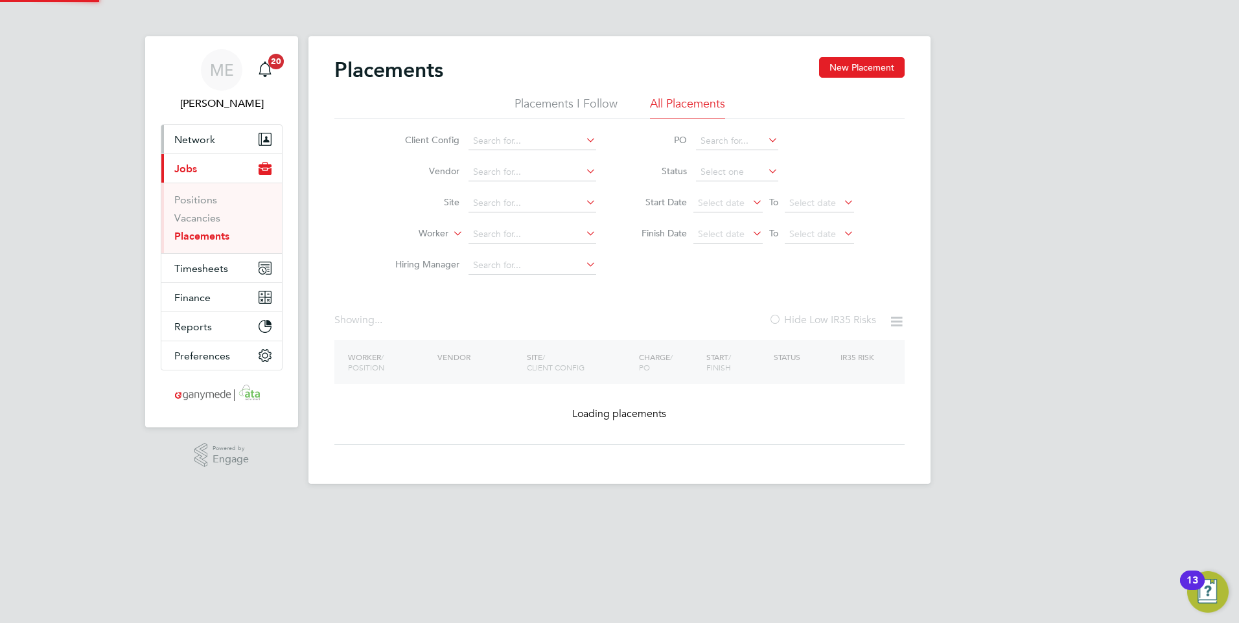
click at [234, 134] on button "Network" at bounding box center [221, 139] width 121 height 29
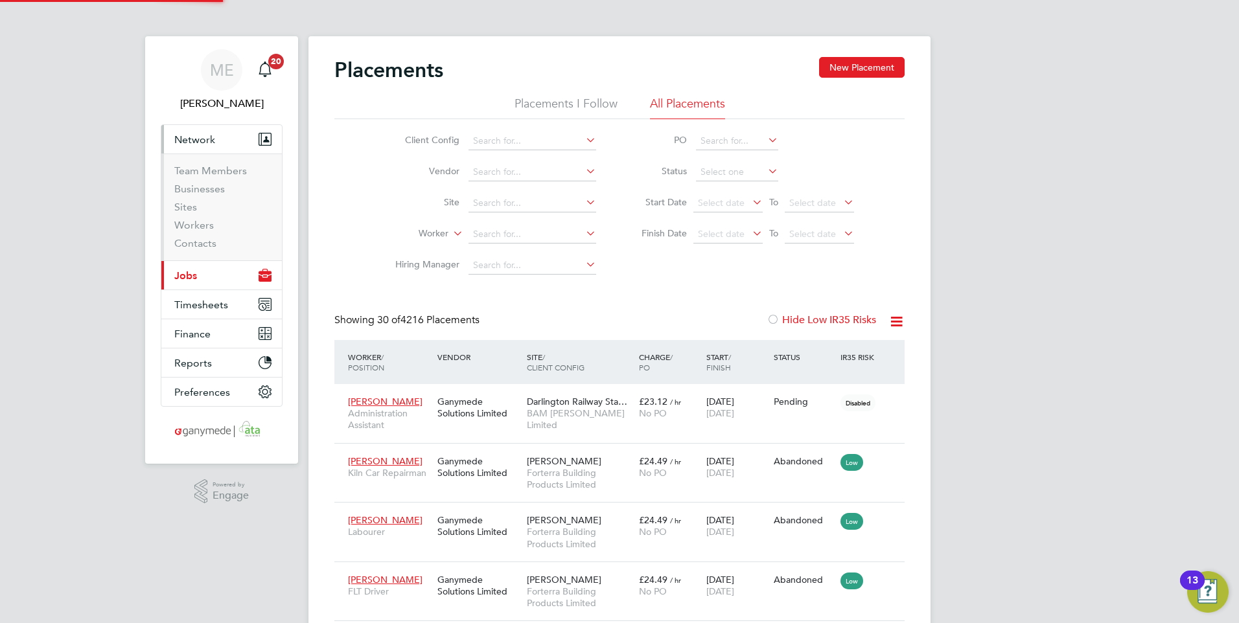
scroll to position [38, 90]
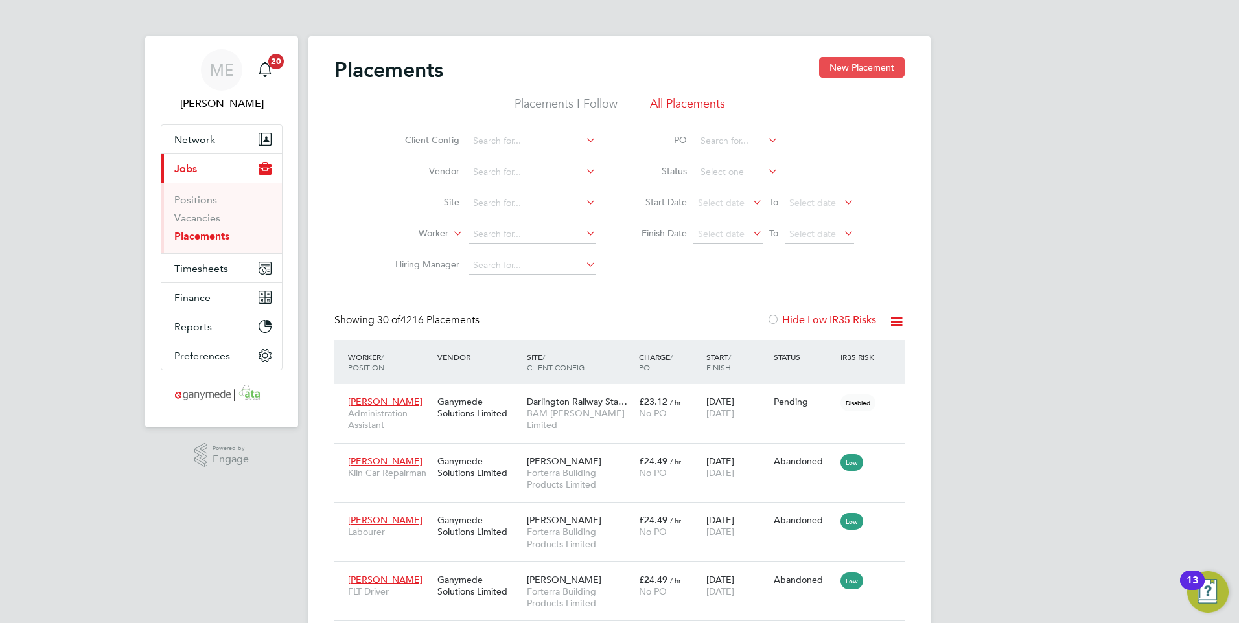
click at [842, 65] on button "New Placement" at bounding box center [862, 67] width 86 height 21
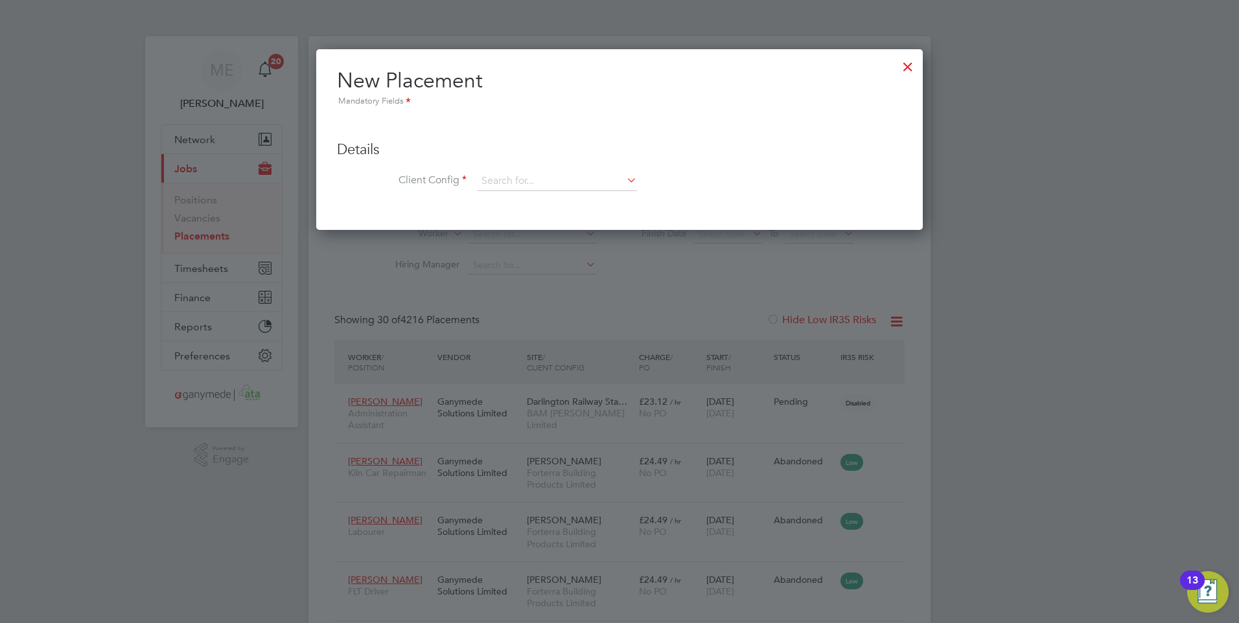
click at [907, 67] on div at bounding box center [907, 63] width 23 height 23
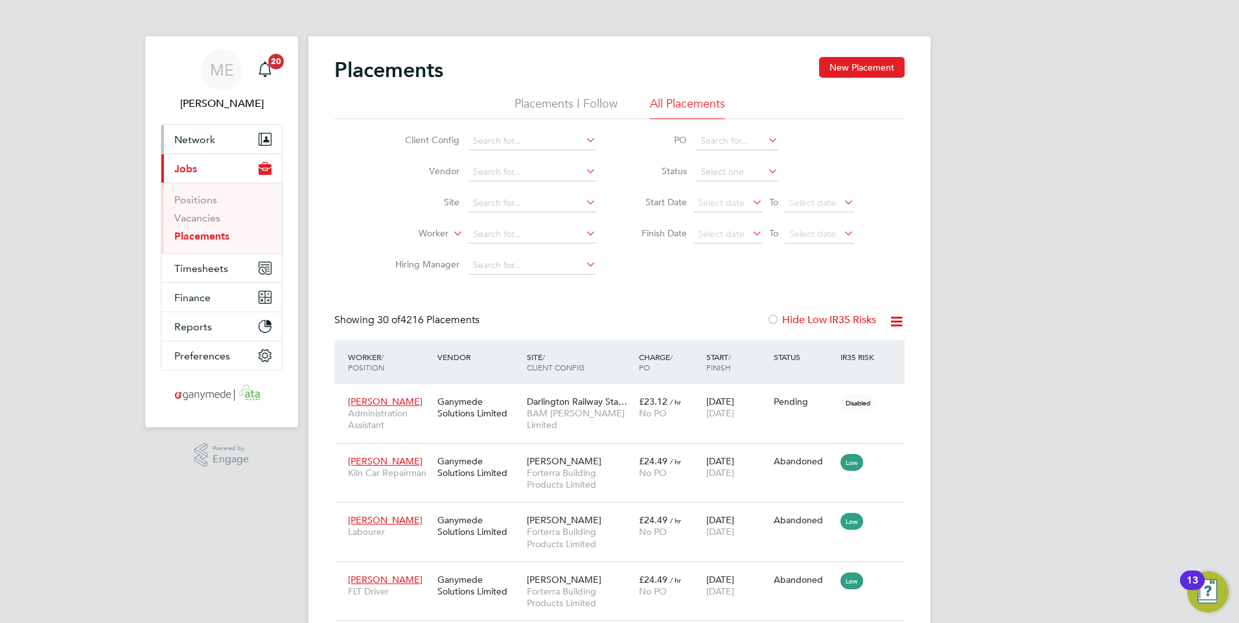
click at [214, 135] on span "Network" at bounding box center [194, 140] width 41 height 12
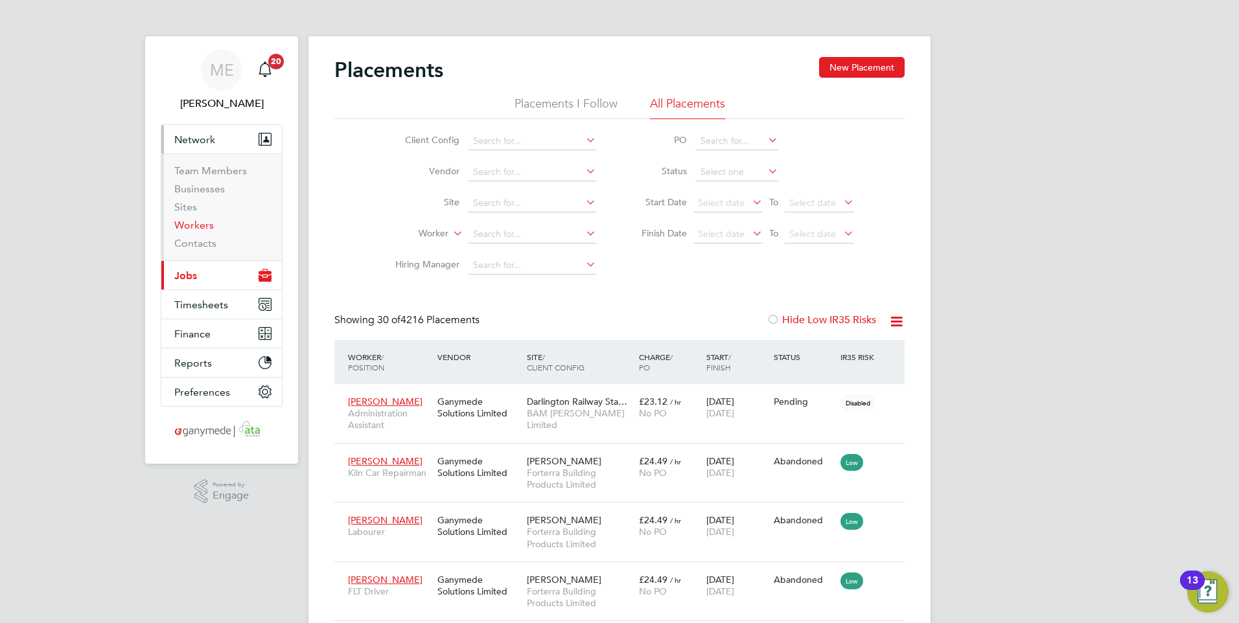
click at [211, 229] on link "Workers" at bounding box center [194, 225] width 40 height 12
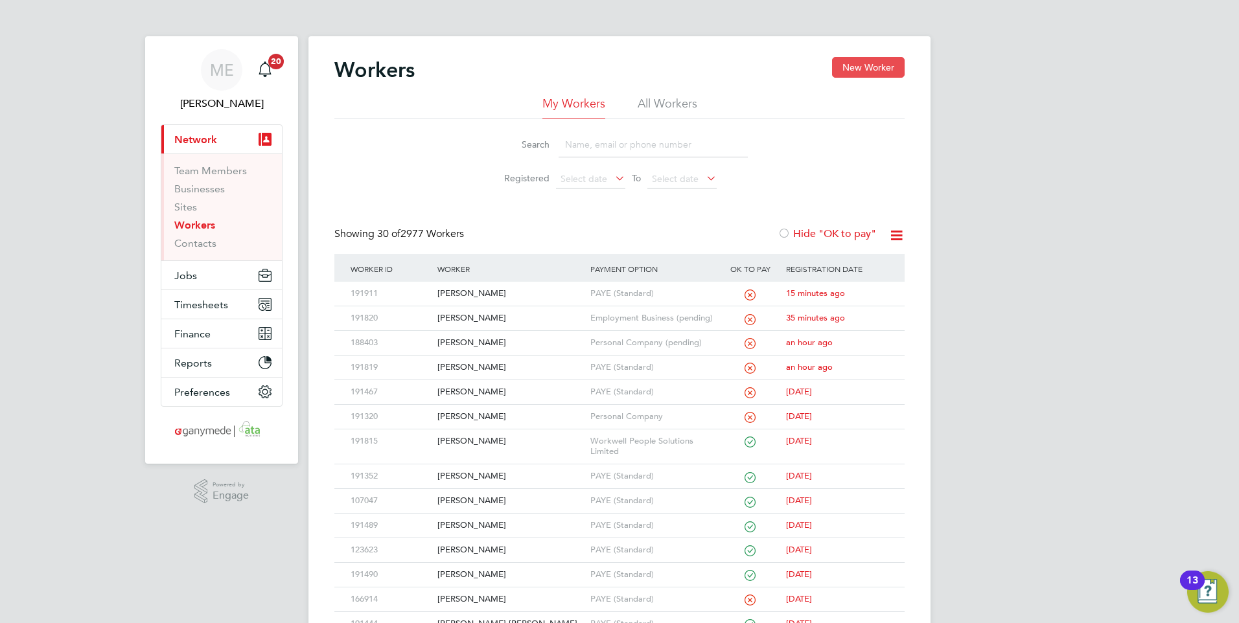
click at [851, 63] on button "New Worker" at bounding box center [868, 67] width 73 height 21
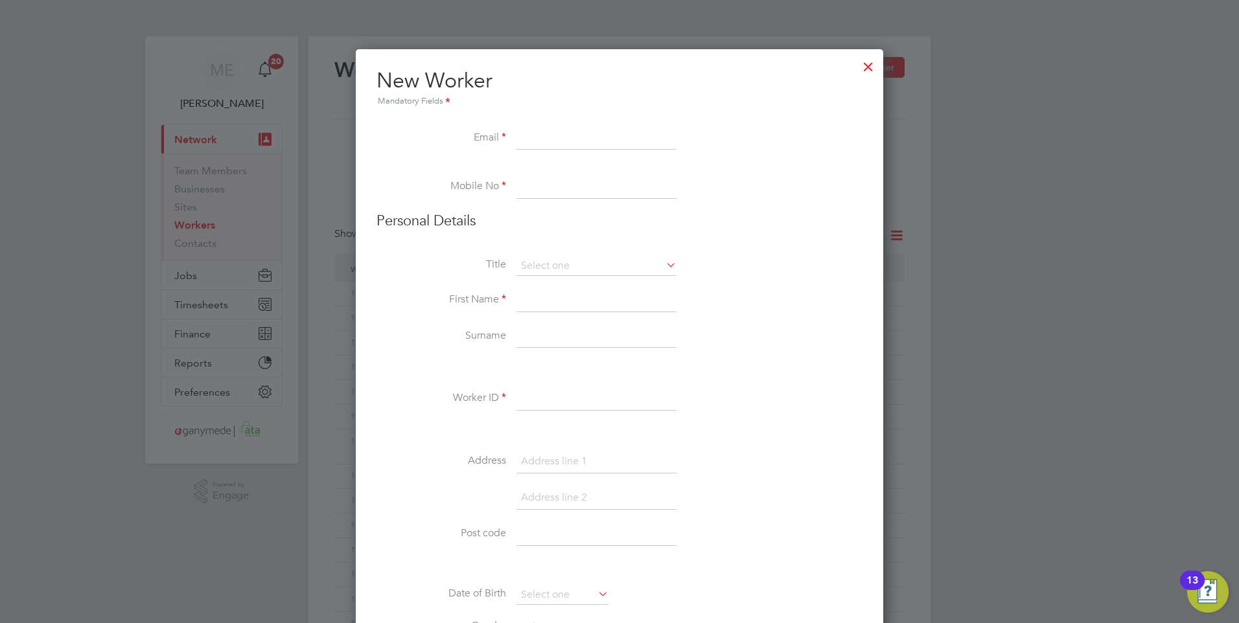
paste input "shaunelliott18@hotmail.co.uk"
click at [552, 186] on input at bounding box center [597, 187] width 160 height 23
drag, startPoint x: 515, startPoint y: 189, endPoint x: 520, endPoint y: 170, distance: 20.0
click at [520, 170] on li at bounding box center [620, 169] width 486 height 13
paste input "+44 7731 307832"
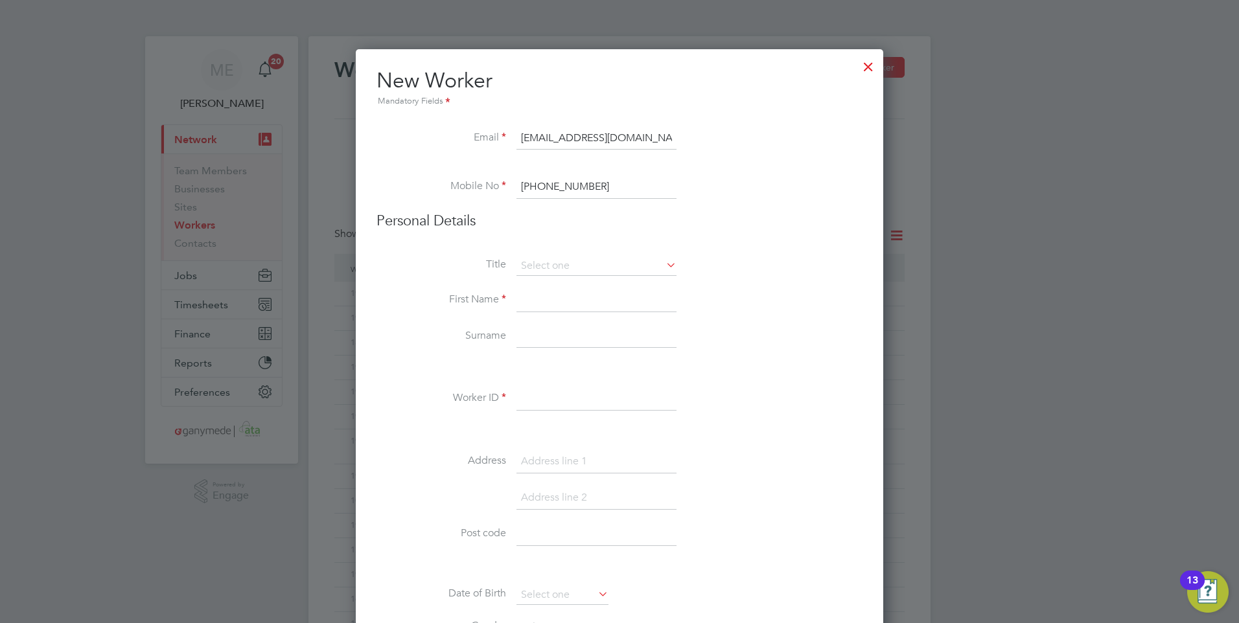
click at [538, 300] on input at bounding box center [597, 300] width 160 height 23
click at [531, 327] on input at bounding box center [597, 336] width 160 height 23
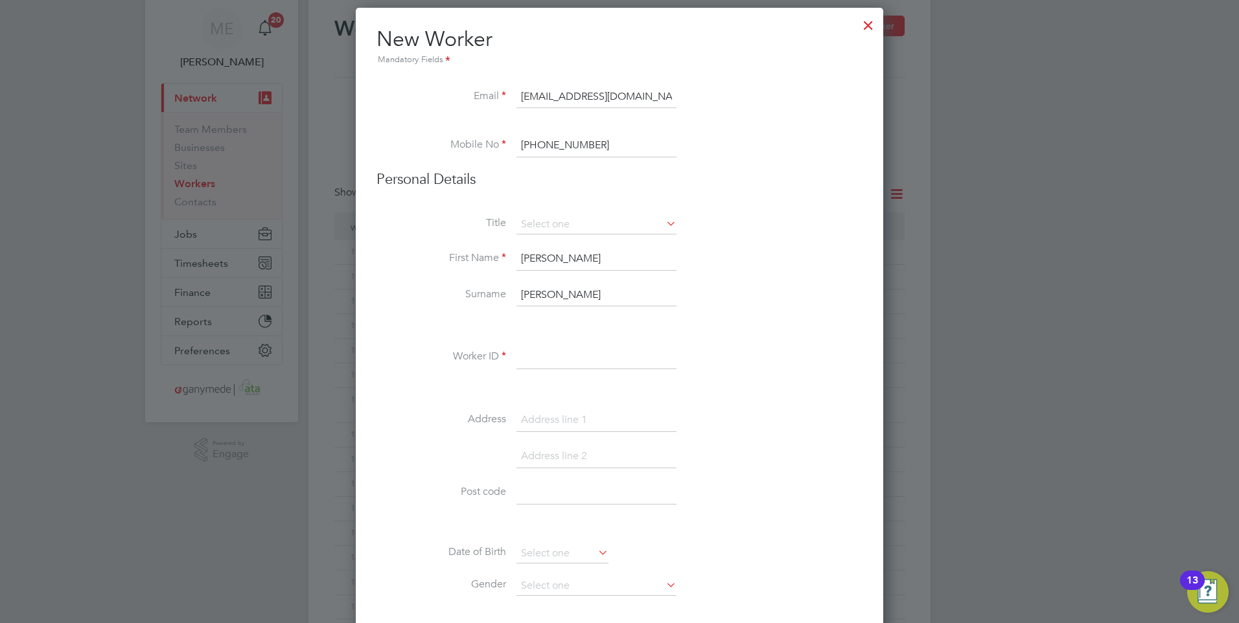
scroll to position [65, 0]
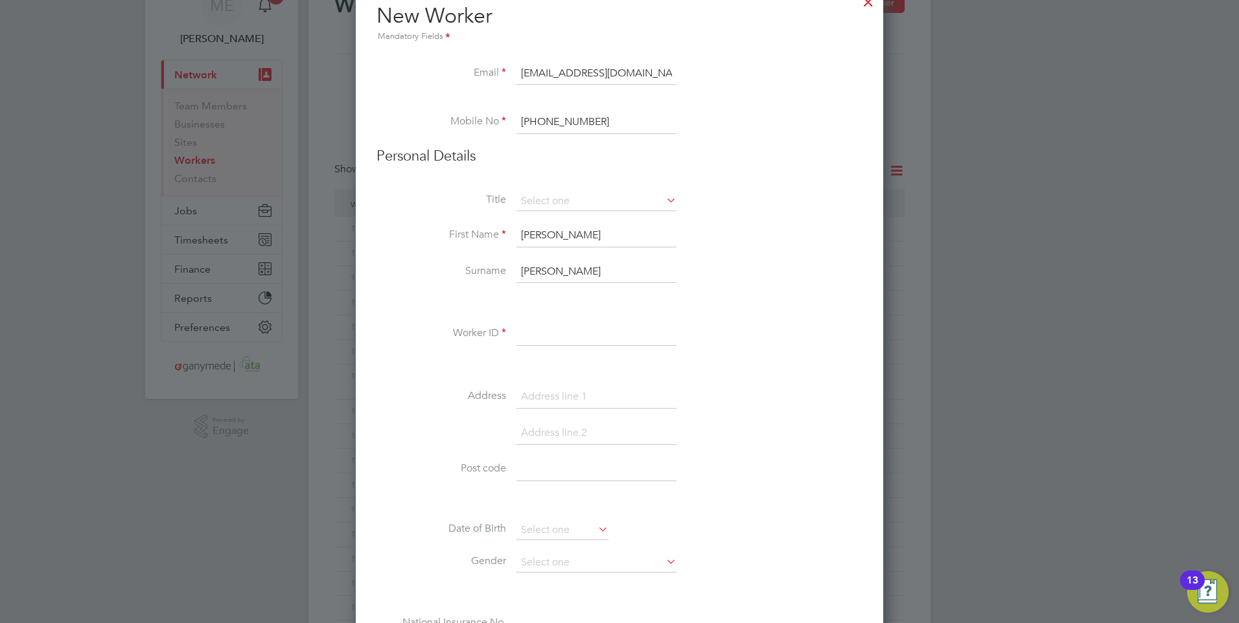
click at [554, 332] on input at bounding box center [597, 334] width 160 height 23
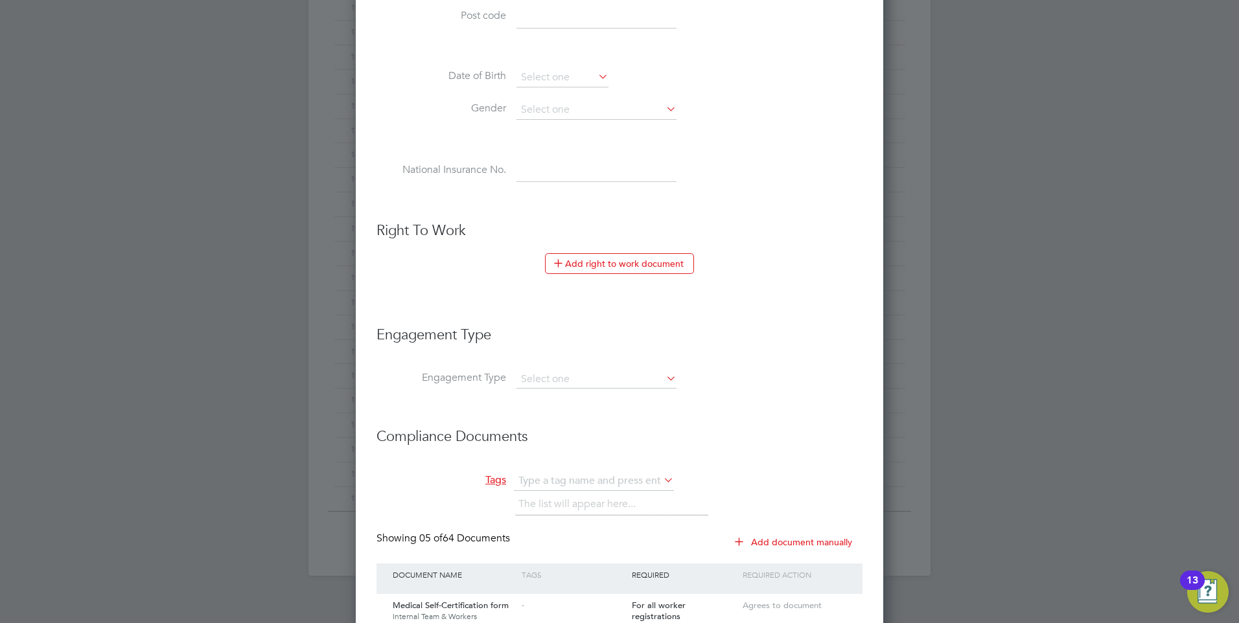
scroll to position [518, 0]
click at [567, 379] on input at bounding box center [597, 379] width 160 height 18
click at [532, 373] on input at bounding box center [597, 379] width 160 height 18
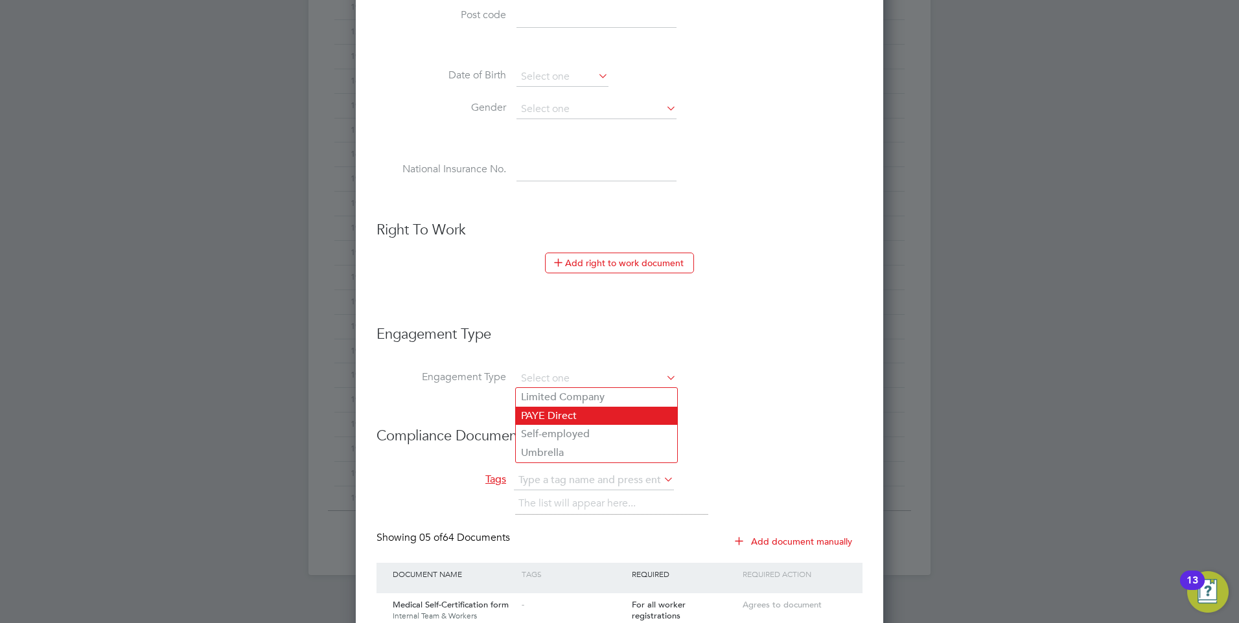
click at [542, 414] on li "PAYE Direct" at bounding box center [596, 416] width 161 height 19
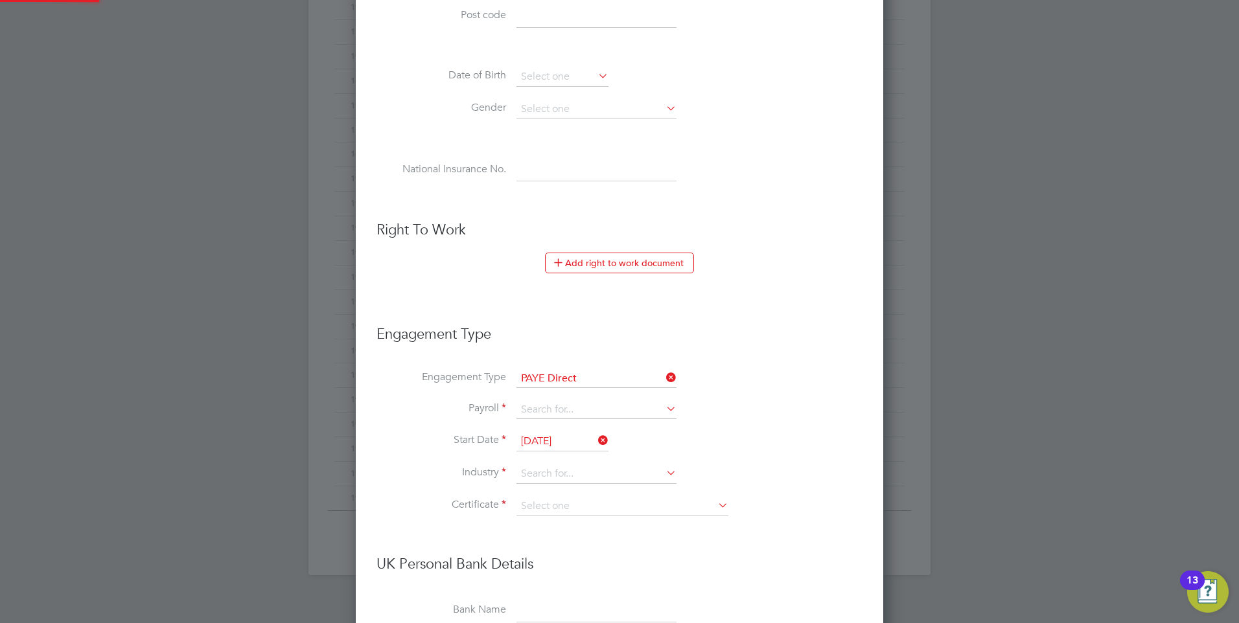
scroll to position [2035, 528]
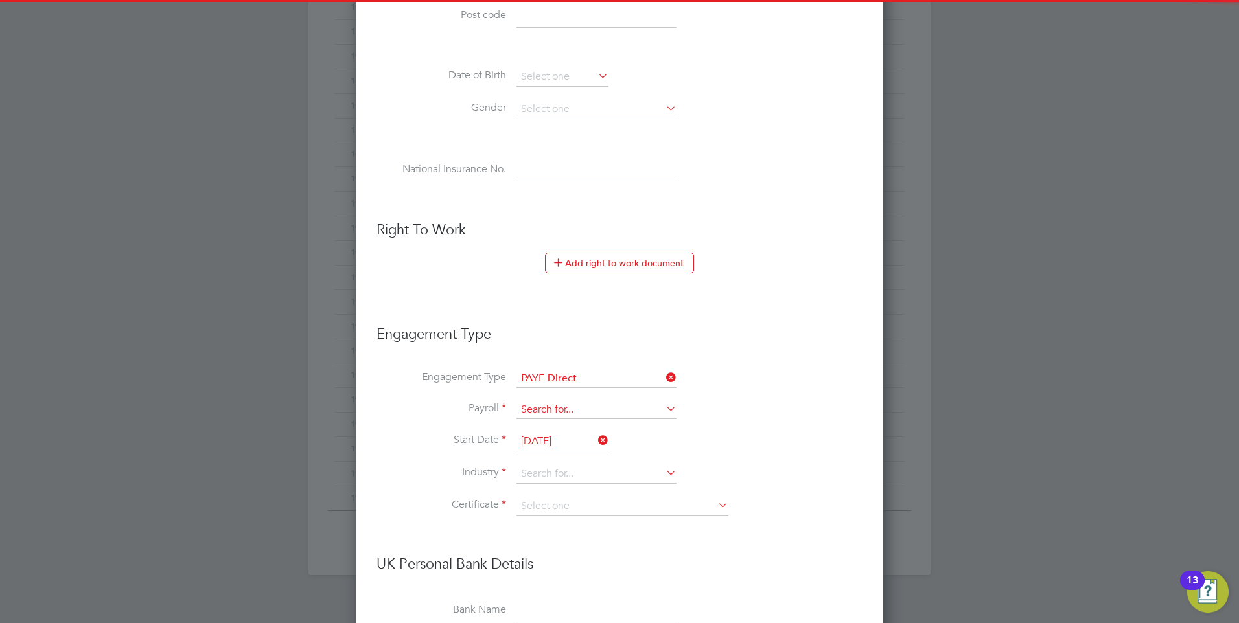
click at [560, 408] on input at bounding box center [597, 410] width 160 height 18
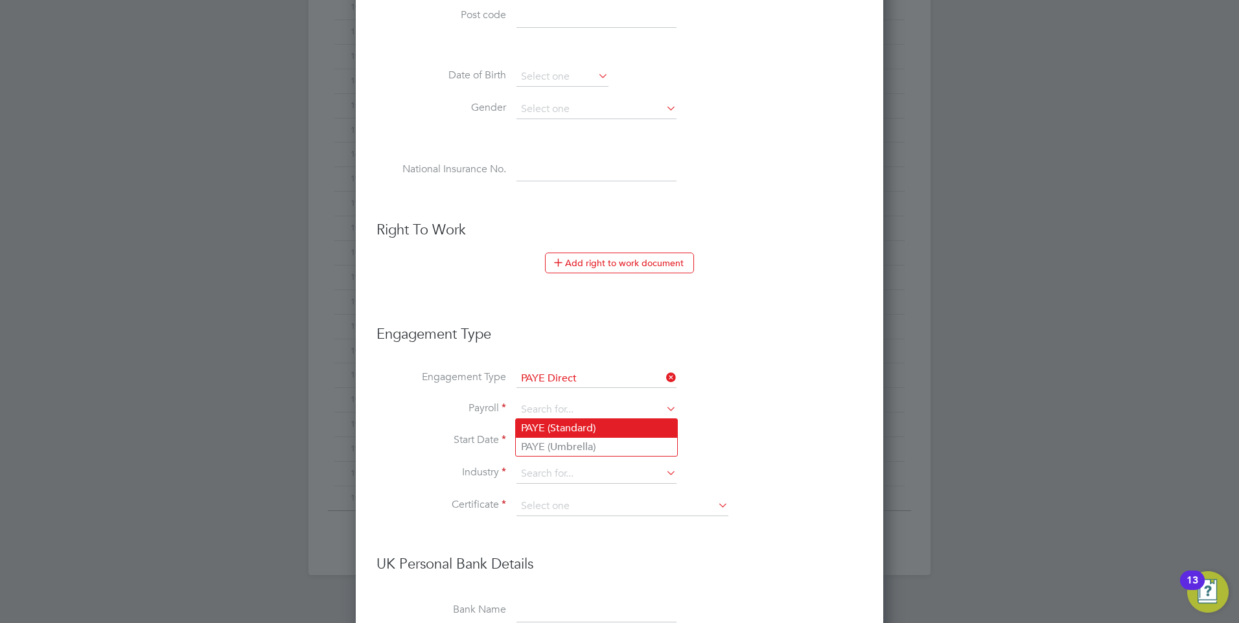
click at [548, 424] on li "PAYE (Standard)" at bounding box center [596, 428] width 161 height 19
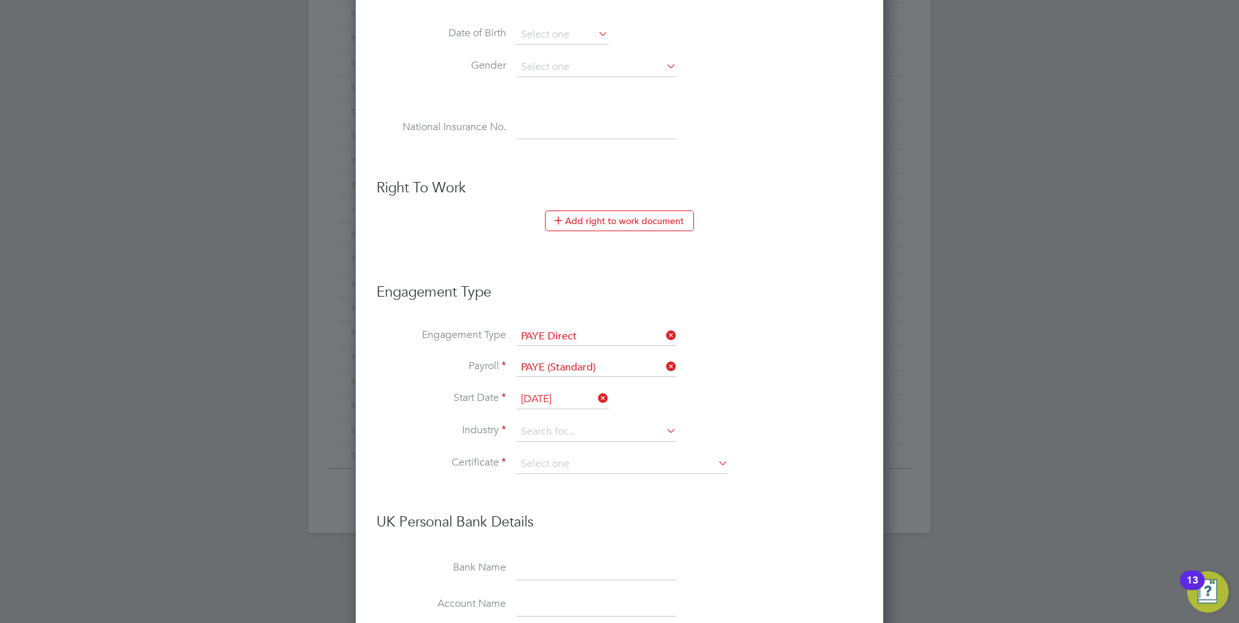
scroll to position [583, 0]
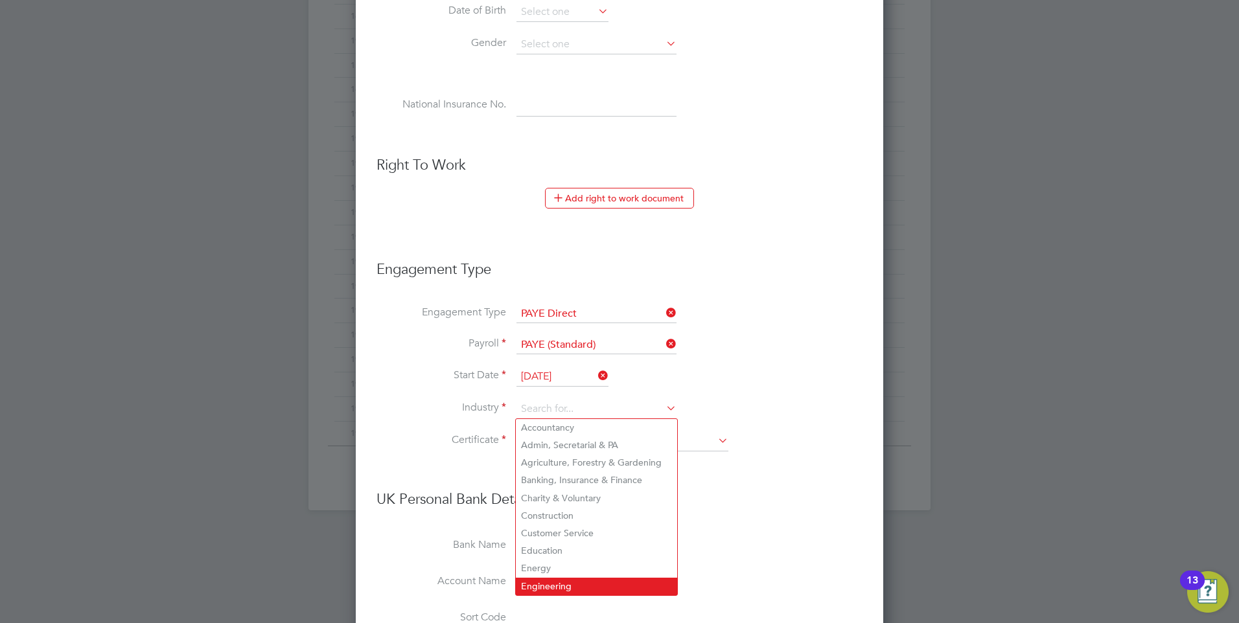
click at [539, 578] on li "Engineering" at bounding box center [596, 586] width 161 height 17
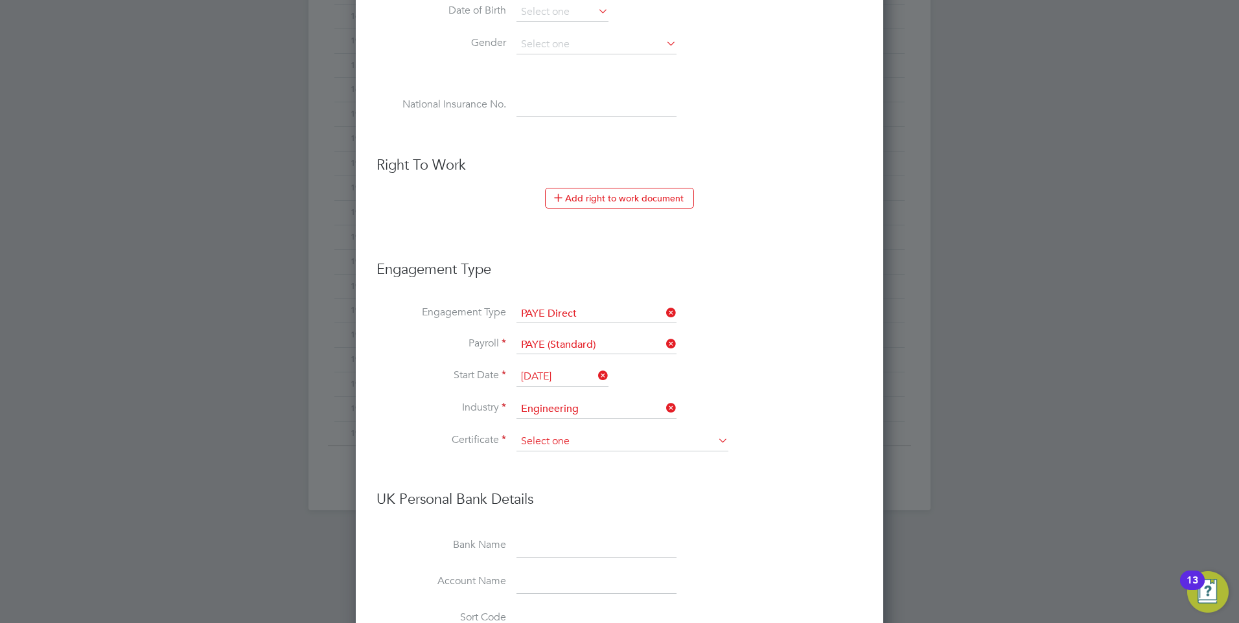
click at [559, 445] on input at bounding box center [623, 441] width 212 height 19
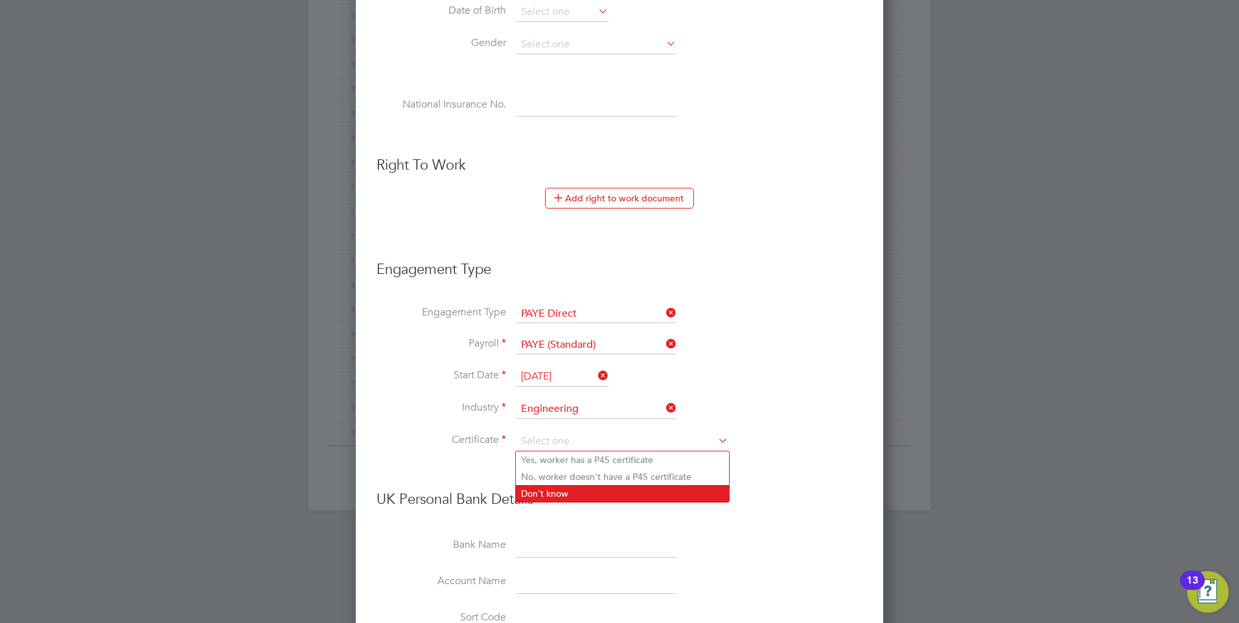
click at [554, 491] on li "Don't know" at bounding box center [622, 493] width 213 height 17
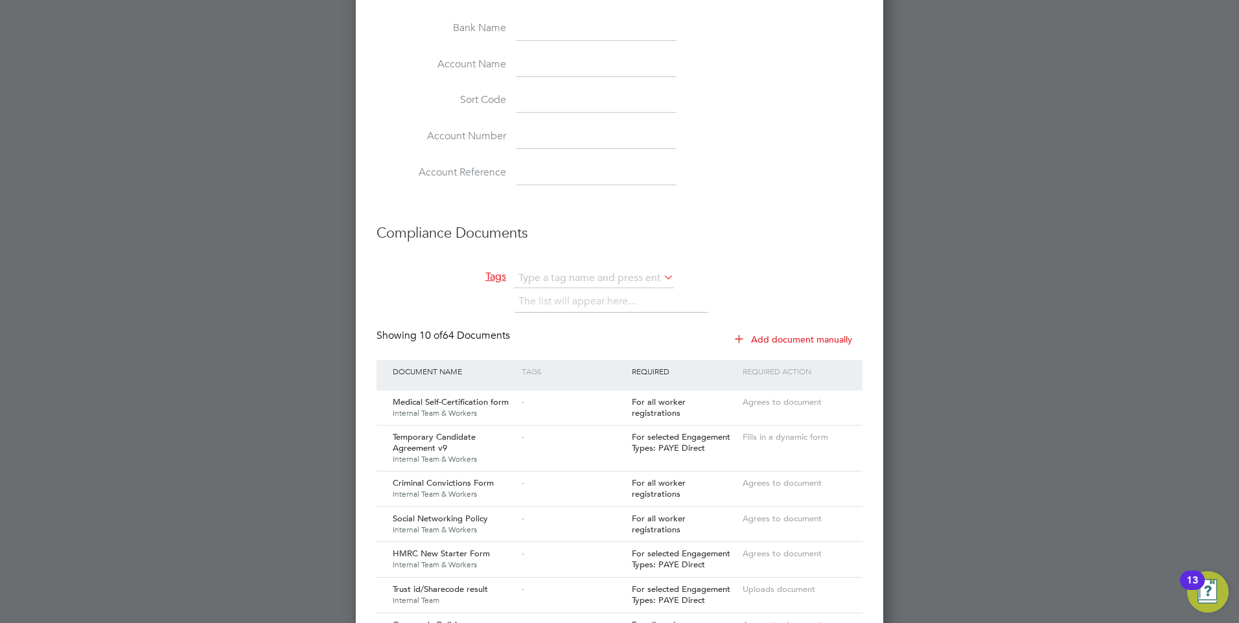
scroll to position [1167, 0]
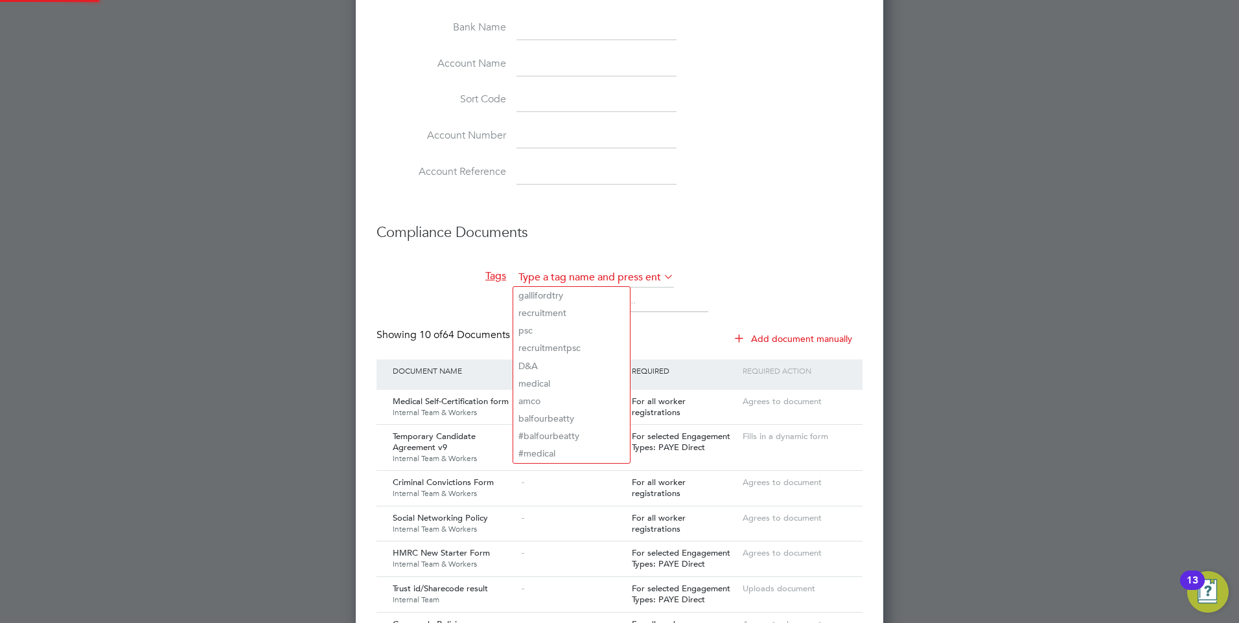
click at [578, 275] on input "text" at bounding box center [594, 277] width 160 height 19
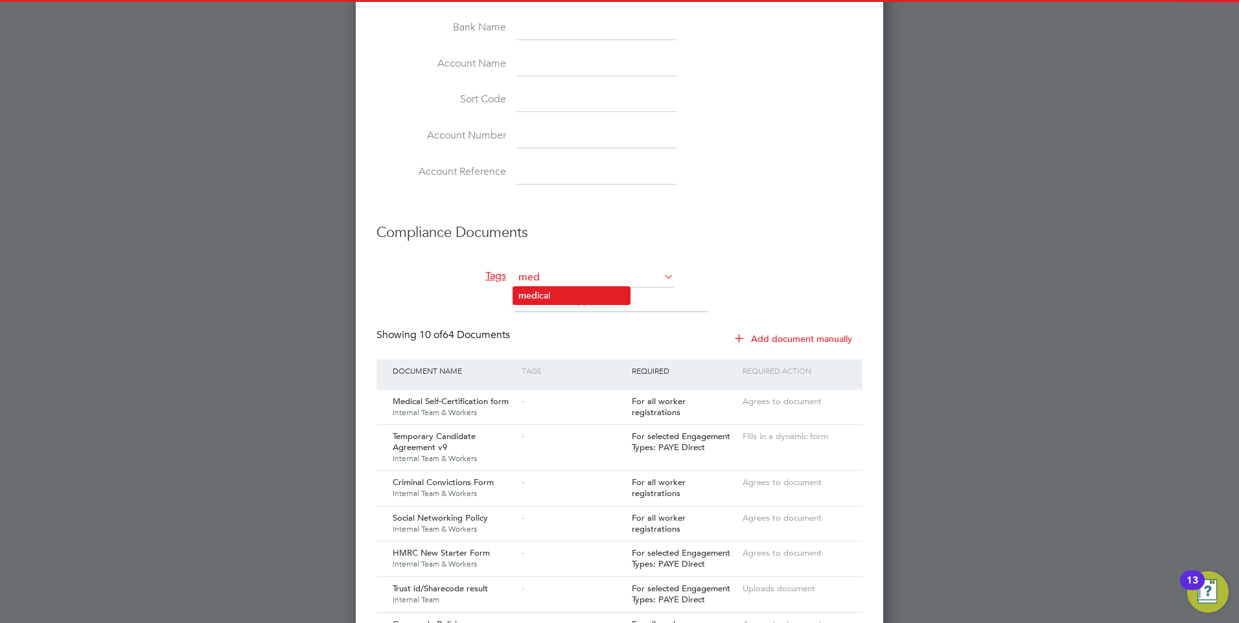
click at [571, 292] on li "med ical" at bounding box center [571, 295] width 117 height 17
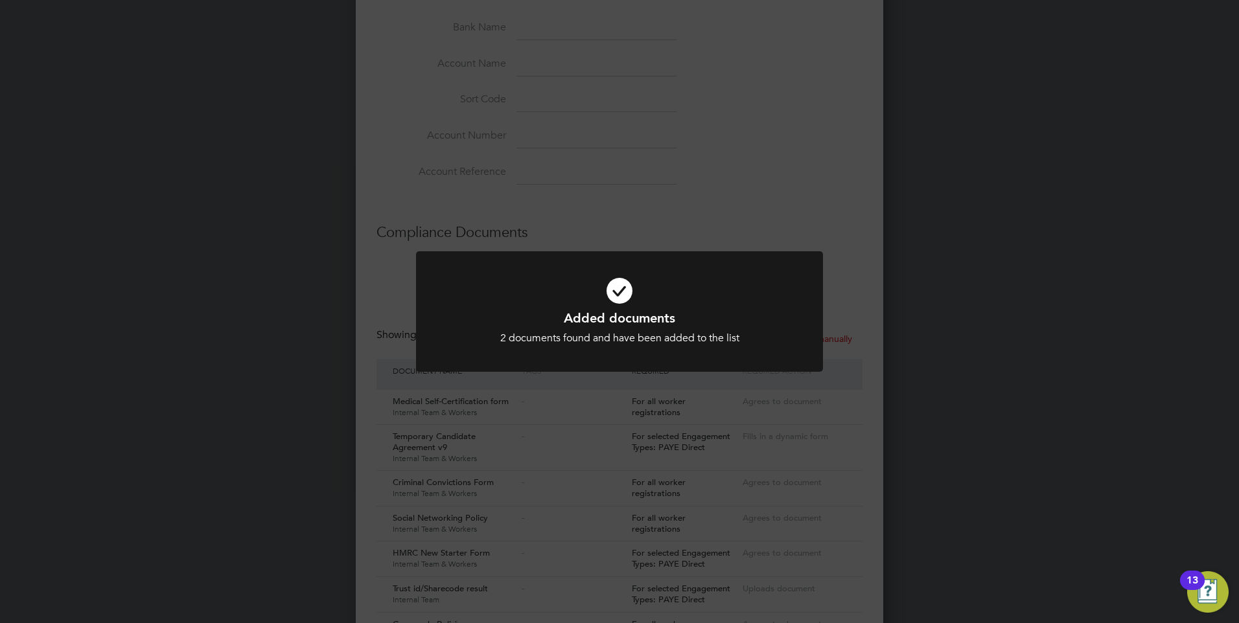
scroll to position [2168, 528]
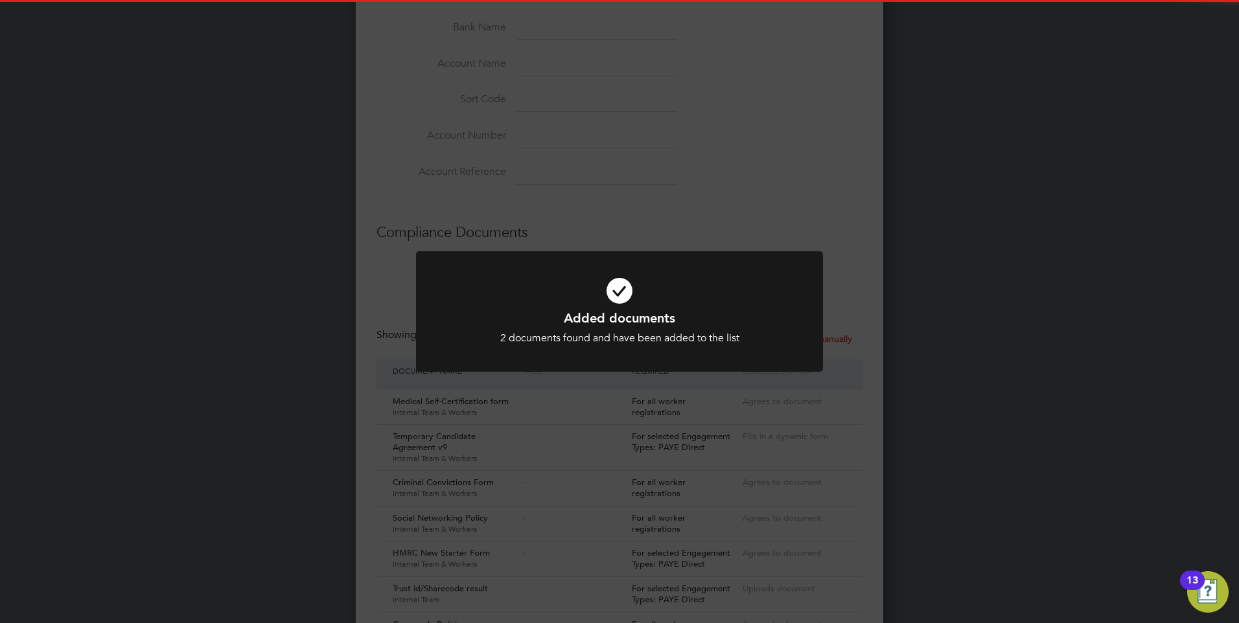
click at [610, 291] on icon at bounding box center [619, 291] width 337 height 51
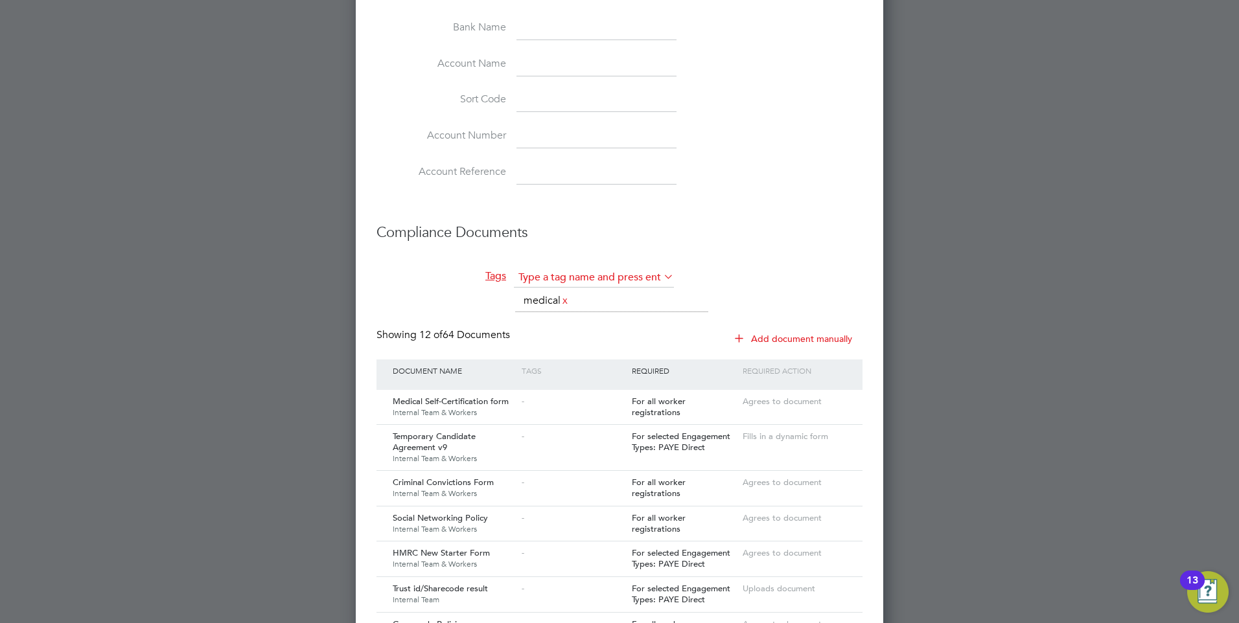
click at [548, 275] on input "text" at bounding box center [594, 277] width 160 height 19
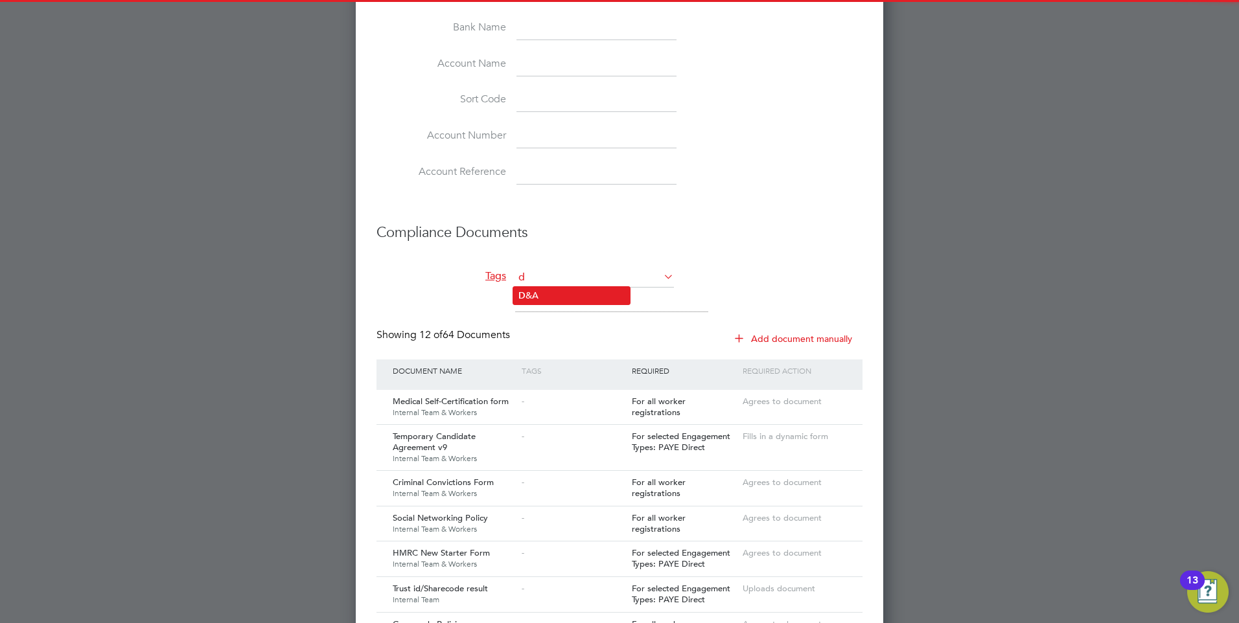
click at [539, 287] on li "D &A" at bounding box center [571, 295] width 117 height 17
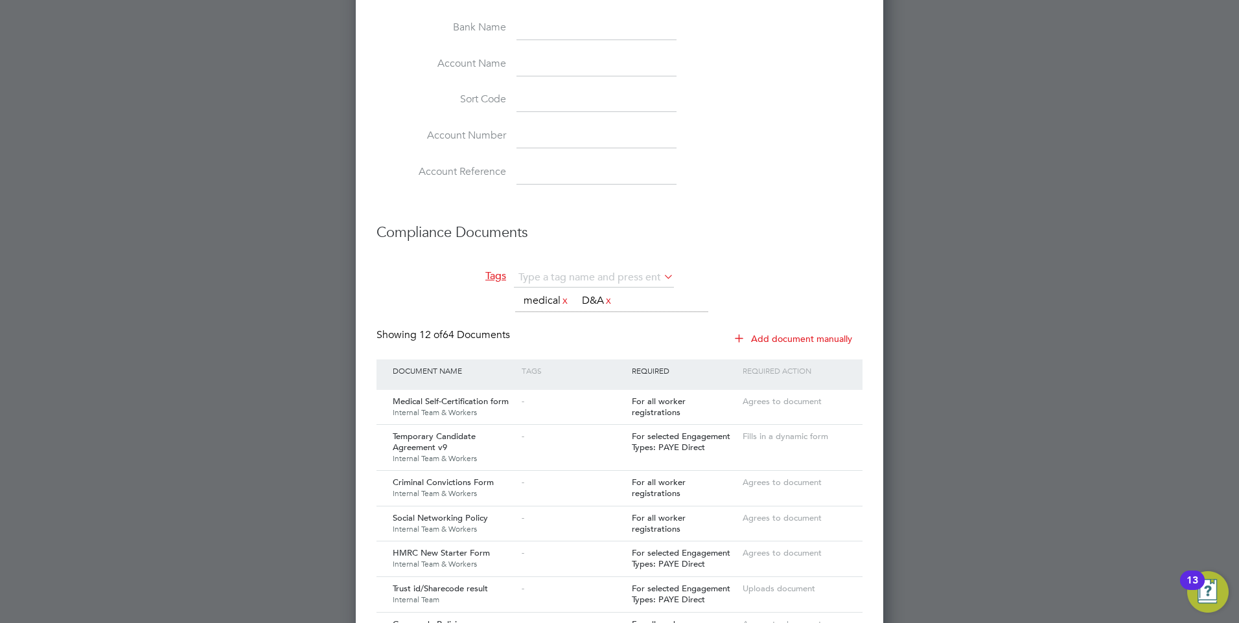
scroll to position [2203, 528]
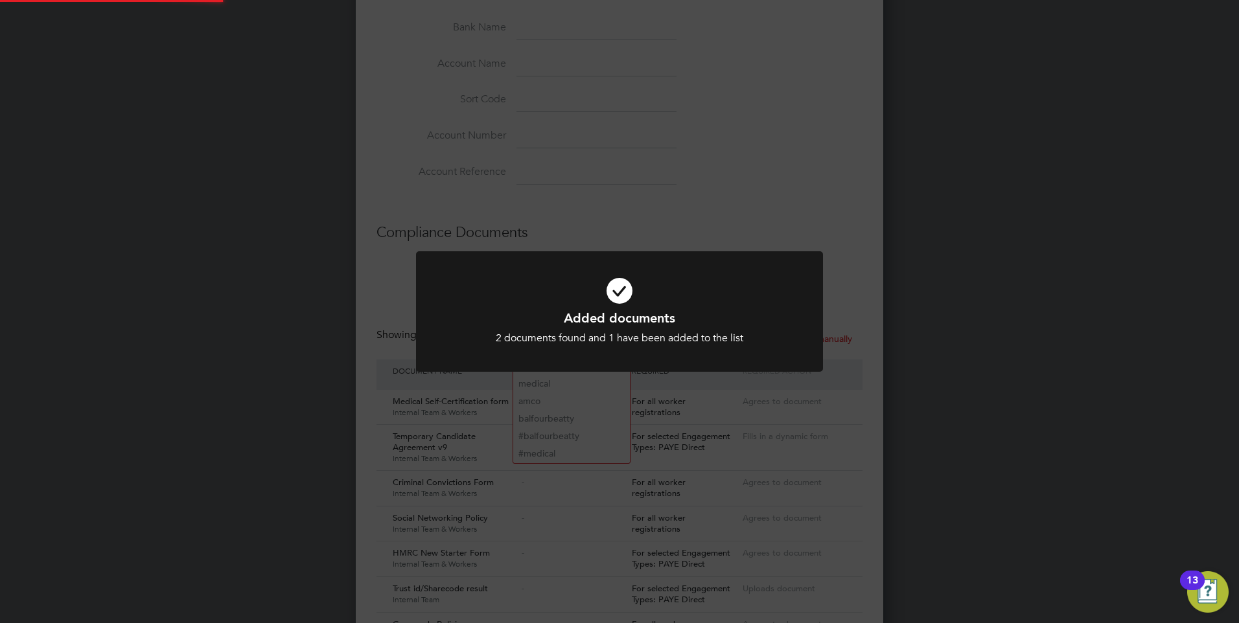
click at [643, 286] on icon at bounding box center [619, 291] width 337 height 51
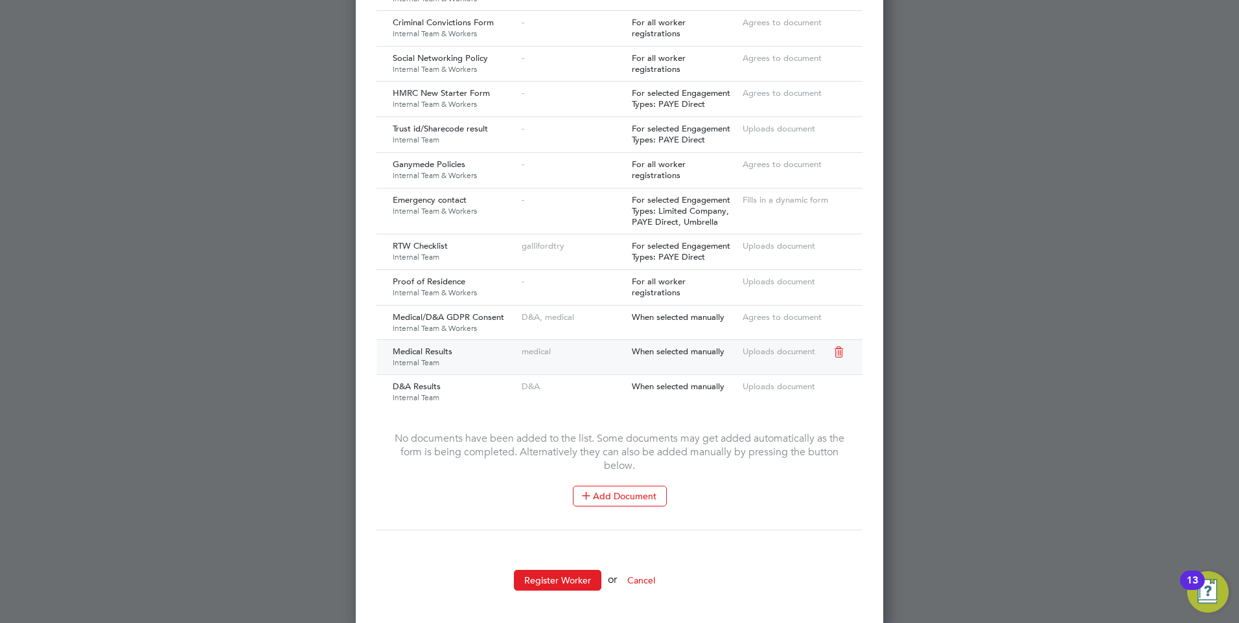
scroll to position [1629, 0]
click at [563, 570] on button "Register Worker" at bounding box center [557, 578] width 87 height 21
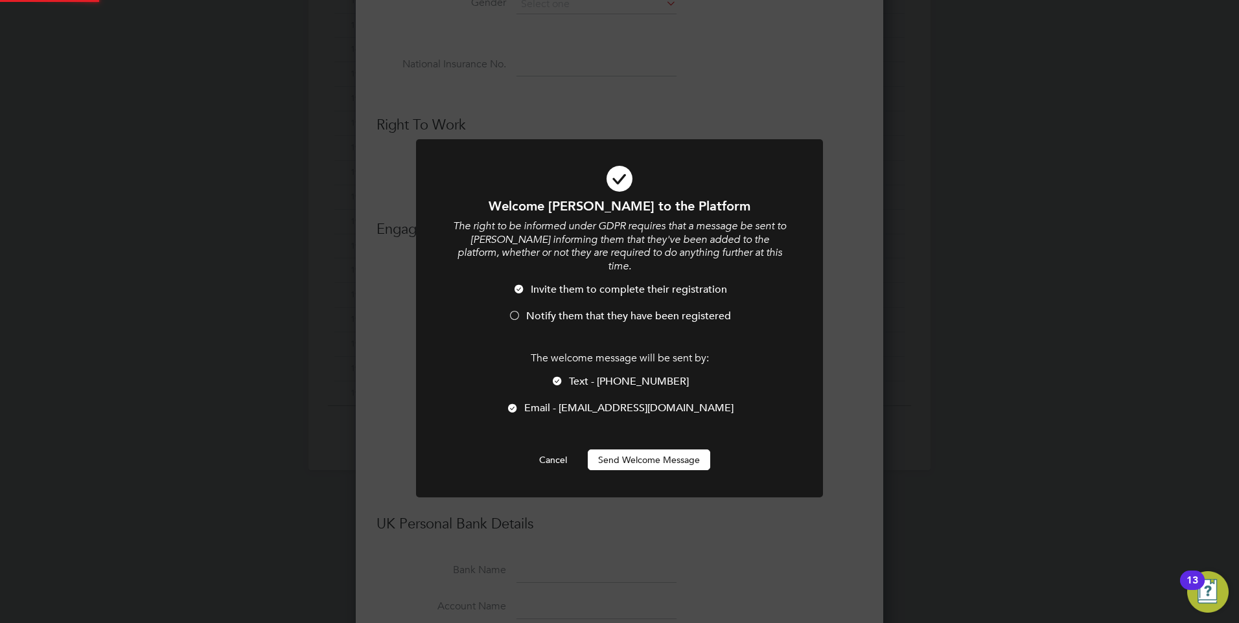
scroll to position [0, 0]
click at [622, 450] on button "Send Welcome Message" at bounding box center [649, 460] width 122 height 21
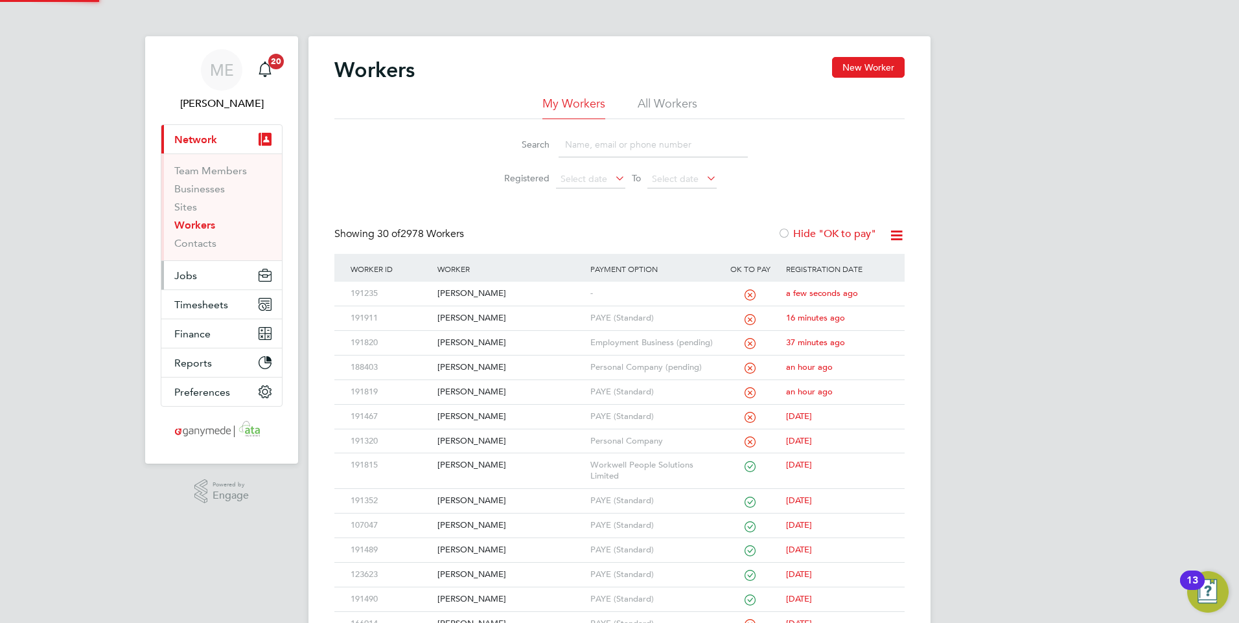
click at [209, 268] on button "Jobs" at bounding box center [221, 275] width 121 height 29
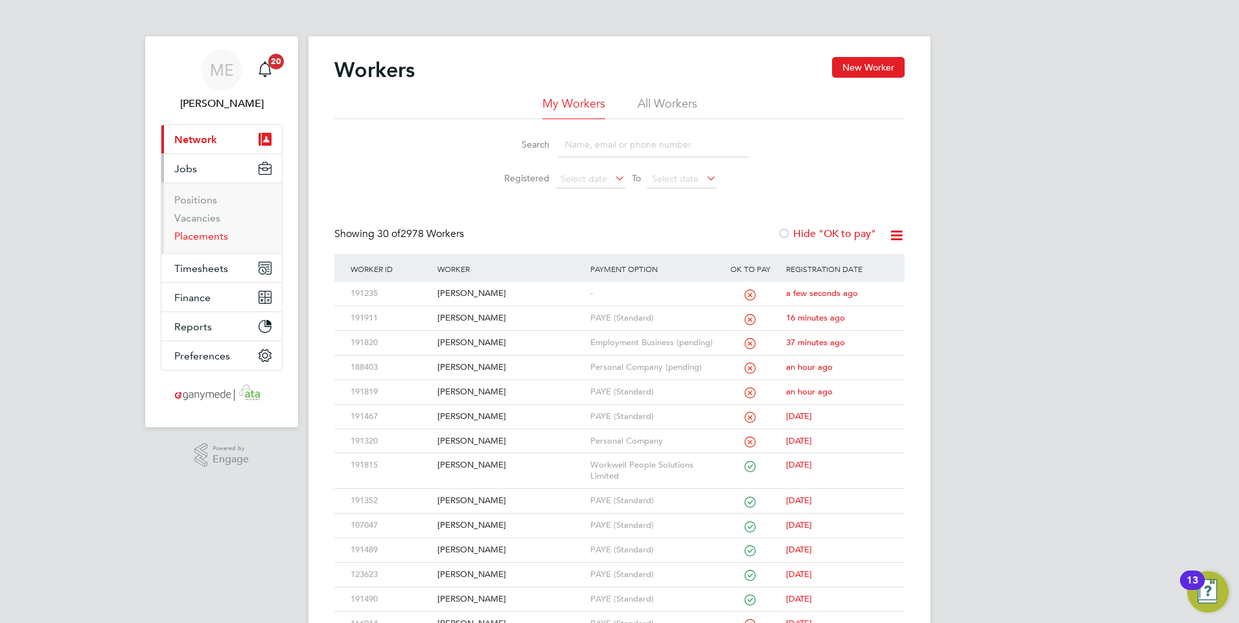
click at [202, 235] on link "Placements" at bounding box center [201, 236] width 54 height 12
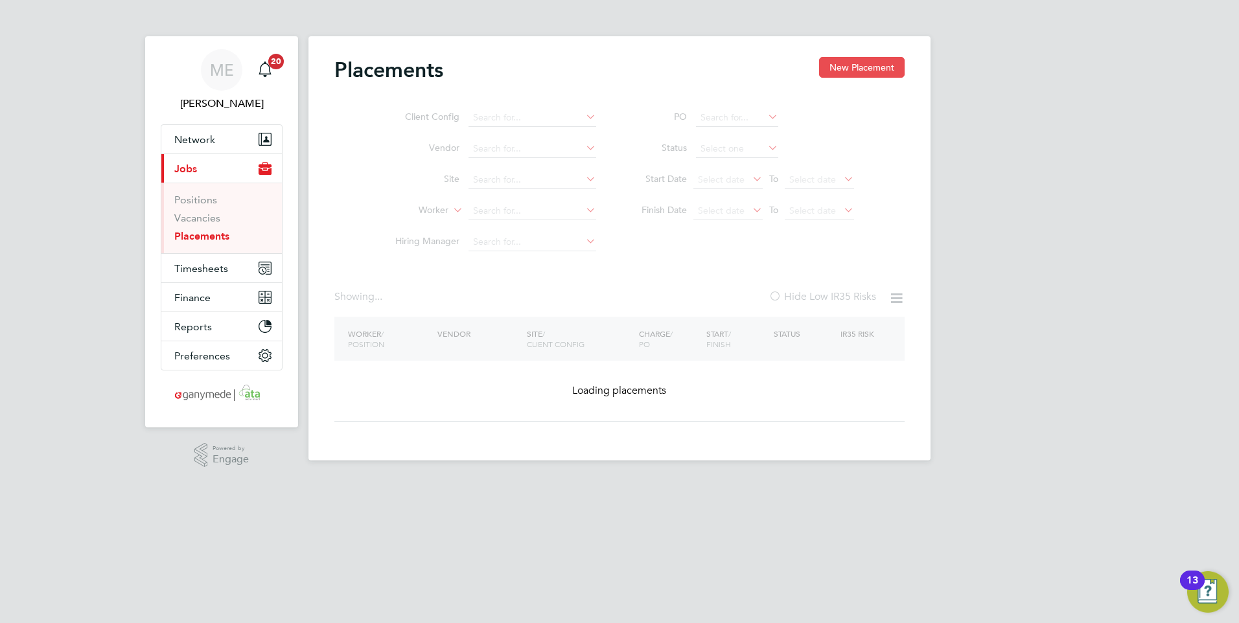
click at [828, 67] on button "New Placement" at bounding box center [862, 67] width 86 height 21
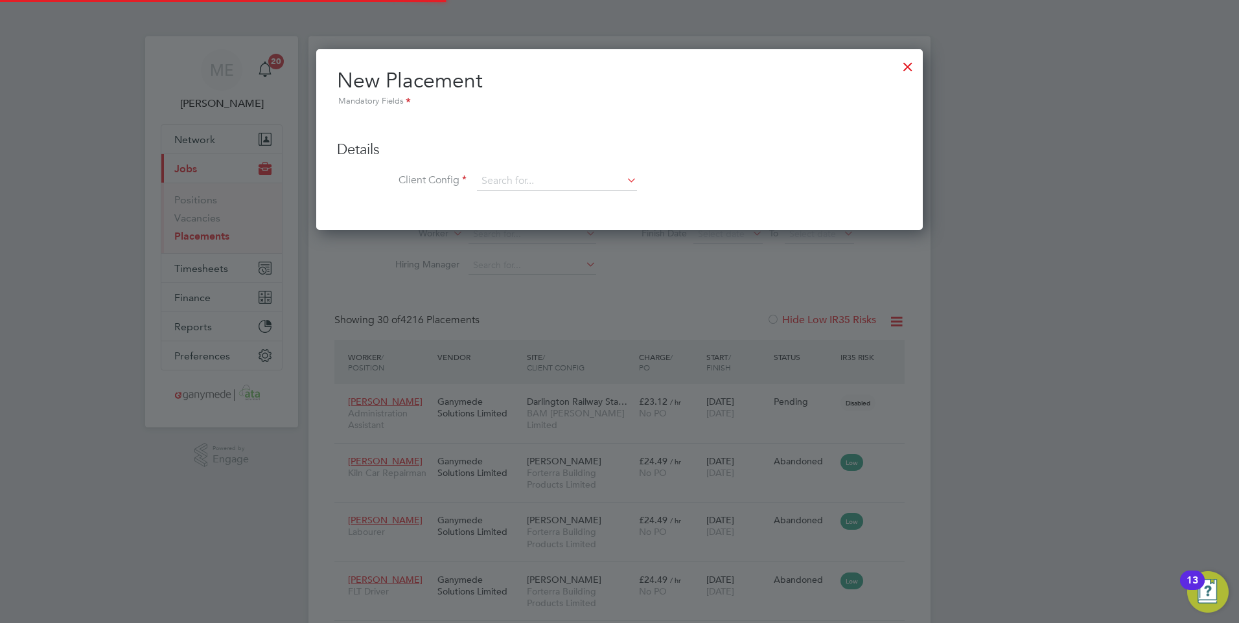
scroll to position [6, 6]
click at [505, 182] on input at bounding box center [557, 181] width 160 height 19
click at [518, 229] on li "North ern Trains Limited" at bounding box center [589, 235] width 226 height 17
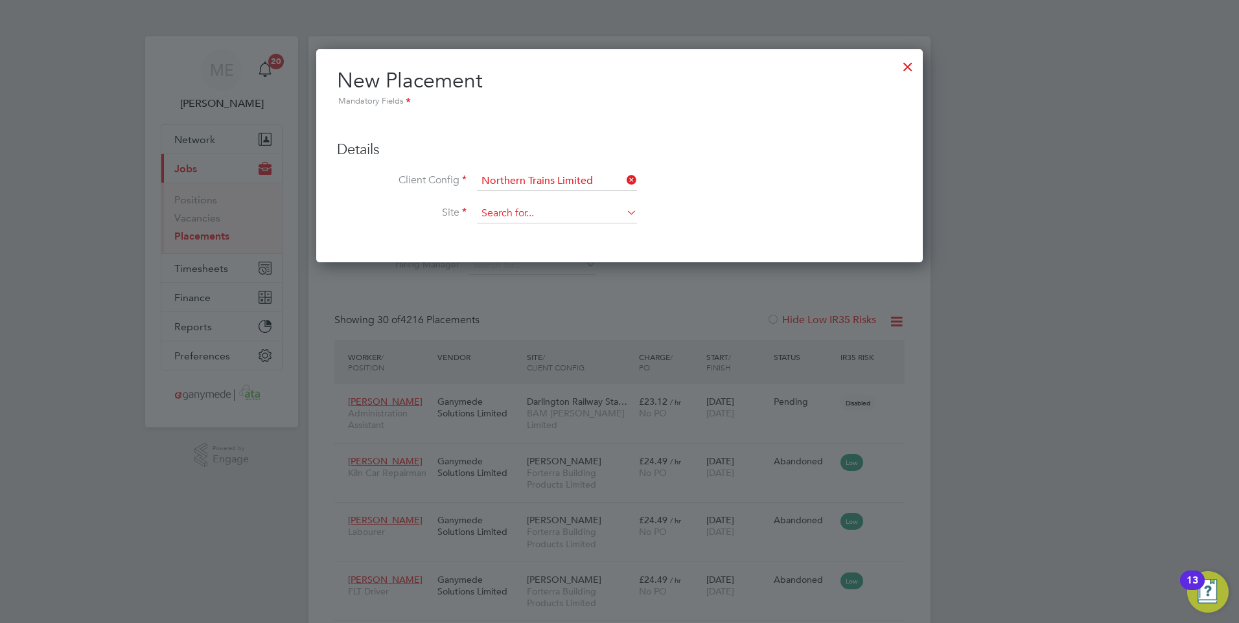
click at [506, 213] on input at bounding box center [557, 213] width 160 height 19
click at [503, 216] on input at bounding box center [557, 213] width 160 height 19
click at [515, 231] on li "Heato n Traction Maintenance Depot" at bounding box center [556, 232] width 161 height 17
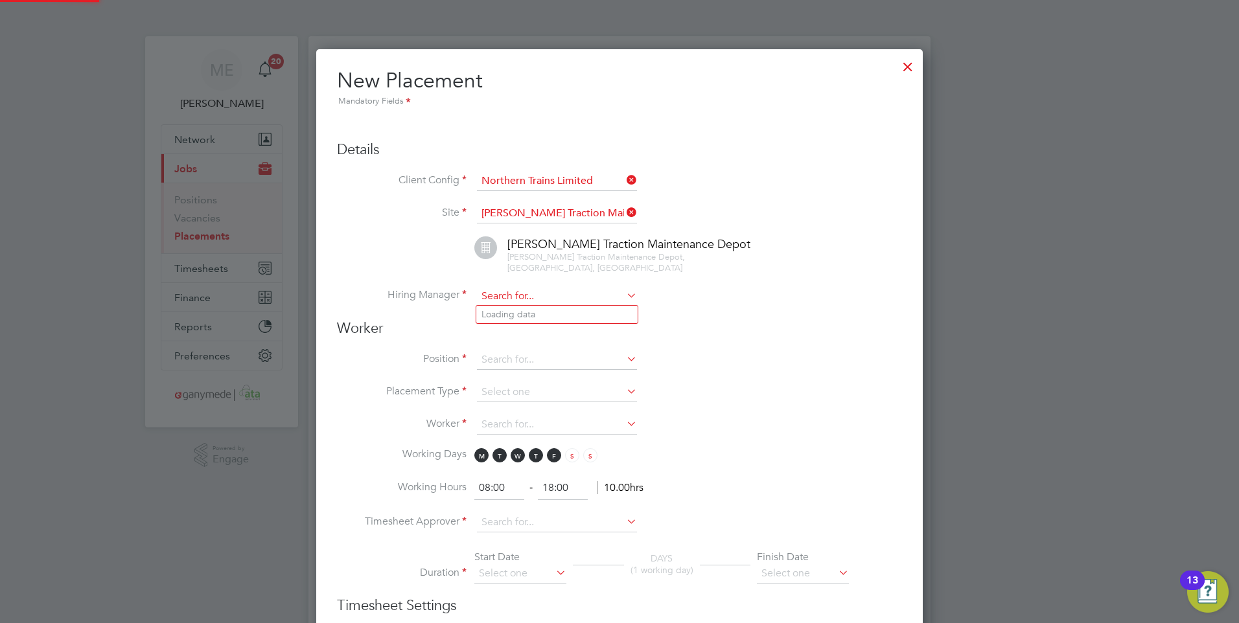
click at [519, 294] on input at bounding box center [557, 296] width 160 height 19
click at [514, 306] on li "Am ber Holmes" at bounding box center [556, 314] width 161 height 17
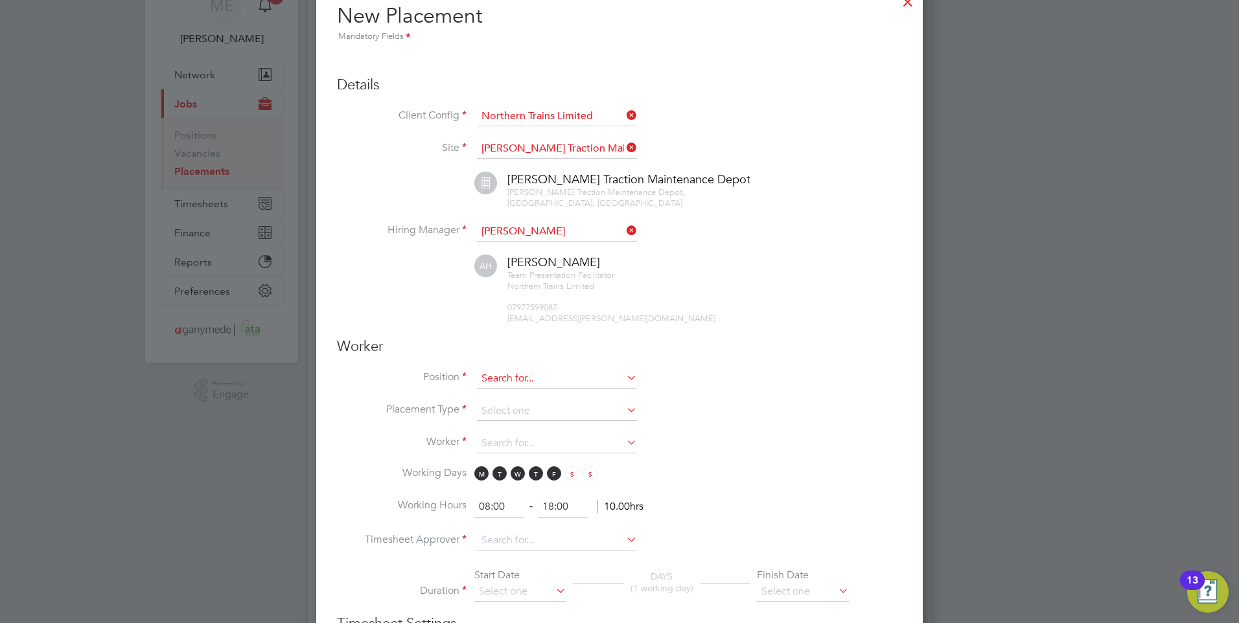
click at [510, 378] on input at bounding box center [557, 378] width 160 height 19
click at [517, 373] on input at bounding box center [557, 378] width 160 height 19
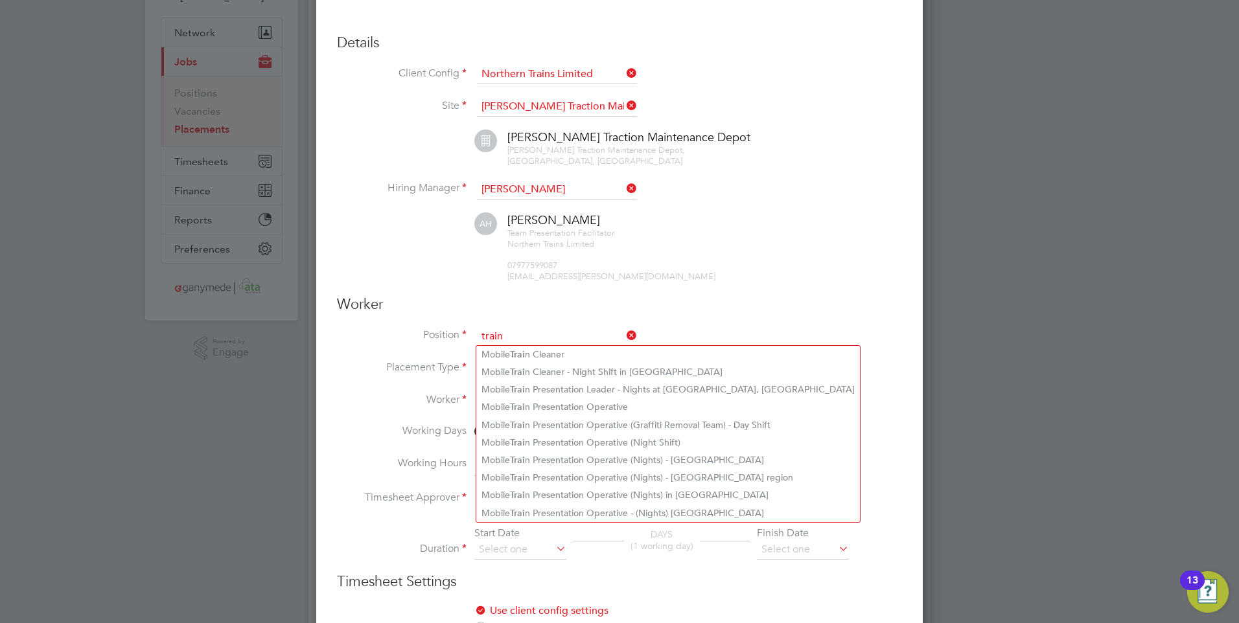
scroll to position [130, 0]
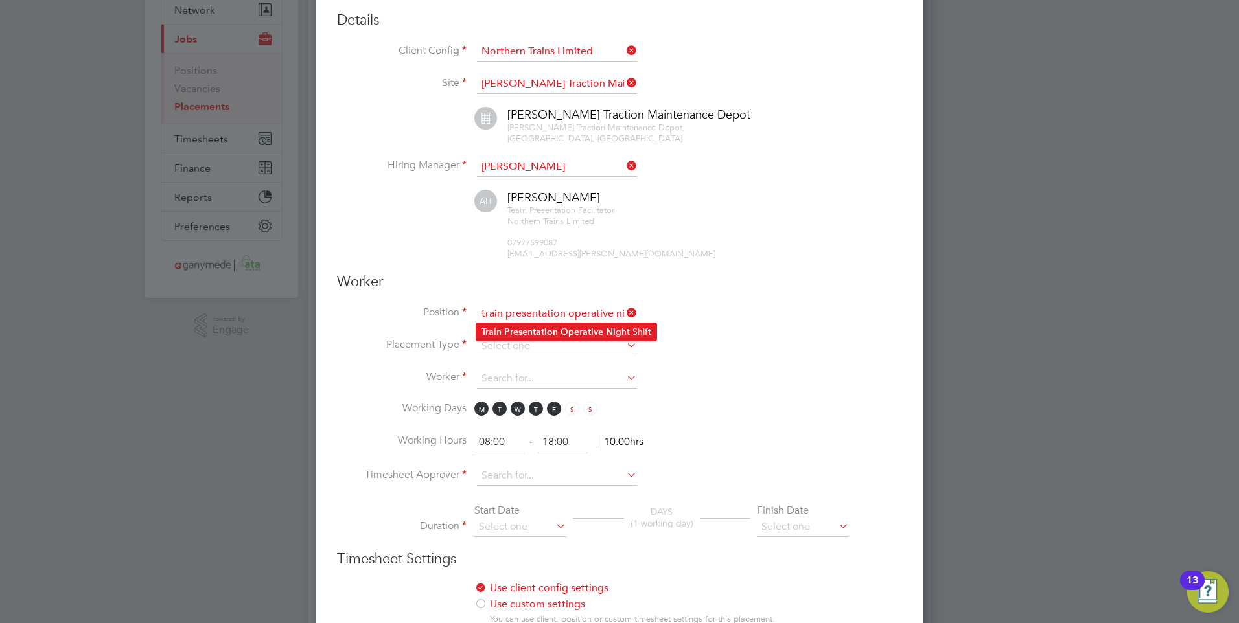
click at [497, 324] on li "Train Presentation Operative Ni ght Shift" at bounding box center [566, 331] width 180 height 17
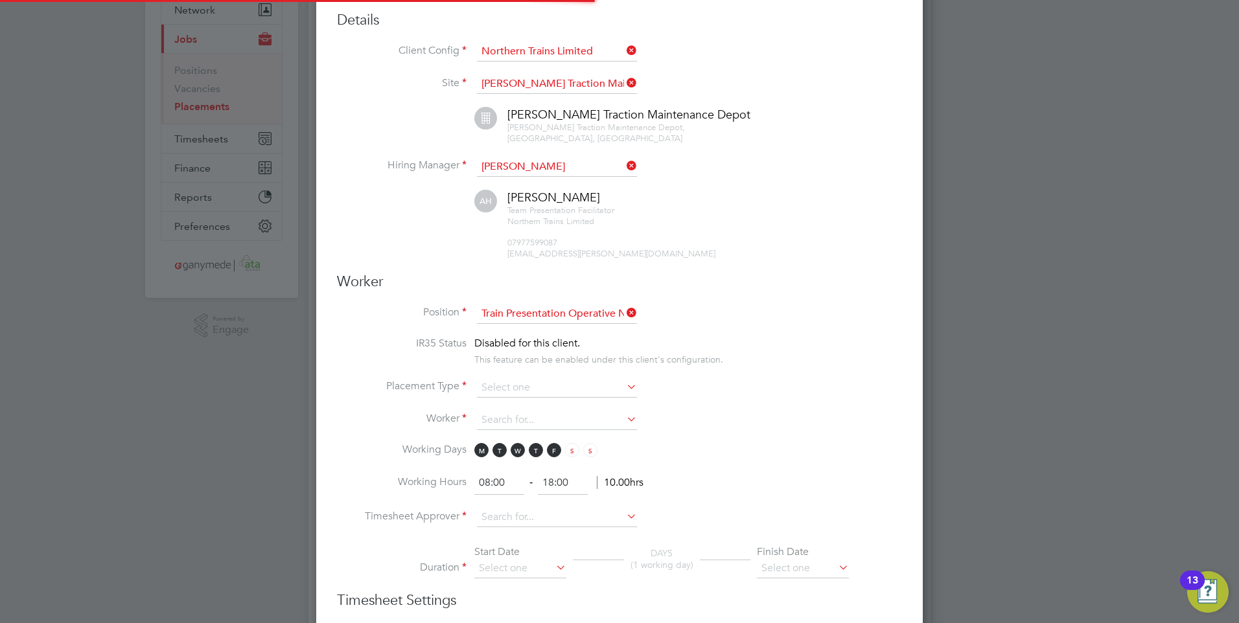
scroll to position [38, 68]
click at [500, 380] on input at bounding box center [557, 387] width 160 height 19
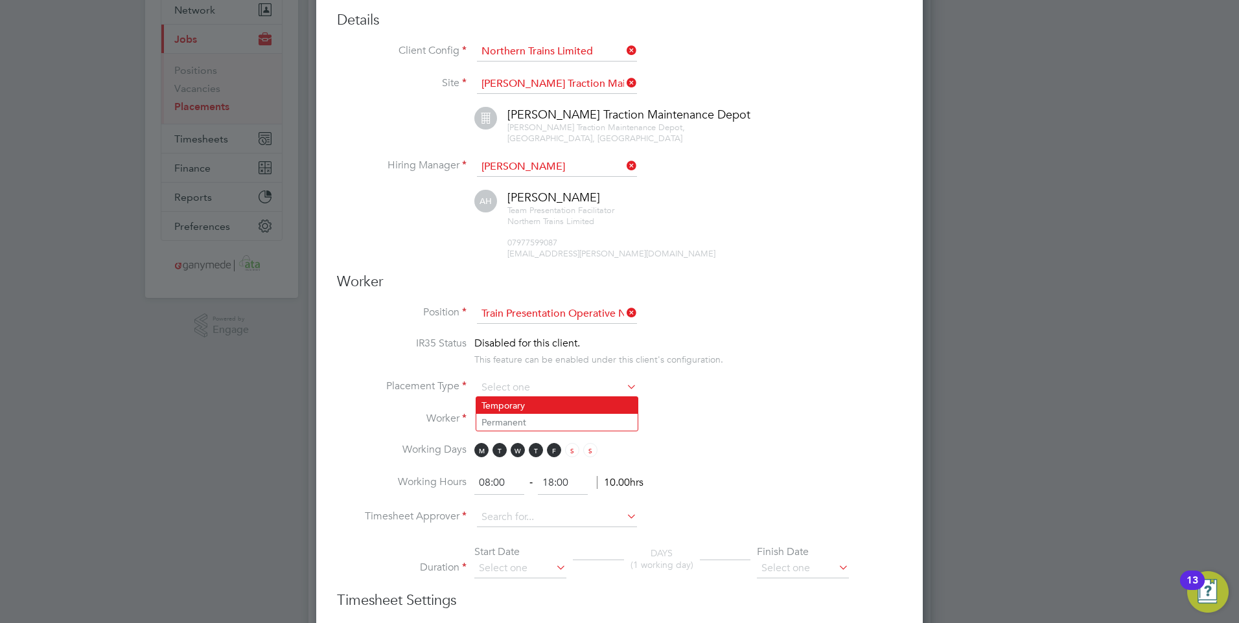
click at [502, 405] on li "Temporary" at bounding box center [556, 405] width 161 height 17
click at [489, 414] on input at bounding box center [557, 420] width 160 height 19
click at [528, 408] on li "Placement Type Temporary" at bounding box center [619, 394] width 565 height 32
click at [524, 412] on input at bounding box center [557, 420] width 160 height 19
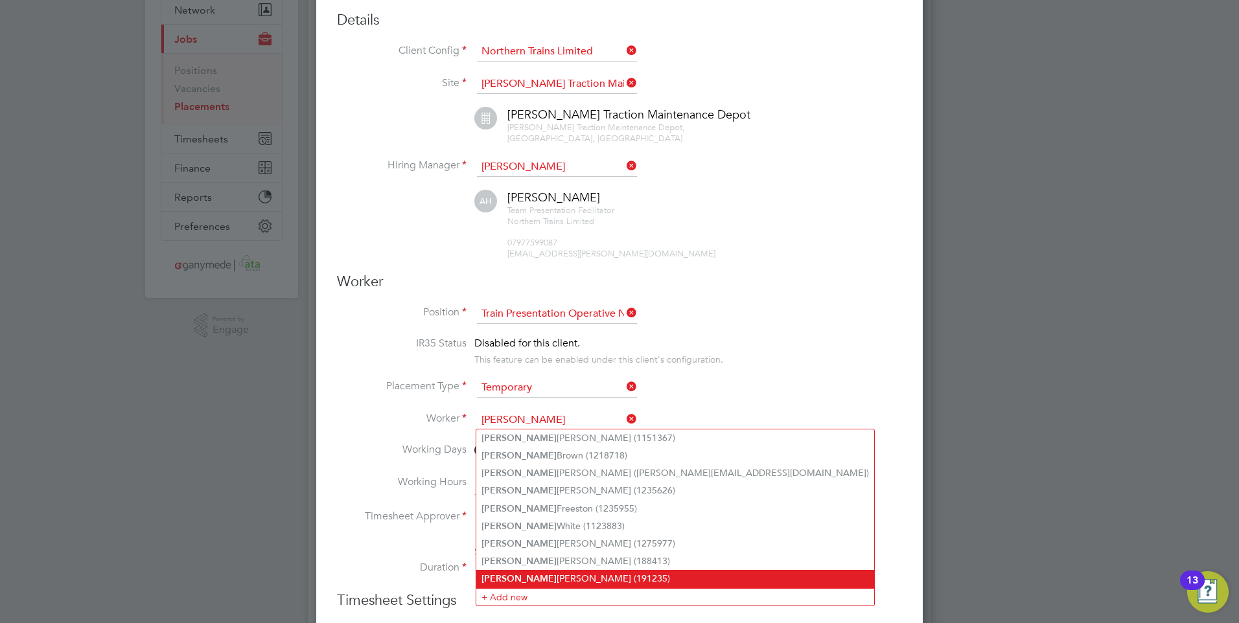
click at [504, 574] on b "Shaun" at bounding box center [519, 579] width 75 height 11
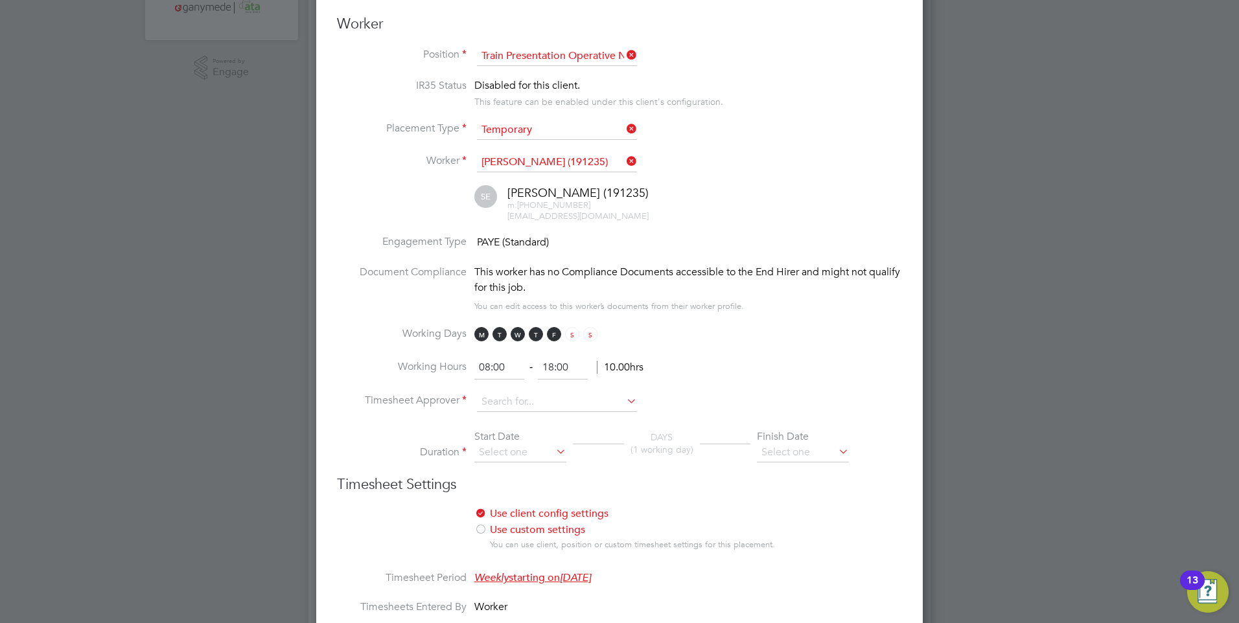
scroll to position [389, 0]
click at [531, 401] on input at bounding box center [557, 400] width 160 height 19
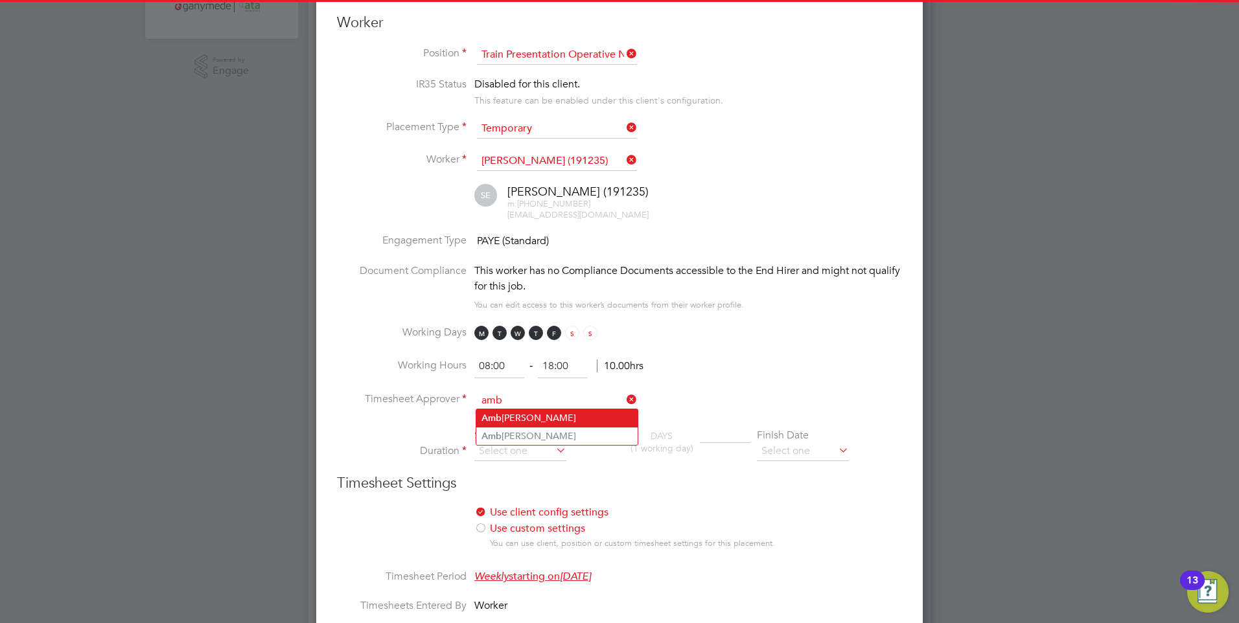
click at [532, 415] on li "Amb er Holmes" at bounding box center [556, 418] width 161 height 17
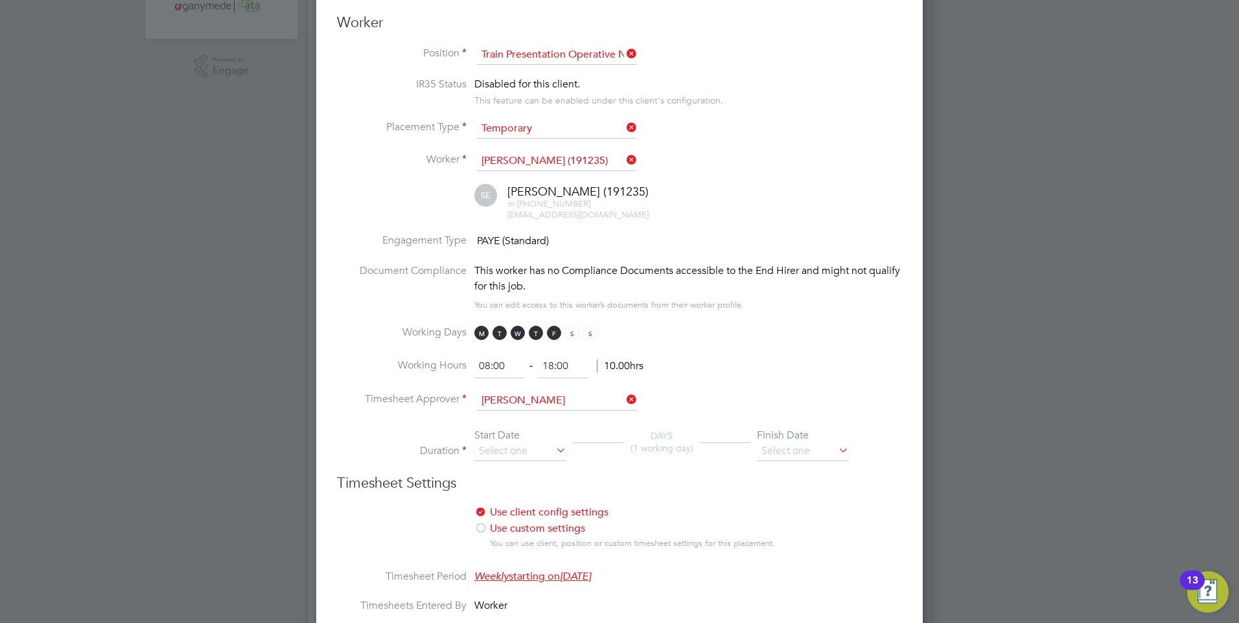
click at [494, 440] on div "Start Date" at bounding box center [520, 436] width 92 height 14
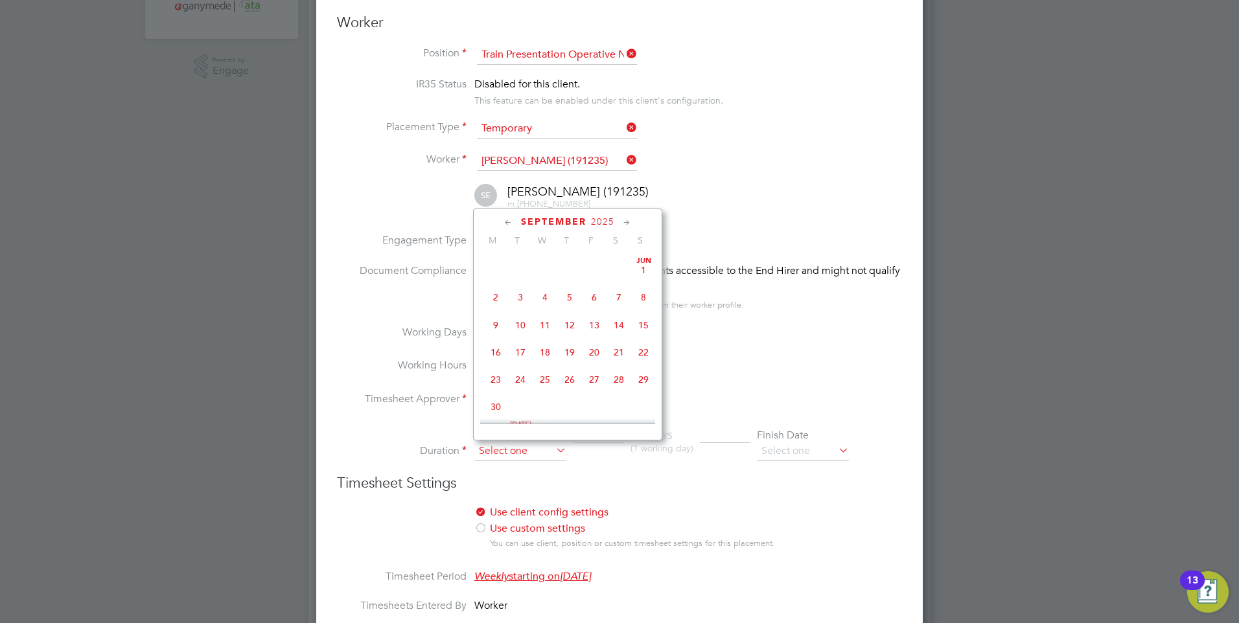
click at [489, 450] on input at bounding box center [520, 451] width 92 height 19
click at [495, 347] on span "8" at bounding box center [495, 342] width 25 height 25
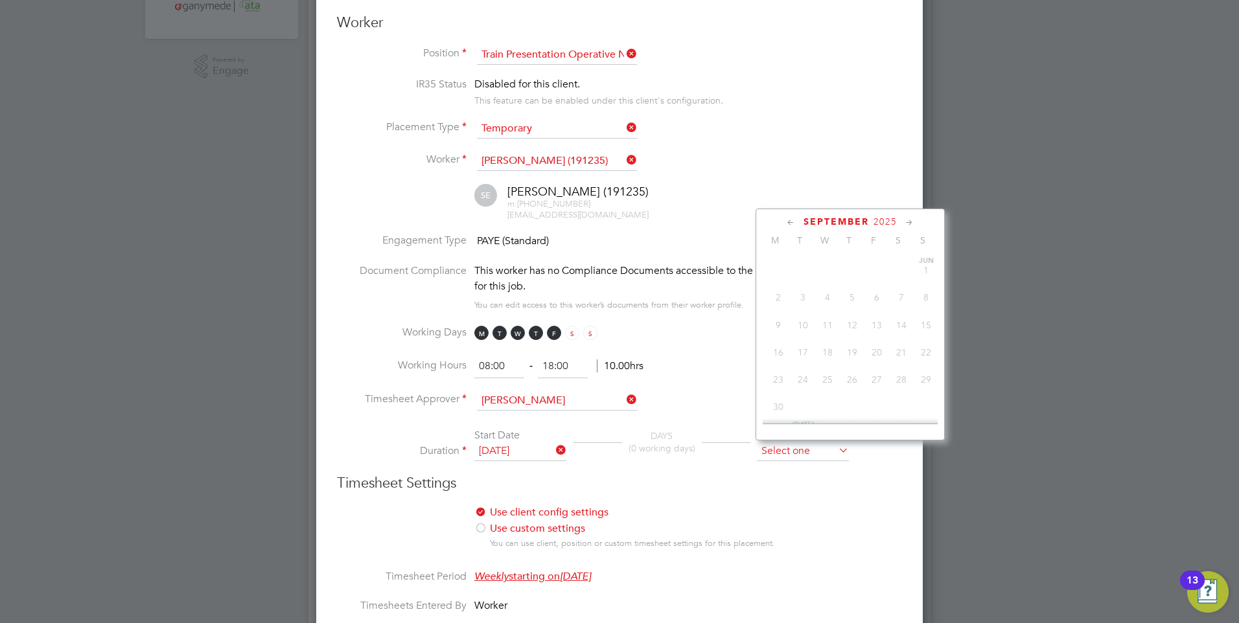
click at [794, 450] on input at bounding box center [803, 451] width 92 height 19
click at [900, 272] on span "7" at bounding box center [901, 260] width 25 height 25
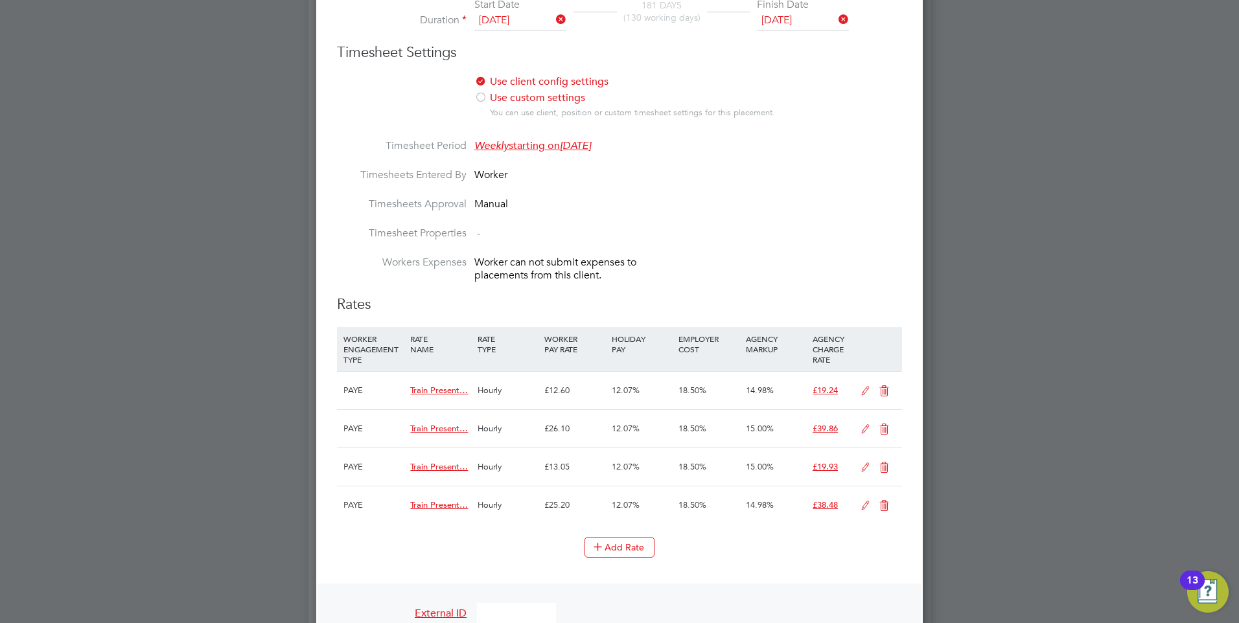
scroll to position [842, 0]
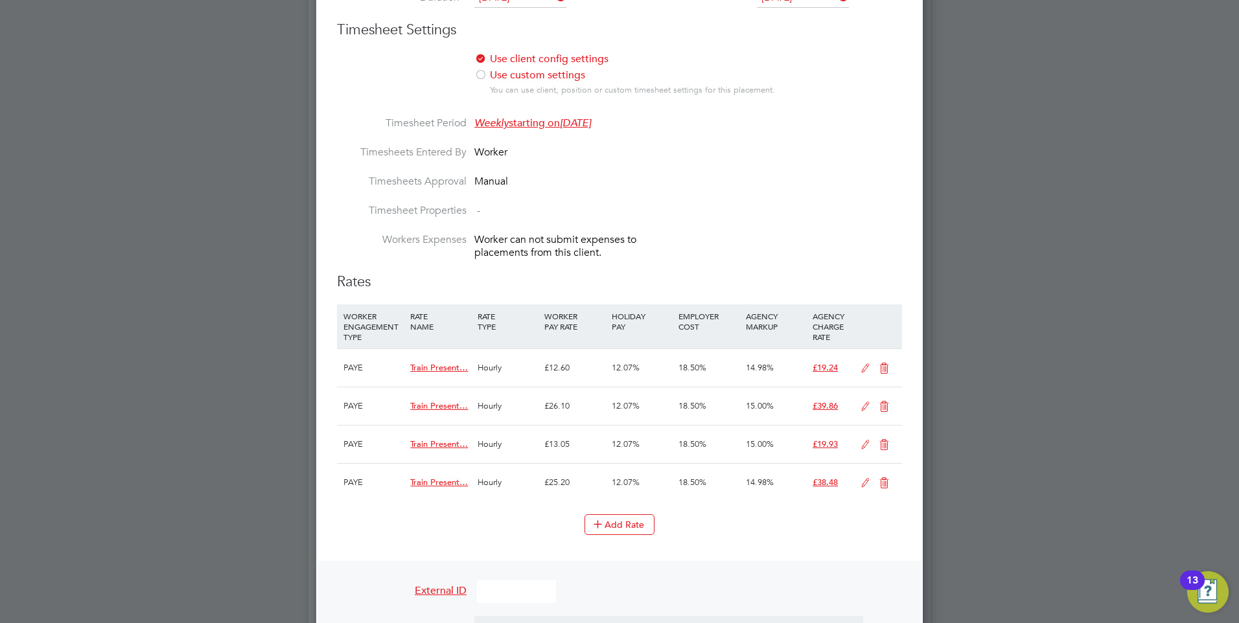
click at [862, 366] on icon at bounding box center [865, 369] width 16 height 10
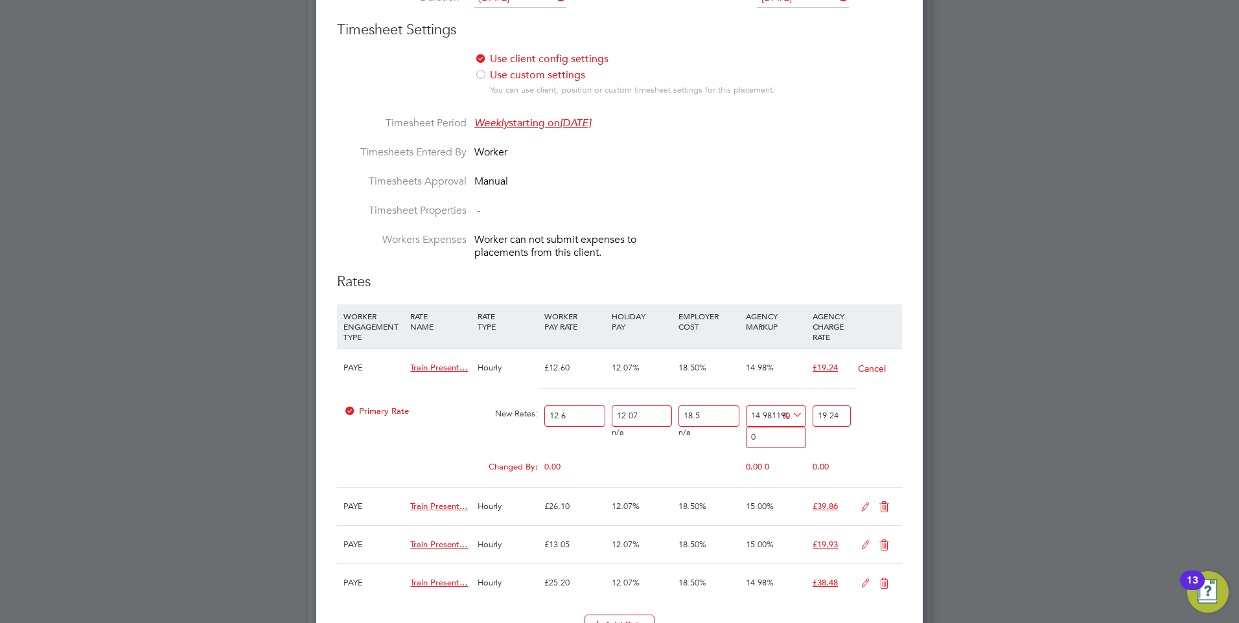
scroll to position [1933, 607]
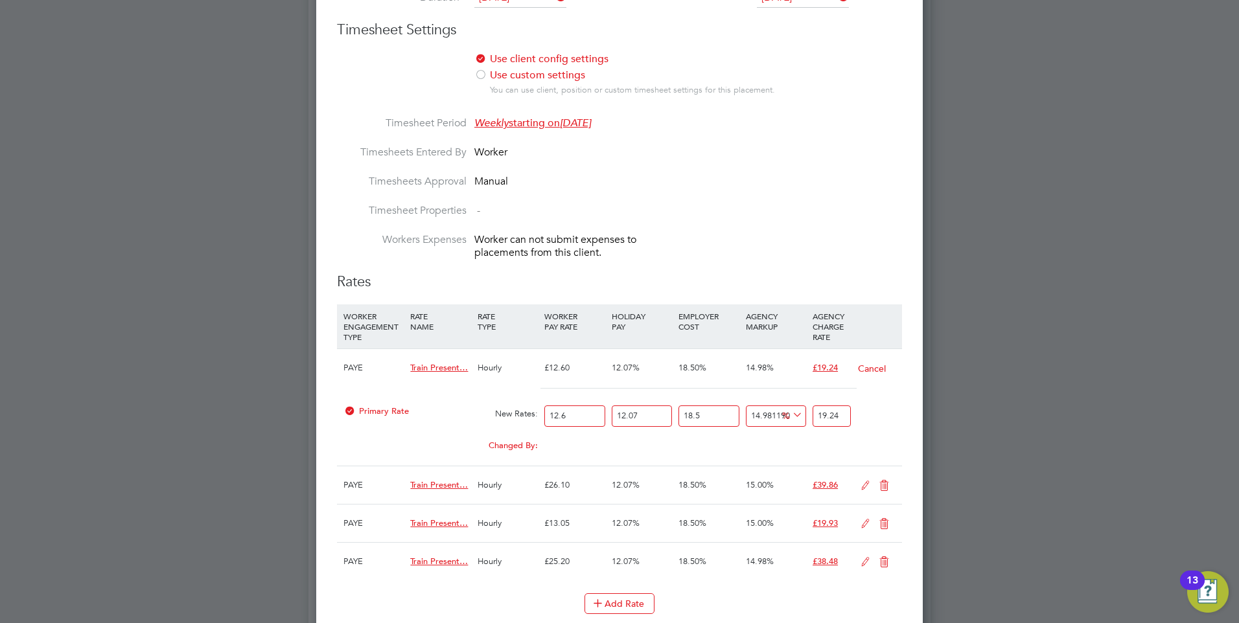
click at [443, 363] on span "Train Present…" at bounding box center [439, 367] width 58 height 11
drag, startPoint x: 443, startPoint y: 365, endPoint x: 424, endPoint y: 363, distance: 18.9
click at [410, 363] on span "Train Present…" at bounding box center [439, 367] width 58 height 11
click at [466, 364] on span "Train Present…" at bounding box center [439, 367] width 58 height 11
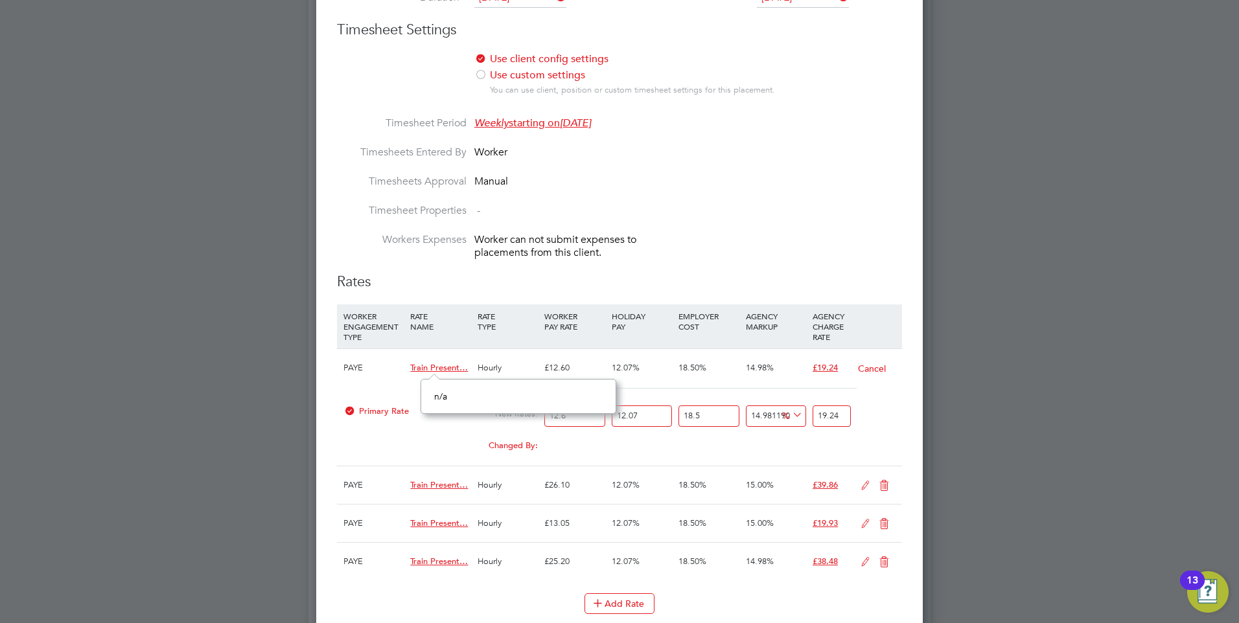
click at [392, 367] on div "PAYE" at bounding box center [373, 368] width 67 height 38
click at [862, 364] on button "Cancel" at bounding box center [871, 368] width 29 height 13
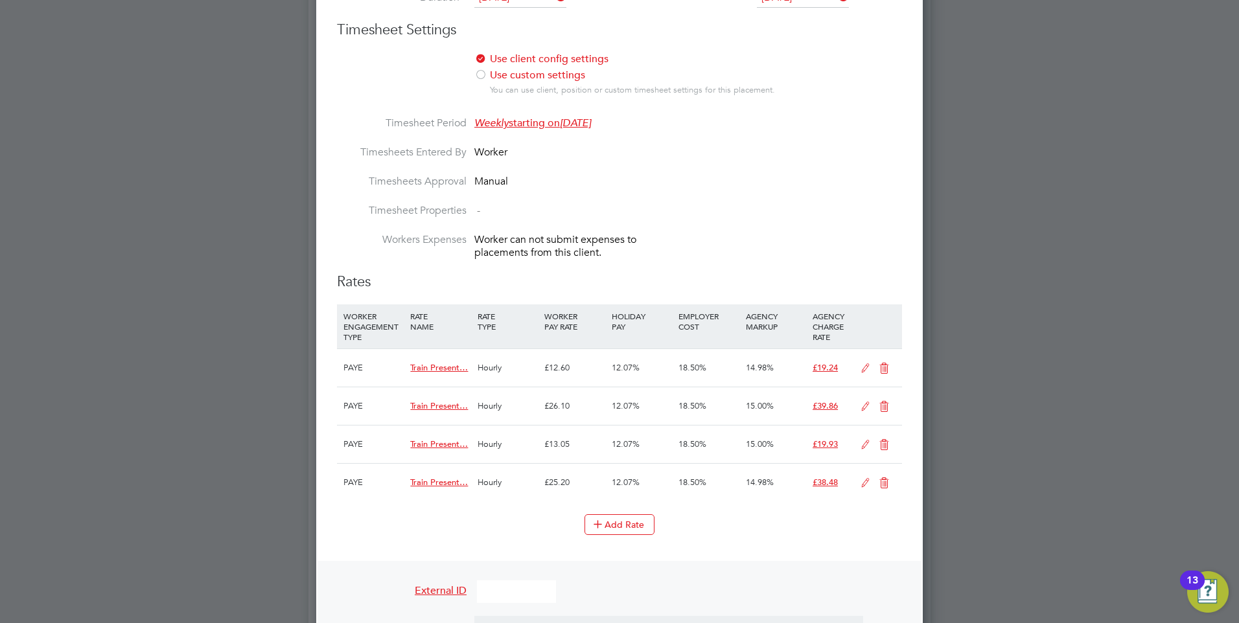
scroll to position [1853, 607]
click at [881, 366] on icon at bounding box center [884, 369] width 16 height 10
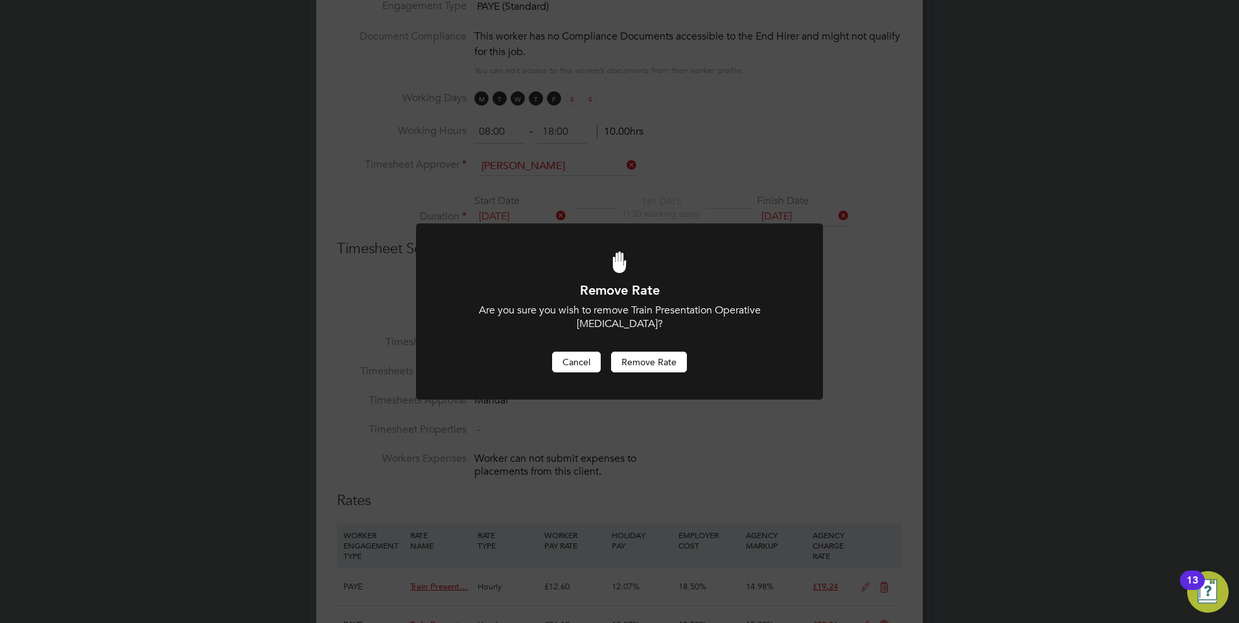
click at [562, 359] on button "Cancel" at bounding box center [576, 362] width 49 height 21
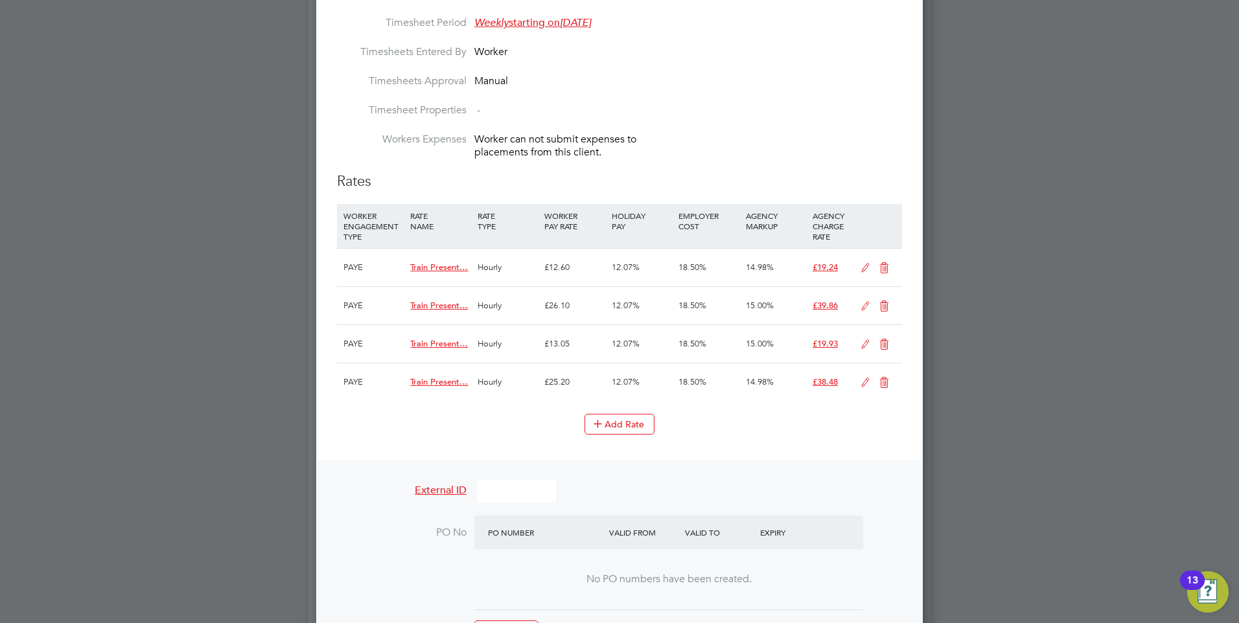
scroll to position [947, 0]
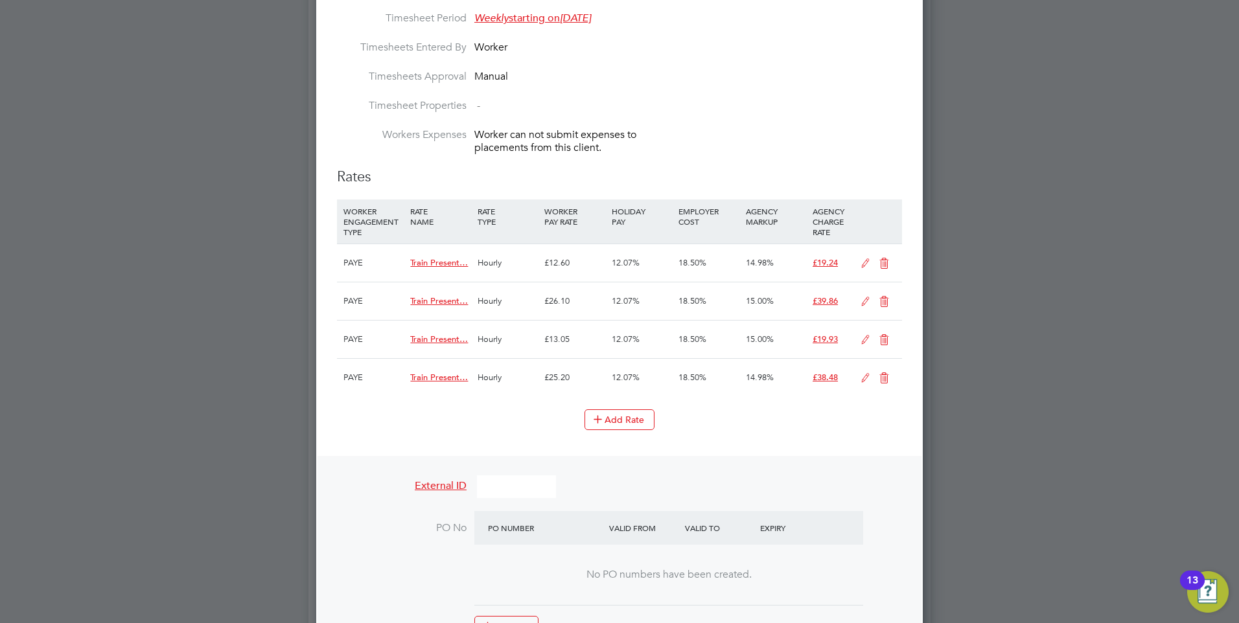
click at [888, 261] on icon at bounding box center [884, 264] width 16 height 10
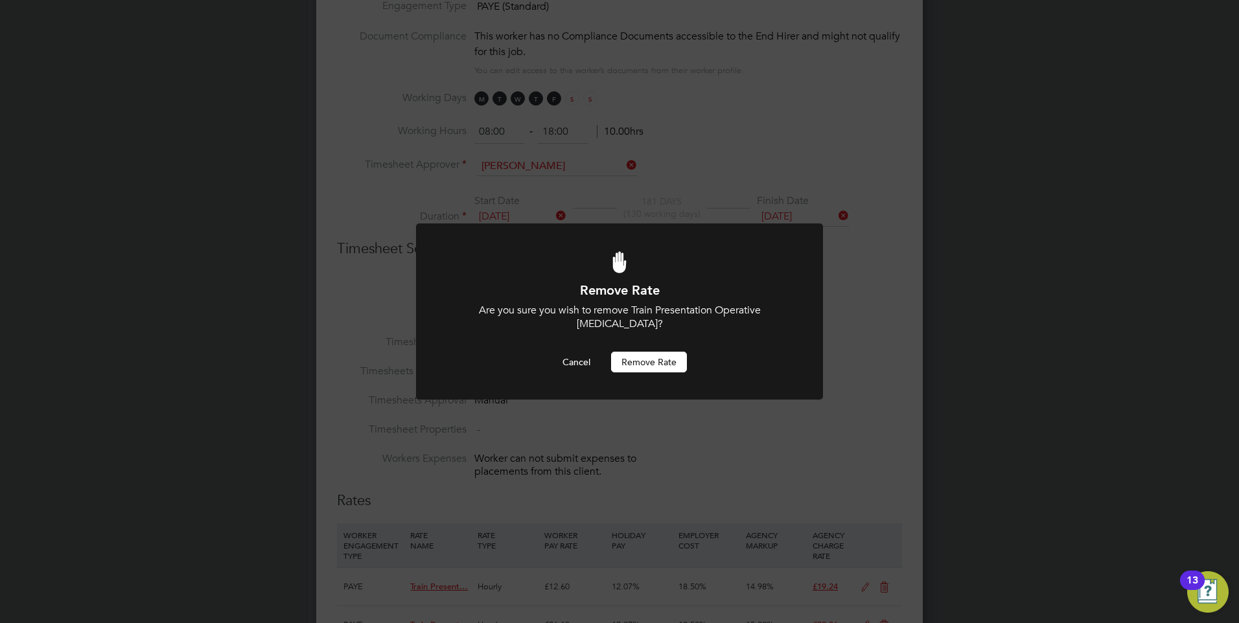
click at [628, 357] on button "Remove rate" at bounding box center [649, 362] width 76 height 21
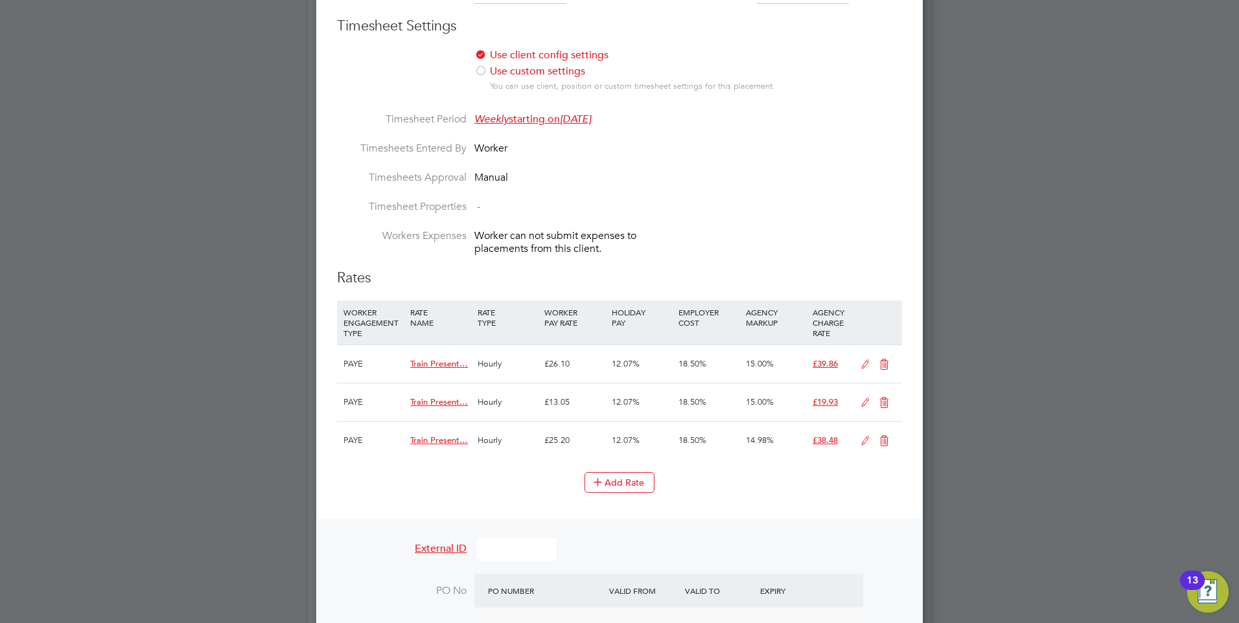
scroll to position [883, 0]
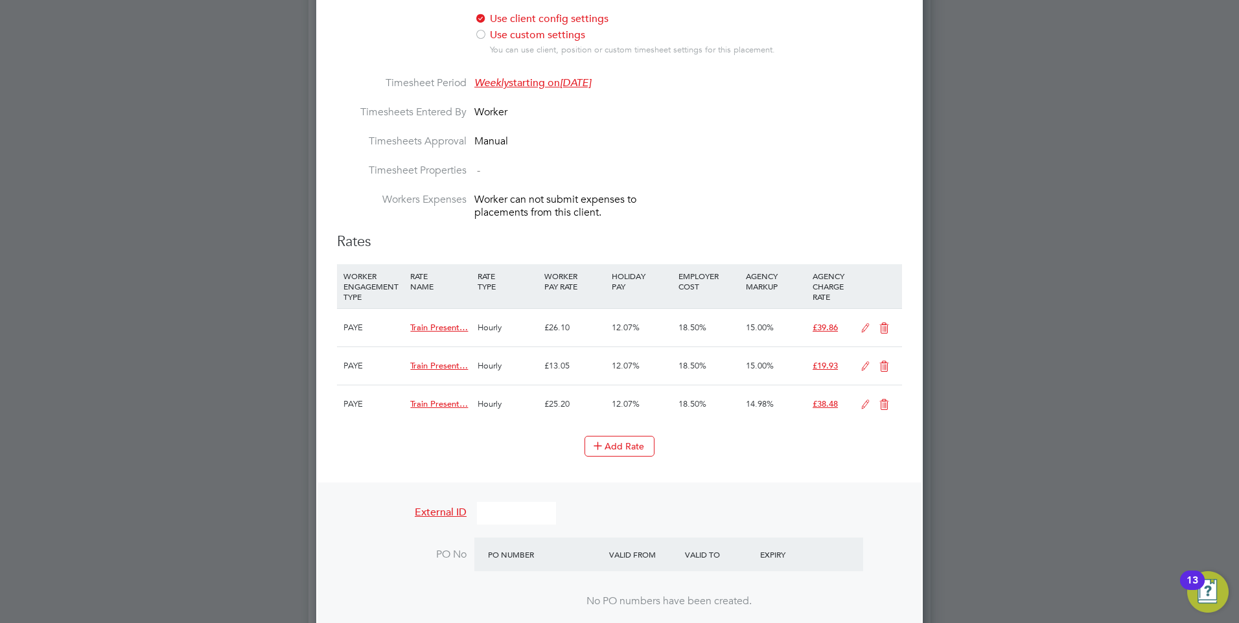
click at [885, 328] on icon at bounding box center [884, 328] width 16 height 10
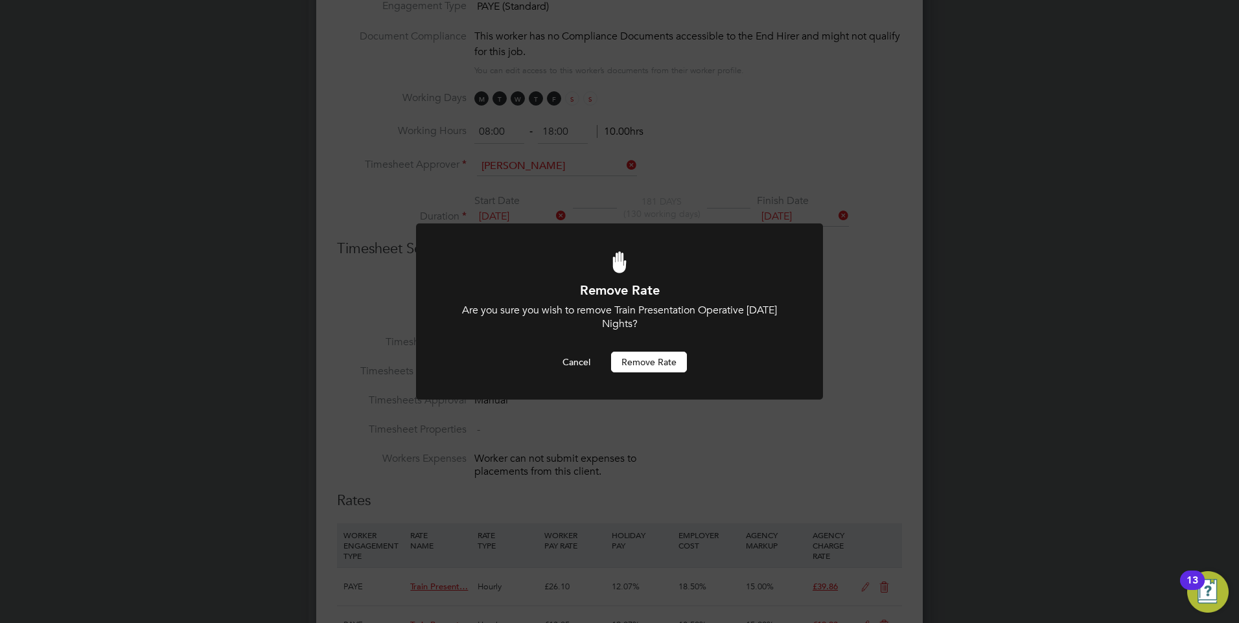
click at [637, 356] on button "Remove rate" at bounding box center [649, 362] width 76 height 21
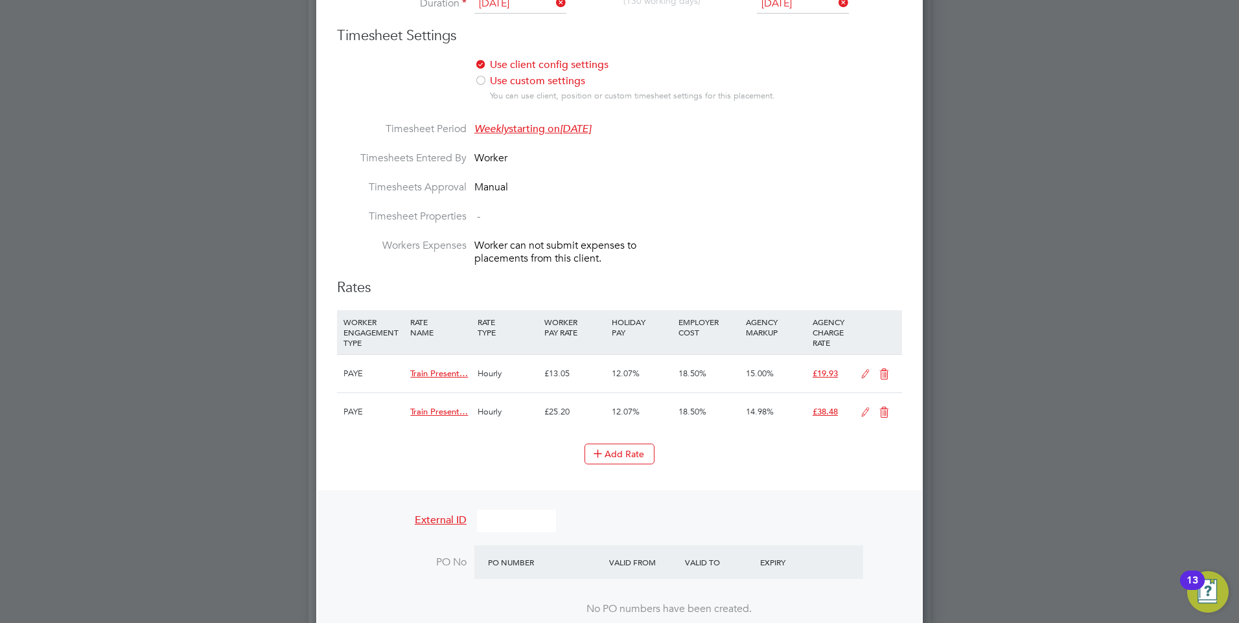
scroll to position [883, 0]
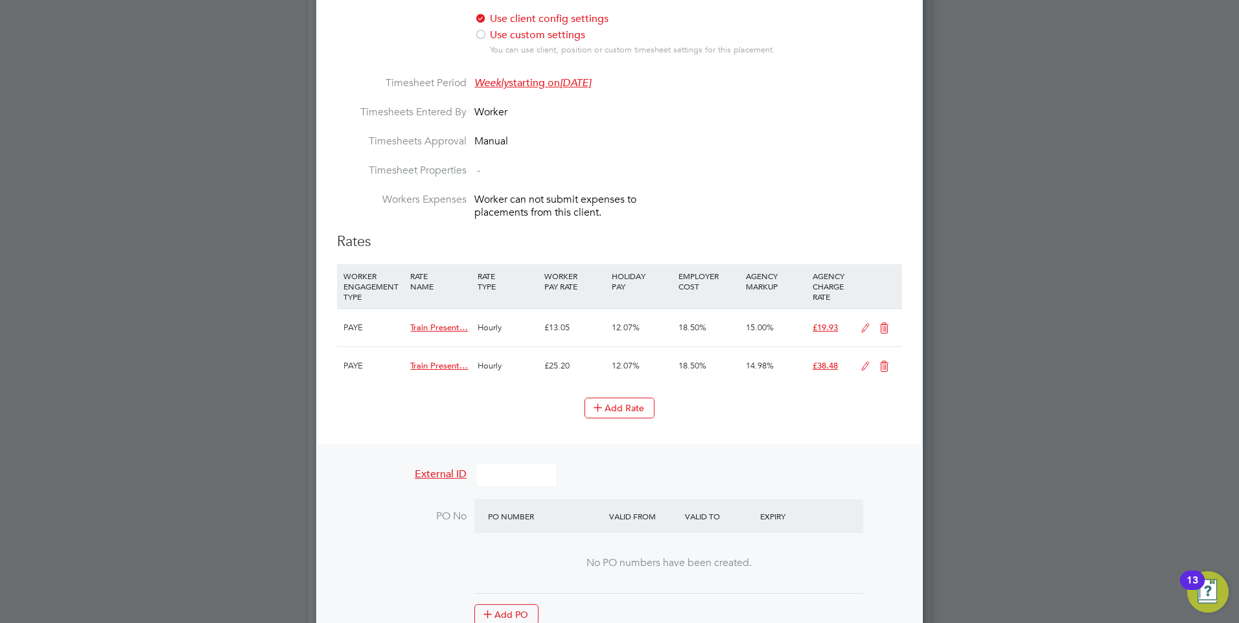
click at [881, 323] on icon at bounding box center [884, 328] width 16 height 10
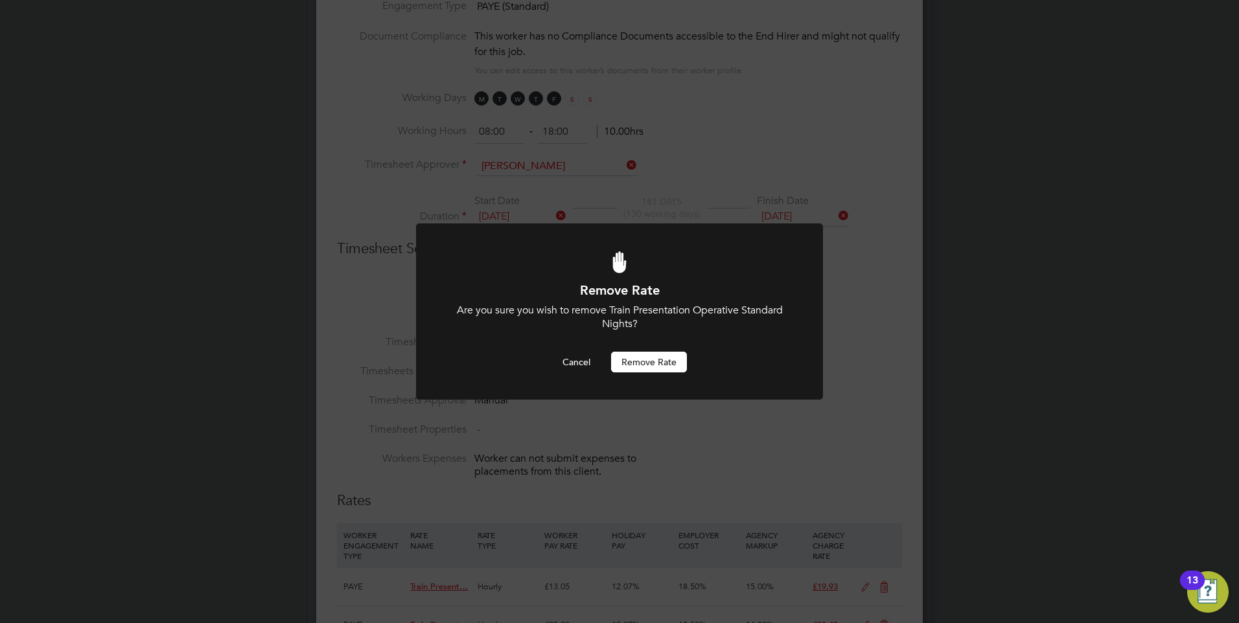
click at [631, 357] on button "Remove rate" at bounding box center [649, 362] width 76 height 21
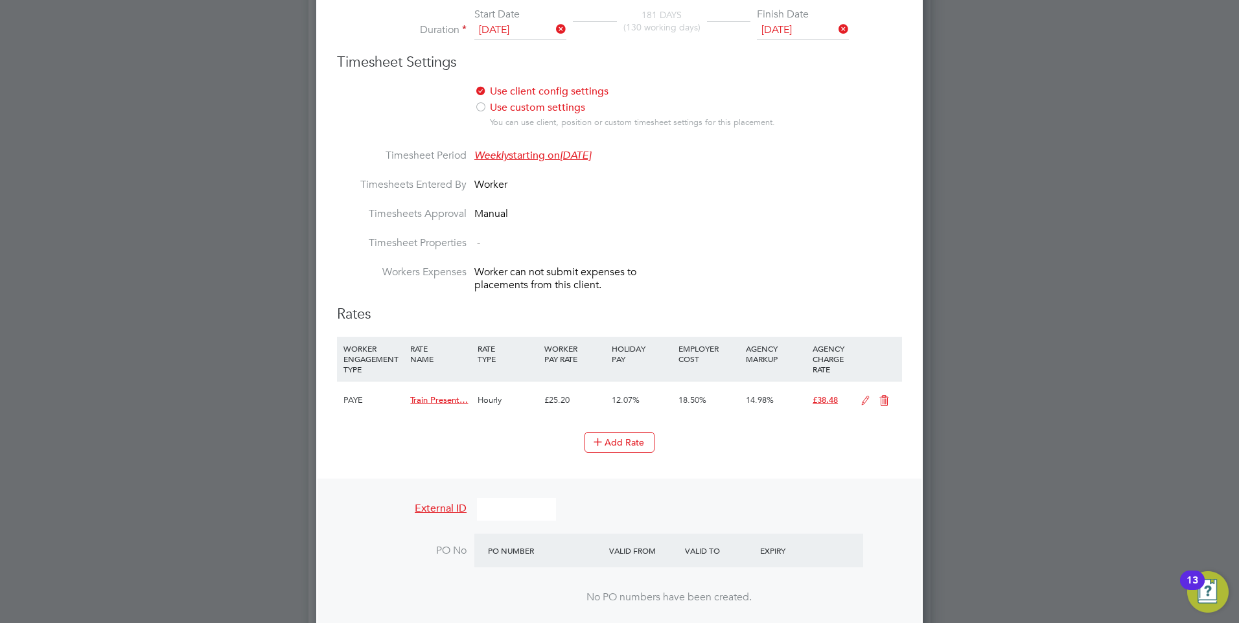
scroll to position [818, 0]
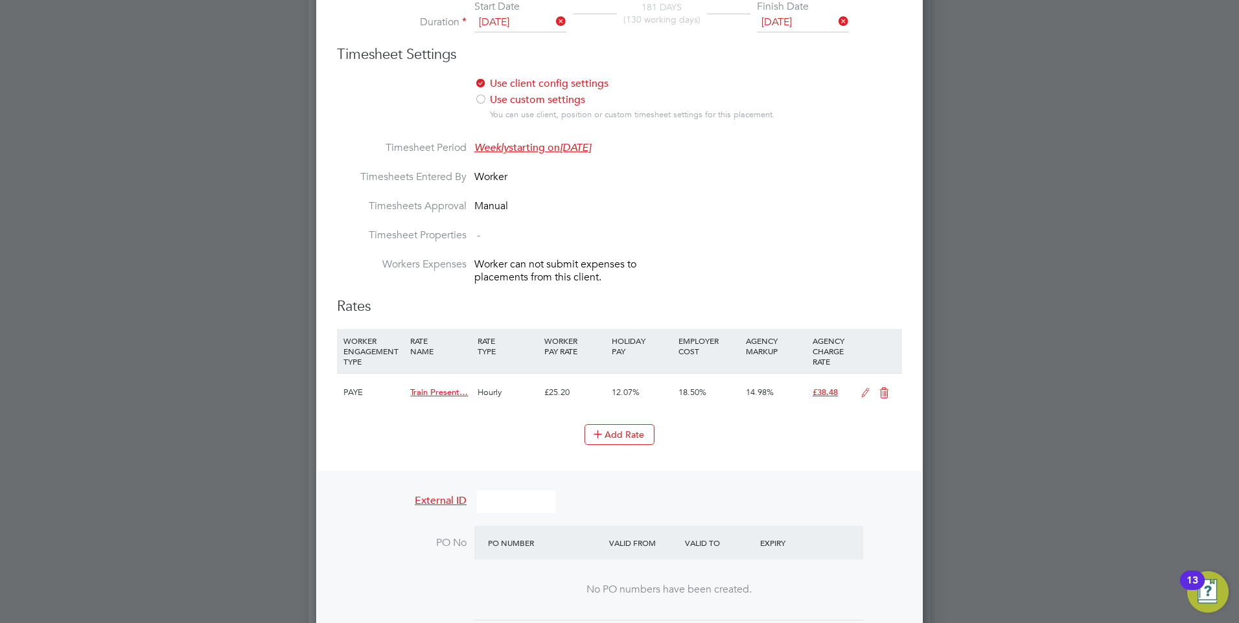
click at [890, 389] on icon at bounding box center [884, 393] width 16 height 10
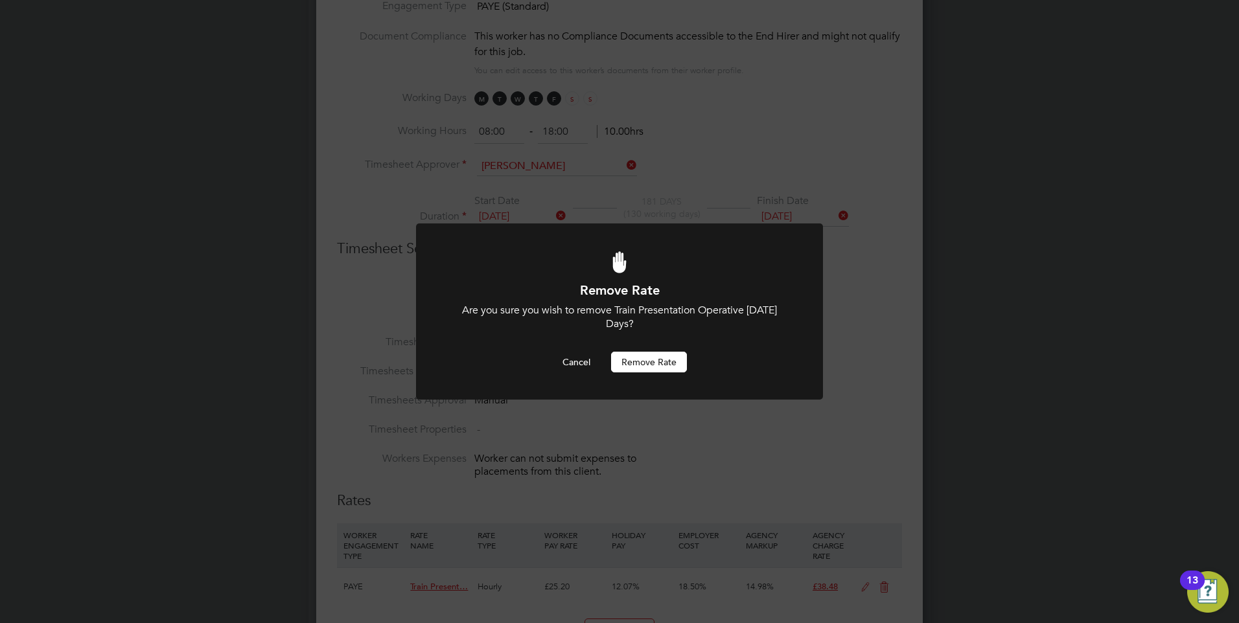
click at [650, 356] on button "Remove rate" at bounding box center [649, 362] width 76 height 21
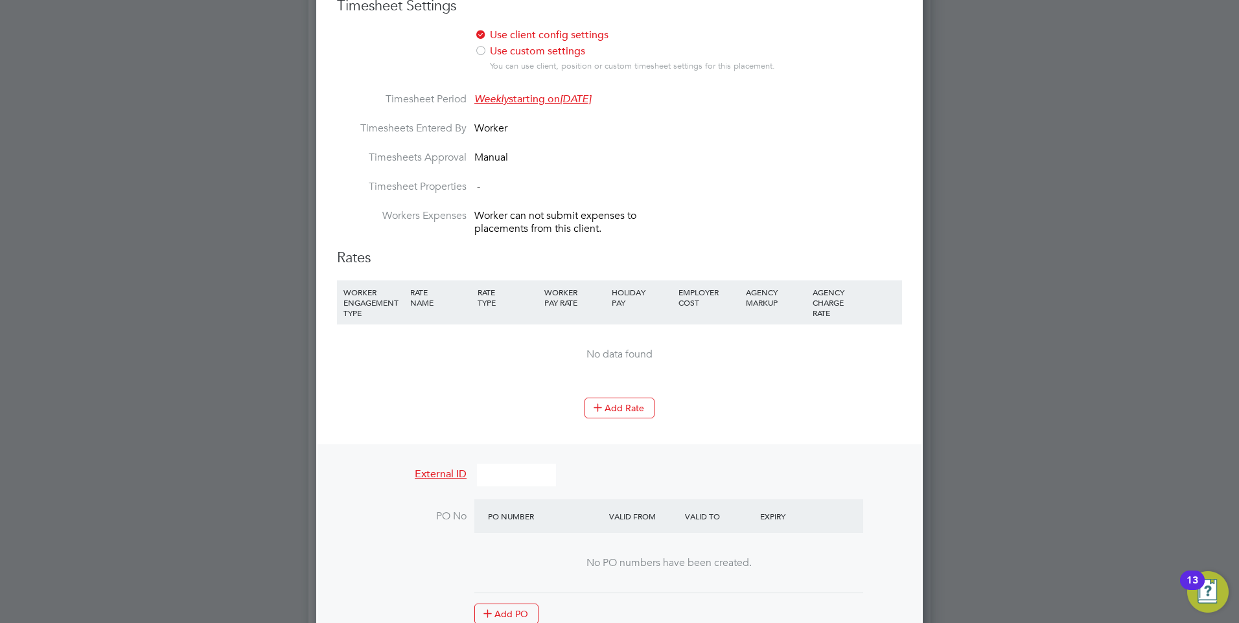
scroll to position [883, 0]
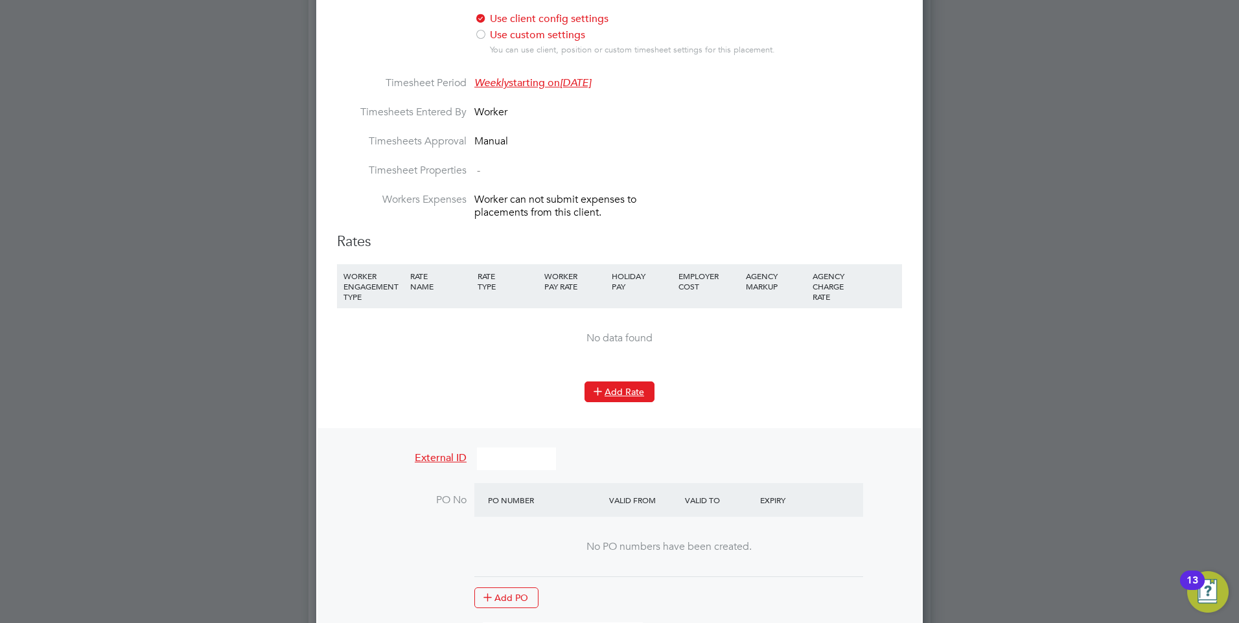
click at [609, 390] on button "Add Rate" at bounding box center [620, 392] width 70 height 21
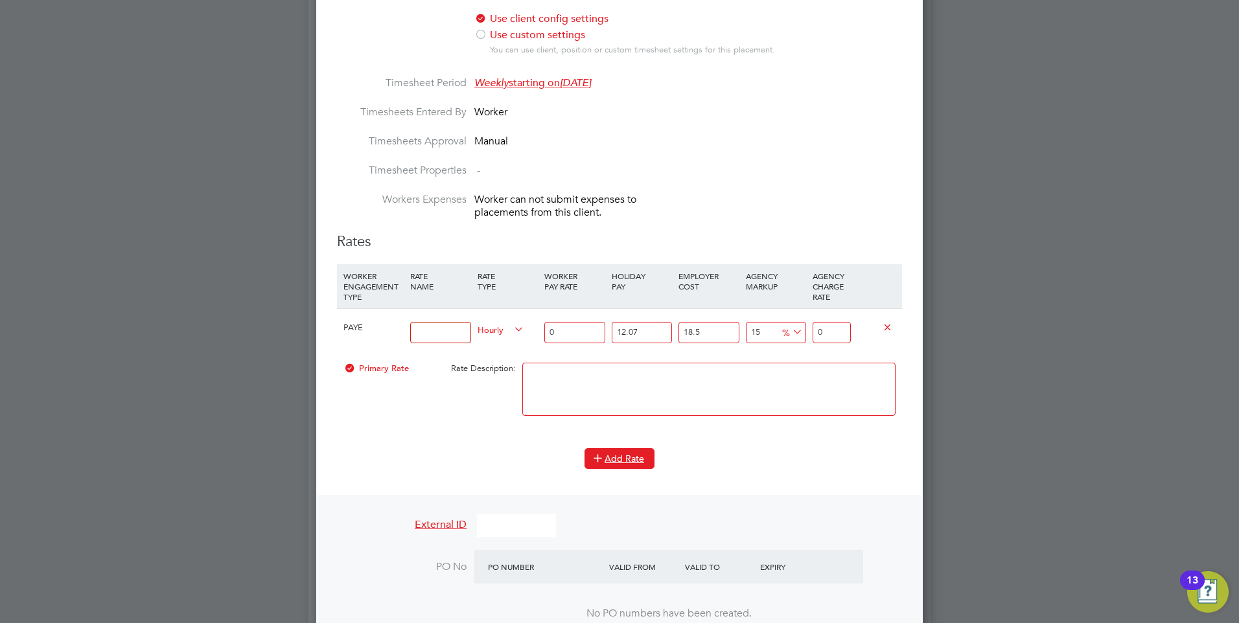
click at [607, 459] on button "Add Rate" at bounding box center [620, 458] width 70 height 21
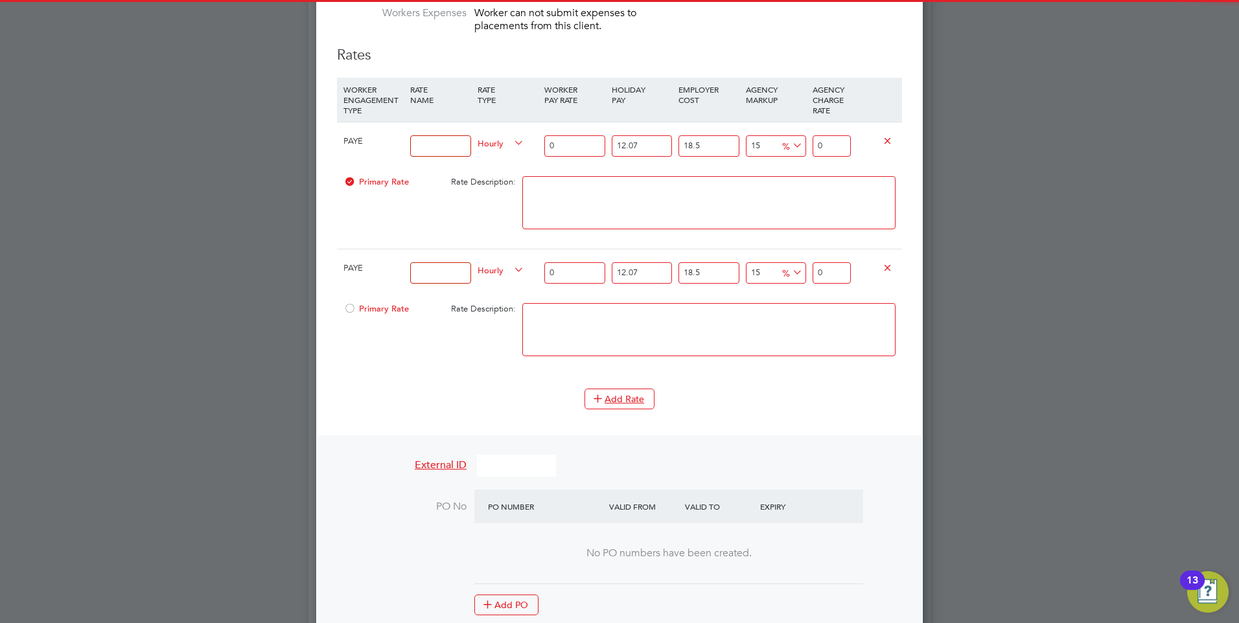
scroll to position [1077, 0]
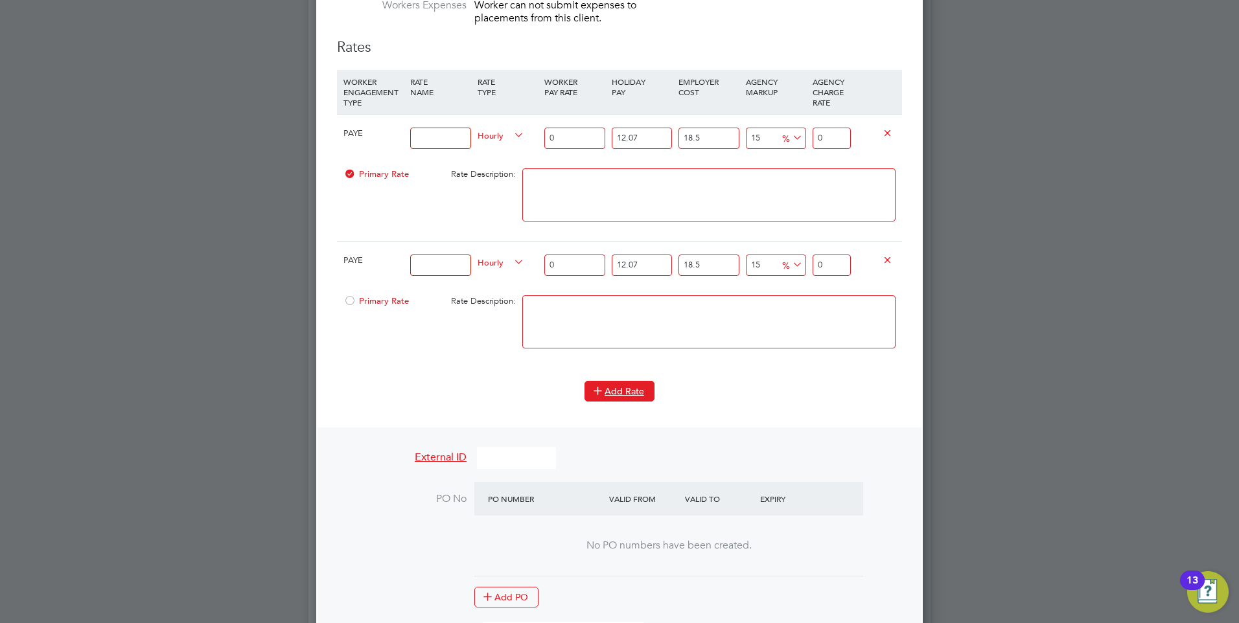
click at [602, 395] on icon at bounding box center [598, 391] width 10 height 10
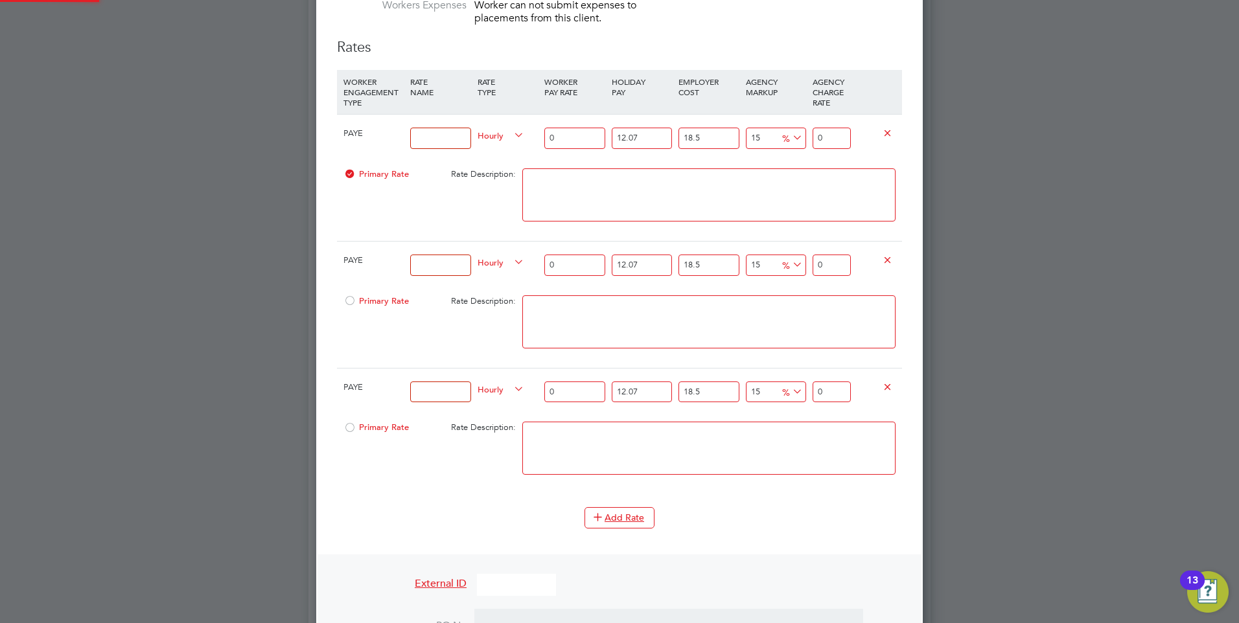
scroll to position [6, 6]
click at [603, 513] on icon at bounding box center [598, 517] width 10 height 10
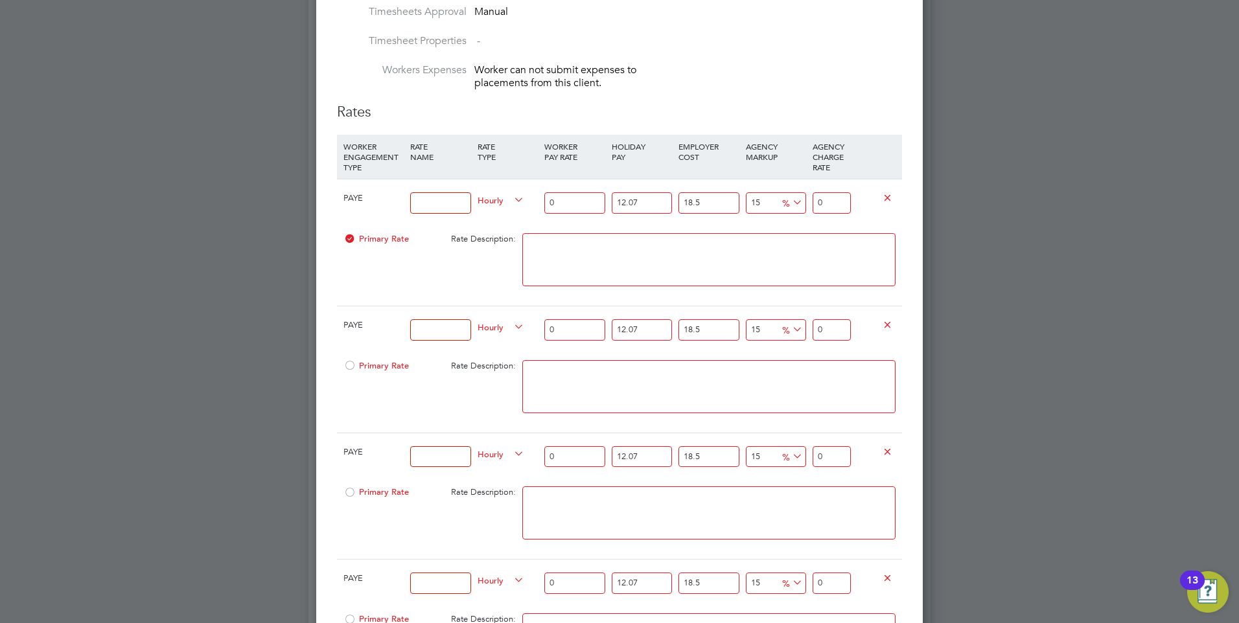
drag, startPoint x: 428, startPoint y: 209, endPoint x: 421, endPoint y: 207, distance: 6.8
click at [428, 209] on input at bounding box center [440, 202] width 60 height 21
click at [417, 201] on input at bounding box center [440, 202] width 60 height 21
click at [571, 203] on input "0" at bounding box center [574, 202] width 60 height 21
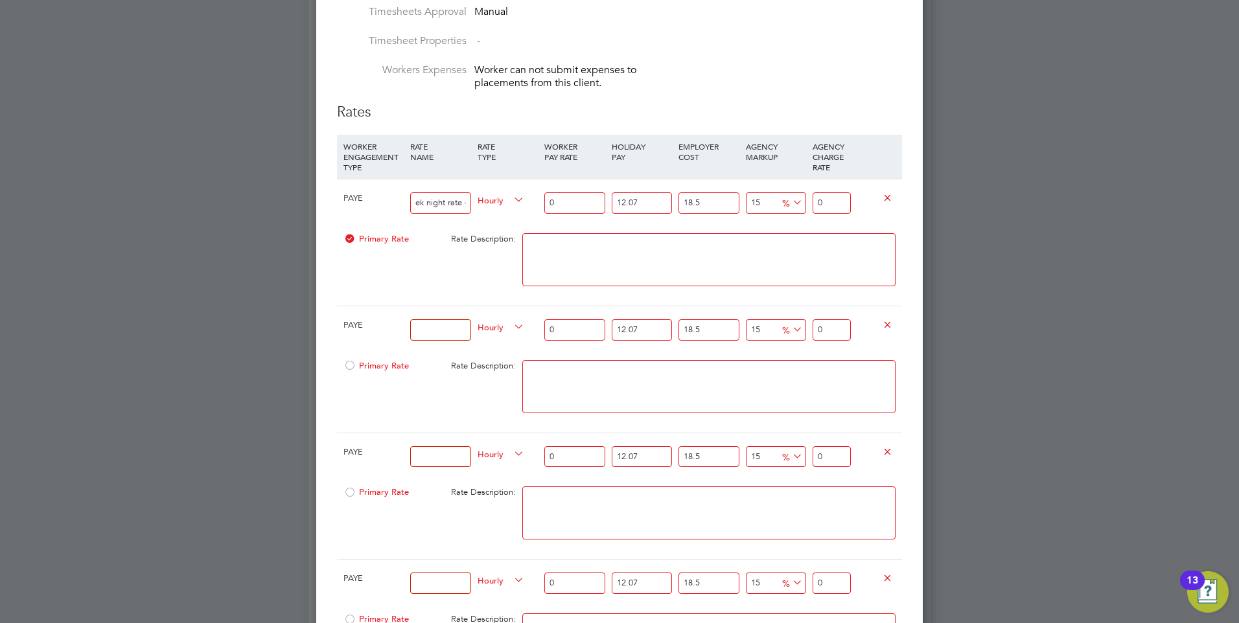
scroll to position [0, 0]
click at [424, 331] on input at bounding box center [440, 329] width 60 height 21
drag, startPoint x: 558, startPoint y: 336, endPoint x: 537, endPoint y: 335, distance: 21.4
click at [537, 335] on div "PAYE midweek day rate (all day shift hours worked) Hourly 0 12.07 n/a 18.5 n/a …" at bounding box center [619, 330] width 565 height 48
click at [555, 372] on textarea at bounding box center [708, 386] width 373 height 53
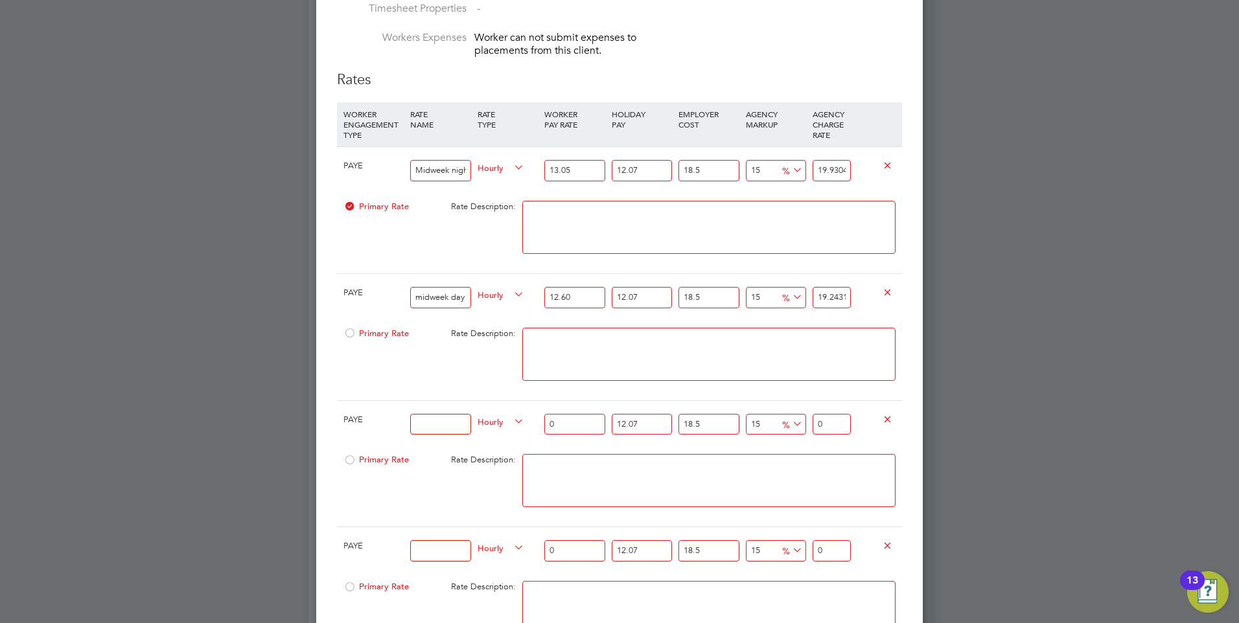
scroll to position [1077, 0]
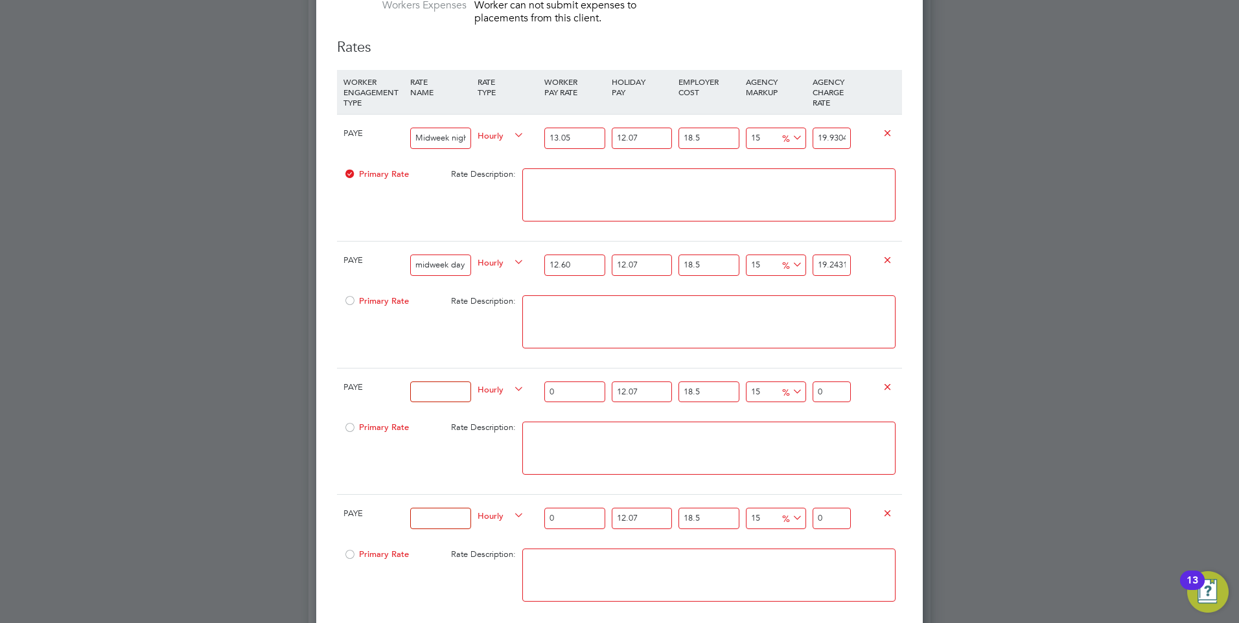
click at [439, 388] on input at bounding box center [440, 392] width 60 height 21
click at [425, 389] on input at bounding box center [440, 392] width 60 height 21
click at [421, 397] on input at bounding box center [440, 392] width 60 height 21
drag, startPoint x: 570, startPoint y: 393, endPoint x: 548, endPoint y: 398, distance: 22.5
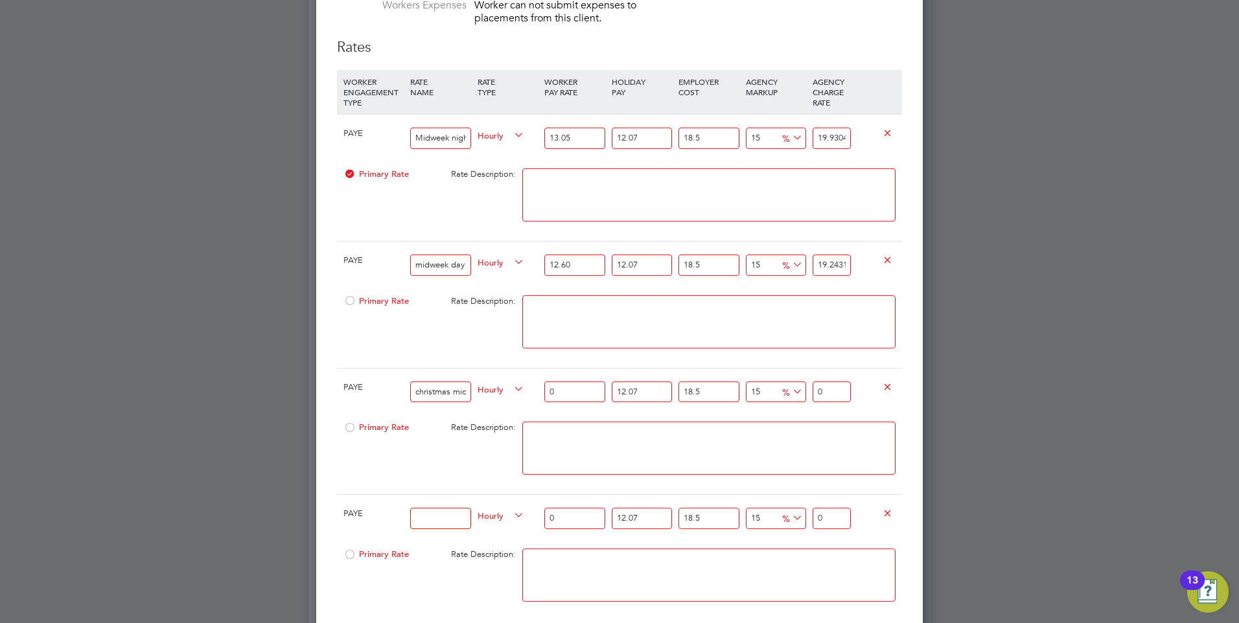
click at [548, 398] on input "0" at bounding box center [574, 392] width 60 height 21
click at [448, 394] on input "christmas midweek night rate" at bounding box center [440, 392] width 60 height 21
drag, startPoint x: 555, startPoint y: 391, endPoint x: 566, endPoint y: 395, distance: 12.1
click at [564, 394] on input "0" at bounding box center [574, 392] width 60 height 21
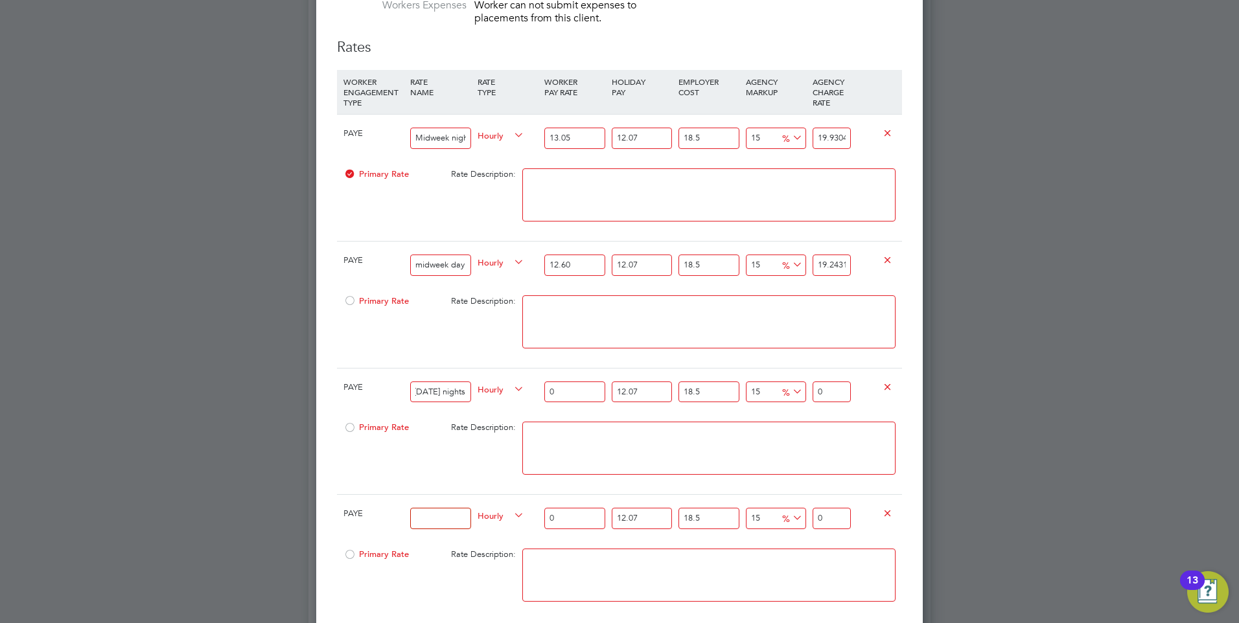
scroll to position [0, 0]
click at [566, 395] on input "0" at bounding box center [574, 392] width 60 height 21
click at [758, 390] on input "15" at bounding box center [776, 392] width 60 height 21
drag, startPoint x: 848, startPoint y: 393, endPoint x: 822, endPoint y: 393, distance: 25.9
click at [822, 393] on input "39.8608054425" at bounding box center [832, 392] width 38 height 21
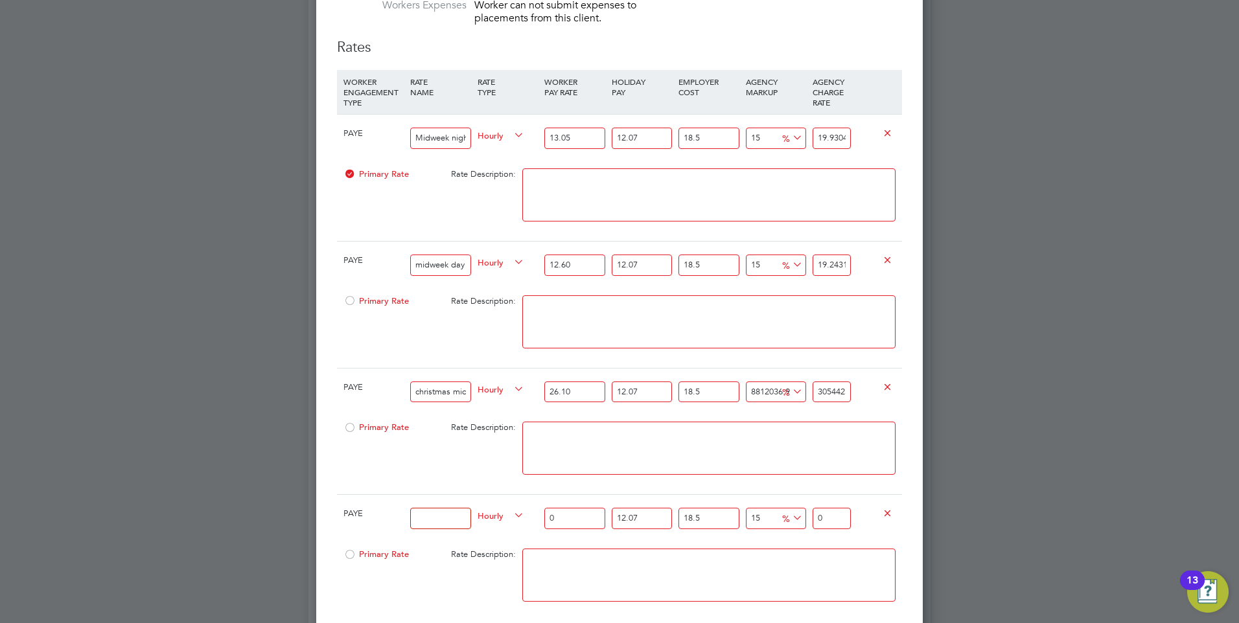
drag, startPoint x: 849, startPoint y: 389, endPoint x: 820, endPoint y: 388, distance: 29.2
click at [820, 388] on input "3054425" at bounding box center [832, 392] width 38 height 21
click at [805, 447] on textarea at bounding box center [708, 448] width 373 height 53
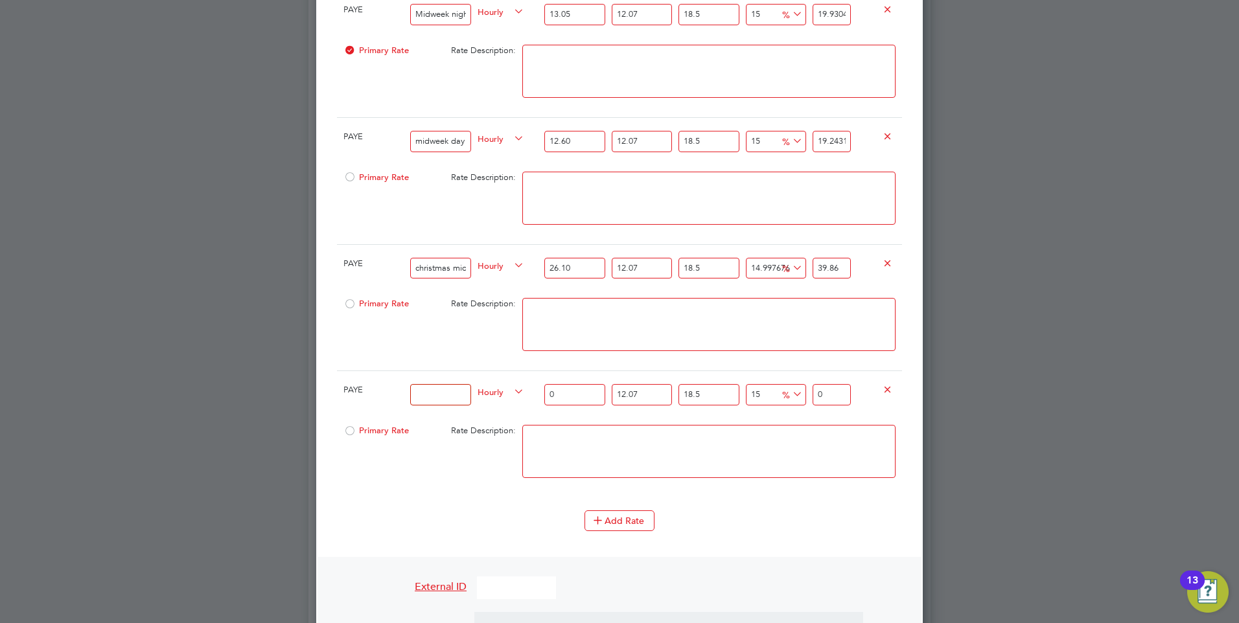
scroll to position [1207, 0]
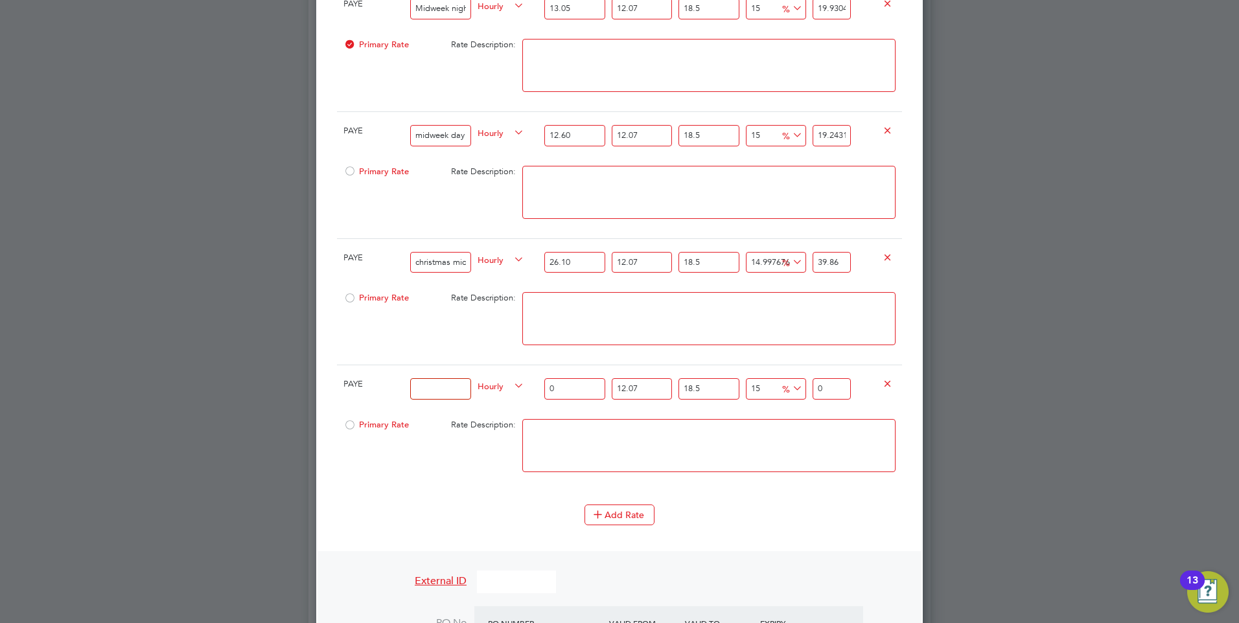
click at [434, 387] on input at bounding box center [440, 388] width 60 height 21
click at [423, 388] on input at bounding box center [440, 388] width 60 height 21
drag, startPoint x: 570, startPoint y: 391, endPoint x: 526, endPoint y: 386, distance: 43.8
click at [526, 386] on div "PAYE christmas midweek day rate - boxing day Hourly 0 12.07 n/a 18.5 n/a 15 0 %…" at bounding box center [619, 389] width 565 height 48
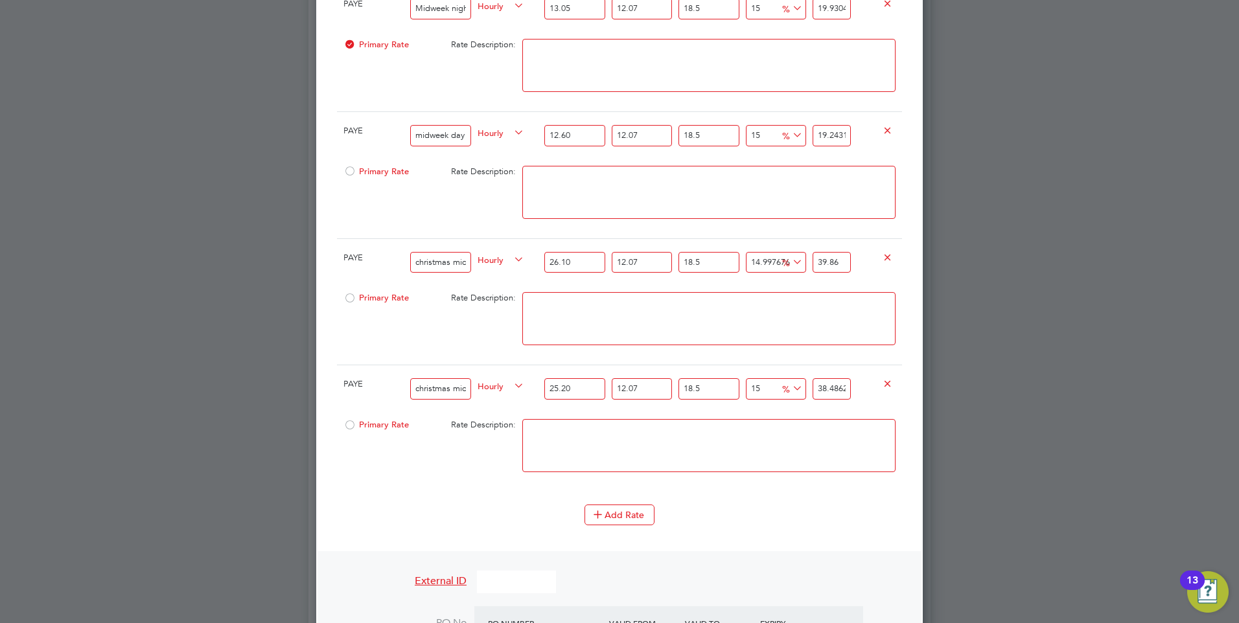
click at [627, 450] on textarea at bounding box center [708, 445] width 373 height 53
drag, startPoint x: 845, startPoint y: 388, endPoint x: 823, endPoint y: 388, distance: 22.0
click at [823, 388] on input "38.48629491" at bounding box center [832, 388] width 38 height 21
drag, startPoint x: 850, startPoint y: 387, endPoint x: 815, endPoint y: 388, distance: 35.7
click at [815, 388] on input "329491" at bounding box center [832, 388] width 38 height 21
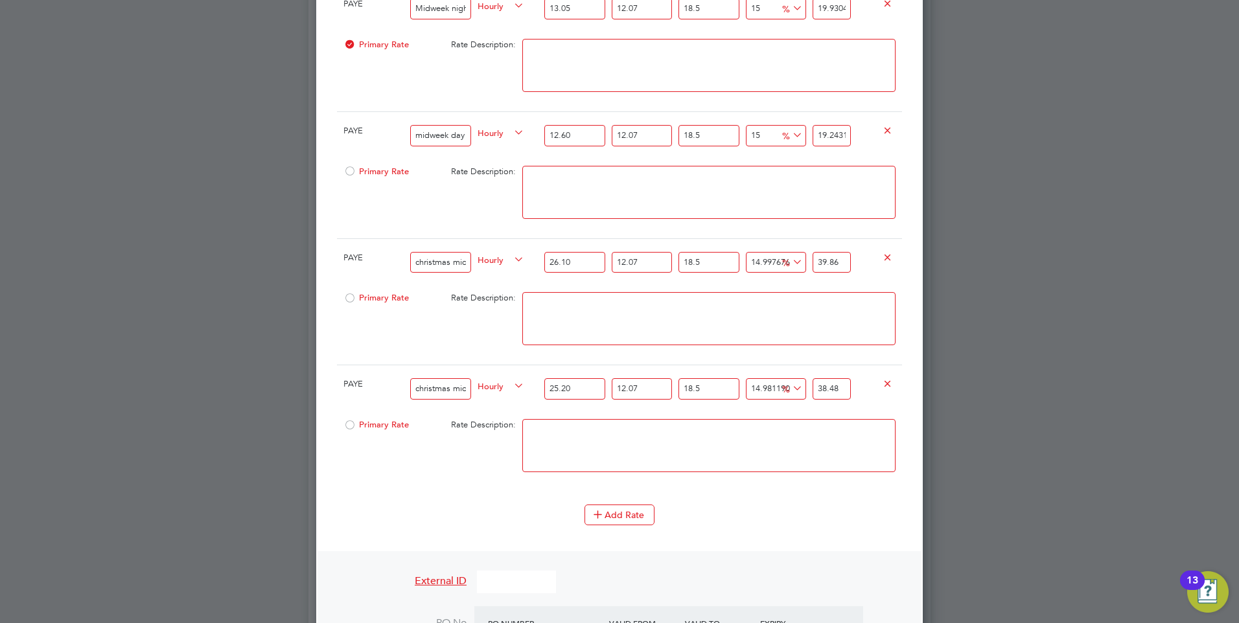
click at [769, 452] on textarea at bounding box center [708, 445] width 373 height 53
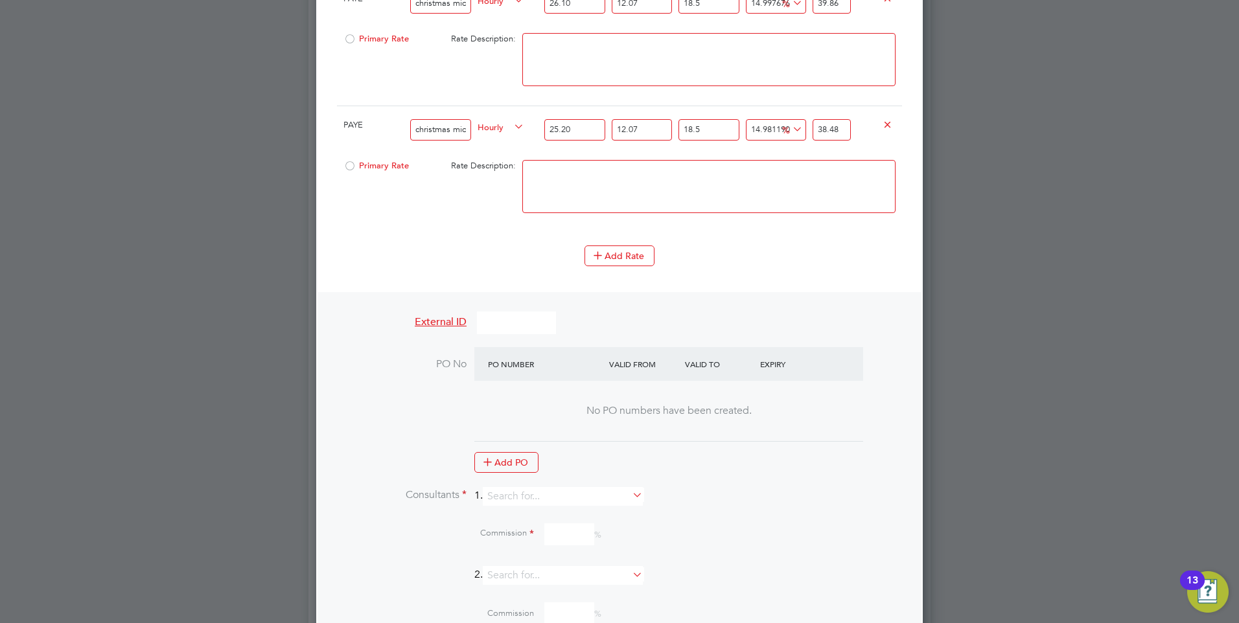
scroll to position [1531, 0]
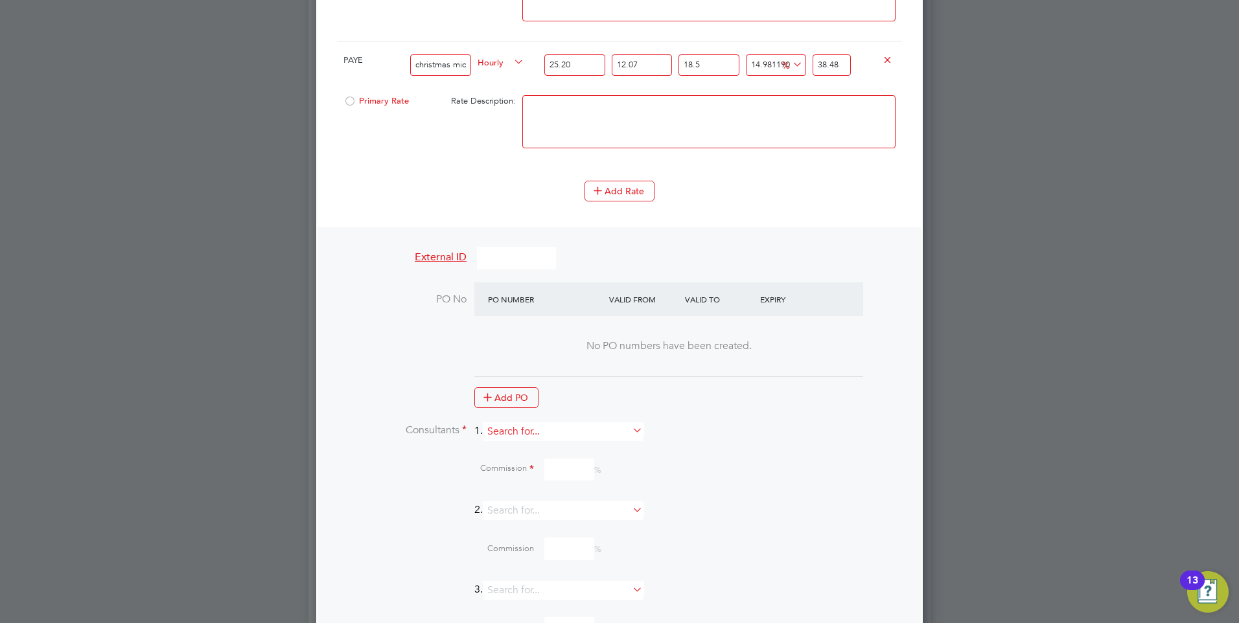
click at [594, 431] on input at bounding box center [563, 432] width 160 height 19
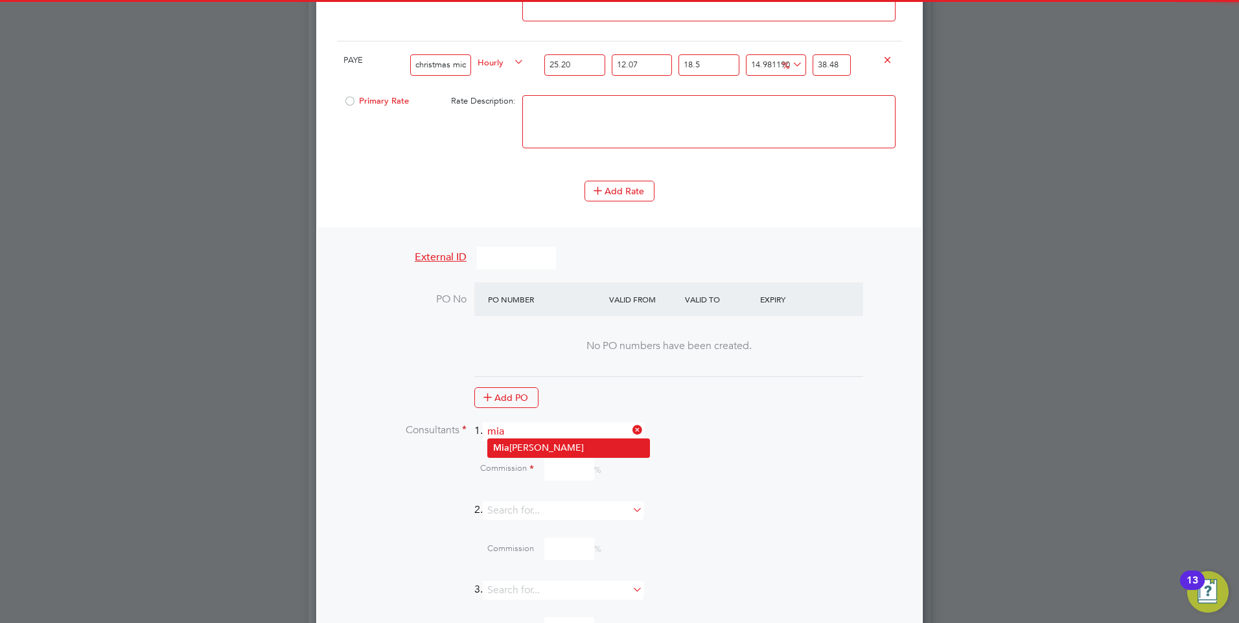
click at [546, 445] on li "Mia Eckersley" at bounding box center [568, 447] width 161 height 17
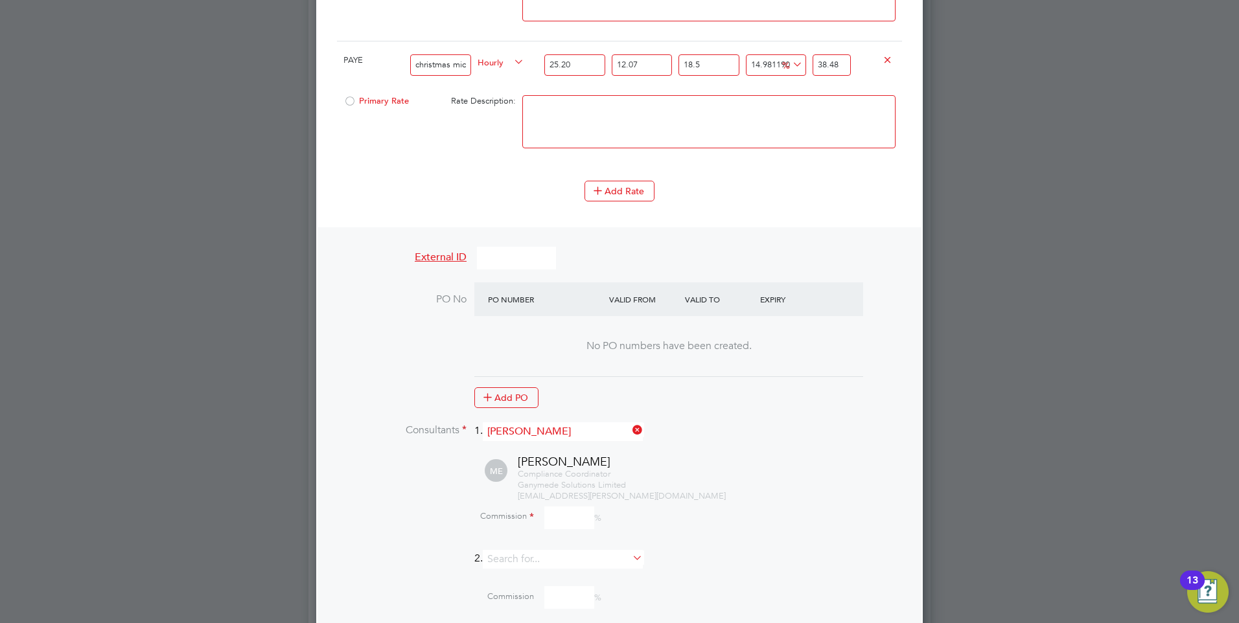
click at [557, 520] on input at bounding box center [569, 518] width 50 height 23
click at [726, 502] on div "Commission 0 %" at bounding box center [652, 519] width 500 height 35
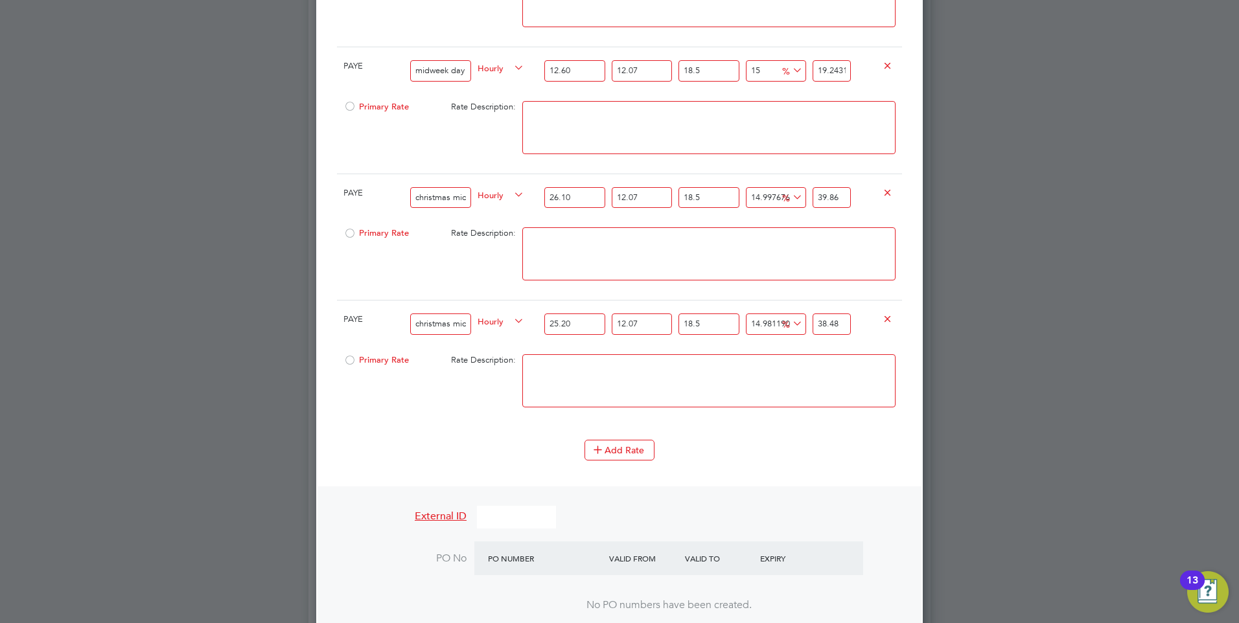
drag, startPoint x: 776, startPoint y: 319, endPoint x: 741, endPoint y: 316, distance: 34.4
click at [741, 316] on div "PAYE christmas midweek day rate - boxing day Hourly 25.20 12.07 n/a 18.5 n/a 14…" at bounding box center [619, 324] width 565 height 48
drag, startPoint x: 774, startPoint y: 319, endPoint x: 719, endPoint y: 310, distance: 56.6
click at [719, 310] on div "PAYE christmas midweek day rate - boxing day Hourly 25.20 12.07 n/a 18.5 n/a 19…" at bounding box center [619, 324] width 565 height 48
drag, startPoint x: 774, startPoint y: 323, endPoint x: 727, endPoint y: 319, distance: 47.5
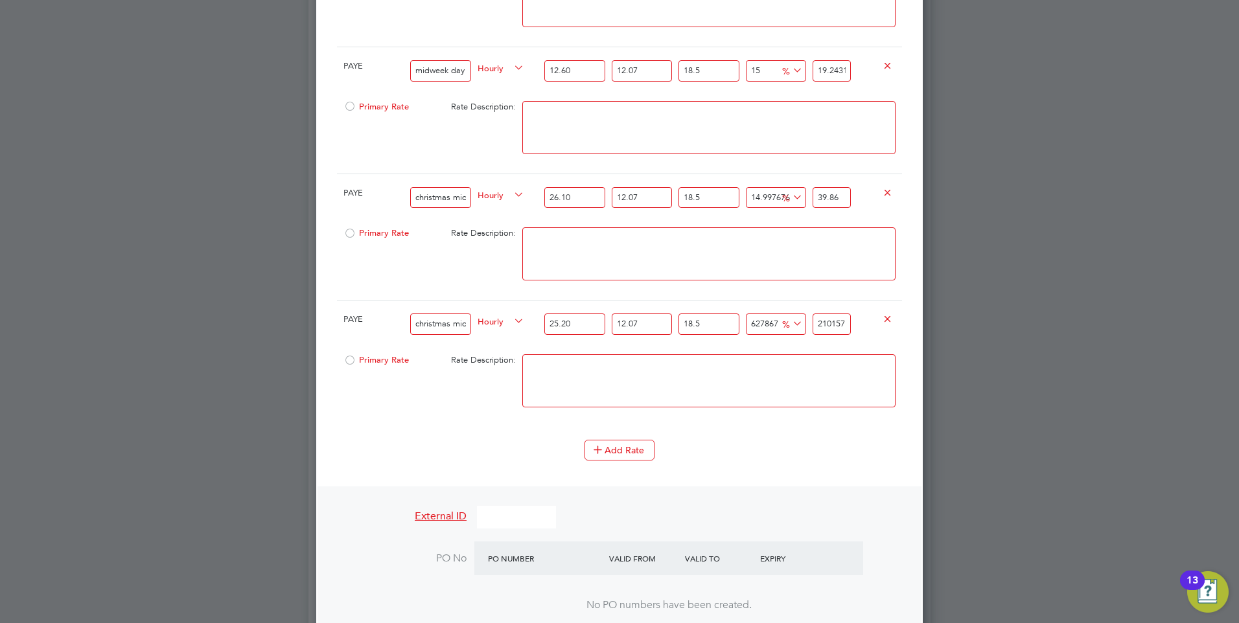
click at [727, 319] on div "PAYE christmas midweek day rate - boxing day Hourly 25.20 12.07 n/a 18.5 n/a 62…" at bounding box center [619, 324] width 565 height 48
drag, startPoint x: 760, startPoint y: 323, endPoint x: 734, endPoint y: 321, distance: 26.7
click at [734, 321] on div "PAYE christmas midweek day rate - boxing day Hourly 25.20 12.07 n/a 18.5 n/a 7 …" at bounding box center [619, 324] width 565 height 48
click at [732, 355] on textarea at bounding box center [708, 380] width 373 height 53
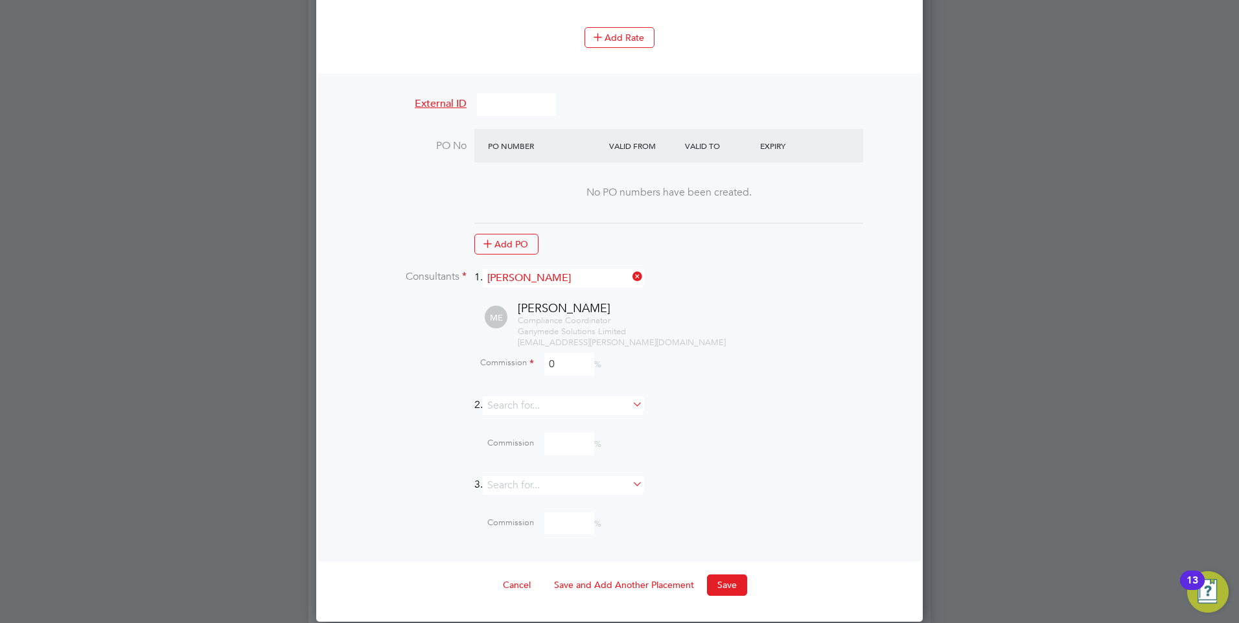
scroll to position [1697, 0]
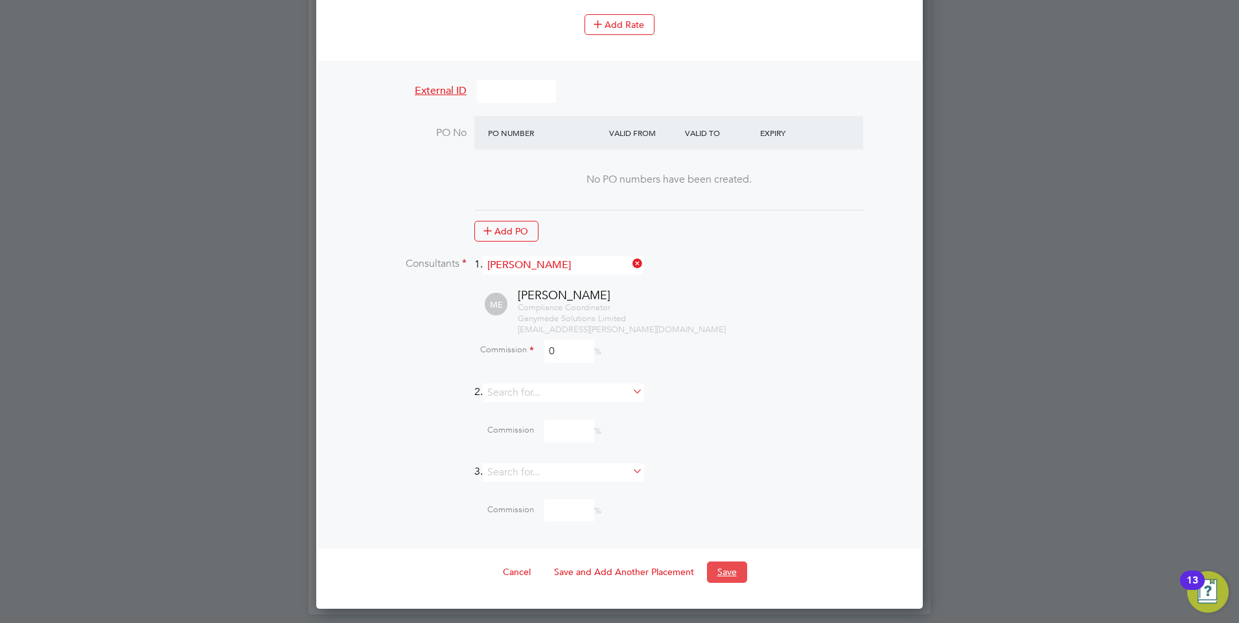
click at [733, 566] on button "Save" at bounding box center [727, 572] width 40 height 21
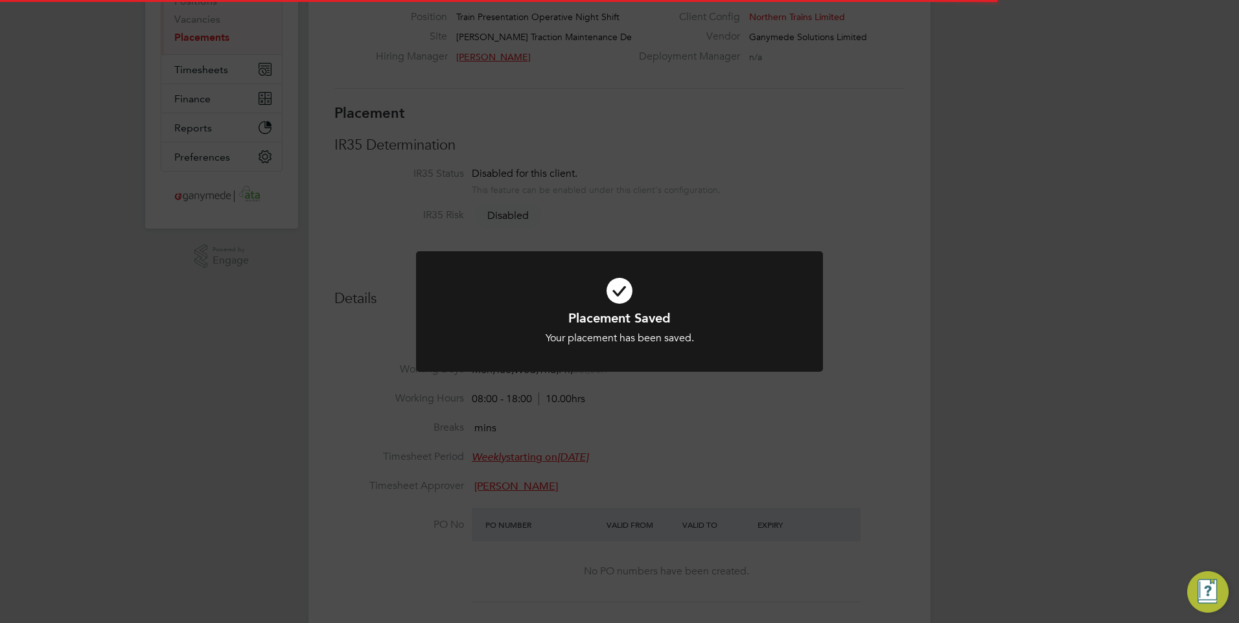
scroll to position [6, 6]
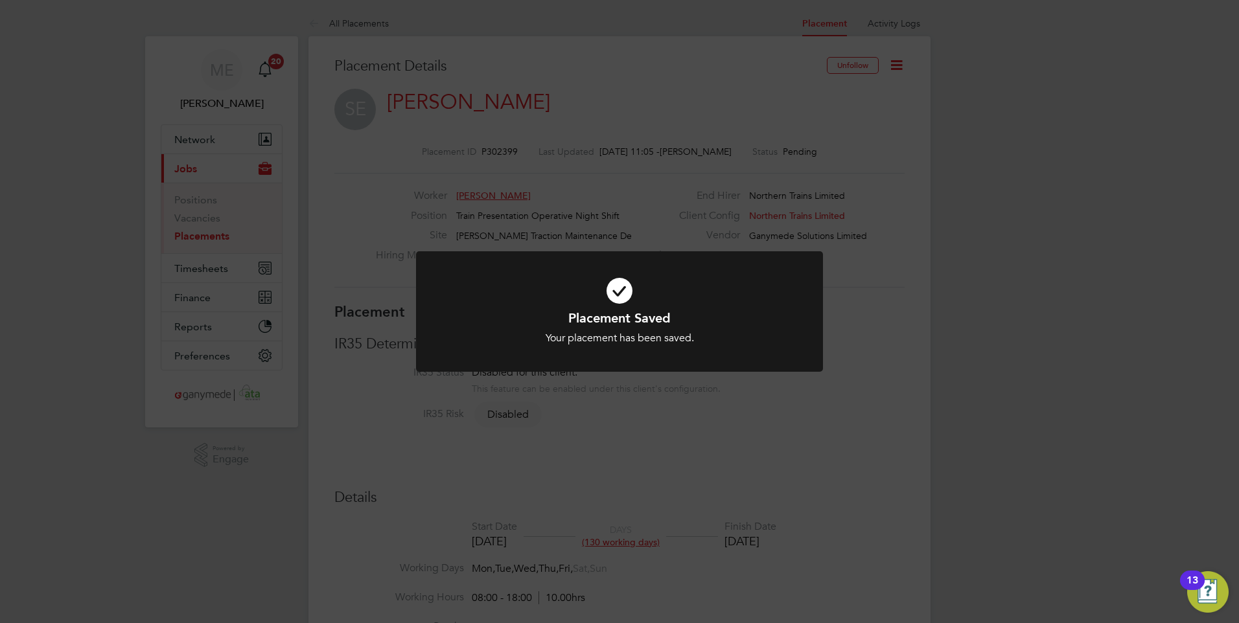
click at [682, 502] on div "Placement Saved Your placement has been saved. Cancel Okay" at bounding box center [619, 311] width 1239 height 623
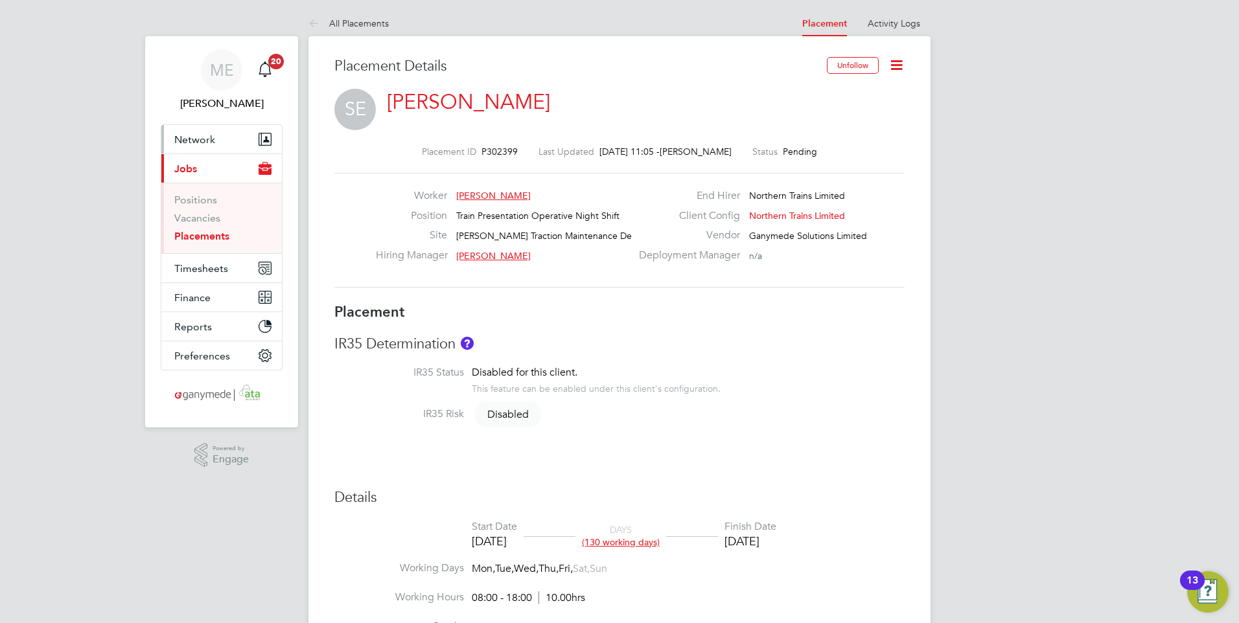
click at [221, 134] on button "Network" at bounding box center [221, 139] width 121 height 29
click at [217, 133] on button "Network" at bounding box center [221, 139] width 121 height 29
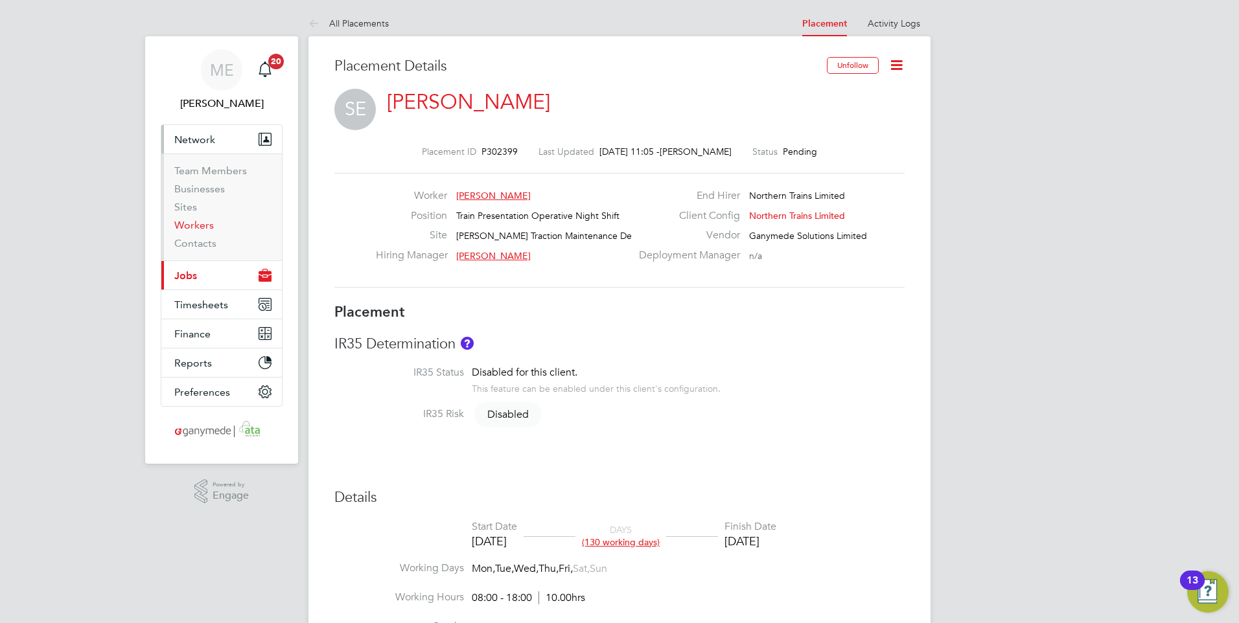
click at [202, 219] on link "Workers" at bounding box center [194, 225] width 40 height 12
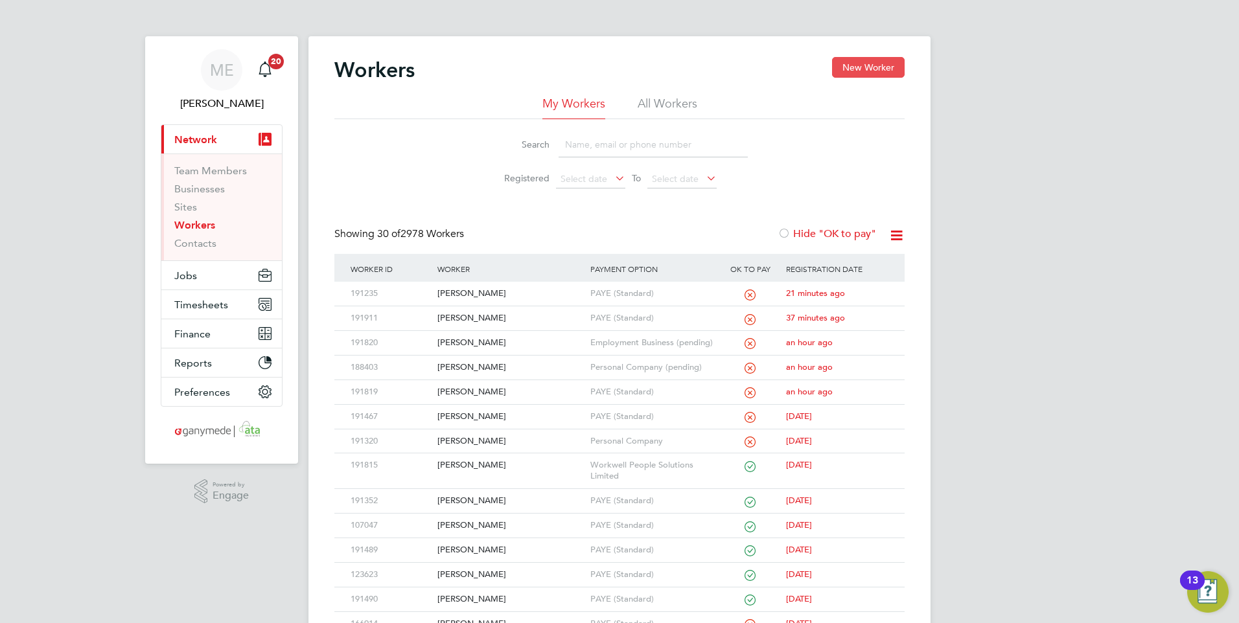
click at [852, 65] on button "New Worker" at bounding box center [868, 67] width 73 height 21
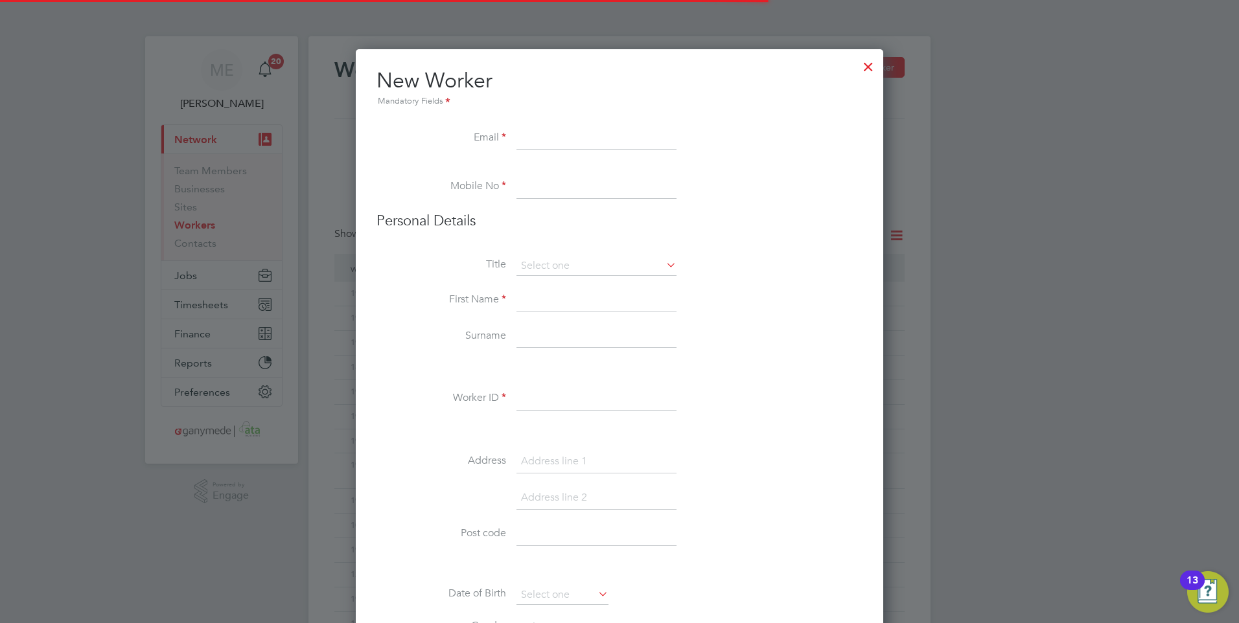
scroll to position [1457, 528]
paste input "[EMAIL_ADDRESS][DOMAIN_NAME]"
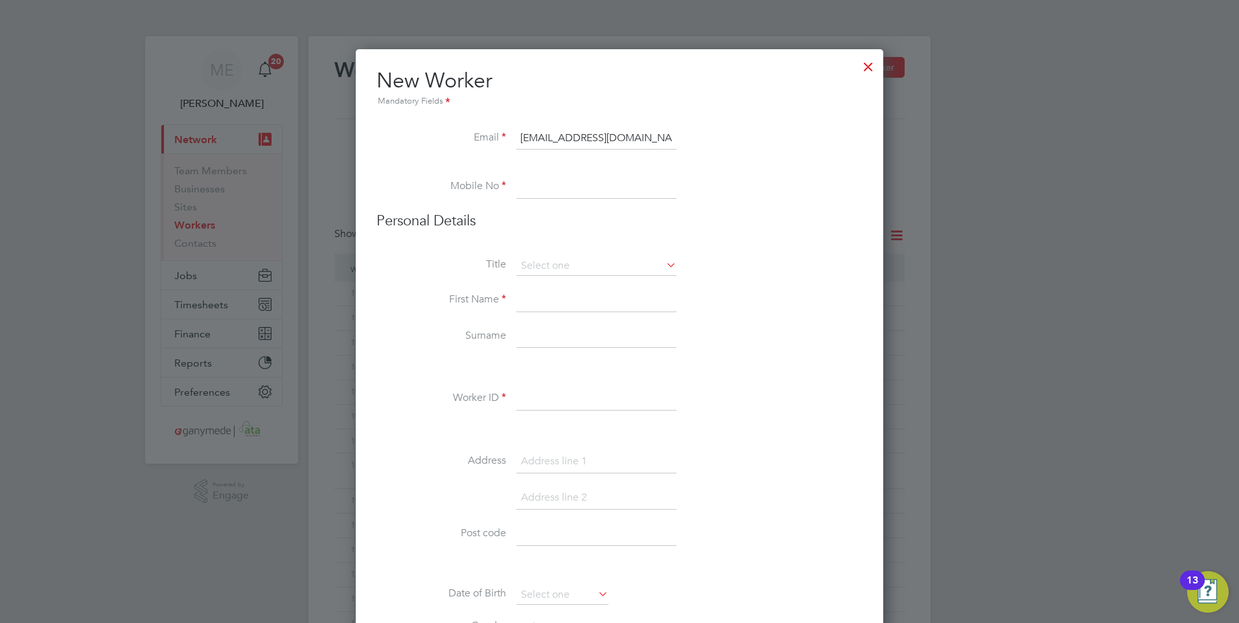
scroll to position [0, 0]
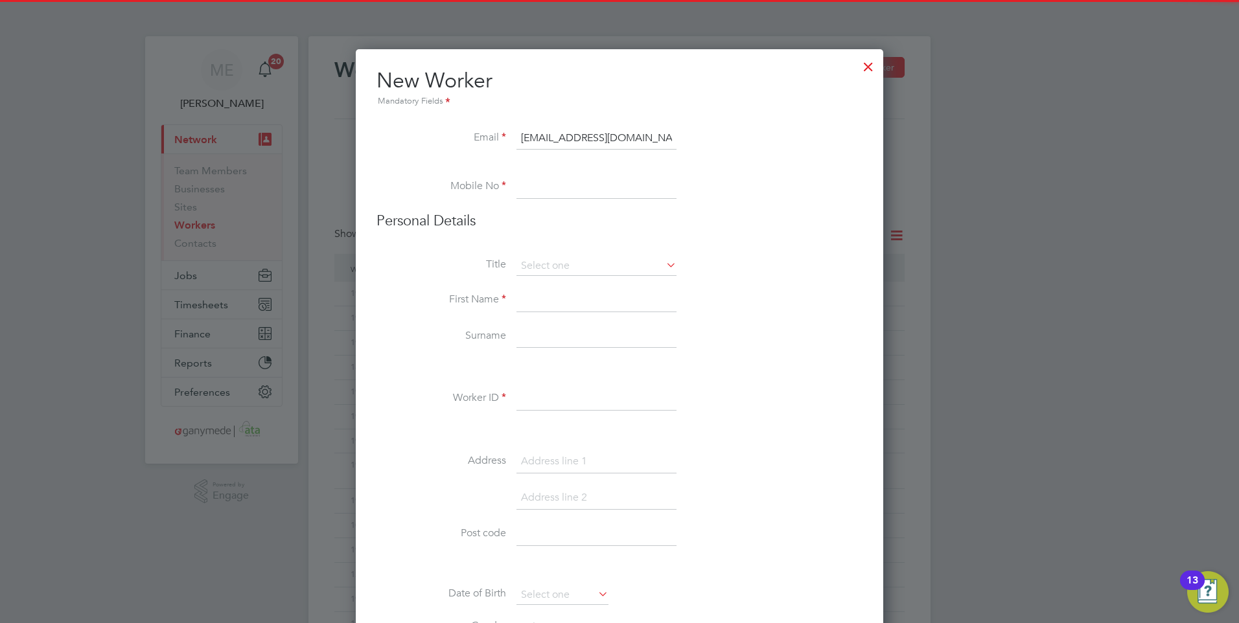
paste input "07778798234"
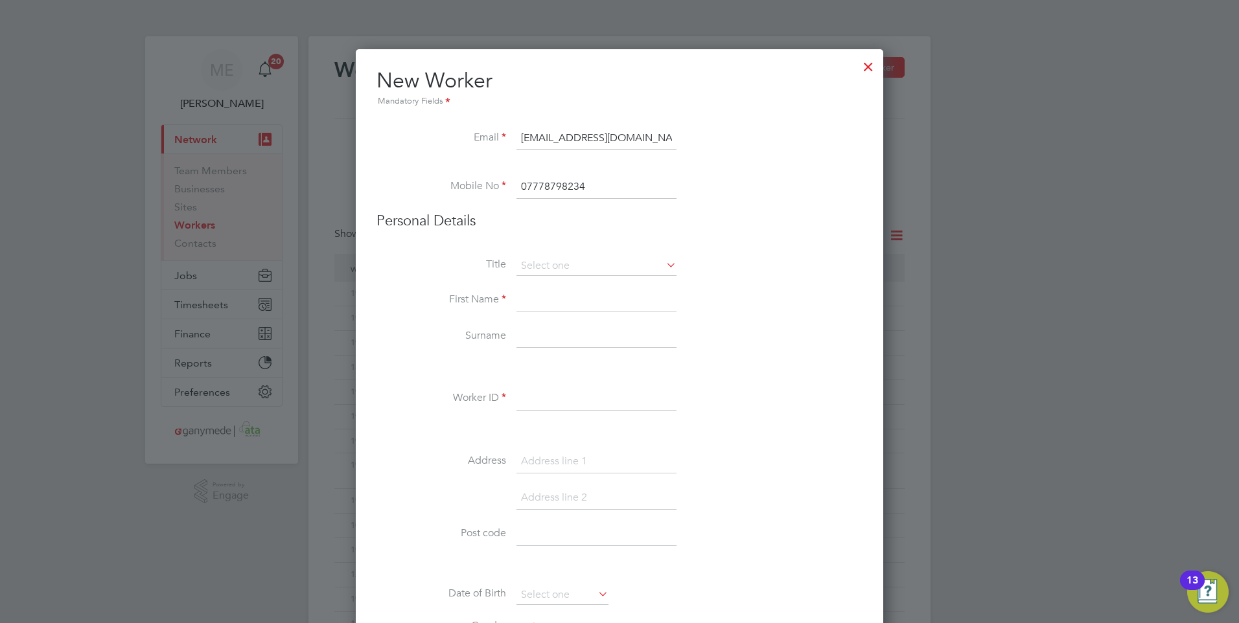
click at [563, 298] on input at bounding box center [597, 300] width 160 height 23
click at [552, 386] on div "Title First Name Clare Surname Okechukwu Obi Worker ID Address Post code Date o…" at bounding box center [620, 492] width 486 height 471
click at [548, 398] on input at bounding box center [597, 399] width 160 height 23
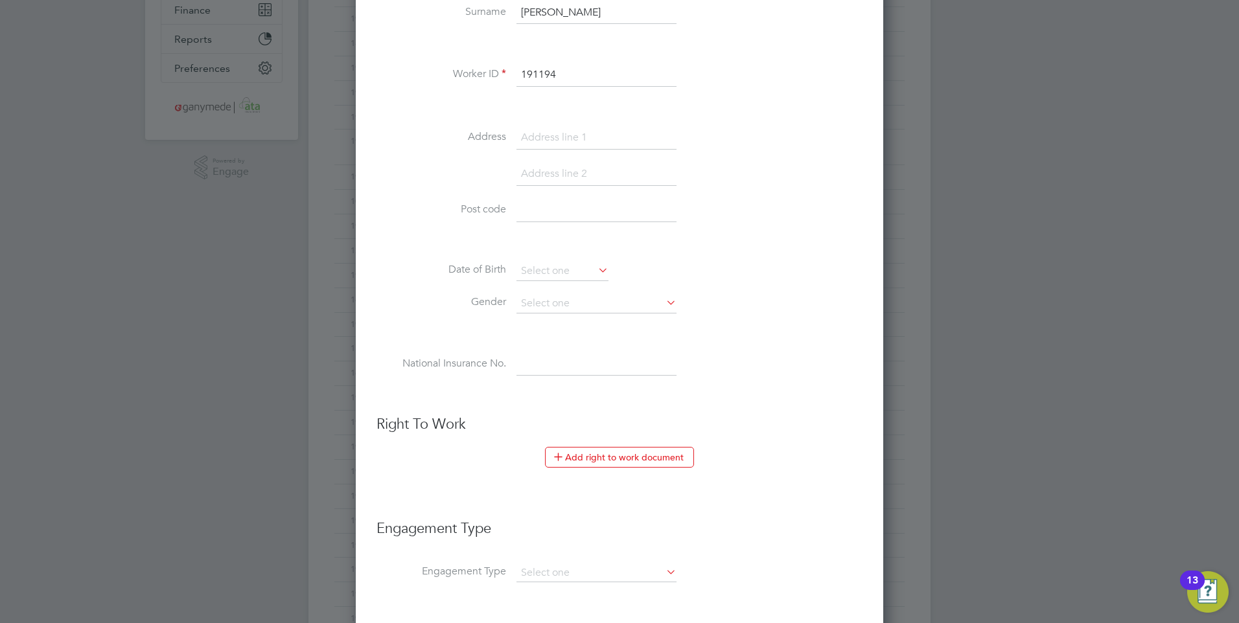
scroll to position [454, 0]
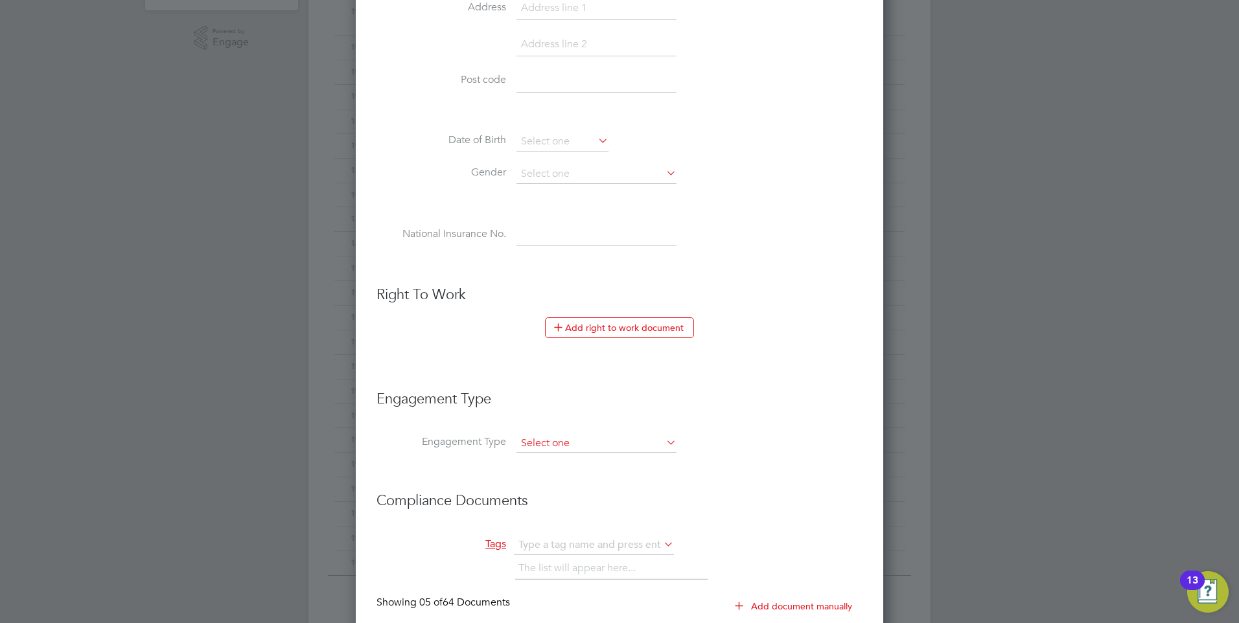
click at [519, 435] on input at bounding box center [597, 444] width 160 height 18
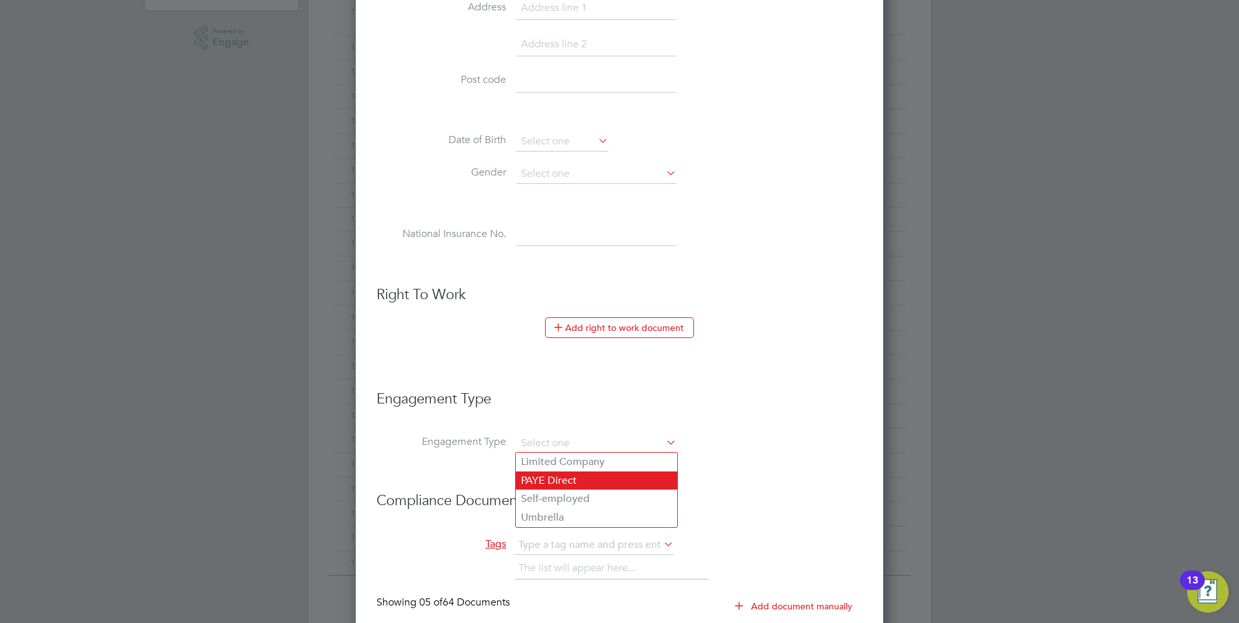
click at [561, 480] on li "PAYE Direct" at bounding box center [596, 481] width 161 height 19
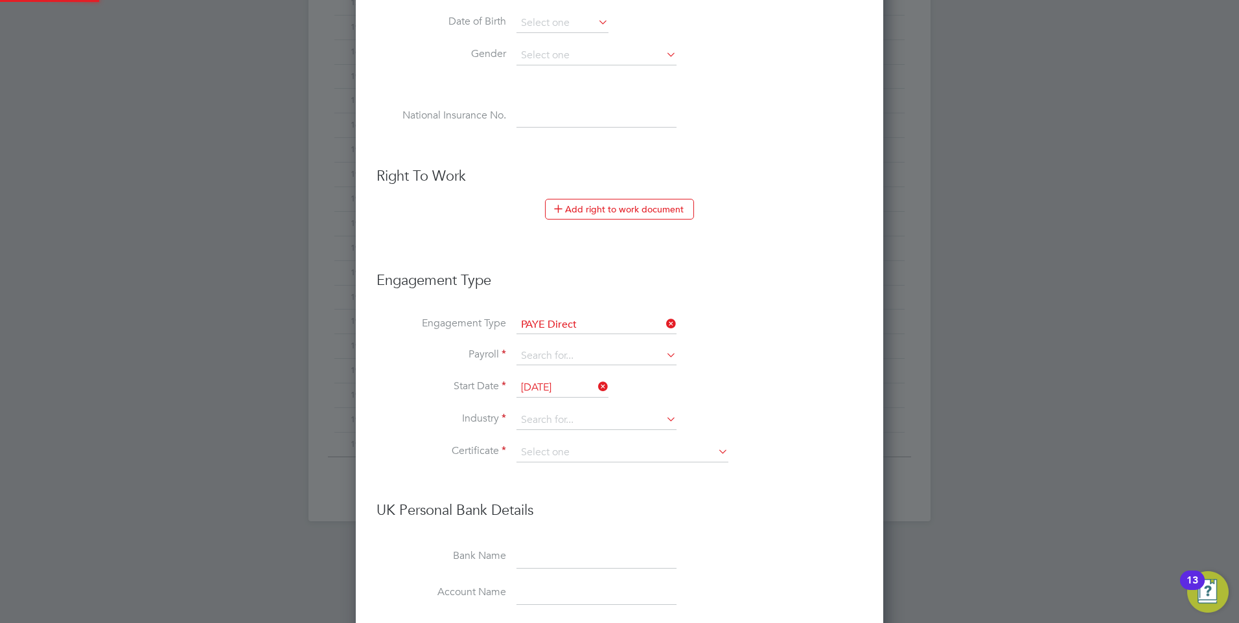
scroll to position [583, 0]
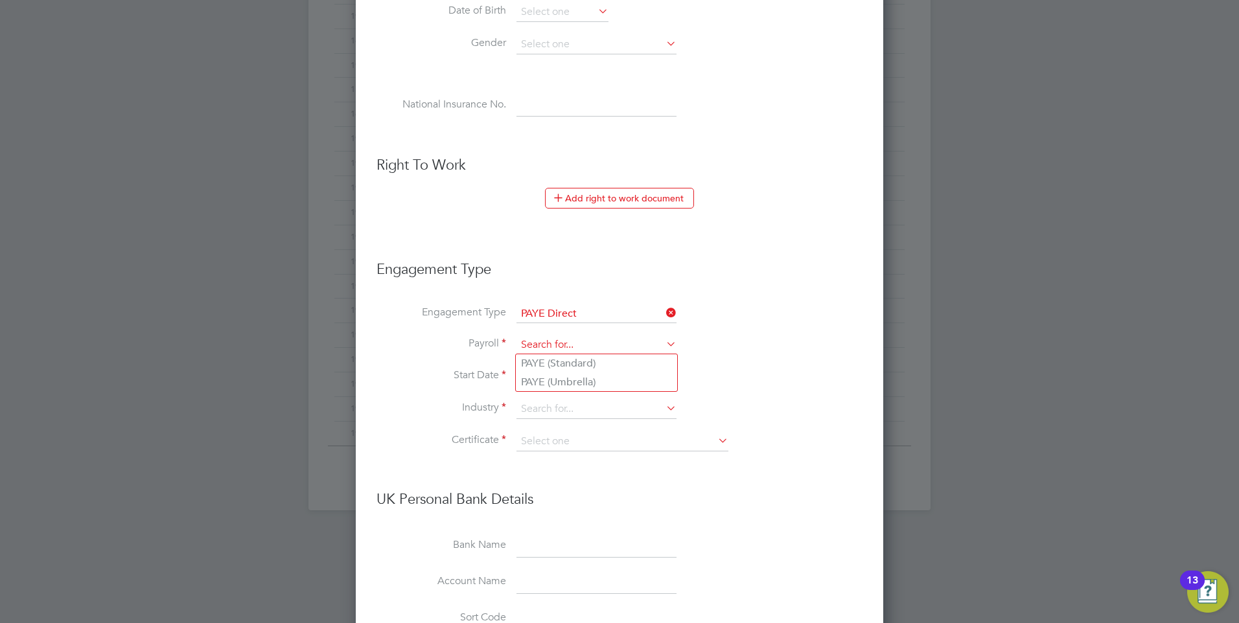
click at [536, 342] on input at bounding box center [597, 345] width 160 height 18
click at [541, 362] on li "PAYE (Standard)" at bounding box center [596, 363] width 161 height 19
click at [548, 410] on input at bounding box center [597, 409] width 160 height 19
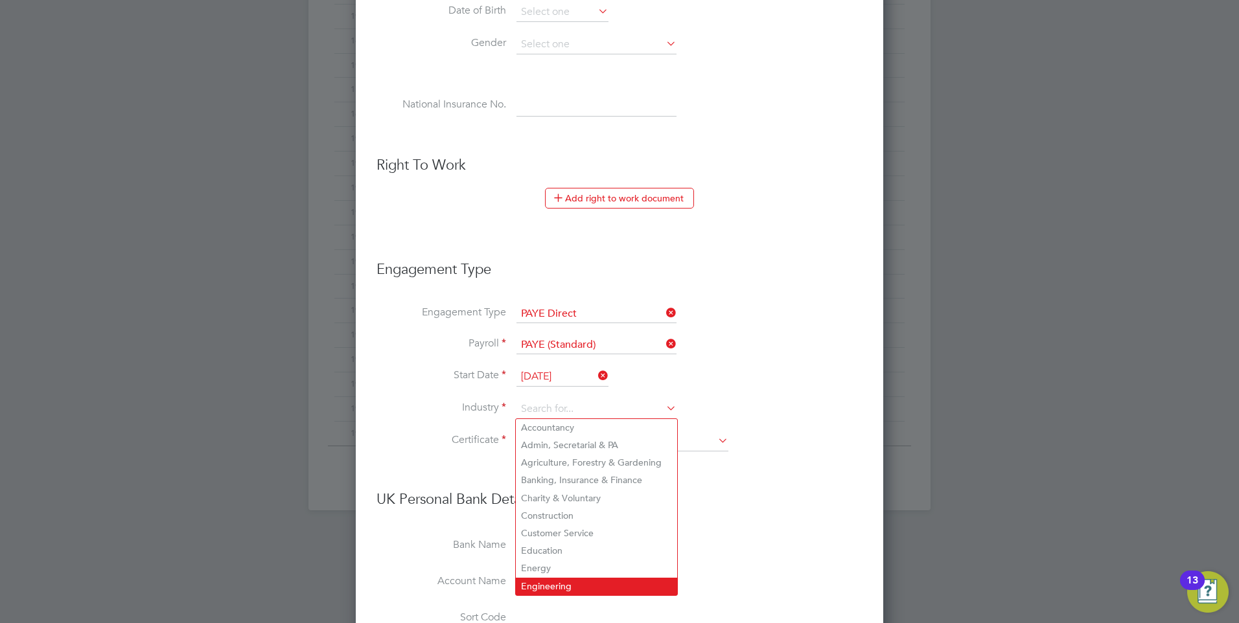
click at [552, 581] on li "Engineering" at bounding box center [596, 586] width 161 height 17
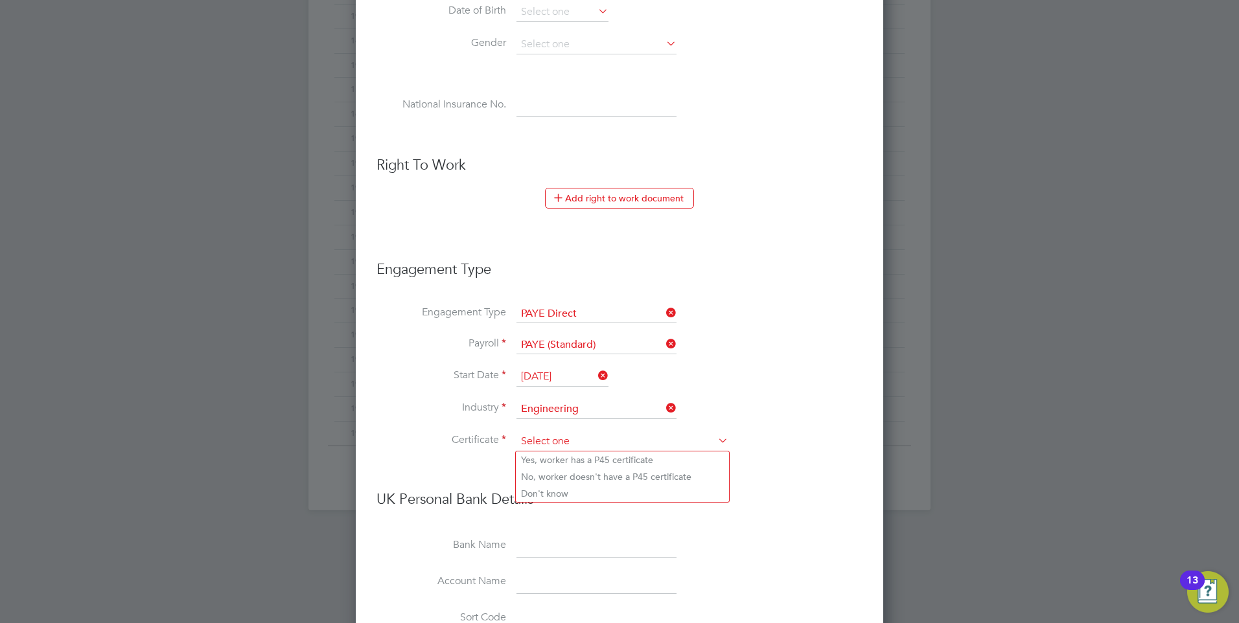
click at [545, 432] on input at bounding box center [623, 441] width 212 height 19
click at [548, 487] on li "Don't know" at bounding box center [622, 493] width 213 height 17
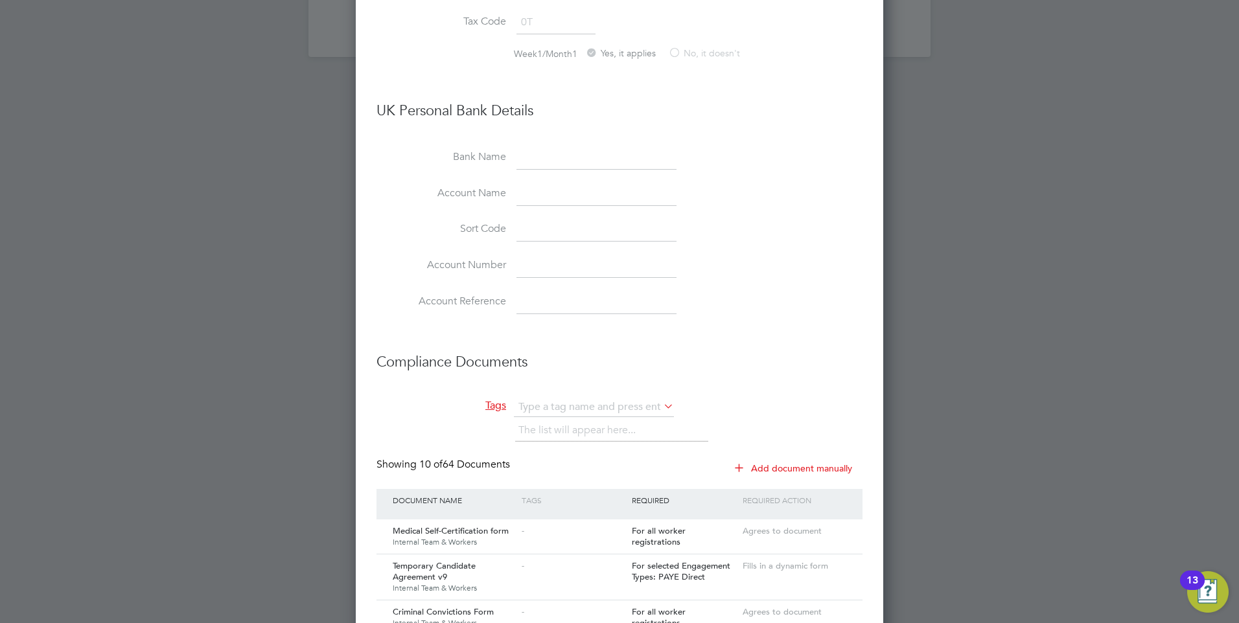
scroll to position [1167, 0]
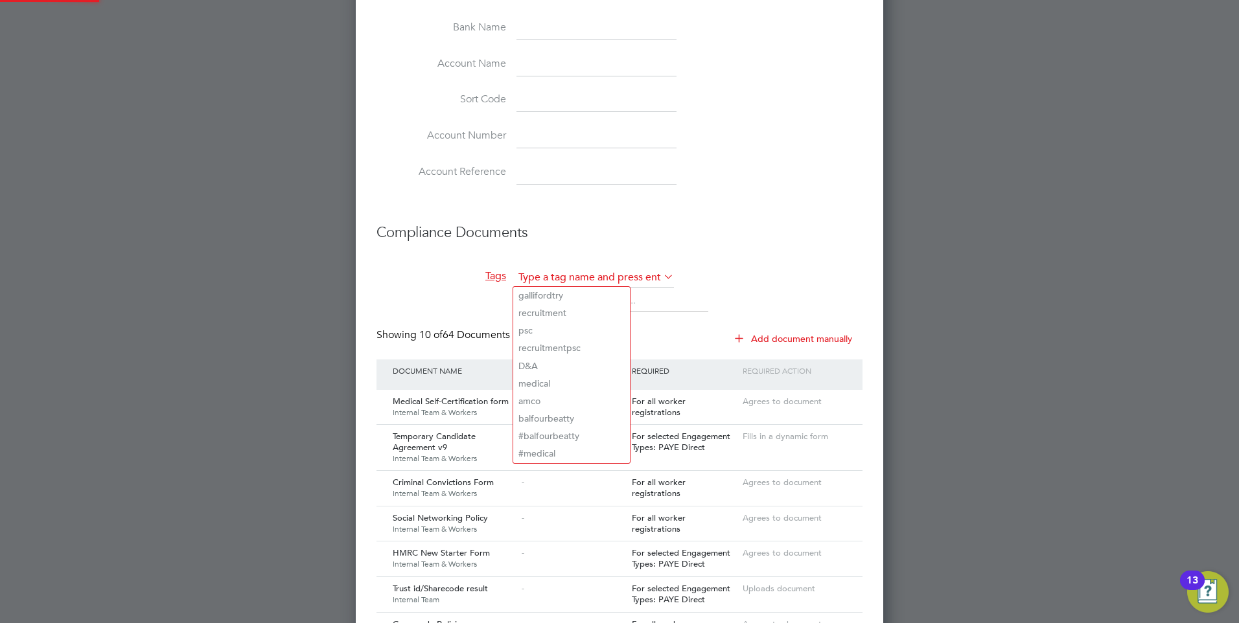
click at [577, 272] on input "text" at bounding box center [594, 277] width 160 height 19
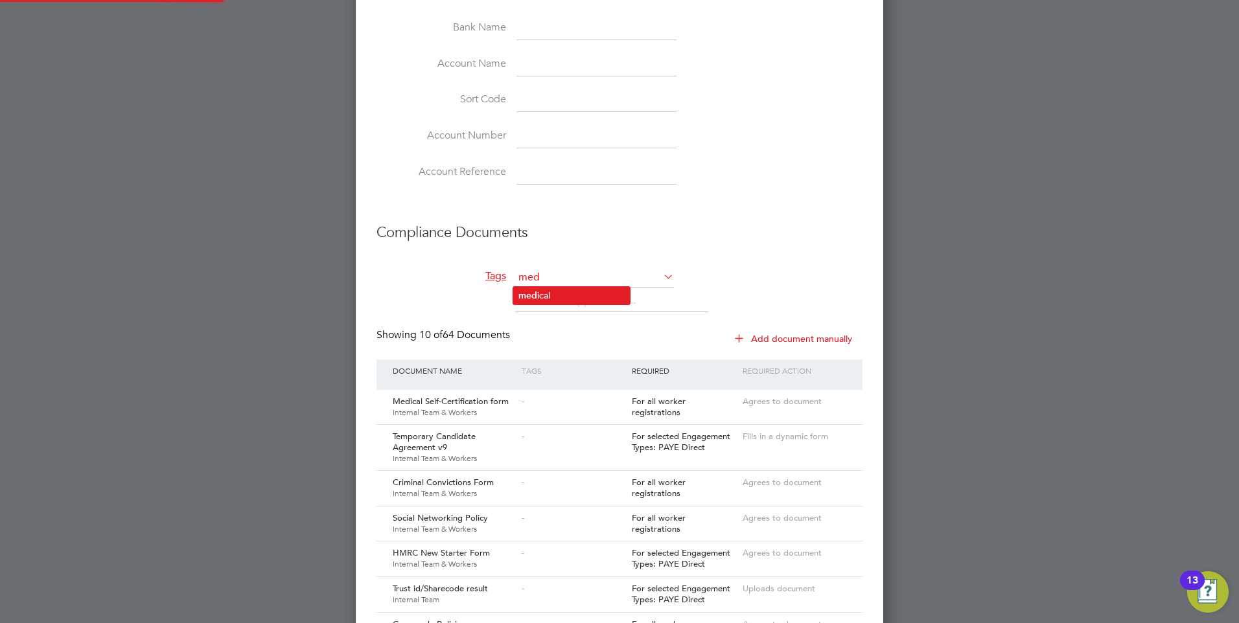
click at [549, 291] on li "med ical" at bounding box center [571, 295] width 117 height 17
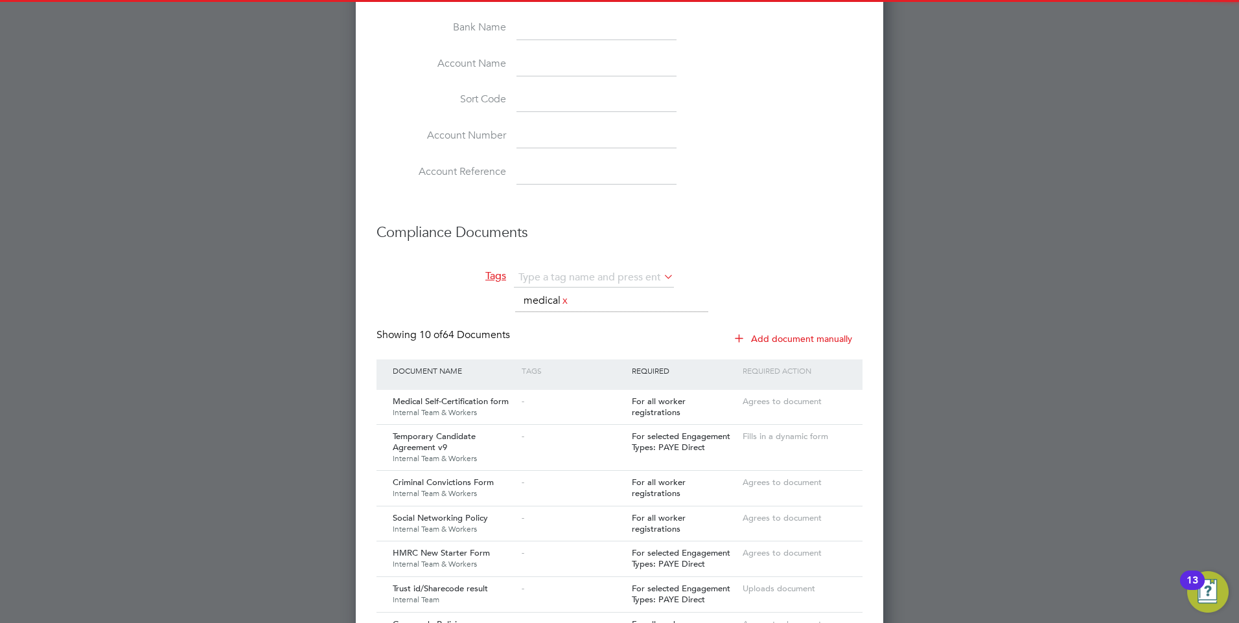
scroll to position [2168, 528]
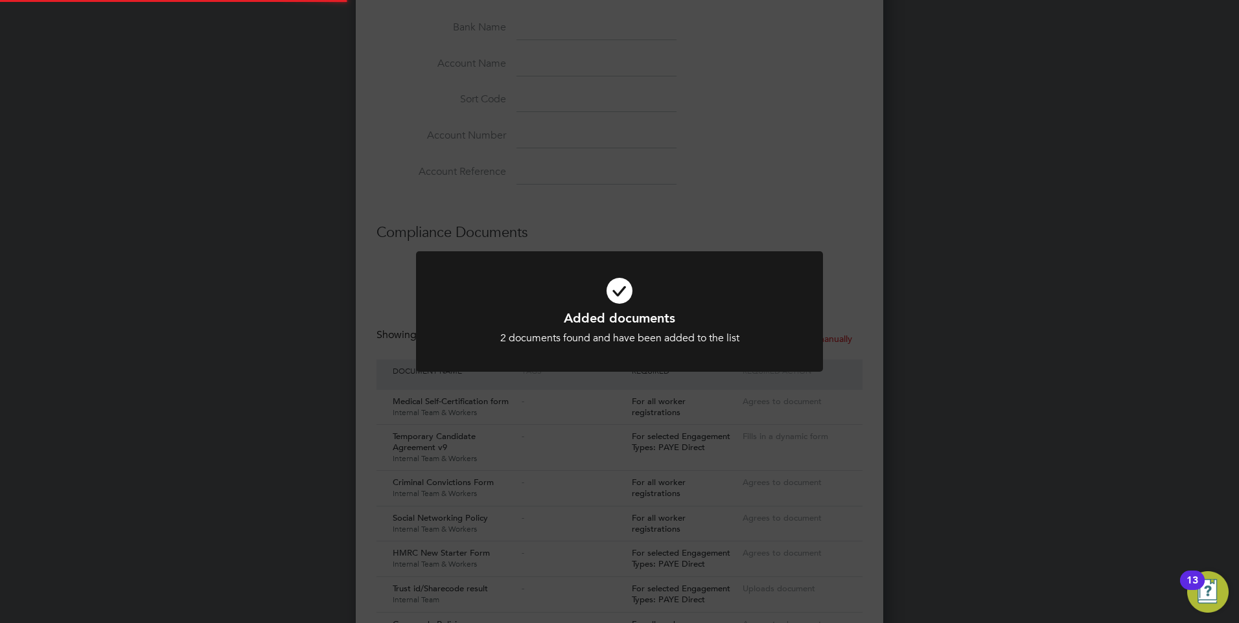
click at [639, 286] on icon at bounding box center [619, 291] width 337 height 51
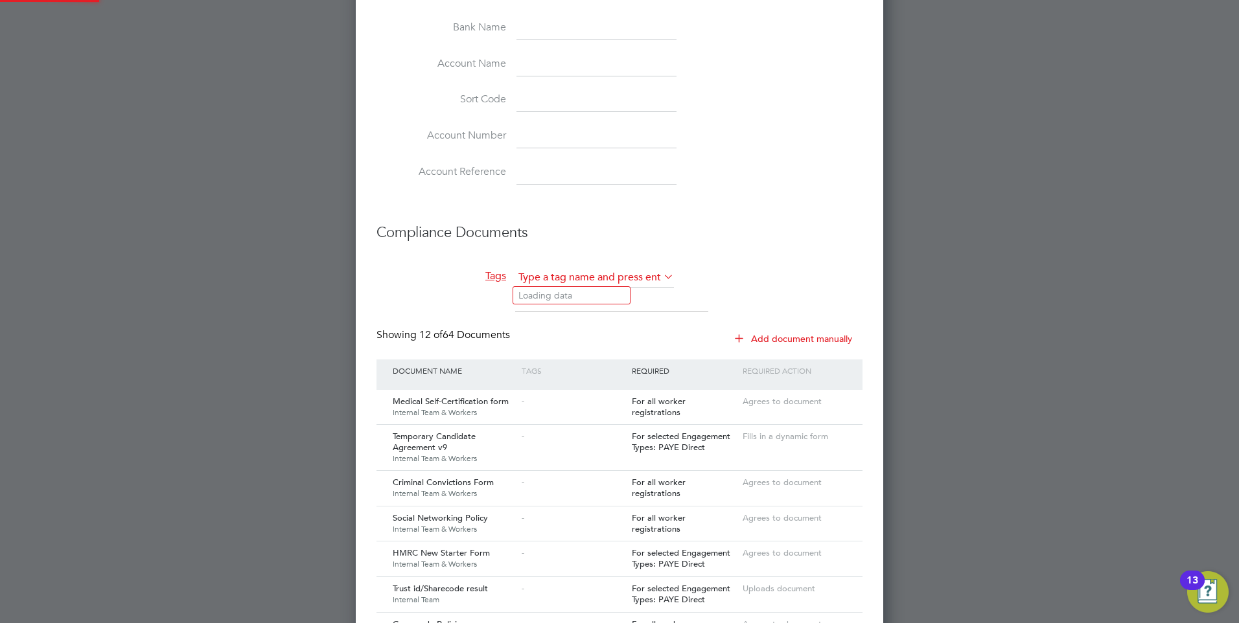
click at [529, 274] on input "text" at bounding box center [594, 277] width 160 height 19
click at [557, 360] on li "D&A" at bounding box center [571, 366] width 117 height 17
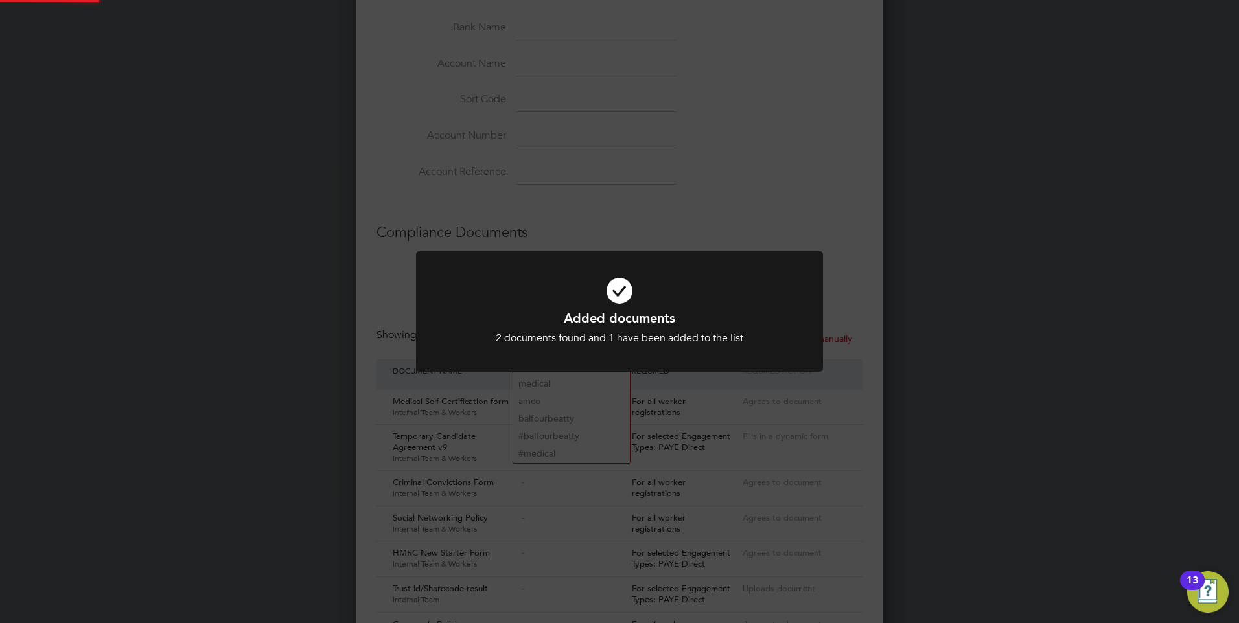
scroll to position [2203, 528]
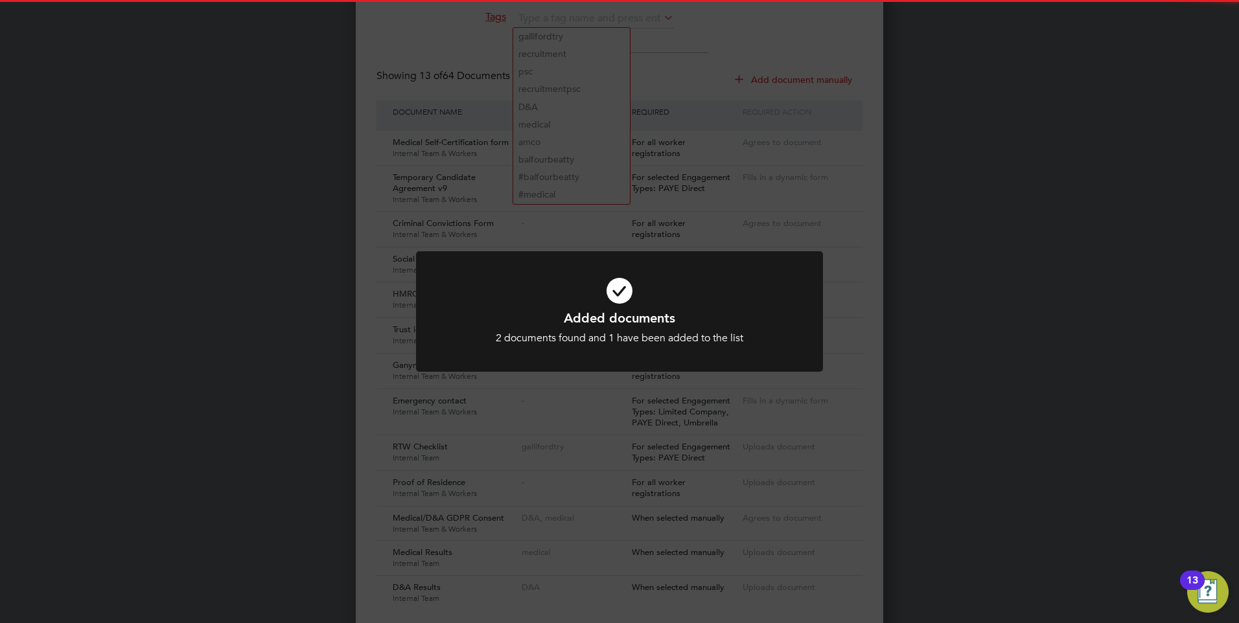
click at [587, 300] on icon at bounding box center [619, 291] width 337 height 51
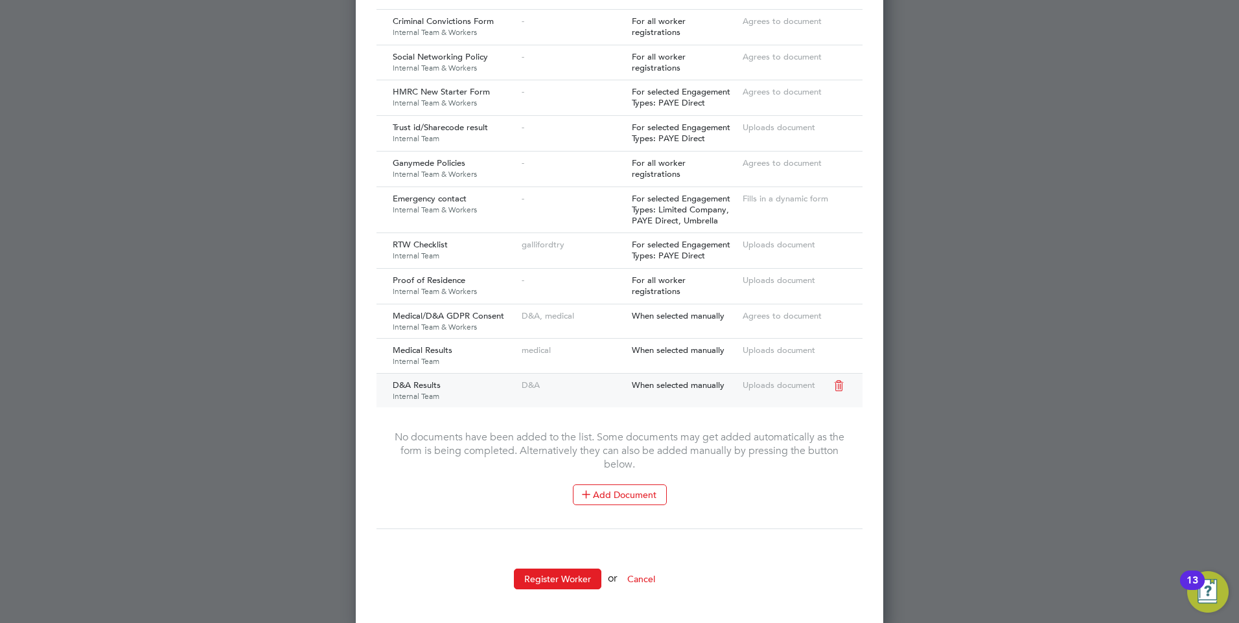
scroll to position [1629, 0]
click at [579, 572] on button "Register Worker" at bounding box center [557, 578] width 87 height 21
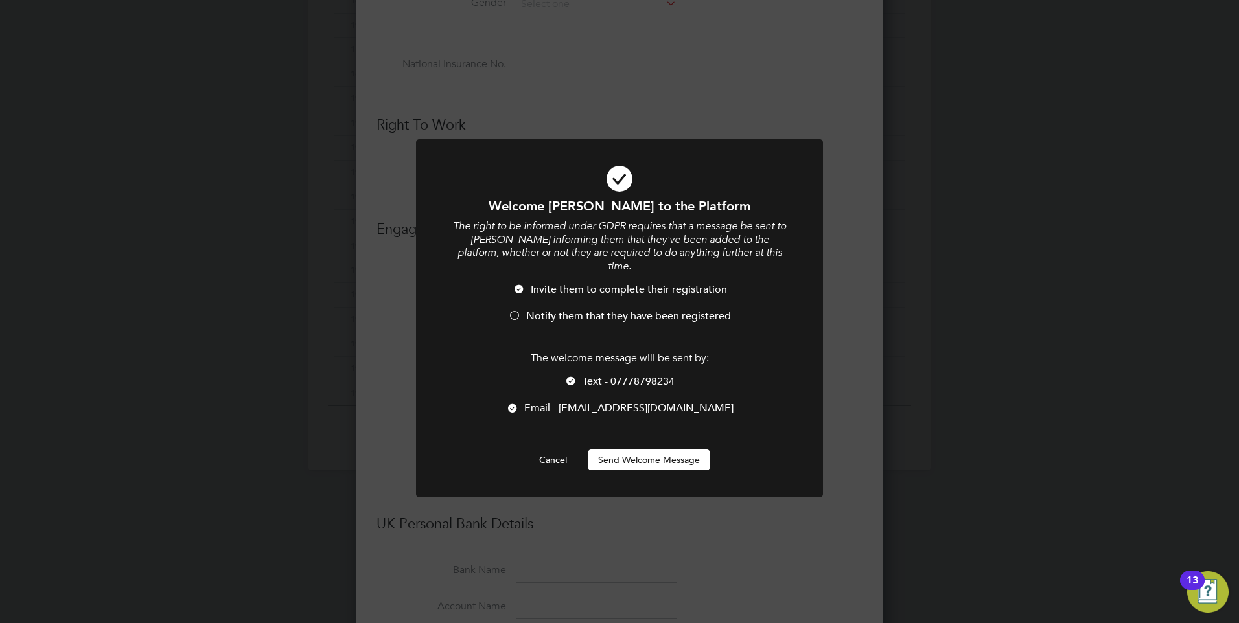
click at [614, 450] on button "Send Welcome Message" at bounding box center [649, 460] width 122 height 21
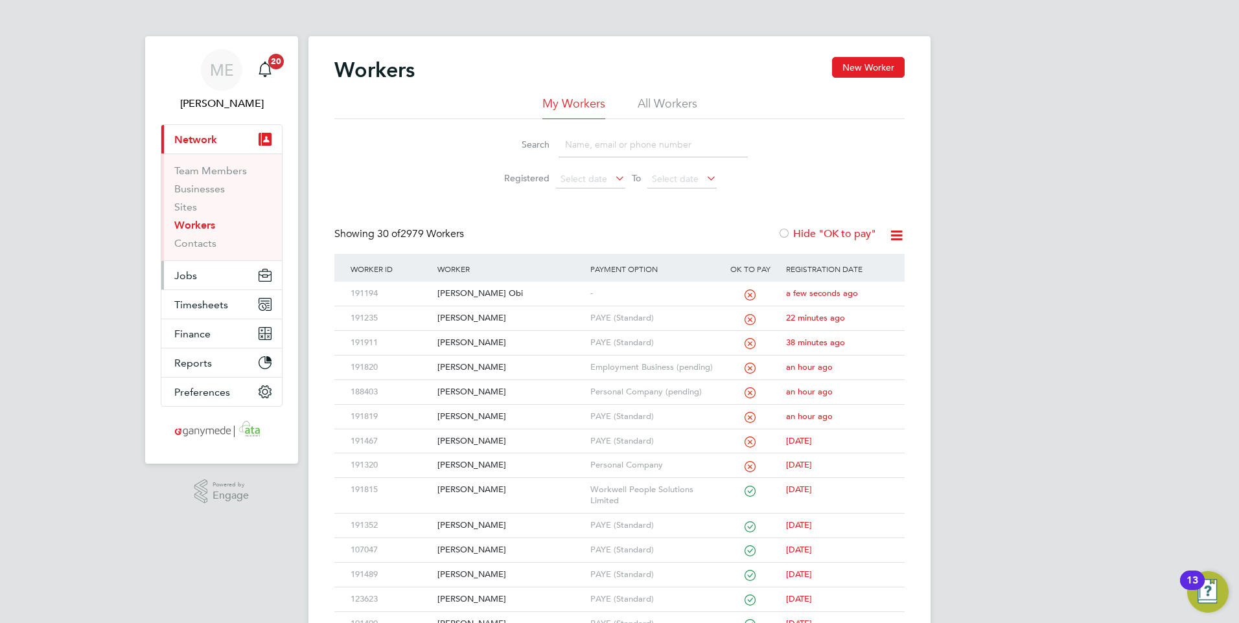
click at [196, 270] on span "Jobs" at bounding box center [185, 276] width 23 height 12
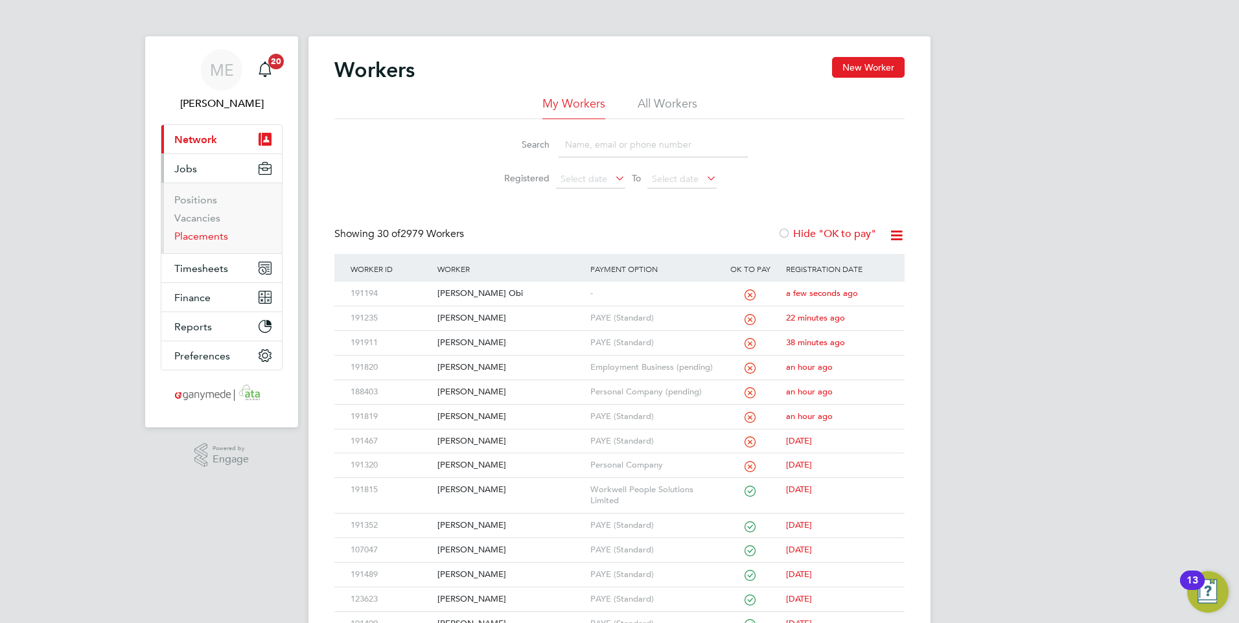
click at [203, 239] on link "Placements" at bounding box center [201, 236] width 54 height 12
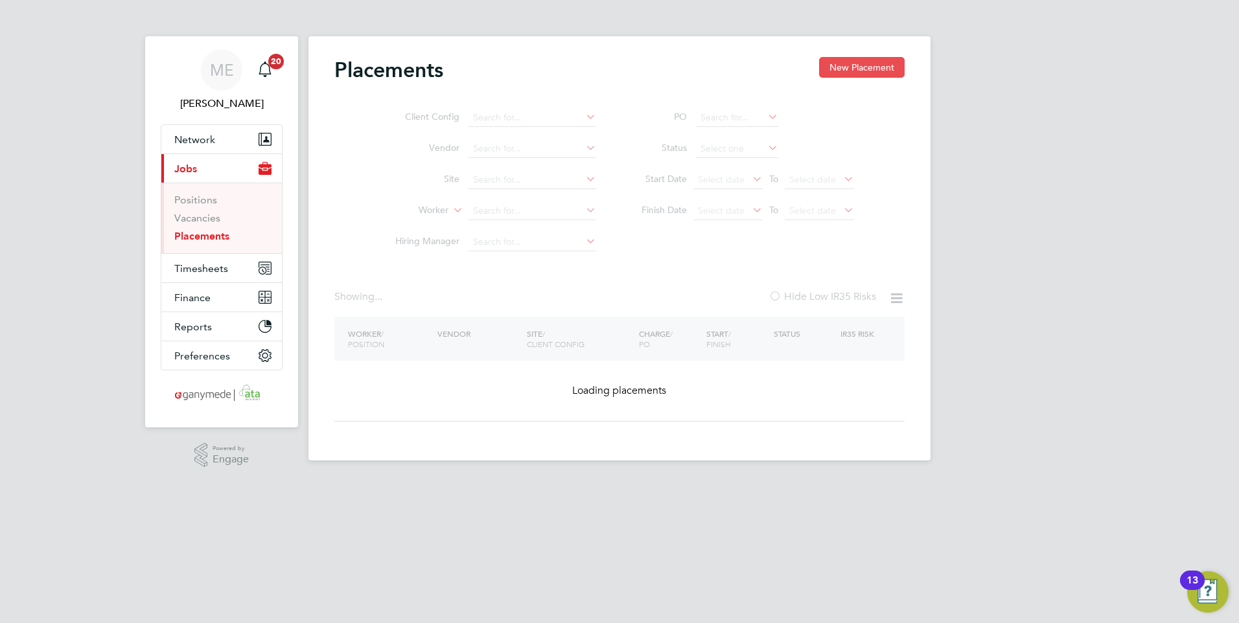
click at [844, 65] on button "New Placement" at bounding box center [862, 67] width 86 height 21
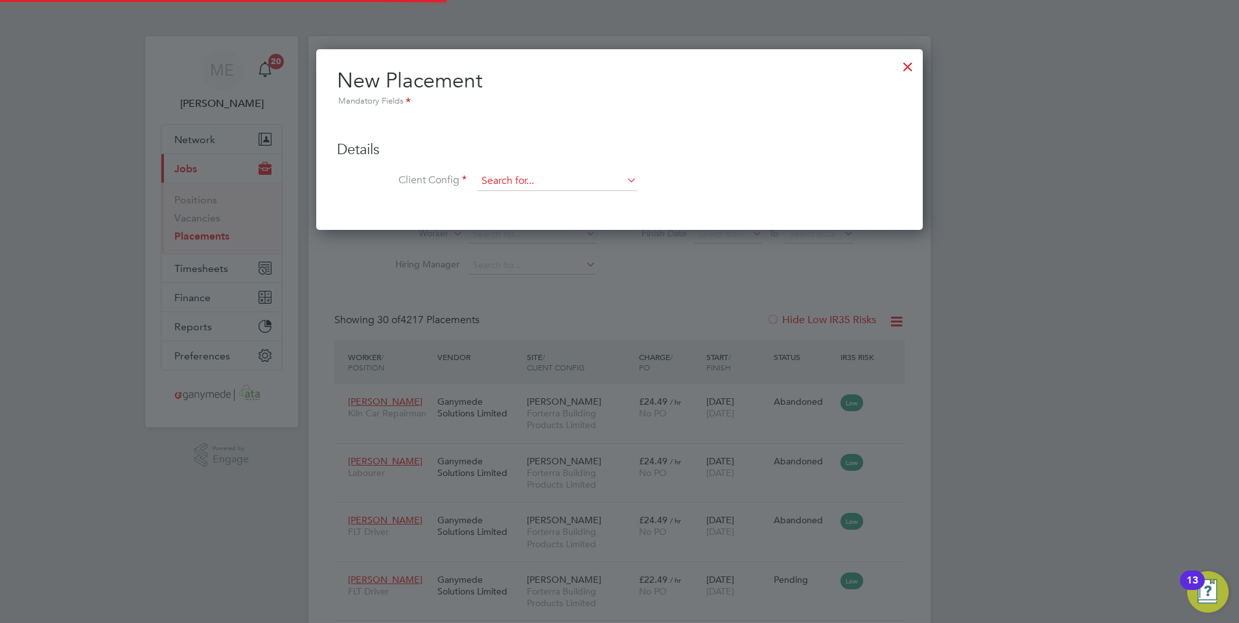
scroll to position [49, 113]
click at [518, 177] on input at bounding box center [557, 181] width 160 height 19
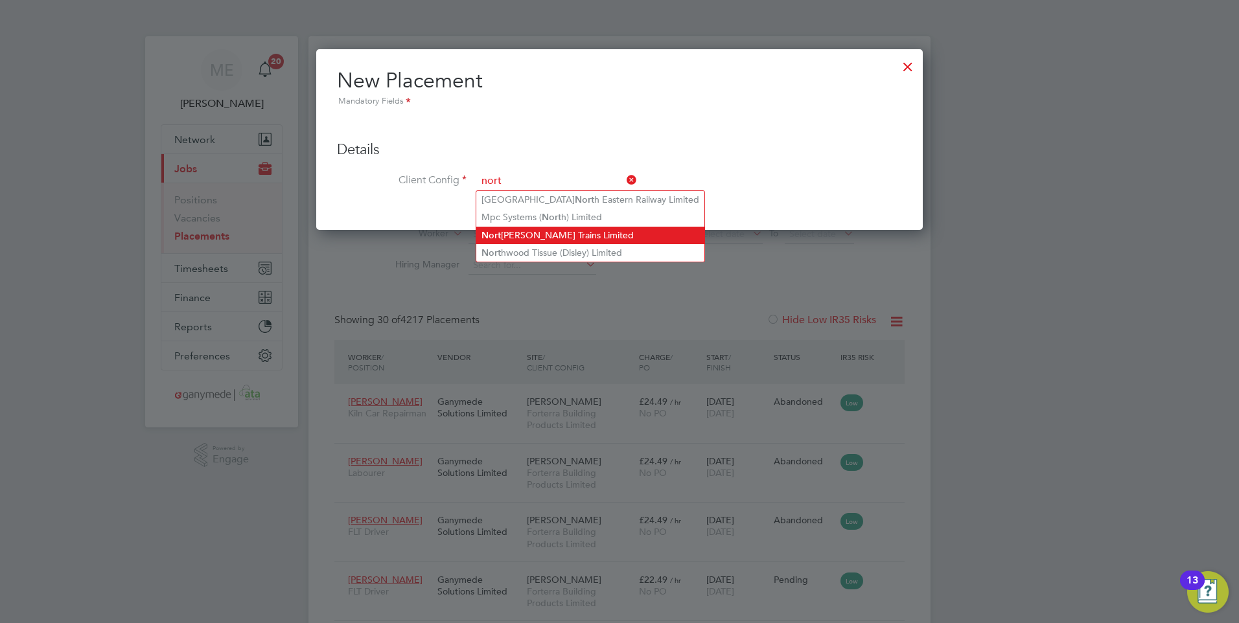
click at [525, 228] on li "Nort hern Trains Limited" at bounding box center [590, 235] width 228 height 17
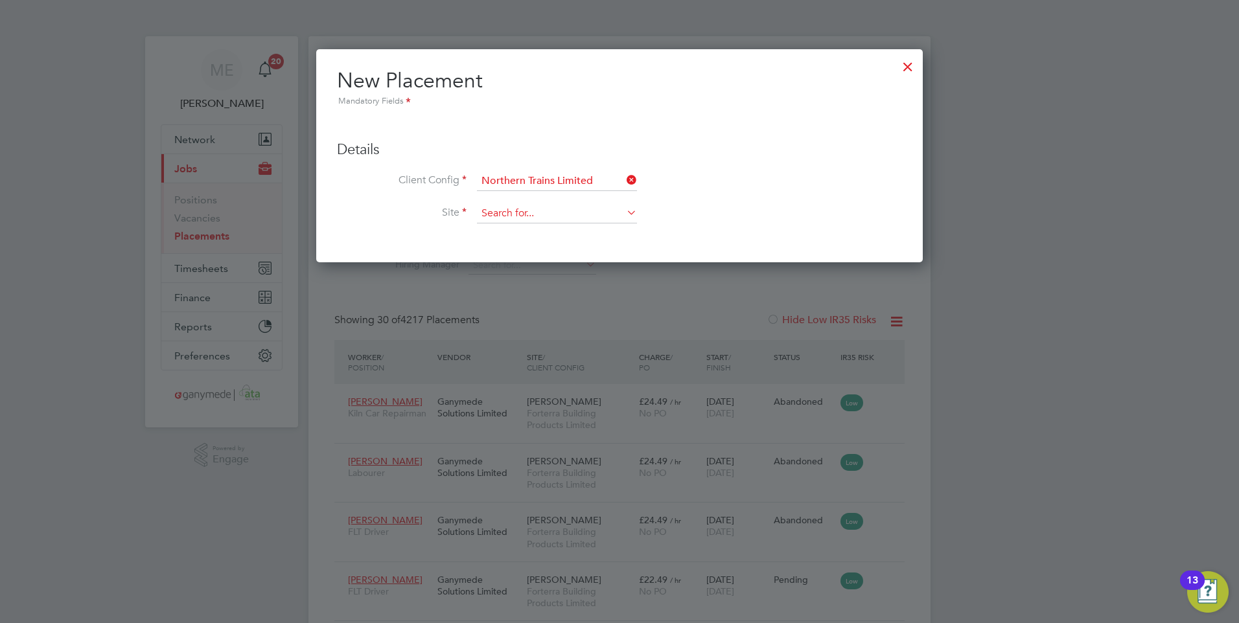
click at [496, 216] on input at bounding box center [557, 213] width 160 height 19
click at [495, 210] on input at bounding box center [557, 213] width 160 height 19
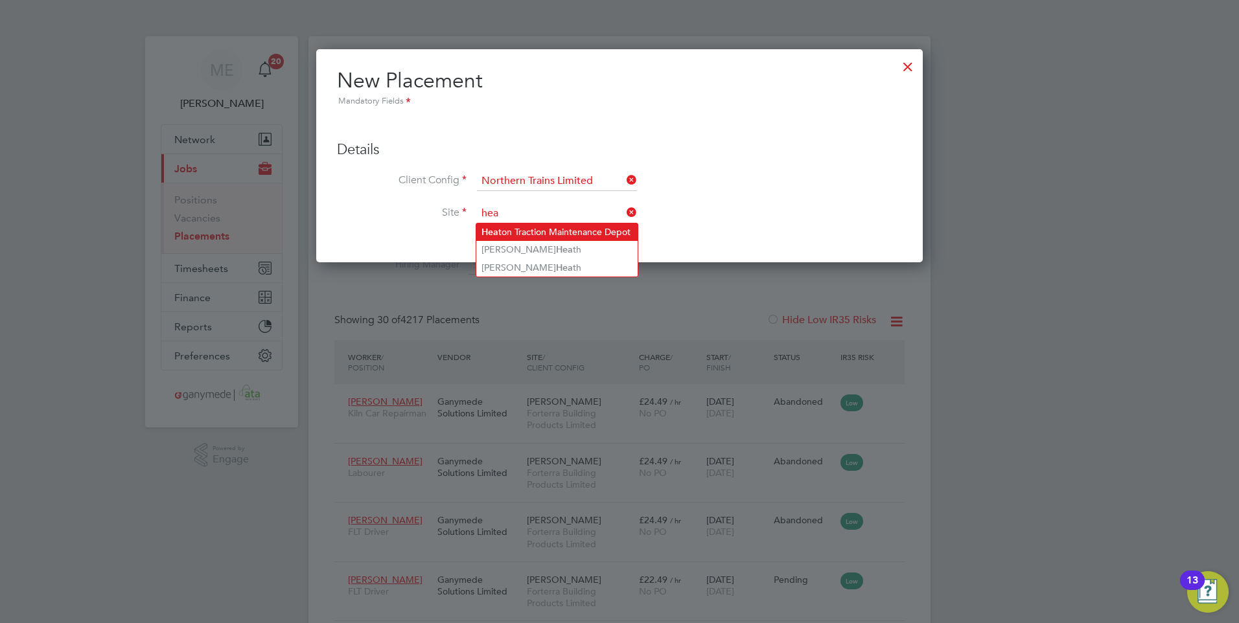
click at [551, 227] on li "Hea ton Traction Maintenance Depot" at bounding box center [556, 232] width 161 height 17
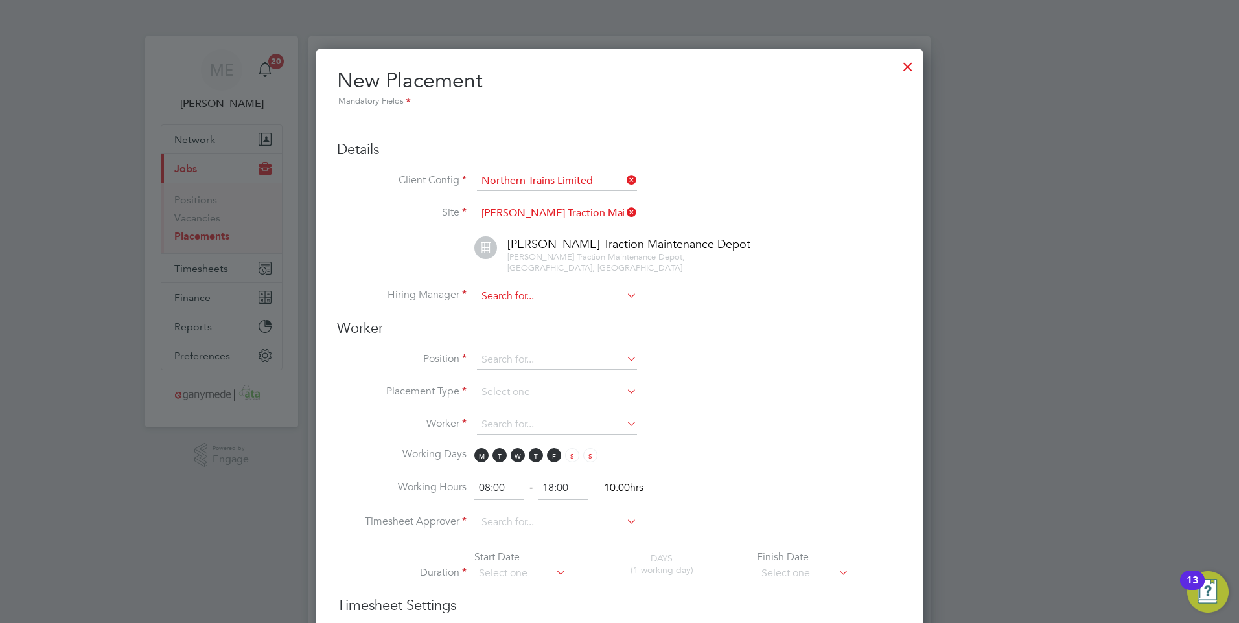
click at [511, 295] on input at bounding box center [557, 296] width 160 height 19
click at [533, 314] on li "Am ber Holmes" at bounding box center [556, 314] width 161 height 17
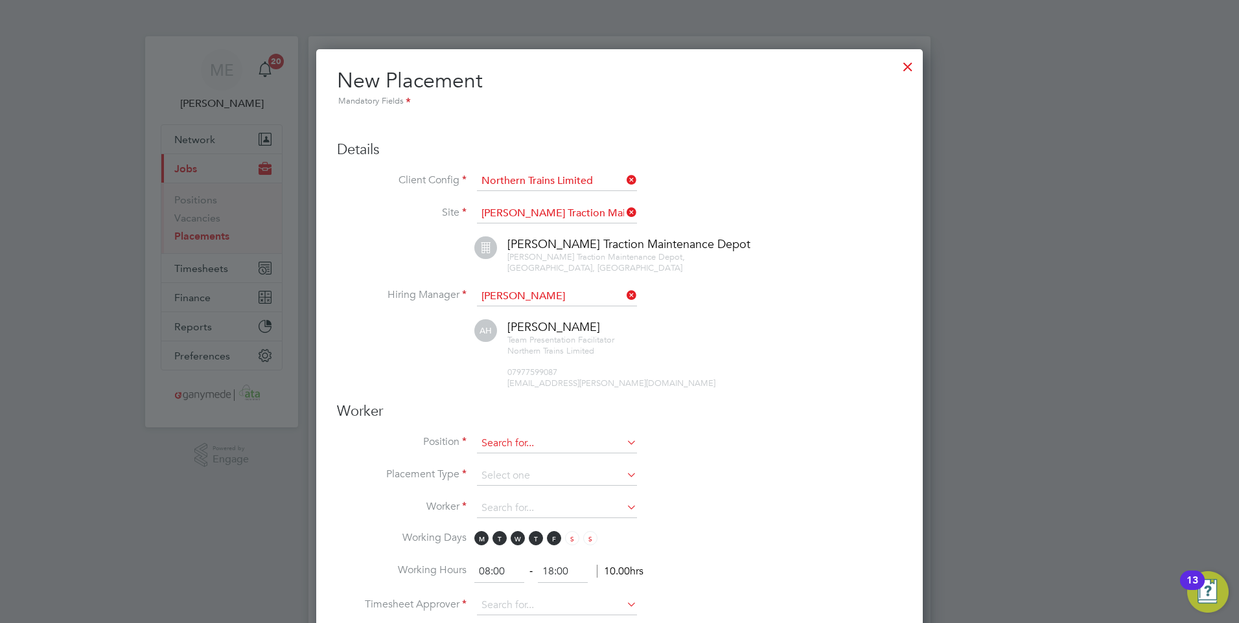
click at [504, 437] on input at bounding box center [557, 443] width 160 height 19
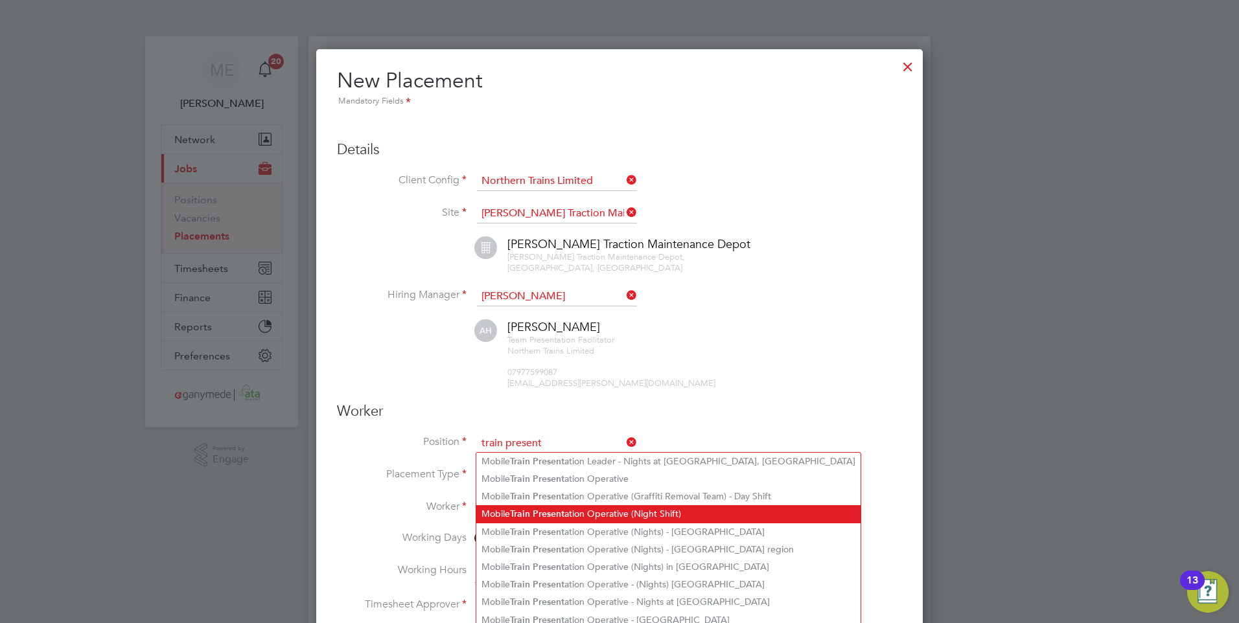
click at [546, 509] on b "Present" at bounding box center [549, 514] width 32 height 11
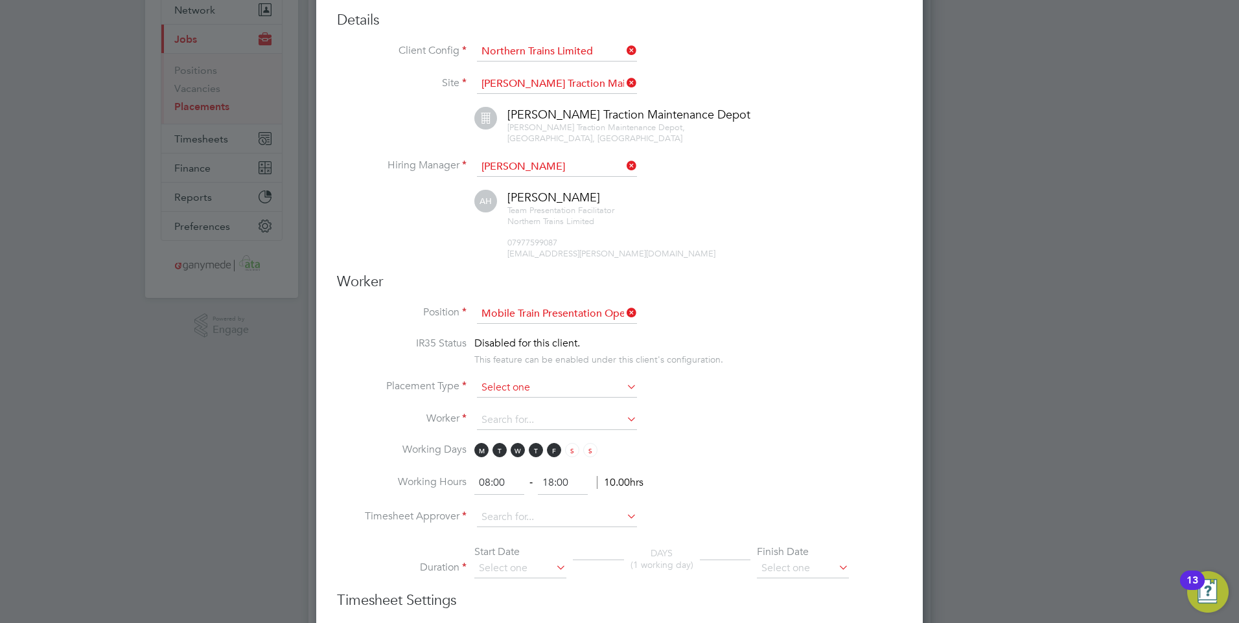
click at [507, 387] on input at bounding box center [557, 387] width 160 height 19
click at [502, 401] on li "Temporary" at bounding box center [556, 405] width 161 height 17
click at [501, 422] on input at bounding box center [557, 420] width 160 height 19
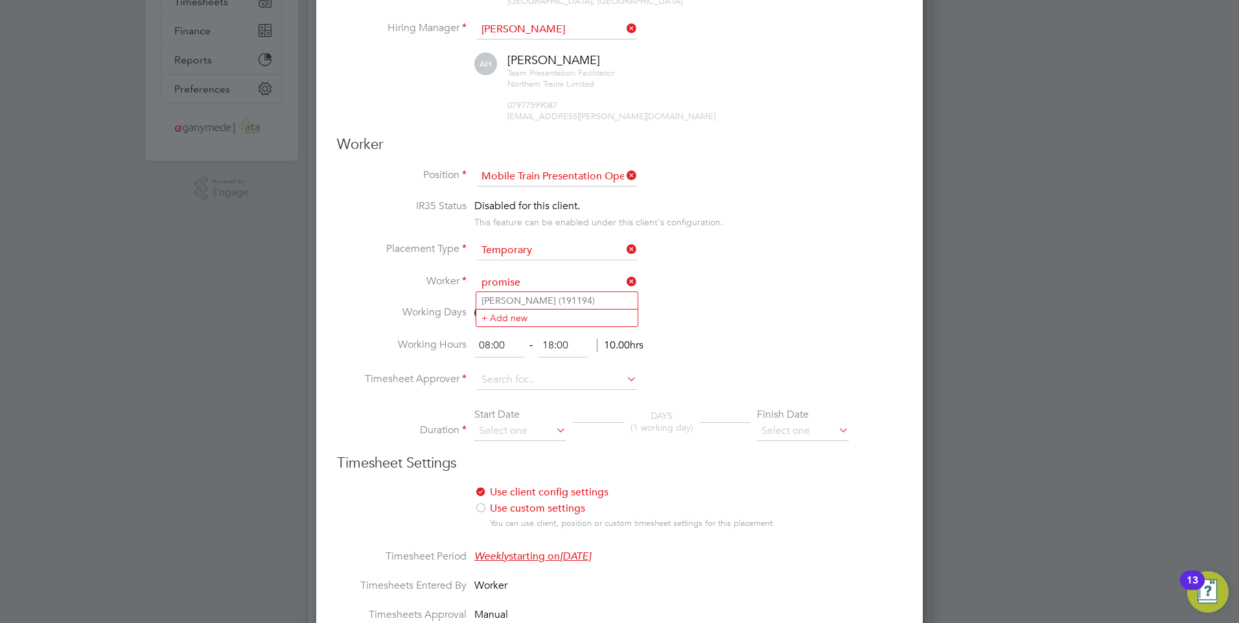
scroll to position [259, 0]
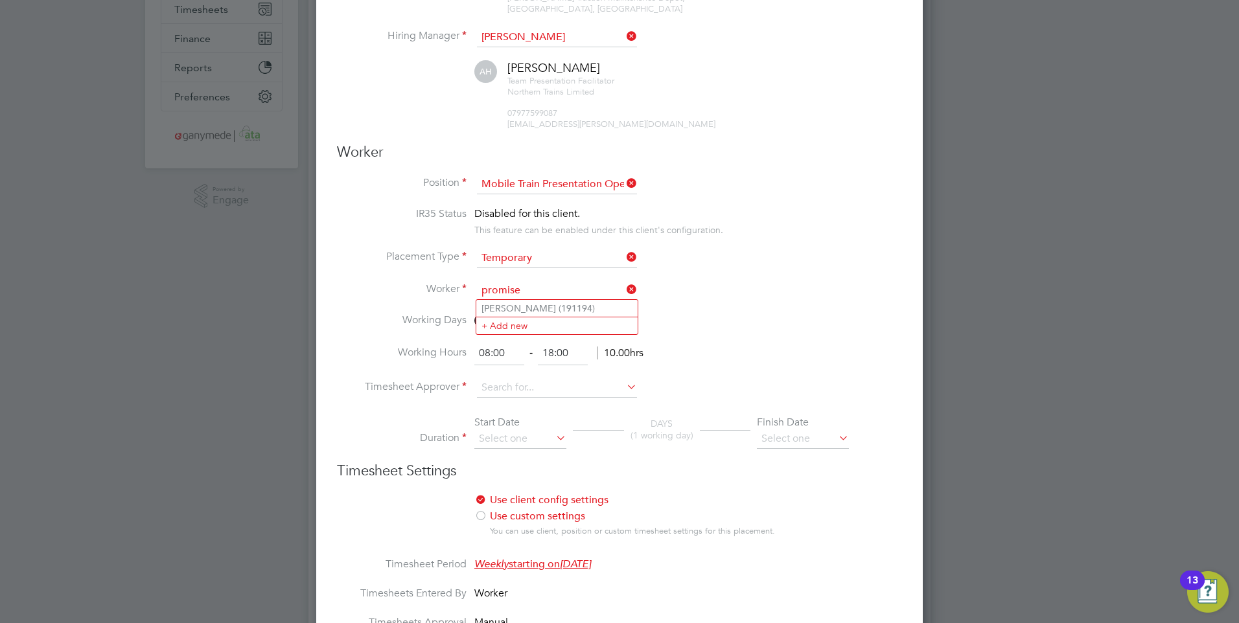
click at [624, 287] on icon at bounding box center [624, 290] width 0 height 18
click at [624, 283] on icon at bounding box center [624, 290] width 0 height 18
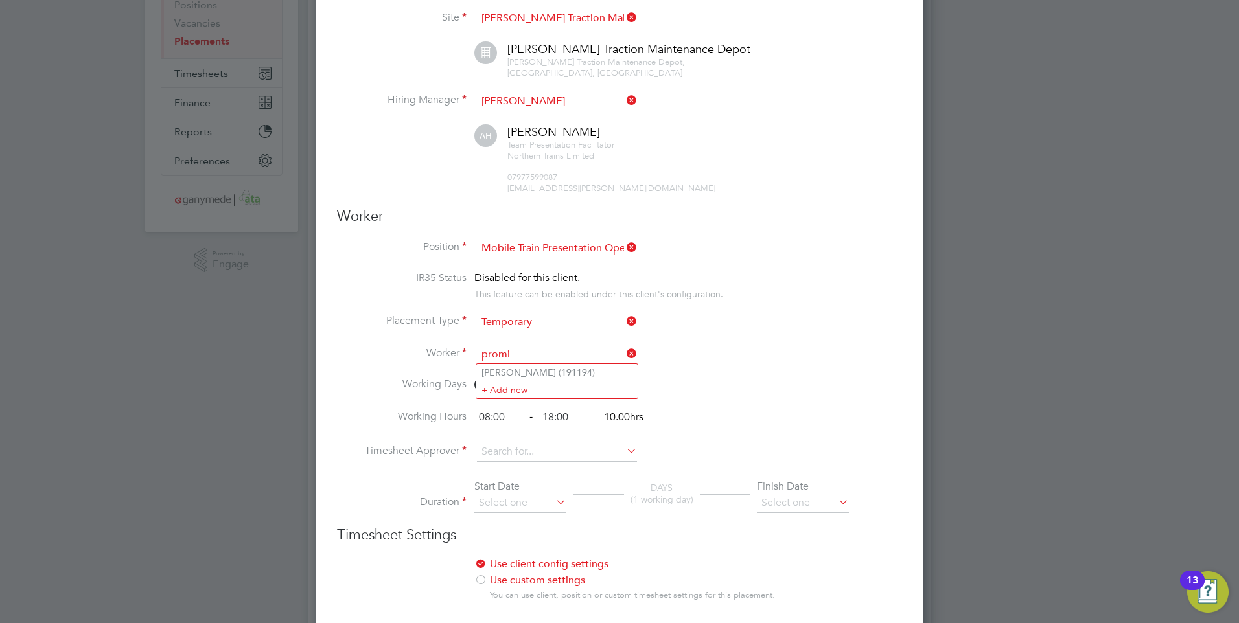
scroll to position [0, 0]
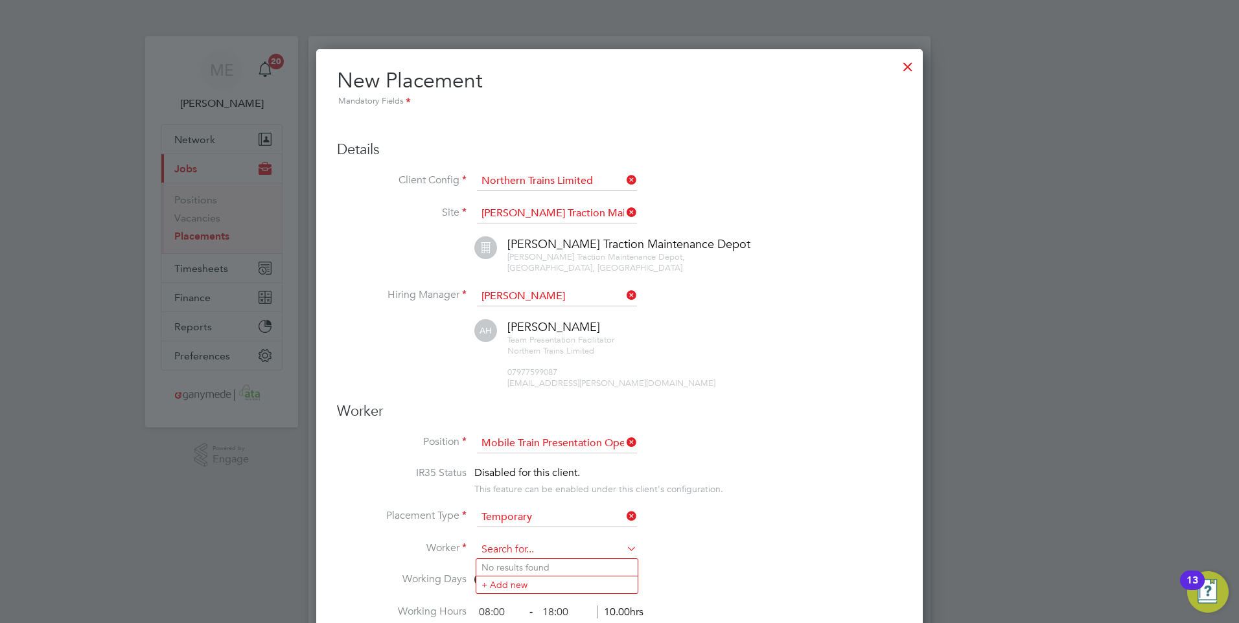
click at [517, 546] on input at bounding box center [557, 549] width 160 height 19
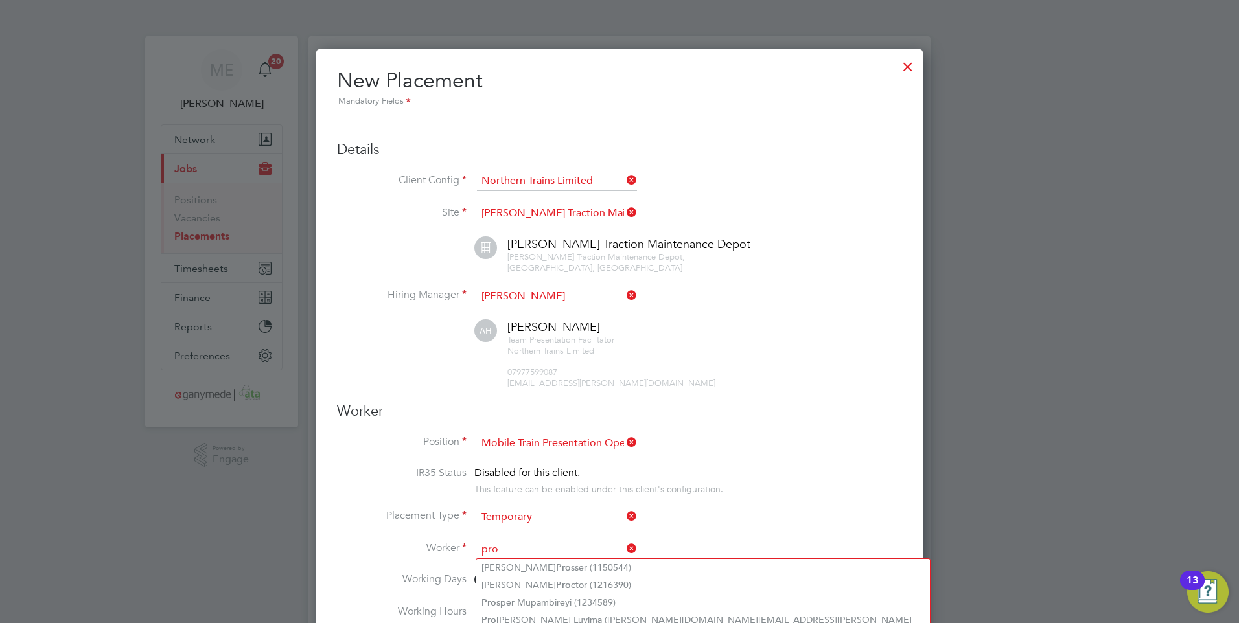
scroll to position [65, 0]
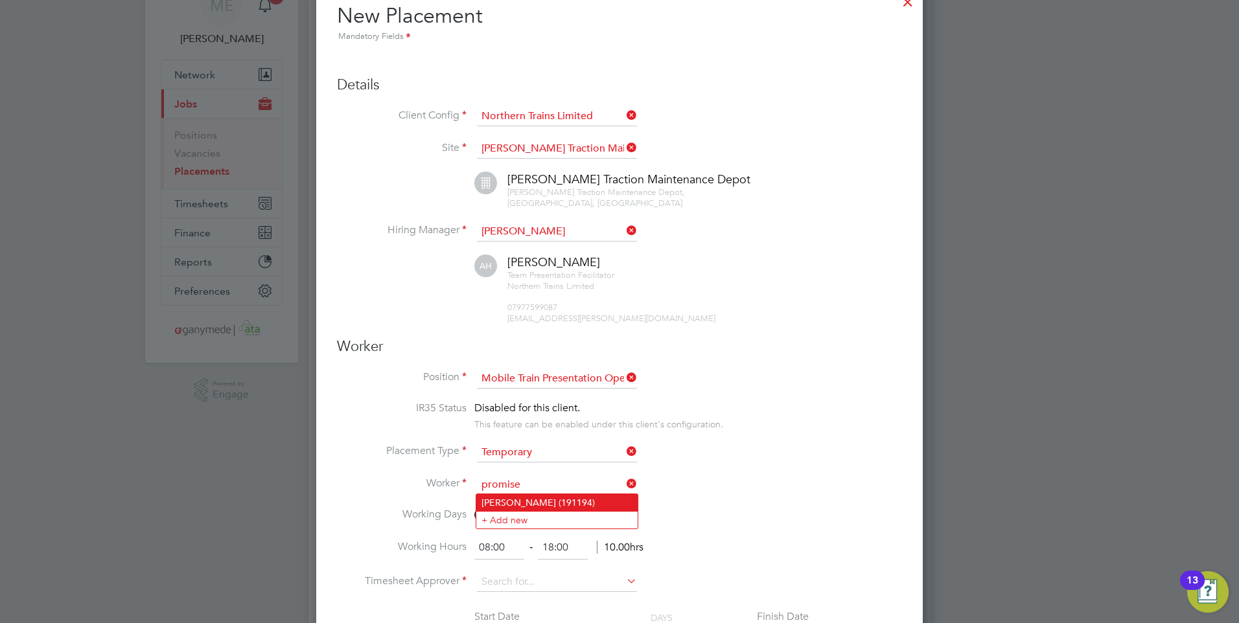
click at [530, 498] on li "Clare Okechukwu Obi (191194)" at bounding box center [556, 502] width 161 height 17
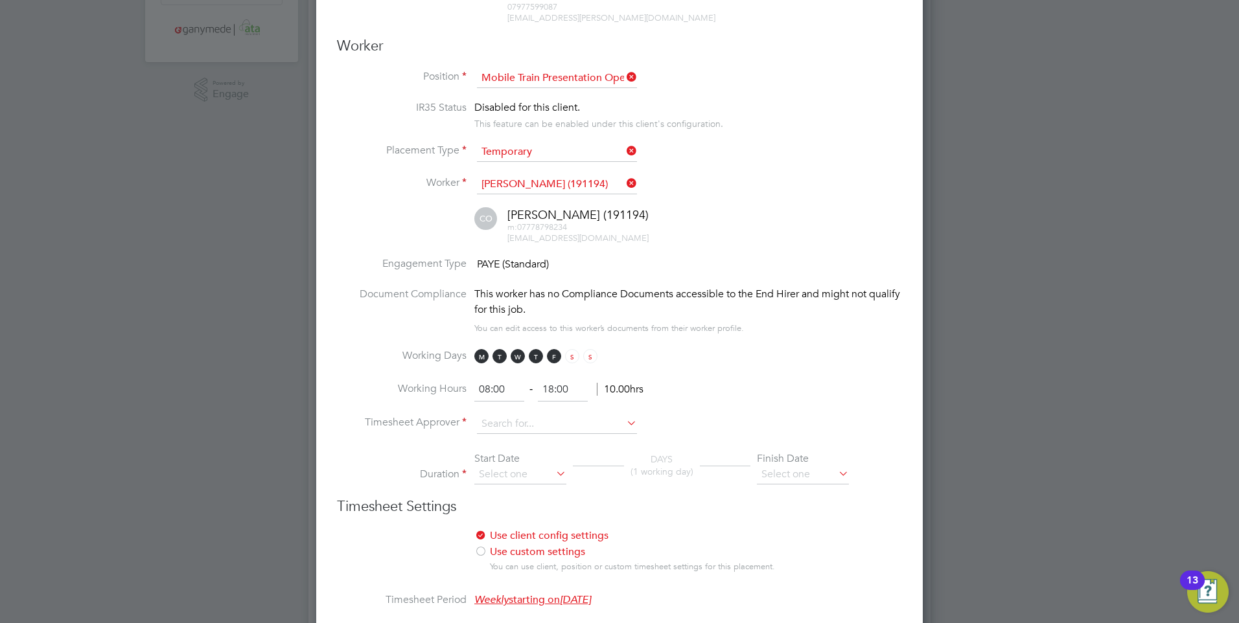
scroll to position [389, 0]
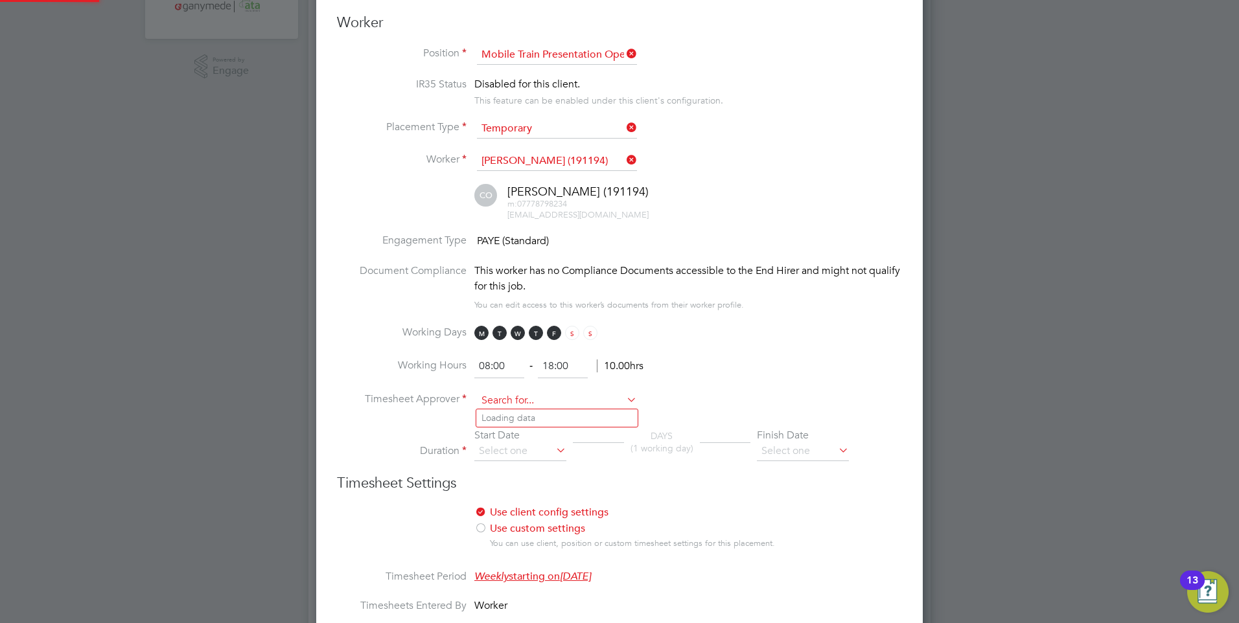
click at [502, 401] on input at bounding box center [557, 400] width 160 height 19
click at [514, 413] on li "Amb er Holmes" at bounding box center [556, 418] width 161 height 17
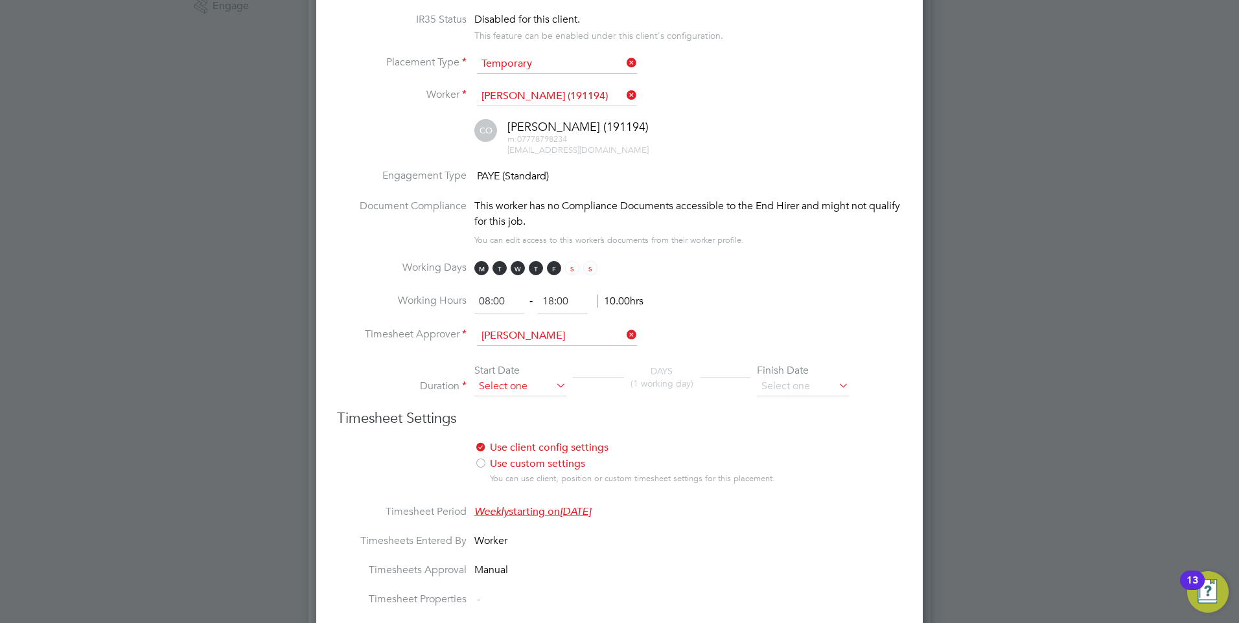
click at [485, 386] on input at bounding box center [520, 386] width 92 height 19
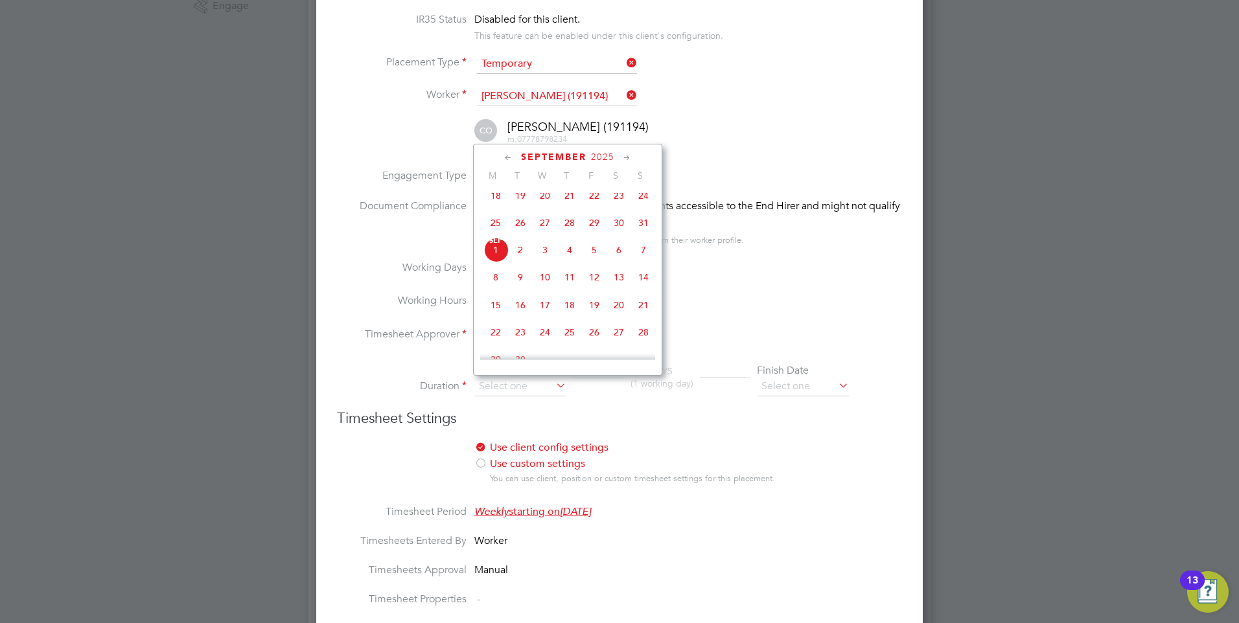
click at [488, 283] on span "8" at bounding box center [495, 277] width 25 height 25
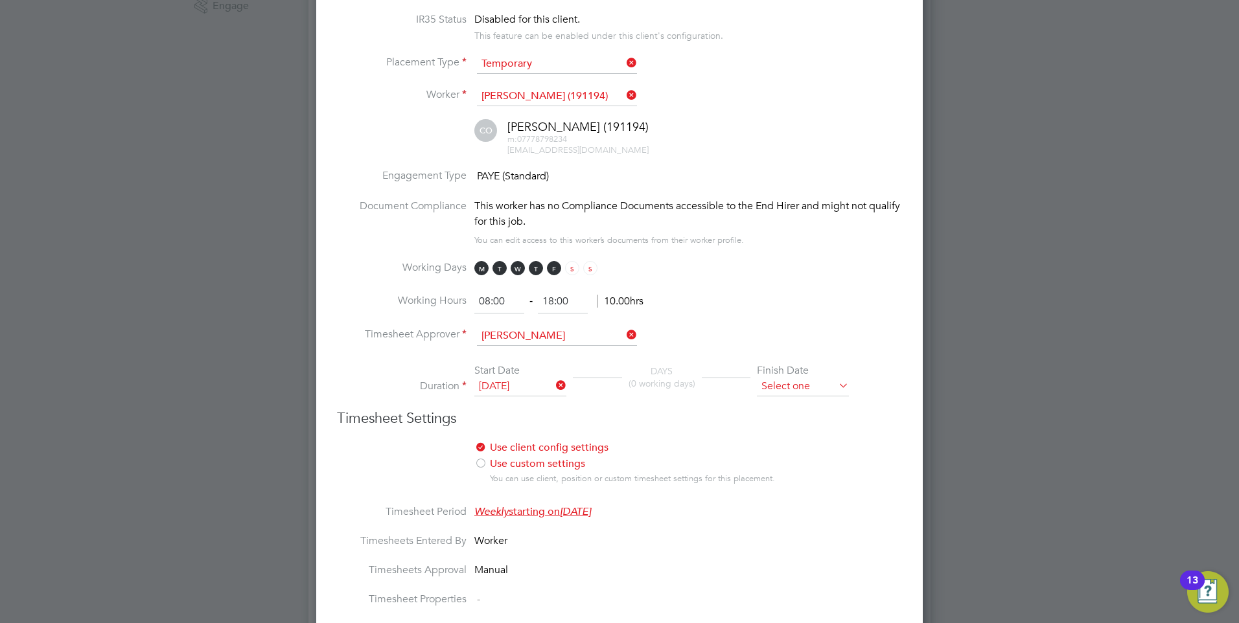
click at [822, 384] on input at bounding box center [803, 386] width 92 height 19
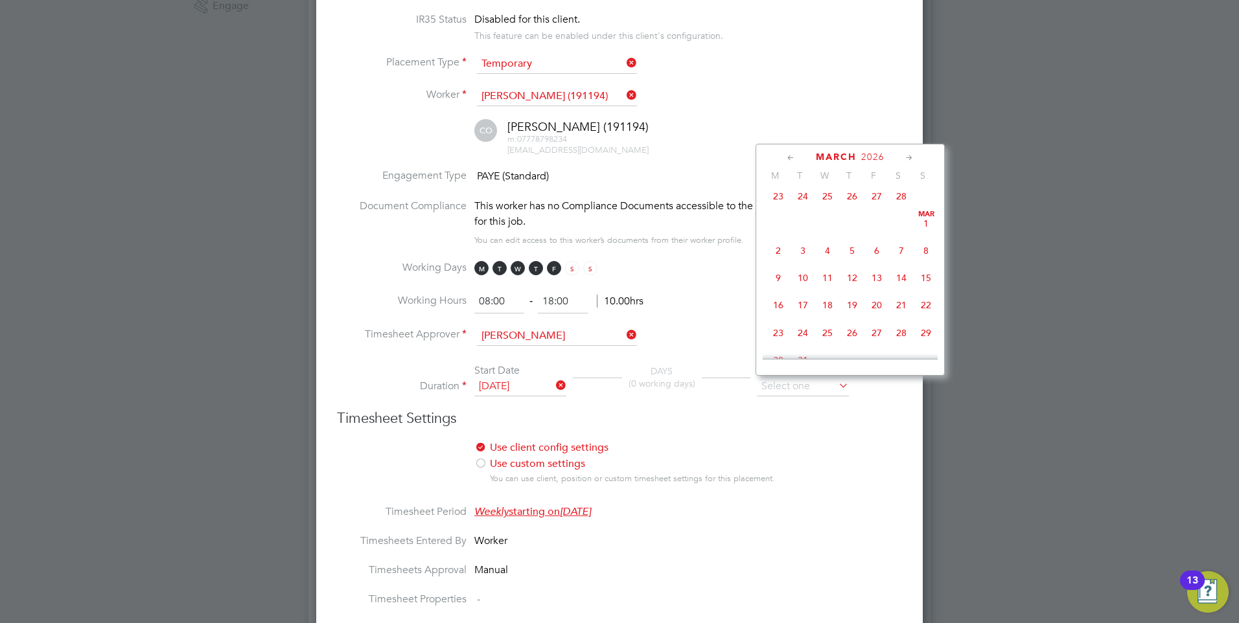
scroll to position [1263, 0]
click at [899, 240] on span "7" at bounding box center [901, 227] width 25 height 25
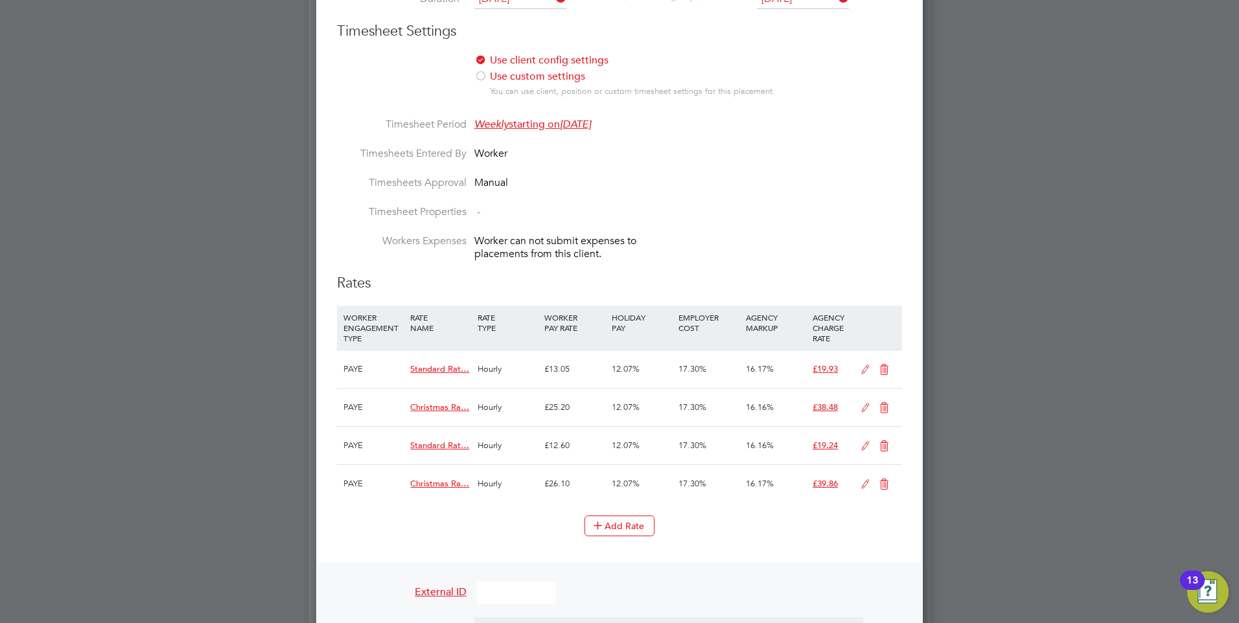
scroll to position [842, 0]
click at [883, 365] on icon at bounding box center [884, 369] width 16 height 10
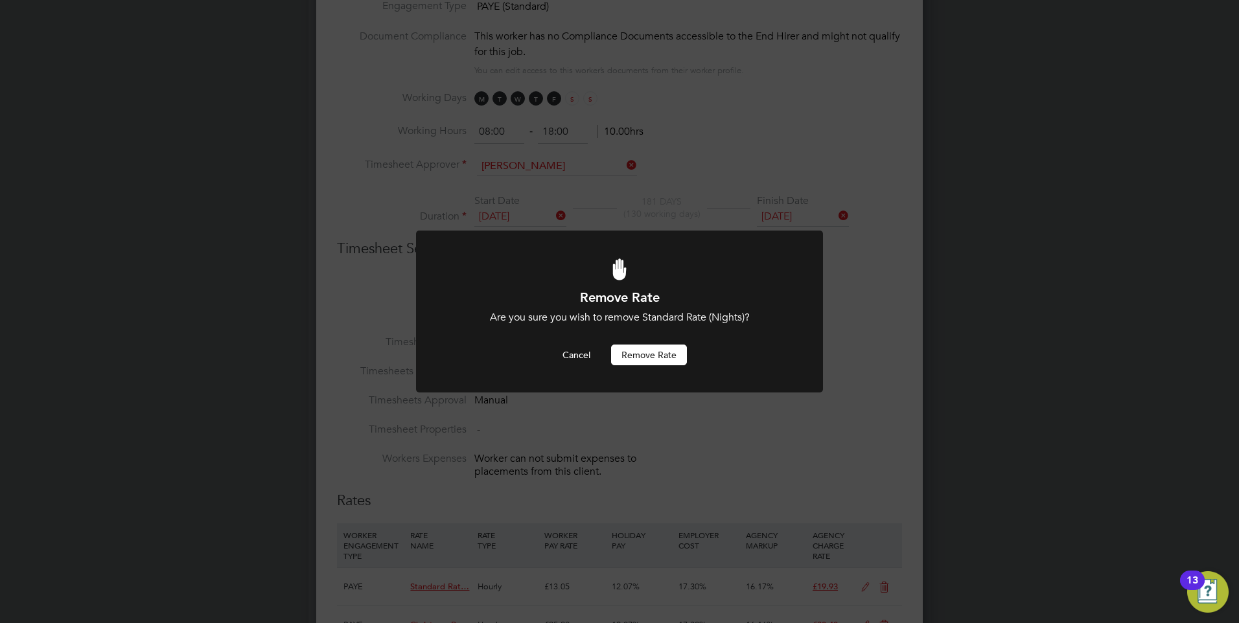
scroll to position [0, 0]
click at [637, 354] on button "Remove rate" at bounding box center [649, 355] width 76 height 21
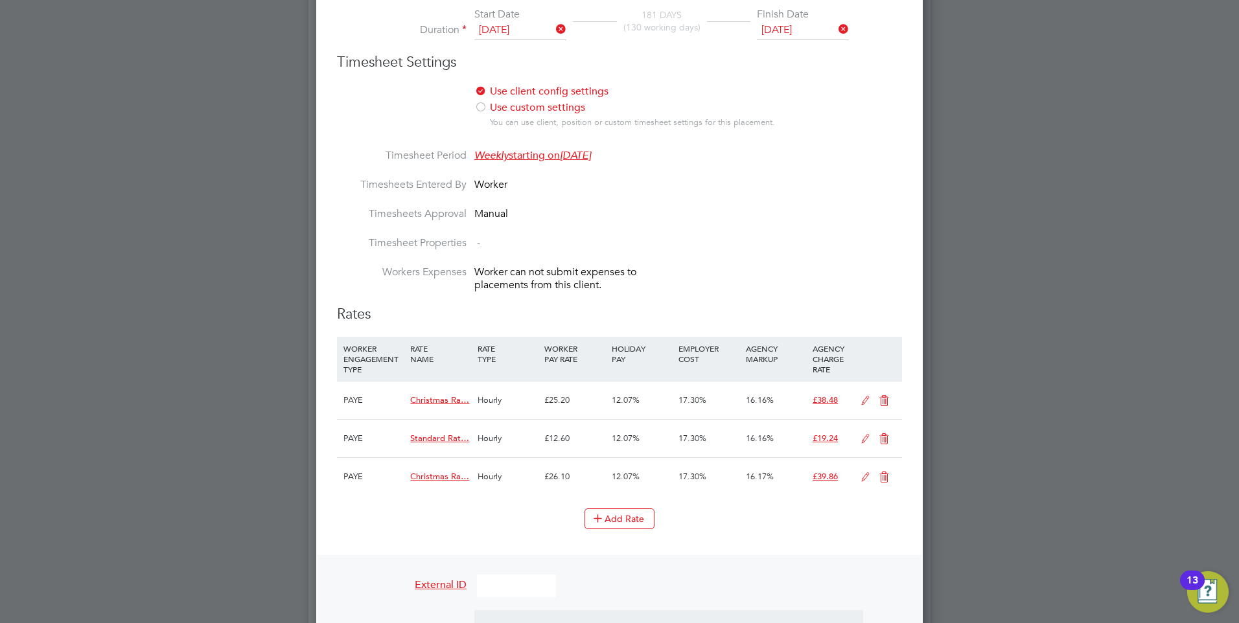
scroll to position [818, 0]
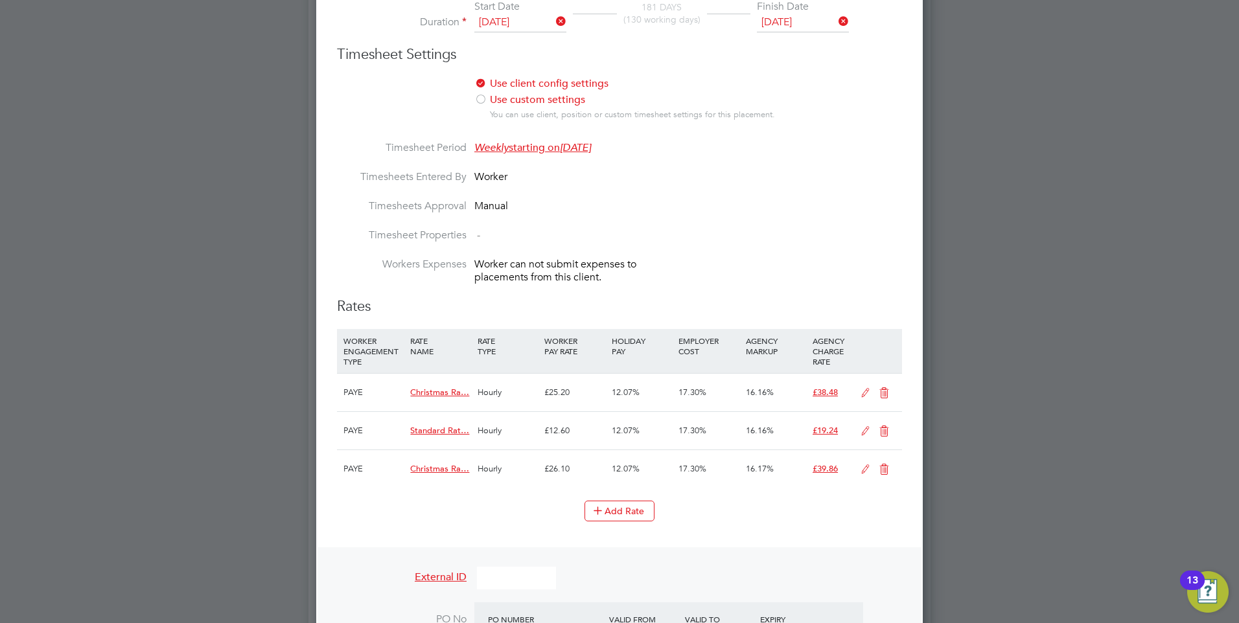
click at [886, 389] on icon at bounding box center [884, 393] width 16 height 10
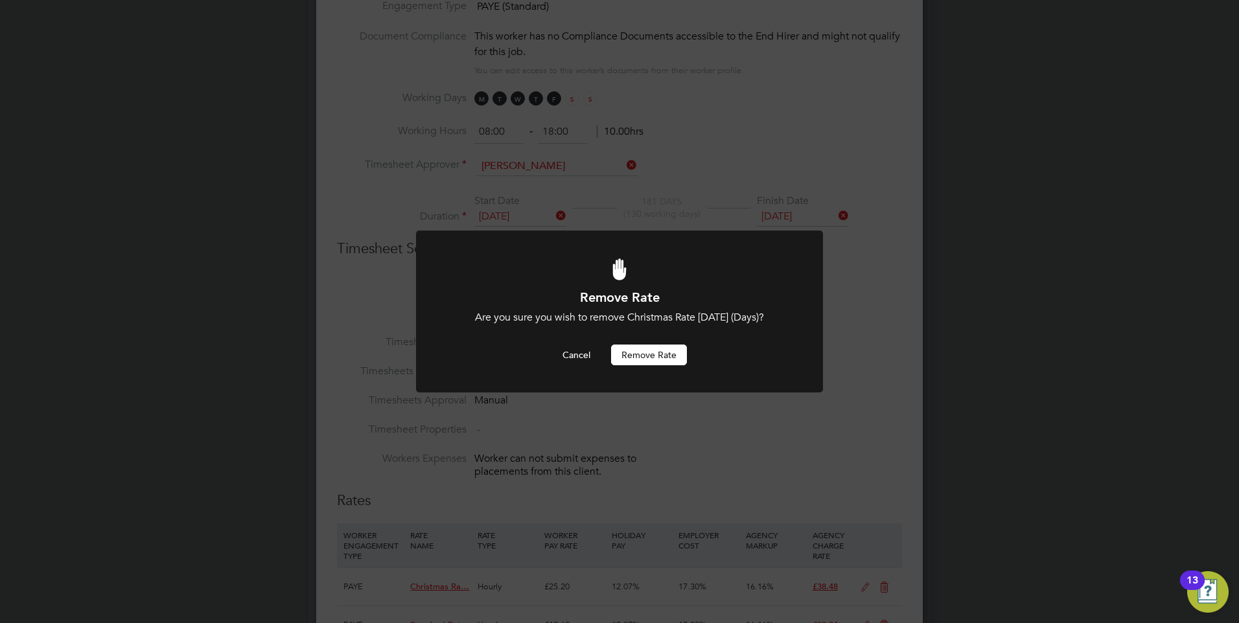
click at [639, 357] on button "Remove rate" at bounding box center [649, 355] width 76 height 21
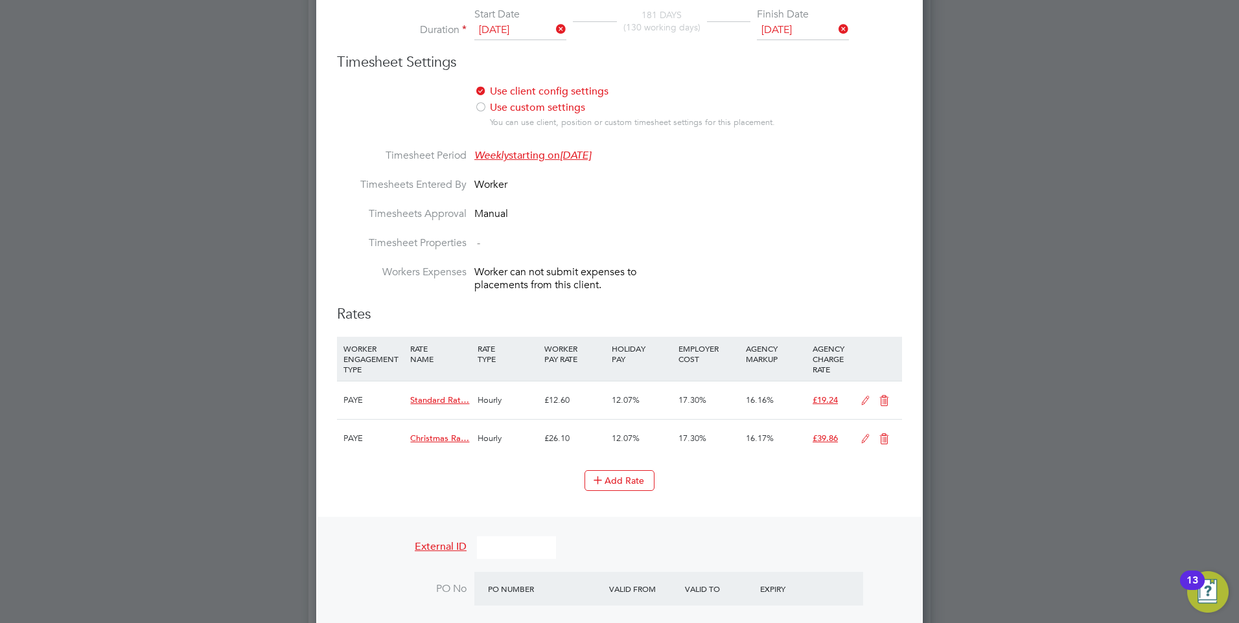
scroll to position [818, 0]
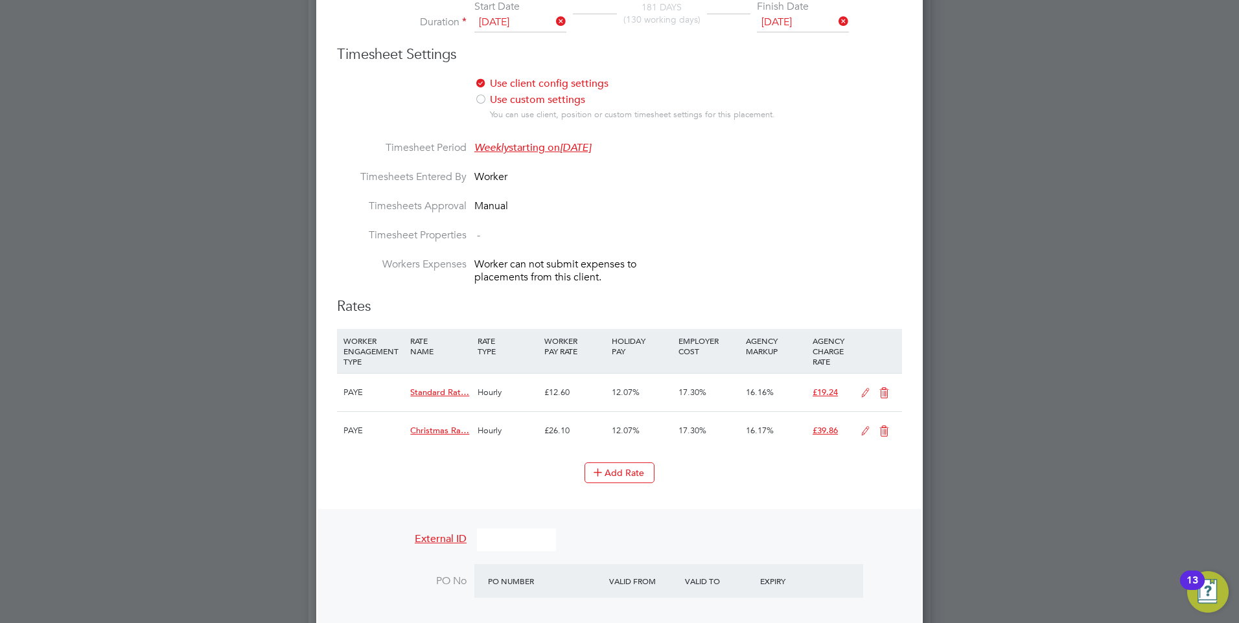
click at [881, 393] on icon at bounding box center [884, 393] width 16 height 10
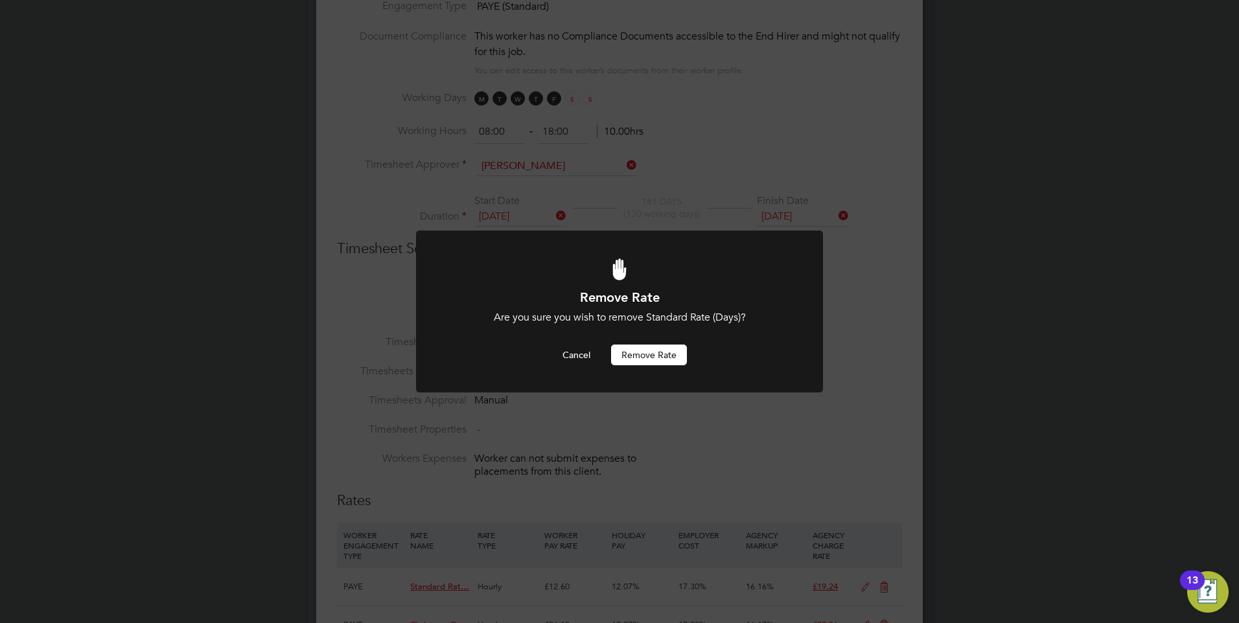
scroll to position [0, 0]
click at [631, 354] on button "Remove rate" at bounding box center [649, 355] width 76 height 21
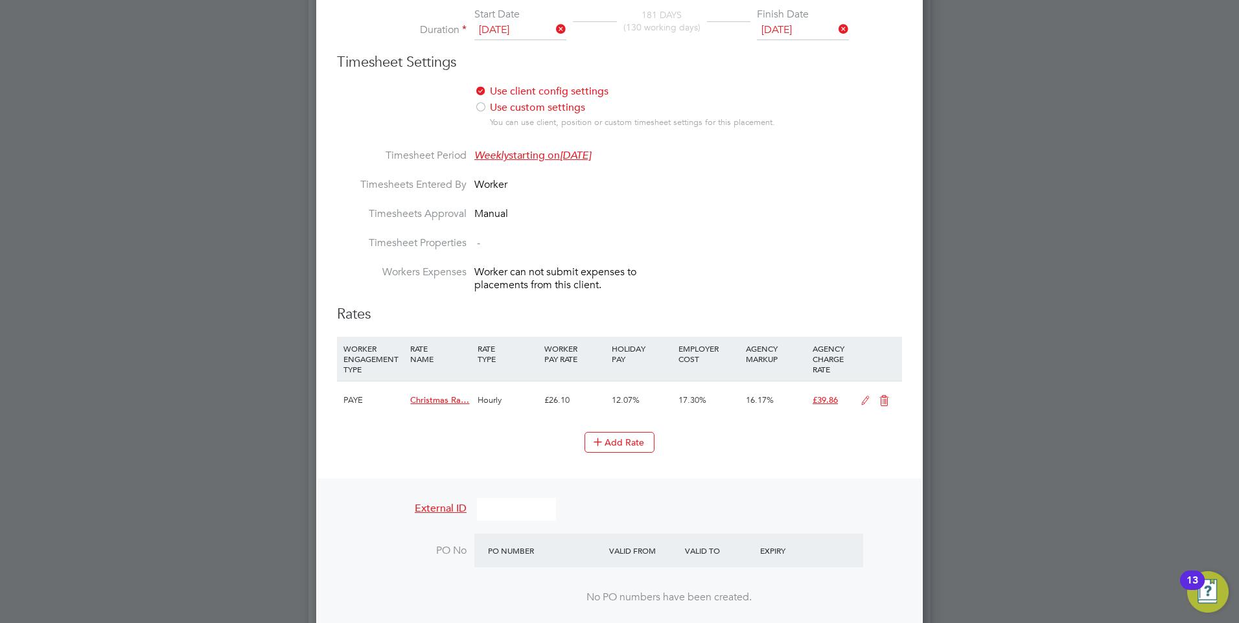
scroll to position [818, 0]
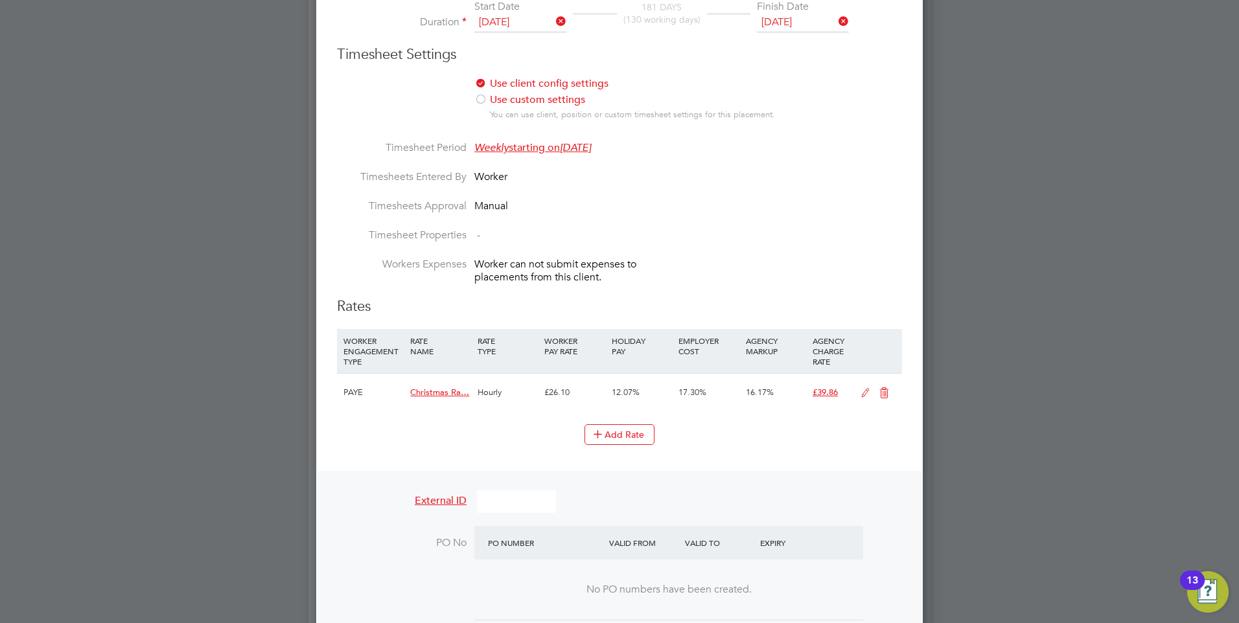
click at [881, 389] on icon at bounding box center [884, 393] width 16 height 10
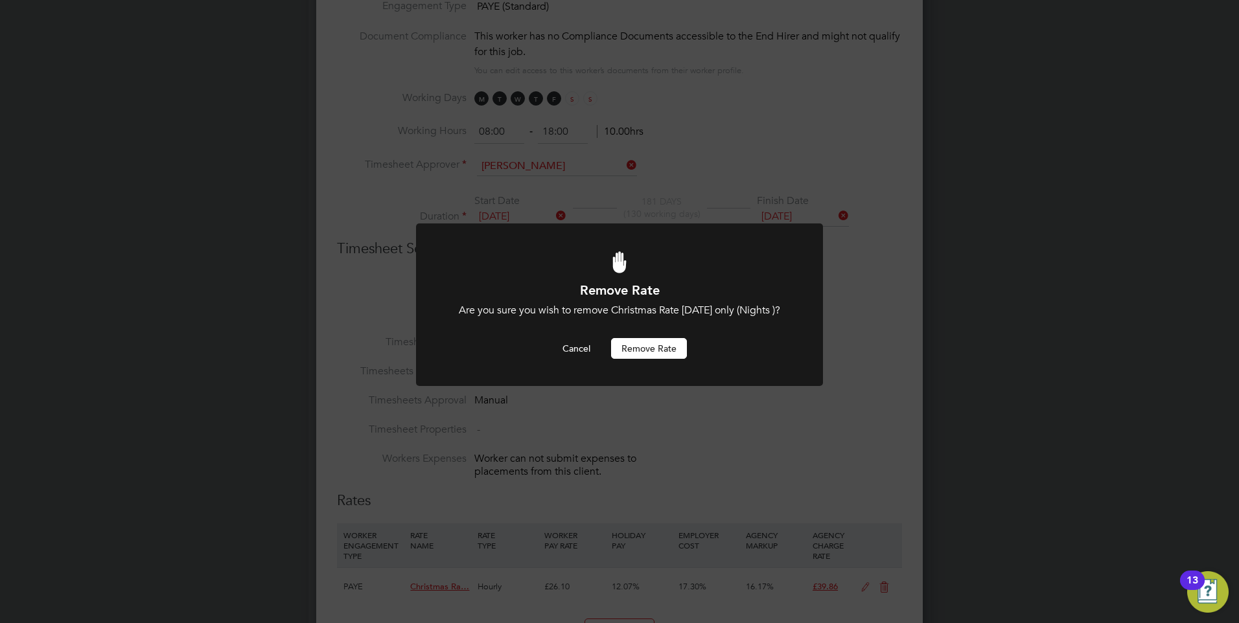
scroll to position [0, 0]
click at [642, 356] on button "Remove rate" at bounding box center [649, 348] width 76 height 21
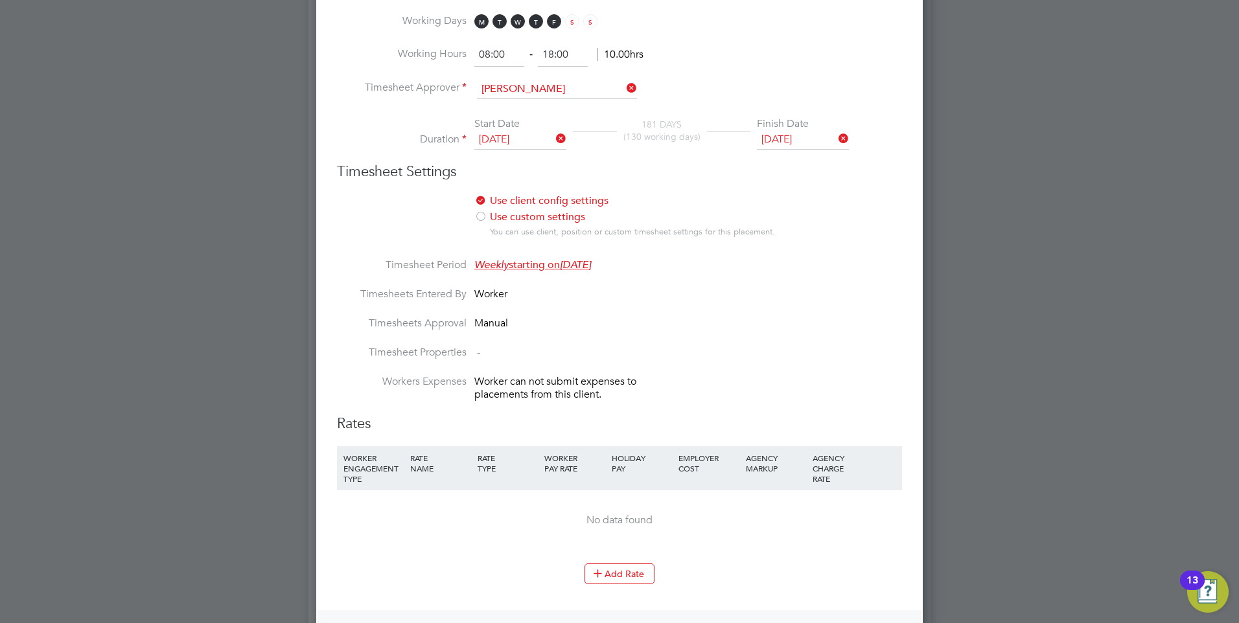
scroll to position [818, 0]
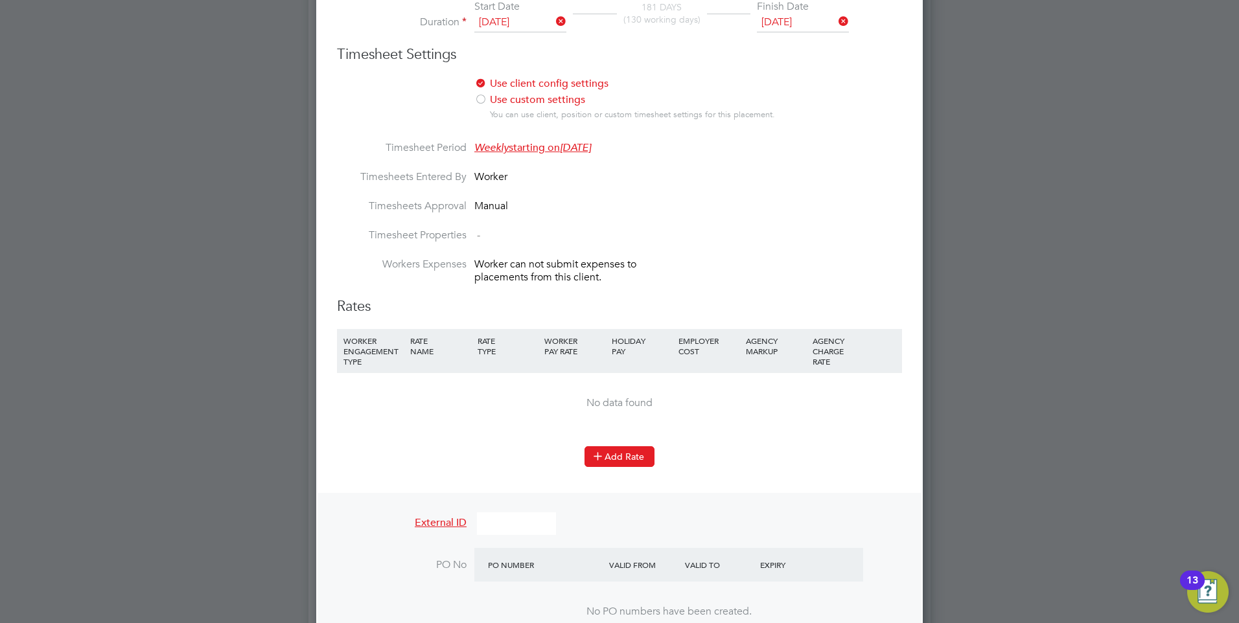
click at [610, 452] on button "Add Rate" at bounding box center [620, 457] width 70 height 21
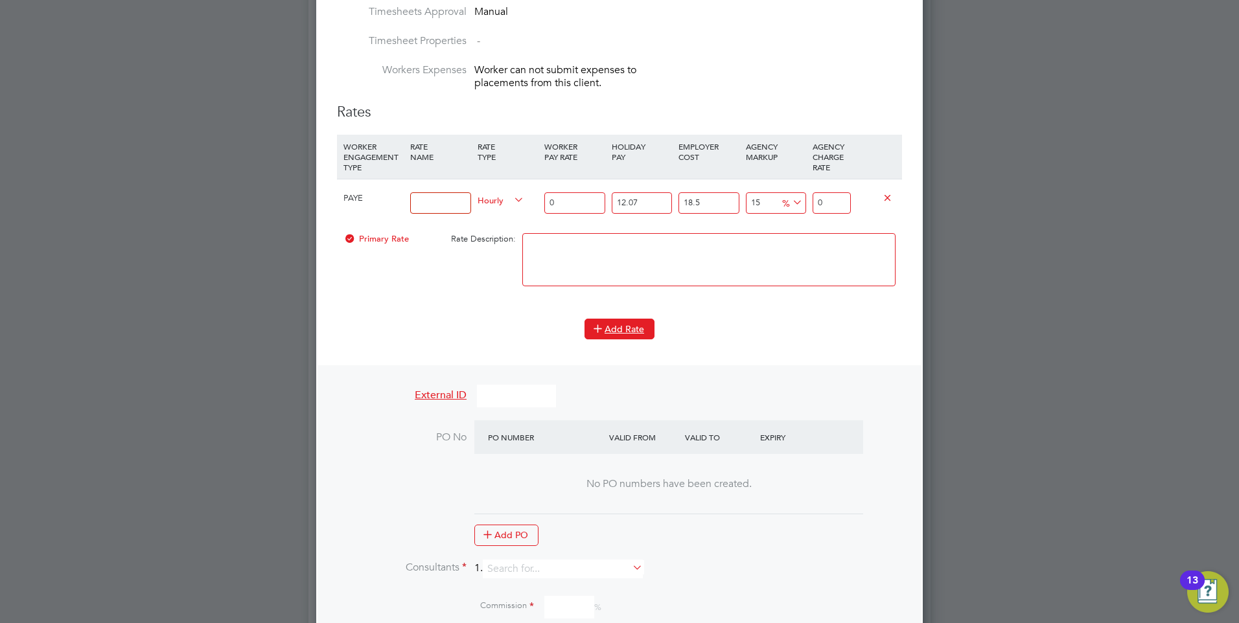
click at [594, 323] on icon at bounding box center [598, 328] width 10 height 10
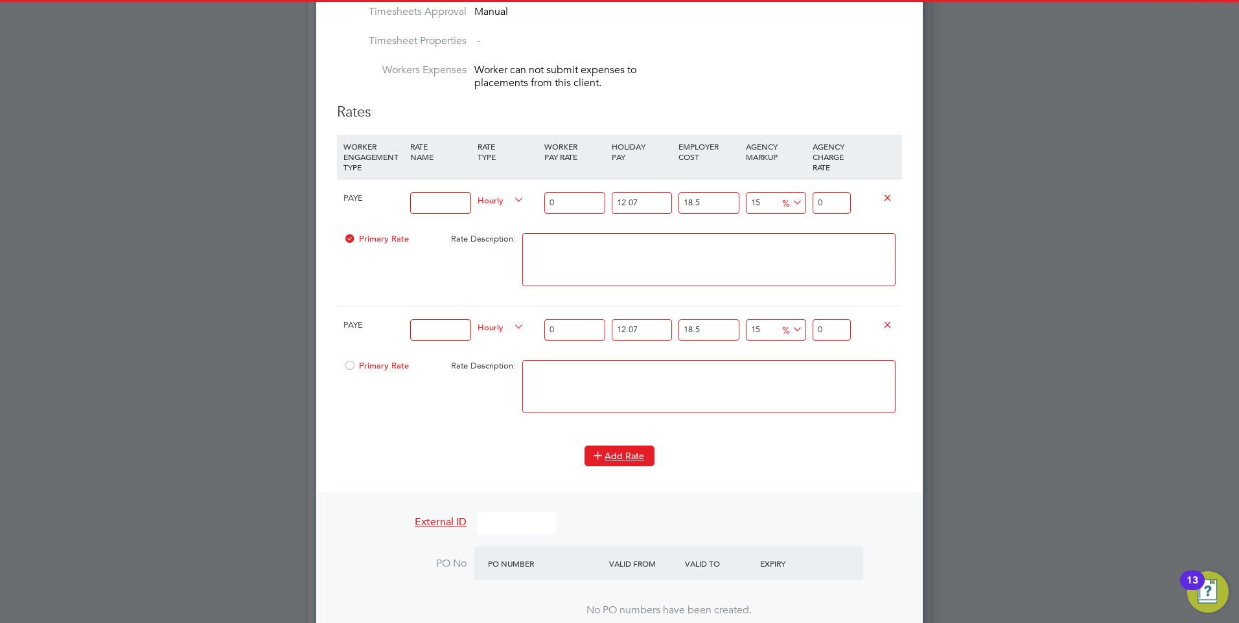
click at [612, 459] on button "Add Rate" at bounding box center [620, 456] width 70 height 21
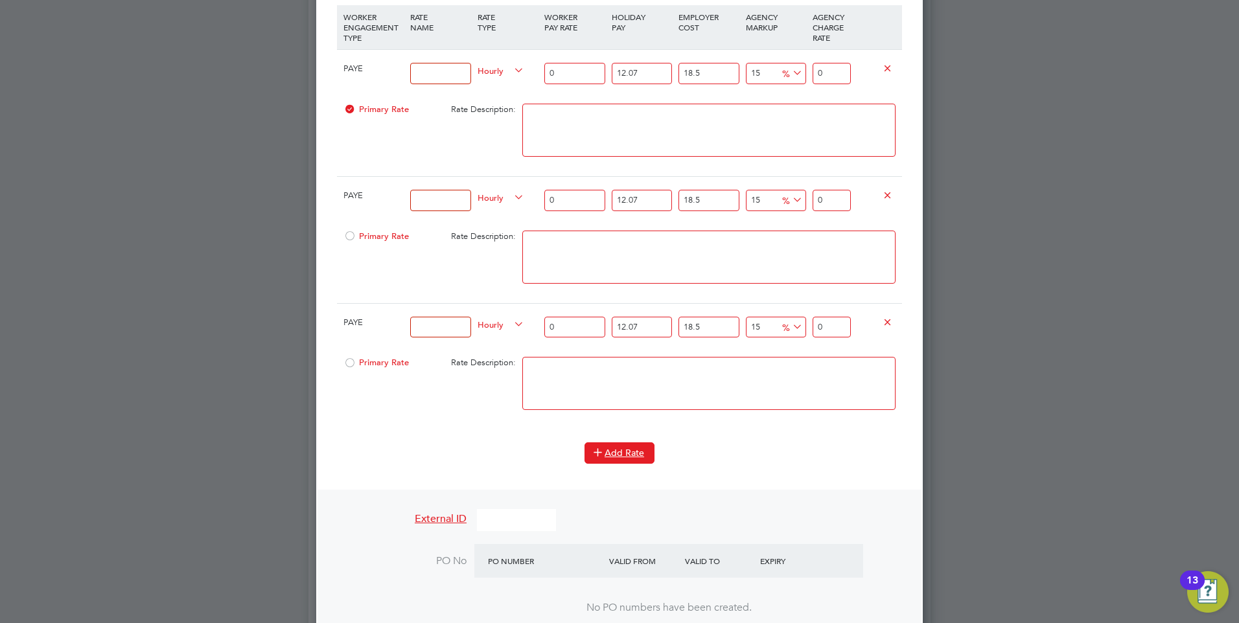
click at [617, 445] on button "Add Rate" at bounding box center [620, 453] width 70 height 21
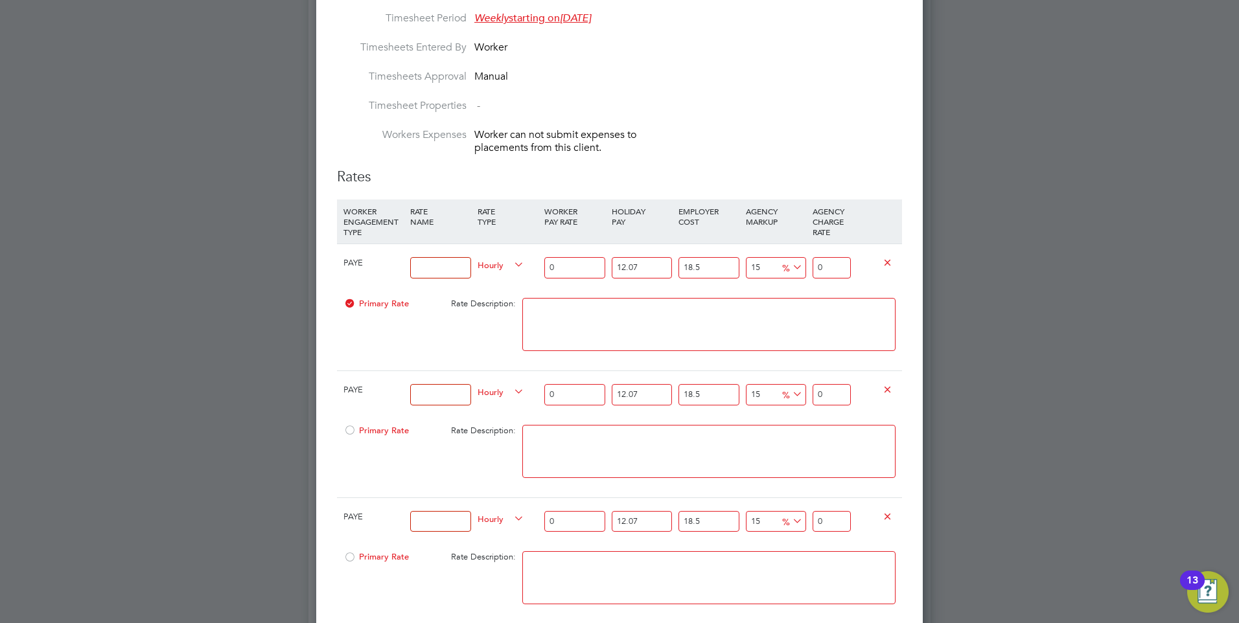
click at [425, 265] on input at bounding box center [440, 267] width 60 height 21
drag, startPoint x: 574, startPoint y: 263, endPoint x: 543, endPoint y: 264, distance: 31.1
click at [543, 264] on div "0" at bounding box center [574, 267] width 67 height 47
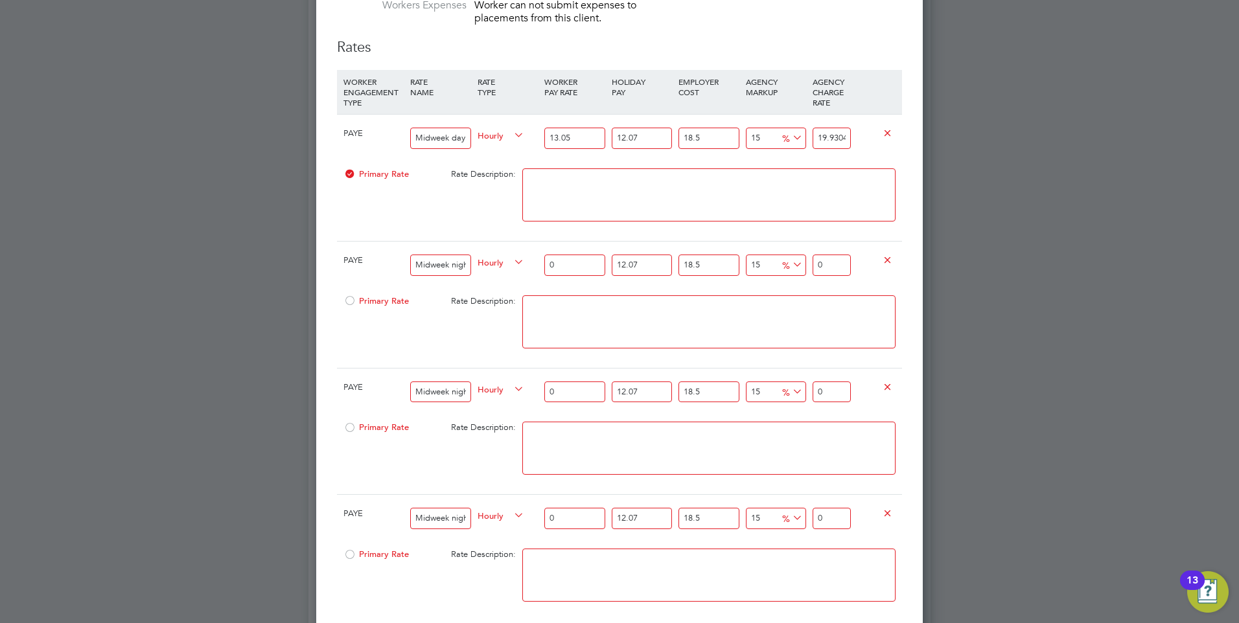
click at [445, 262] on input "Midweek night rate - all night shifts worked" at bounding box center [440, 265] width 60 height 21
click at [466, 136] on input "Midweek day rate - all day shifts worked" at bounding box center [440, 138] width 60 height 21
drag, startPoint x: 456, startPoint y: 137, endPoint x: 402, endPoint y: 137, distance: 53.8
click at [402, 137] on div "PAYE Midweek day rate - all day shifts worked Hourly 13.05 12.07 n/a 18.5 n/a 1…" at bounding box center [619, 138] width 565 height 48
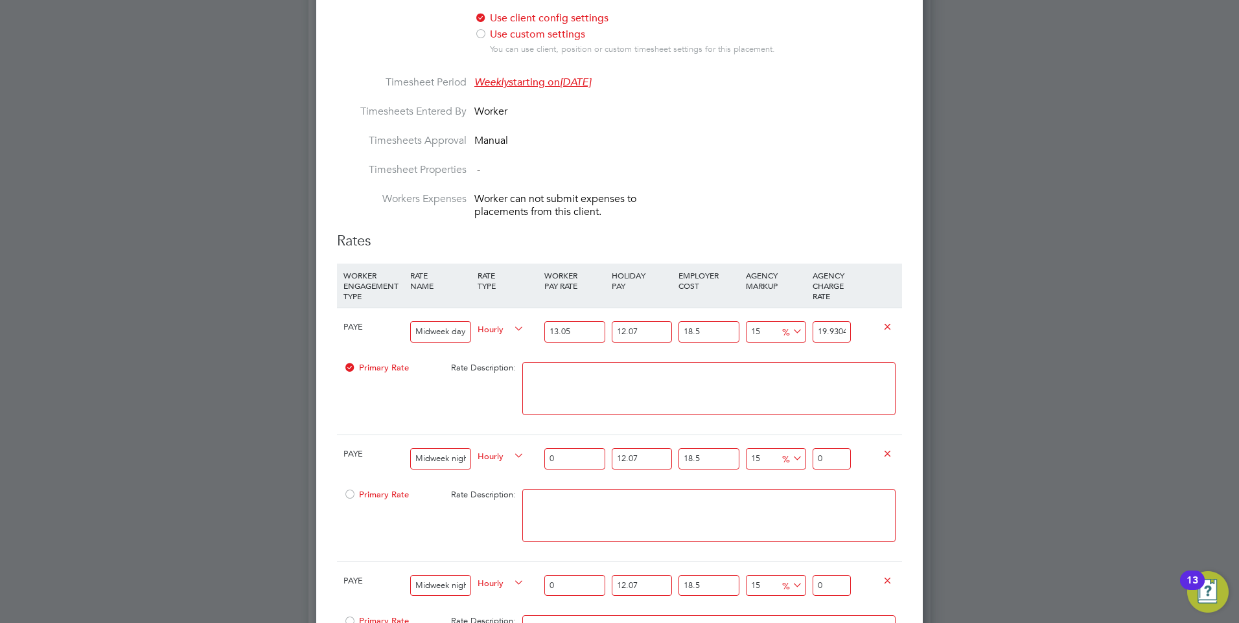
scroll to position [883, 0]
drag, startPoint x: 458, startPoint y: 336, endPoint x: 386, endPoint y: 334, distance: 72.0
click at [386, 334] on div "PAYE rate - all day shifts worked Hourly 13.05 12.07 n/a 18.5 n/a 15 2.59961774…" at bounding box center [619, 332] width 565 height 48
drag, startPoint x: 468, startPoint y: 334, endPoint x: 397, endPoint y: 334, distance: 70.6
click at [397, 334] on div "PAYE y shifts worked Hourly 13.05 12.07 n/a 18.5 n/a 15 2.59961774625 % 19.9304…" at bounding box center [619, 332] width 565 height 48
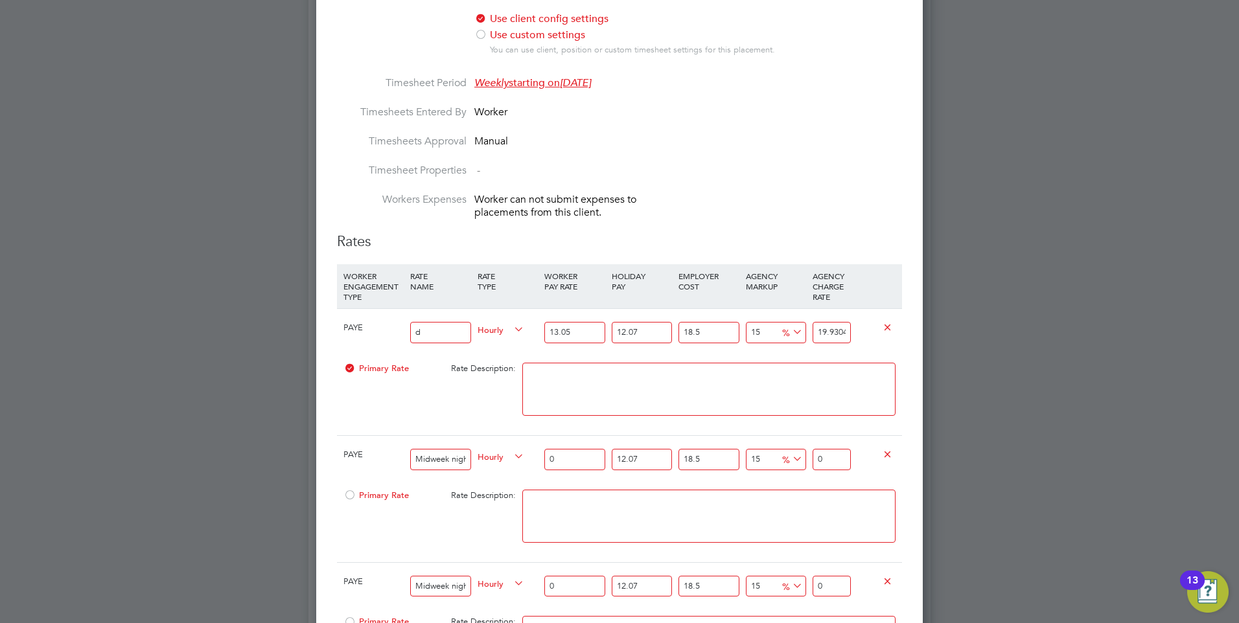
click at [446, 331] on input "d" at bounding box center [440, 332] width 60 height 21
click at [434, 336] on input at bounding box center [440, 332] width 60 height 21
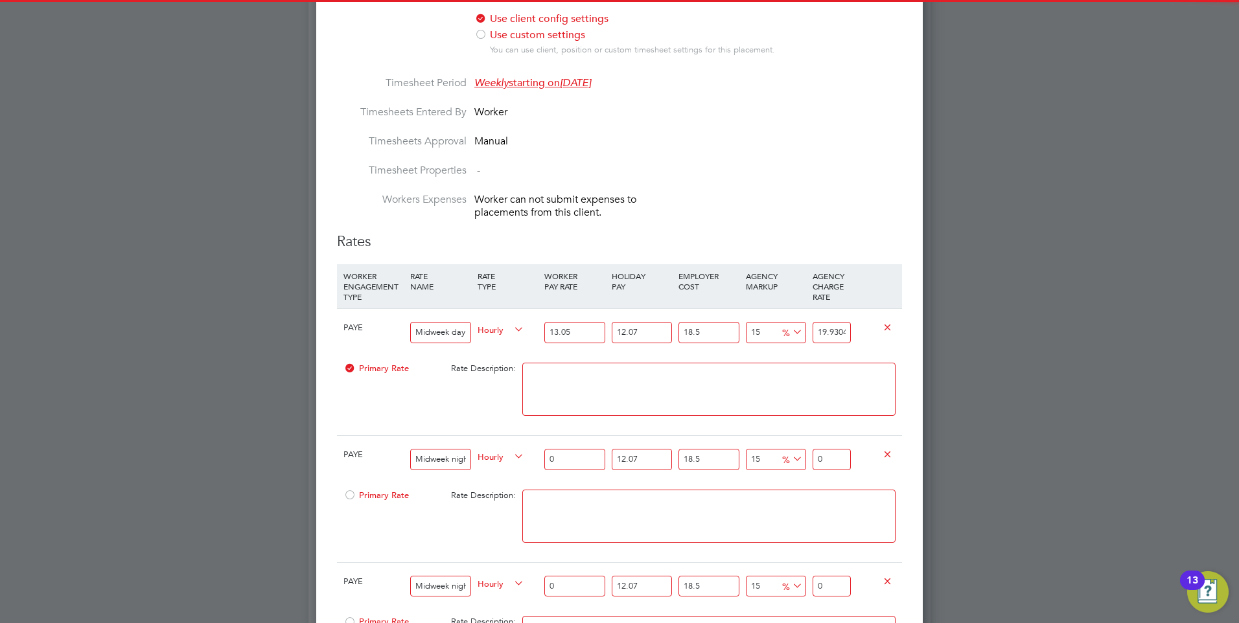
click at [406, 453] on div "PAYE Midweek night rate - all night shifts worked Hourly 0 12.07 n/a 18.5 n/a 1…" at bounding box center [619, 460] width 565 height 48
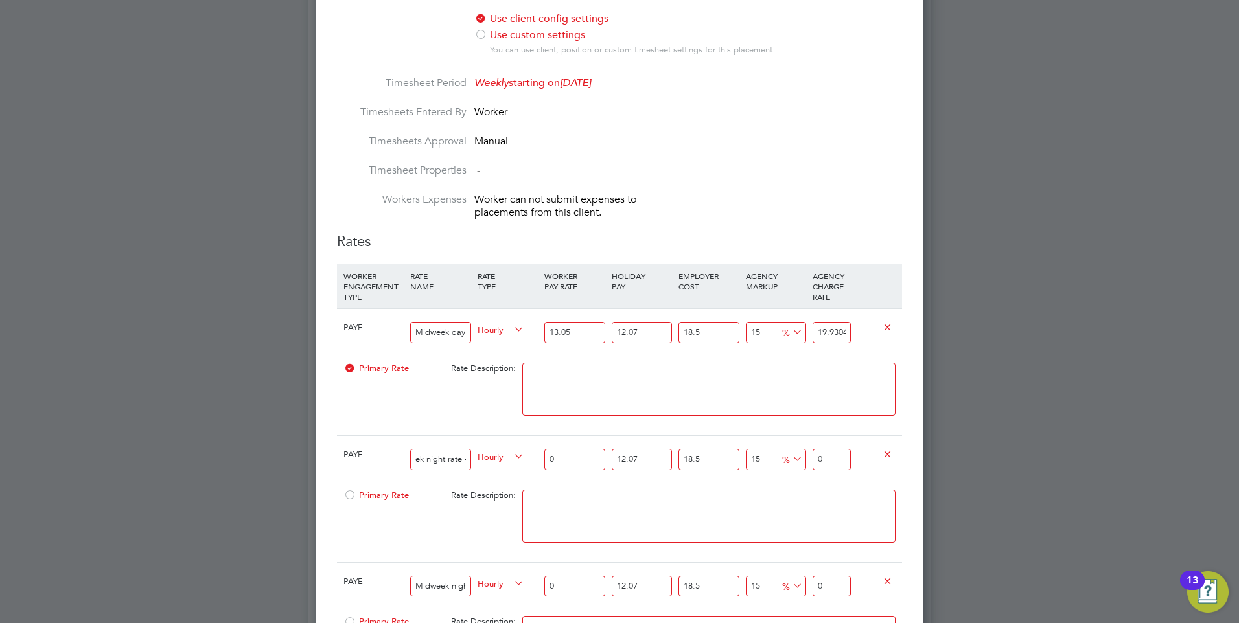
drag, startPoint x: 450, startPoint y: 460, endPoint x: 384, endPoint y: 456, distance: 66.9
click at [384, 456] on div "PAYE ek night rate - all night shifts worked Hourly 0 12.07 n/a 18.5 n/a 15 0 %…" at bounding box center [619, 460] width 565 height 48
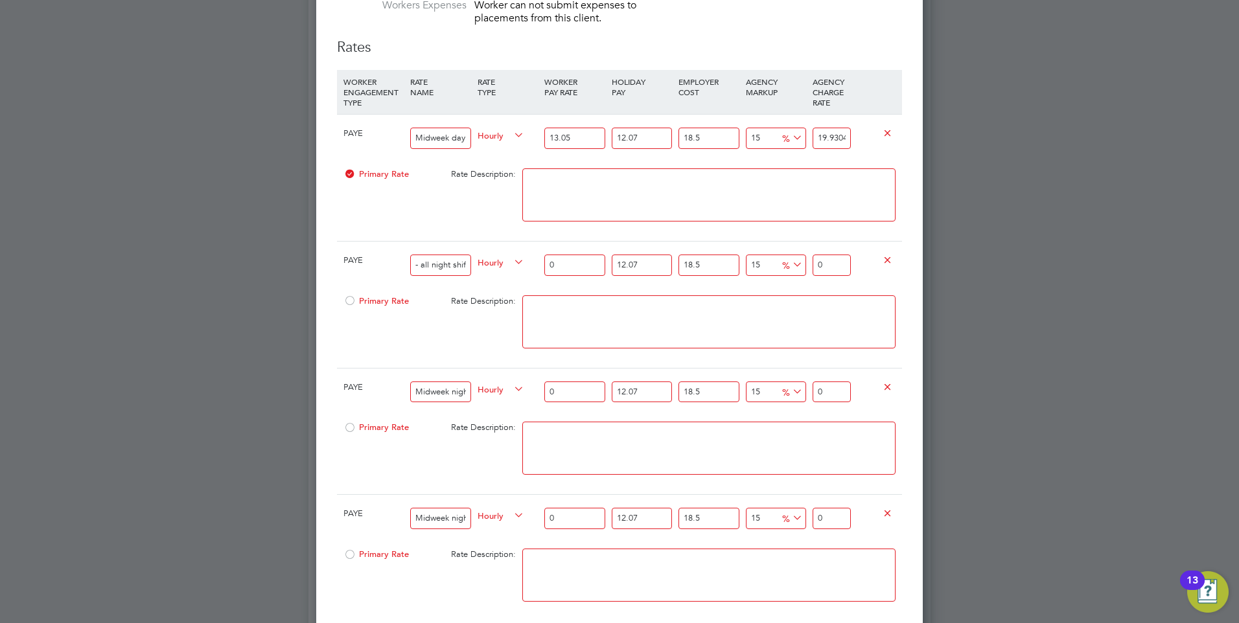
drag, startPoint x: 461, startPoint y: 263, endPoint x: 368, endPoint y: 262, distance: 93.3
click at [368, 262] on div "PAYE - all night shifts worked Hourly 0 12.07 n/a 18.5 n/a 15 0 % 0" at bounding box center [619, 265] width 565 height 48
drag, startPoint x: 463, startPoint y: 266, endPoint x: 369, endPoint y: 250, distance: 95.2
click at [369, 250] on div "PAYE ifts worked Hourly 0 12.07 n/a 18.5 n/a 15 0 % 0" at bounding box center [619, 265] width 565 height 48
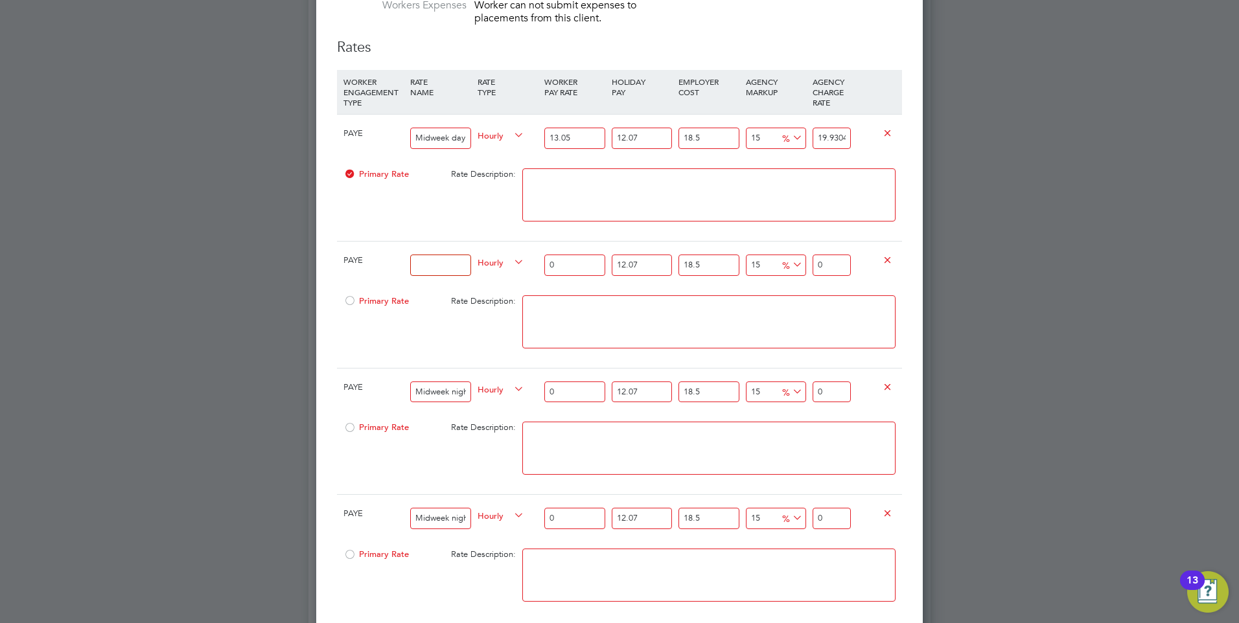
drag, startPoint x: 463, startPoint y: 393, endPoint x: 389, endPoint y: 393, distance: 74.5
click at [389, 393] on div "PAYE Midweek night rate - all night shifts worked Hourly 0 12.07 n/a 18.5 n/a 1…" at bounding box center [619, 392] width 565 height 48
drag, startPoint x: 452, startPoint y: 394, endPoint x: 369, endPoint y: 389, distance: 82.4
click at [372, 389] on div "PAYE ht rate - all night shifts worked Hourly 0 12.07 n/a 18.5 n/a 15 0 % 0" at bounding box center [619, 392] width 565 height 48
drag, startPoint x: 458, startPoint y: 391, endPoint x: 380, endPoint y: 390, distance: 78.4
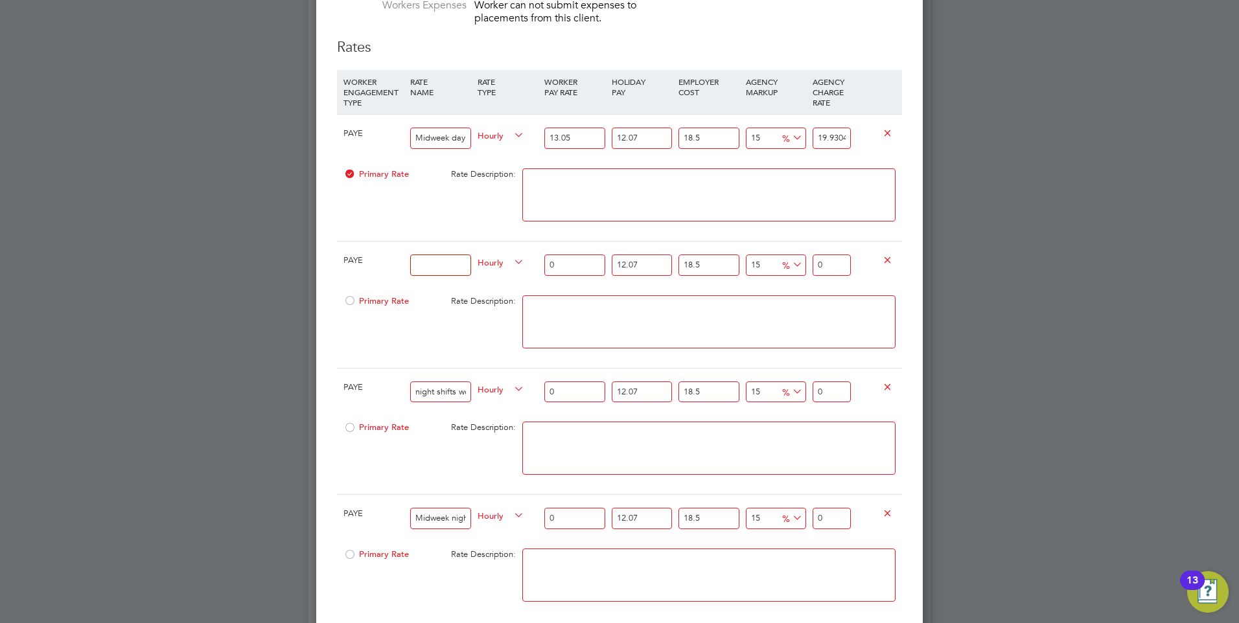
click at [380, 390] on div "PAYE night shifts worked Hourly 0 12.07 n/a 18.5 n/a 15 0 % 0" at bounding box center [619, 392] width 565 height 48
drag, startPoint x: 452, startPoint y: 395, endPoint x: 388, endPoint y: 386, distance: 65.4
click at [388, 386] on div "PAYE worked Hourly 0 12.07 n/a 18.5 n/a 15 0 % 0" at bounding box center [619, 392] width 565 height 48
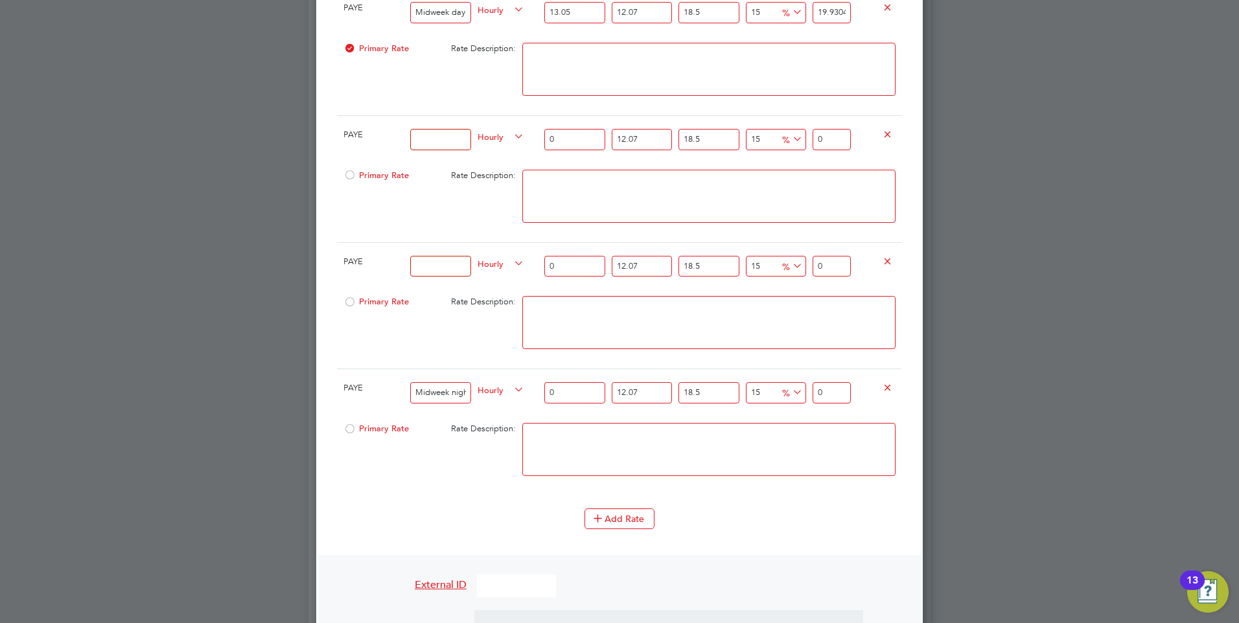
scroll to position [1207, 0]
drag, startPoint x: 458, startPoint y: 380, endPoint x: 378, endPoint y: 382, distance: 79.1
click at [378, 382] on div "PAYE Midweek night rate - all night shifts worked Hourly 0 12.07 n/a 18.5 n/a 1…" at bounding box center [619, 389] width 565 height 48
drag, startPoint x: 469, startPoint y: 389, endPoint x: 375, endPoint y: 388, distance: 93.3
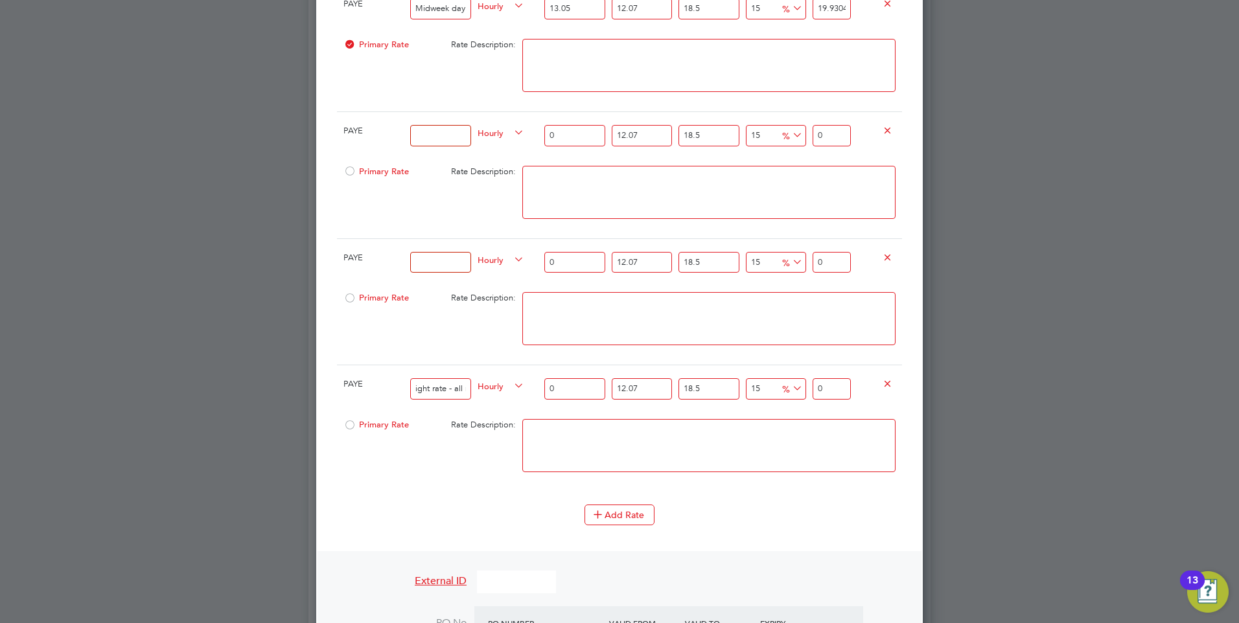
click at [375, 388] on div "PAYE ight rate - all night shifts worked Hourly 0 12.07 n/a 18.5 n/a 15 0 % 0" at bounding box center [619, 389] width 565 height 48
drag, startPoint x: 458, startPoint y: 386, endPoint x: 359, endPoint y: 387, distance: 98.5
click at [359, 387] on div "PAYE ight shifts worked Hourly 0 12.07 n/a 18.5 n/a 15 0 % 0" at bounding box center [619, 389] width 565 height 48
drag, startPoint x: 453, startPoint y: 391, endPoint x: 404, endPoint y: 391, distance: 49.3
click at [404, 391] on div "PAYE orked Hourly 0 12.07 n/a 18.5 n/a 15 0 % 0" at bounding box center [619, 389] width 565 height 48
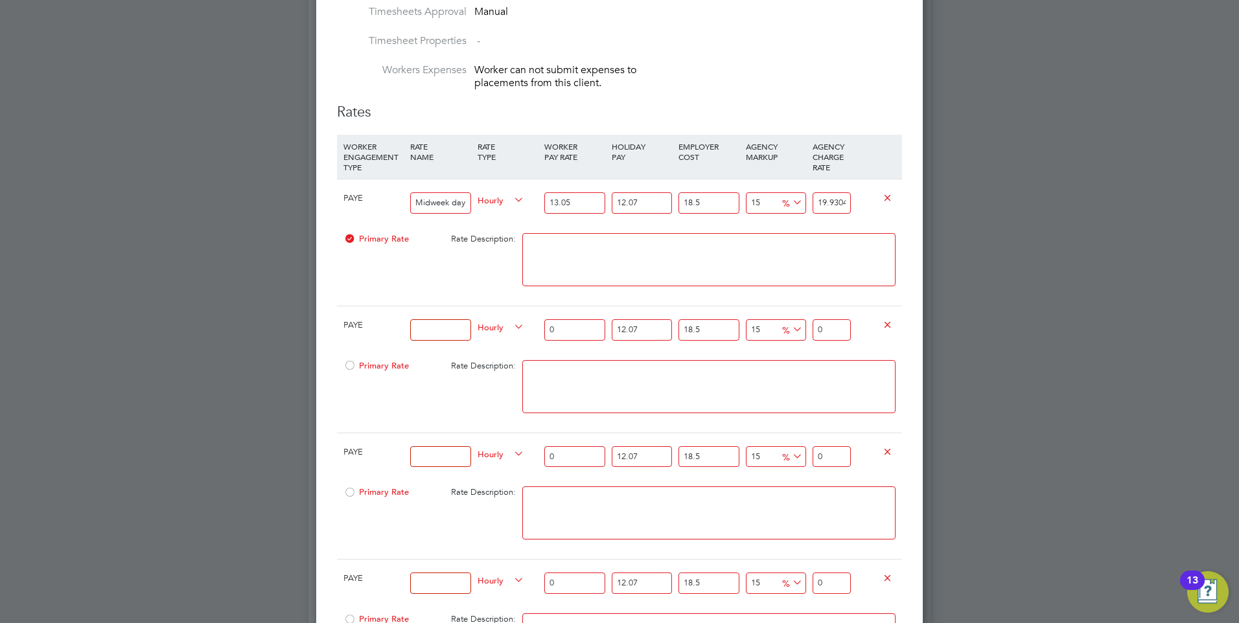
drag, startPoint x: 467, startPoint y: 200, endPoint x: 402, endPoint y: 199, distance: 65.5
click at [402, 199] on div "PAYE Midweek day rate - all day shifts worked Hourly 13.05 12.07 n/a 18.5 n/a 1…" at bounding box center [619, 203] width 565 height 48
drag, startPoint x: 462, startPoint y: 202, endPoint x: 404, endPoint y: 199, distance: 58.4
click at [404, 199] on div "PAYE rate - all day shifts worked Hourly 13.05 12.07 n/a 18.5 n/a 15 2.59961774…" at bounding box center [619, 203] width 565 height 48
drag, startPoint x: 470, startPoint y: 203, endPoint x: 360, endPoint y: 202, distance: 109.5
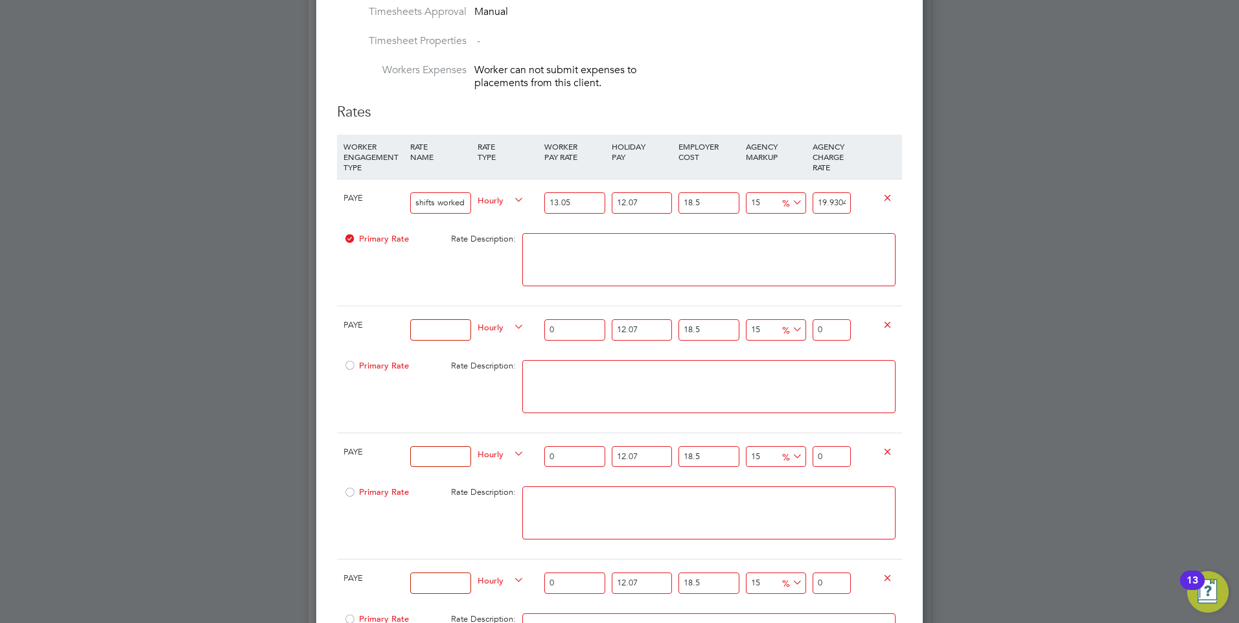
click at [360, 202] on div "PAYE shifts worked Hourly 13.05 12.07 n/a 18.5 n/a 15 2.59961774625 % 19.930402…" at bounding box center [619, 203] width 565 height 48
click at [381, 261] on div "Primary Rate Rate Description:" at bounding box center [619, 266] width 565 height 79
click at [440, 207] on input "M" at bounding box center [440, 202] width 60 height 21
click at [399, 244] on div "Primary Rate" at bounding box center [384, 239] width 89 height 25
click at [441, 325] on input at bounding box center [440, 329] width 60 height 21
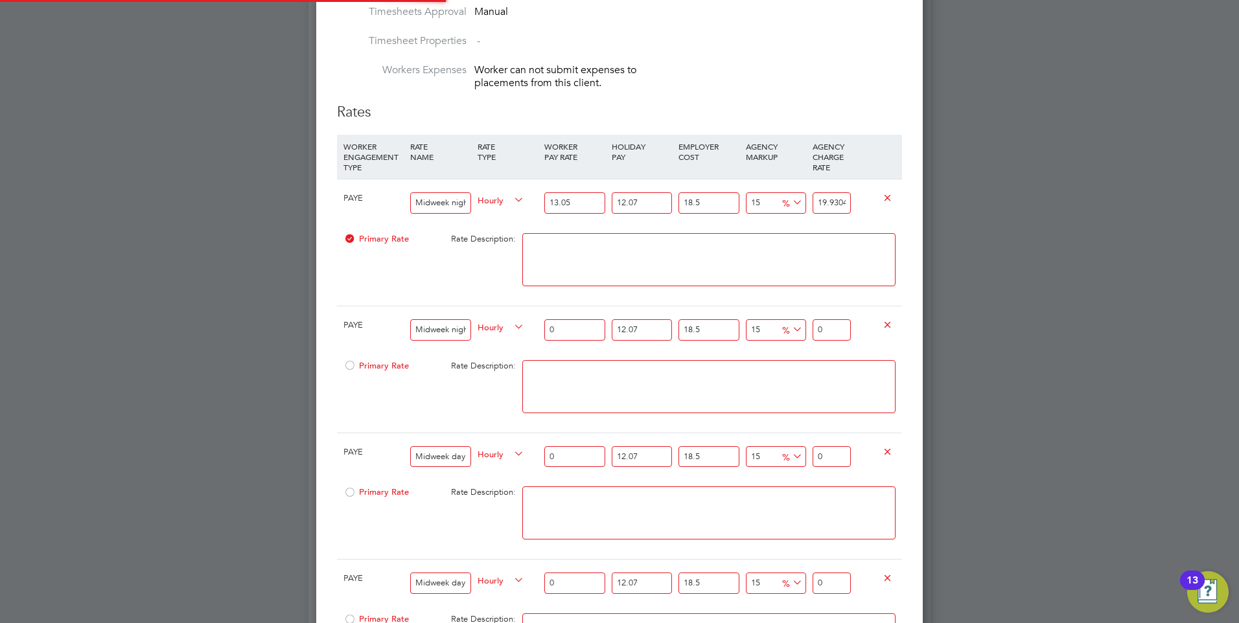
drag, startPoint x: 570, startPoint y: 308, endPoint x: 561, endPoint y: 319, distance: 14.3
click at [561, 319] on div "0" at bounding box center [574, 330] width 67 height 47
drag, startPoint x: 542, startPoint y: 320, endPoint x: 535, endPoint y: 318, distance: 7.4
click at [535, 318] on div "PAYE Midweek night rate - all night shifts worked Hourly 0 12.07 n/a 18.5 n/a 1…" at bounding box center [619, 330] width 565 height 48
drag, startPoint x: 465, startPoint y: 456, endPoint x: 426, endPoint y: 449, distance: 39.5
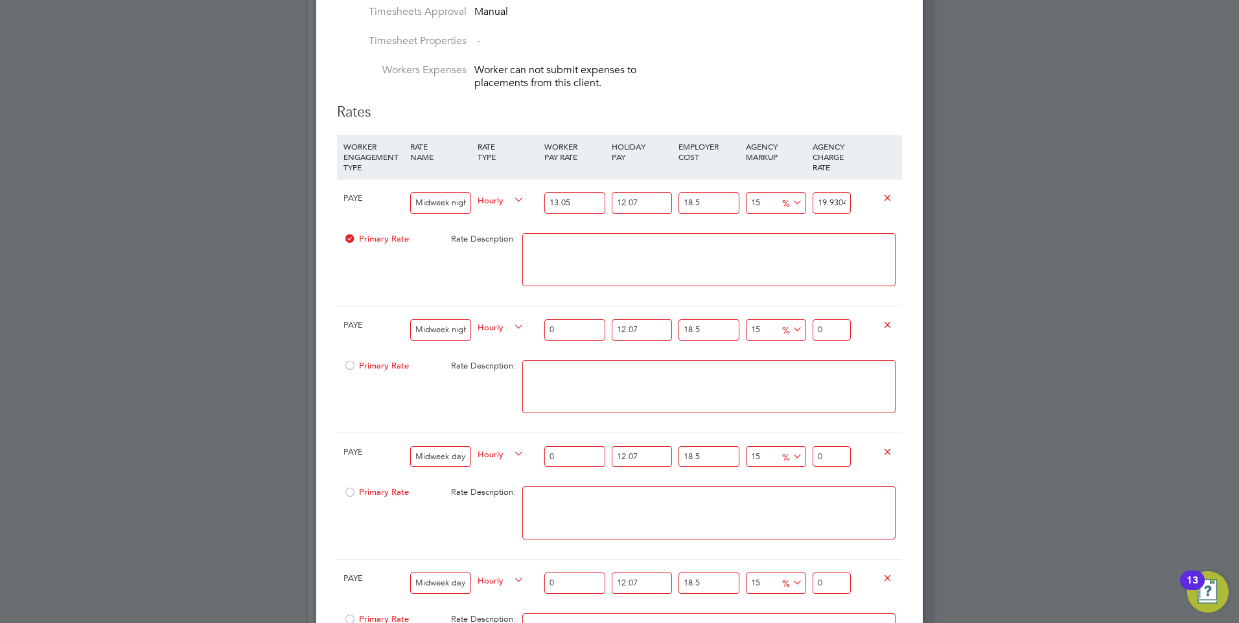
click at [426, 449] on input "Midweek day - all day shifts worked" at bounding box center [440, 457] width 60 height 21
drag, startPoint x: 458, startPoint y: 455, endPoint x: 402, endPoint y: 448, distance: 56.1
click at [402, 448] on div "PAYE Mi - all day shifts worked Hourly 0 12.07 n/a 18.5 n/a 15 0 % 0" at bounding box center [619, 457] width 565 height 48
drag, startPoint x: 461, startPoint y: 456, endPoint x: 371, endPoint y: 445, distance: 91.5
click at [371, 445] on div "PAYE shifts worked Hourly 0 12.07 n/a 18.5 n/a 15 0 % 0" at bounding box center [619, 457] width 565 height 48
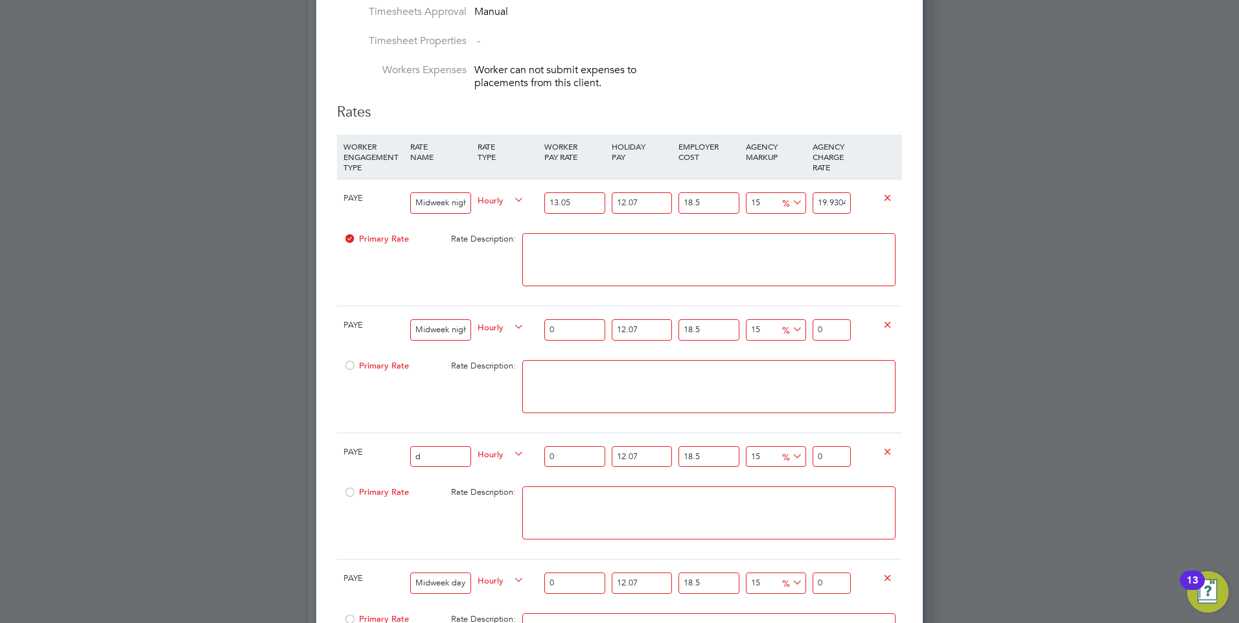
drag, startPoint x: 448, startPoint y: 452, endPoint x: 380, endPoint y: 452, distance: 67.4
click at [380, 452] on div "PAYE d Hourly 0 12.07 n/a 18.5 n/a 15 0 % 0" at bounding box center [619, 457] width 565 height 48
click at [427, 453] on input at bounding box center [440, 457] width 60 height 21
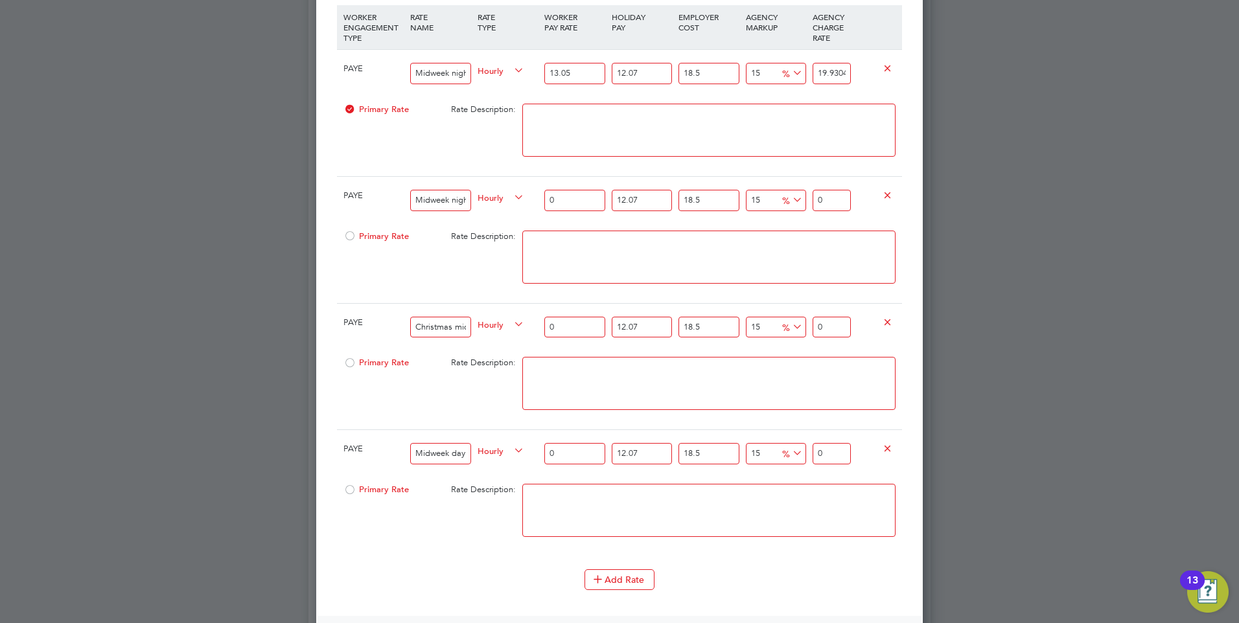
drag, startPoint x: 459, startPoint y: 452, endPoint x: 403, endPoint y: 447, distance: 55.9
click at [403, 447] on div "PAYE Midweek day - all day shifts worked Hourly 0 12.07 n/a 18.5 n/a 15 0 % 0" at bounding box center [619, 454] width 565 height 48
drag, startPoint x: 465, startPoint y: 453, endPoint x: 406, endPoint y: 451, distance: 59.7
click at [406, 451] on div "PAYE ay - all day shifts worked Hourly 0 12.07 n/a 18.5 n/a 15 0 % 0" at bounding box center [619, 454] width 565 height 48
drag, startPoint x: 464, startPoint y: 456, endPoint x: 415, endPoint y: 447, distance: 50.0
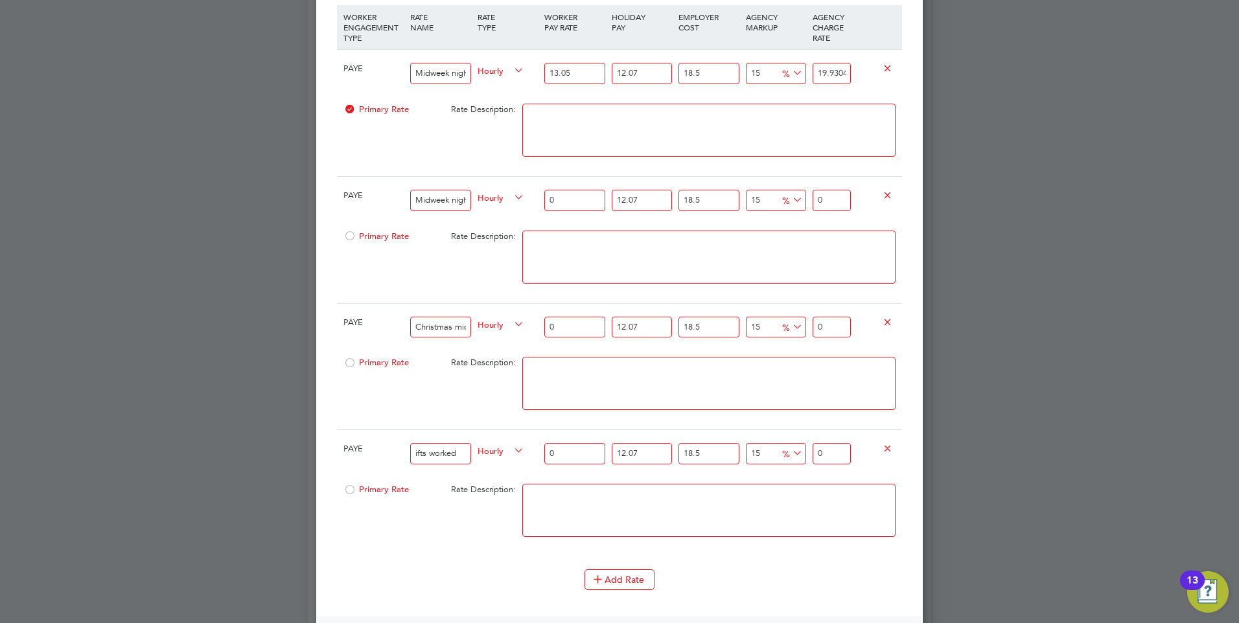
click at [415, 447] on input "ifts worked" at bounding box center [440, 453] width 60 height 21
click at [569, 200] on input "0" at bounding box center [574, 200] width 60 height 21
click at [715, 244] on textarea at bounding box center [708, 257] width 373 height 53
drag, startPoint x: 546, startPoint y: 324, endPoint x: 522, endPoint y: 323, distance: 24.0
click at [524, 324] on div "PAYE Christmas midweek night rate (boxing day nights) Hourly 0 12.07 n/a 18.5 n…" at bounding box center [619, 327] width 565 height 48
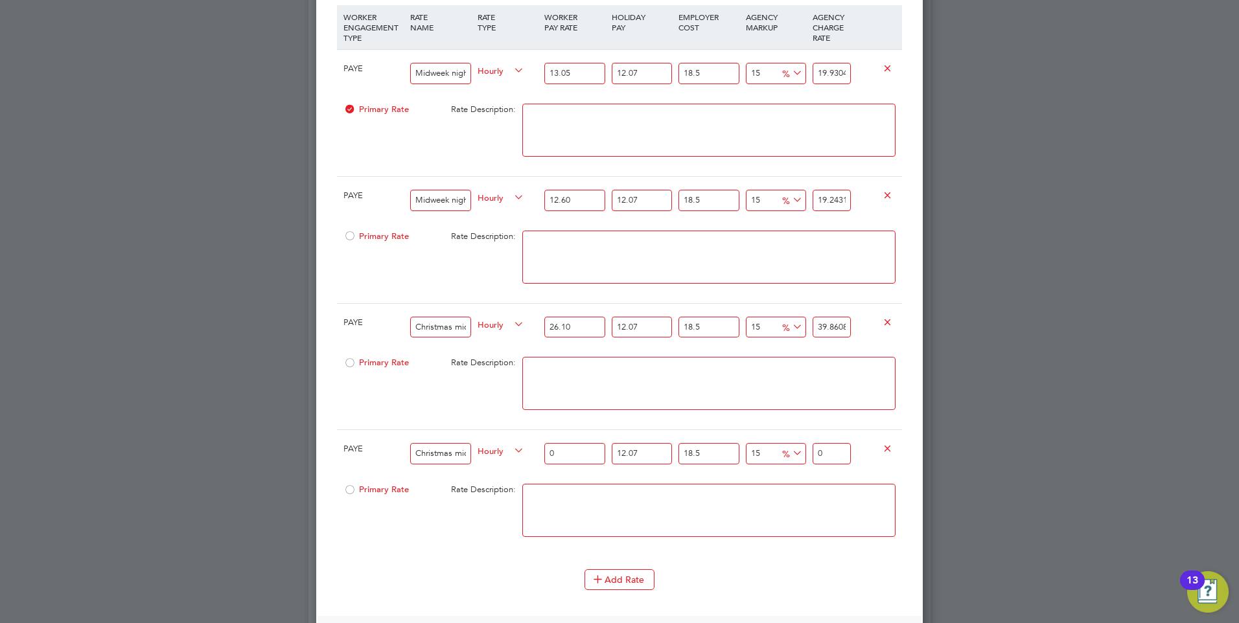
click at [636, 371] on textarea at bounding box center [708, 383] width 373 height 53
click at [763, 322] on input "15" at bounding box center [776, 327] width 60 height 21
click at [738, 357] on textarea at bounding box center [708, 383] width 373 height 53
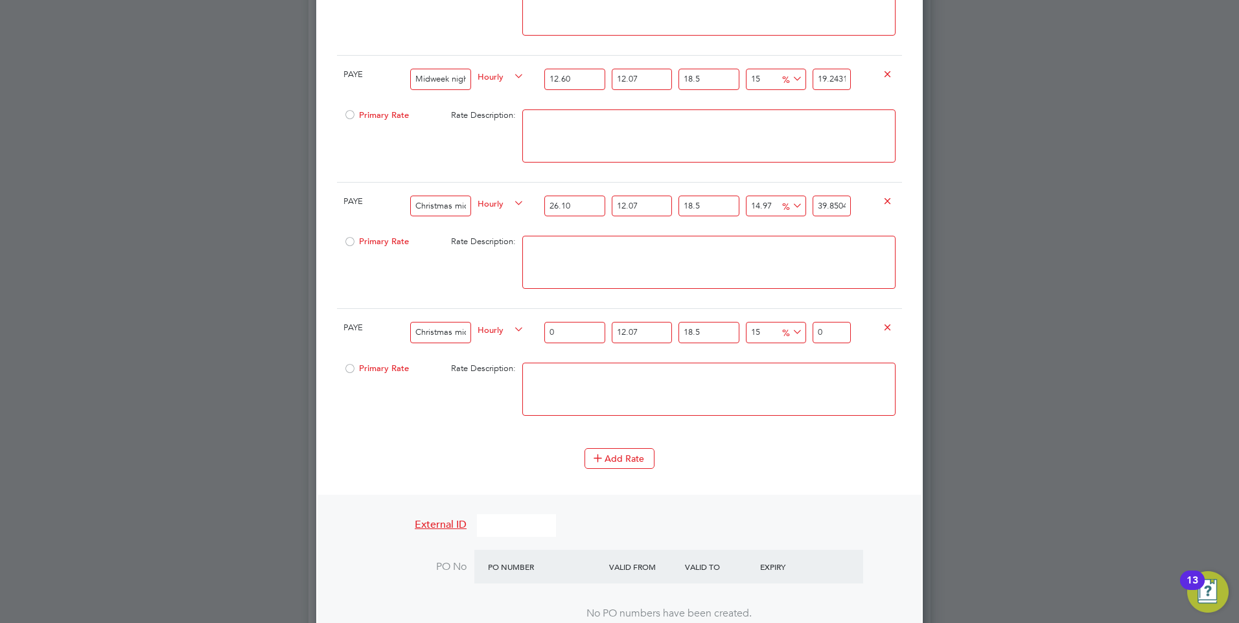
scroll to position [1272, 0]
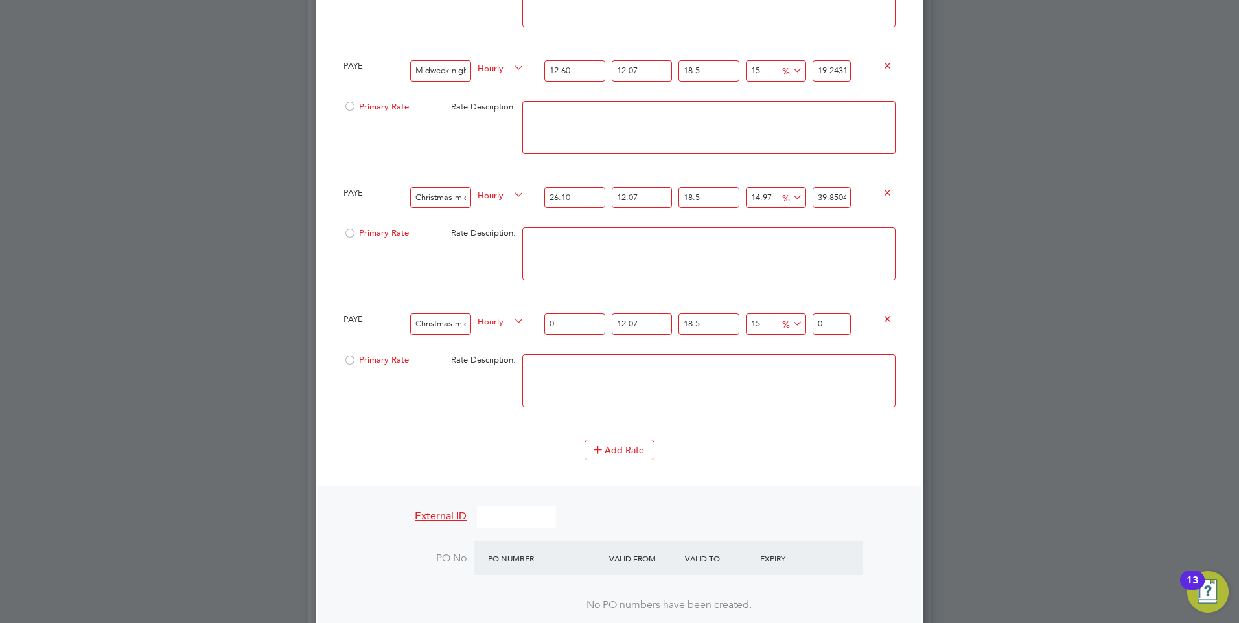
drag, startPoint x: 557, startPoint y: 325, endPoint x: 531, endPoint y: 326, distance: 25.3
click at [531, 326] on div "PAYE Christmas midweek day night (boxing day rate) Hourly 0 12.07 n/a 18.5 n/a …" at bounding box center [619, 324] width 565 height 48
drag, startPoint x: 765, startPoint y: 322, endPoint x: 719, endPoint y: 322, distance: 45.4
click at [719, 322] on div "PAYE Christmas midweek day night (boxing day rate) Hourly 25.20 12.07 n/a 18.5 …" at bounding box center [619, 324] width 565 height 48
click at [720, 371] on textarea at bounding box center [708, 380] width 373 height 53
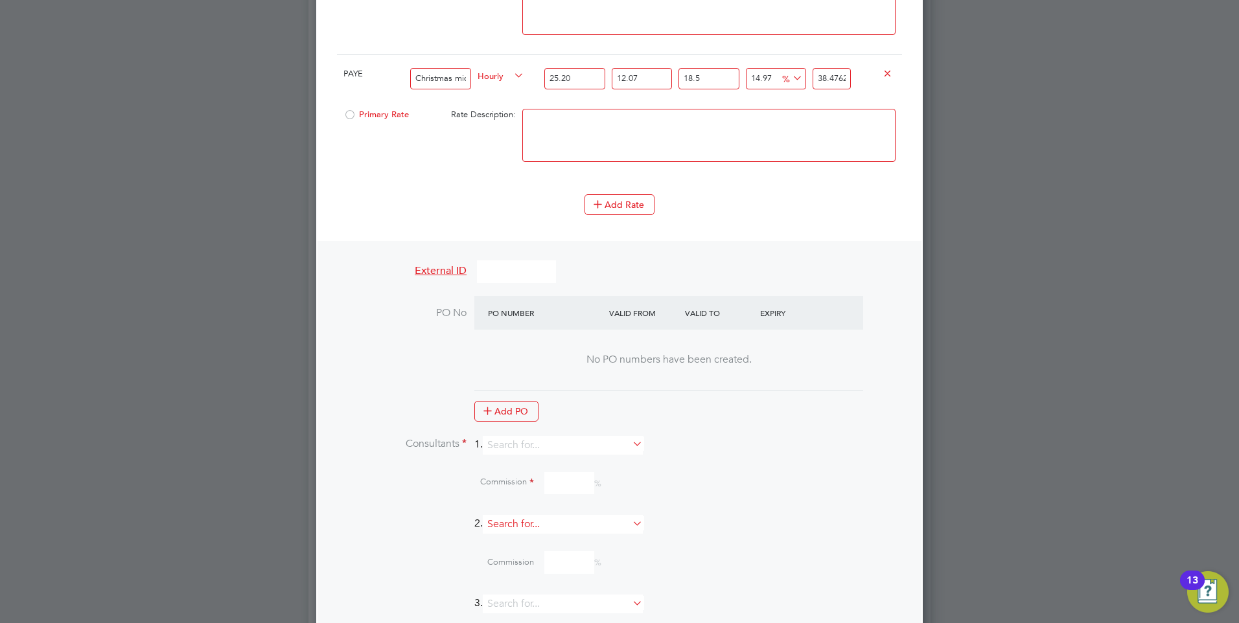
scroll to position [1596, 0]
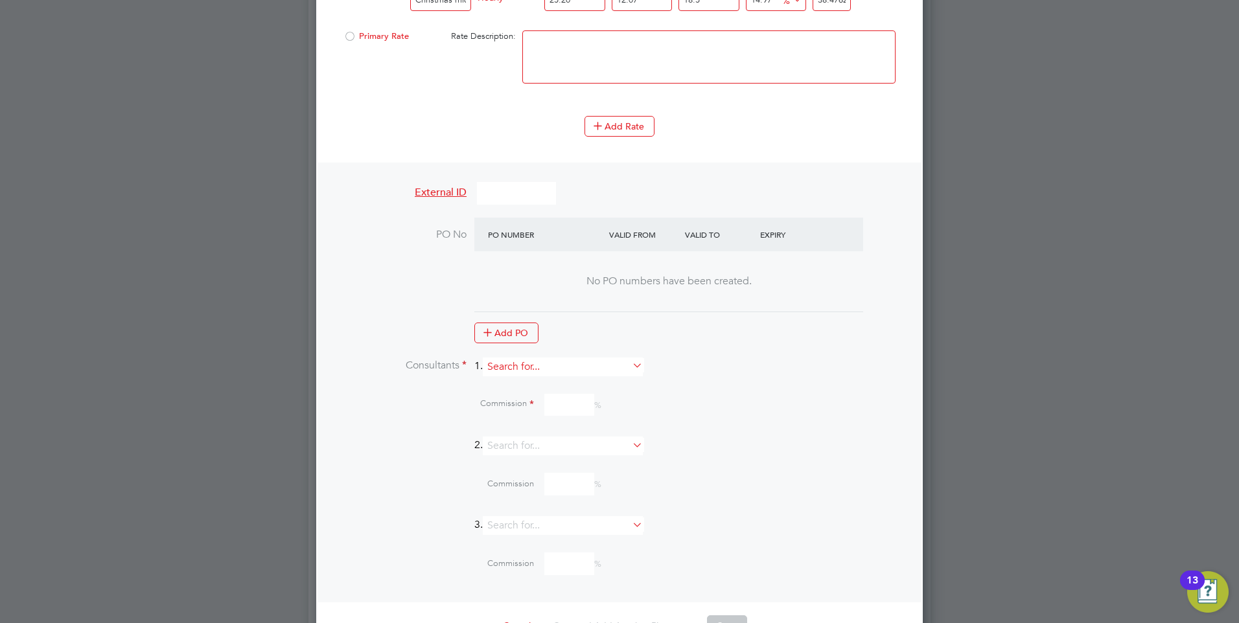
click at [548, 366] on input at bounding box center [563, 367] width 160 height 19
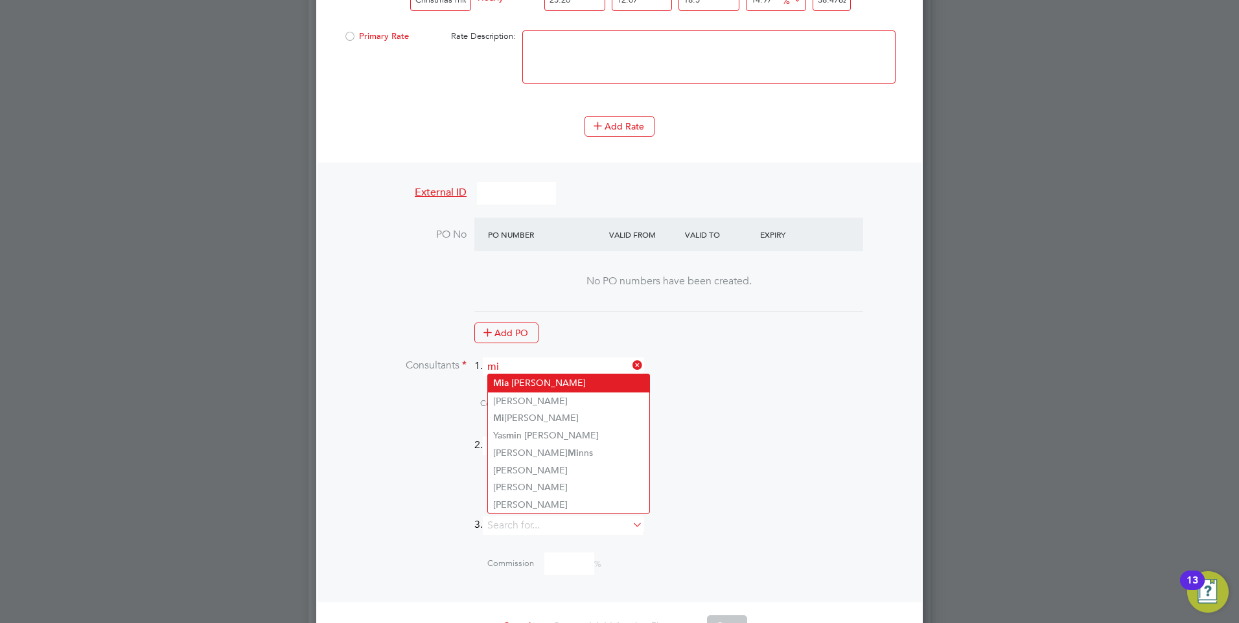
click at [532, 378] on li "Mi a Eckersley" at bounding box center [568, 383] width 161 height 17
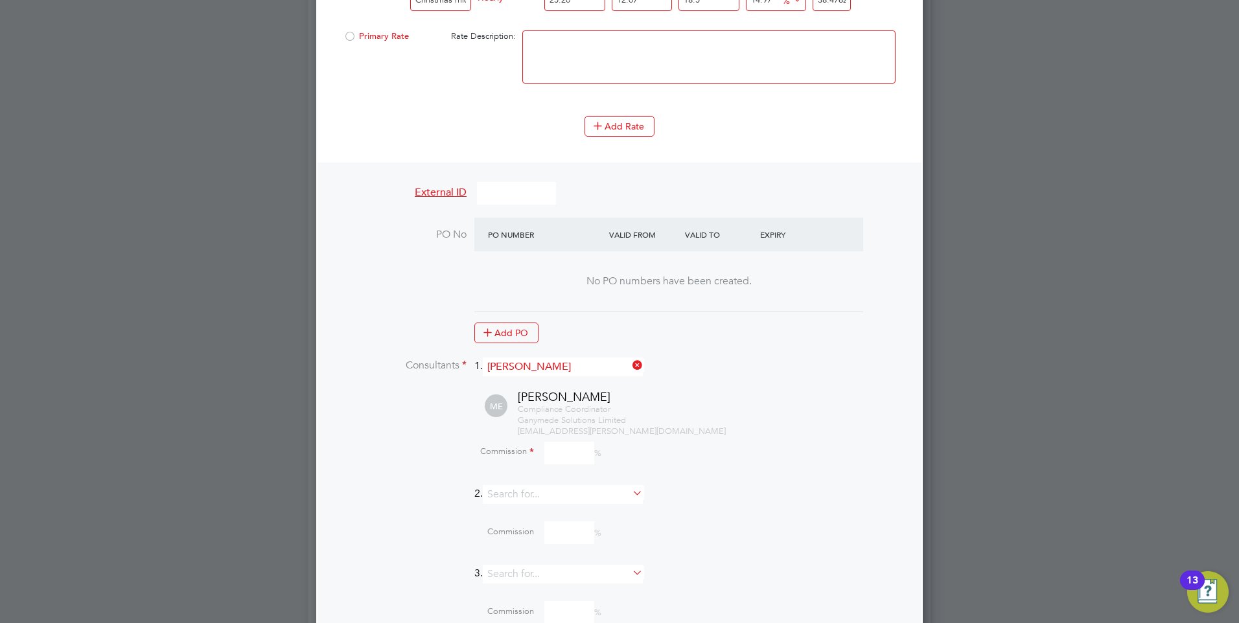
click at [579, 452] on input at bounding box center [569, 453] width 50 height 23
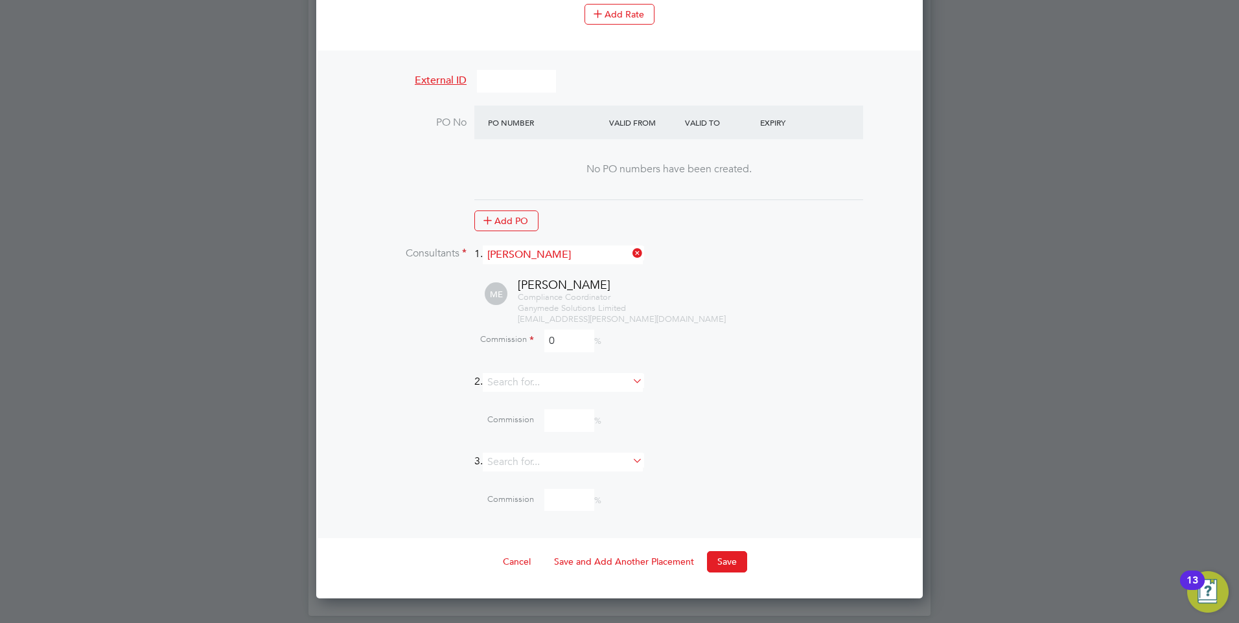
scroll to position [1710, 0]
click at [719, 558] on button "Save" at bounding box center [727, 560] width 40 height 21
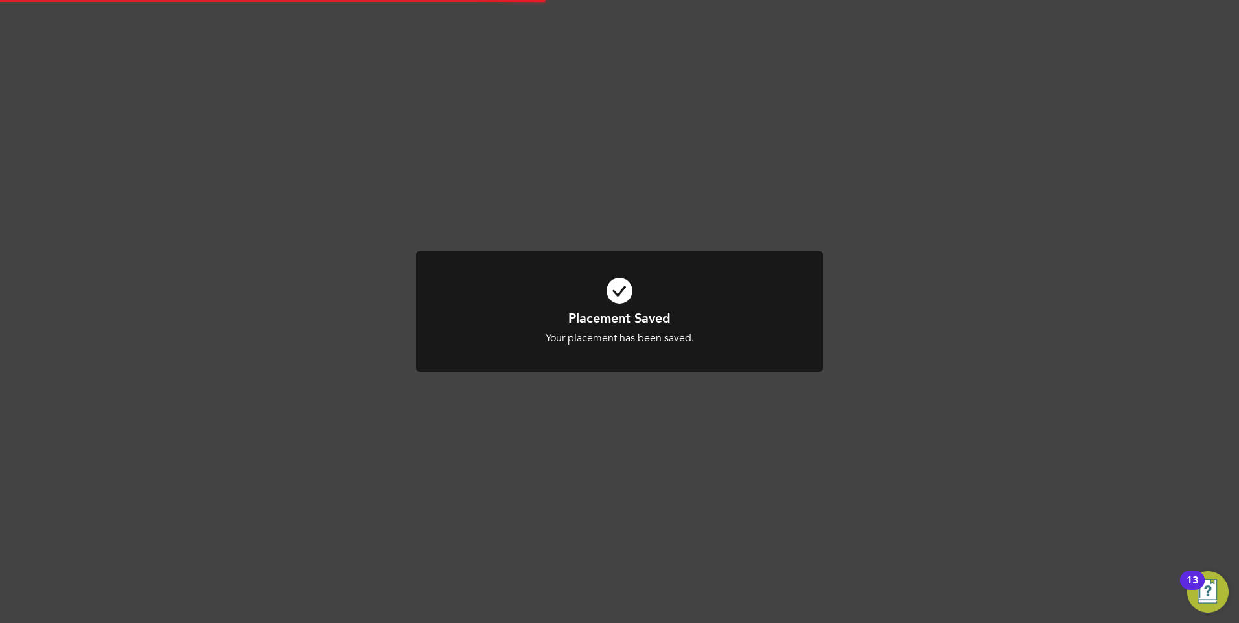
scroll to position [6, 6]
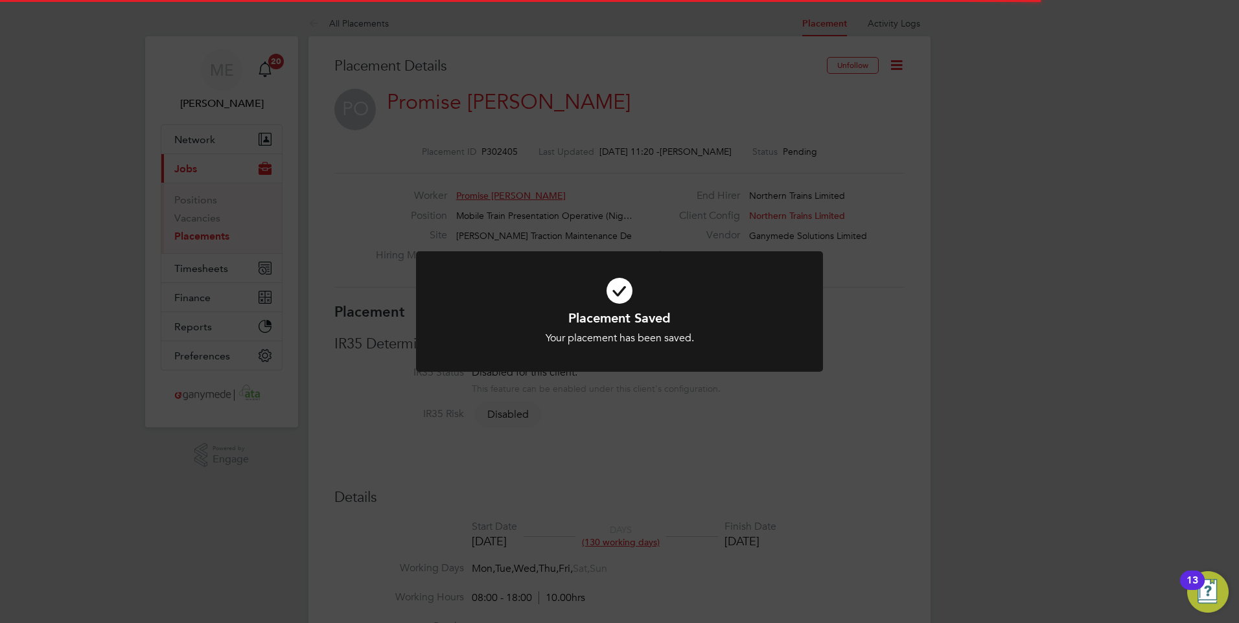
click at [738, 415] on div "Placement Saved Your placement has been saved. Cancel Okay" at bounding box center [619, 311] width 1239 height 623
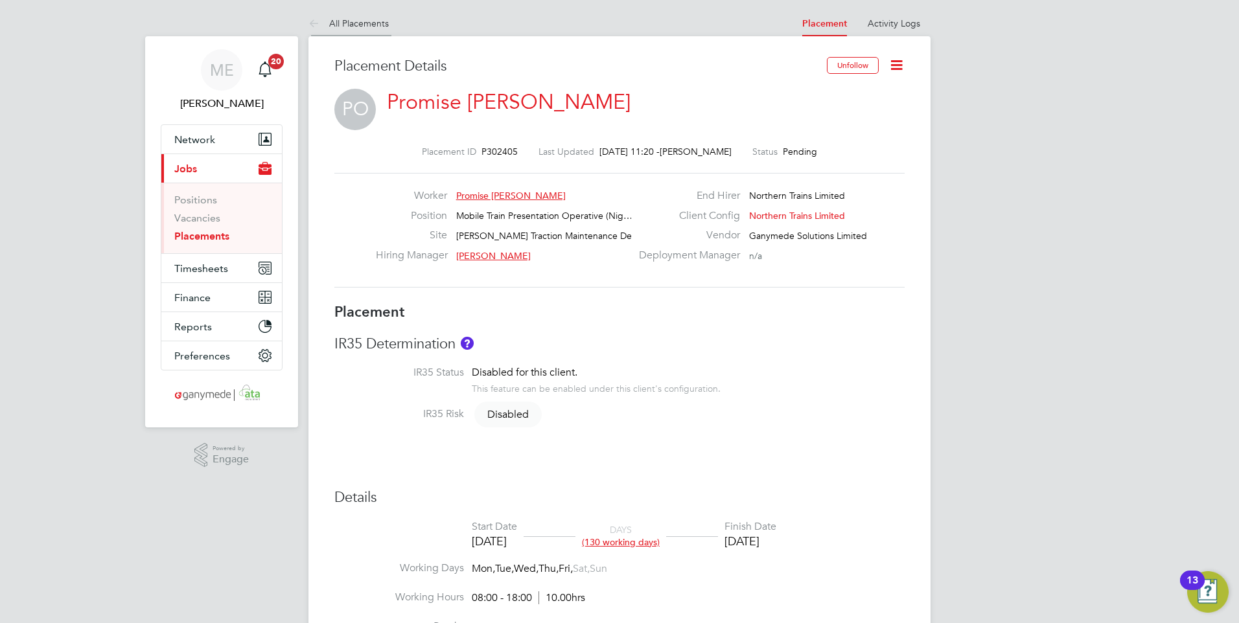
click at [308, 16] on icon at bounding box center [316, 24] width 16 height 16
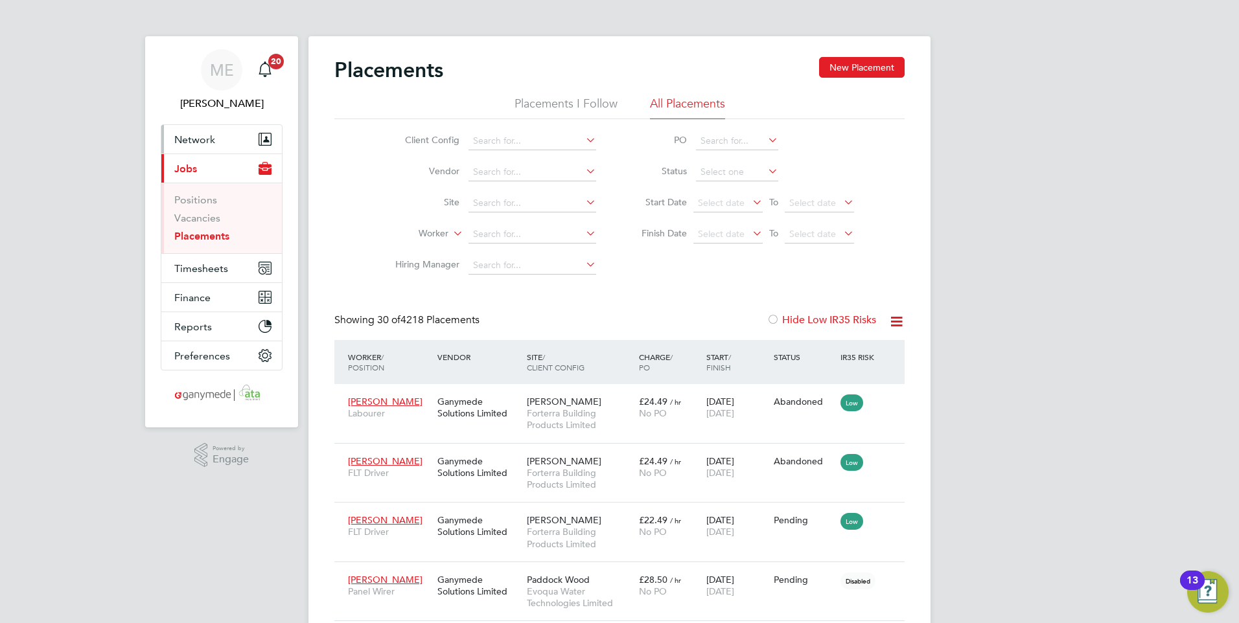
click at [207, 139] on span "Network" at bounding box center [194, 140] width 41 height 12
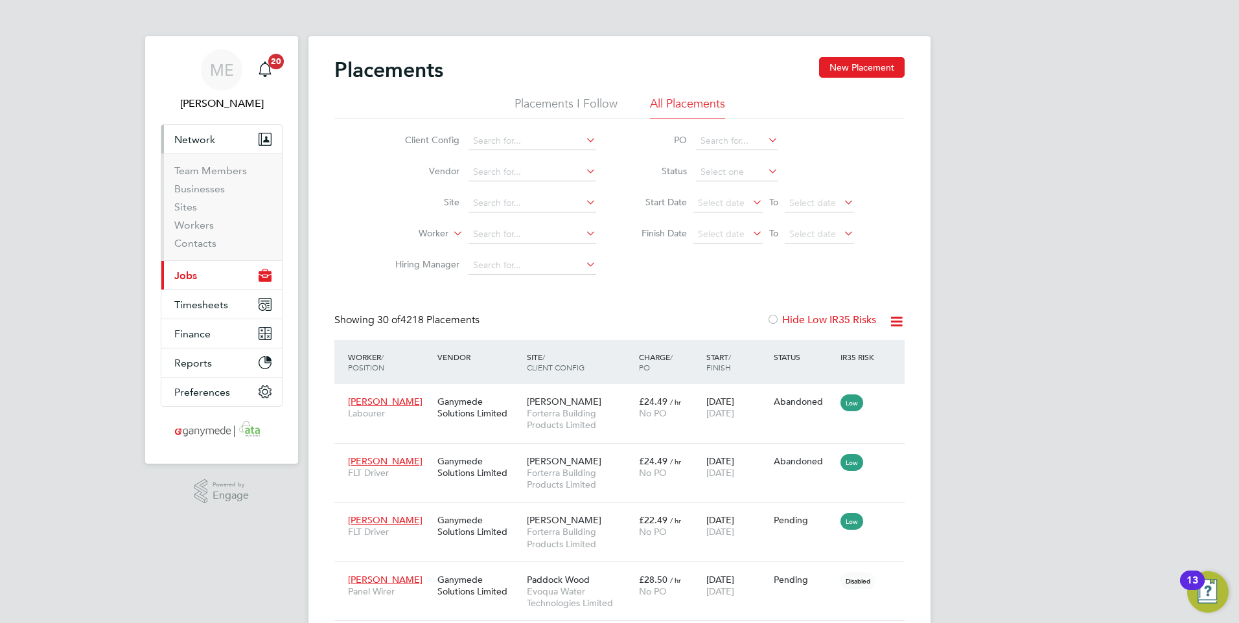
click at [205, 130] on button "Network" at bounding box center [221, 139] width 121 height 29
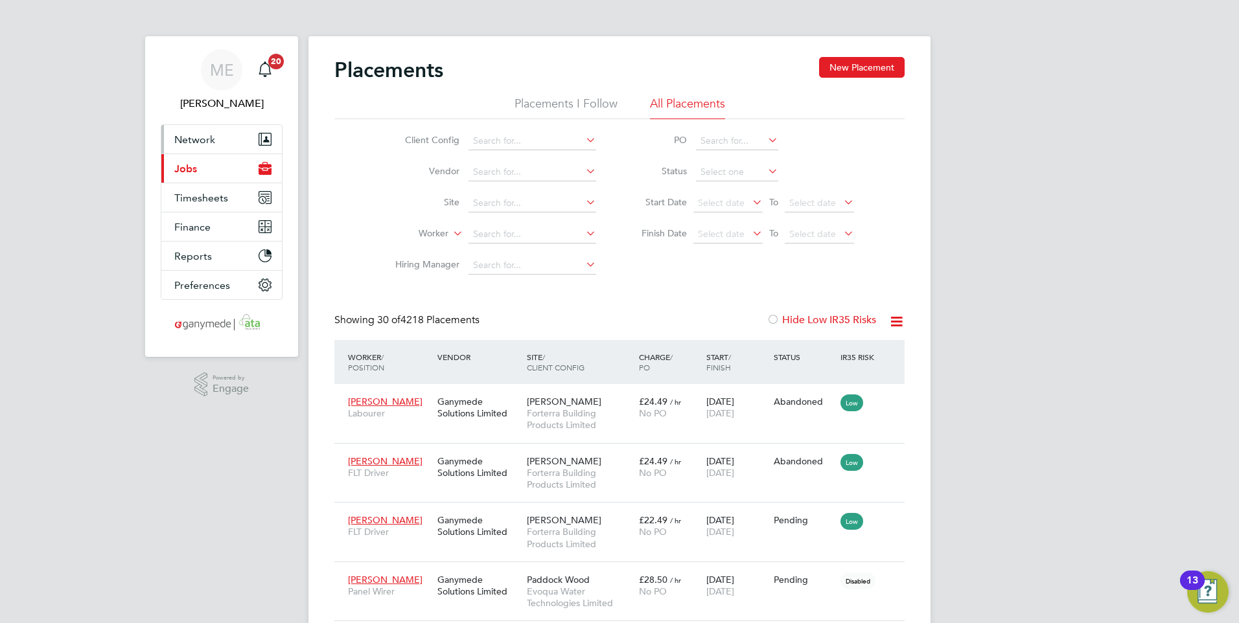
click at [210, 135] on span "Network" at bounding box center [194, 140] width 41 height 12
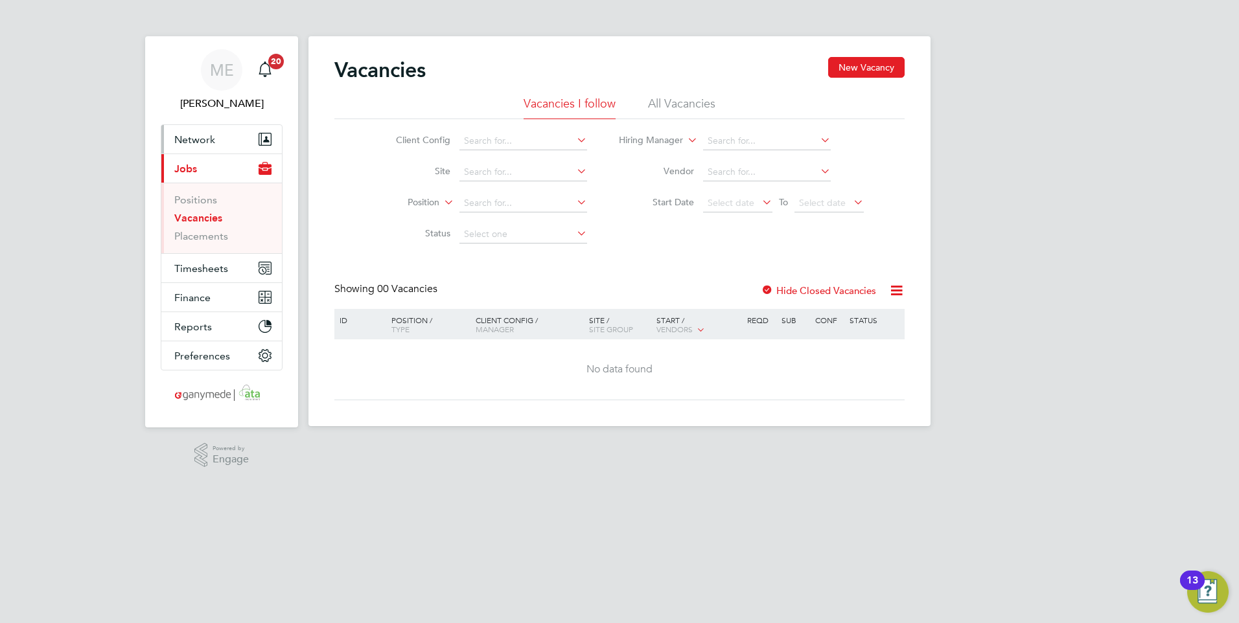
click at [233, 138] on button "Network" at bounding box center [221, 139] width 121 height 29
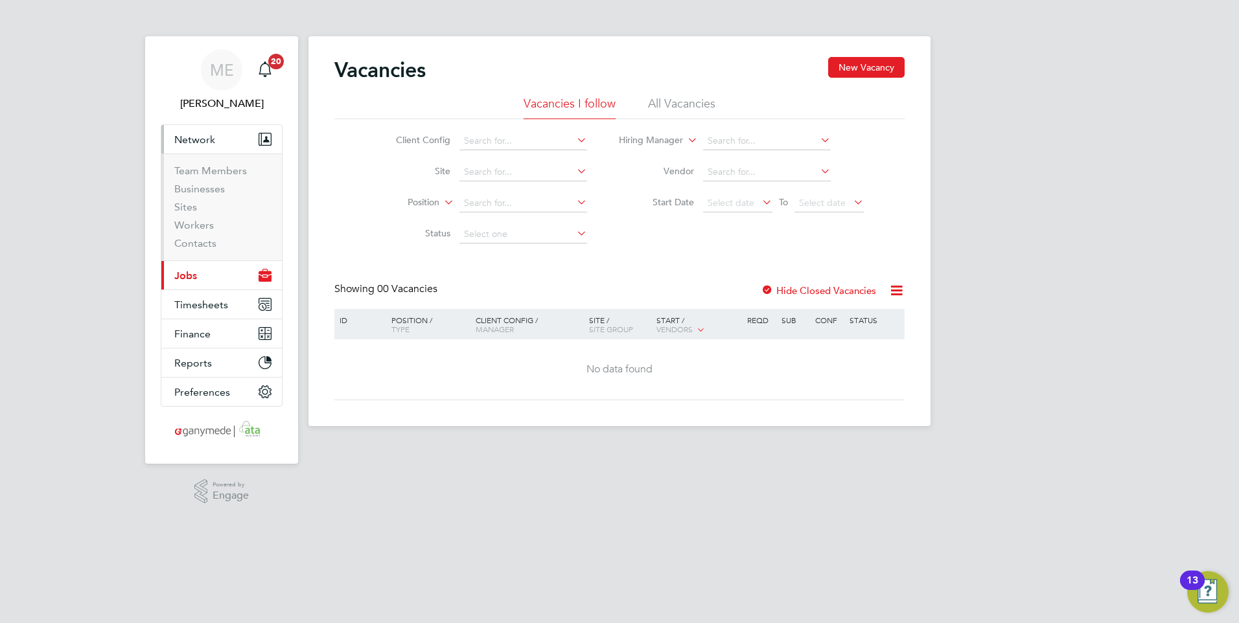
click at [216, 226] on li "Workers" at bounding box center [222, 228] width 97 height 18
click at [200, 219] on link "Workers" at bounding box center [194, 225] width 40 height 12
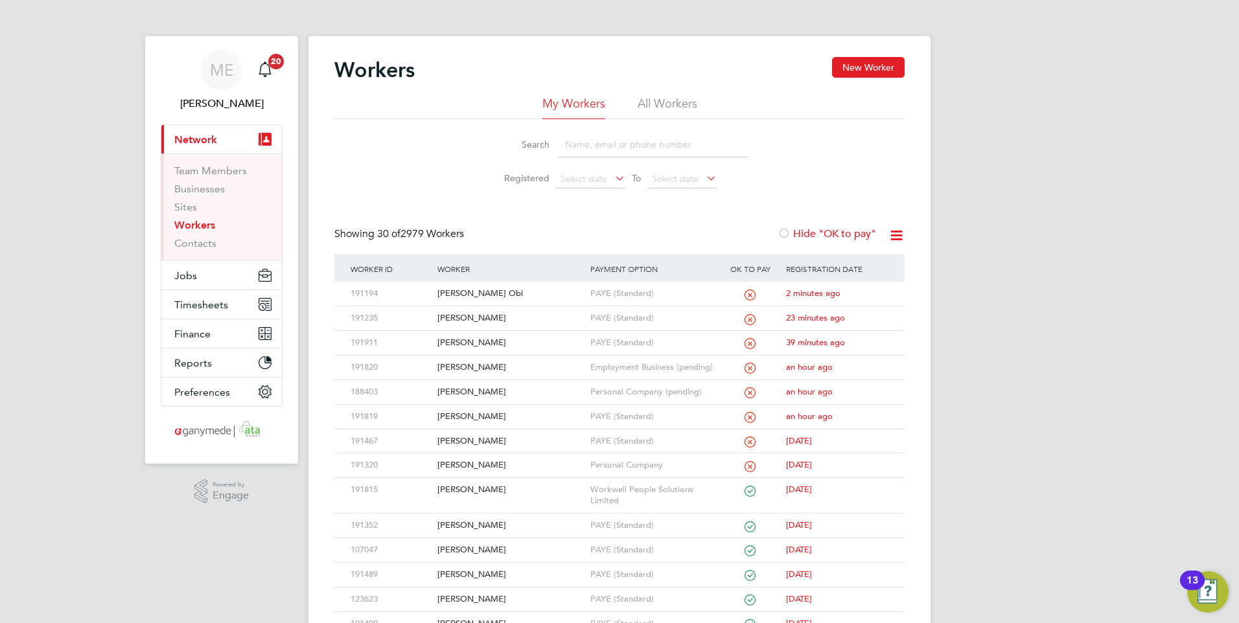
click at [651, 149] on input at bounding box center [653, 144] width 189 height 25
click at [880, 289] on icon at bounding box center [876, 294] width 13 height 16
click at [488, 294] on div "[PERSON_NAME] Obi" at bounding box center [510, 294] width 152 height 24
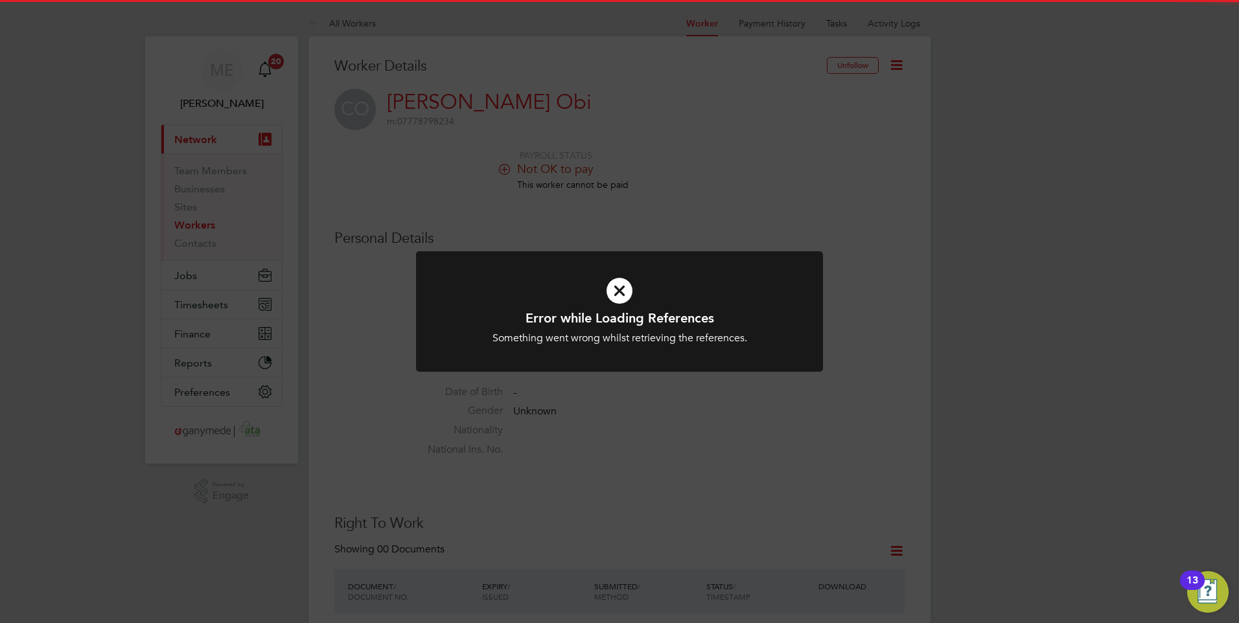
click at [647, 273] on icon at bounding box center [619, 291] width 337 height 51
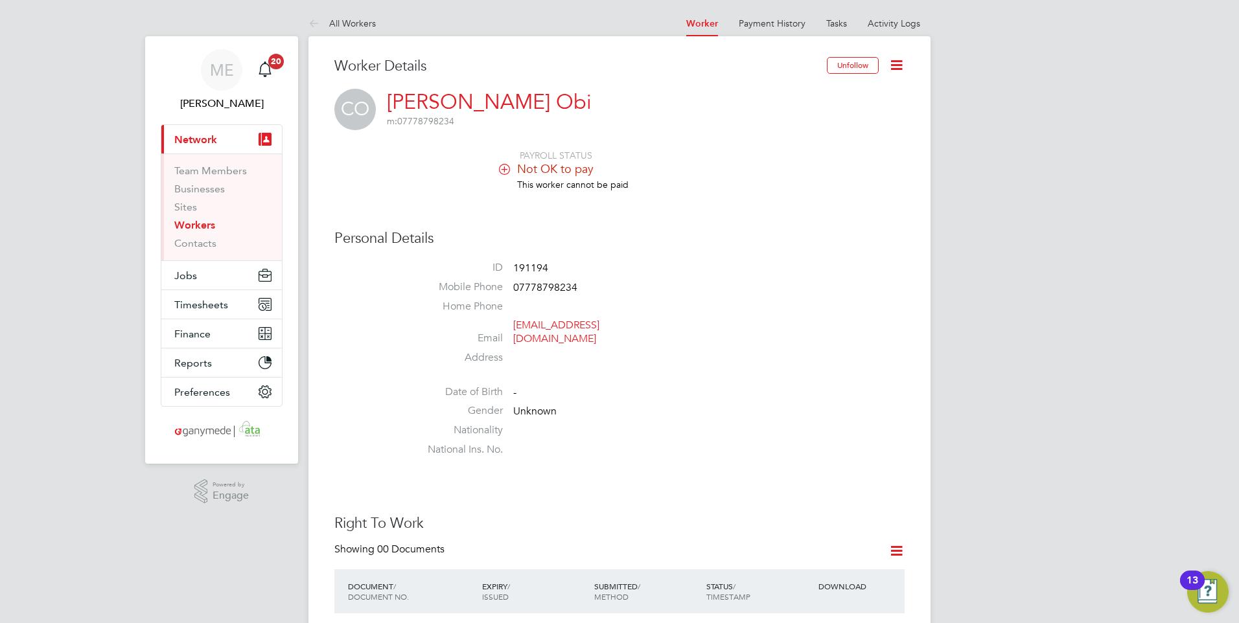
click at [889, 62] on icon at bounding box center [897, 65] width 16 height 16
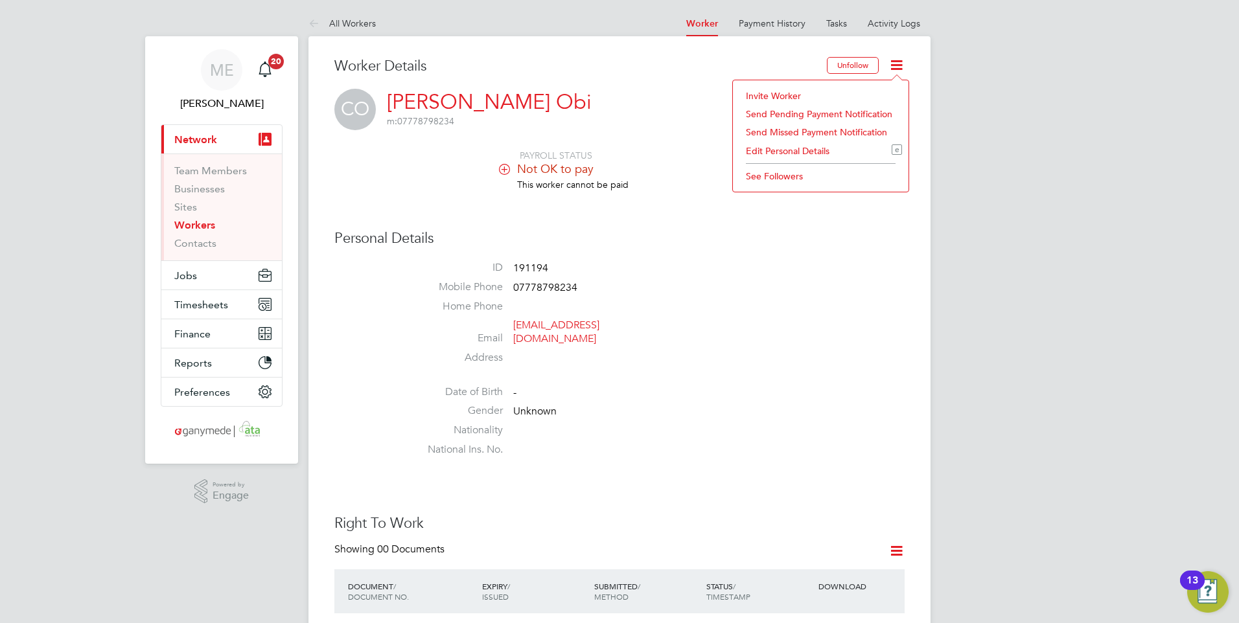
click at [766, 147] on li "Edit Personal Details e" at bounding box center [820, 151] width 163 height 18
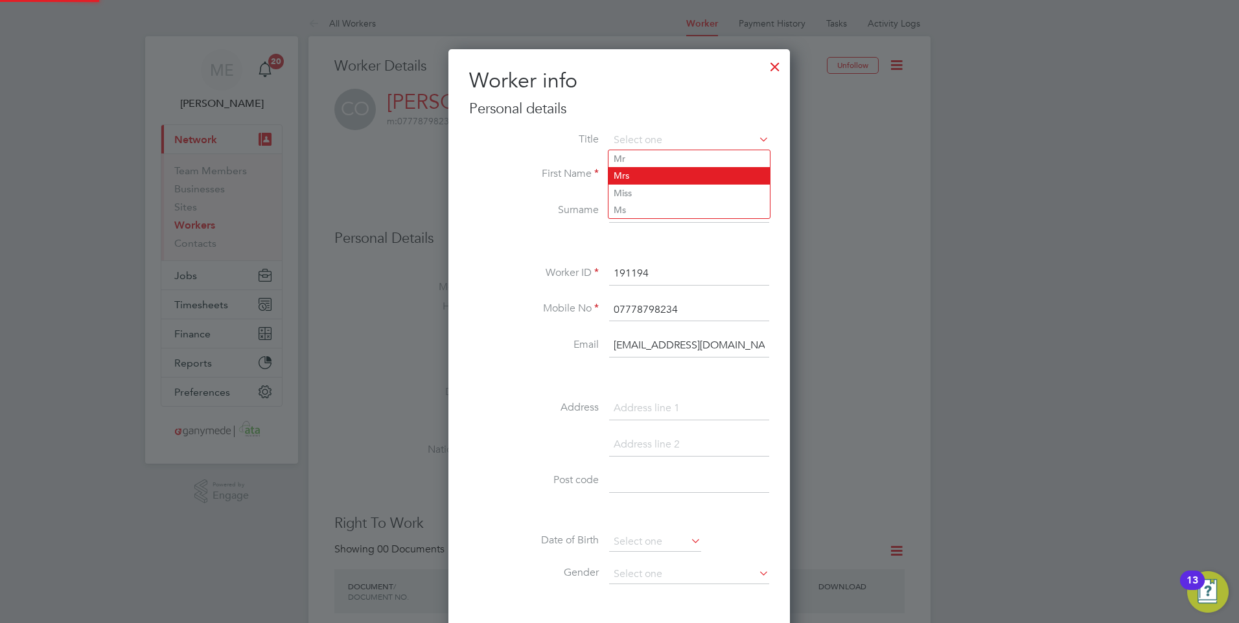
scroll to position [734, 343]
click at [528, 231] on li "Surname [PERSON_NAME]" at bounding box center [619, 218] width 300 height 36
drag, startPoint x: 655, startPoint y: 173, endPoint x: 610, endPoint y: 174, distance: 45.4
click at [610, 174] on input "Clare" at bounding box center [689, 174] width 160 height 23
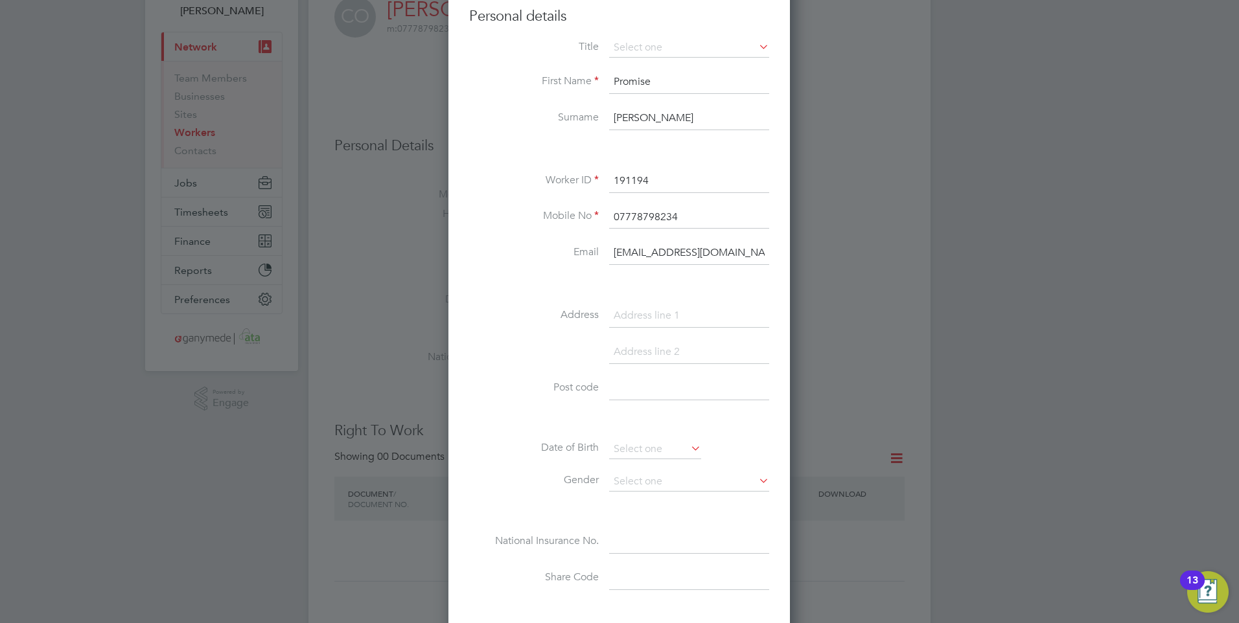
scroll to position [259, 0]
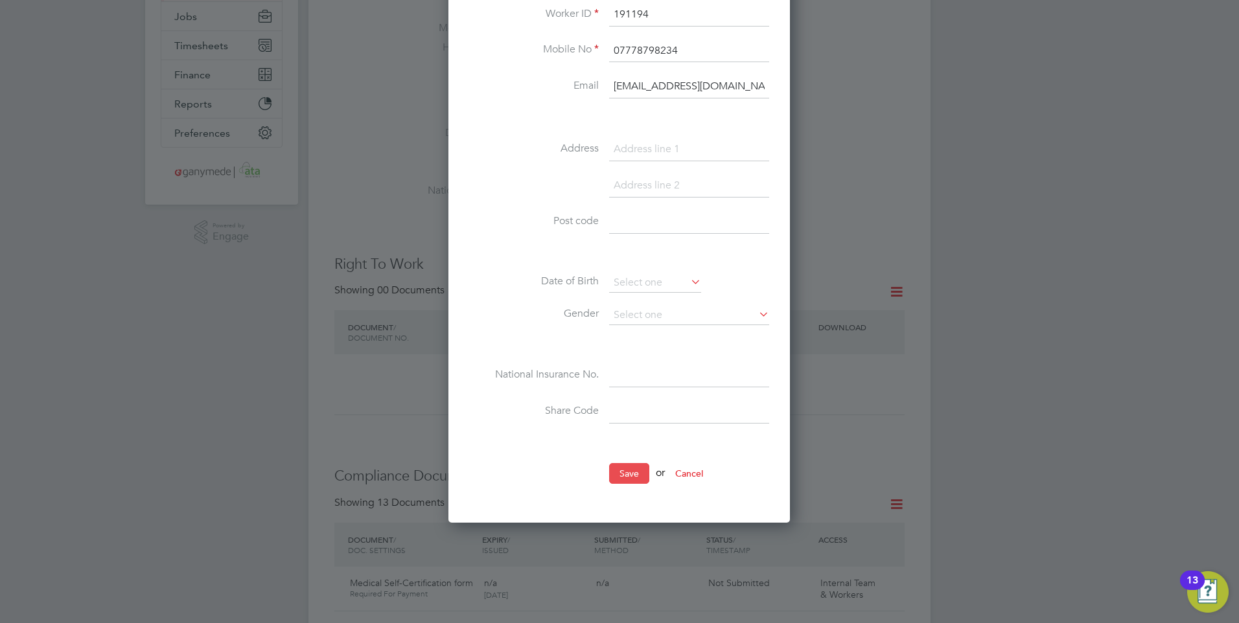
type input "Promise"
click at [623, 467] on button "Save" at bounding box center [629, 473] width 40 height 21
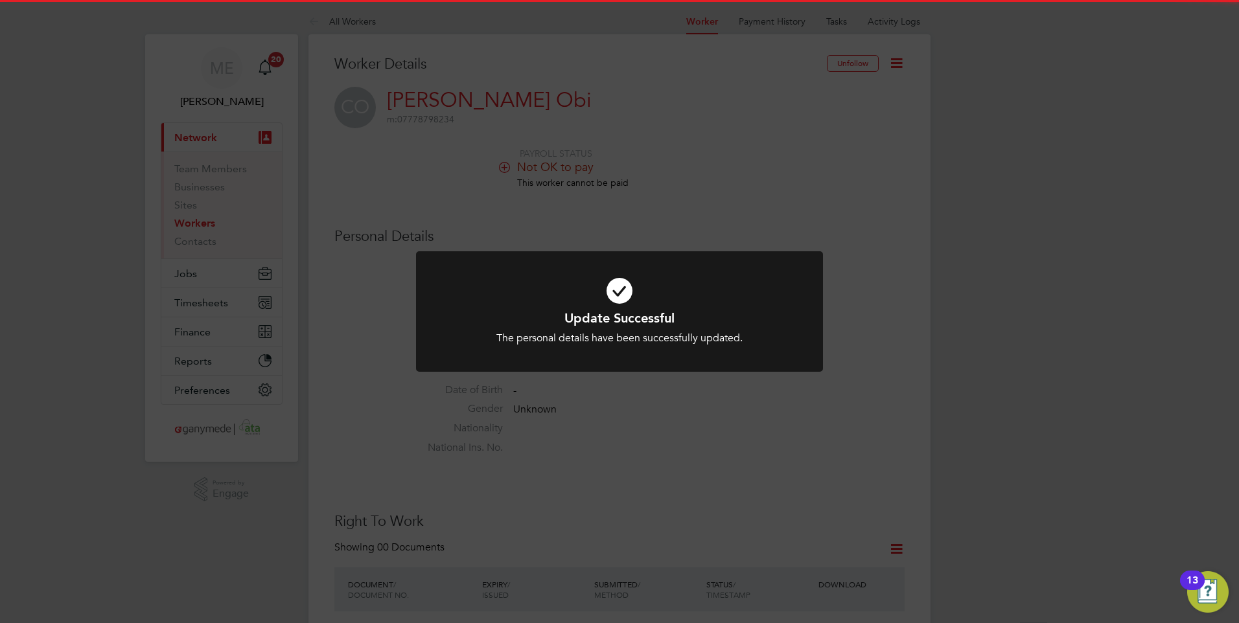
scroll to position [0, 0]
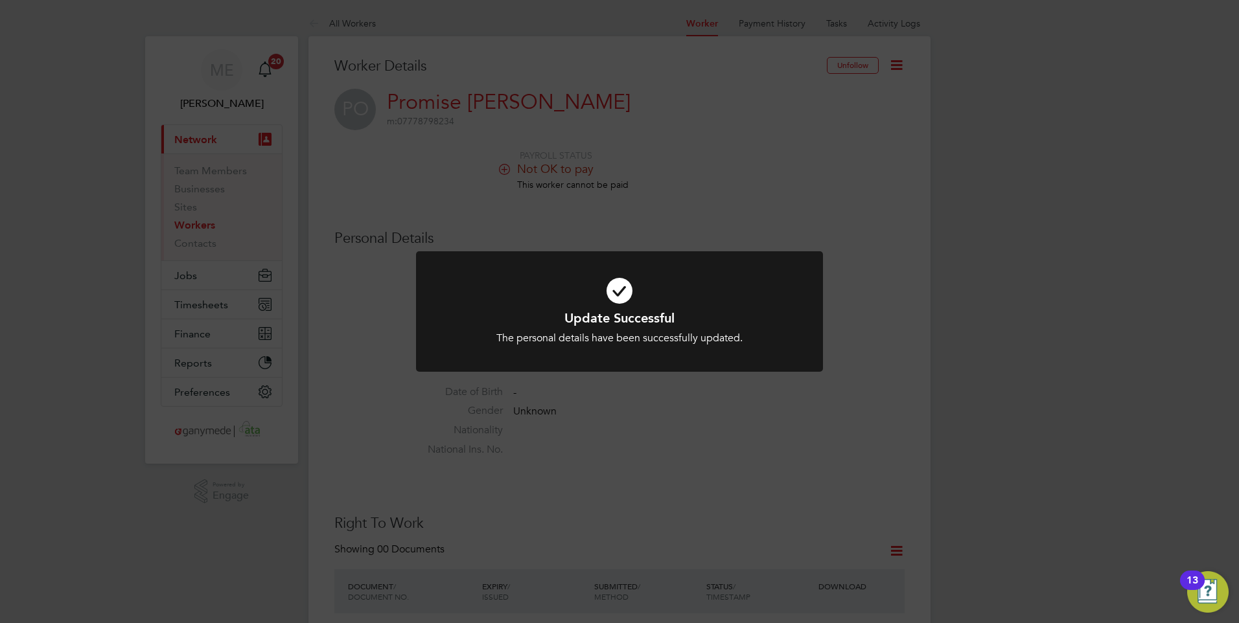
click at [670, 201] on div "Update Successful The personal details have been successfully updated. Cancel O…" at bounding box center [619, 311] width 1239 height 623
